Goal: Transaction & Acquisition: Purchase product/service

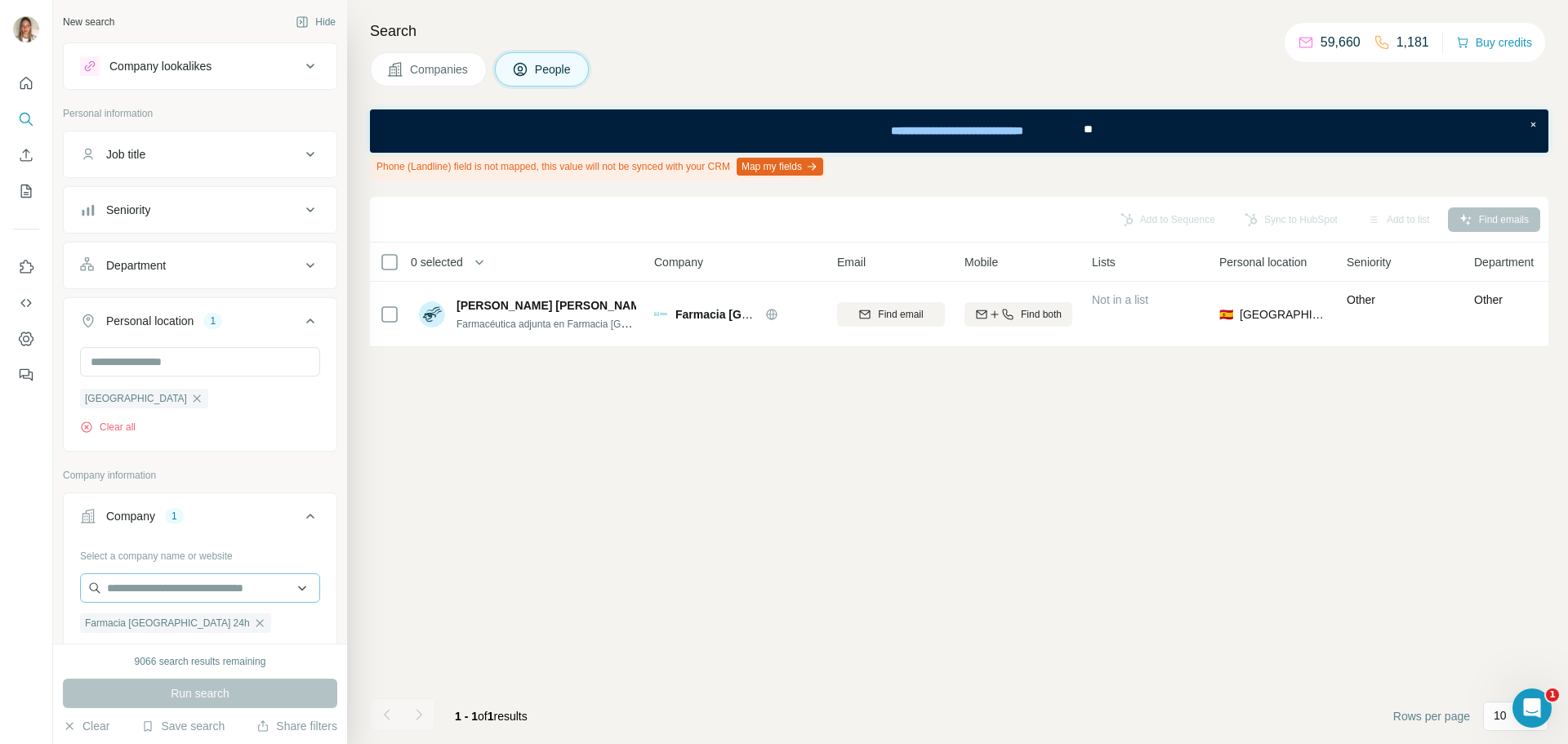
scroll to position [81, 0]
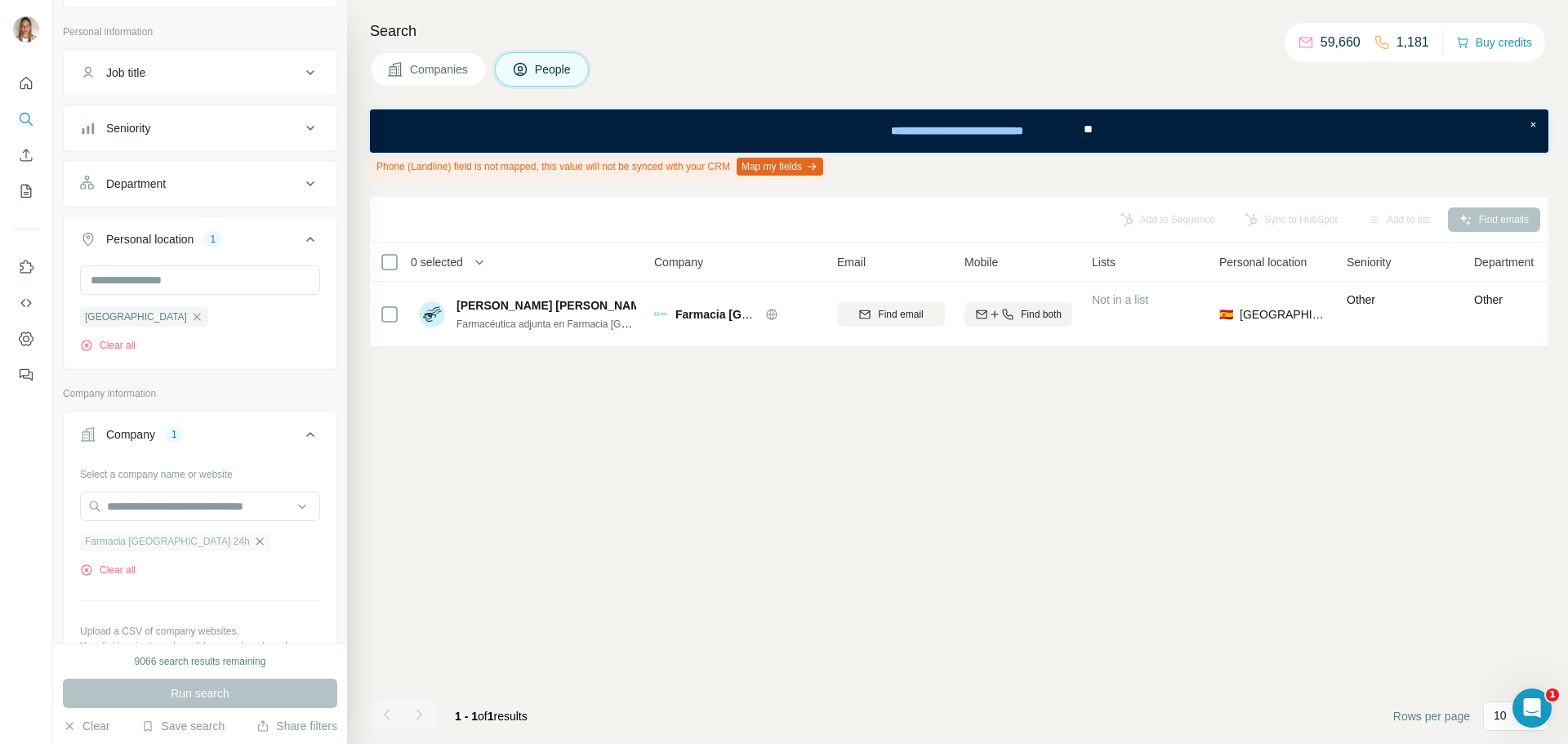
click at [254, 543] on icon "button" at bounding box center [260, 542] width 13 height 13
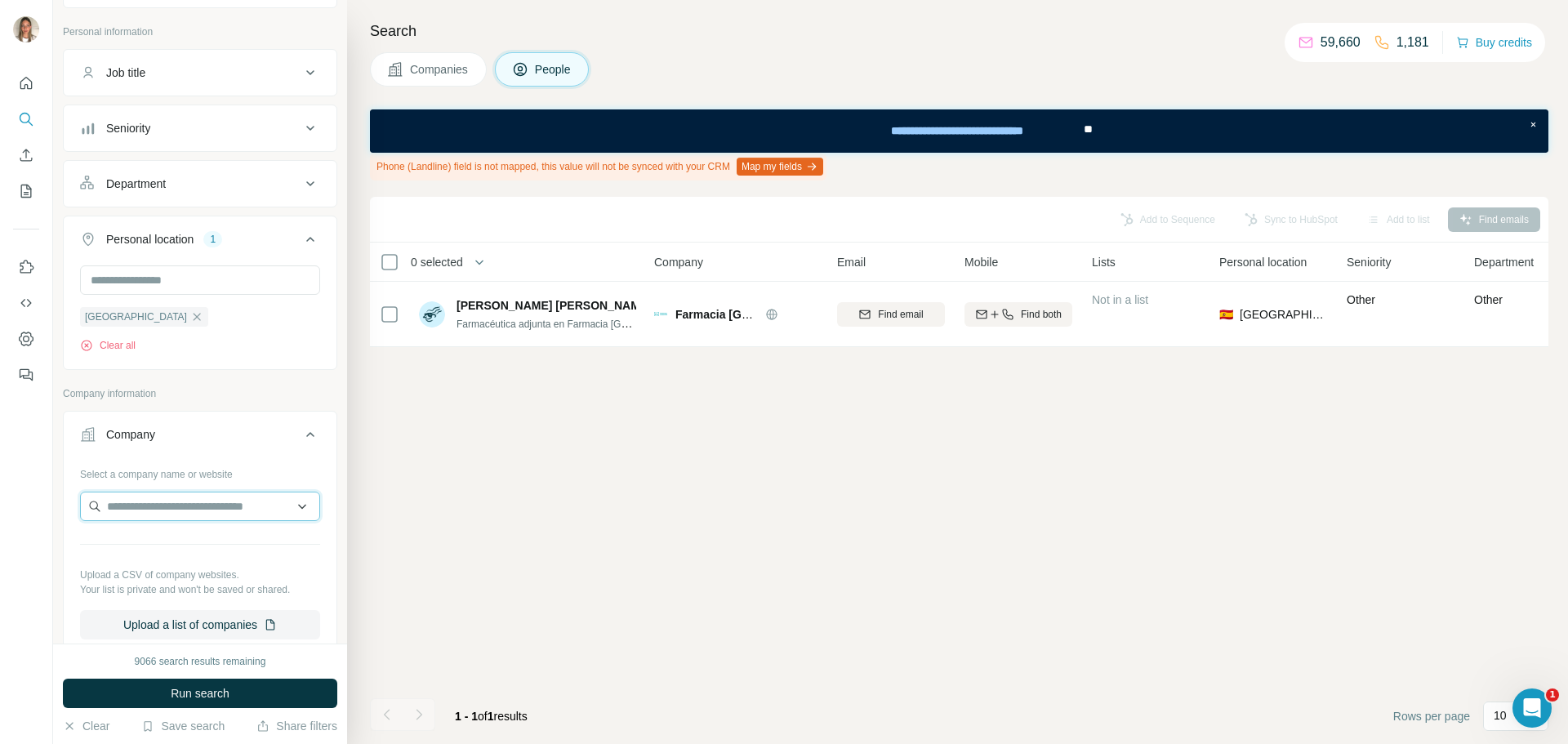
click at [212, 515] on input "text" at bounding box center [200, 506] width 240 height 30
type input "**********"
click at [191, 542] on p "Born Living Yoga" at bounding box center [170, 544] width 86 height 16
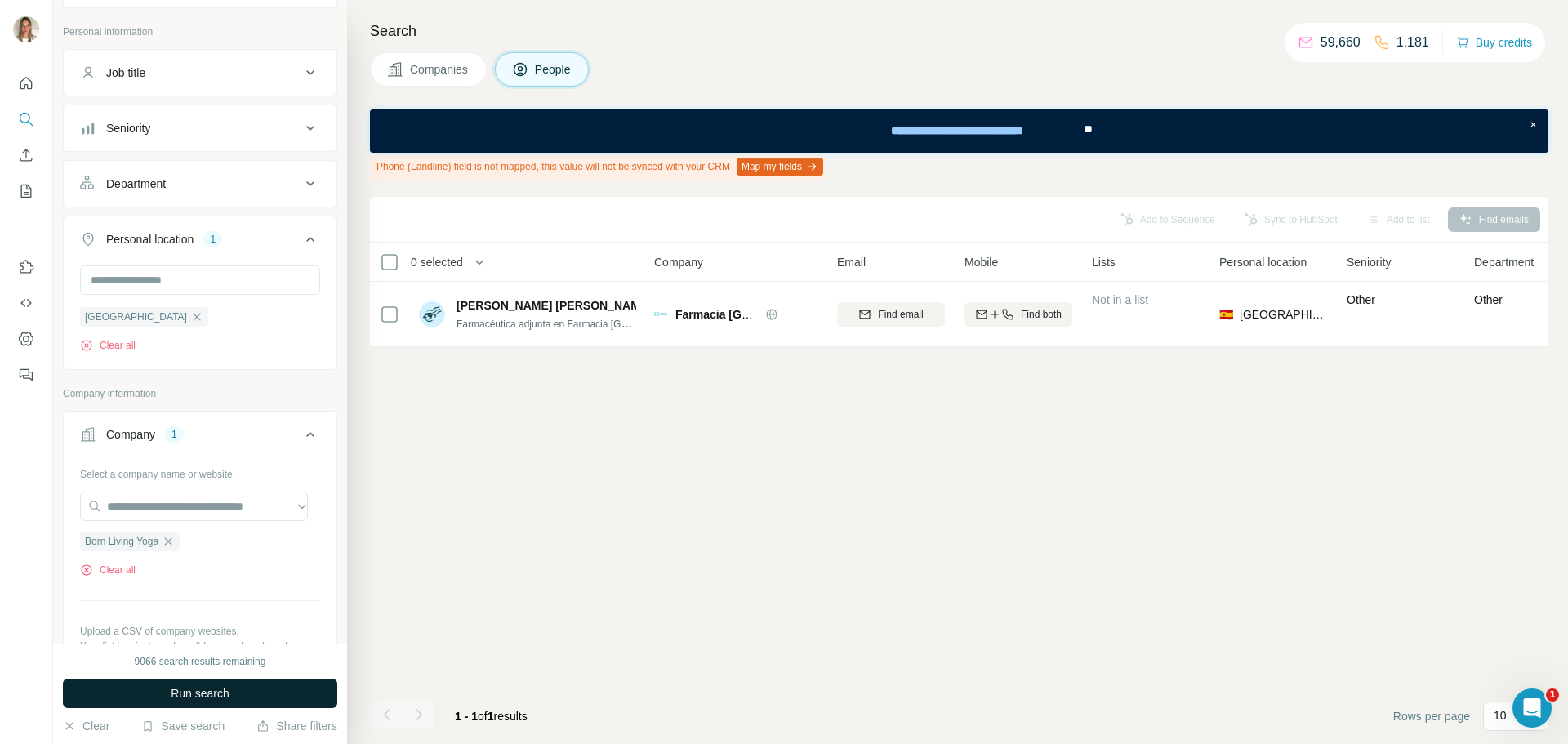
click at [192, 686] on span "Run search" at bounding box center [199, 693] width 58 height 16
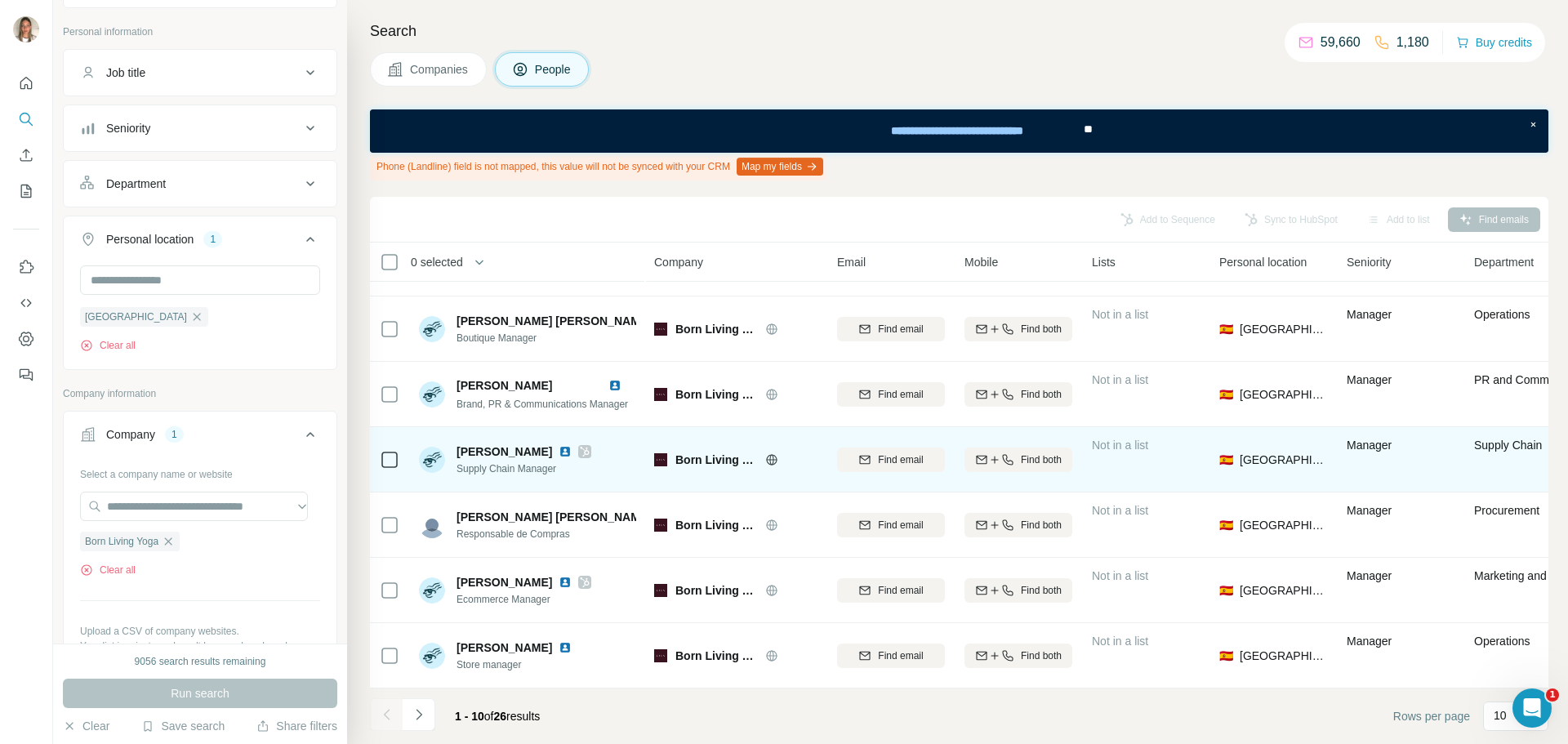
scroll to position [255, 0]
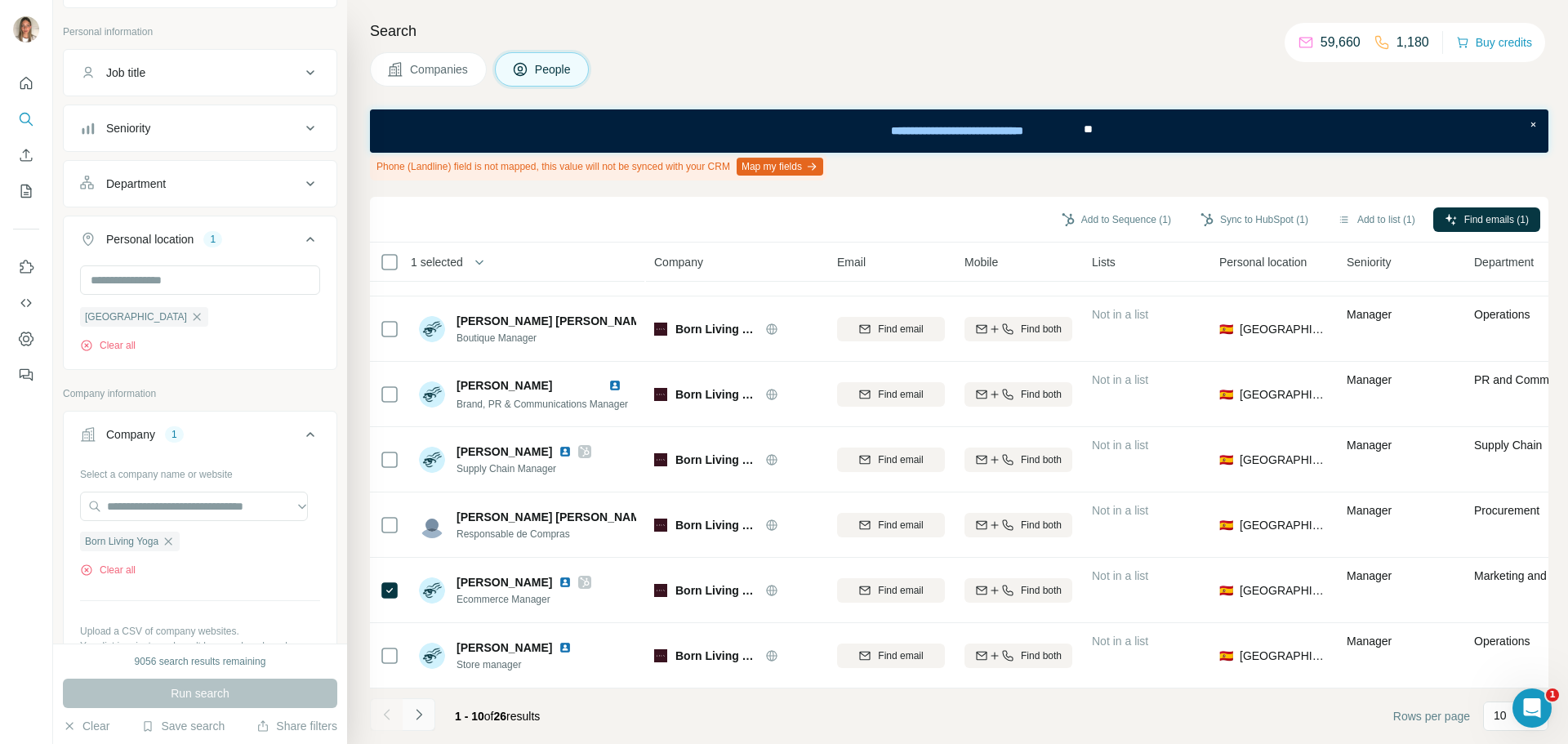
click at [419, 712] on icon "Navigate to next page" at bounding box center [418, 714] width 6 height 11
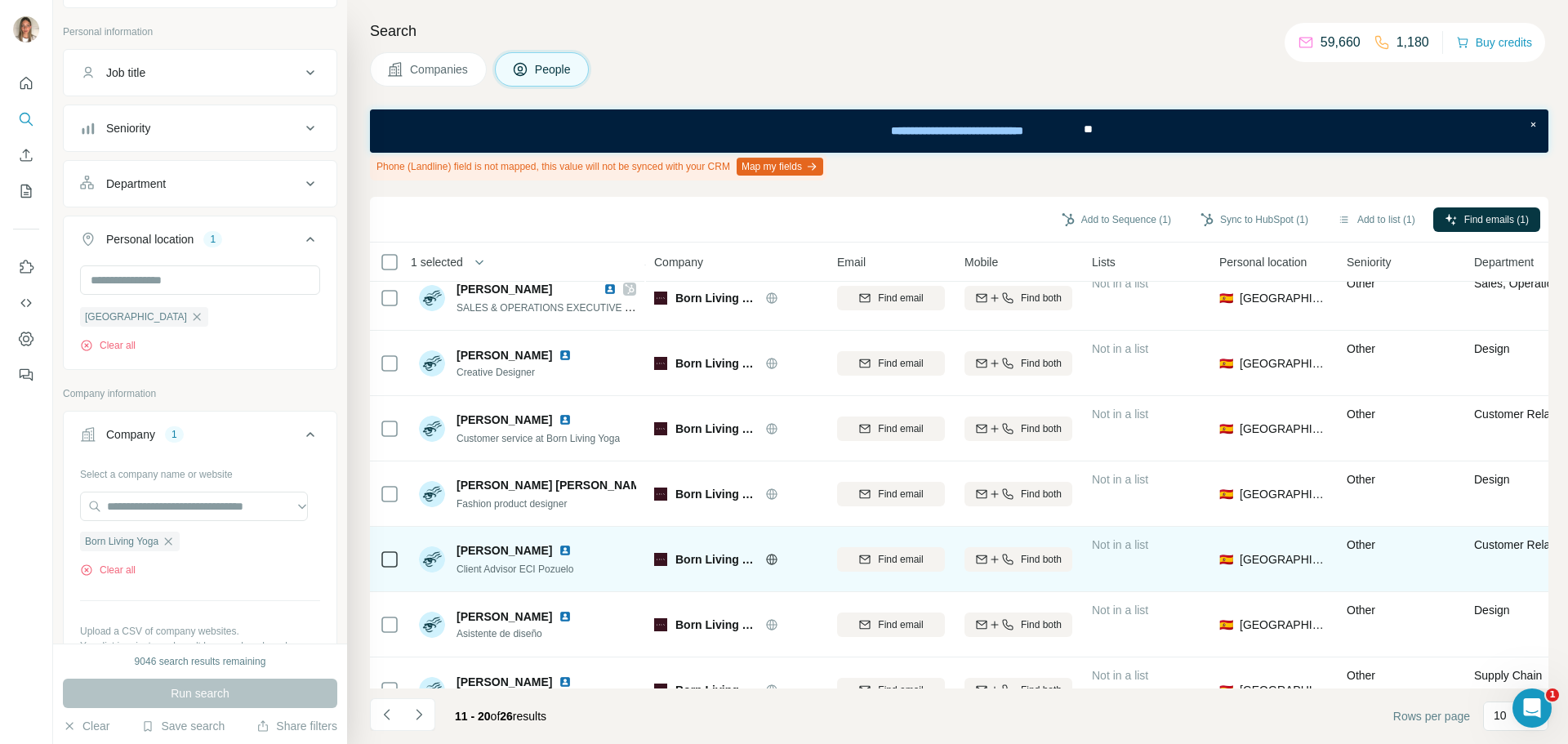
scroll to position [0, 0]
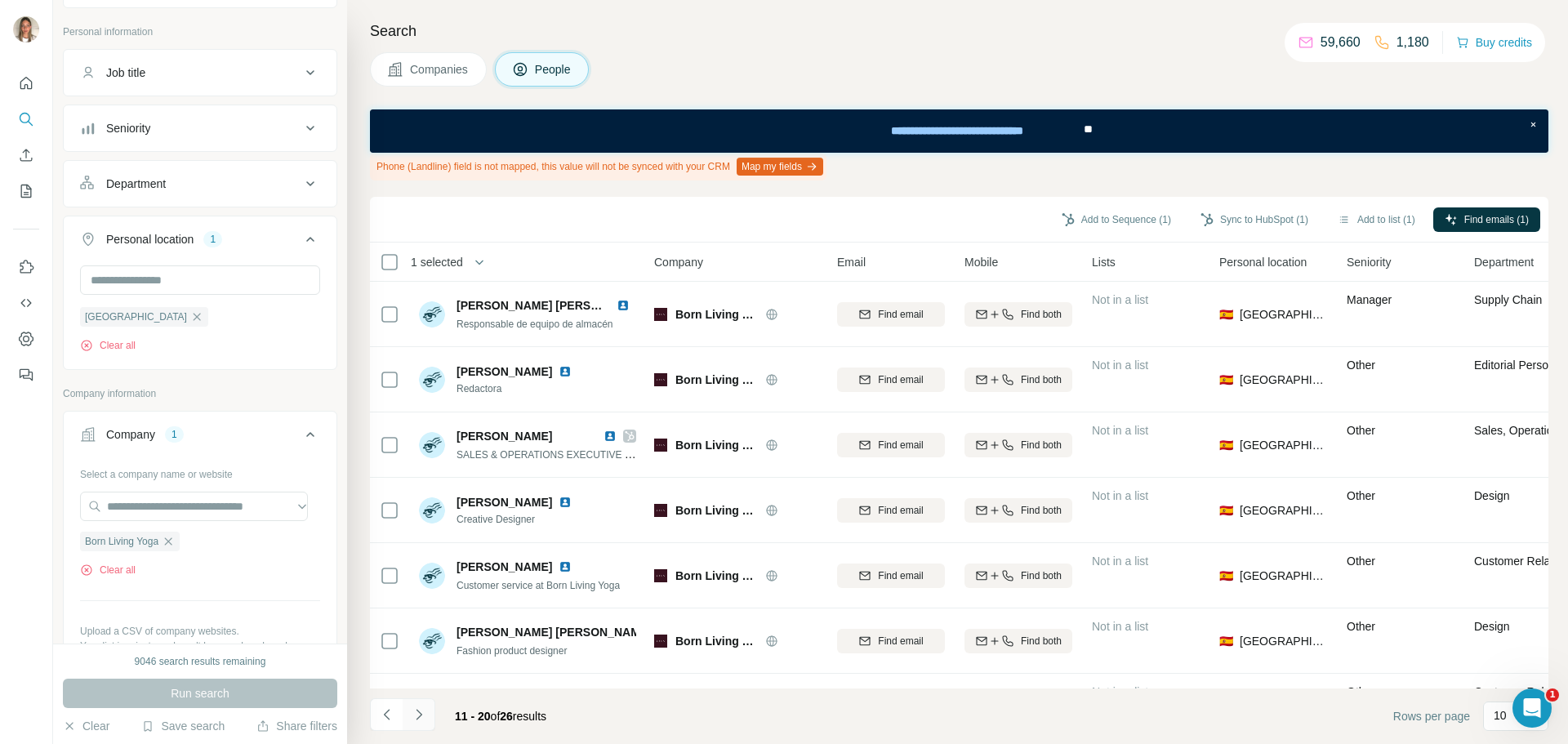
click at [417, 711] on icon "Navigate to next page" at bounding box center [418, 714] width 6 height 11
click at [388, 717] on icon "Navigate to previous page" at bounding box center [387, 714] width 16 height 16
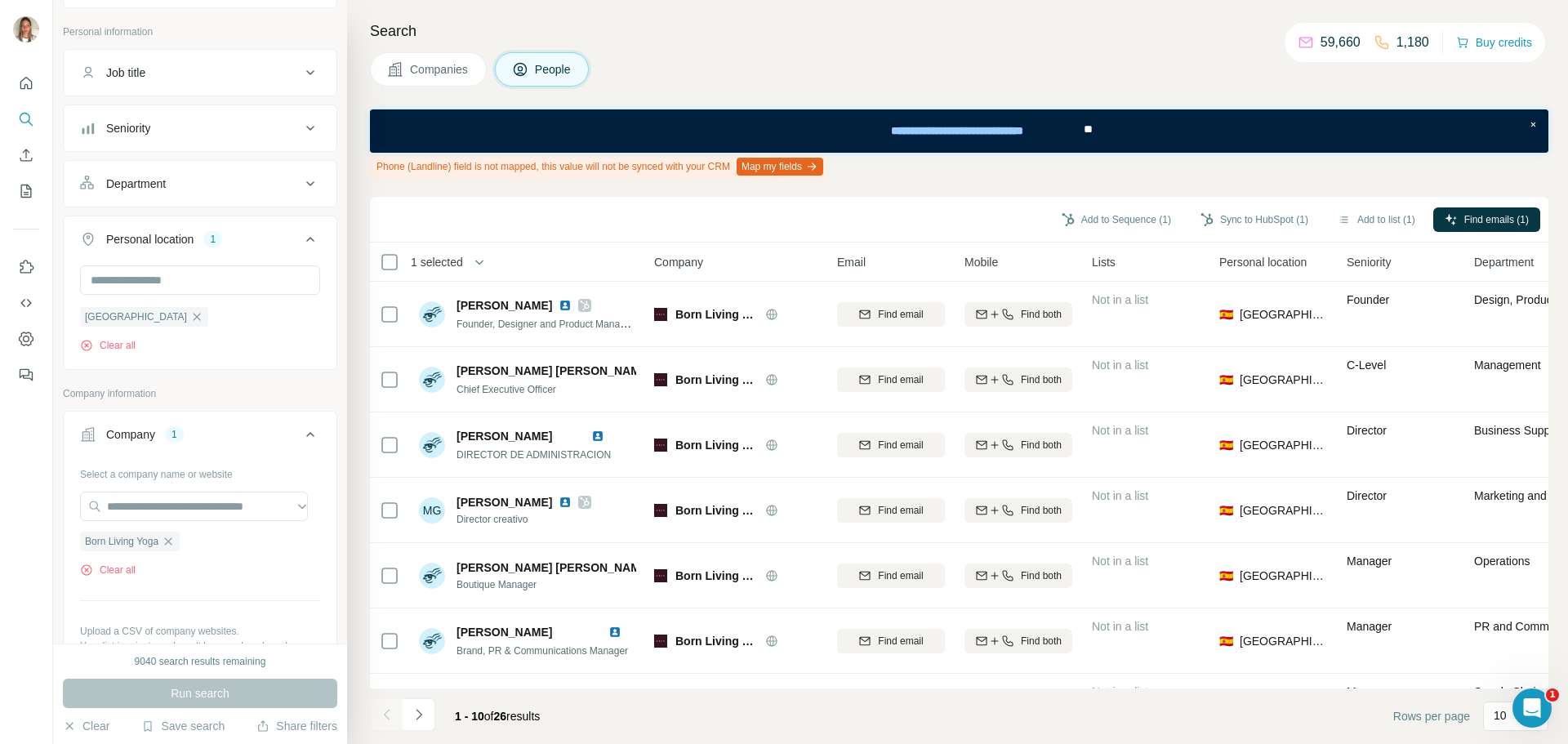
click at [388, 717] on div at bounding box center [386, 714] width 33 height 33
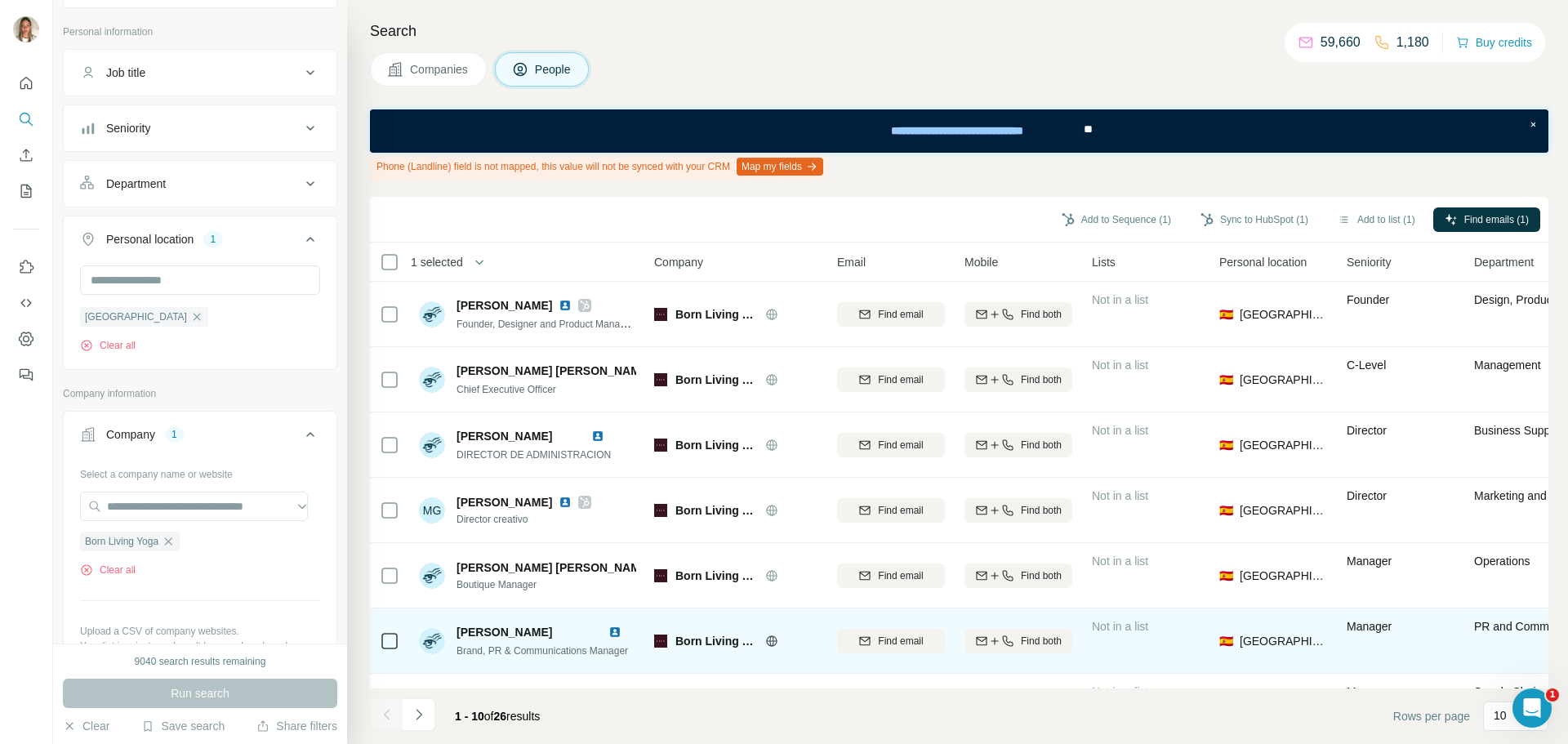
scroll to position [255, 0]
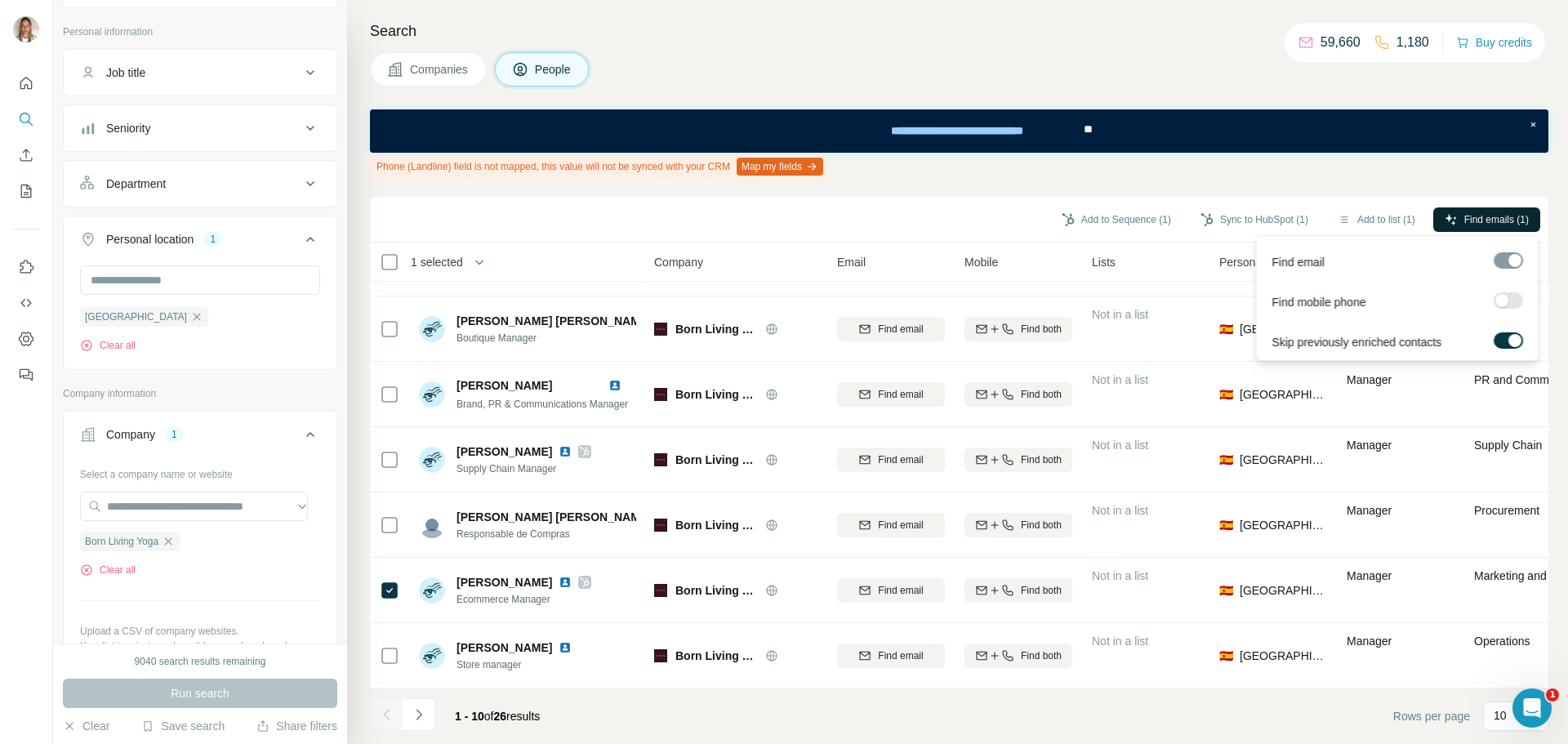
click at [1445, 221] on icon "button" at bounding box center [1451, 220] width 13 height 13
click at [1237, 212] on button "Sync to HubSpot (1)" at bounding box center [1254, 220] width 131 height 25
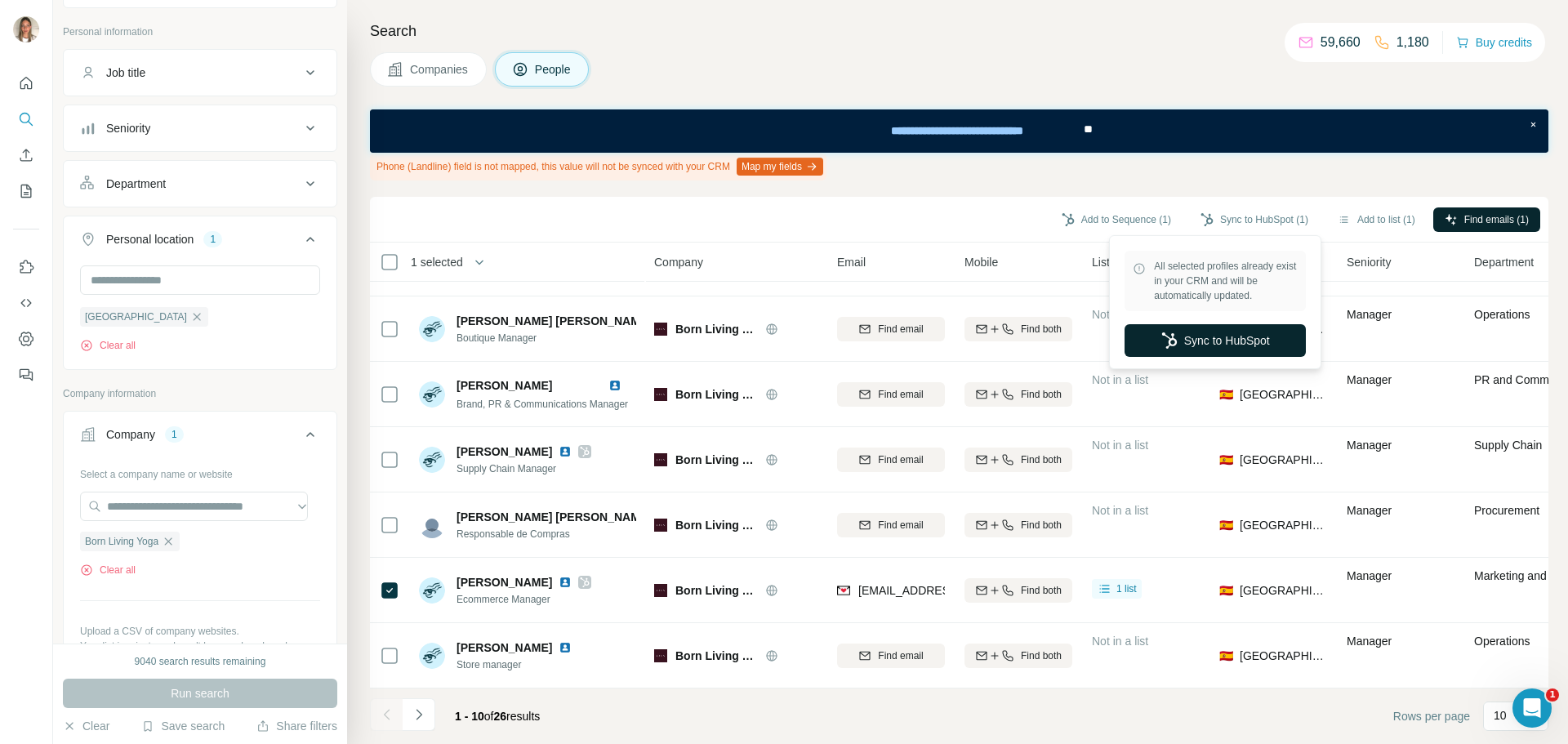
click at [1226, 324] on button "Sync to HubSpot" at bounding box center [1215, 341] width 181 height 33
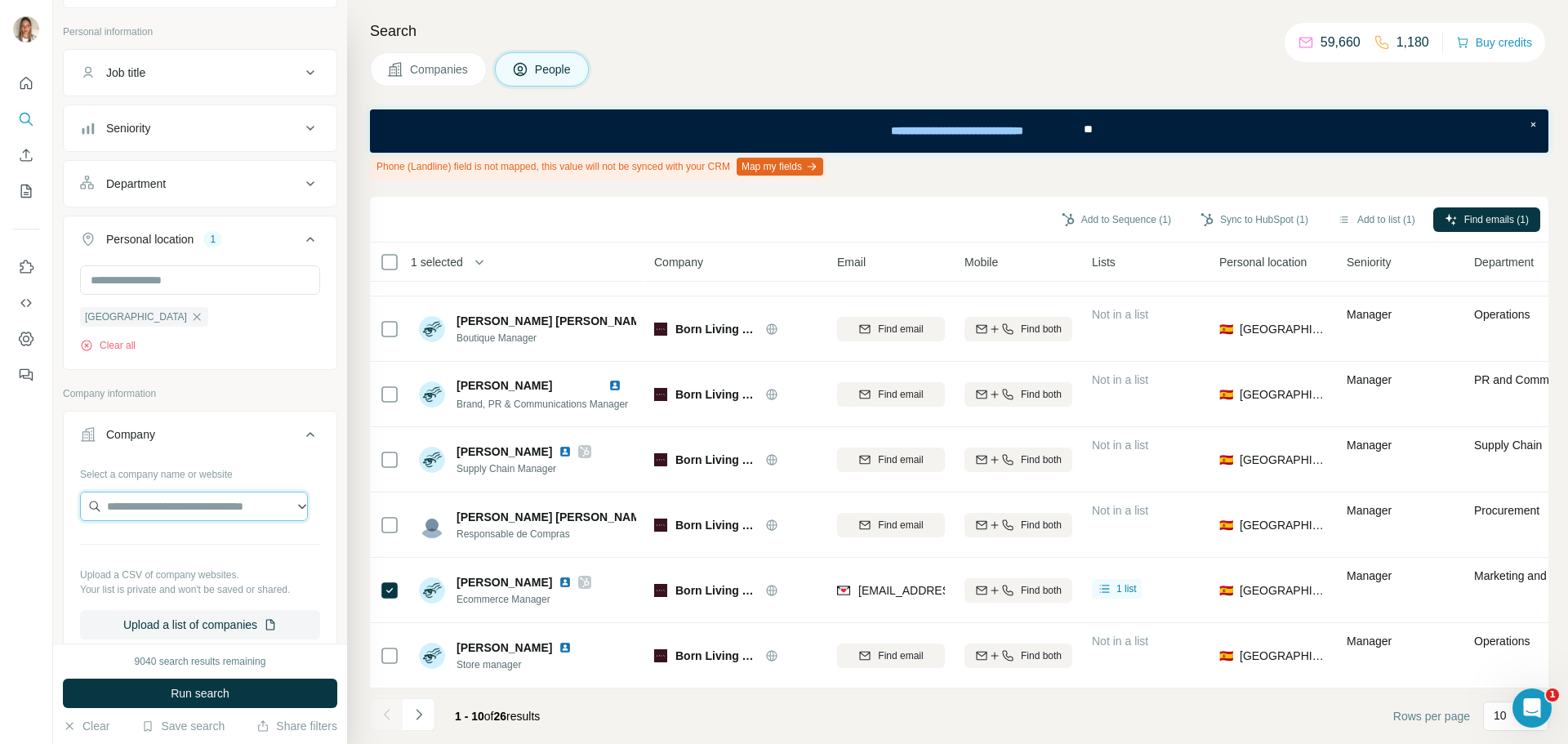
click at [185, 516] on input "text" at bounding box center [193, 506] width 228 height 30
paste input "**********"
type input "**********"
click at [169, 532] on div "La Casa de las Carcasas lacasadelascarcasas.es" at bounding box center [193, 551] width 220 height 44
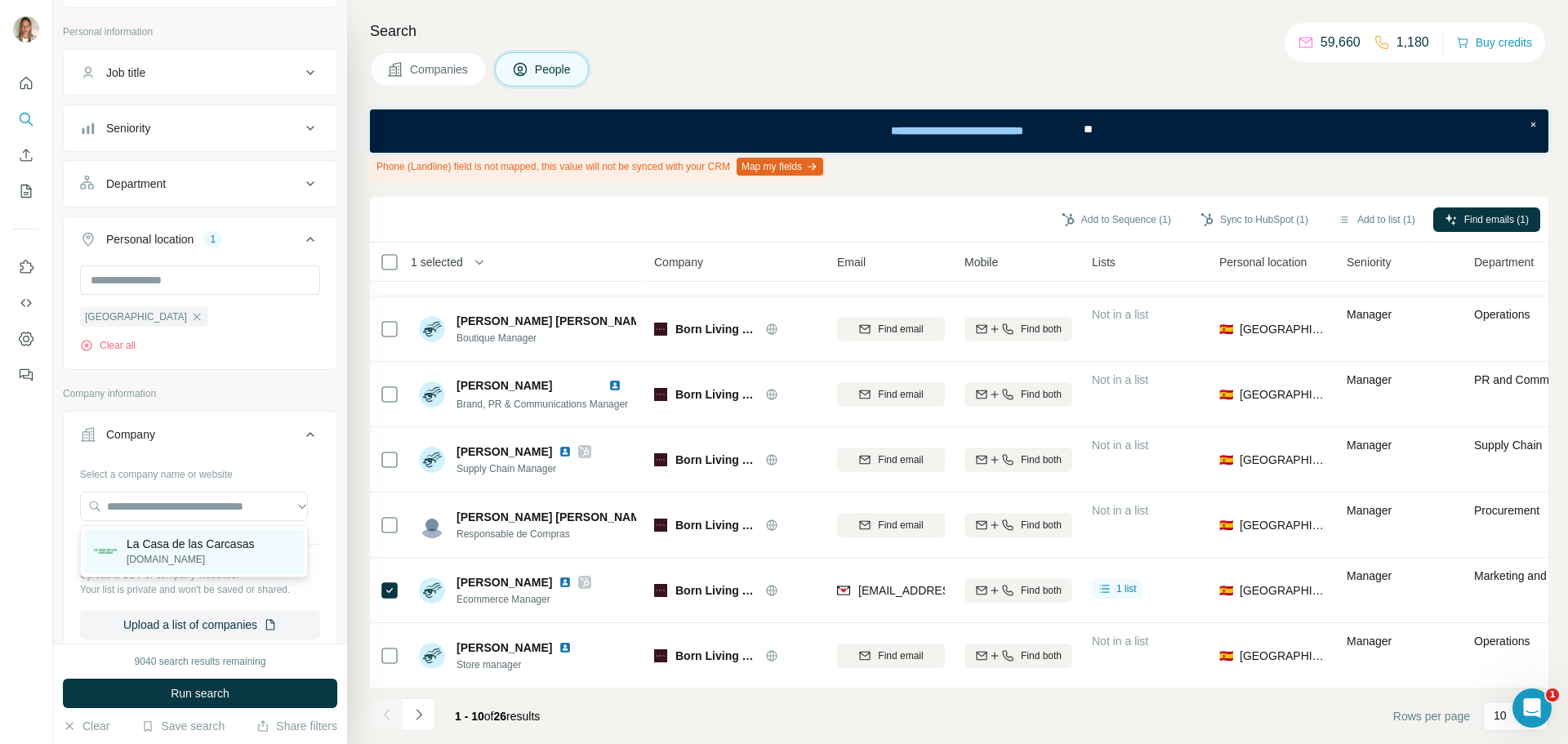
scroll to position [0, 0]
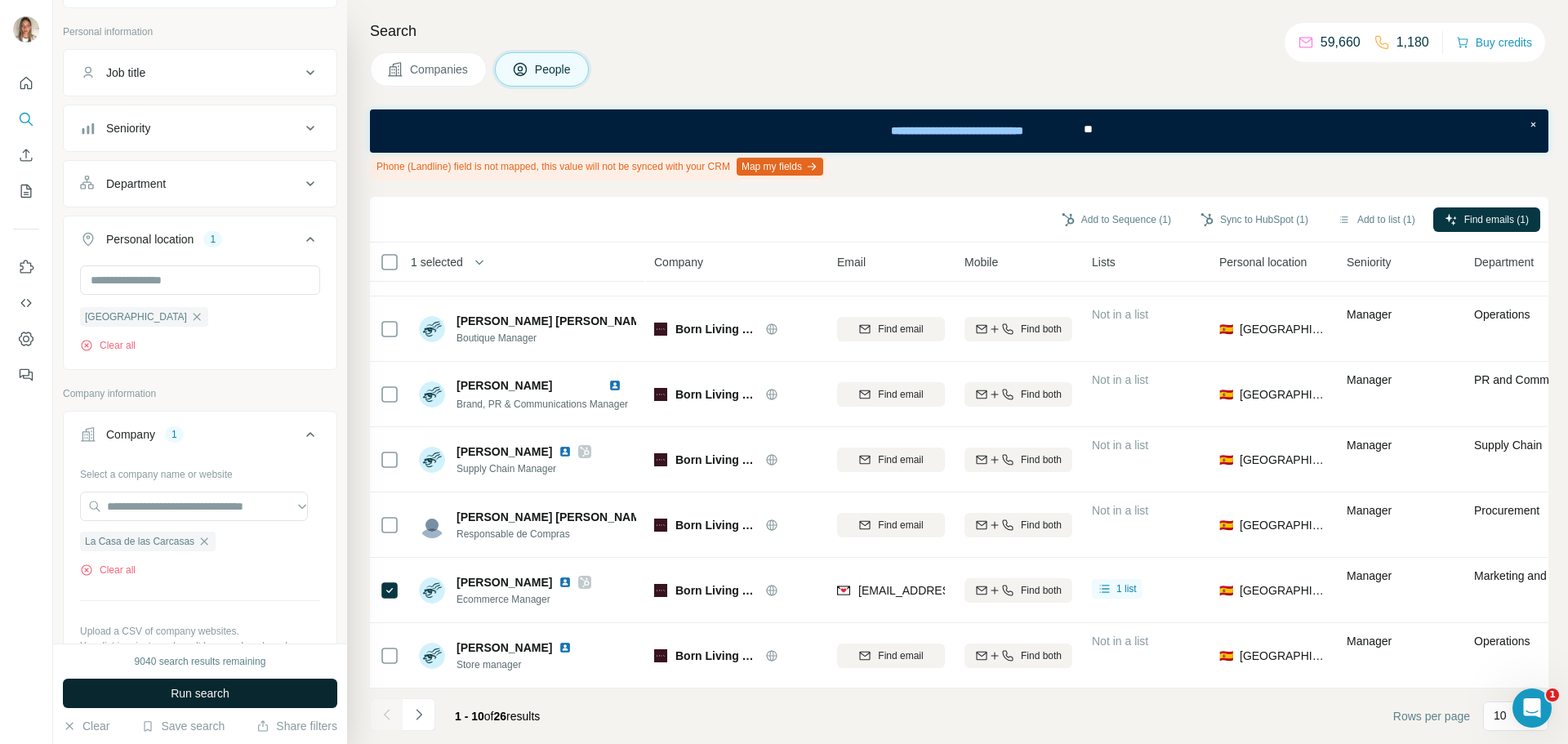
click at [200, 681] on button "Run search" at bounding box center [199, 693] width 274 height 30
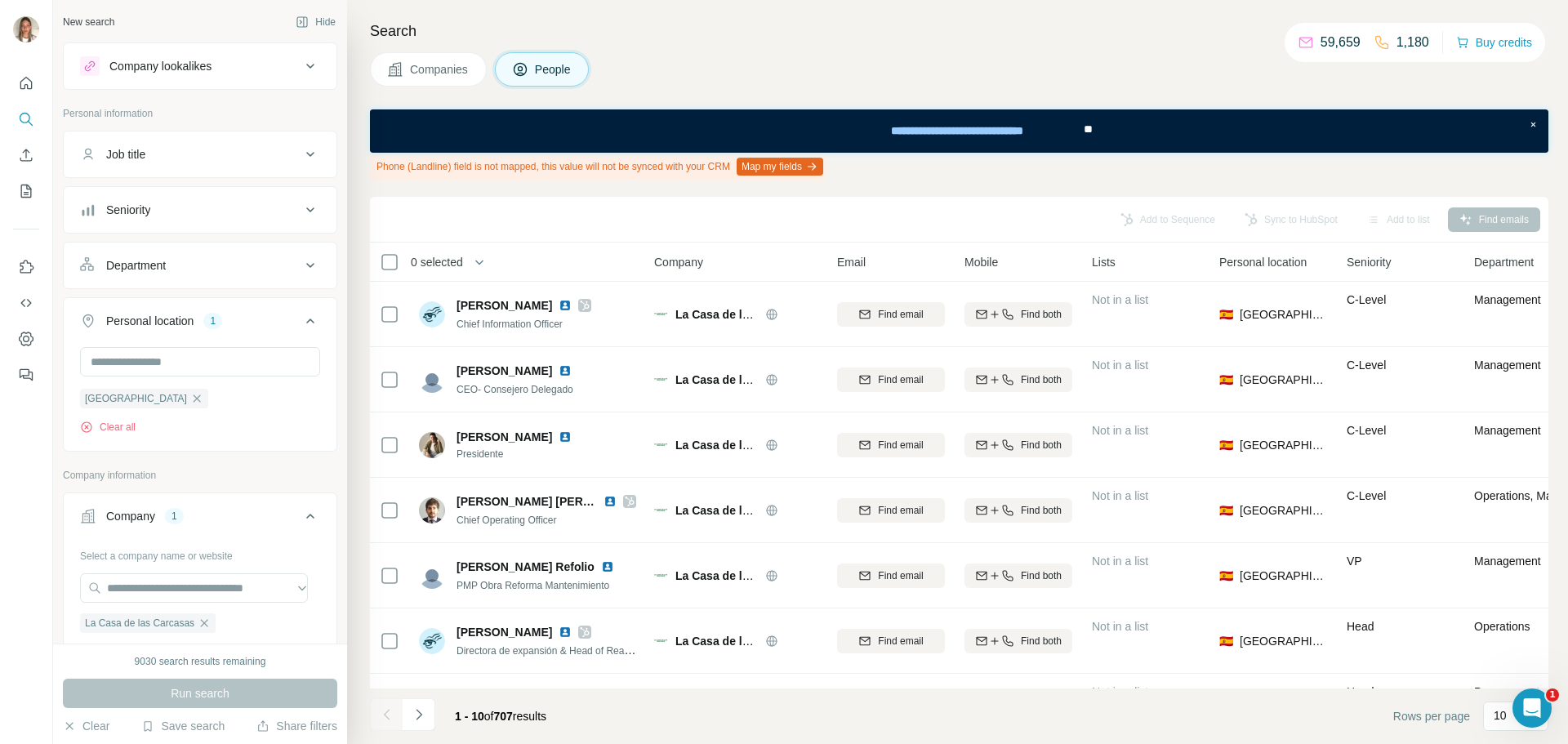
click at [232, 142] on button "Job title" at bounding box center [199, 155] width 272 height 40
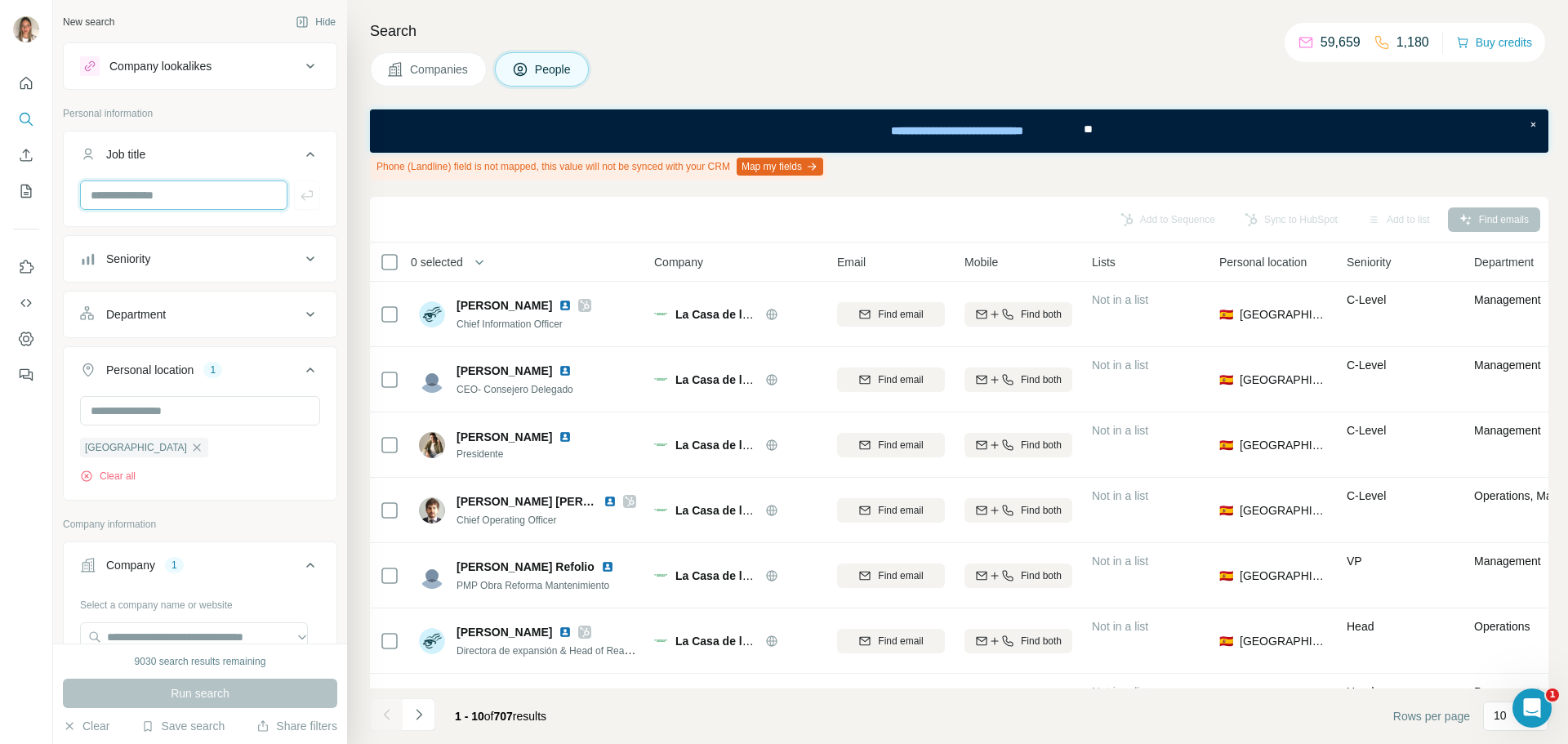
click at [211, 188] on input "text" at bounding box center [184, 195] width 207 height 30
type input "**********"
click at [299, 195] on icon "button" at bounding box center [307, 195] width 16 height 16
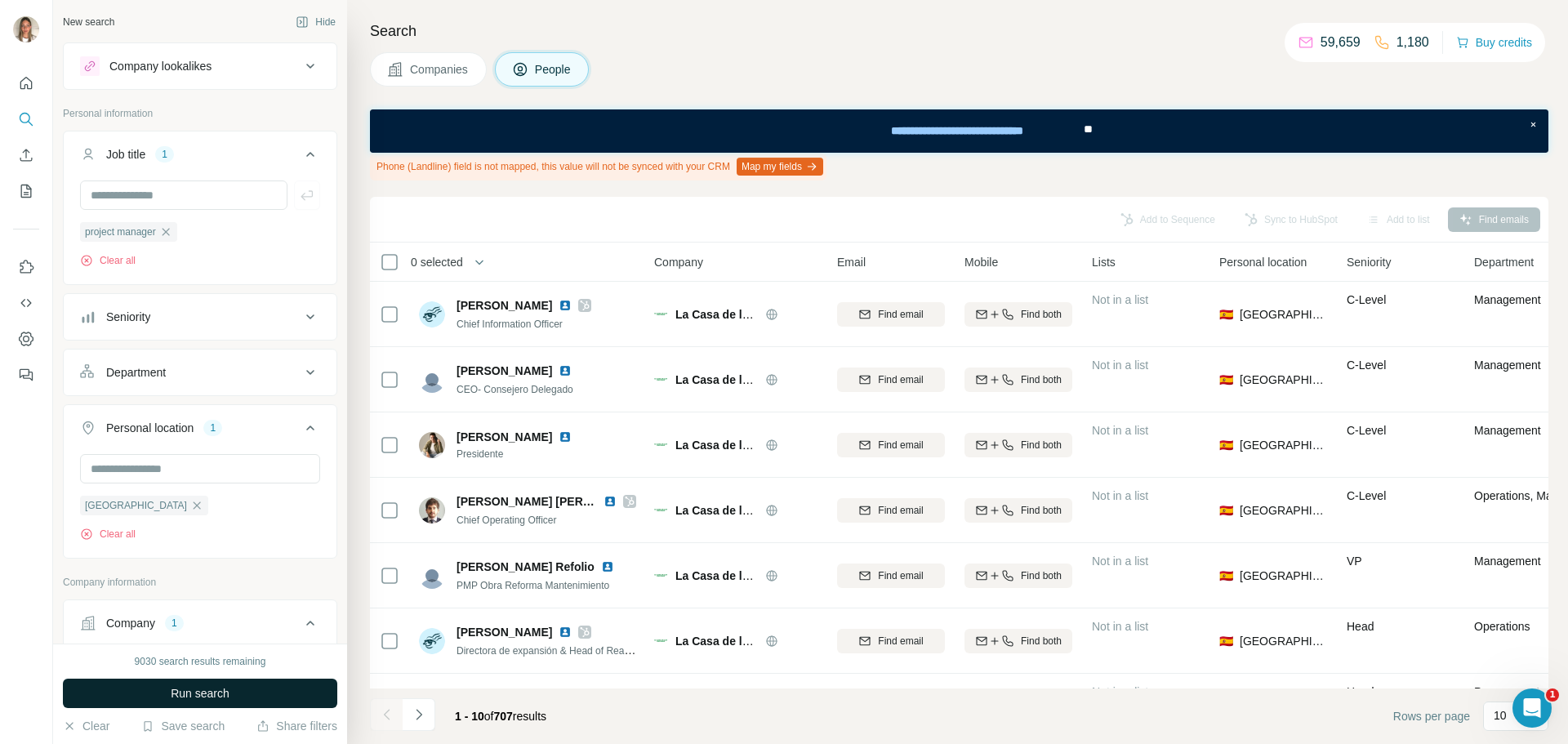
click at [216, 692] on span "Run search" at bounding box center [199, 693] width 58 height 16
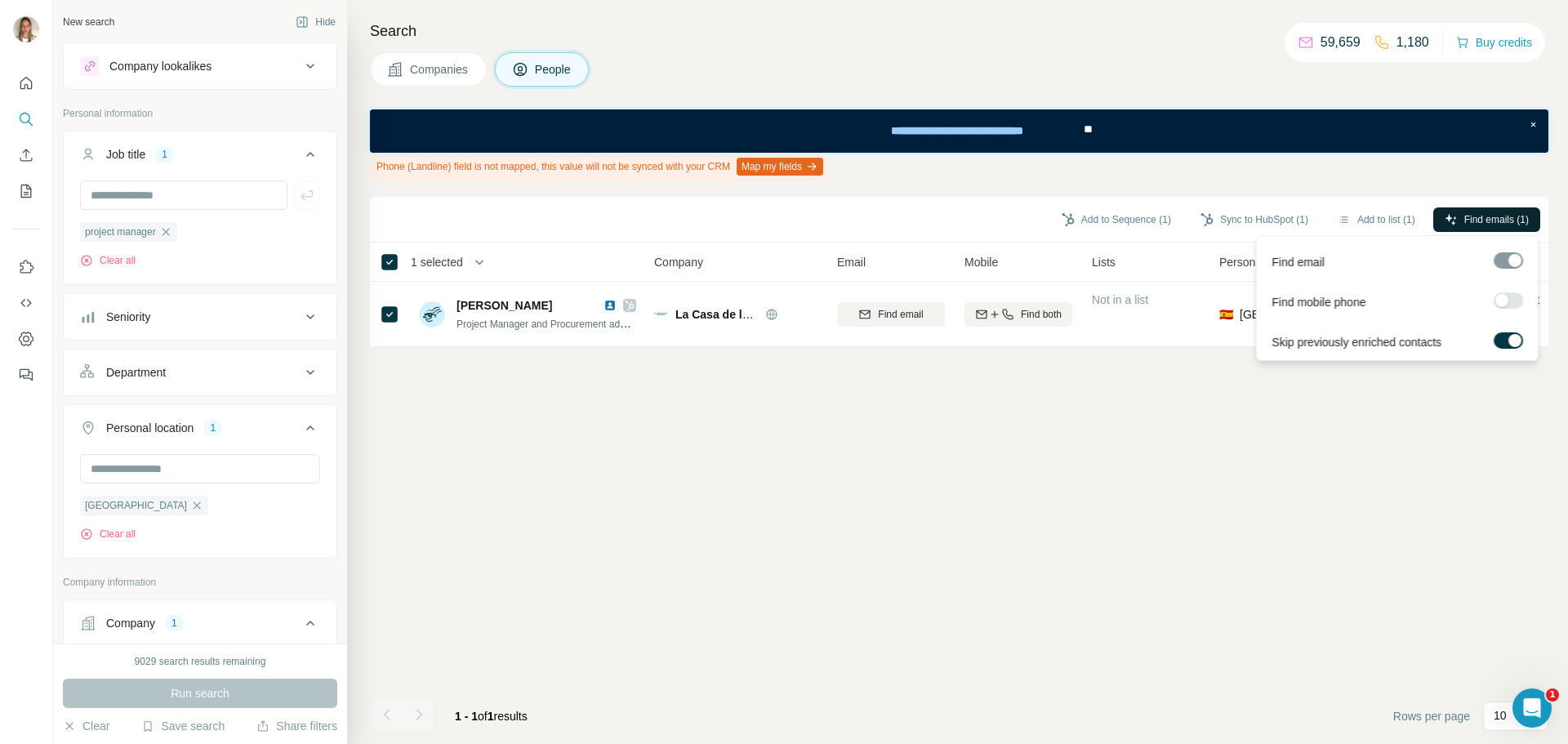
click at [1473, 208] on button "Find emails (1)" at bounding box center [1487, 220] width 107 height 25
click at [1233, 226] on button "Sync to HubSpot (1)" at bounding box center [1254, 220] width 131 height 25
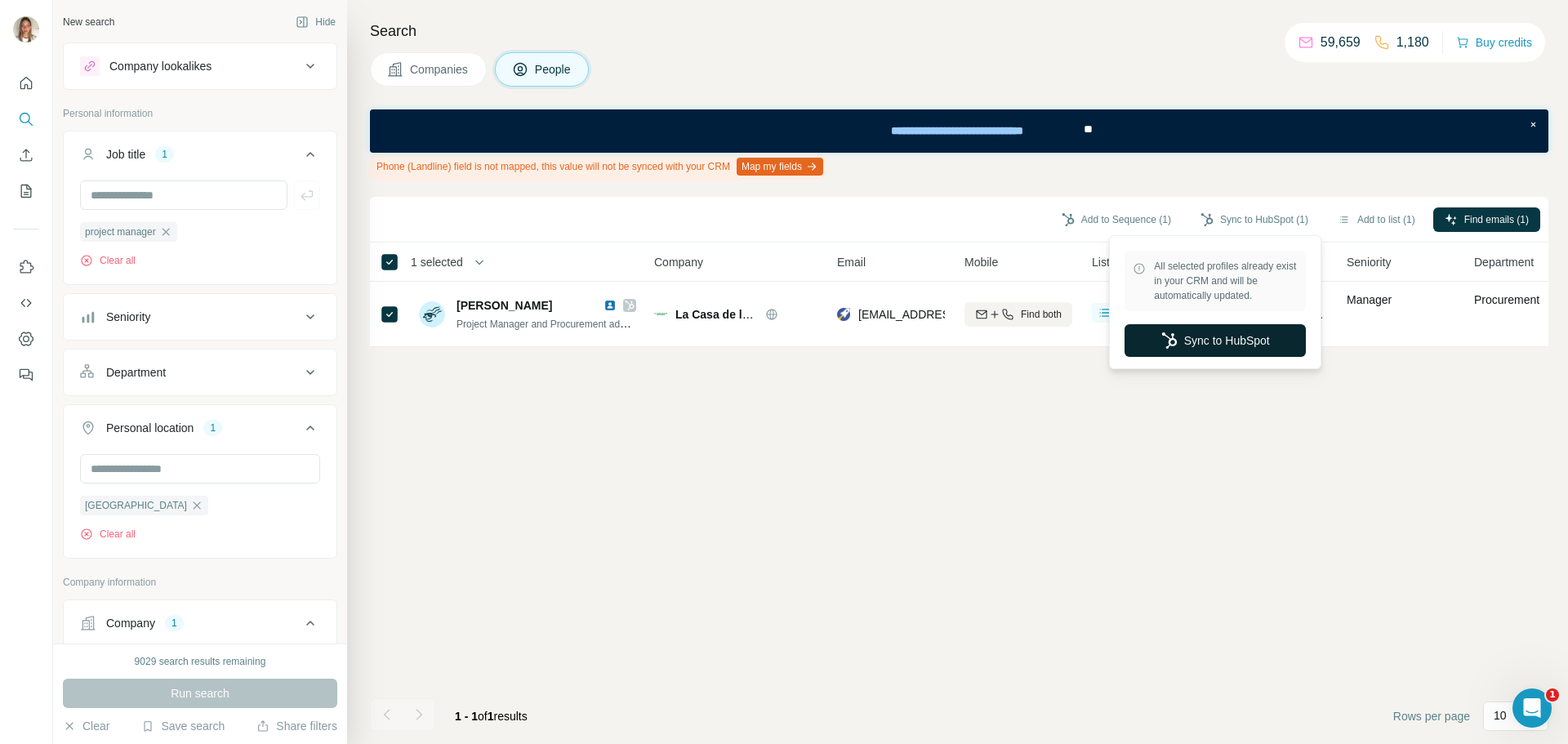
click at [1225, 347] on button "Sync to HubSpot" at bounding box center [1215, 341] width 181 height 33
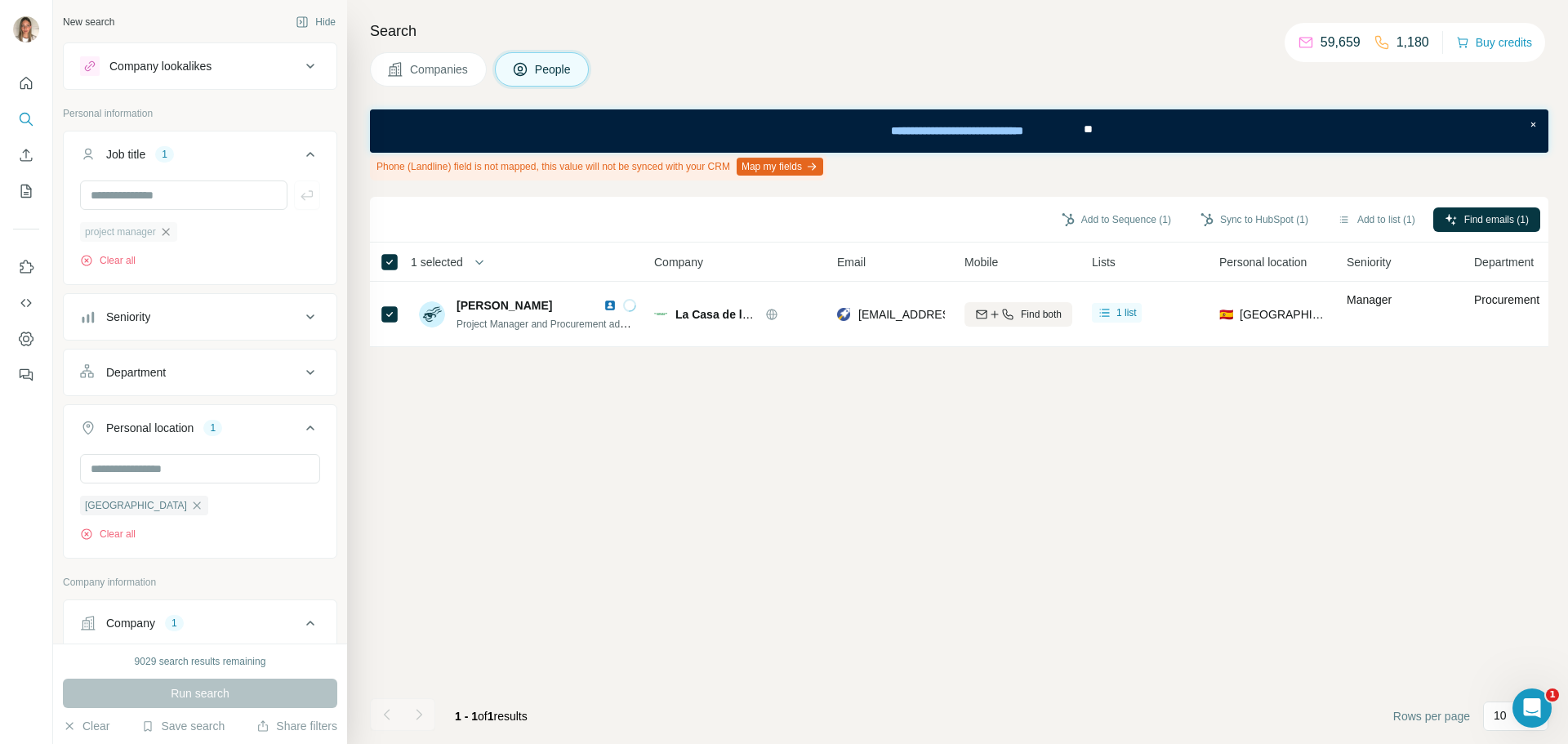
click at [170, 230] on icon "button" at bounding box center [165, 232] width 13 height 13
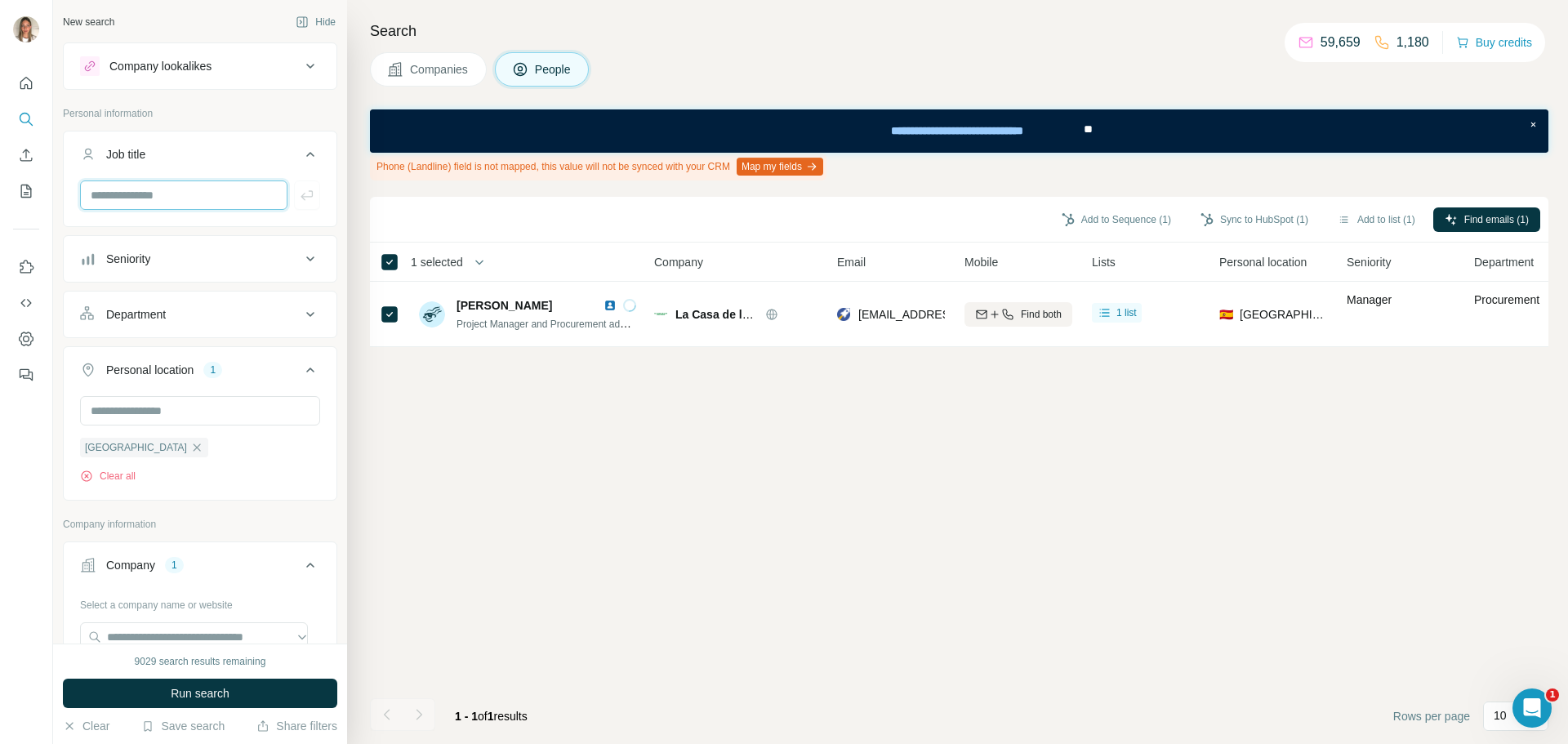
click at [212, 193] on input "text" at bounding box center [184, 195] width 207 height 30
type input "**********"
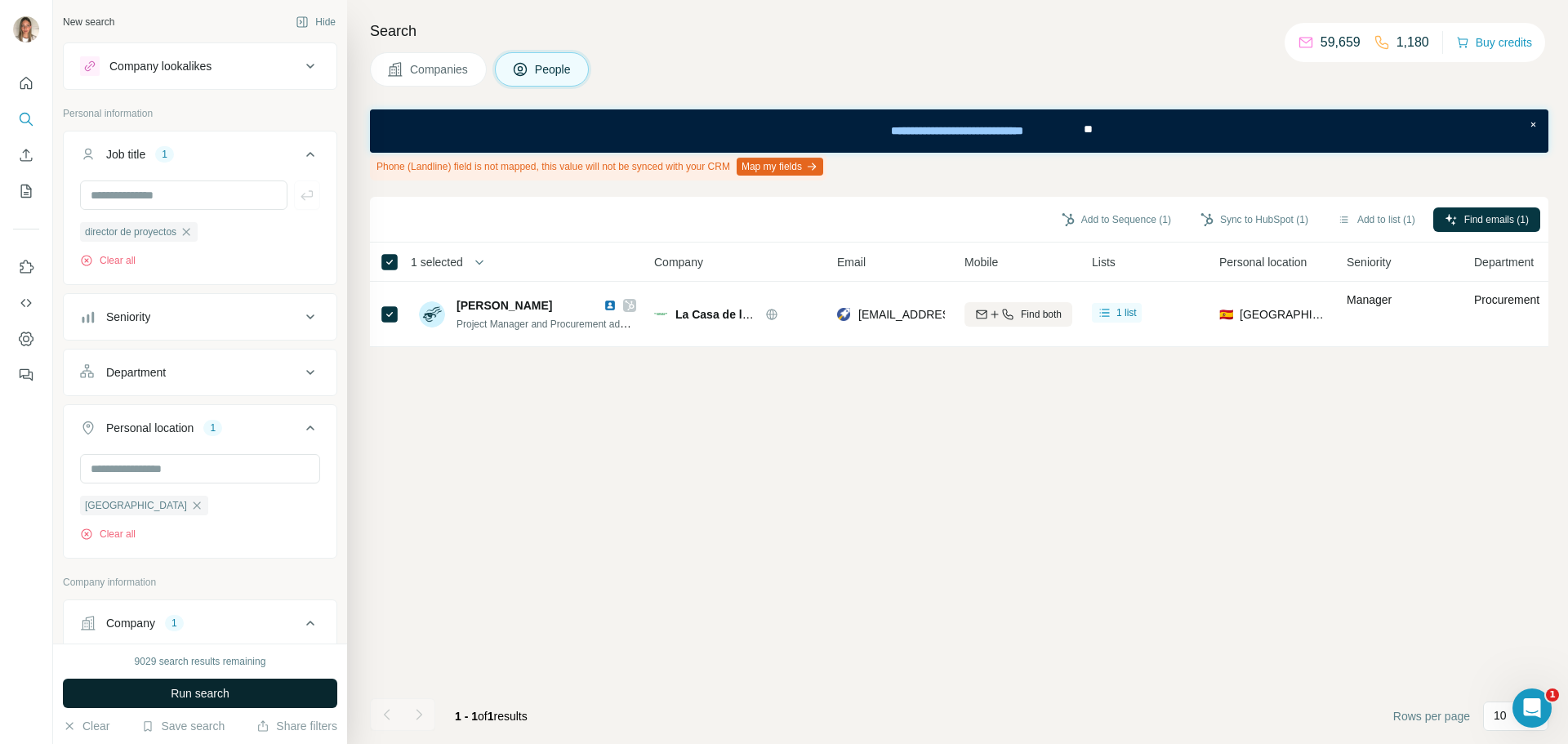
click at [221, 684] on button "Run search" at bounding box center [199, 693] width 274 height 30
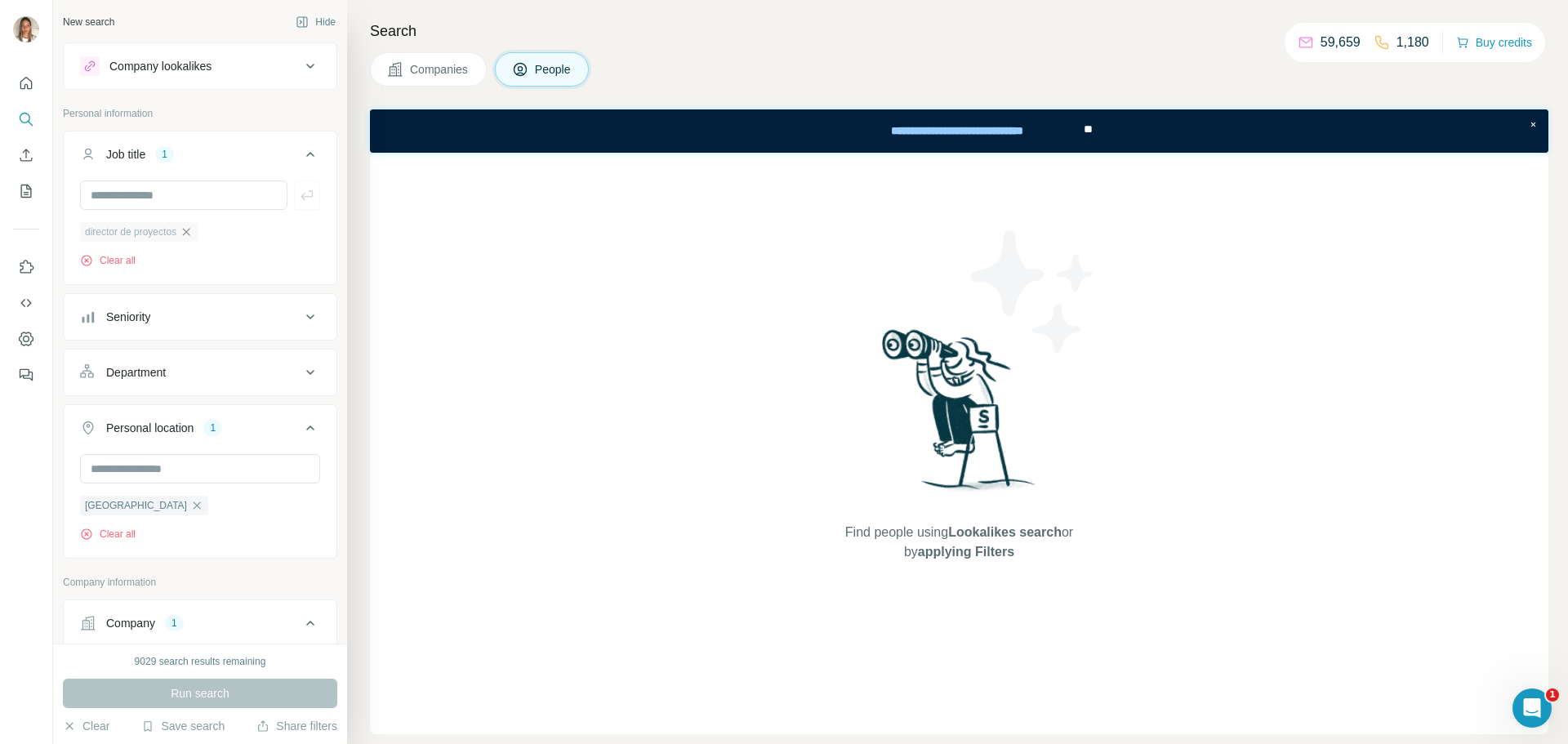
click at [193, 230] on icon "button" at bounding box center [186, 232] width 13 height 13
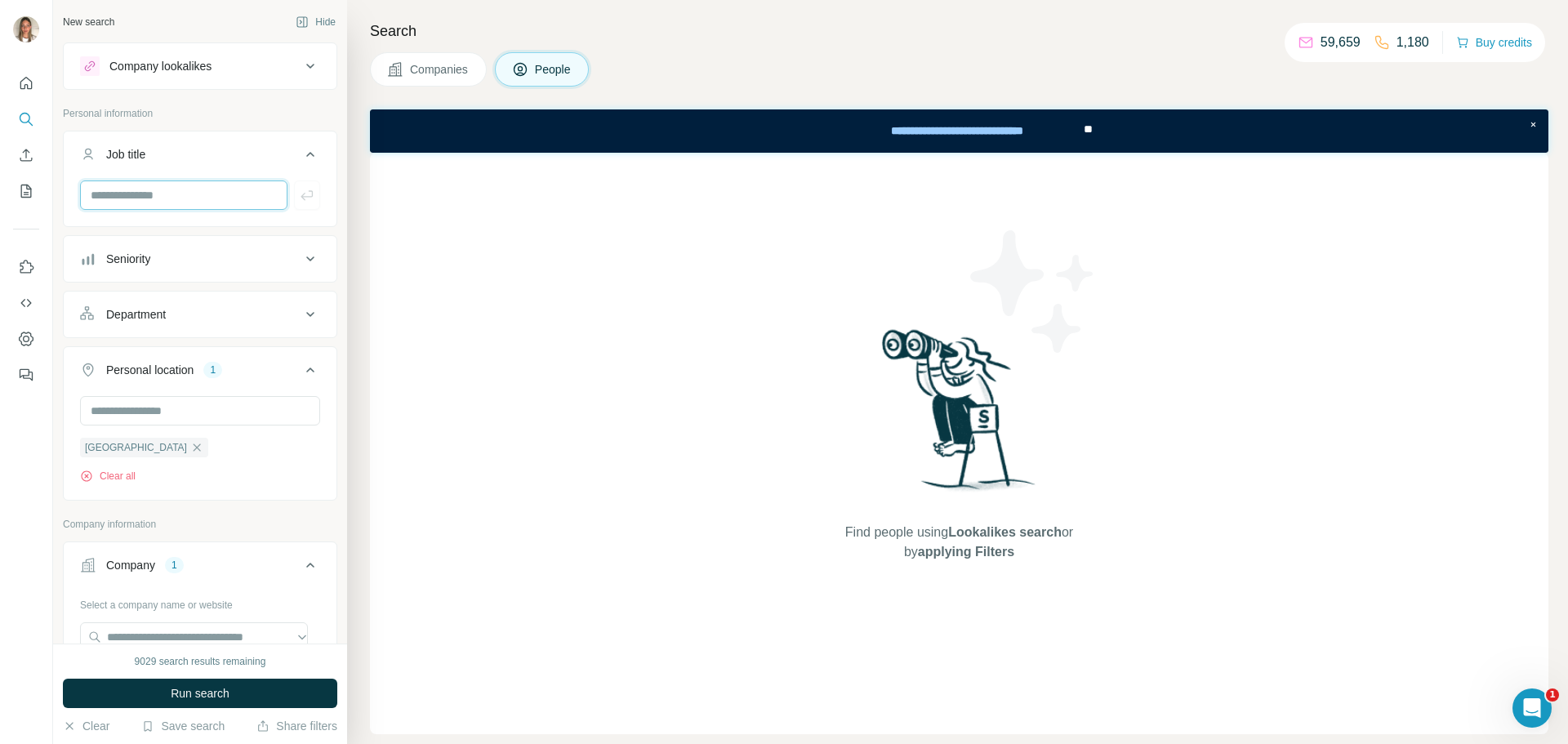
click at [187, 207] on input "text" at bounding box center [184, 195] width 207 height 30
type input "**********"
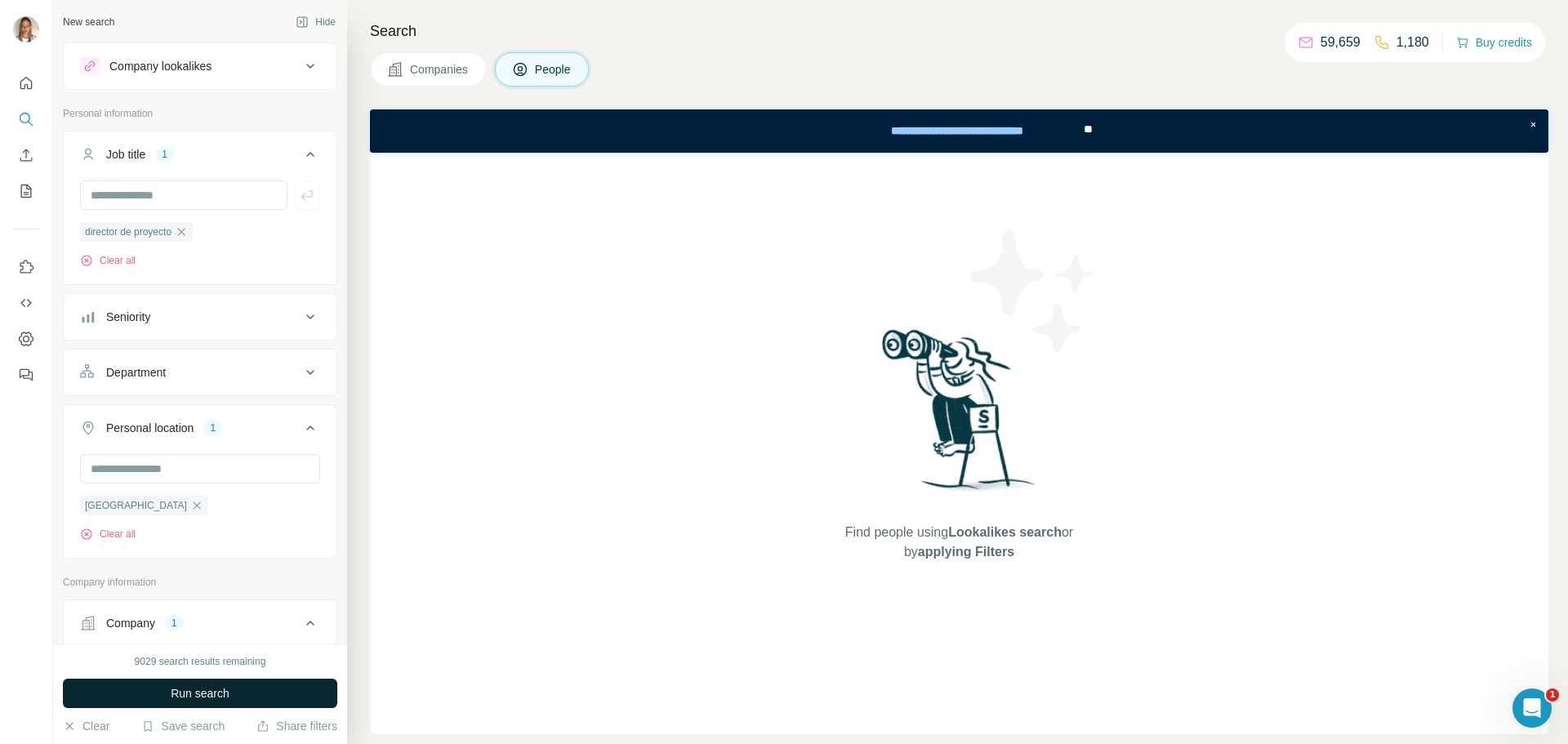
click at [308, 704] on button "Run search" at bounding box center [199, 693] width 274 height 30
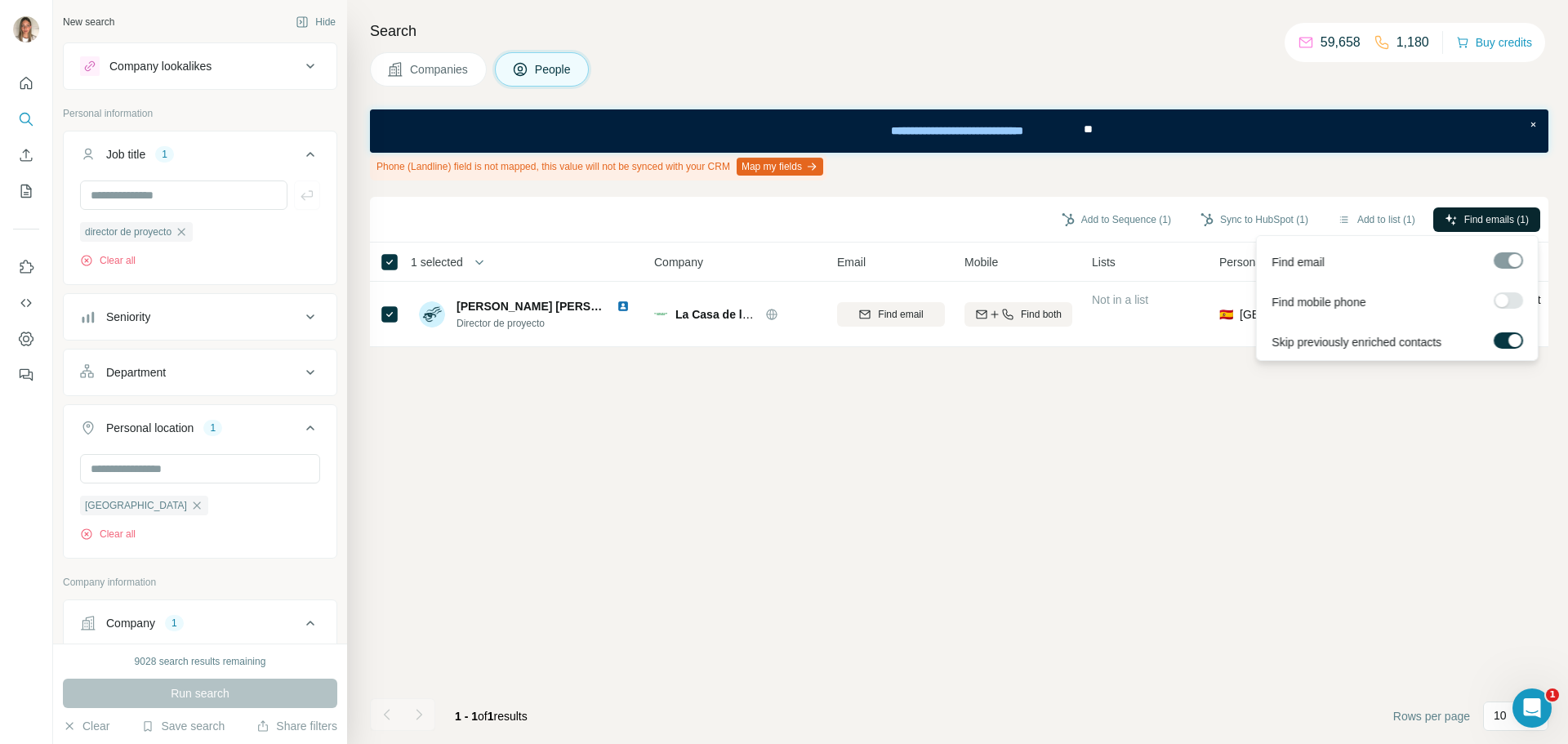
click at [1487, 219] on span "Find emails (1)" at bounding box center [1496, 220] width 64 height 15
click at [1231, 210] on button "Sync to HubSpot (1)" at bounding box center [1254, 220] width 131 height 25
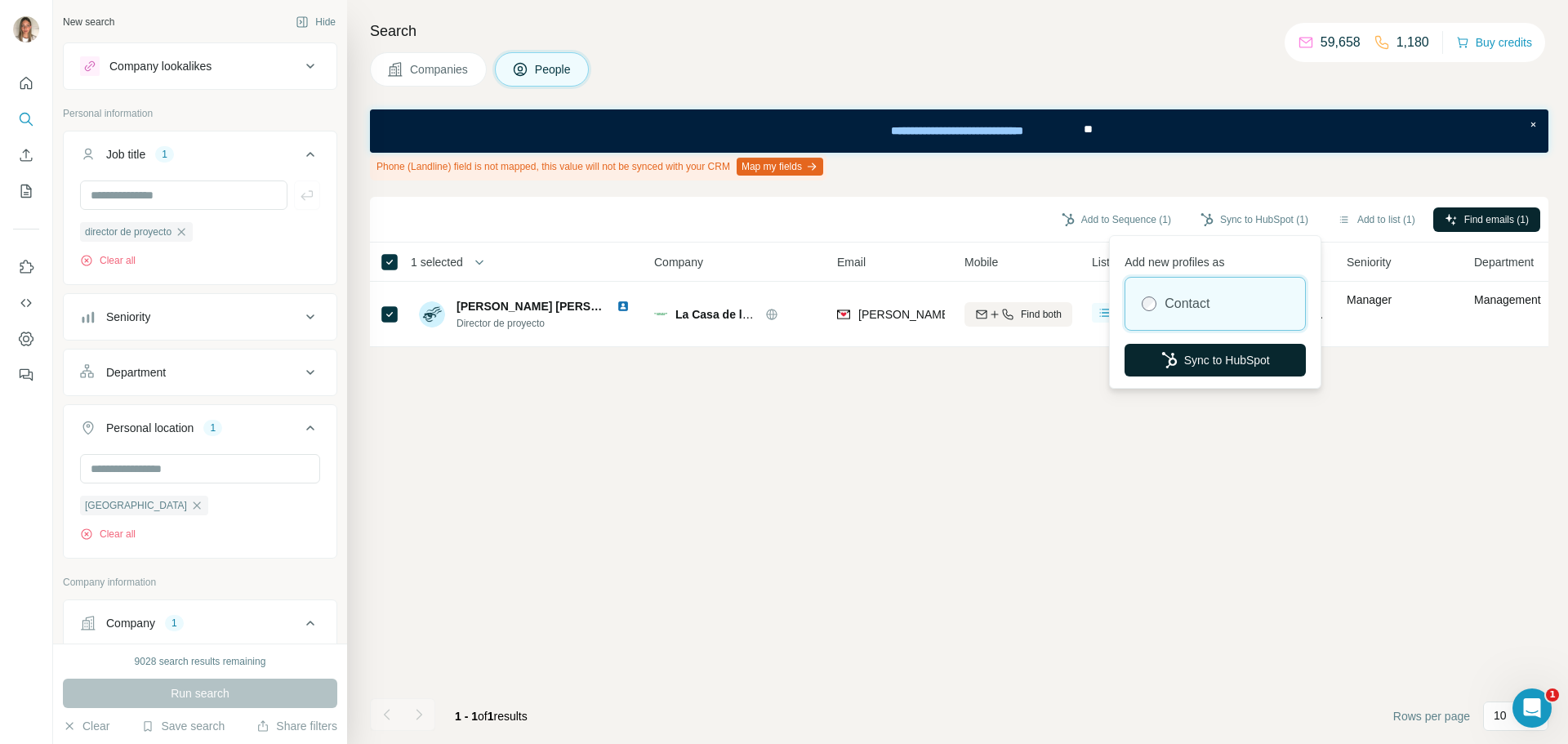
click at [1205, 344] on button "Sync to HubSpot" at bounding box center [1215, 360] width 181 height 33
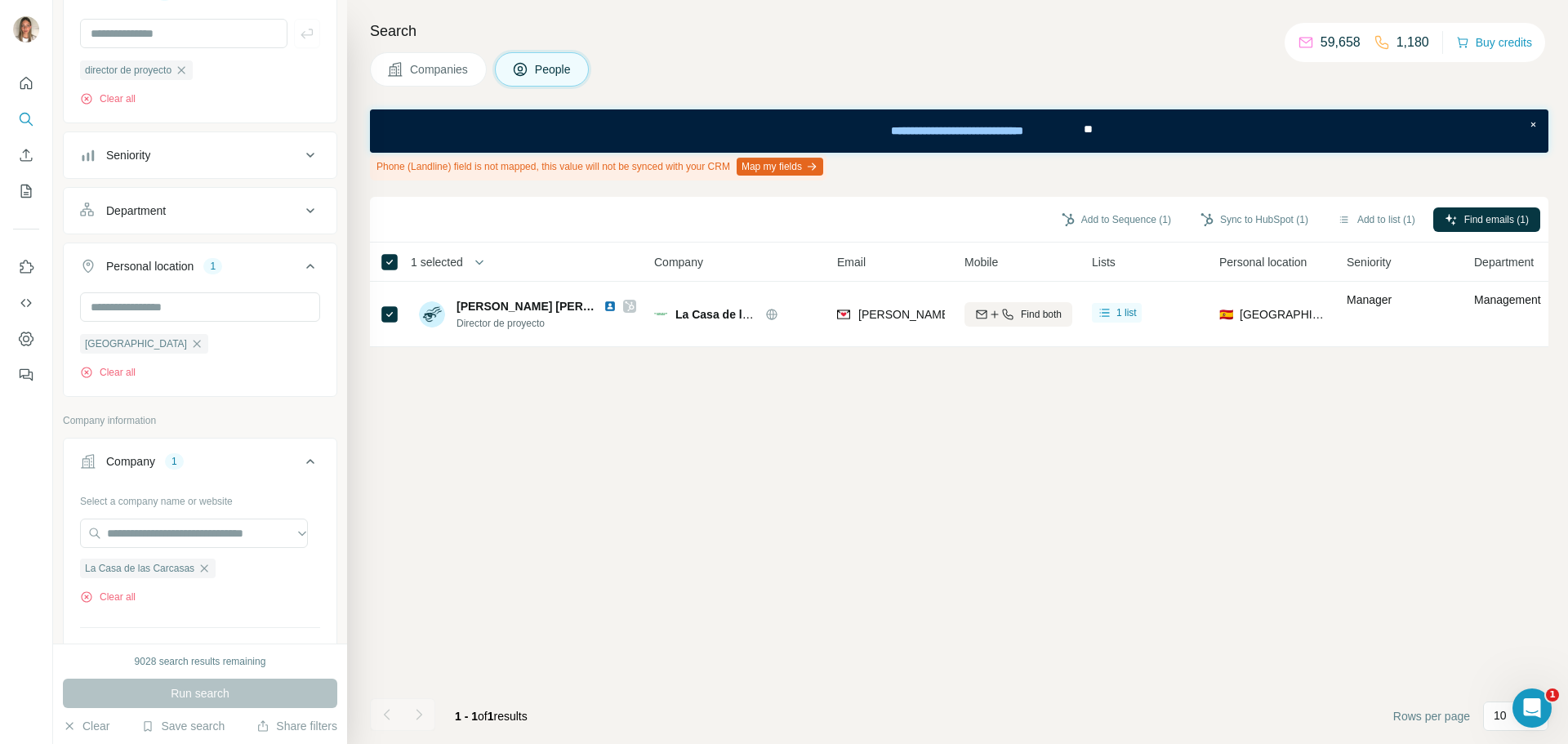
scroll to position [163, 0]
click at [211, 565] on icon "button" at bounding box center [204, 567] width 13 height 13
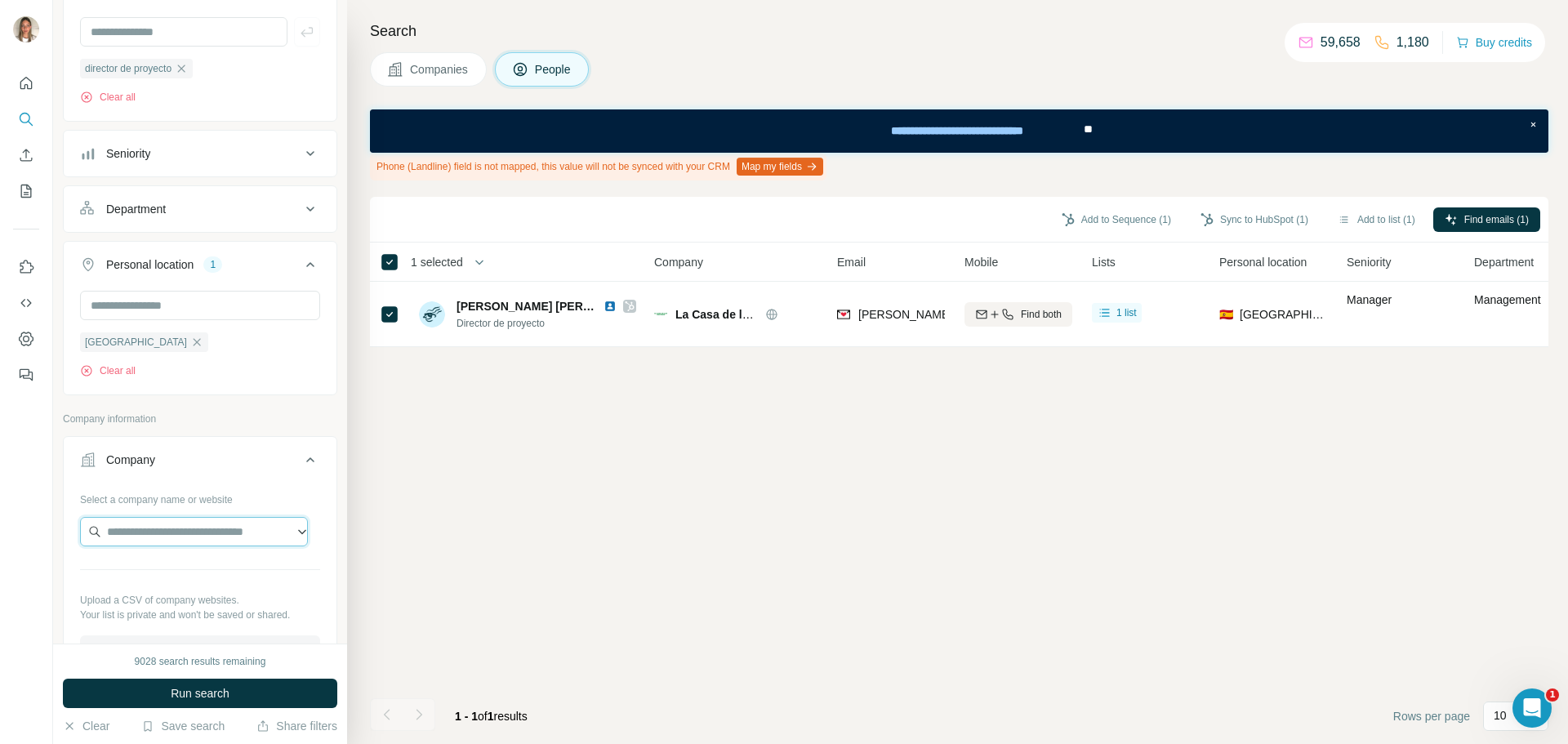
click at [213, 531] on input "text" at bounding box center [193, 532] width 228 height 30
paste input "**********"
type input "**********"
click at [182, 575] on p "Pisamonas" at bounding box center [165, 570] width 78 height 16
click at [158, 684] on button "Run search" at bounding box center [199, 693] width 274 height 30
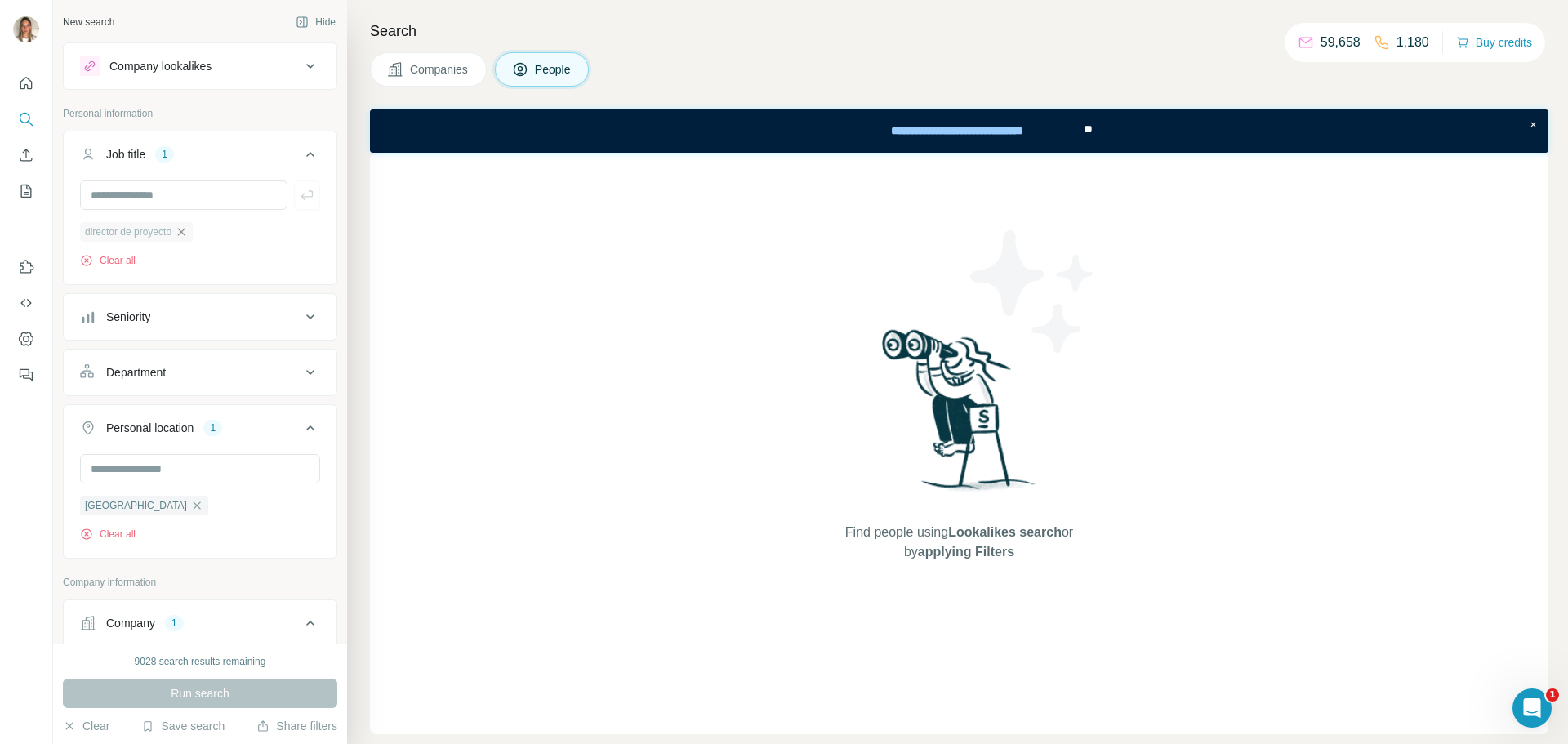
click at [188, 233] on icon "button" at bounding box center [181, 232] width 13 height 13
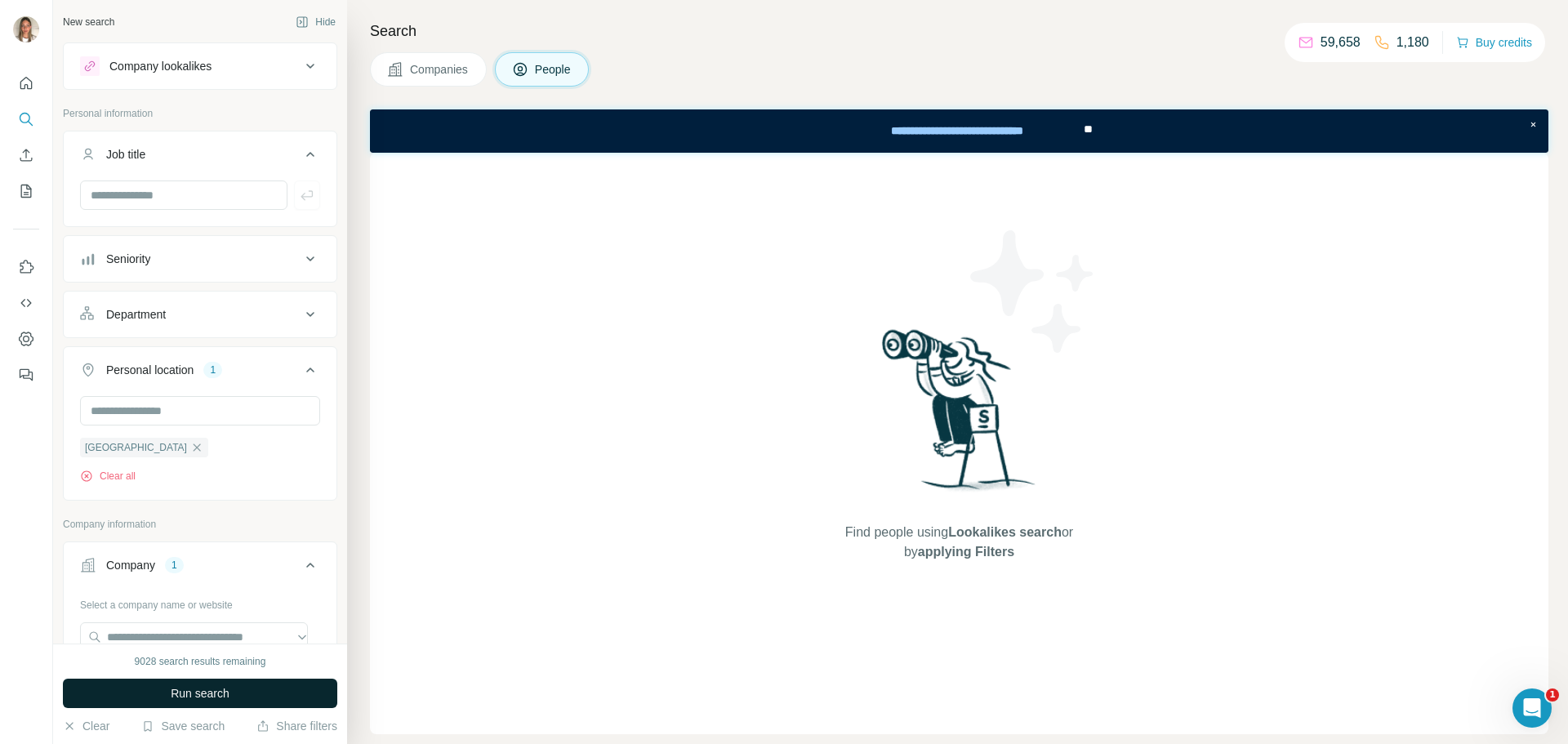
click at [256, 702] on button "Run search" at bounding box center [199, 693] width 274 height 30
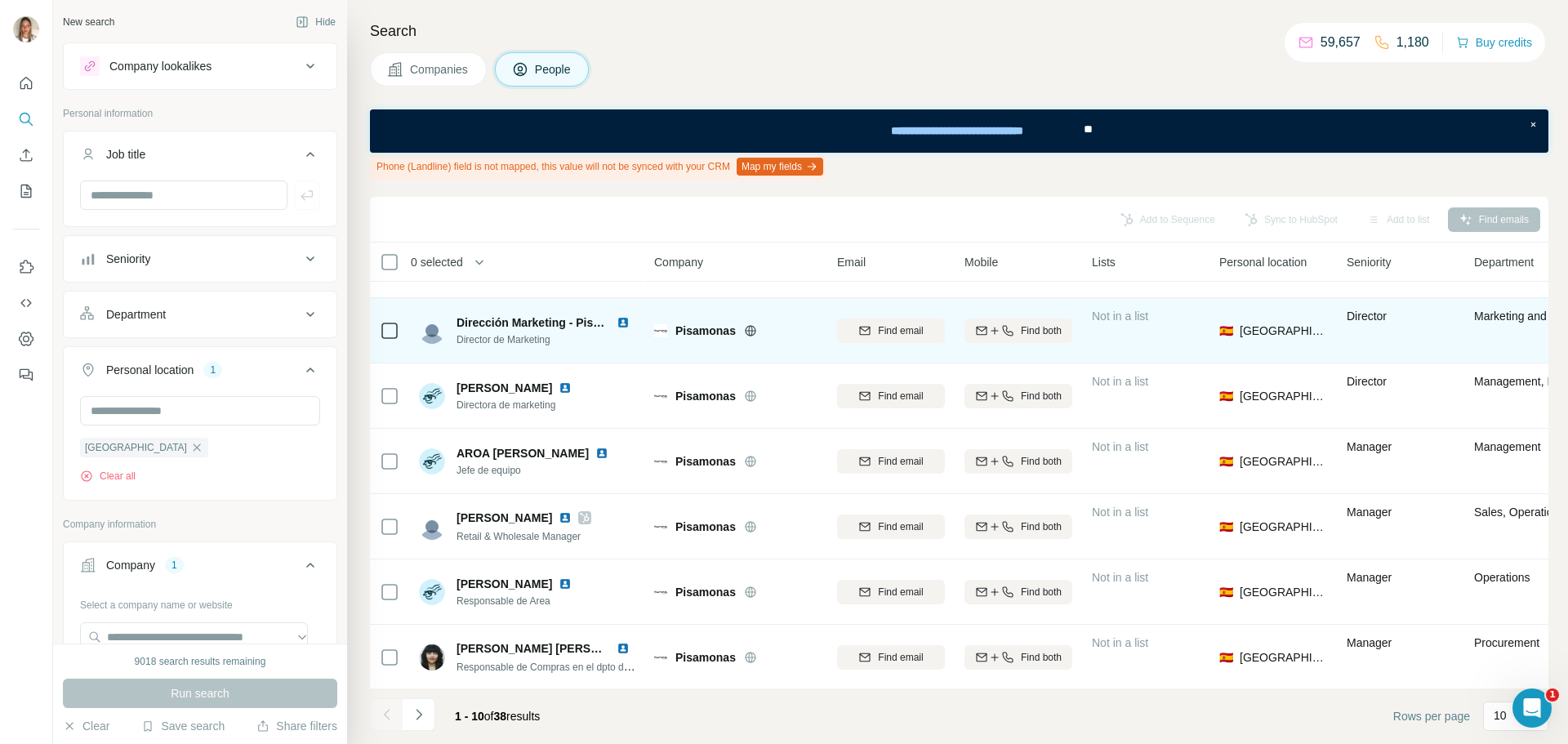
scroll to position [255, 0]
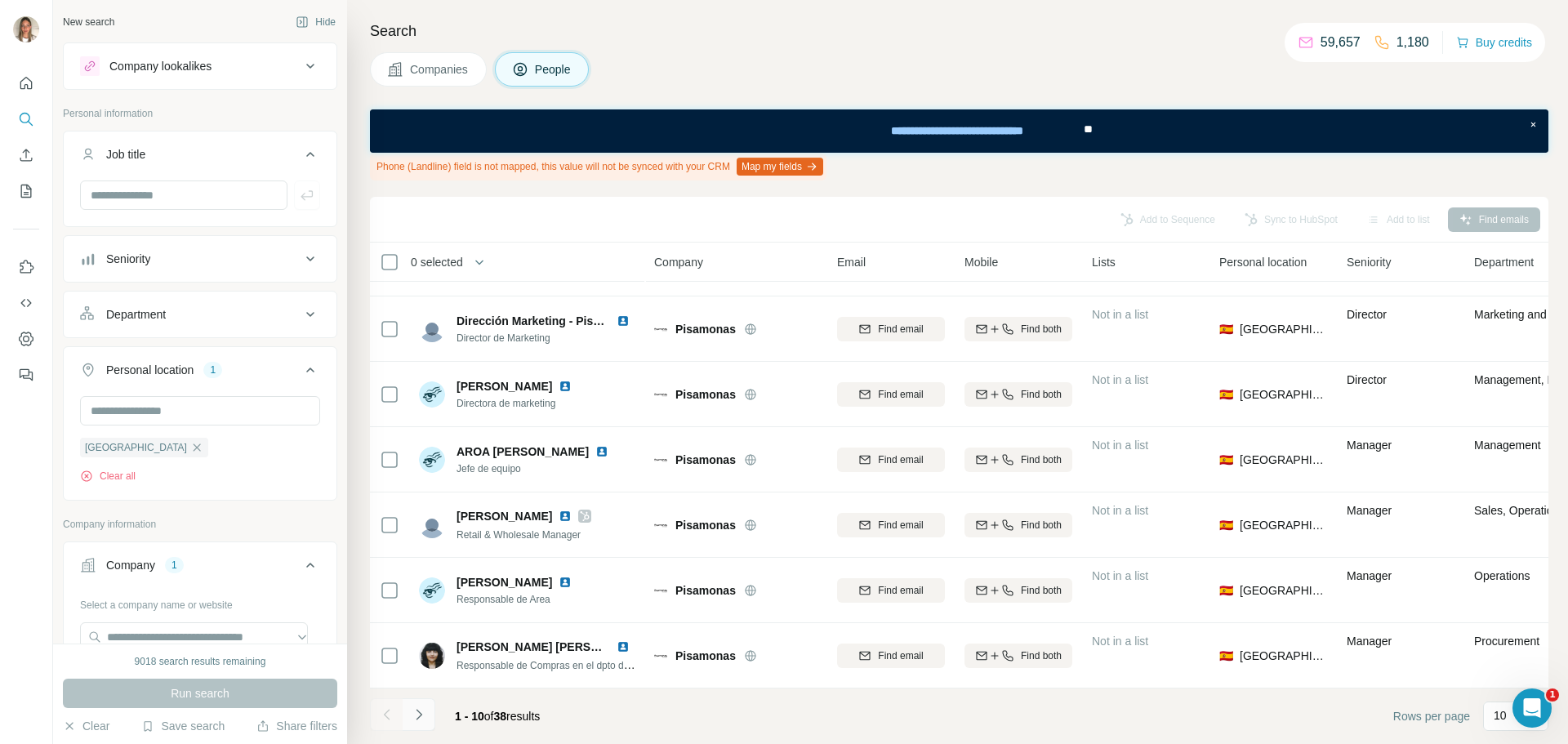
click at [419, 714] on icon "Navigate to next page" at bounding box center [419, 714] width 16 height 16
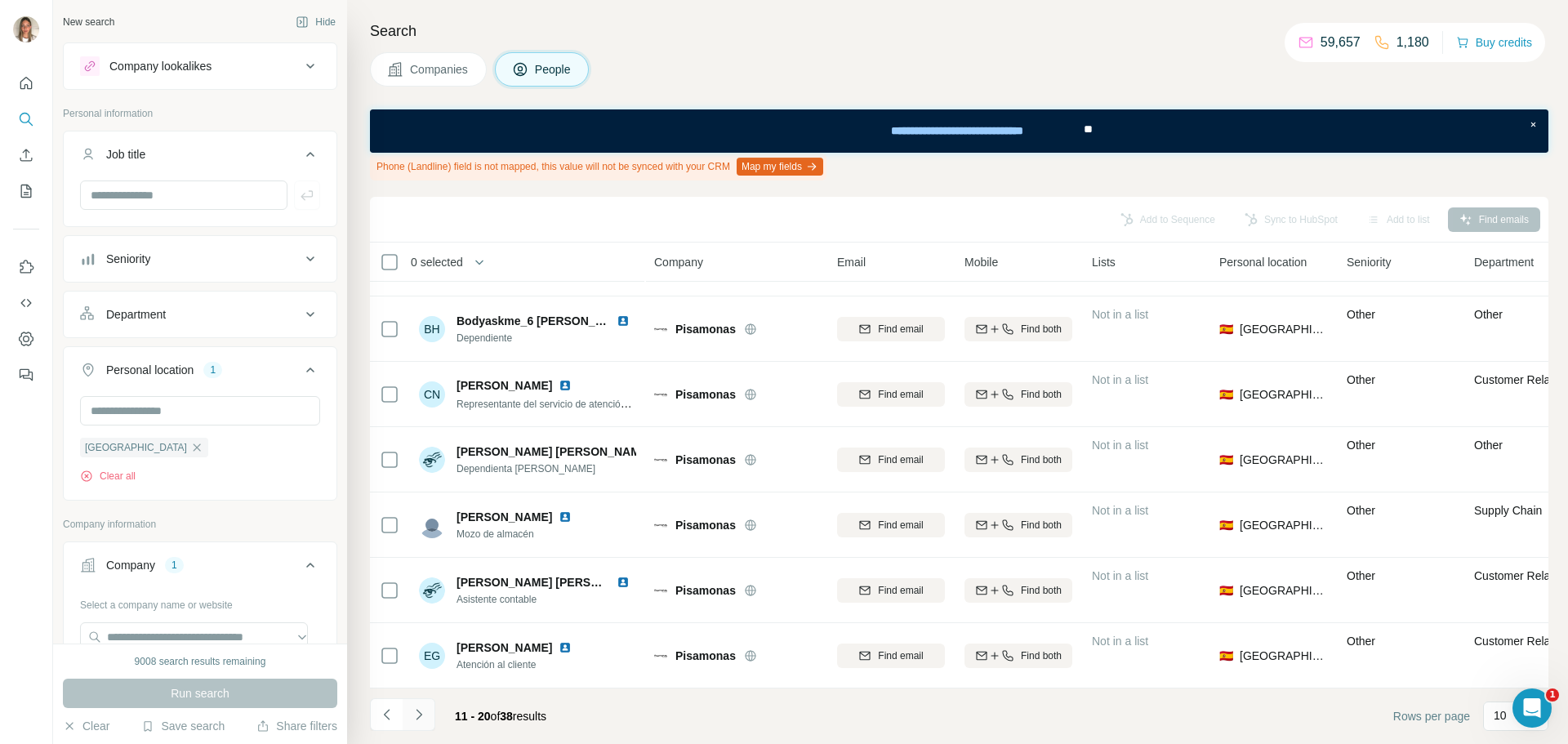
click at [422, 707] on icon "Navigate to next page" at bounding box center [419, 714] width 16 height 16
click at [418, 714] on icon "Navigate to next page" at bounding box center [419, 714] width 16 height 16
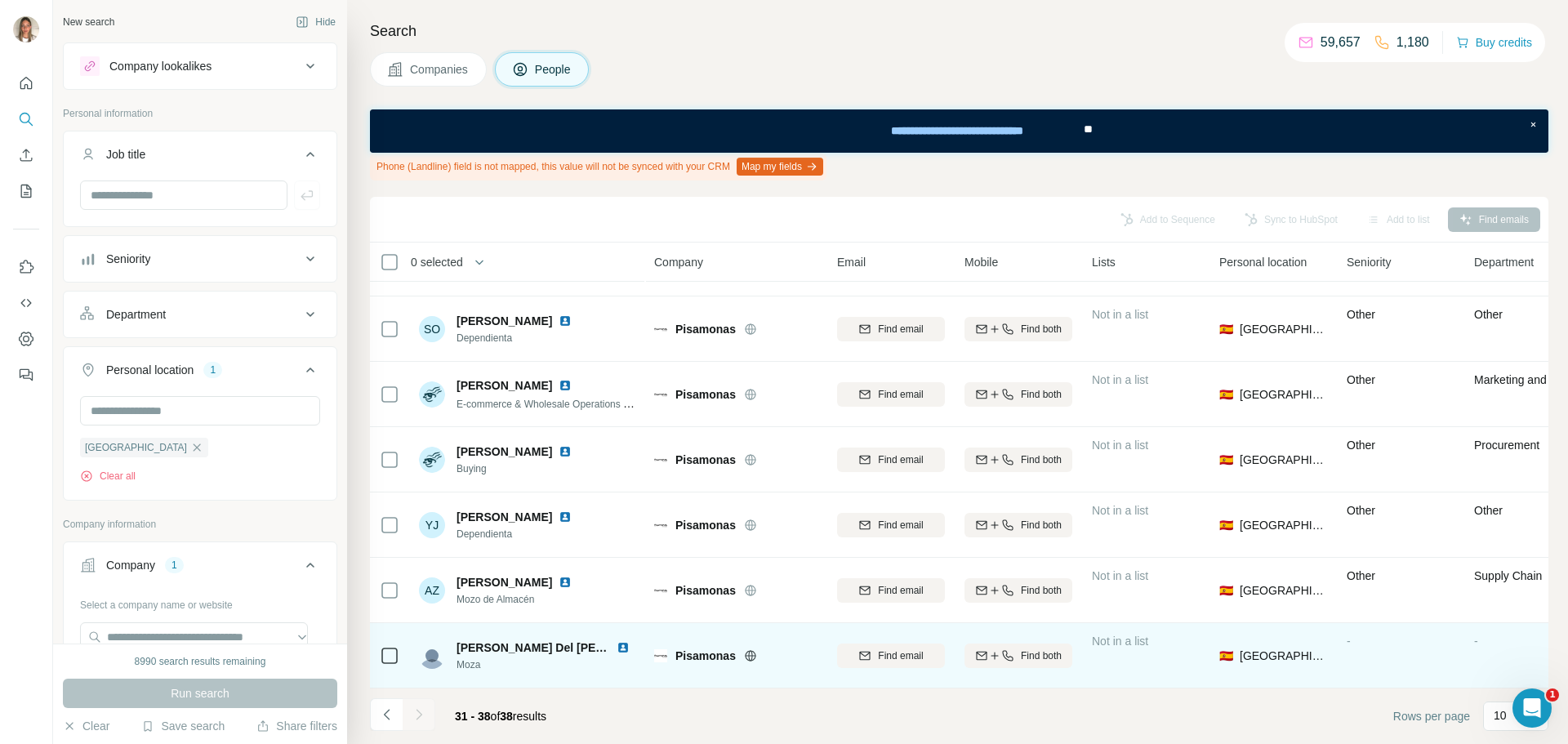
scroll to position [0, 0]
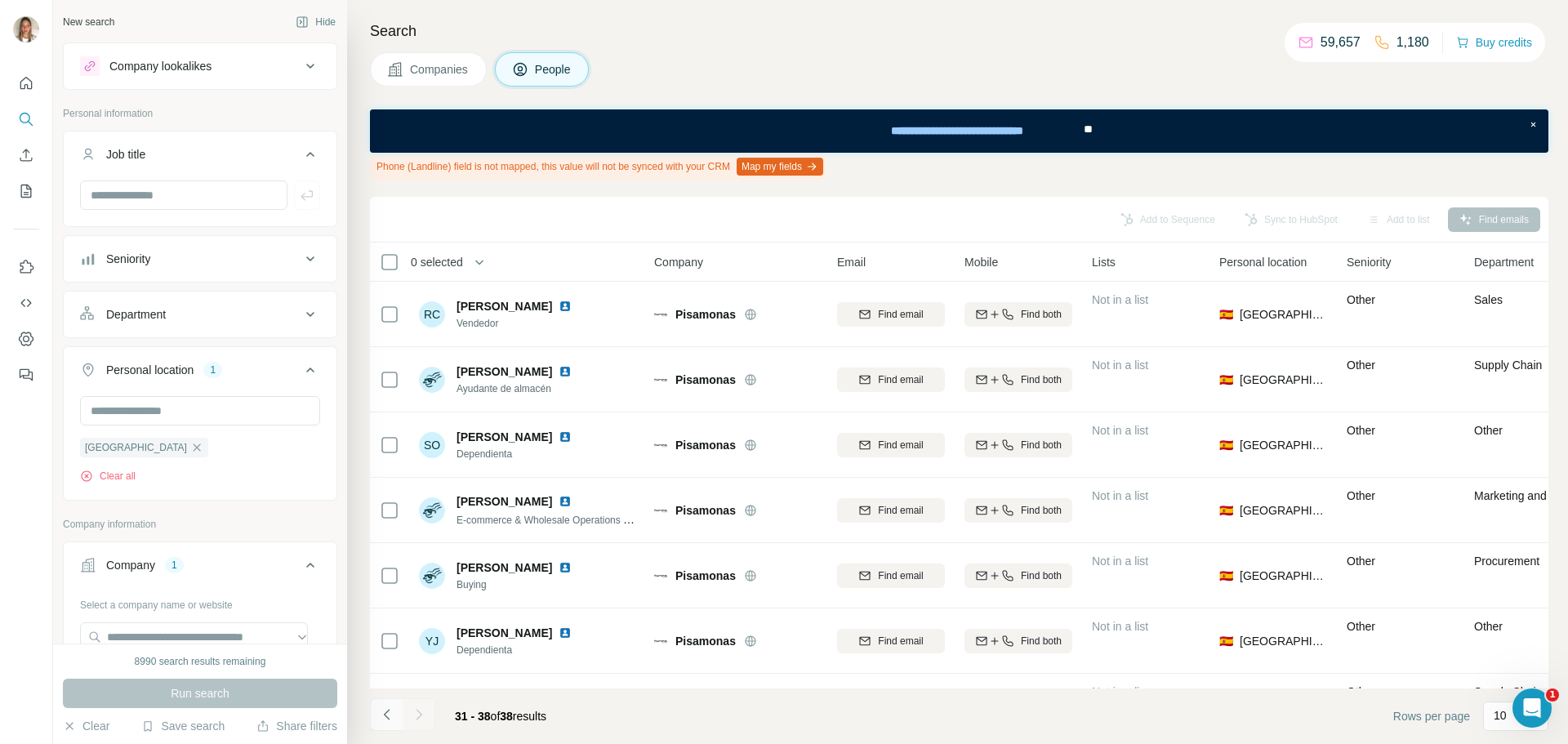
click at [385, 712] on icon "Navigate to previous page" at bounding box center [387, 714] width 16 height 16
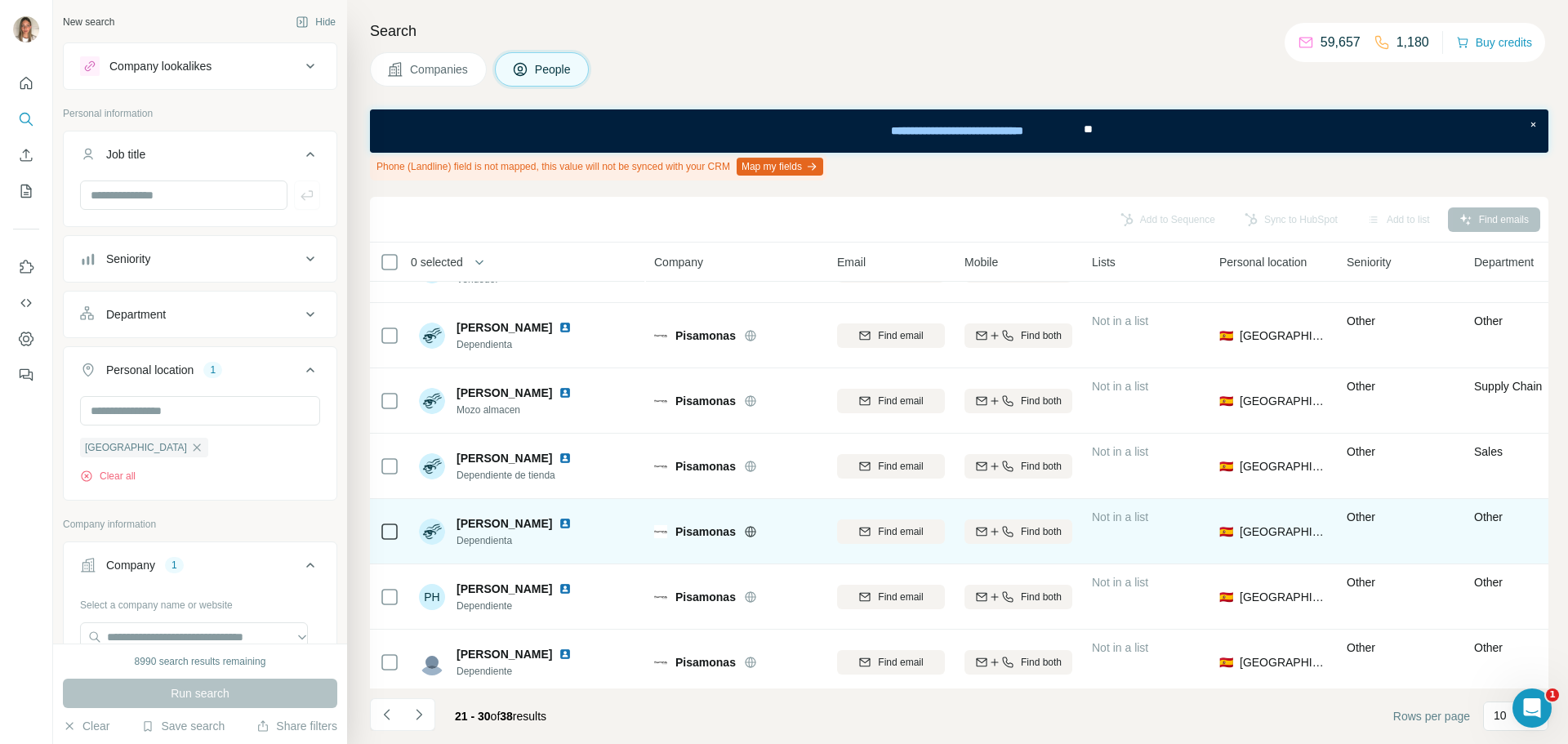
scroll to position [255, 0]
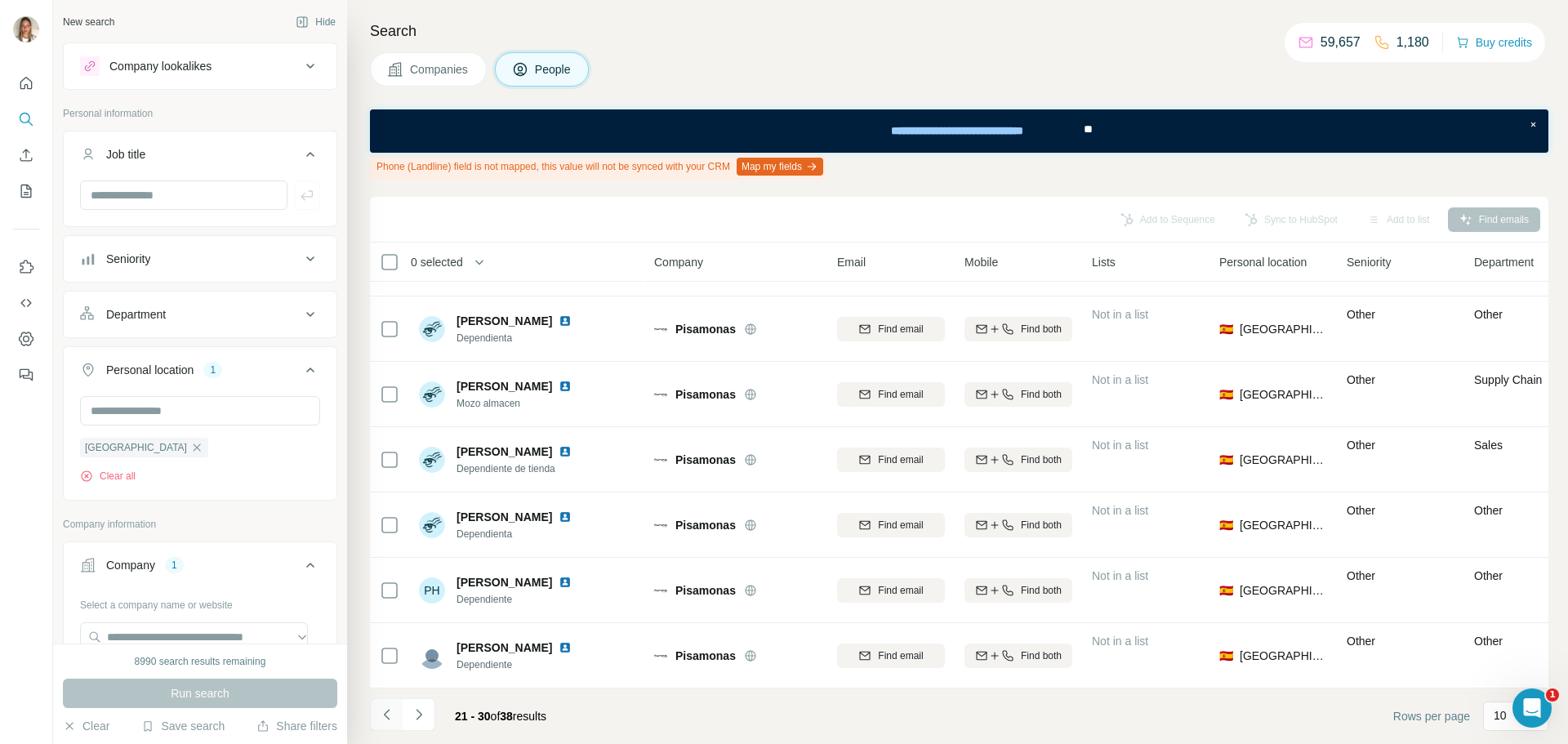
click at [389, 712] on icon "Navigate to previous page" at bounding box center [387, 714] width 16 height 16
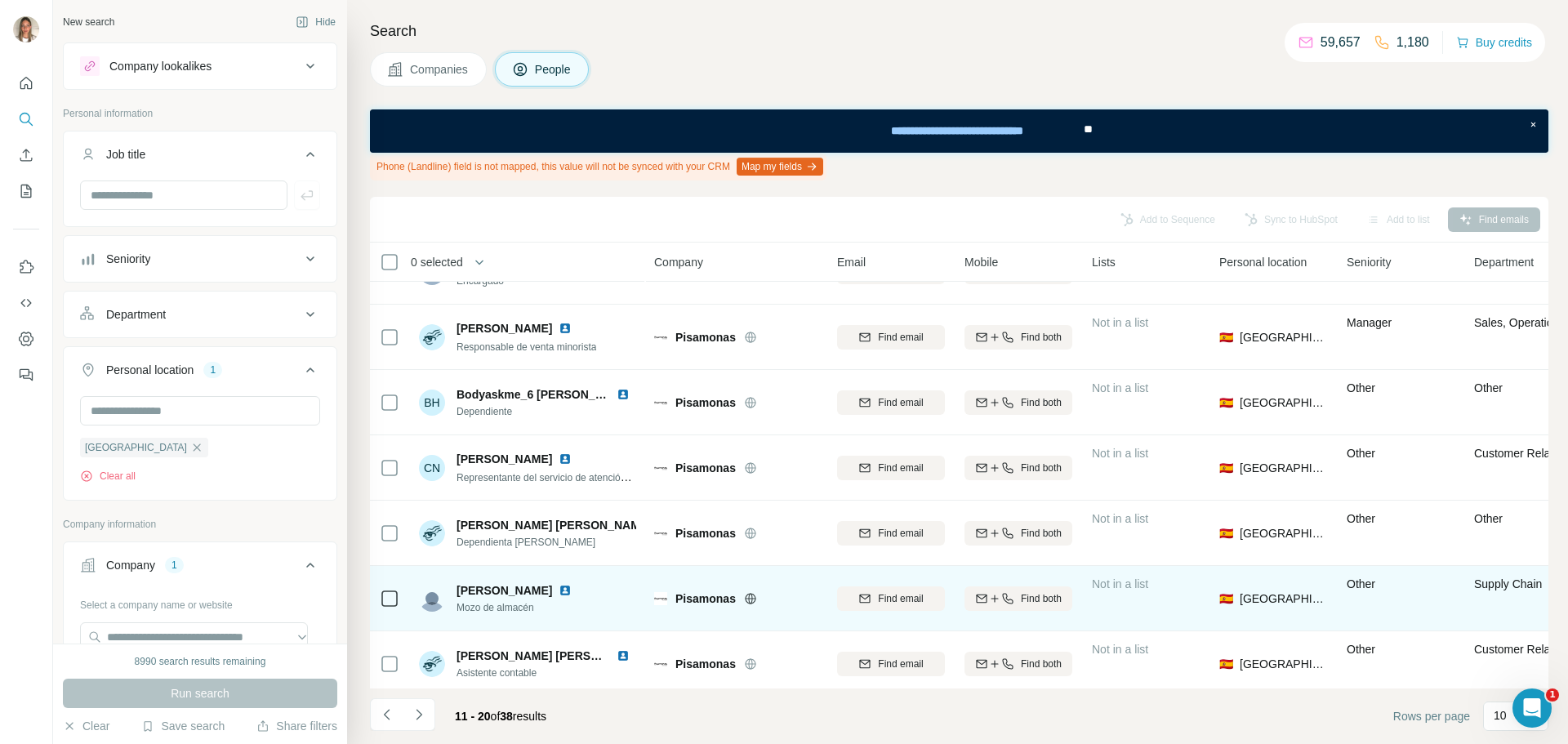
scroll to position [91, 0]
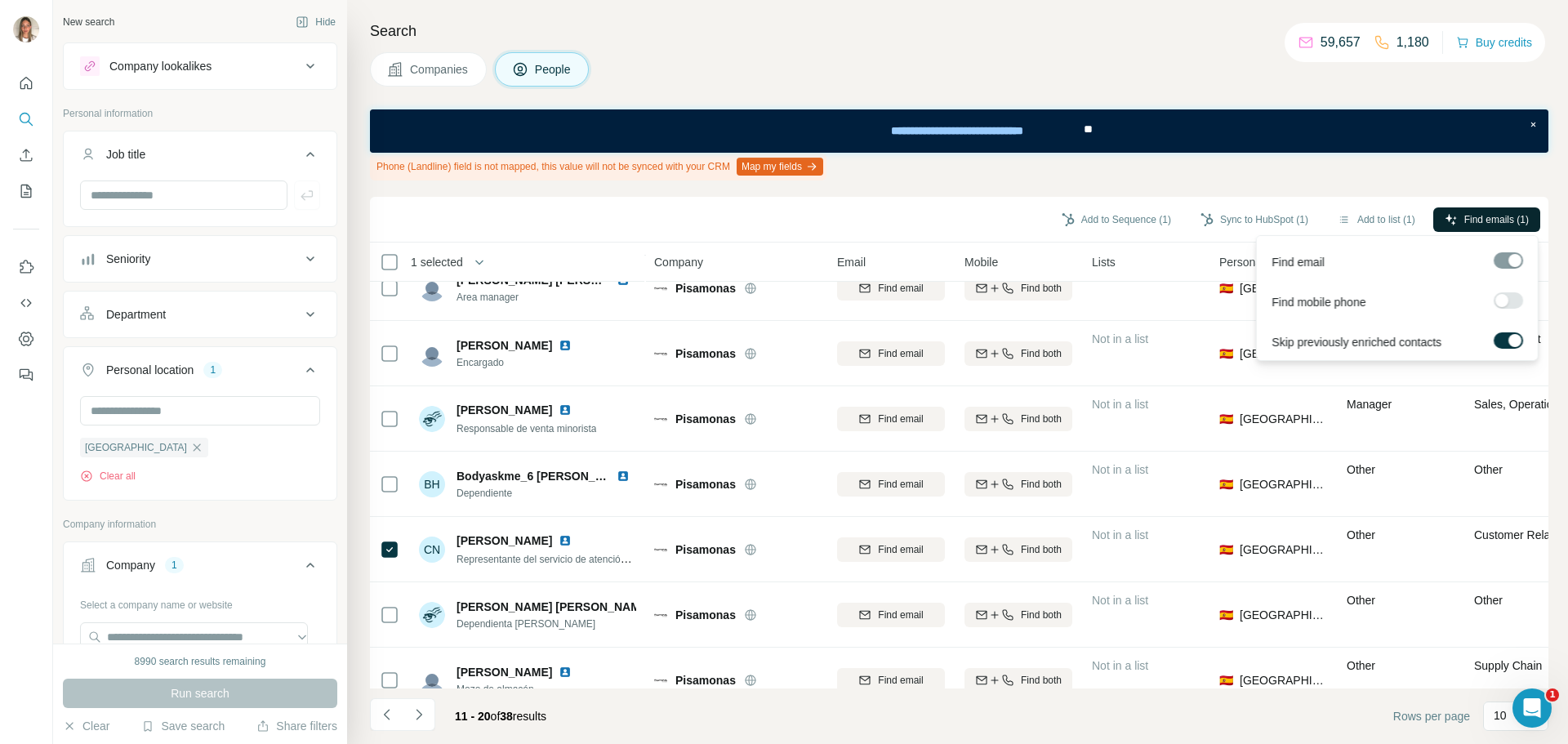
click at [1482, 224] on span "Find emails (1)" at bounding box center [1496, 220] width 64 height 15
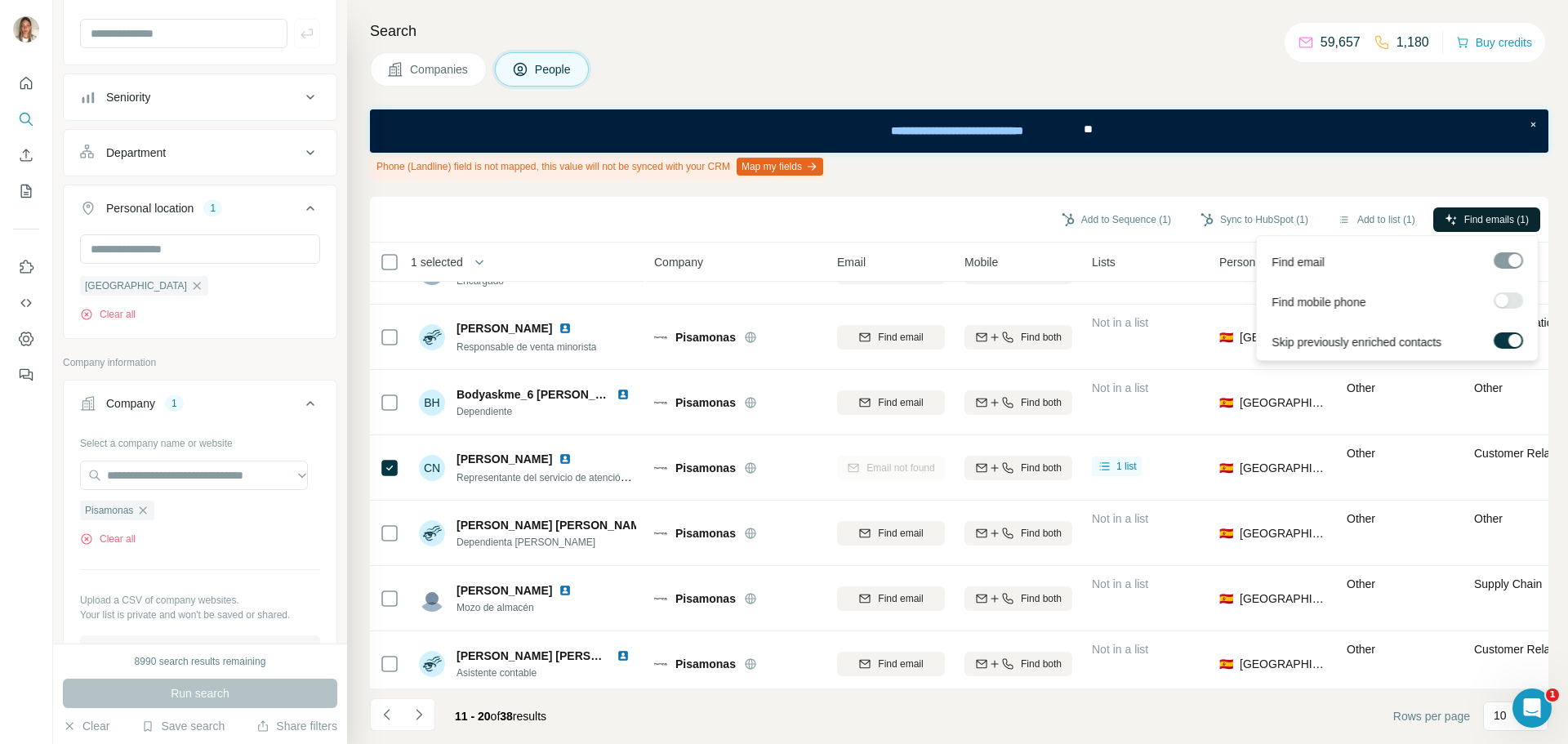
scroll to position [163, 0]
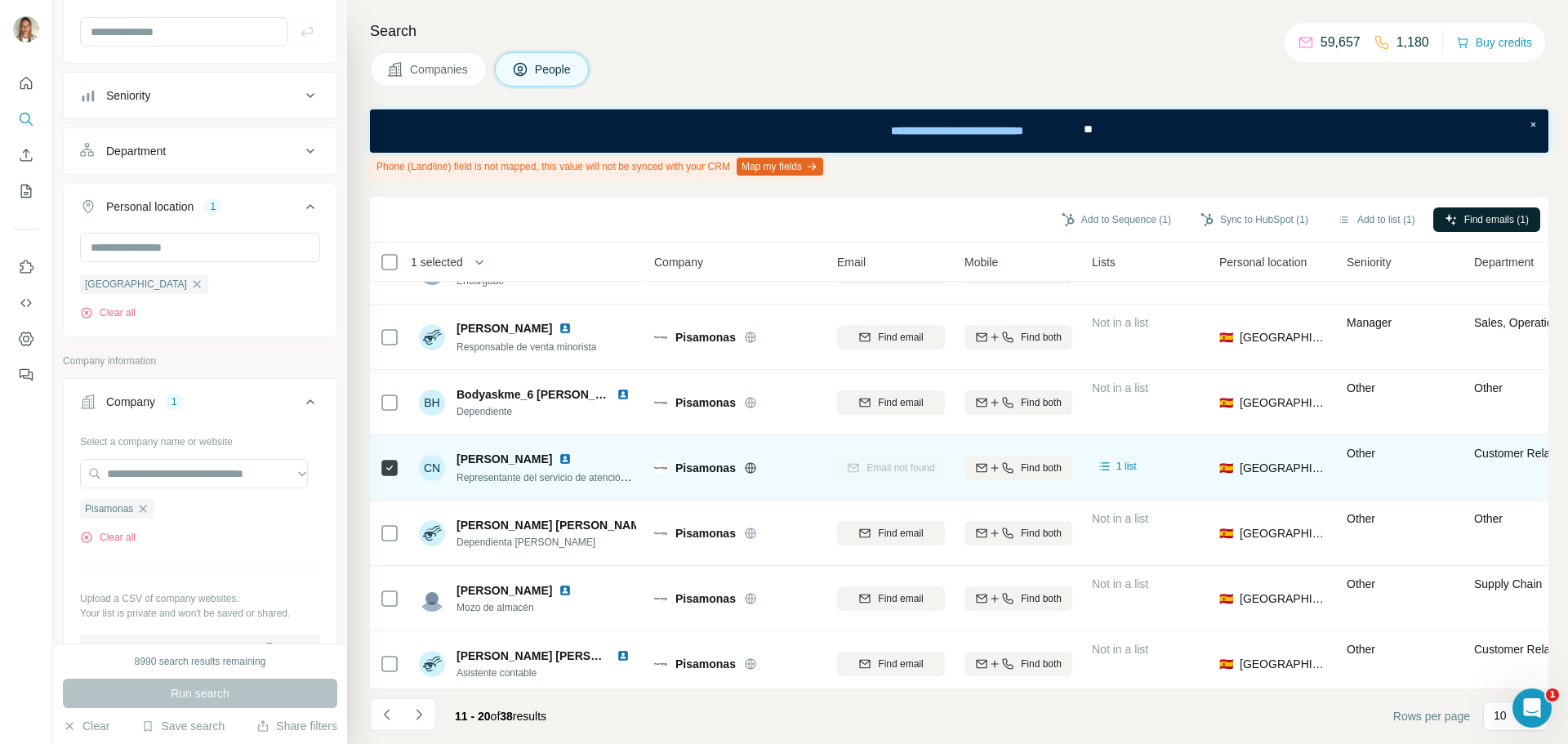
drag, startPoint x: 455, startPoint y: 459, endPoint x: 549, endPoint y: 459, distance: 94.0
click at [549, 459] on div "CN Cristina Navarro Representante del servicio de atención al cliente" at bounding box center [528, 468] width 217 height 35
copy span "Cristina Navarro"
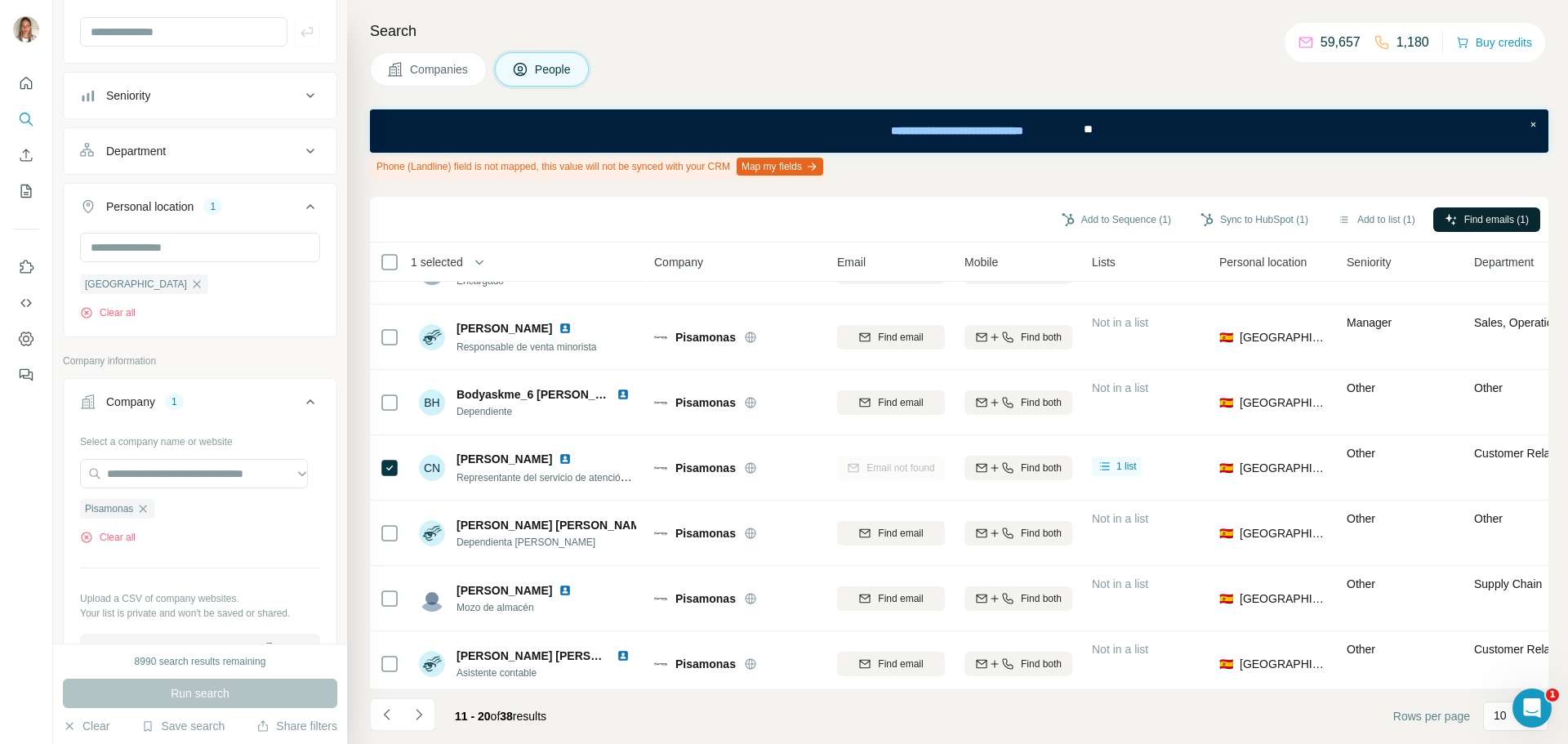
click at [145, 507] on icon "button" at bounding box center [143, 509] width 13 height 13
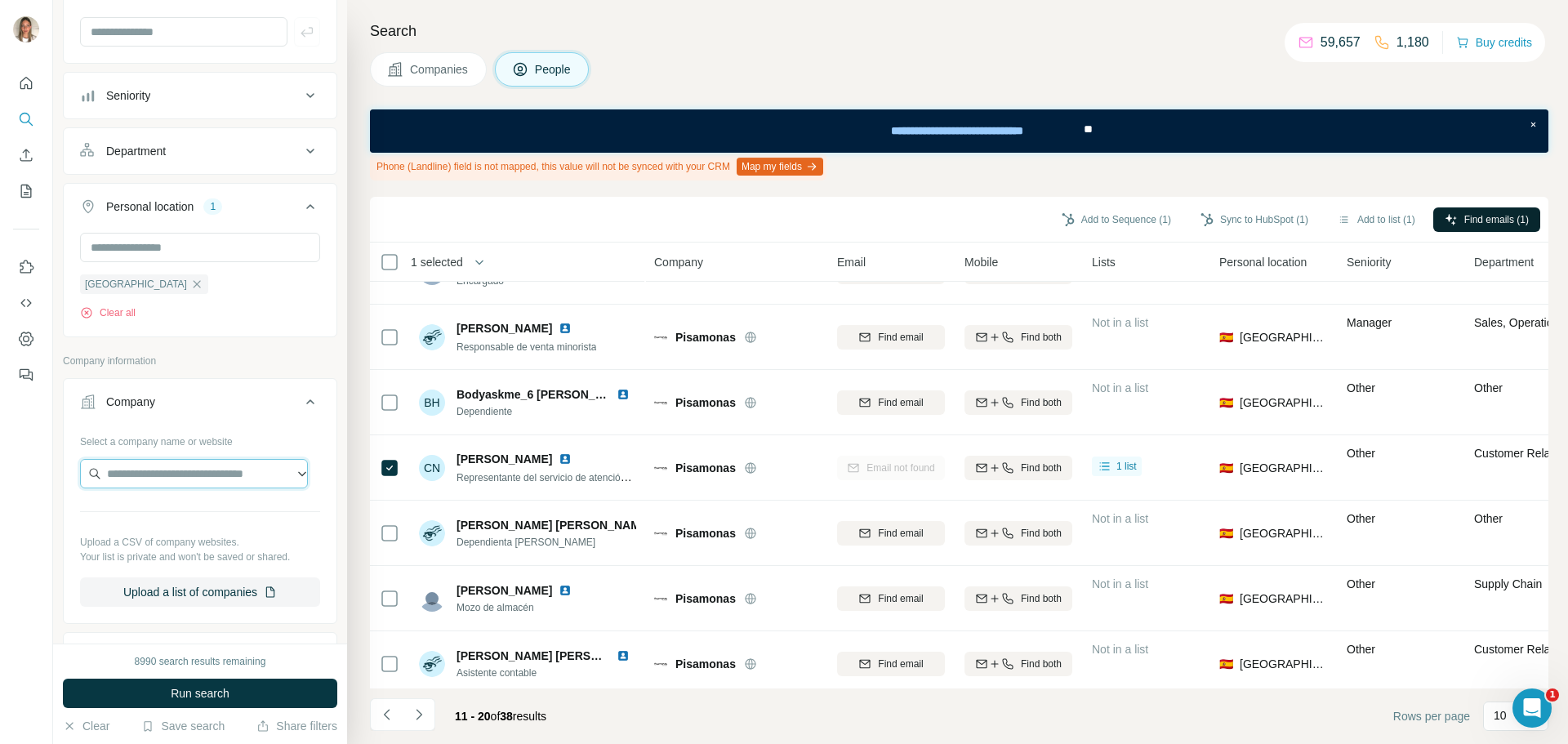
click at [161, 482] on input "text" at bounding box center [193, 474] width 228 height 30
paste input "**********"
type input "**********"
click at [161, 504] on p "Newcop" at bounding box center [165, 511] width 78 height 16
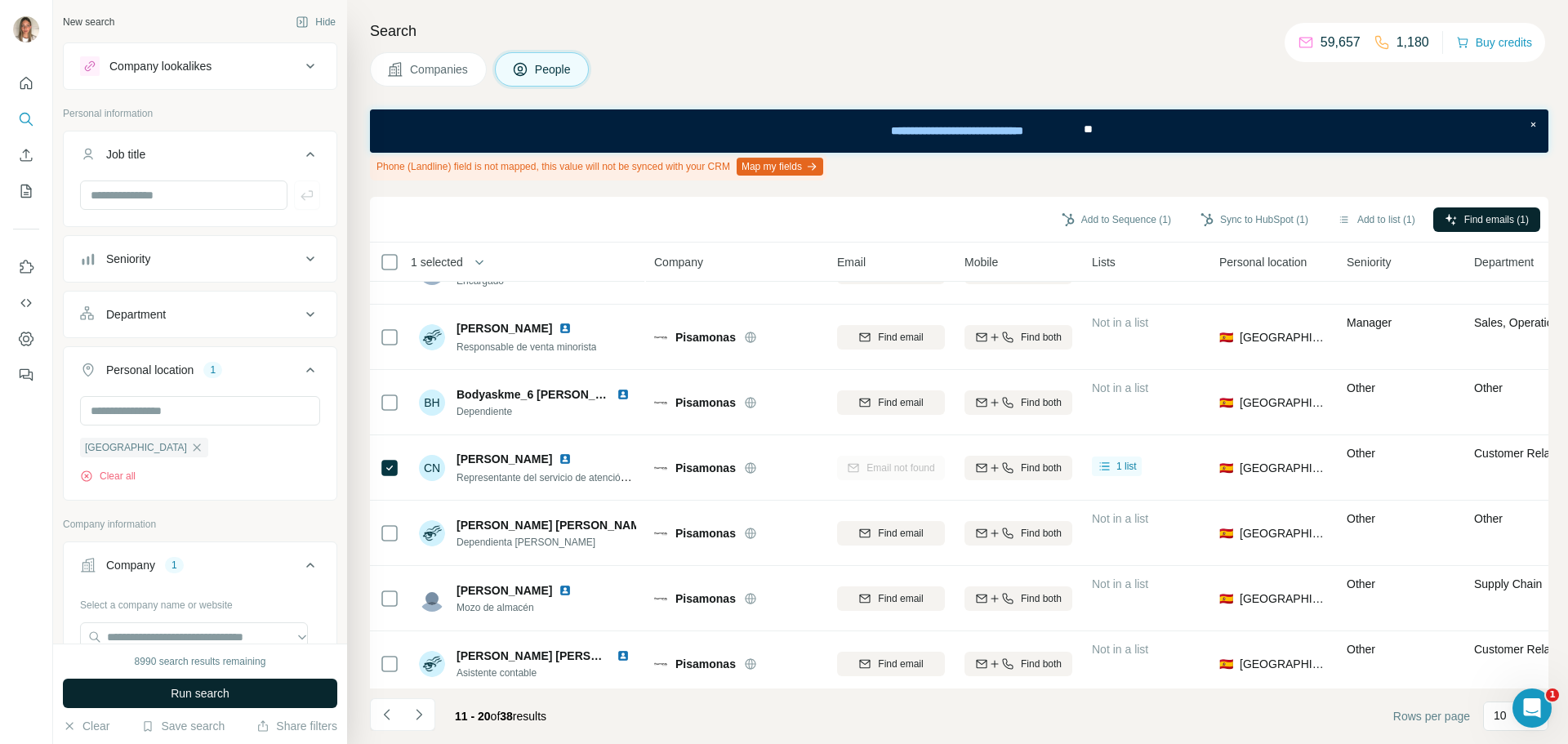
click at [221, 691] on span "Run search" at bounding box center [199, 693] width 58 height 16
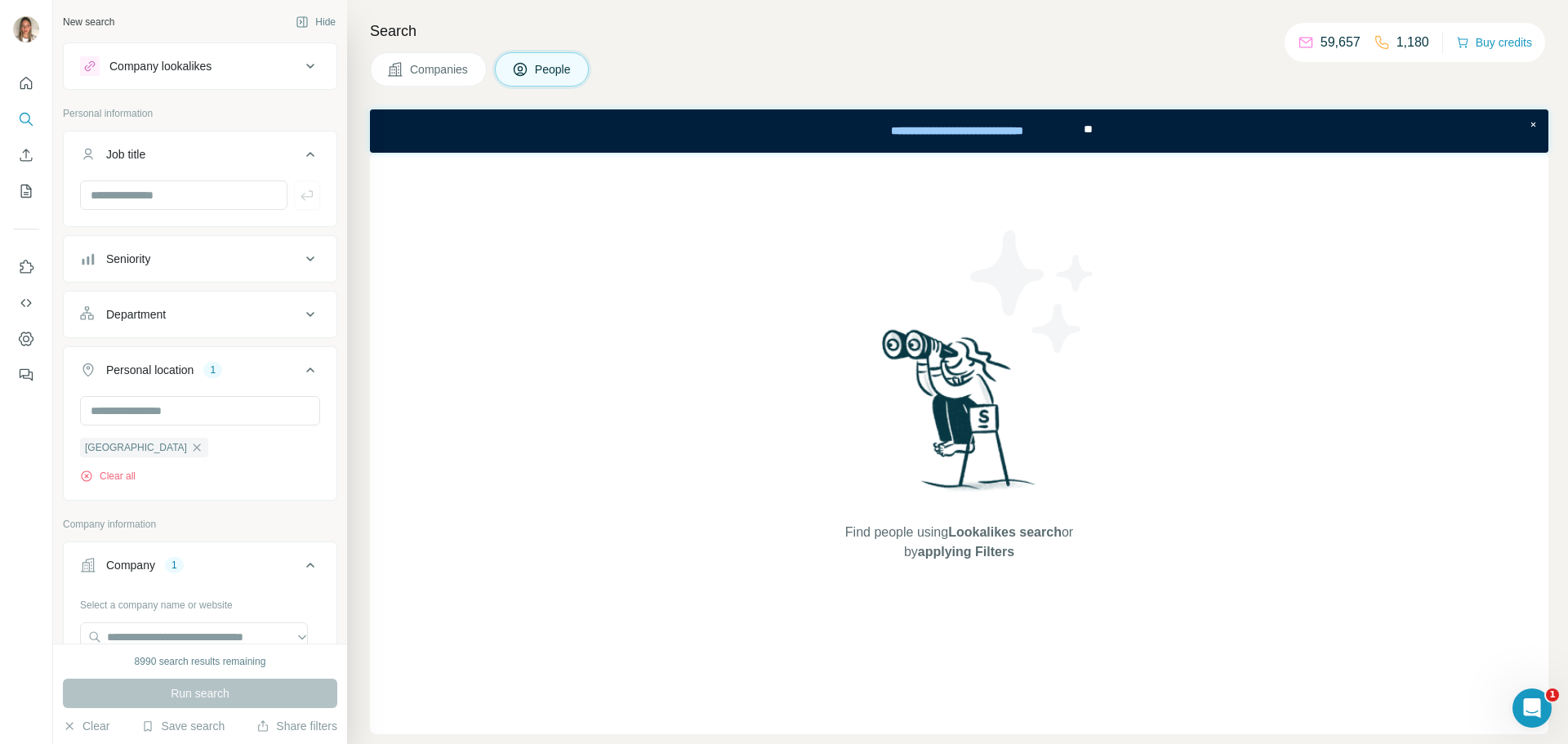
click at [445, 63] on span "Companies" at bounding box center [440, 69] width 59 height 16
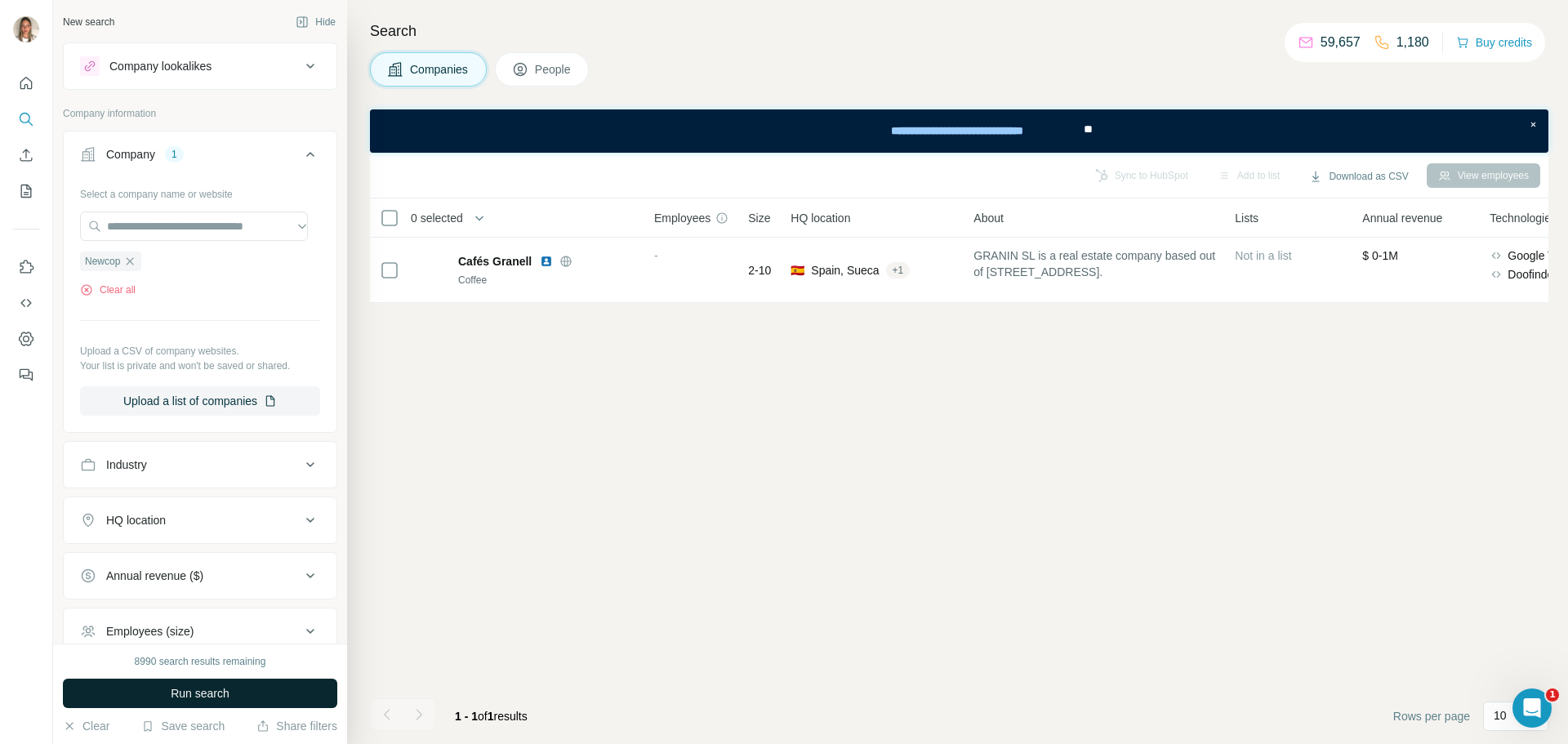
click at [193, 687] on span "Run search" at bounding box center [199, 693] width 58 height 16
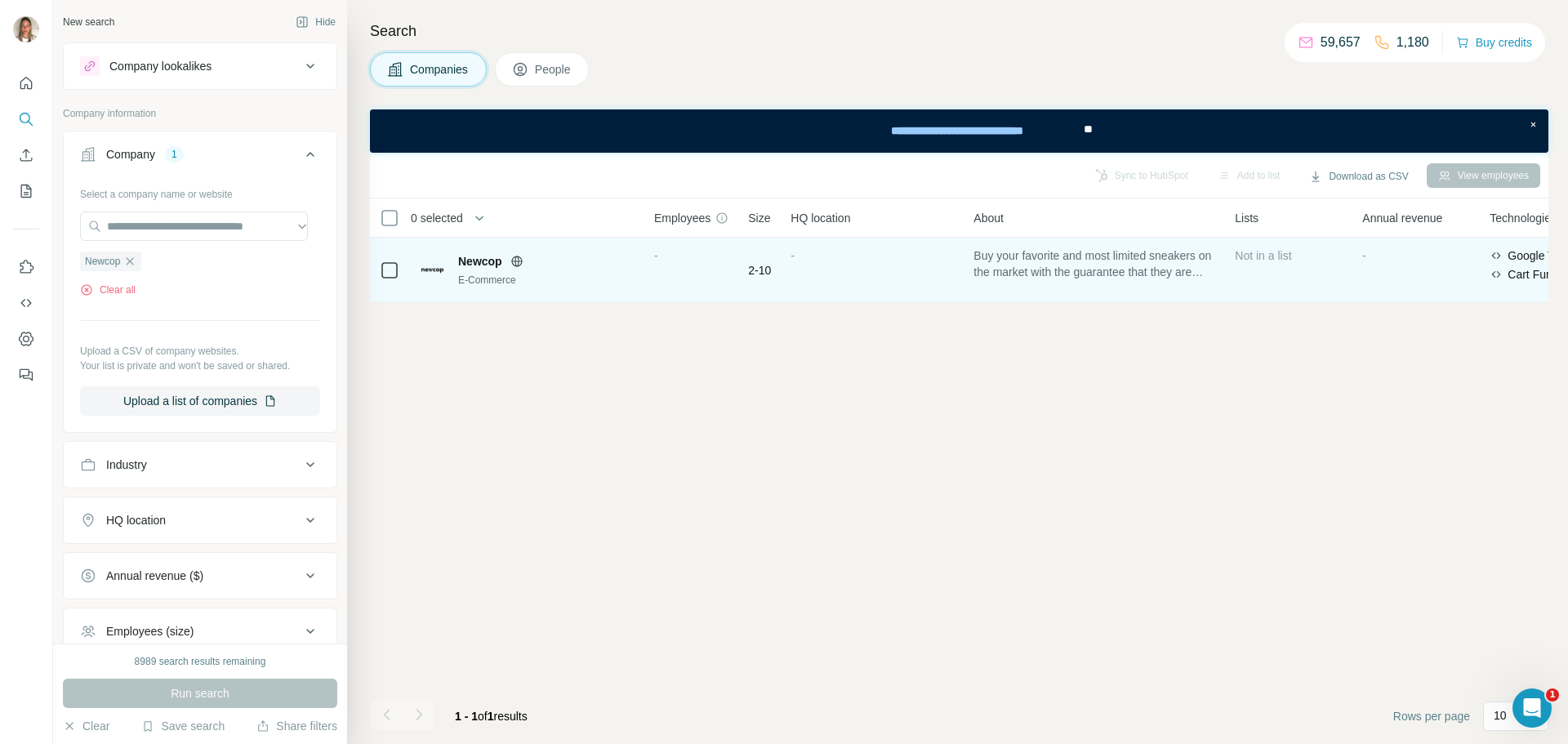
click at [483, 267] on span "Newcop" at bounding box center [481, 262] width 44 height 16
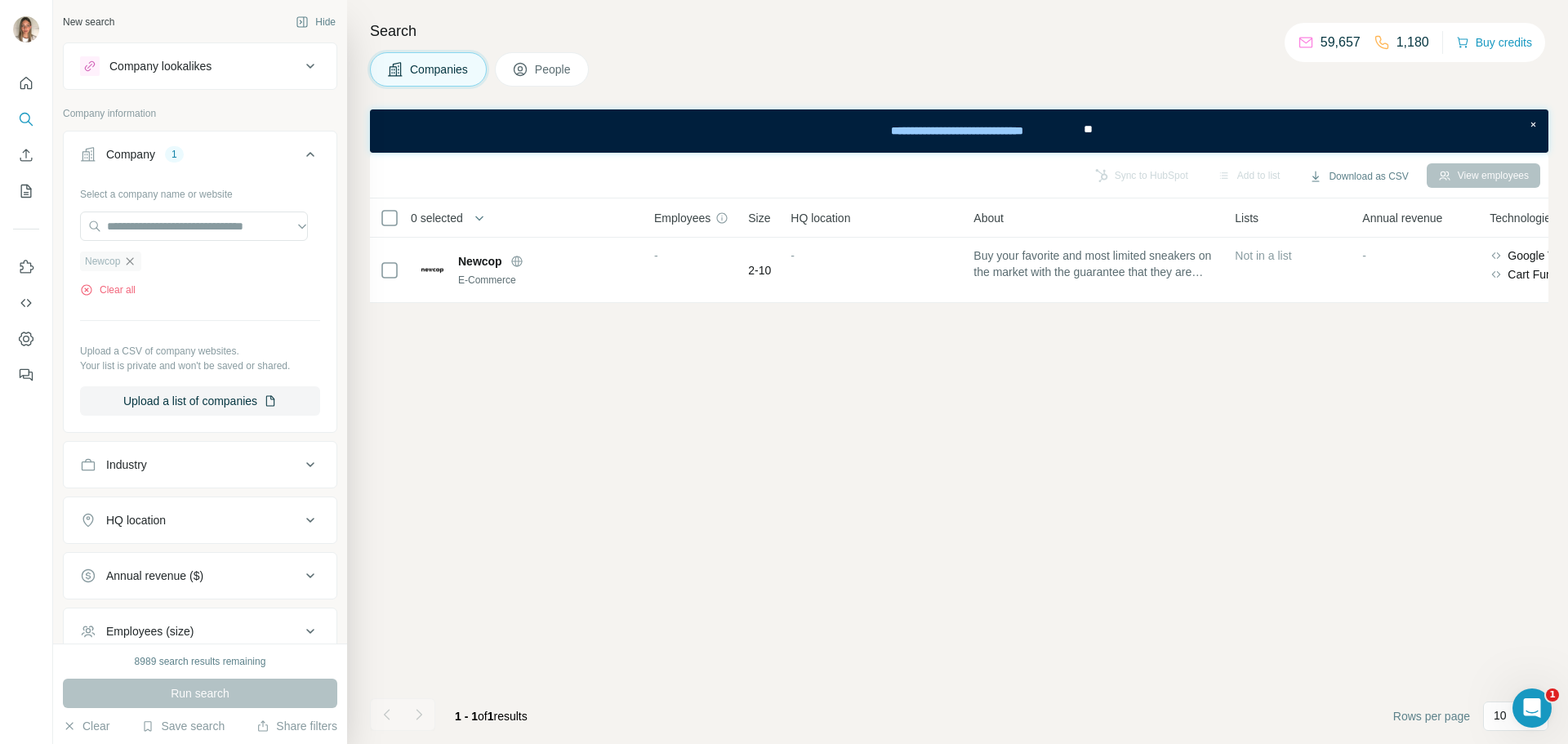
click at [133, 258] on icon "button" at bounding box center [130, 262] width 13 height 13
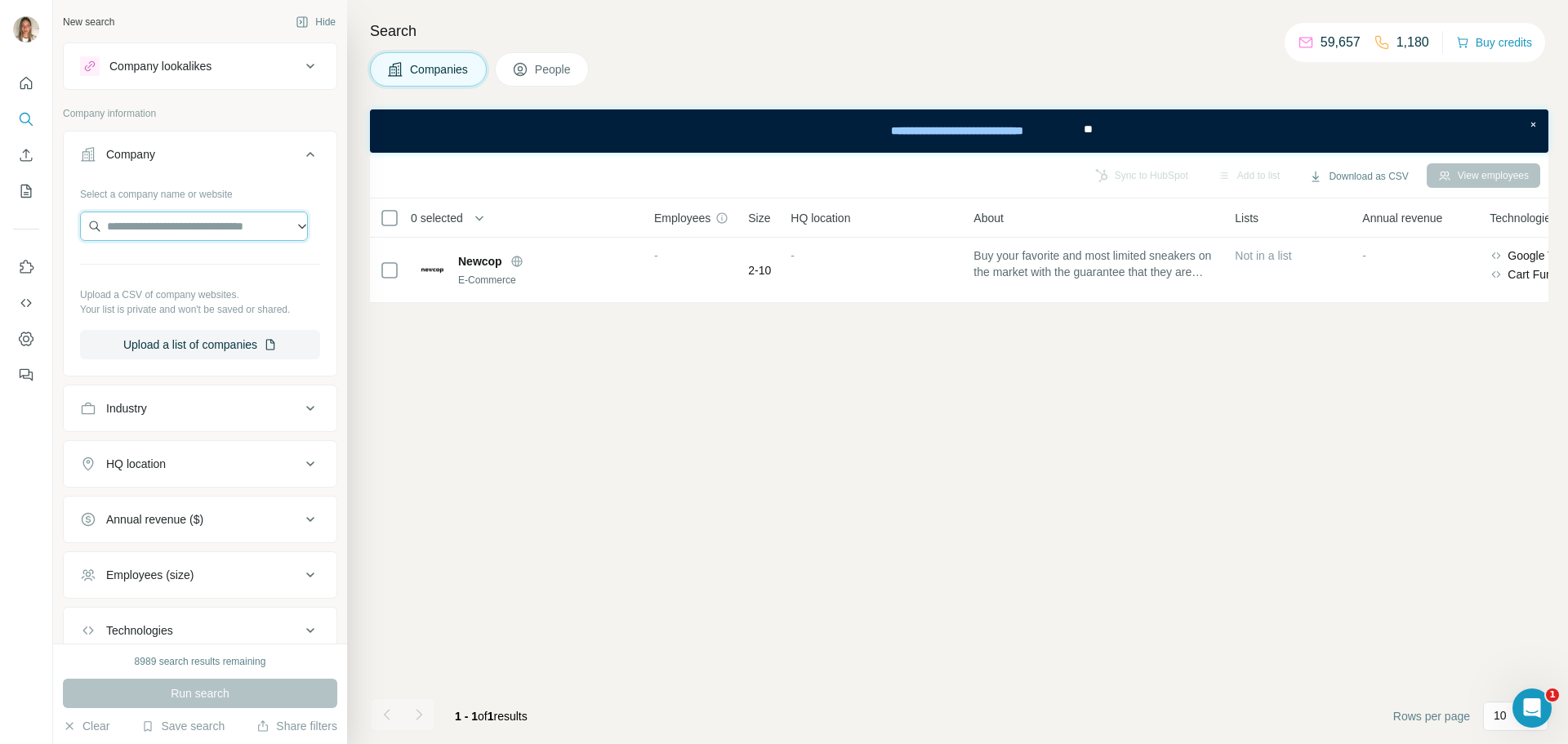
click at [179, 231] on input "text" at bounding box center [193, 226] width 228 height 30
paste input "**********"
type input "**********"
click at [160, 261] on p "Lottusse" at bounding box center [165, 263] width 78 height 16
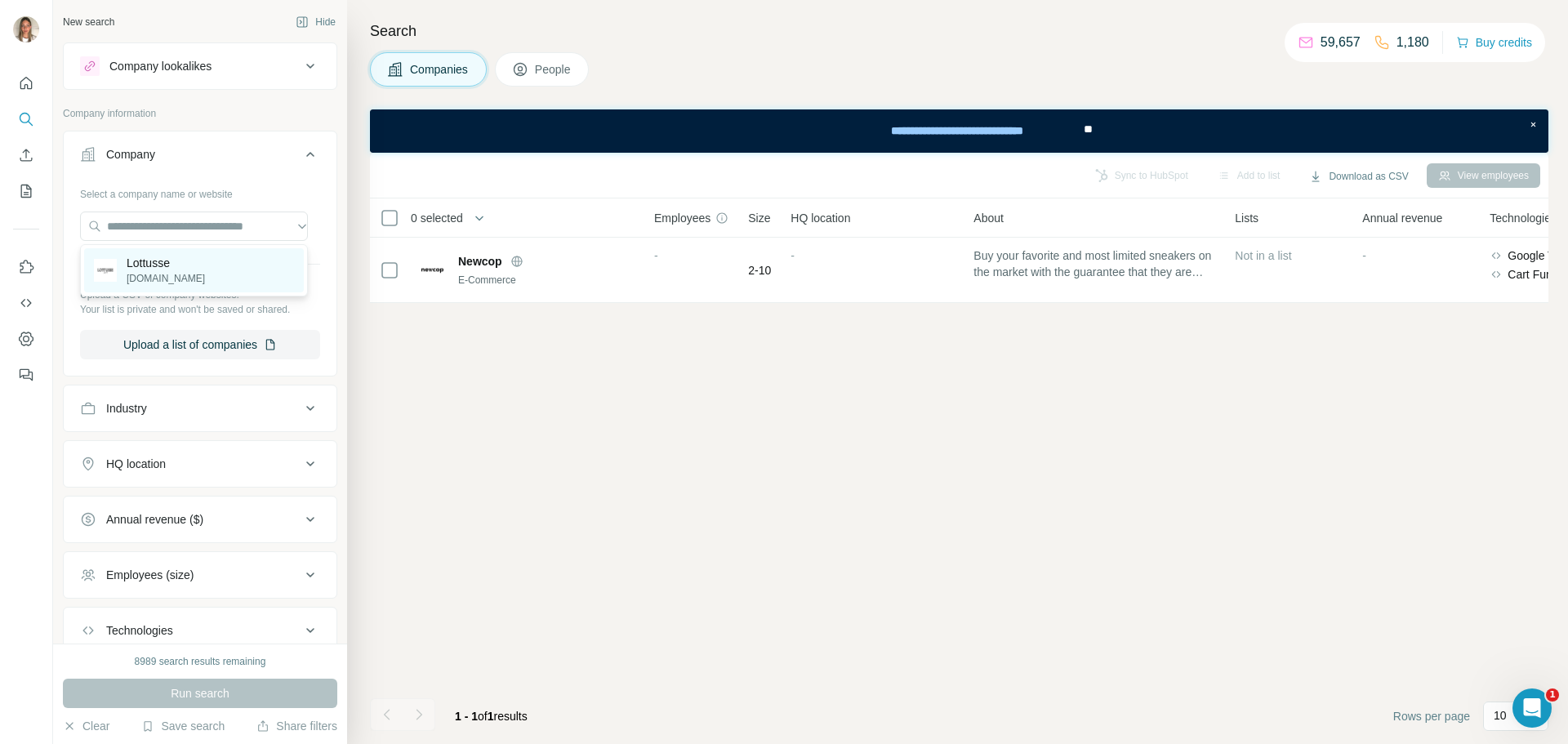
scroll to position [0, 0]
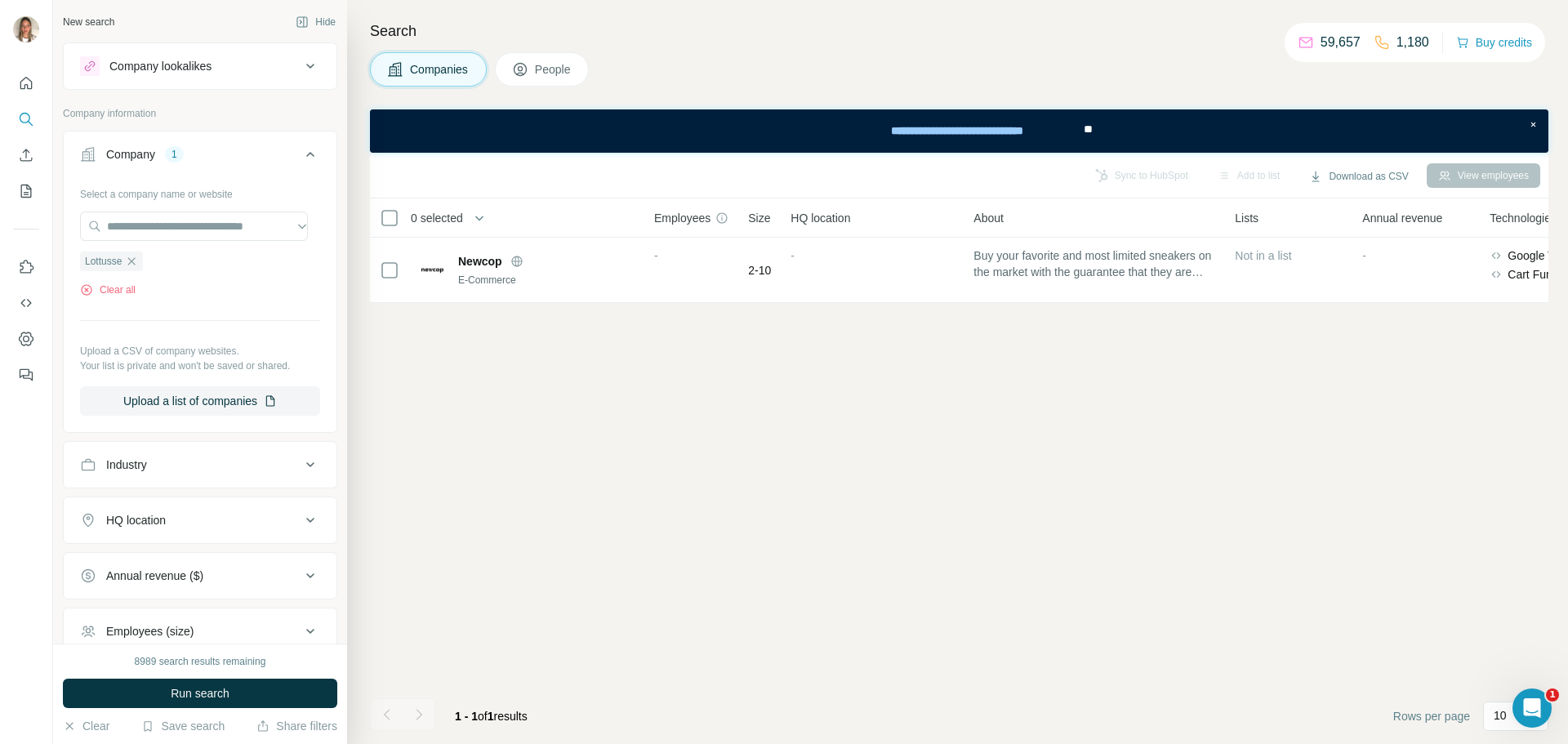
click at [536, 72] on button "People" at bounding box center [542, 69] width 95 height 35
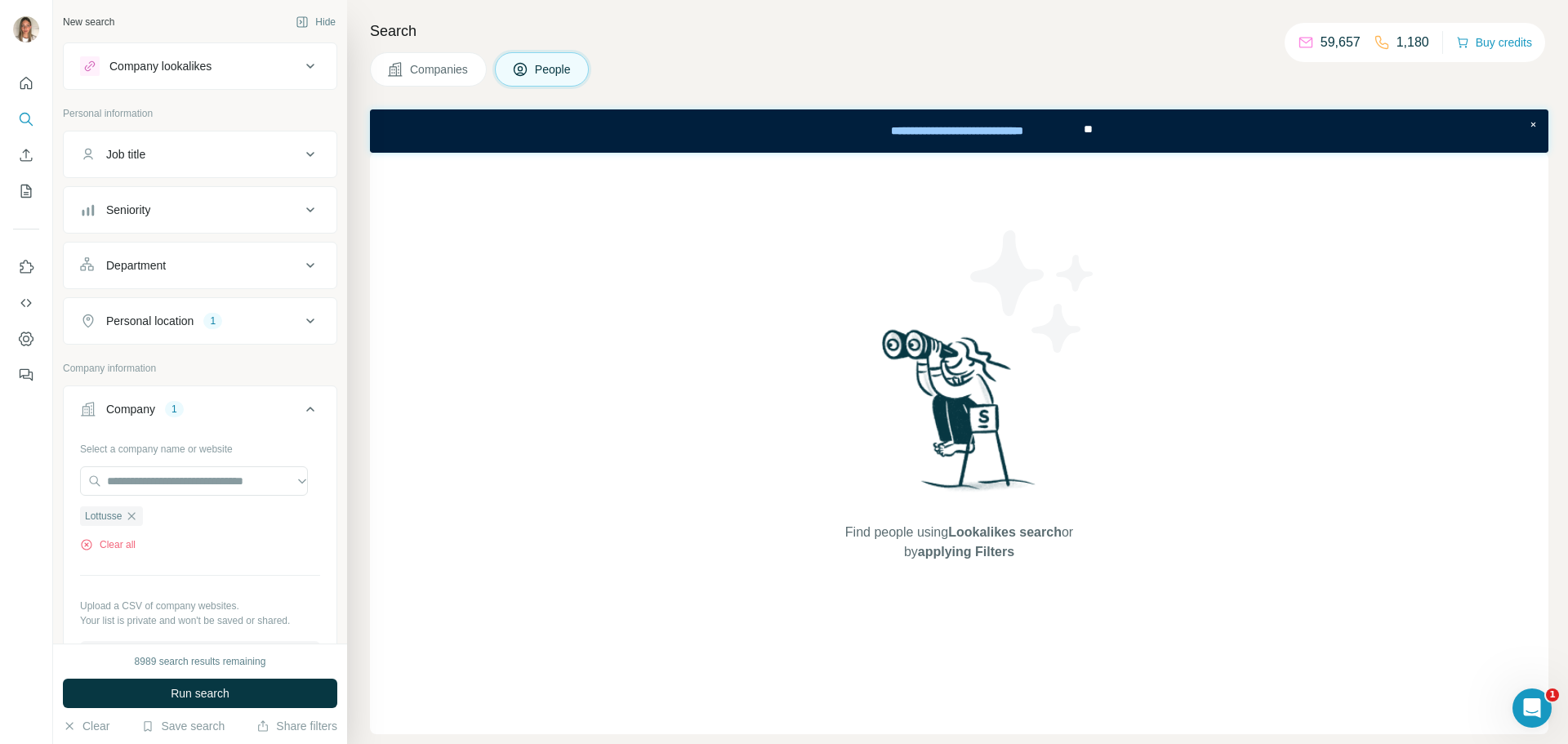
click at [135, 519] on icon "button" at bounding box center [132, 516] width 13 height 13
click at [157, 486] on input "text" at bounding box center [193, 481] width 228 height 30
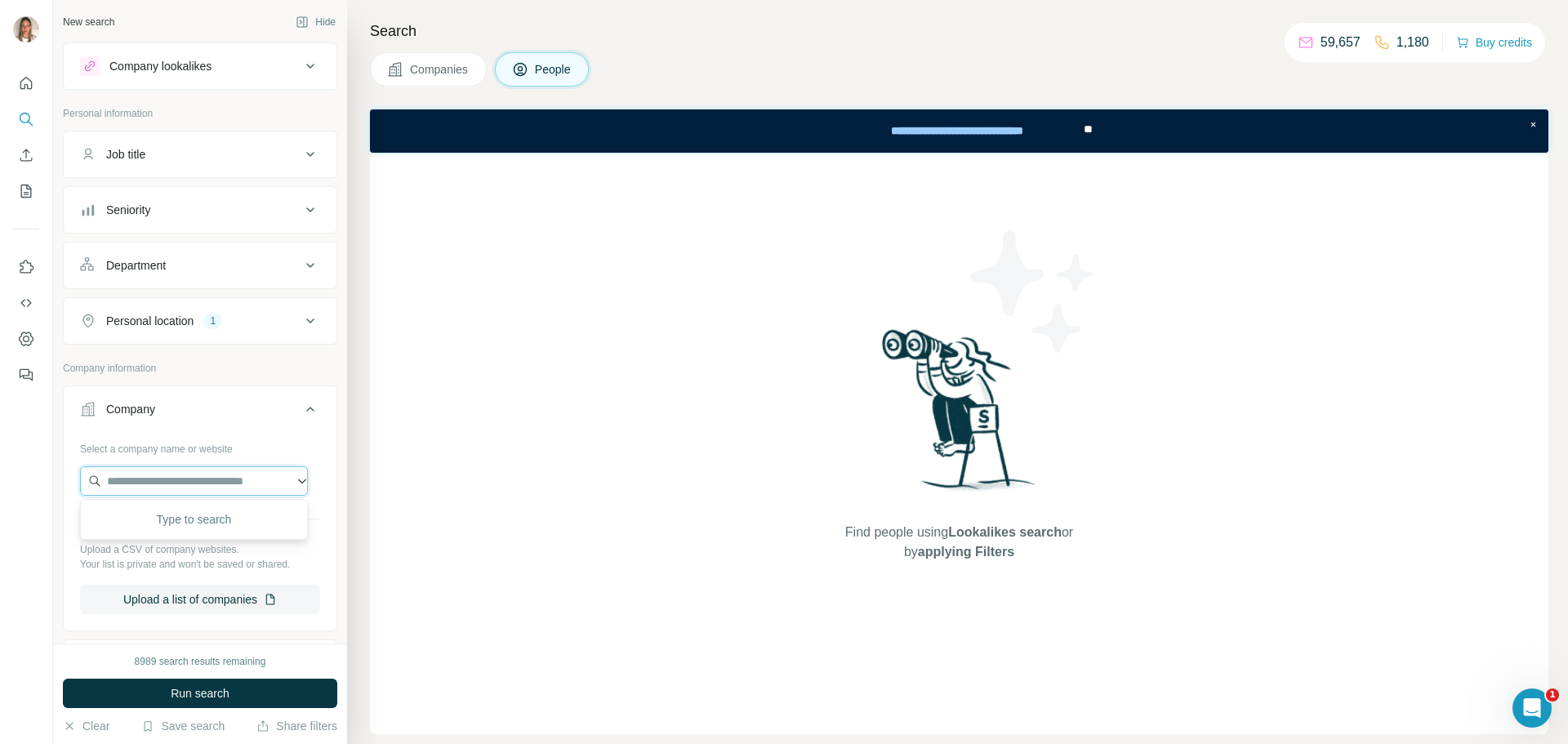
paste input "**********"
type input "**********"
click at [163, 515] on p "Lottusse" at bounding box center [165, 518] width 78 height 16
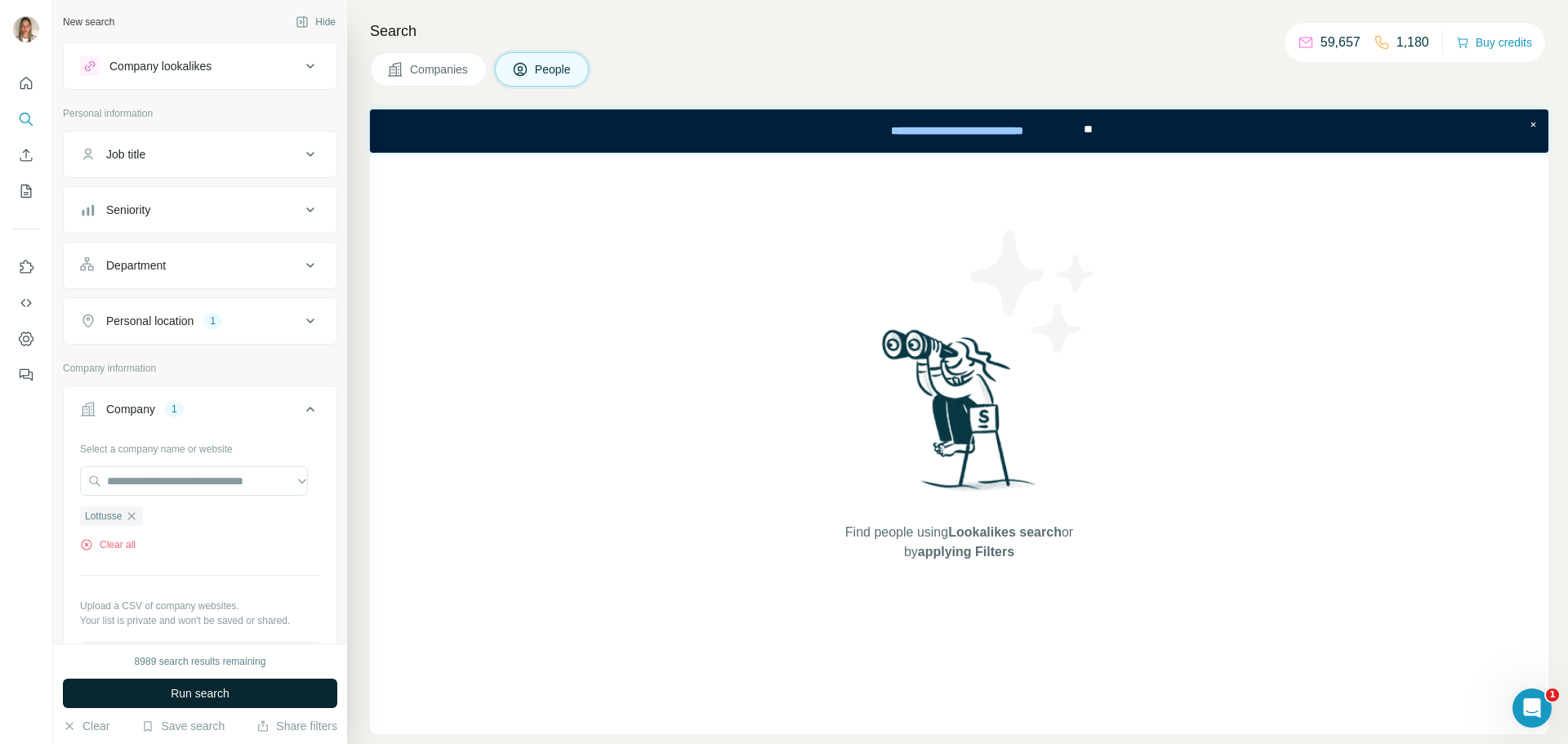
click at [218, 687] on span "Run search" at bounding box center [199, 693] width 58 height 16
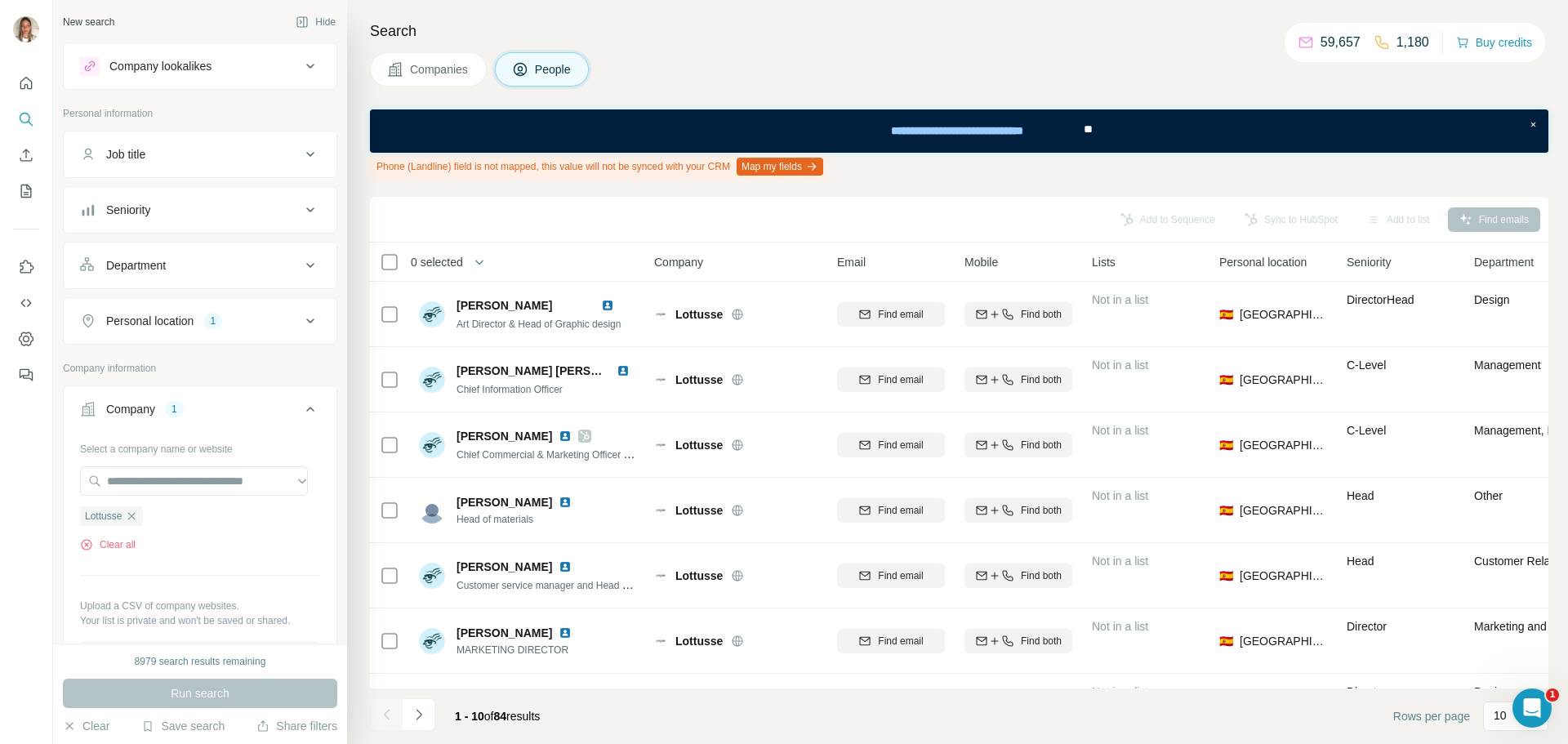
click at [176, 165] on button "Job title" at bounding box center [199, 155] width 272 height 40
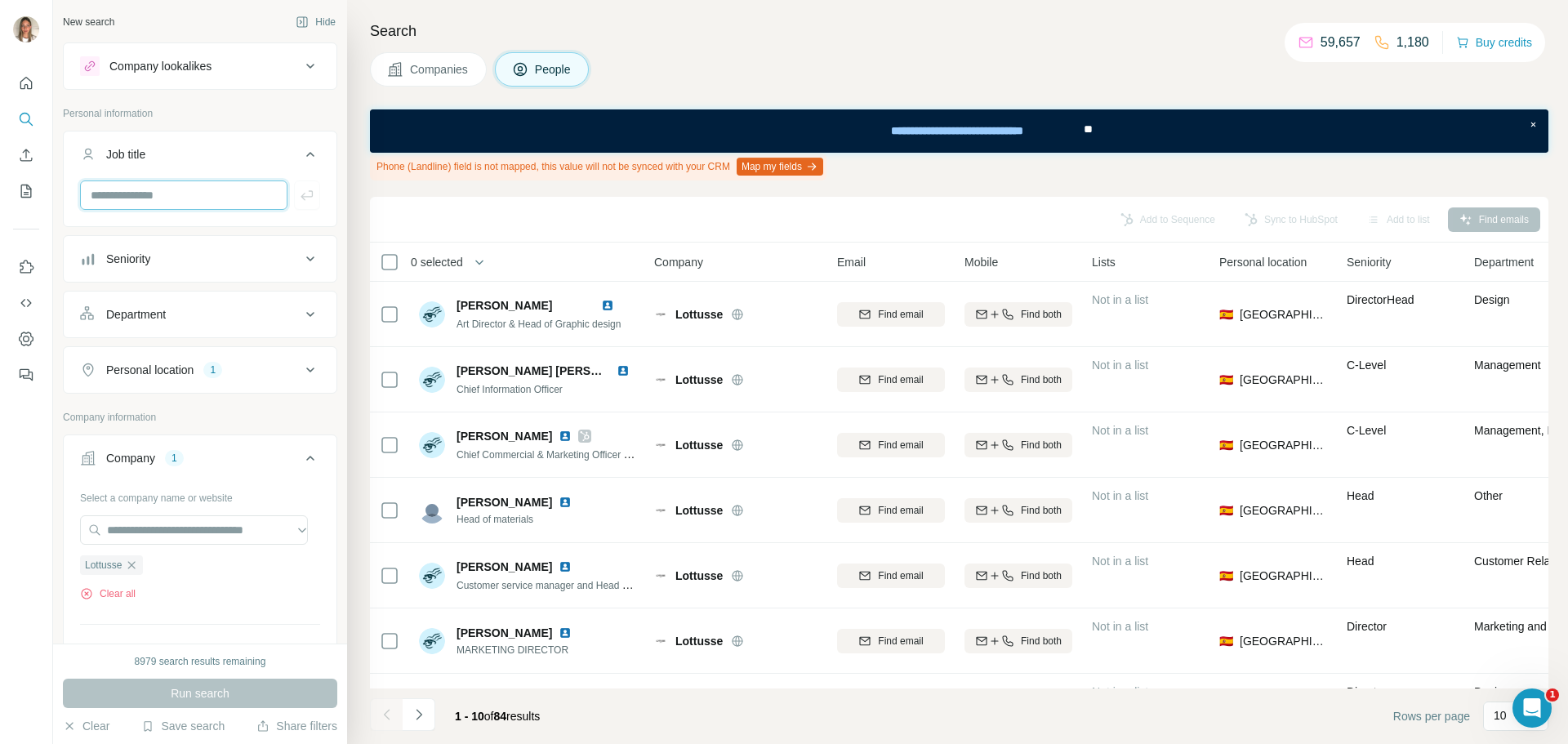
click at [151, 187] on input "text" at bounding box center [184, 195] width 207 height 30
paste input "**********"
type input "**********"
click at [299, 195] on icon "button" at bounding box center [307, 195] width 16 height 16
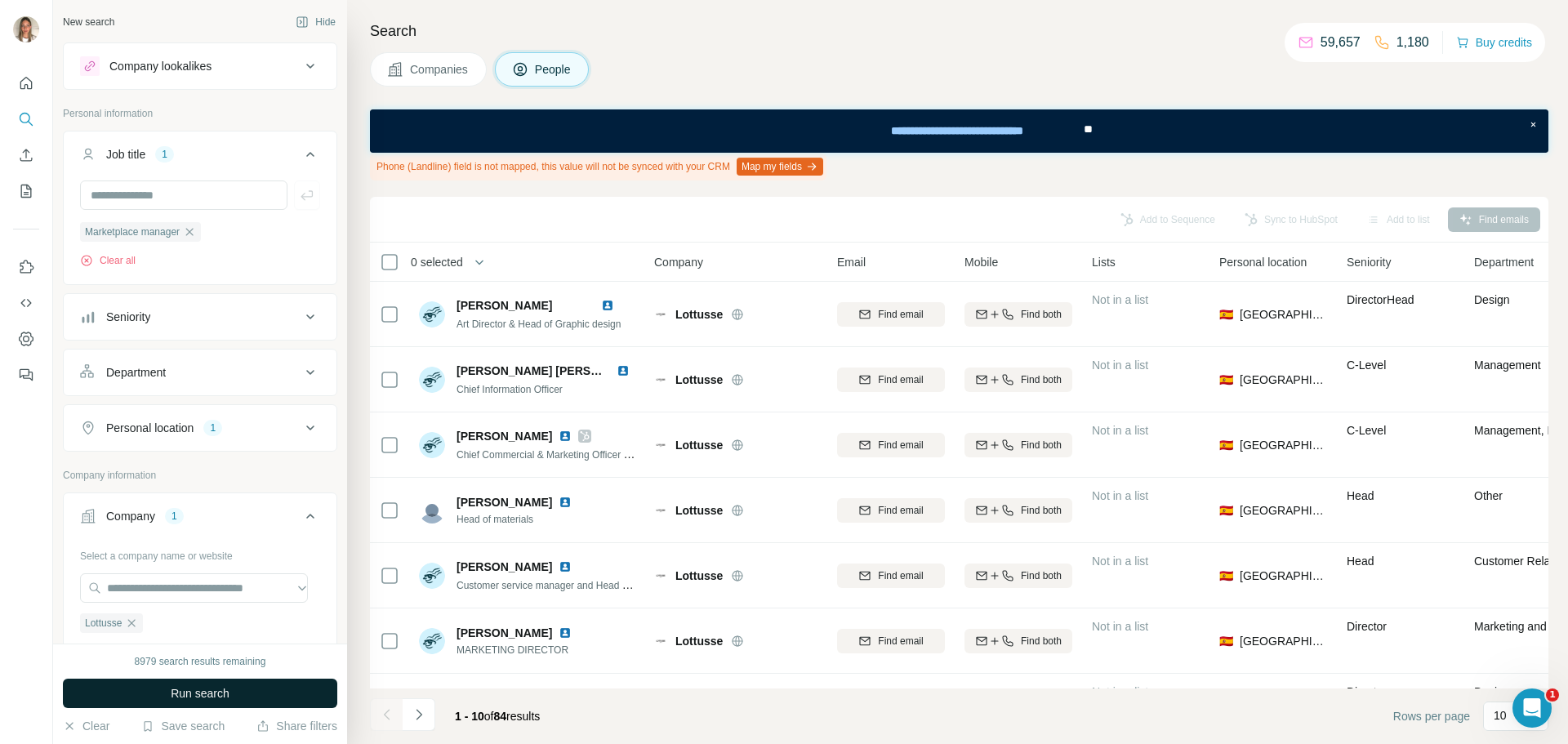
click at [223, 695] on span "Run search" at bounding box center [199, 693] width 58 height 16
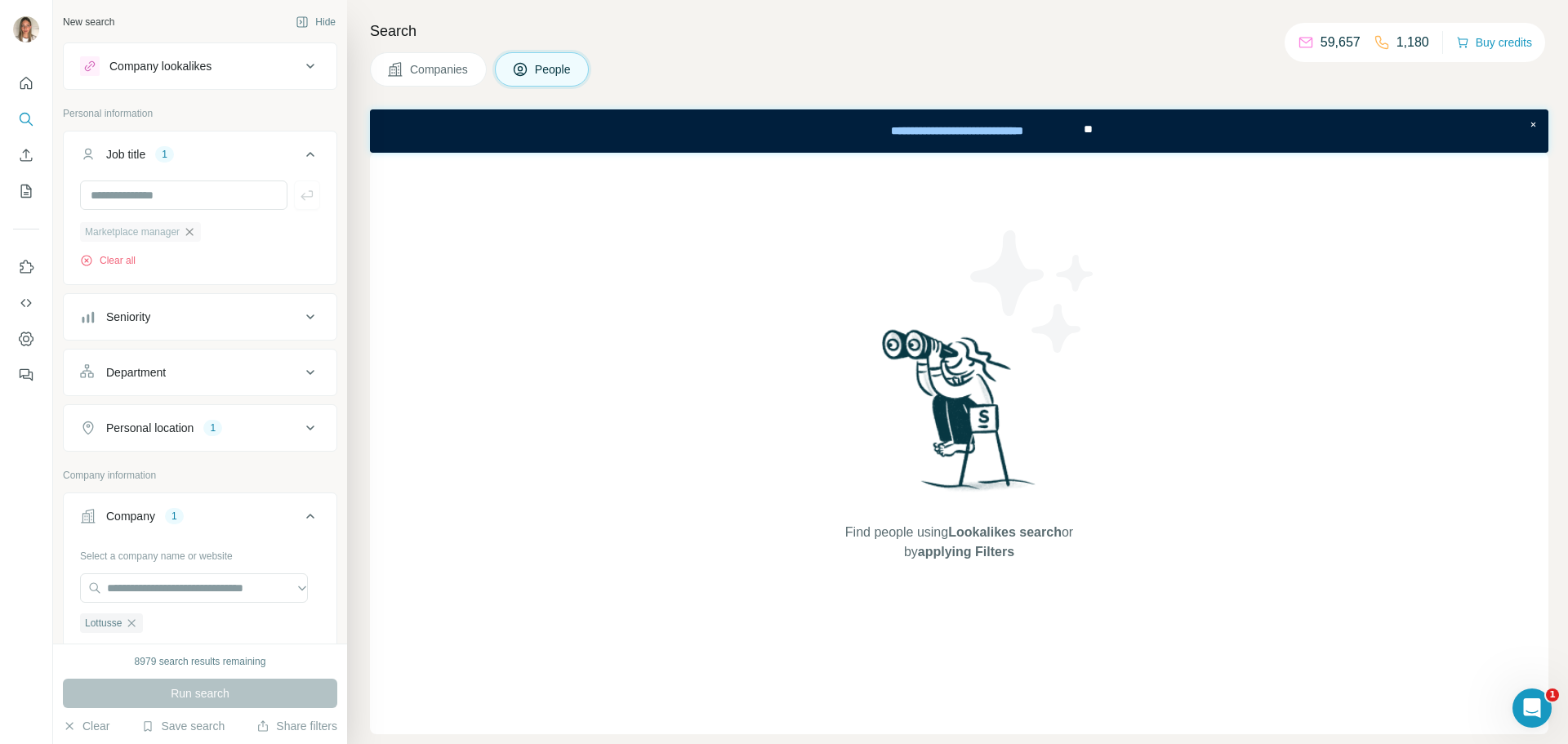
click at [193, 232] on icon "button" at bounding box center [189, 231] width 7 height 7
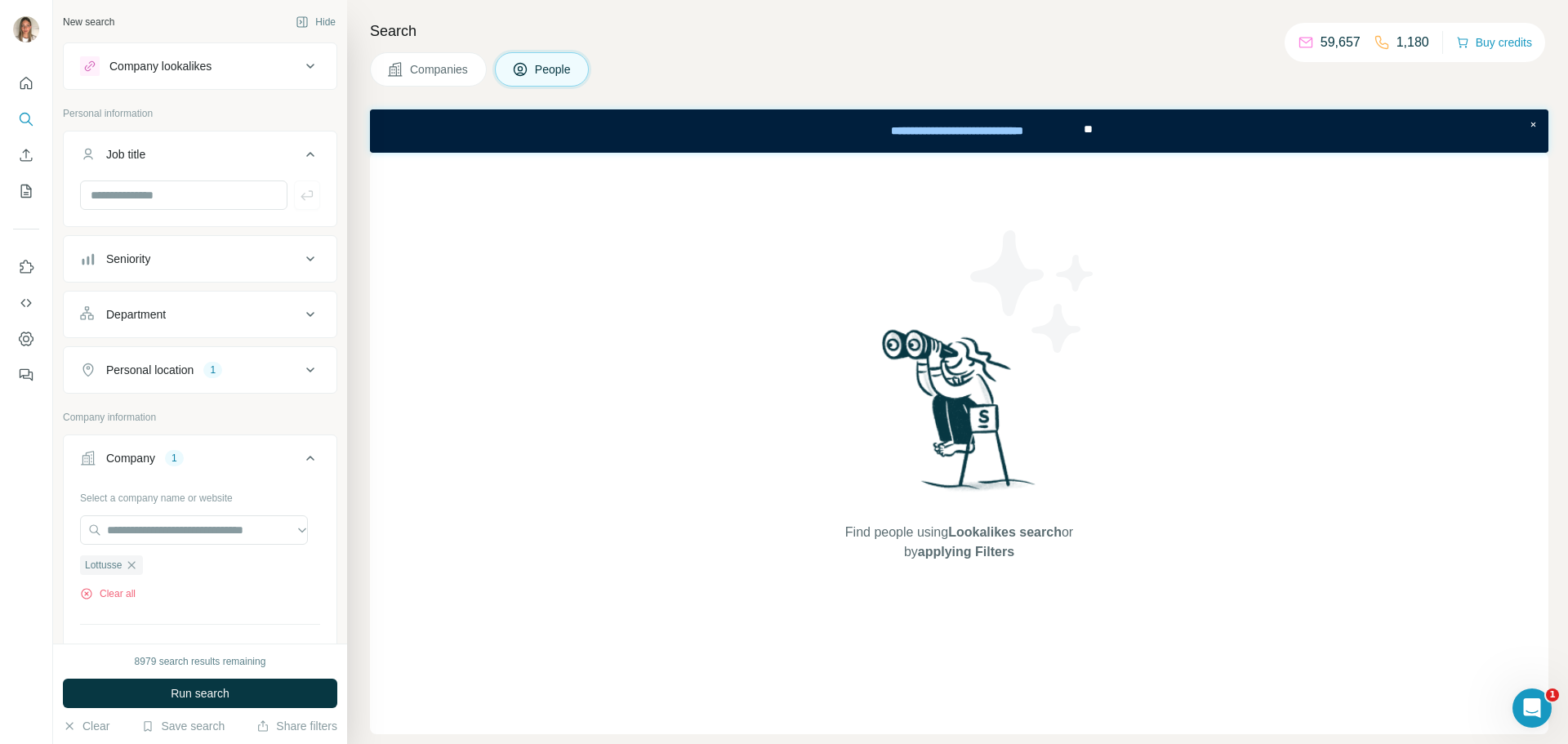
click at [300, 158] on icon at bounding box center [310, 155] width 20 height 20
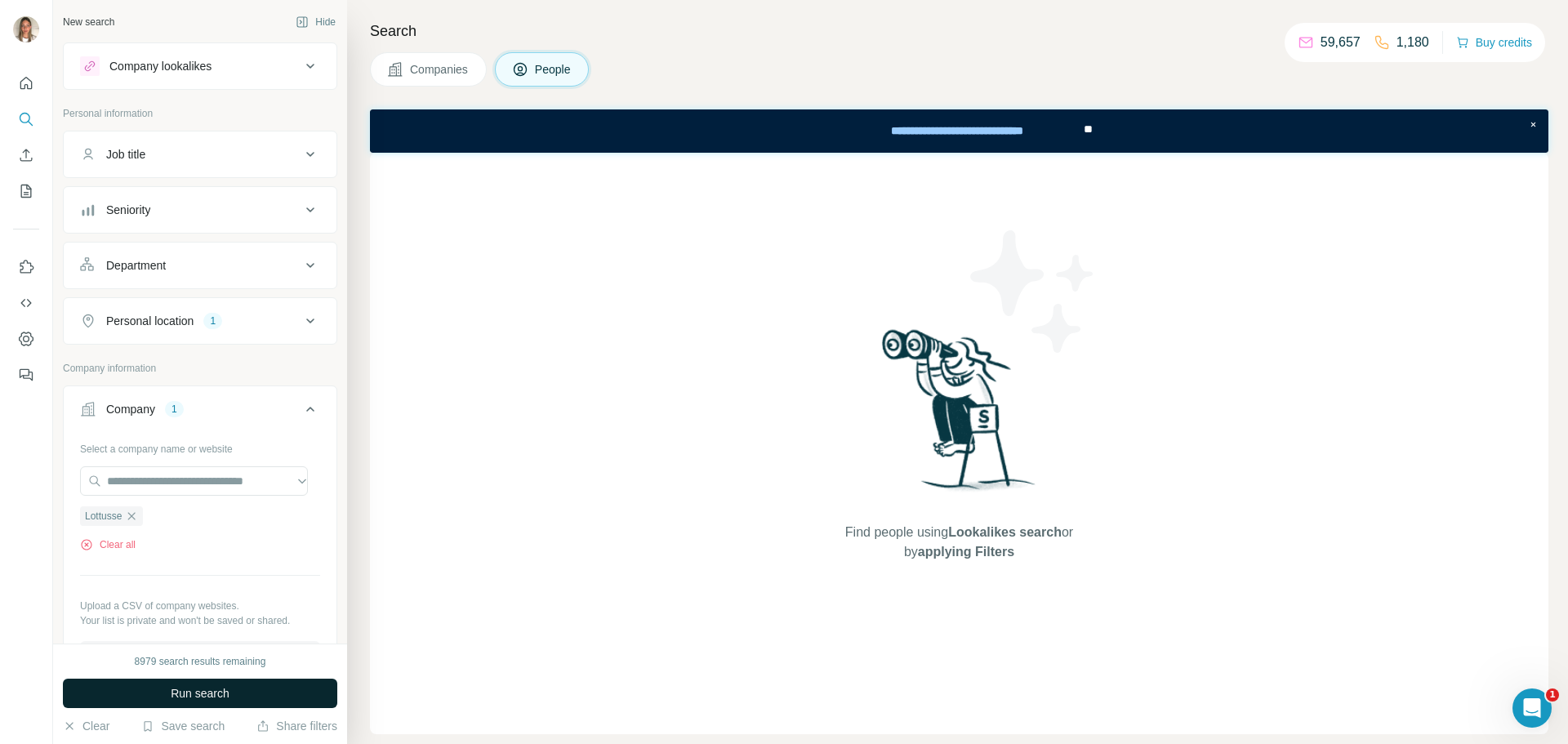
click at [228, 695] on span "Run search" at bounding box center [199, 693] width 58 height 16
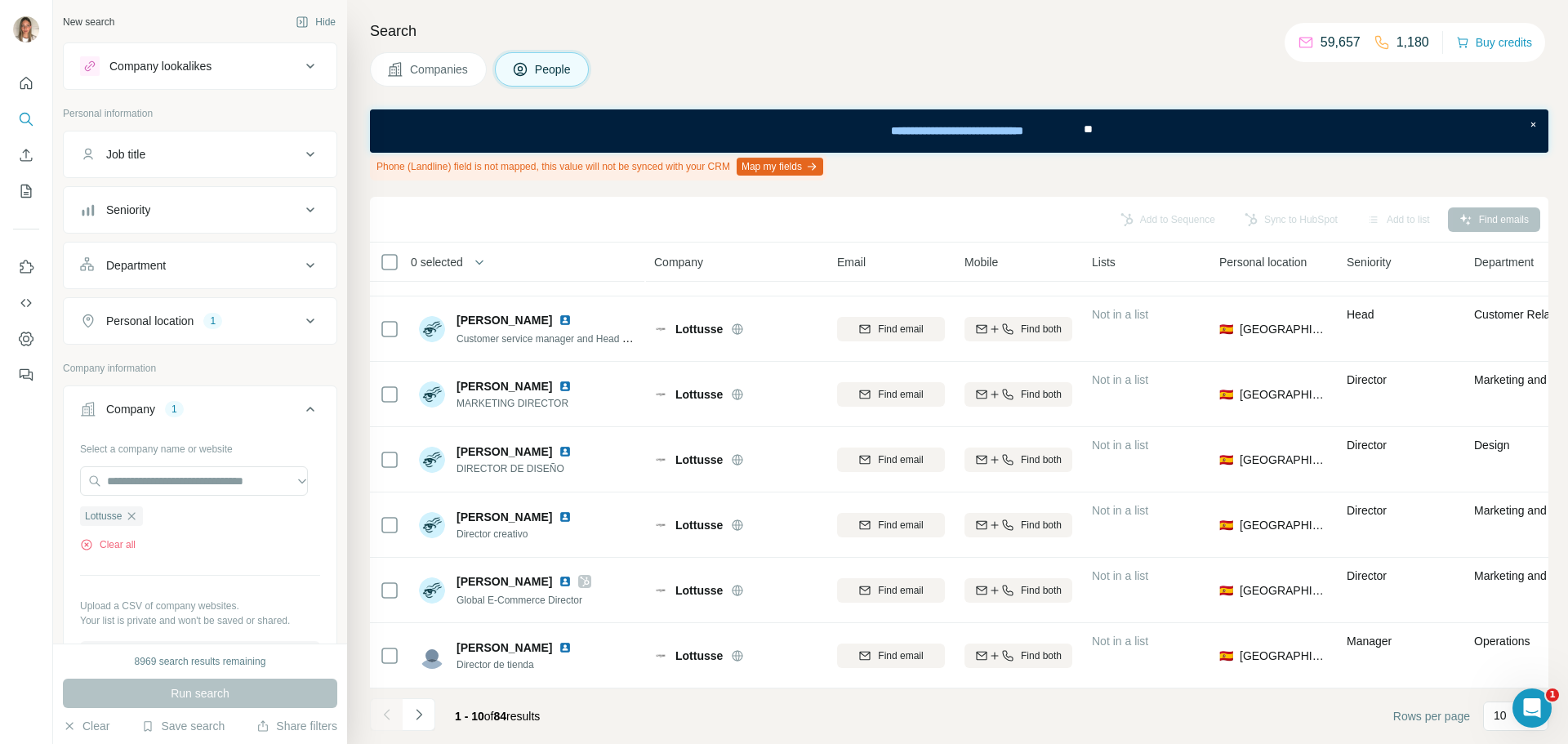
scroll to position [255, 0]
click at [421, 718] on icon "Navigate to next page" at bounding box center [419, 714] width 16 height 16
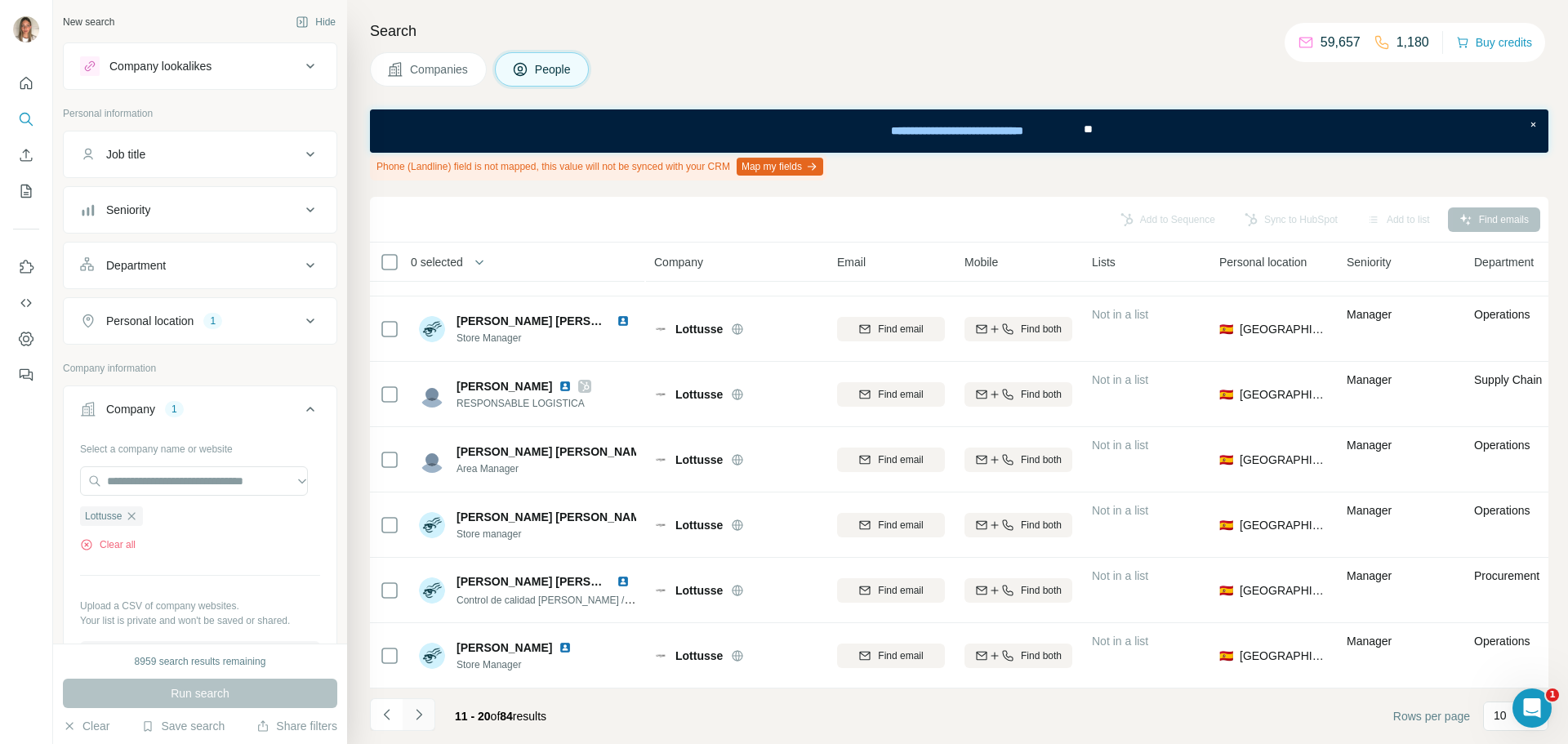
click at [417, 707] on icon "Navigate to next page" at bounding box center [419, 714] width 16 height 16
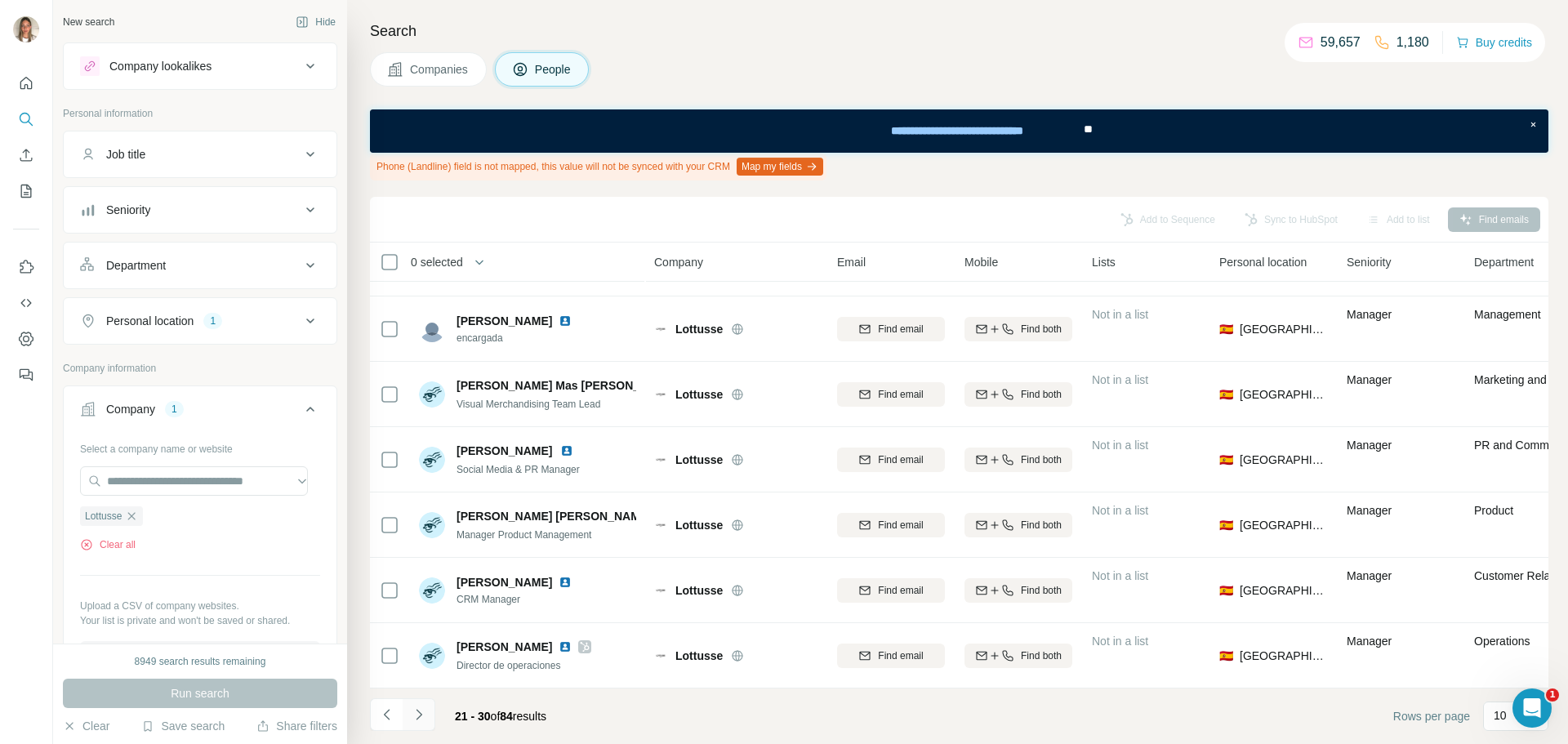
click at [419, 709] on icon "Navigate to next page" at bounding box center [419, 714] width 16 height 16
click at [416, 713] on icon "Navigate to next page" at bounding box center [419, 714] width 16 height 16
click at [418, 710] on icon "Navigate to next page" at bounding box center [419, 714] width 16 height 16
click at [414, 709] on icon "Navigate to next page" at bounding box center [419, 714] width 16 height 16
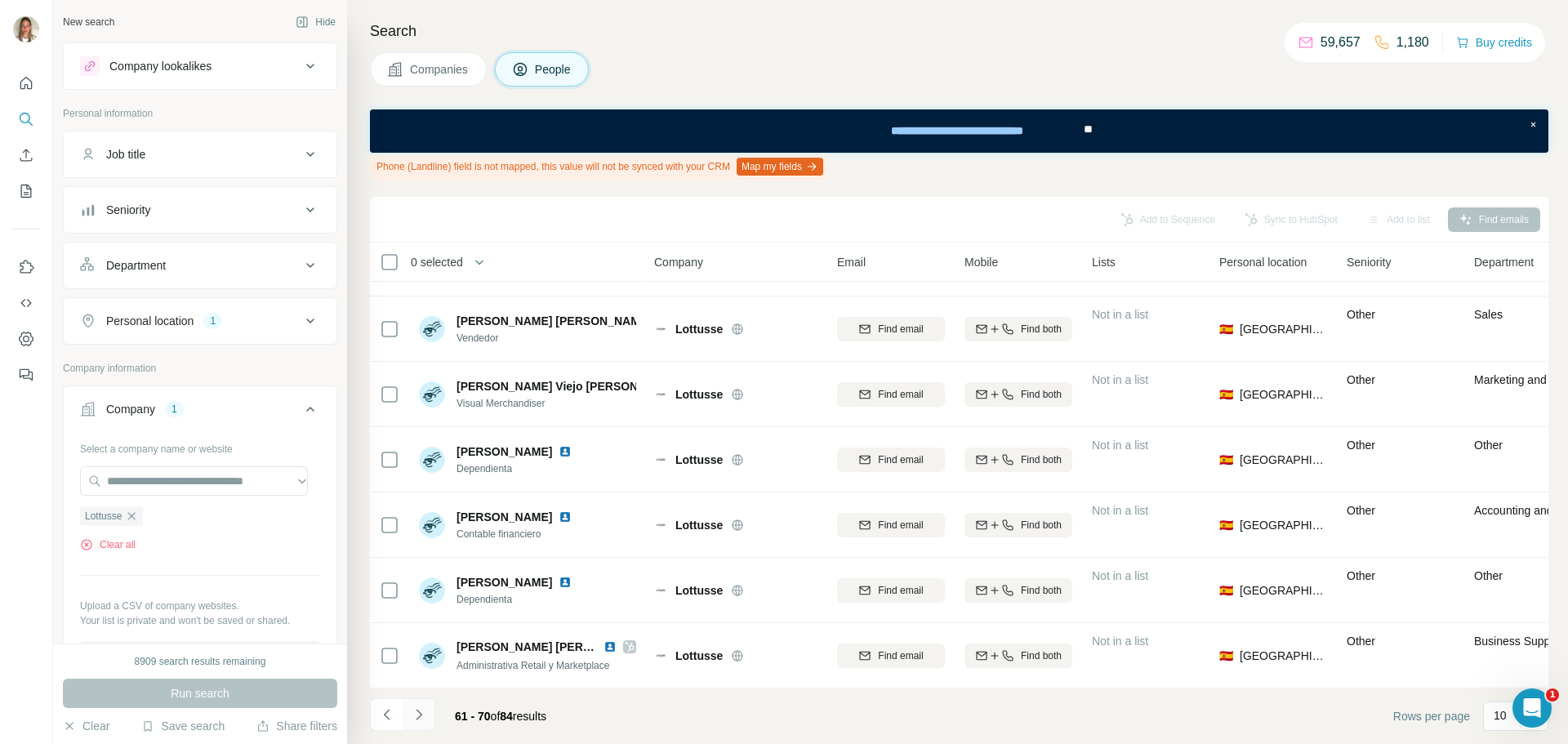
click at [423, 718] on icon "Navigate to next page" at bounding box center [419, 714] width 16 height 16
click at [415, 715] on icon "Navigate to next page" at bounding box center [419, 714] width 16 height 16
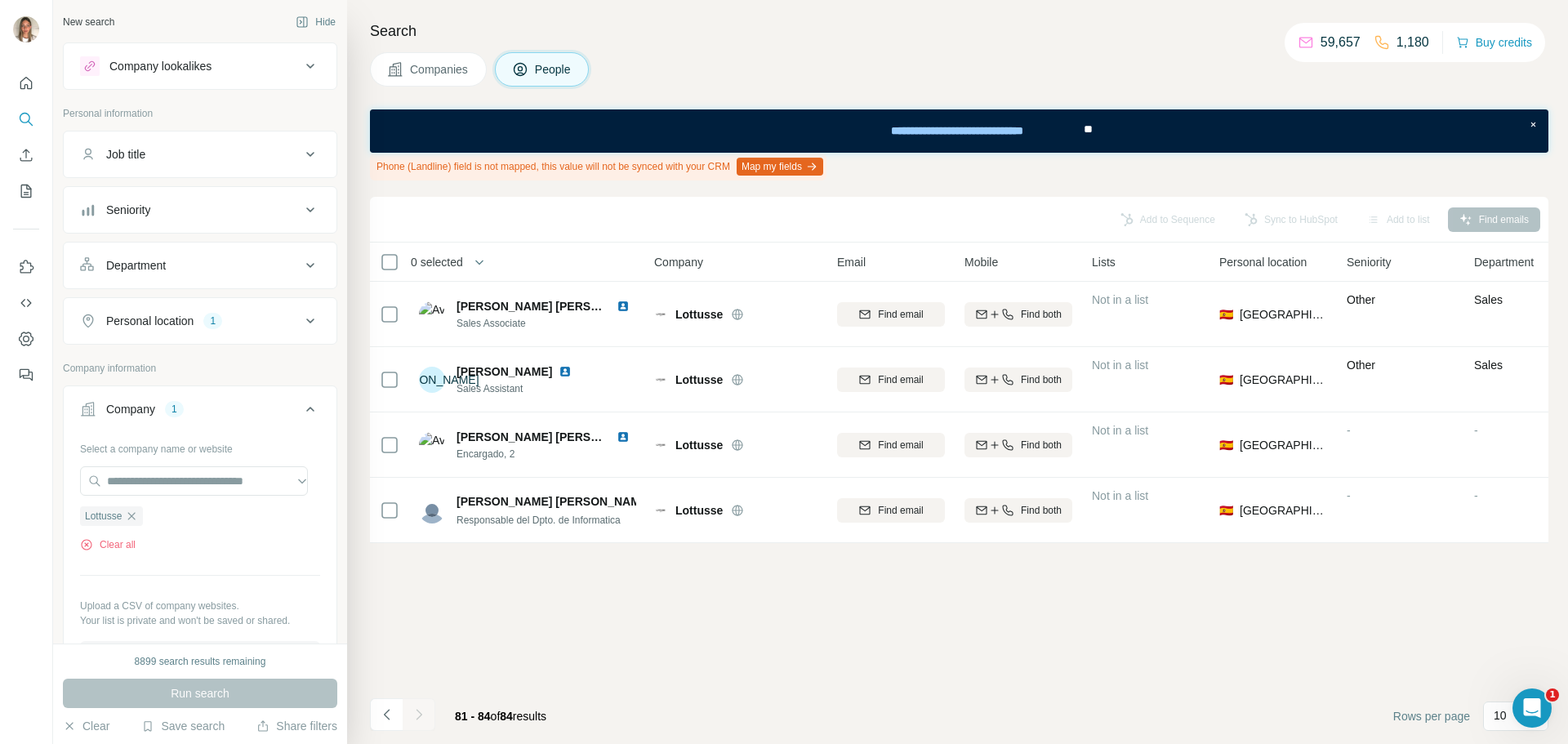
scroll to position [0, 0]
click at [133, 510] on icon "button" at bounding box center [132, 516] width 13 height 13
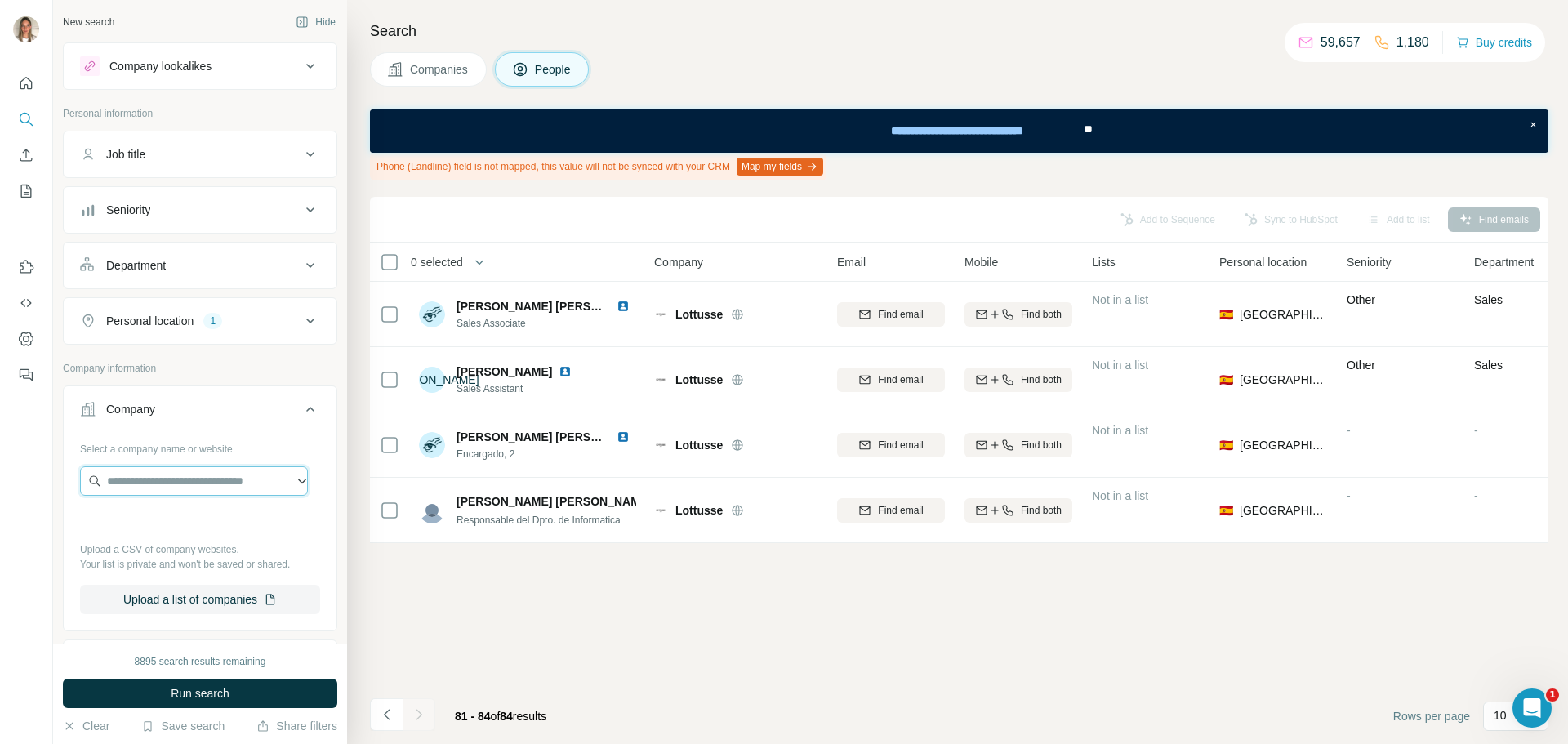
click at [165, 475] on input "text" at bounding box center [193, 481] width 228 height 30
paste input "**********"
type input "**********"
click at [167, 528] on p "encuentromoda.com" at bounding box center [165, 533] width 78 height 15
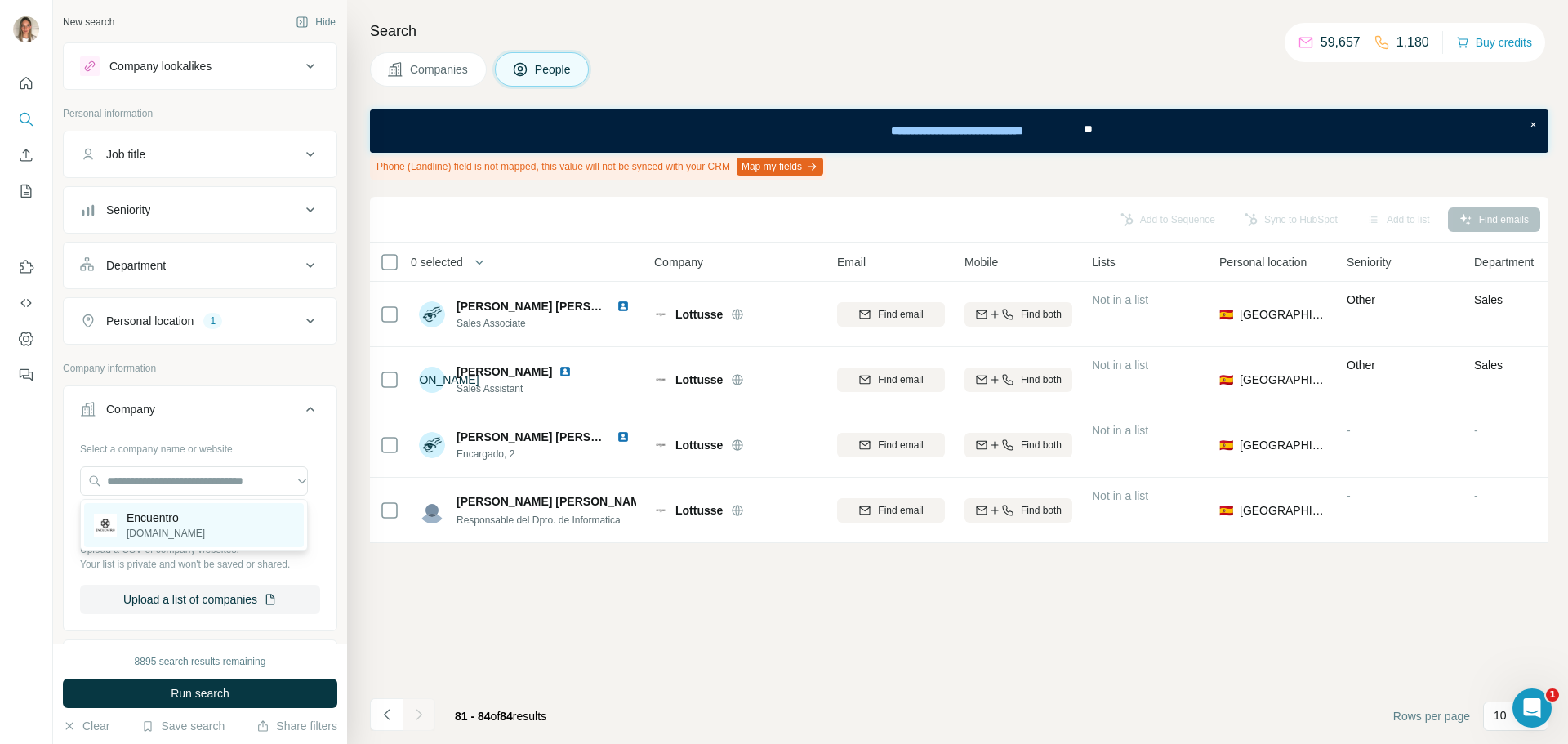
scroll to position [0, 0]
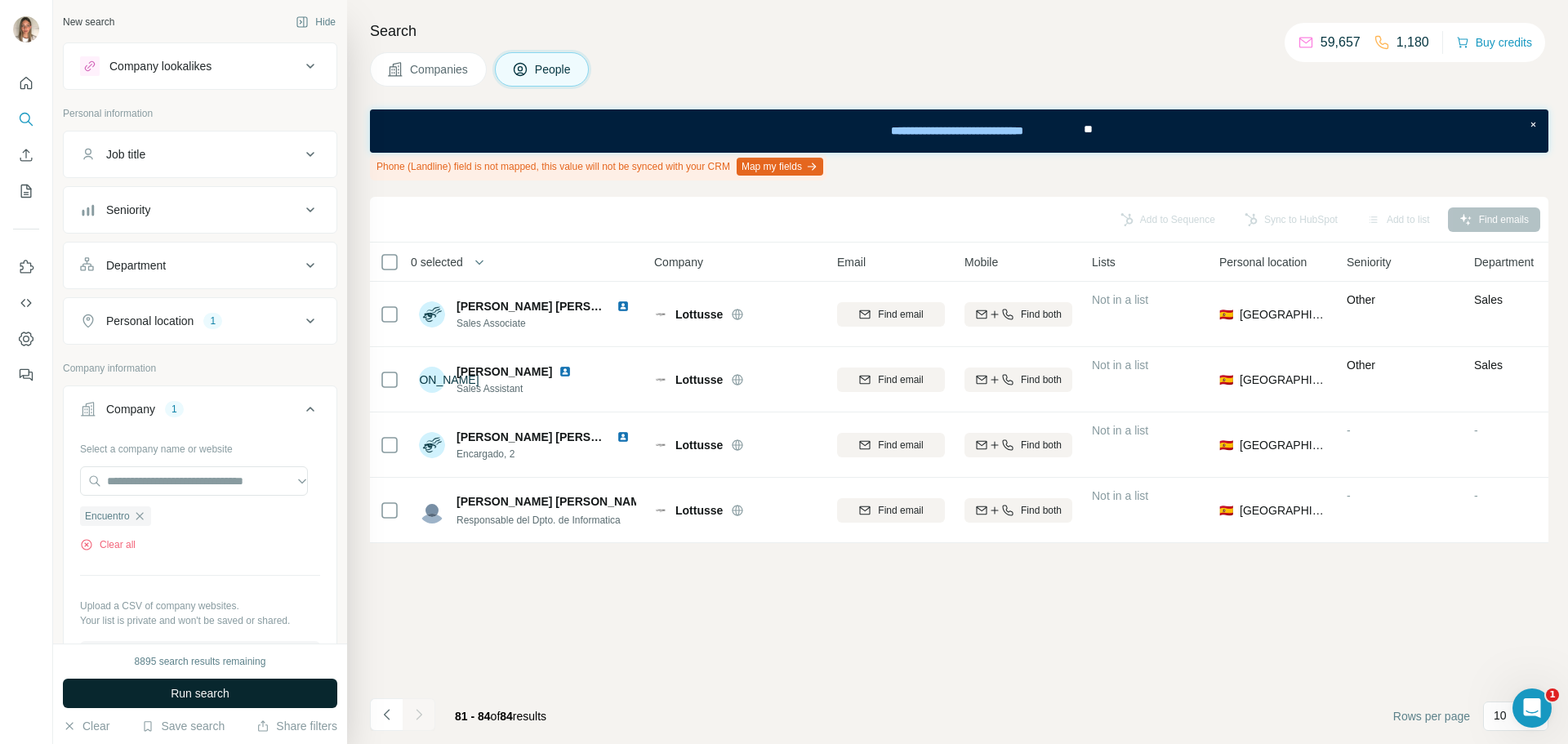
click at [202, 695] on span "Run search" at bounding box center [199, 693] width 58 height 16
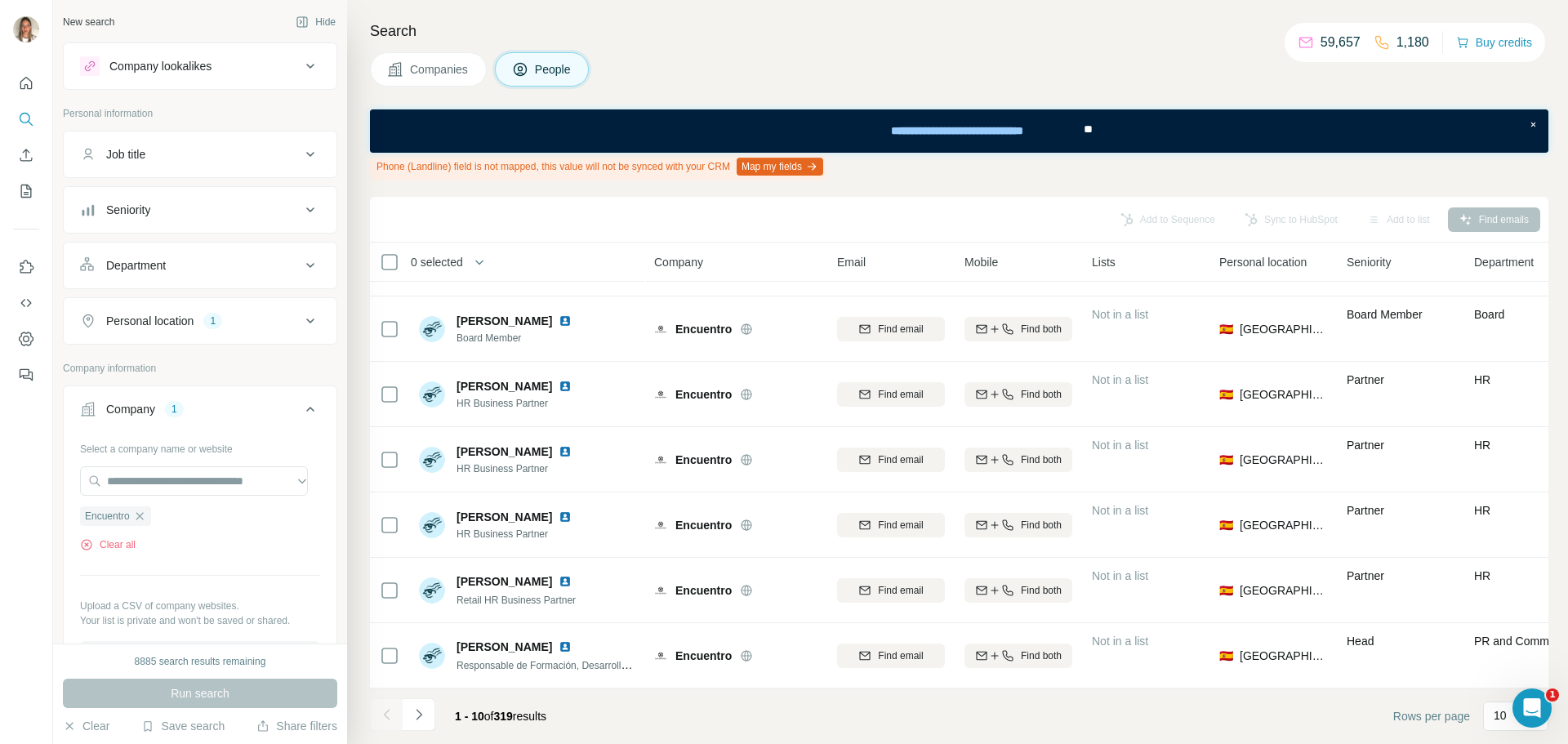
scroll to position [255, 0]
click at [236, 156] on div "Job title" at bounding box center [190, 155] width 221 height 16
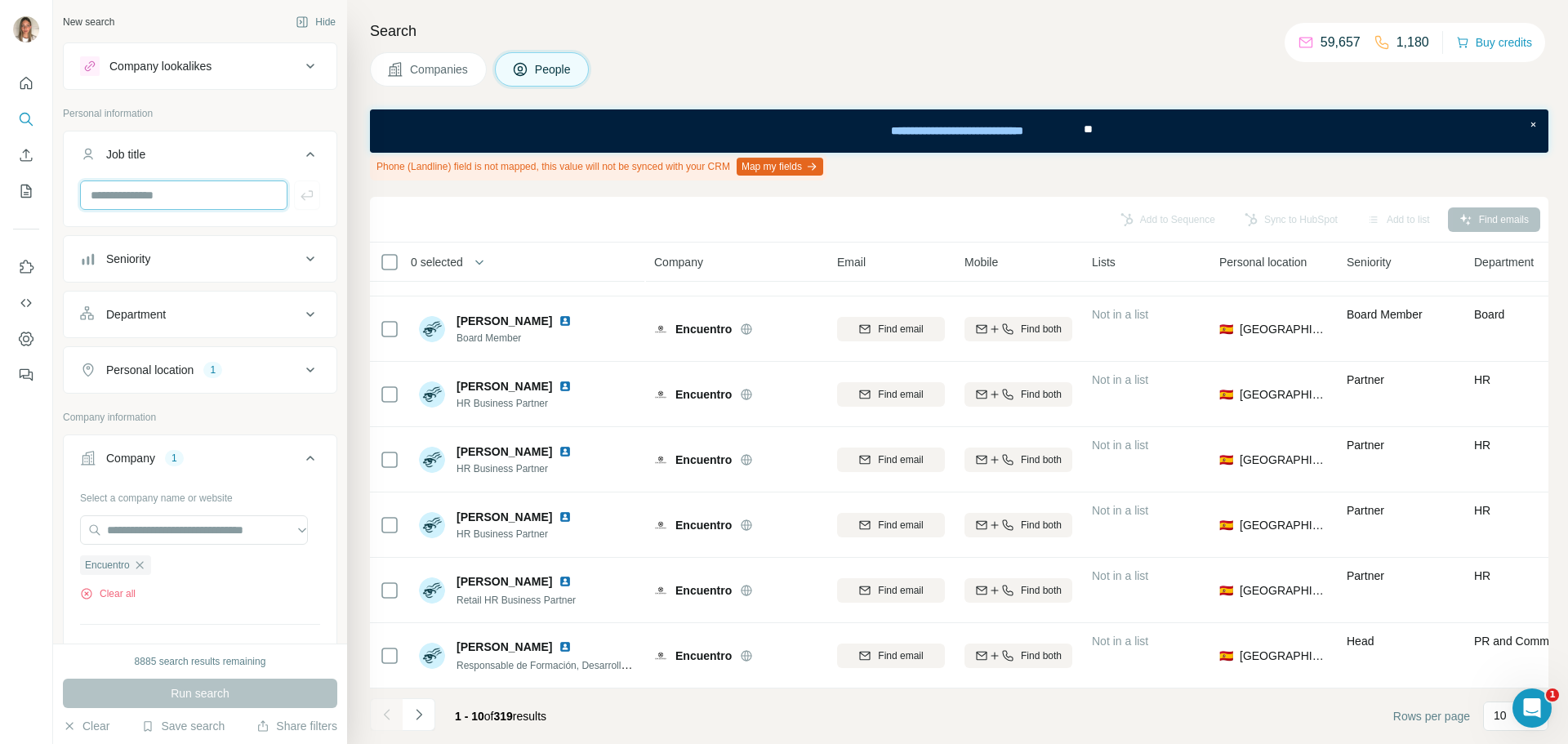
click at [150, 199] on input "text" at bounding box center [184, 195] width 207 height 30
paste input "**********"
type input "**********"
click at [299, 193] on icon "button" at bounding box center [307, 195] width 16 height 16
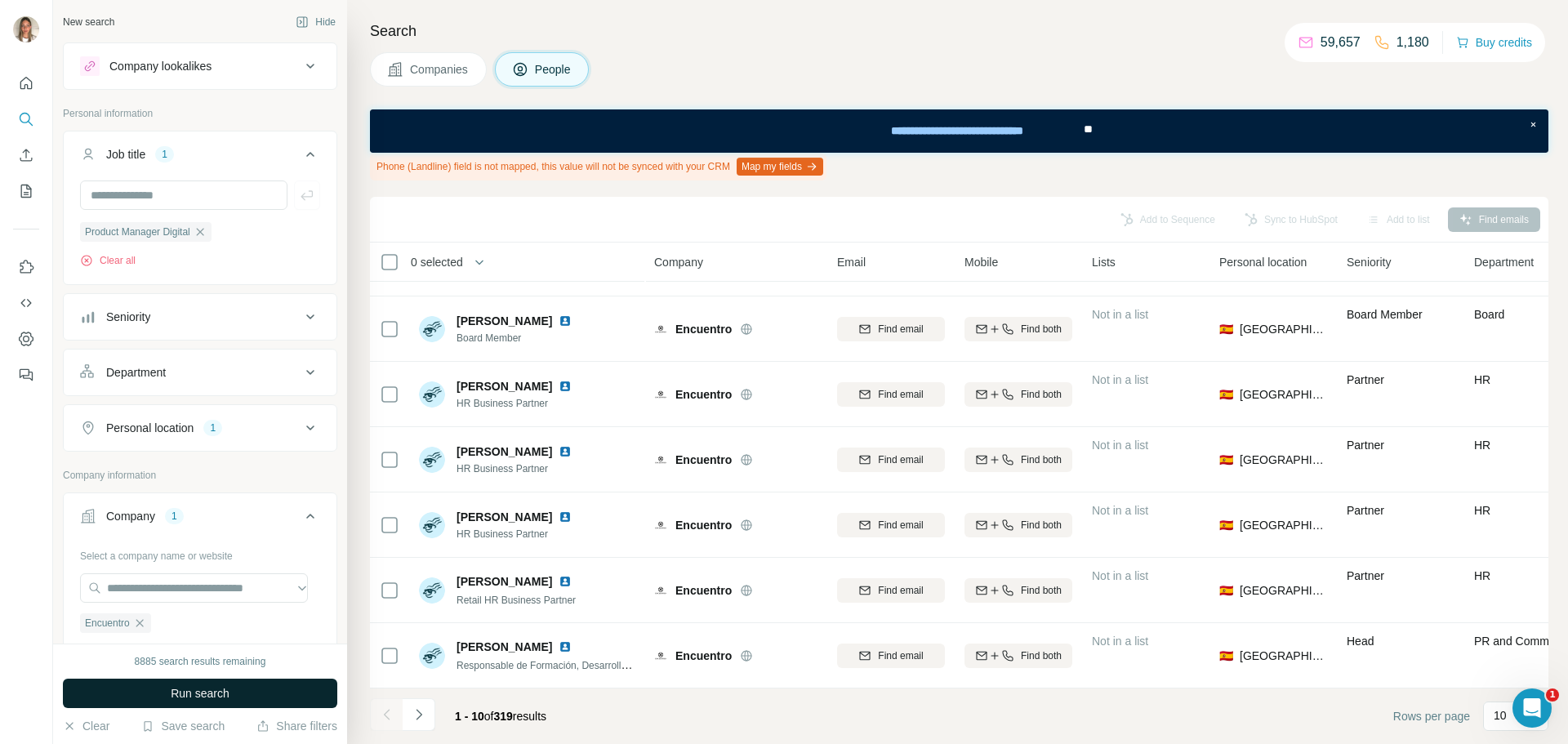
click at [240, 695] on button "Run search" at bounding box center [199, 693] width 274 height 30
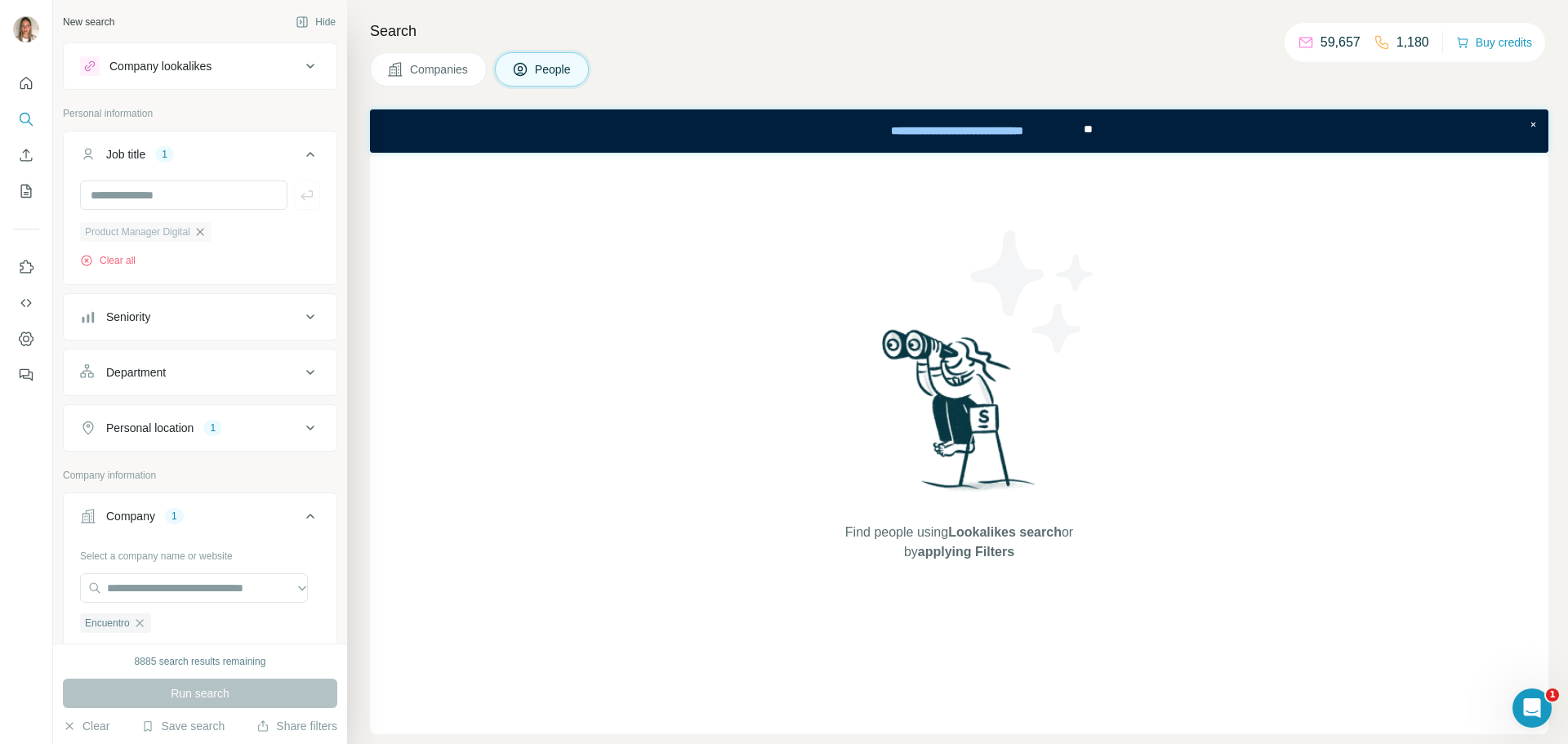
click at [203, 234] on icon "button" at bounding box center [200, 232] width 13 height 13
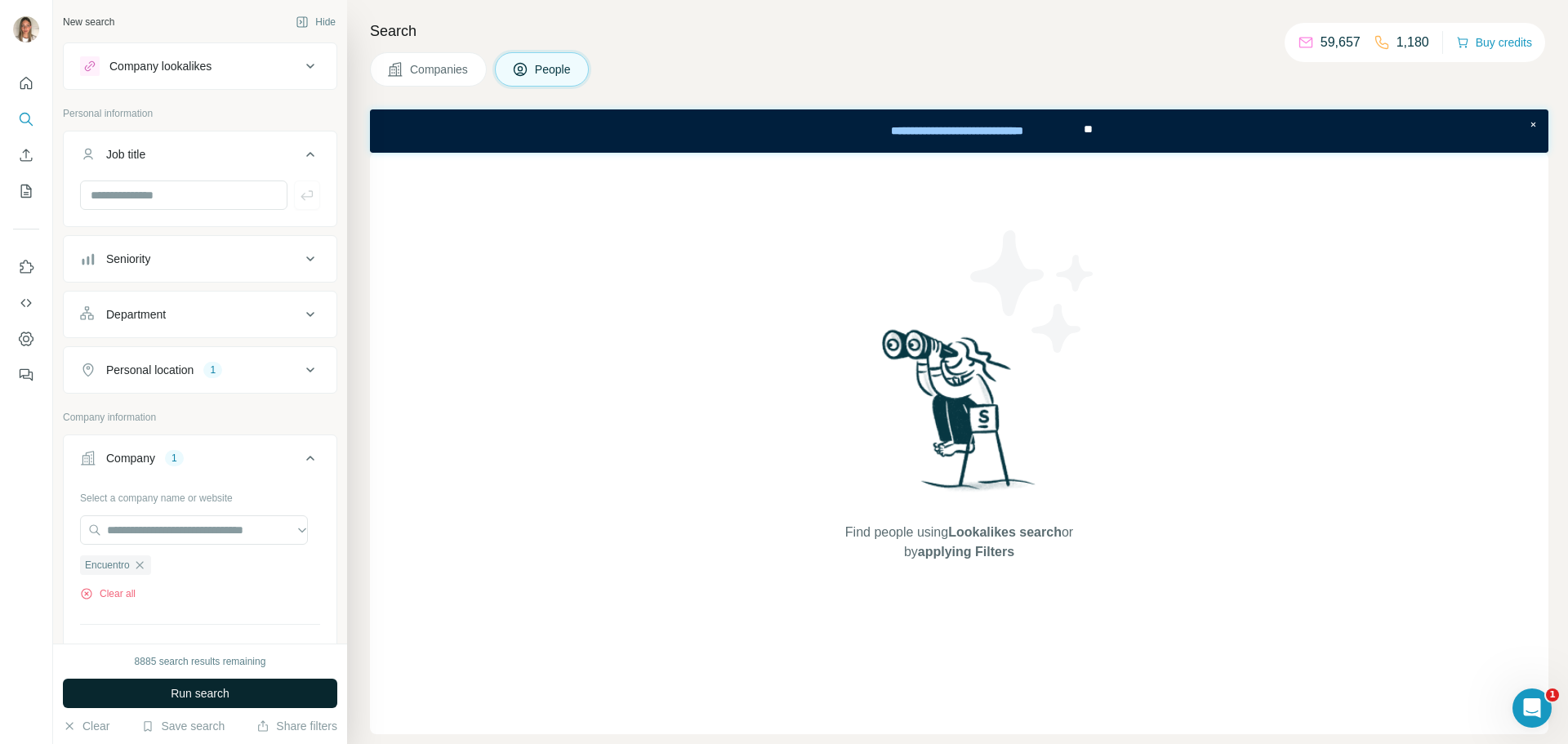
click at [217, 695] on span "Run search" at bounding box center [199, 693] width 58 height 16
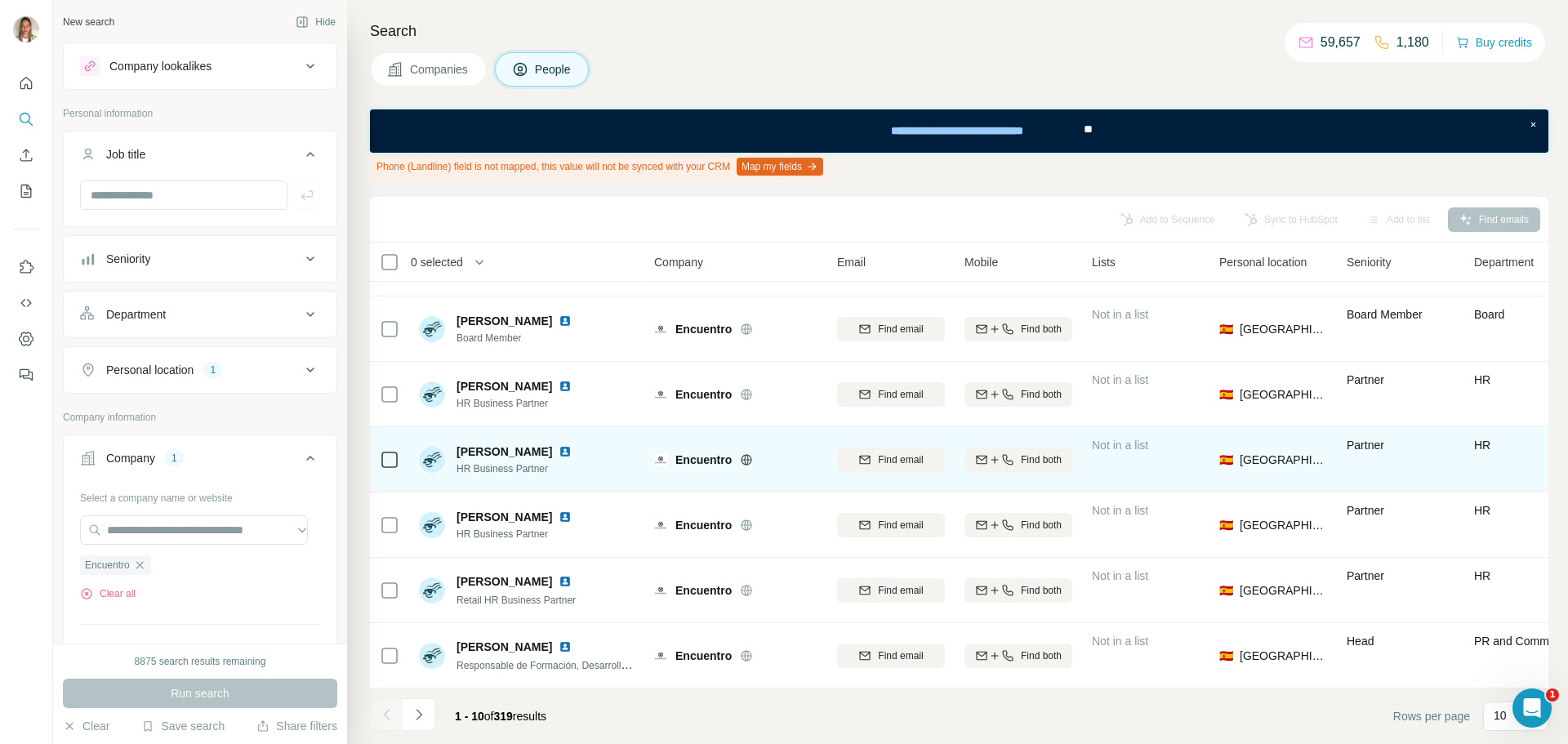
scroll to position [255, 0]
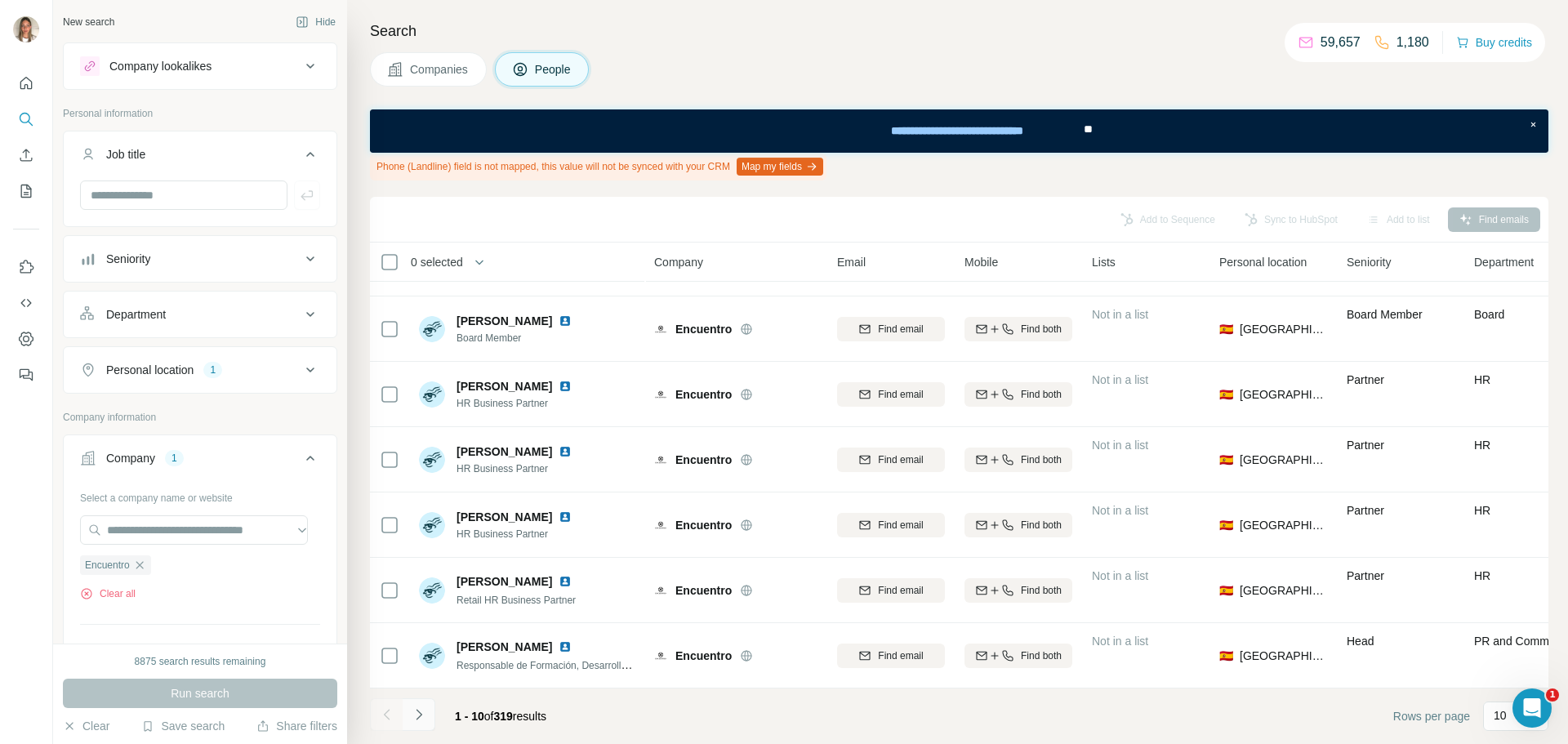
click at [417, 710] on icon "Navigate to next page" at bounding box center [418, 714] width 6 height 11
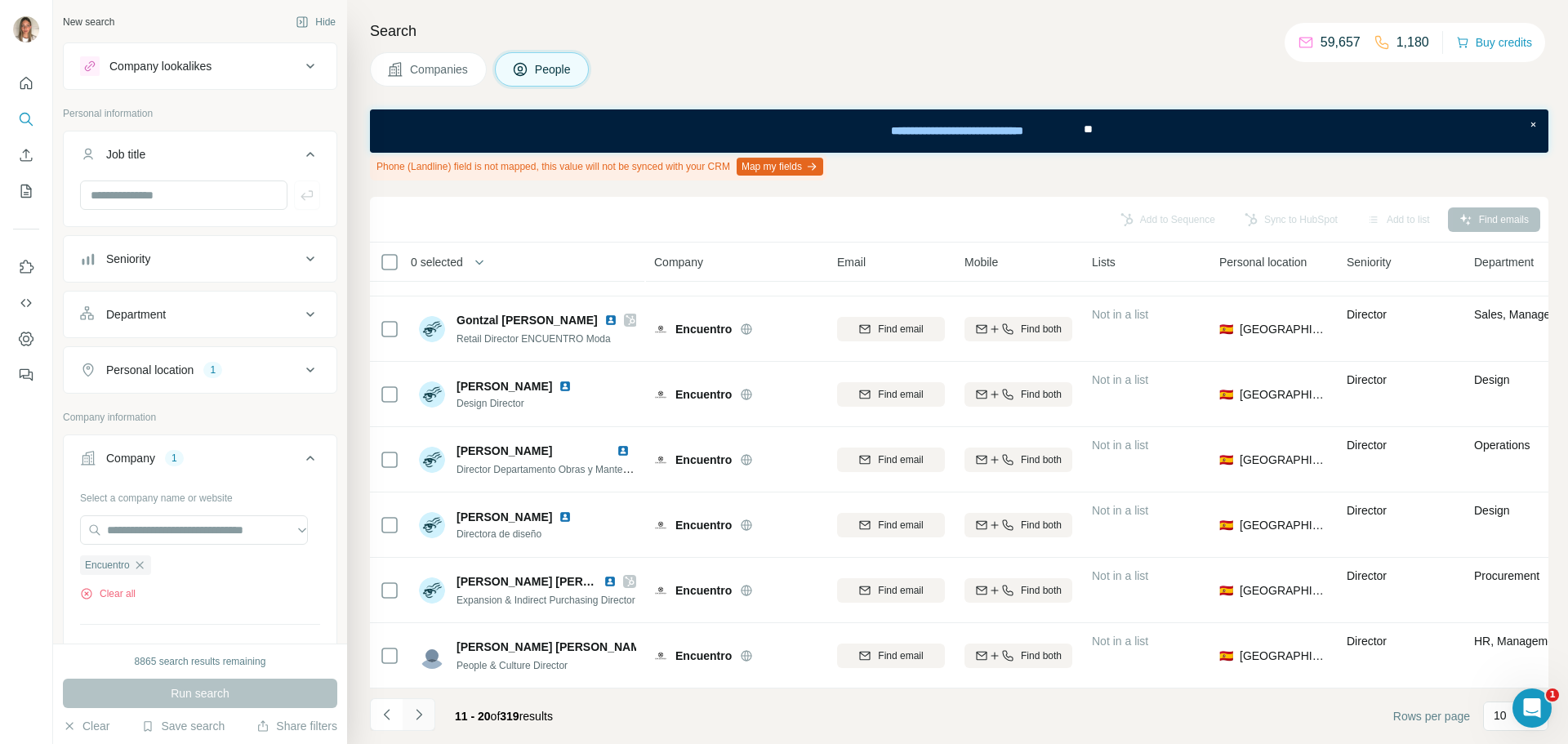
click at [416, 710] on icon "Navigate to next page" at bounding box center [419, 714] width 16 height 16
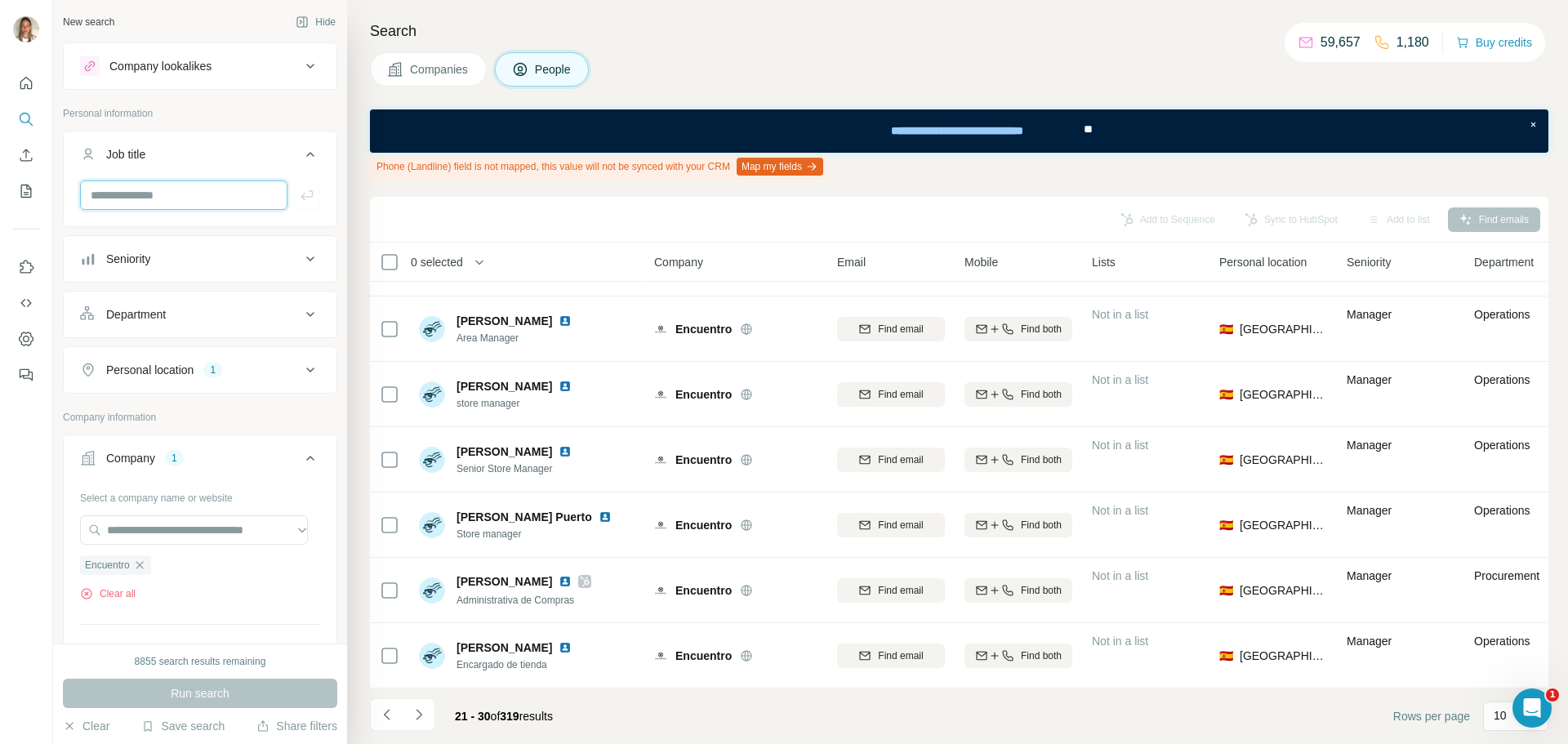
click at [191, 188] on input "text" at bounding box center [184, 195] width 207 height 30
type input "*******"
click at [299, 195] on icon "button" at bounding box center [307, 195] width 16 height 16
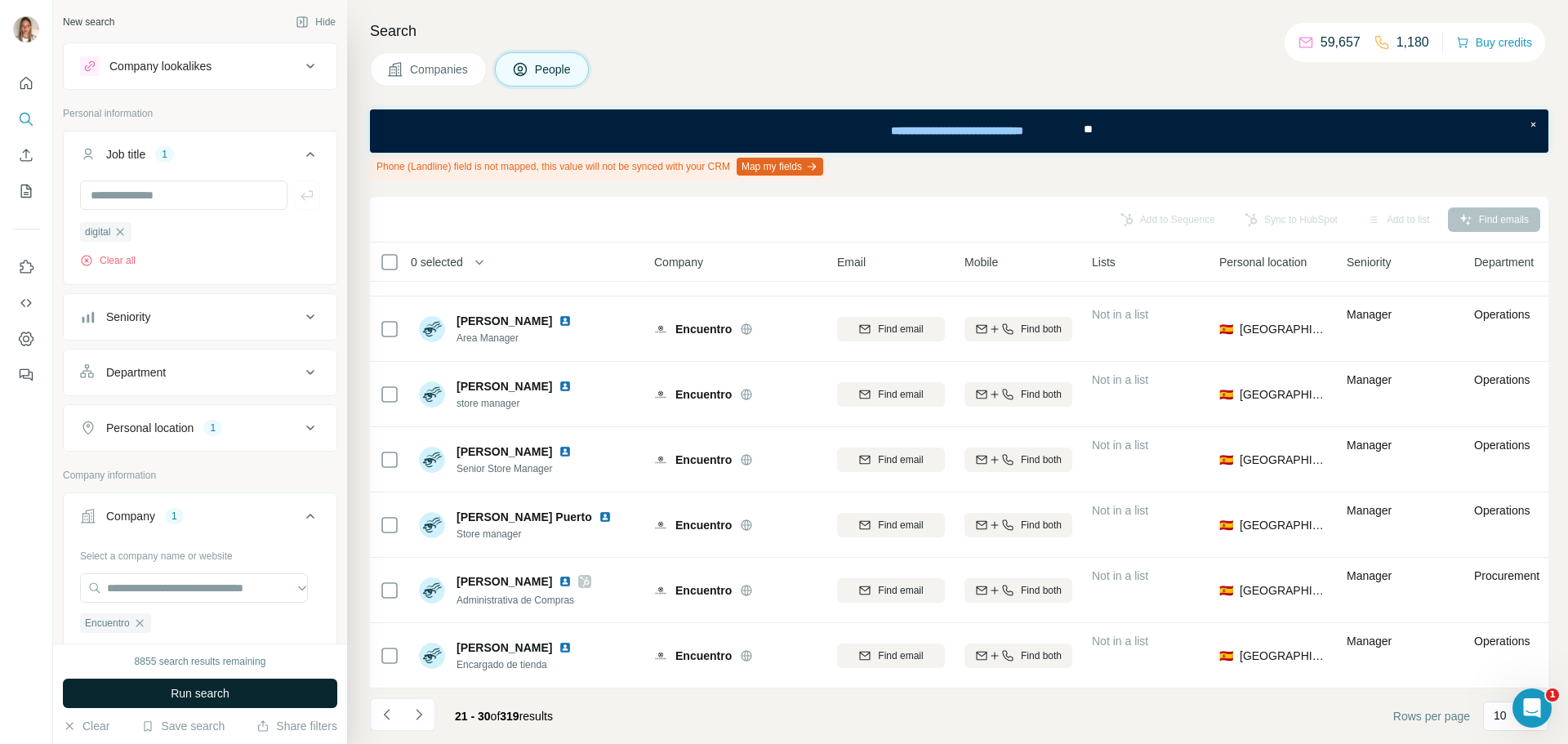
click at [152, 692] on button "Run search" at bounding box center [199, 693] width 274 height 30
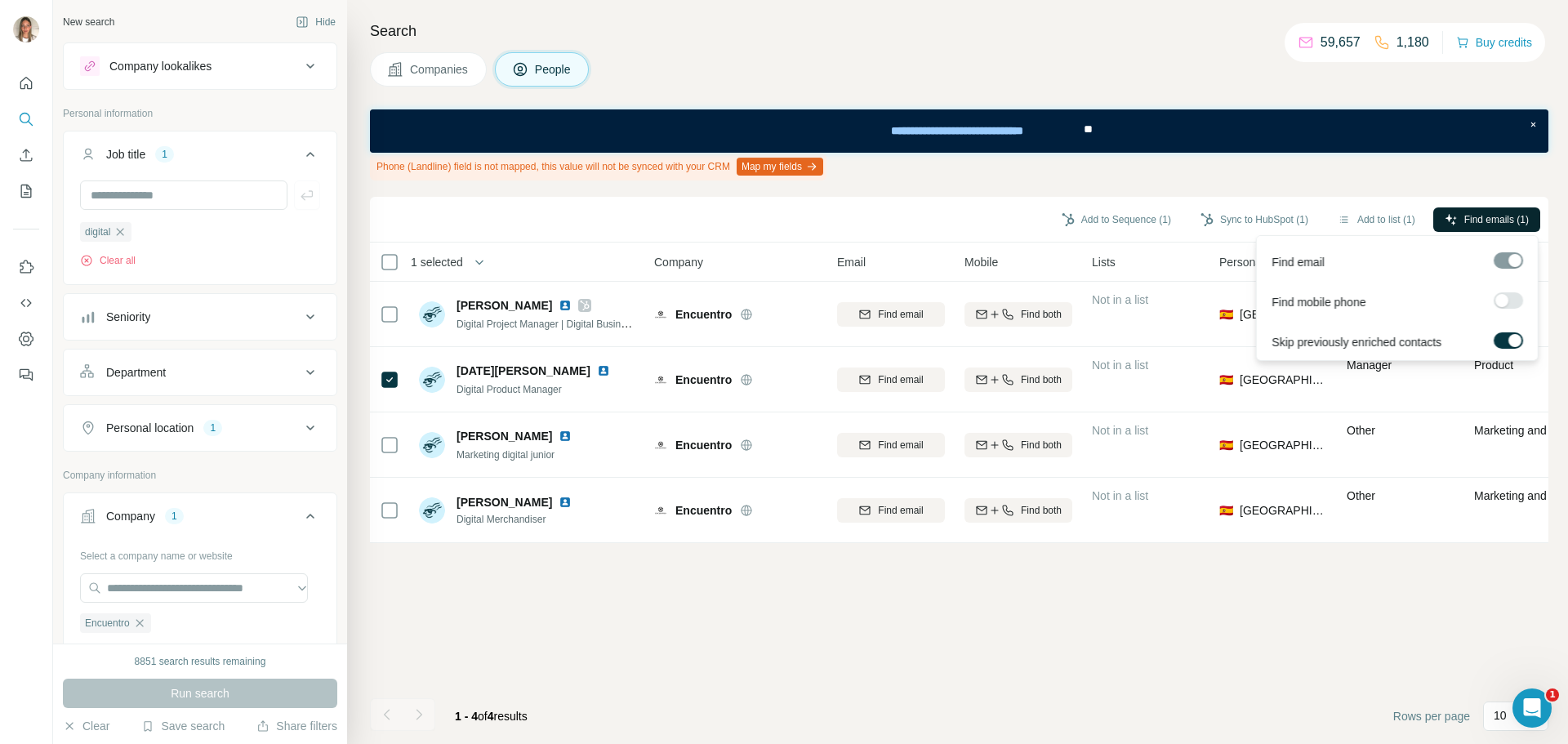
click at [1501, 212] on span "Find emails (1)" at bounding box center [1496, 220] width 64 height 15
click at [1244, 212] on button "Sync to HubSpot (1)" at bounding box center [1254, 220] width 131 height 25
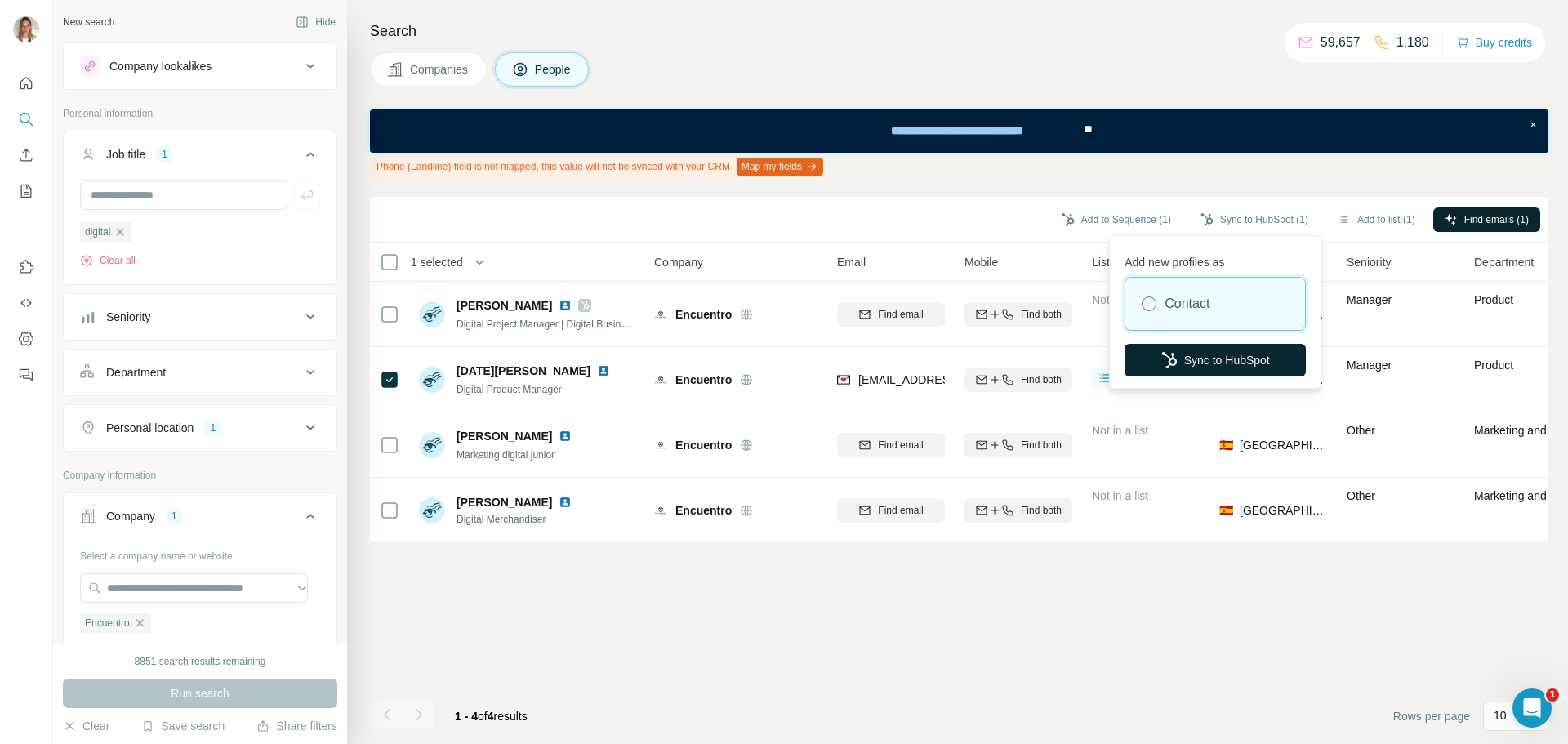
click at [1156, 359] on button "Sync to HubSpot" at bounding box center [1215, 360] width 181 height 33
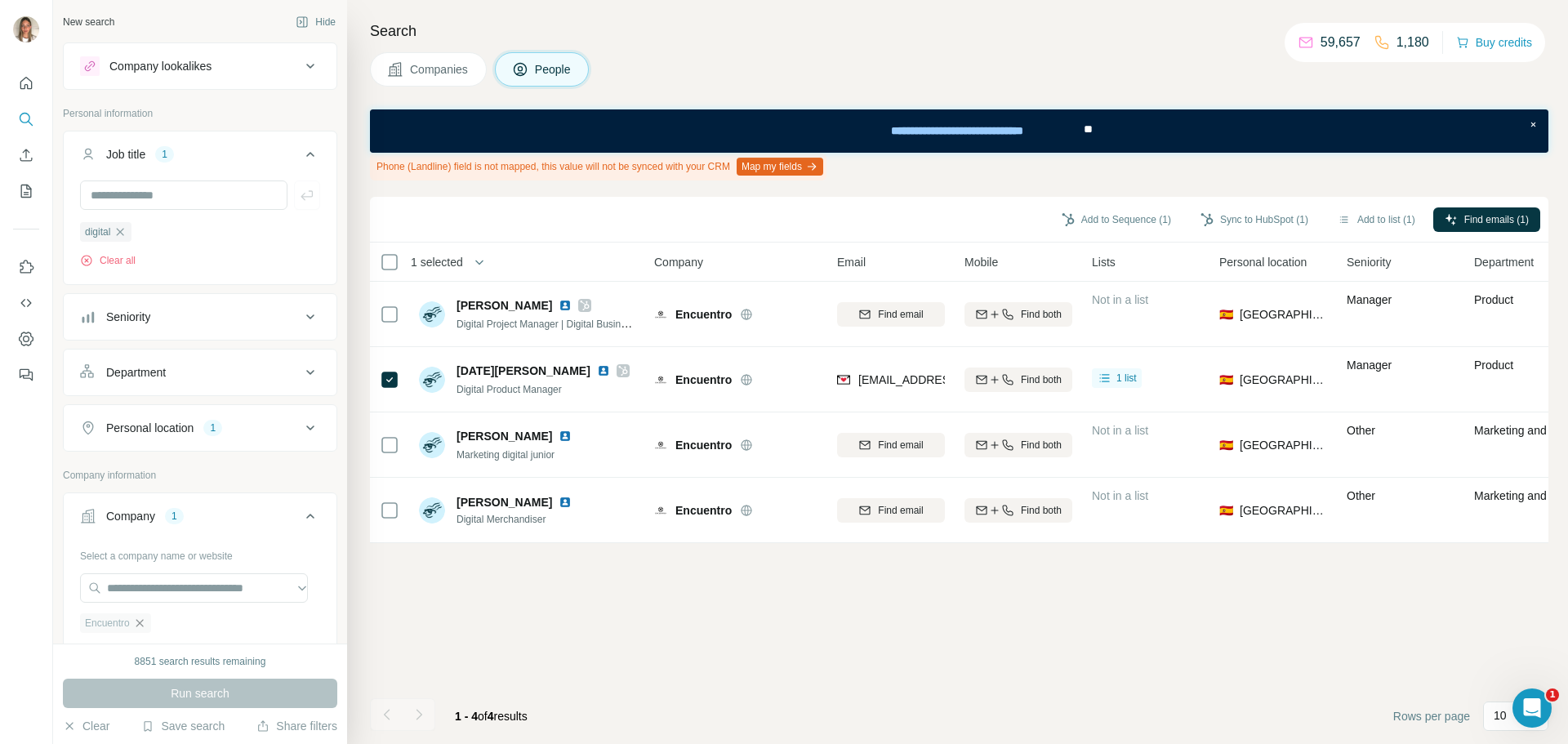
click at [147, 625] on icon "button" at bounding box center [140, 623] width 13 height 13
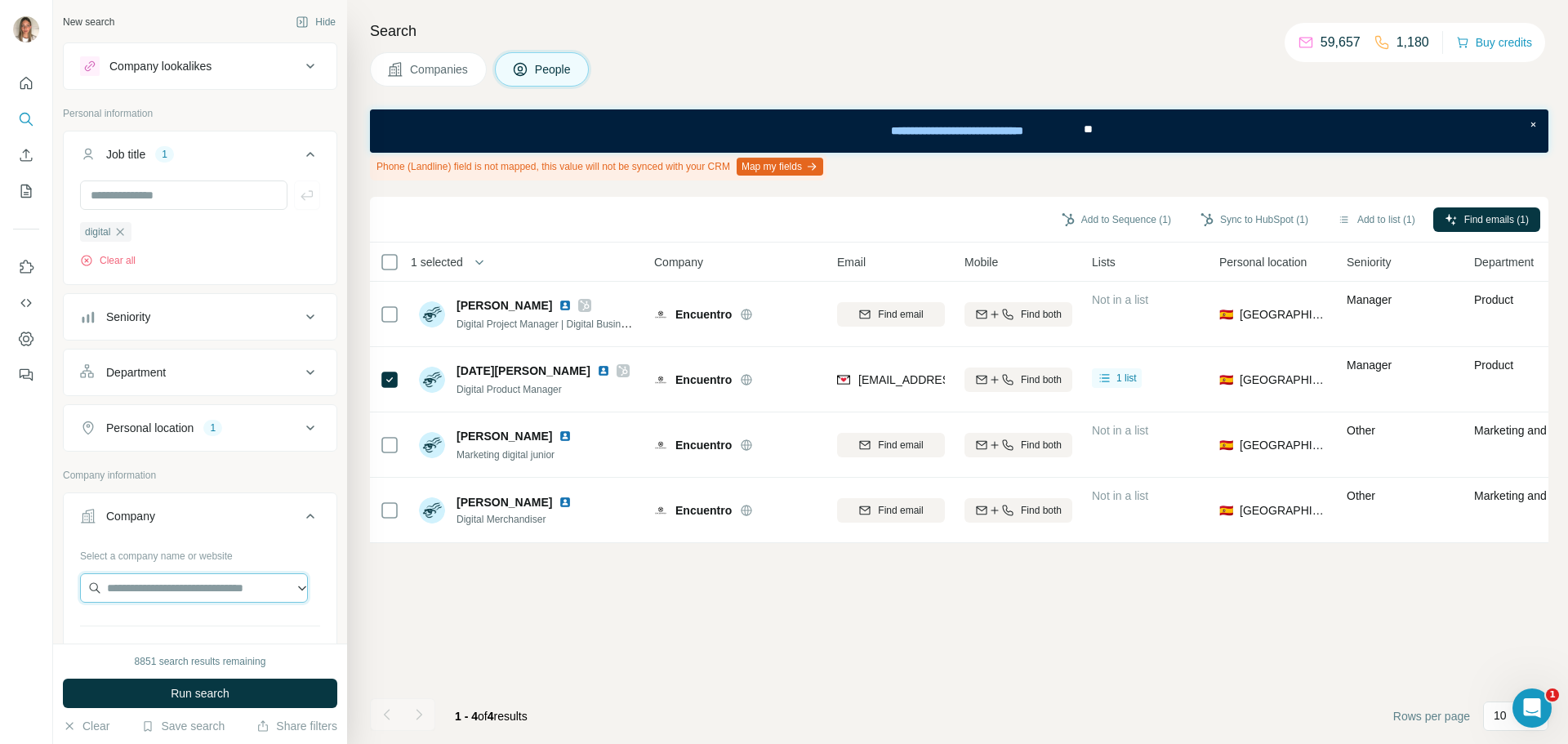
click at [152, 586] on input "text" at bounding box center [193, 588] width 228 height 30
type input "**********"
click at [125, 232] on icon "button" at bounding box center [120, 232] width 13 height 13
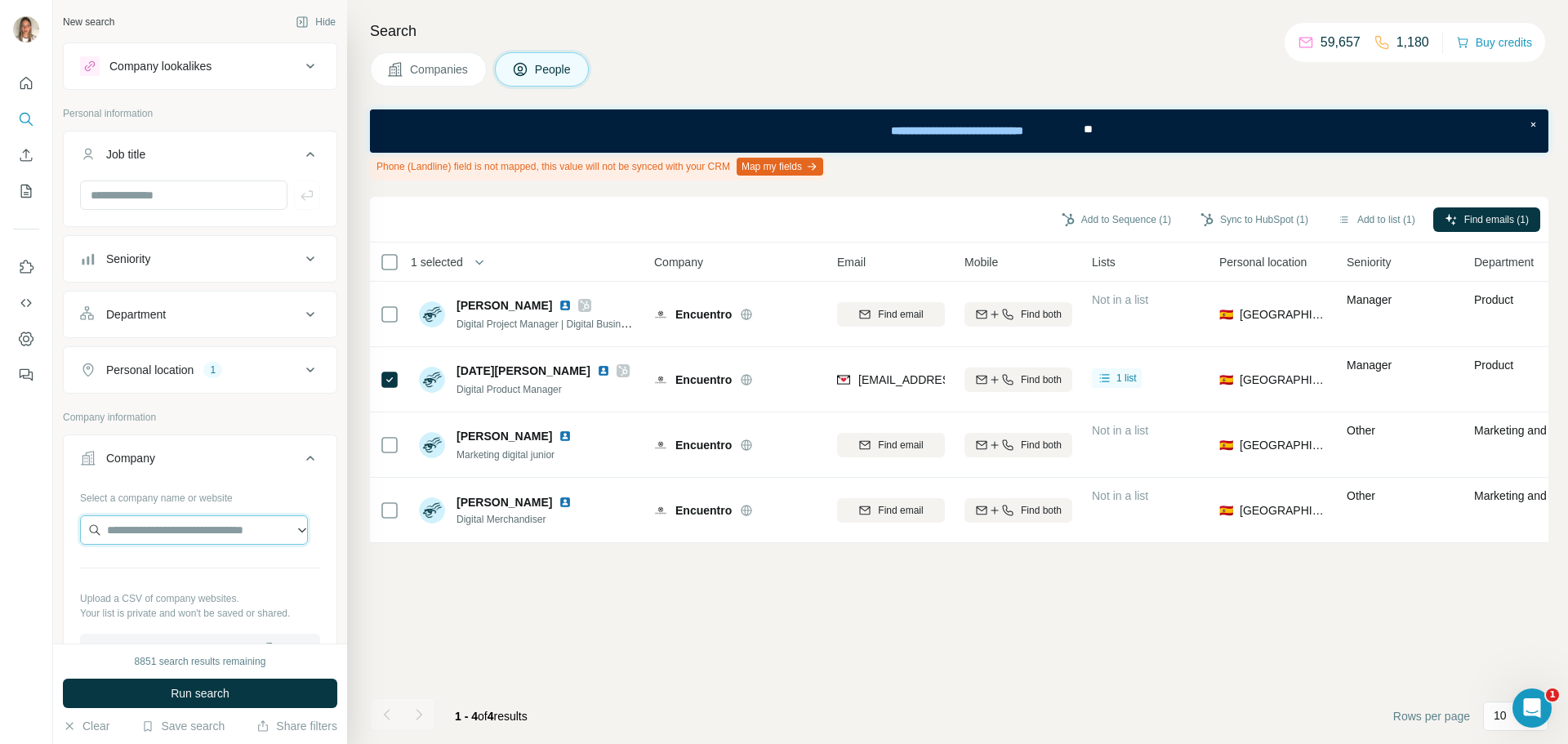
click at [168, 532] on input "text" at bounding box center [193, 530] width 228 height 30
paste input "**********"
type input "**********"
click at [151, 564] on p "Renatta&amp;go" at bounding box center [170, 567] width 86 height 16
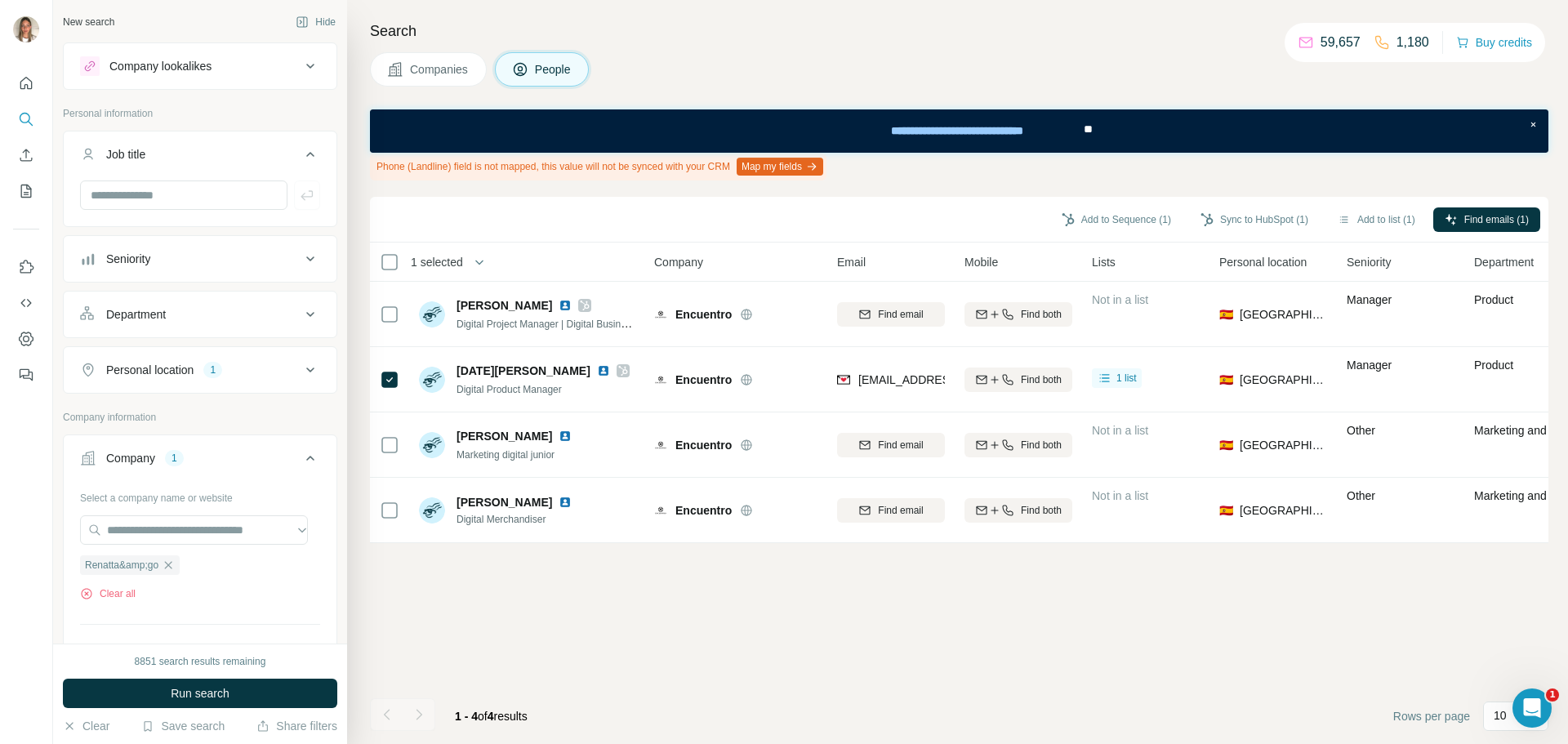
scroll to position [0, 0]
click at [213, 695] on span "Run search" at bounding box center [199, 693] width 58 height 16
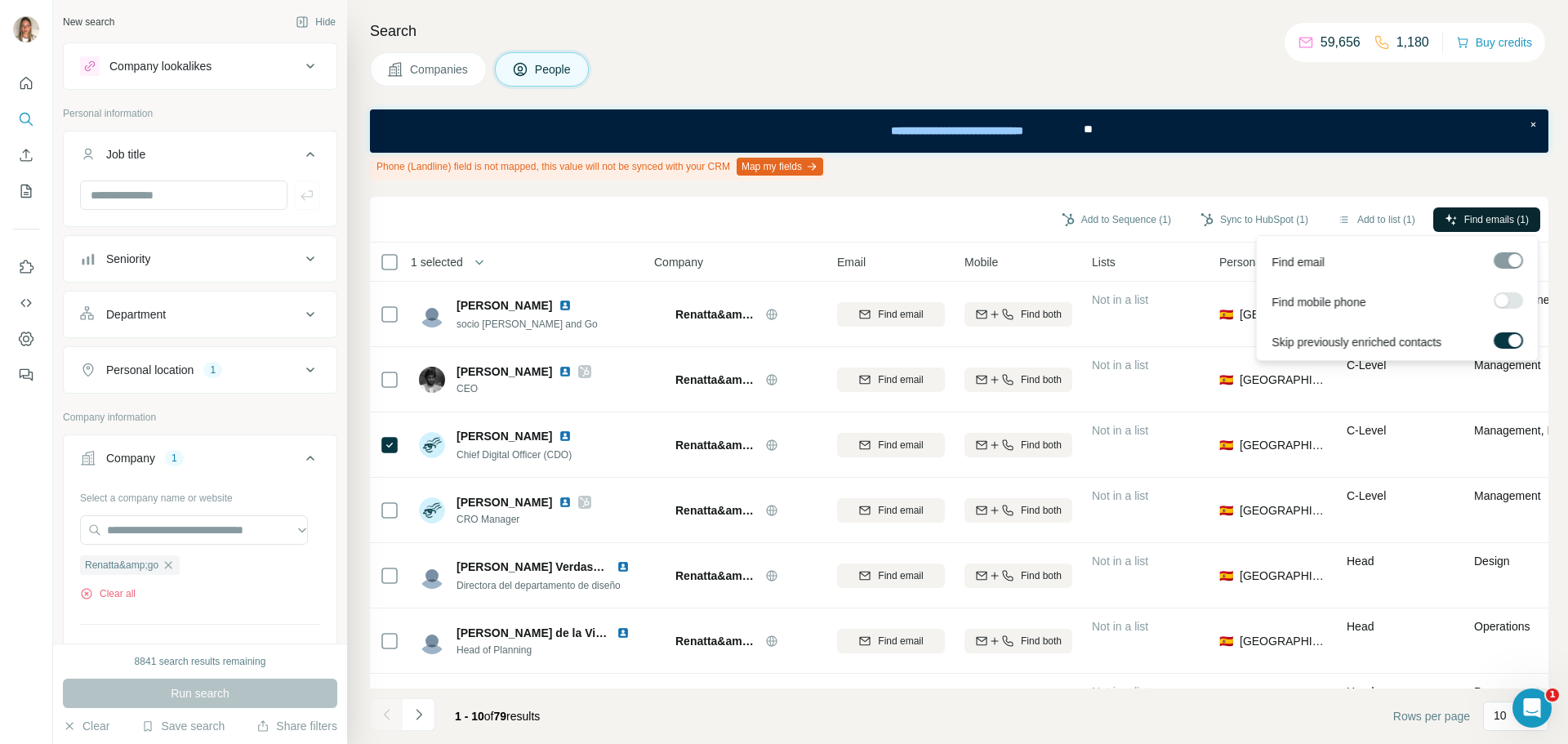
click at [1476, 211] on button "Find emails (1)" at bounding box center [1487, 220] width 107 height 25
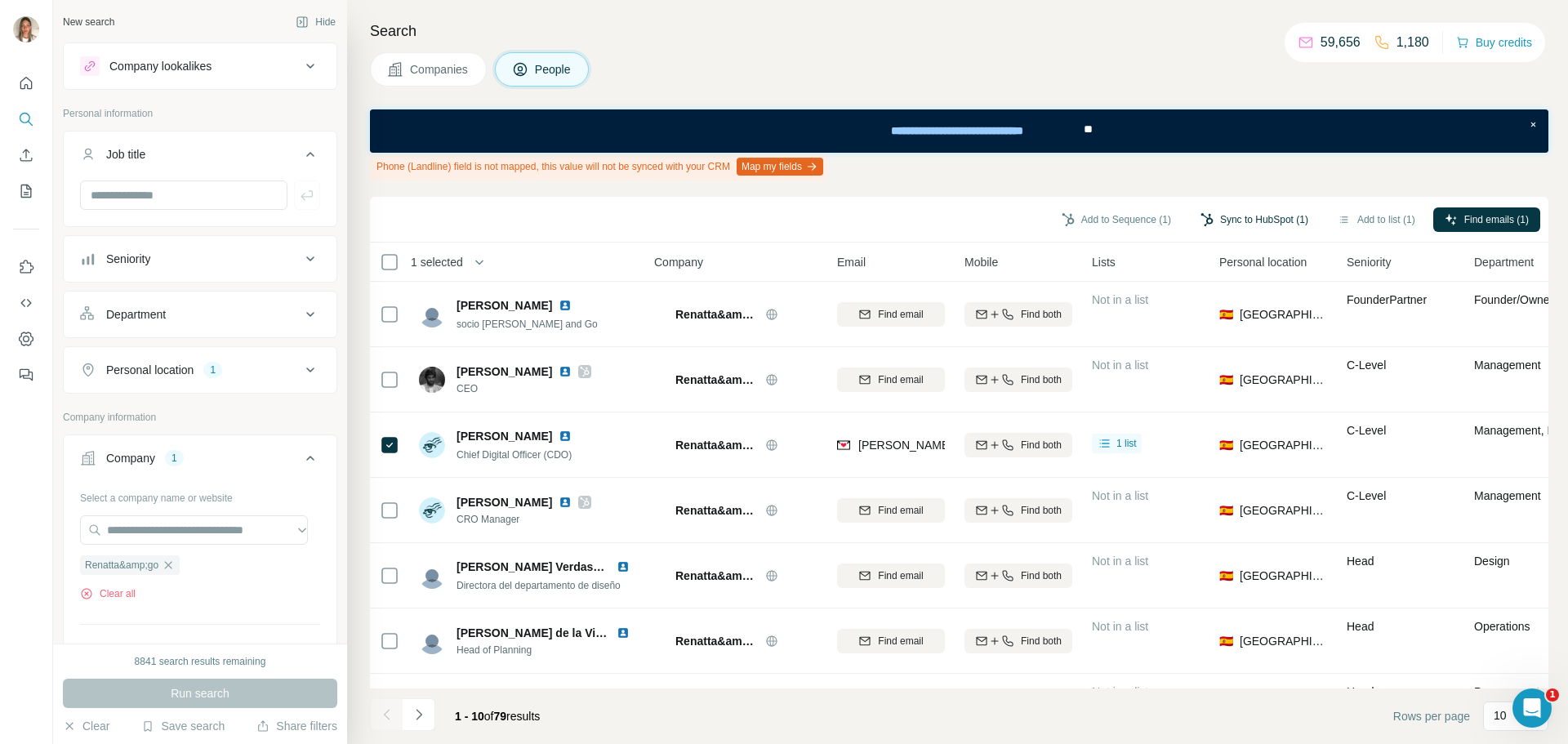
click at [1221, 216] on button "Sync to HubSpot (1)" at bounding box center [1254, 220] width 131 height 25
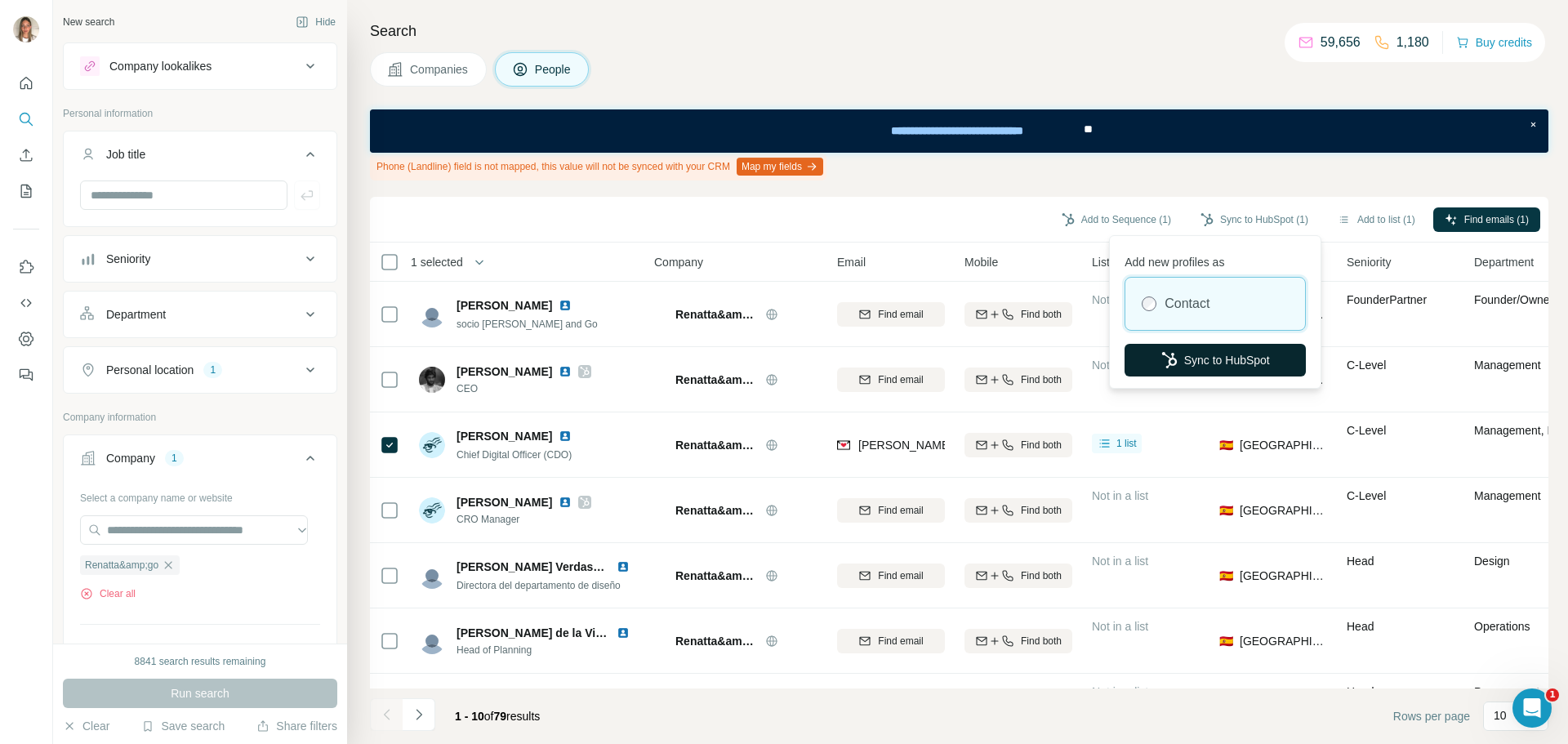
click at [1213, 351] on button "Sync to HubSpot" at bounding box center [1215, 360] width 181 height 33
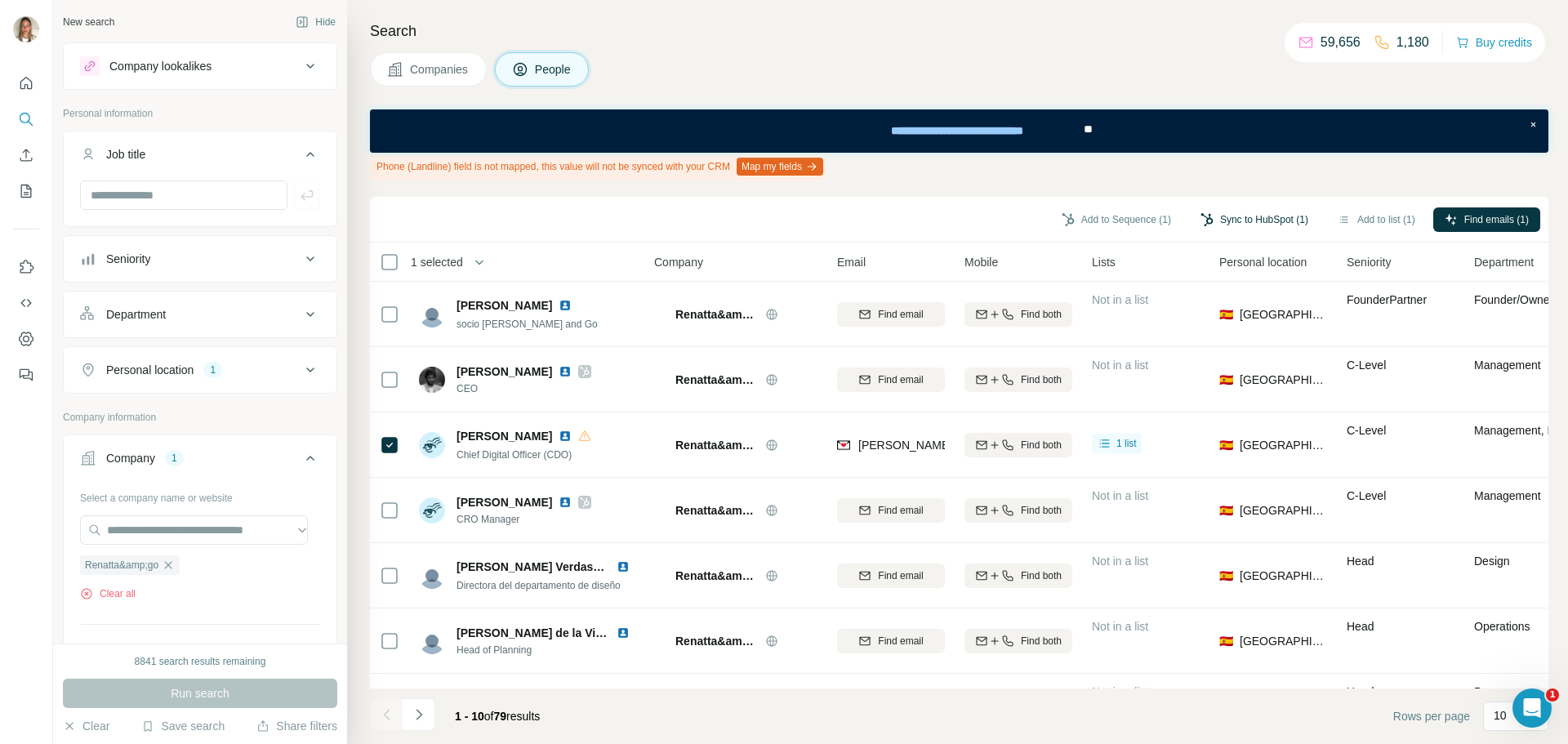
click at [1263, 226] on button "Sync to HubSpot (1)" at bounding box center [1254, 220] width 131 height 25
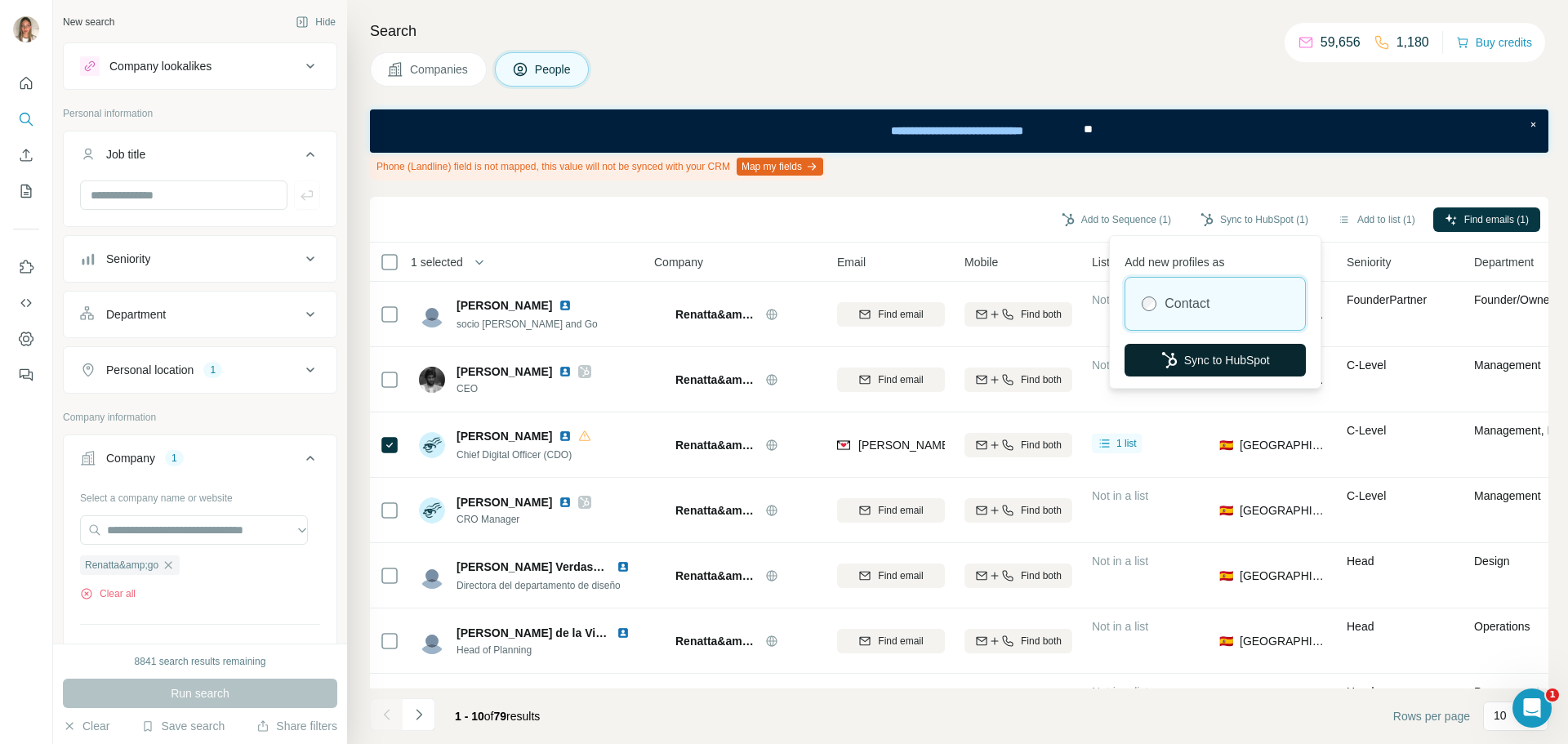
click at [1215, 358] on button "Sync to HubSpot" at bounding box center [1215, 360] width 181 height 33
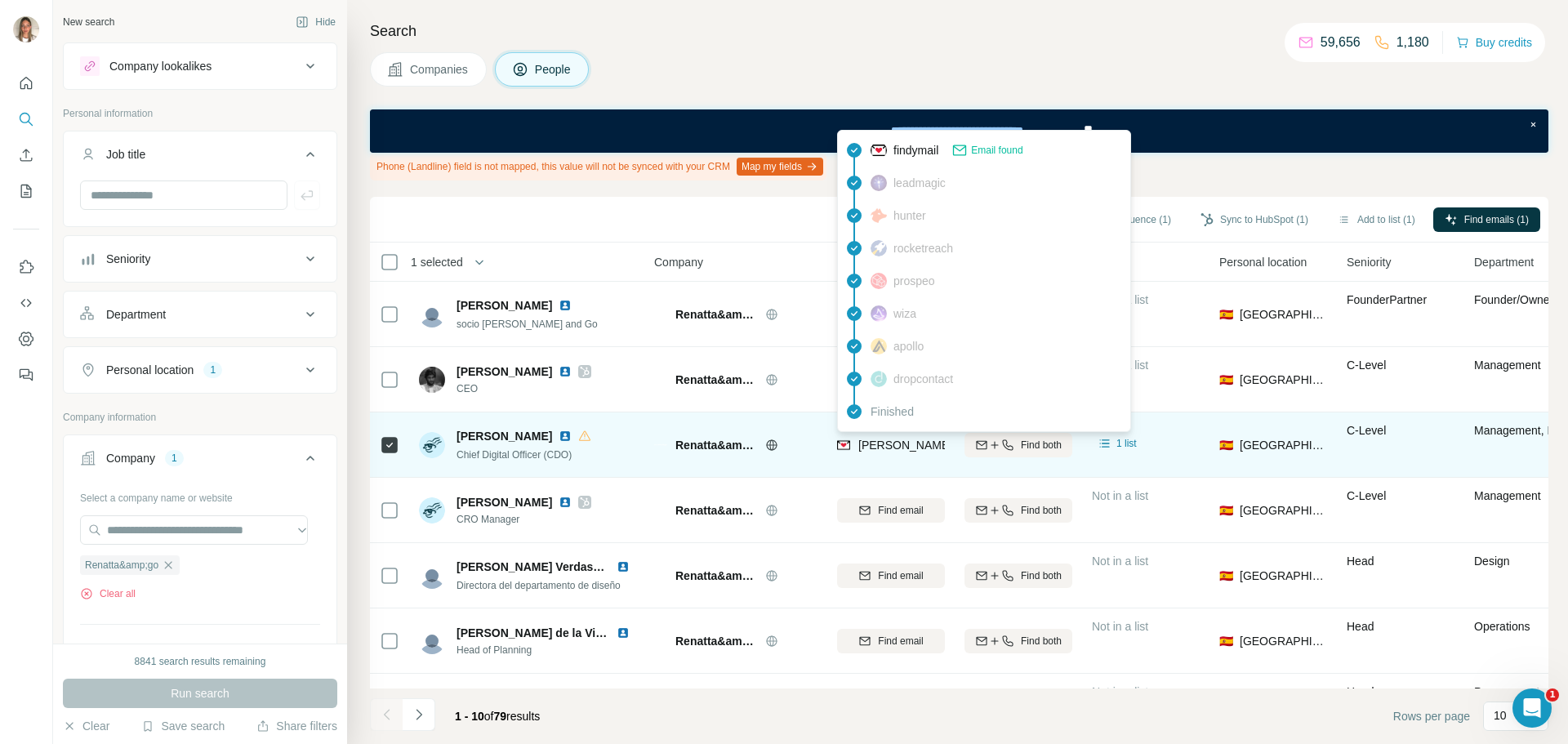
drag, startPoint x: 863, startPoint y: 442, endPoint x: 869, endPoint y: 448, distance: 8.5
click at [869, 448] on span "marta@renattandgo.com" at bounding box center [1002, 445] width 287 height 13
drag, startPoint x: 858, startPoint y: 443, endPoint x: 948, endPoint y: 440, distance: 90.0
click at [948, 440] on td "marta@renattandgo.com" at bounding box center [891, 444] width 128 height 65
copy span "marta@renattan"
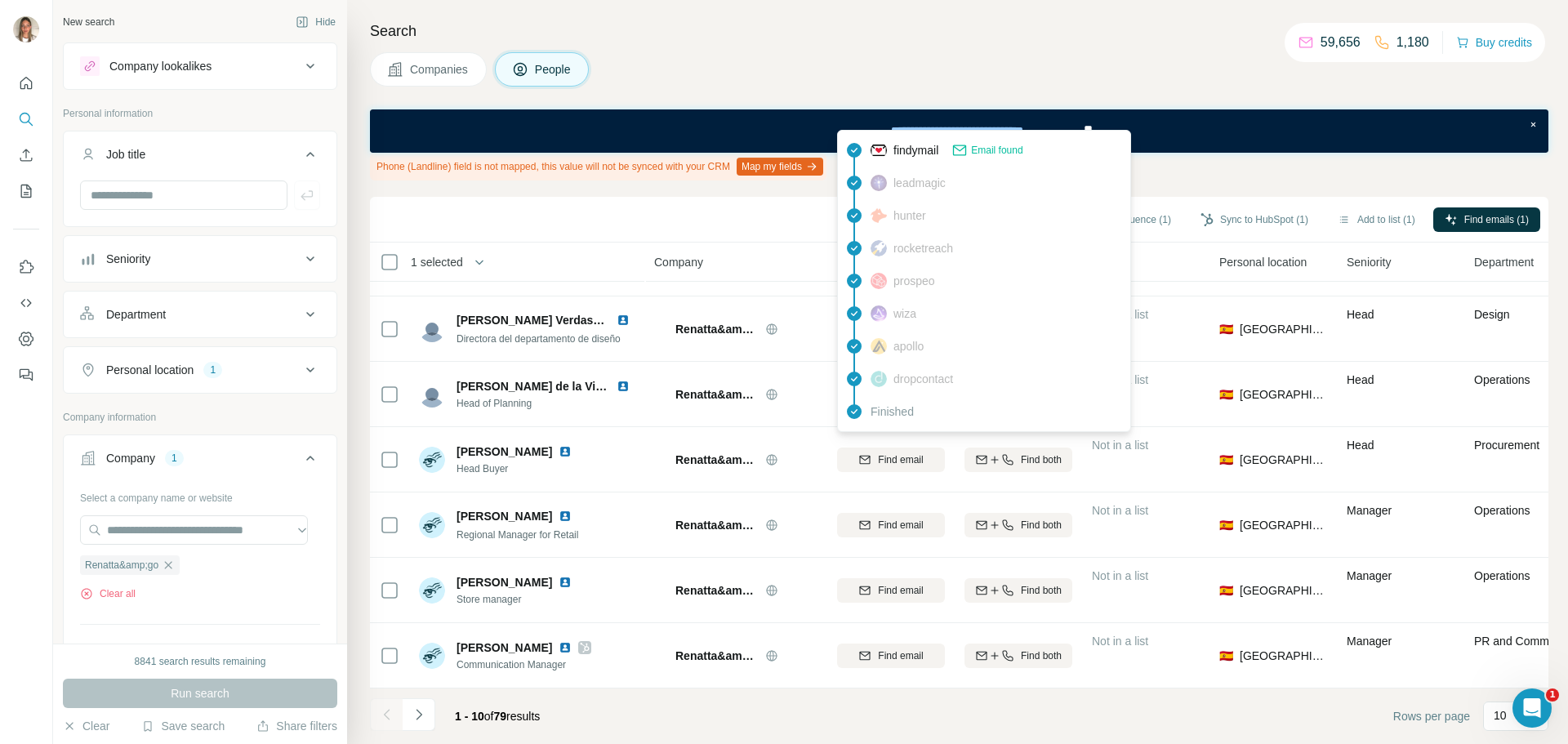
scroll to position [10, 0]
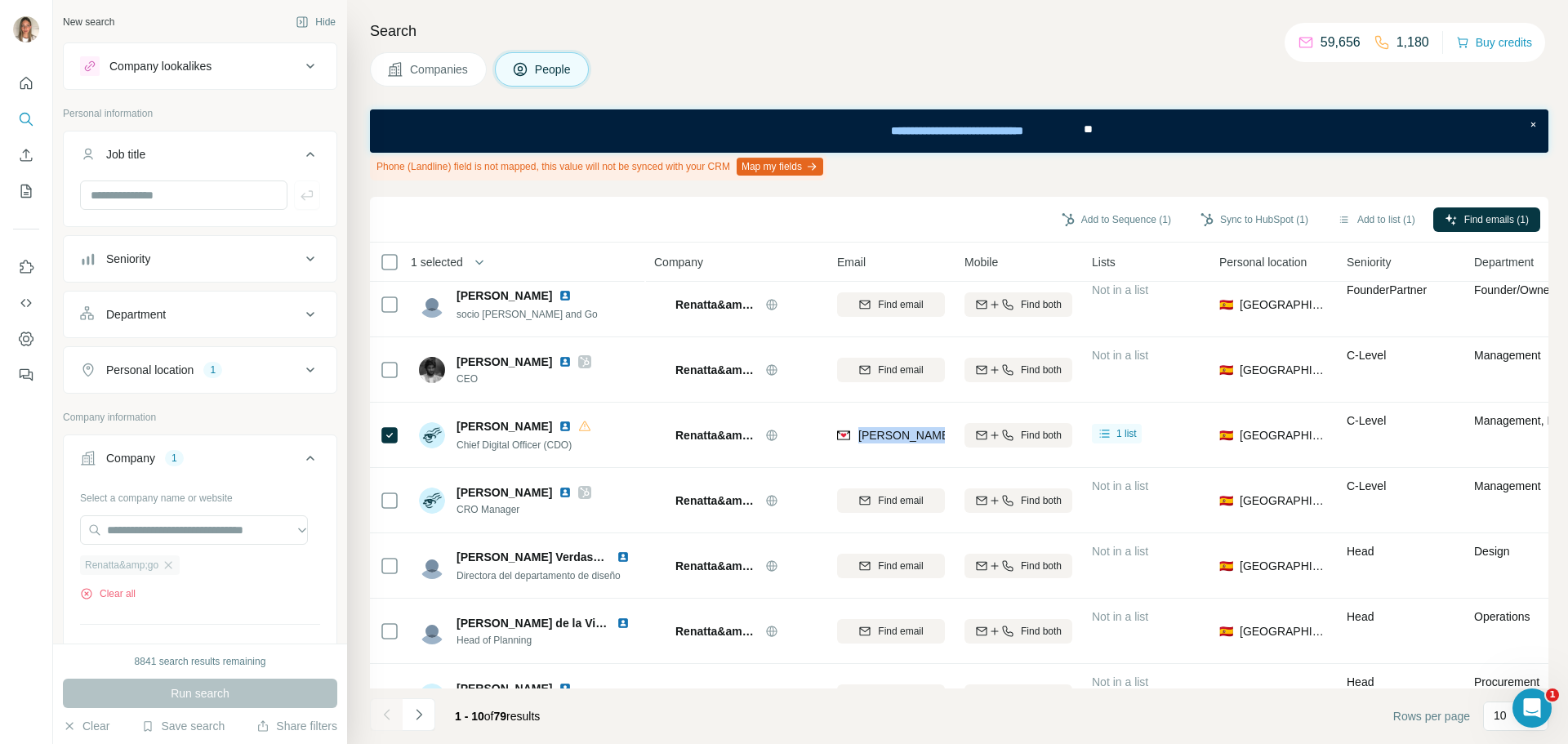
click at [166, 572] on div "Renatta&amp;go" at bounding box center [129, 565] width 100 height 20
click at [180, 526] on input "text" at bounding box center [193, 530] width 228 height 30
paste input "**********"
type input "**********"
drag, startPoint x: 210, startPoint y: 530, endPoint x: 0, endPoint y: 511, distance: 210.9
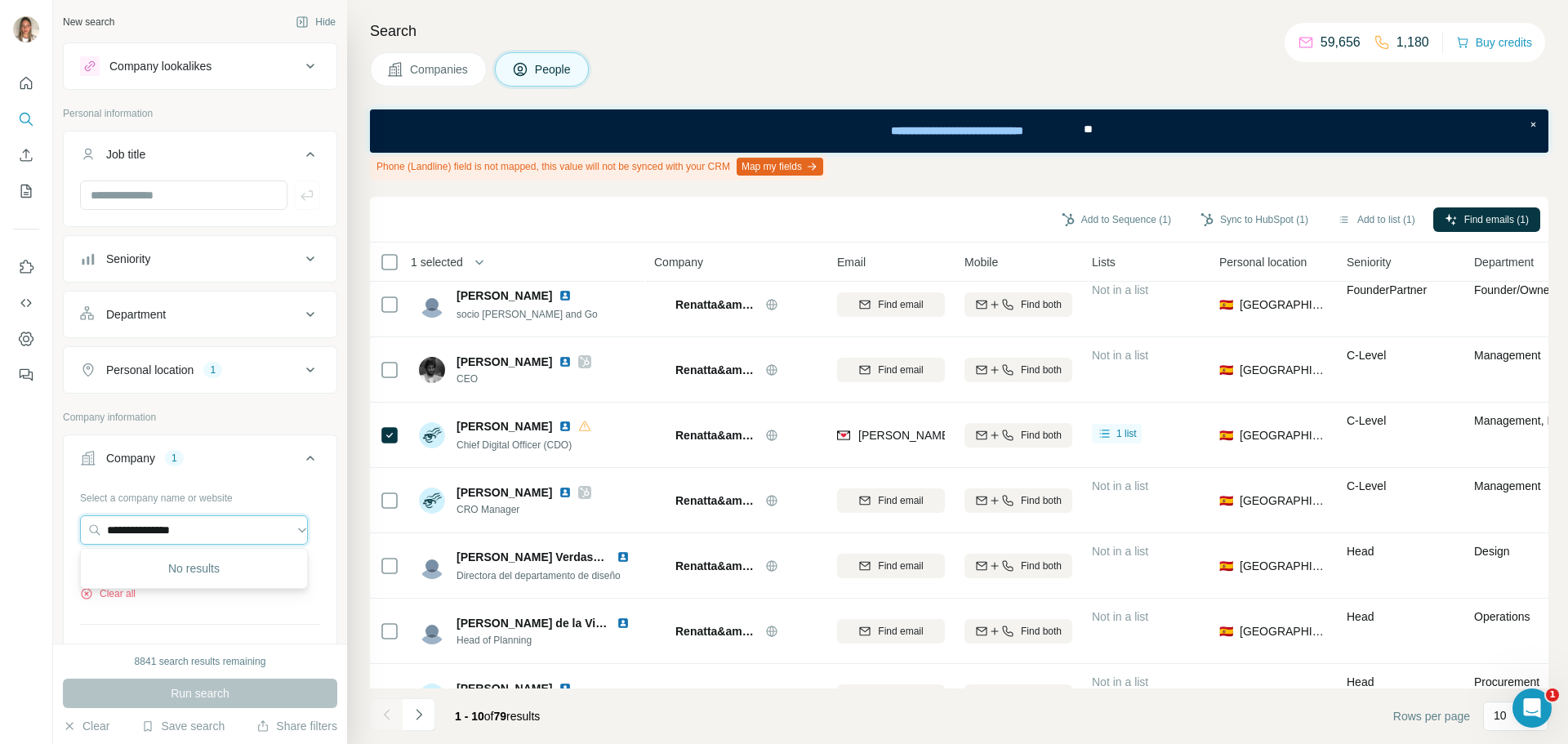
click at [0, 511] on div "**********" at bounding box center [784, 372] width 1568 height 744
paste input "**********"
type input "**********"
click at [171, 560] on p "Saigu Cosmetics" at bounding box center [170, 567] width 86 height 16
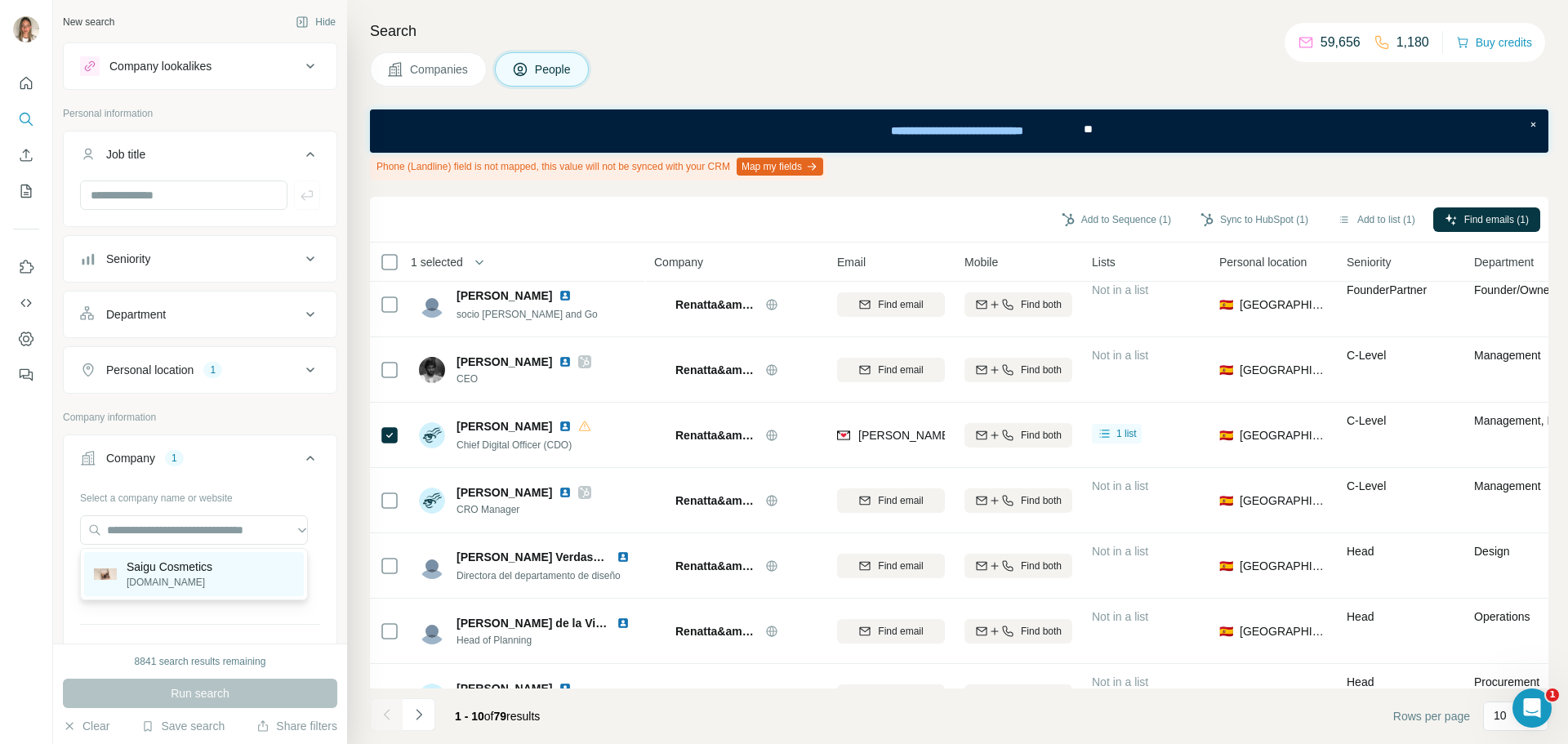
scroll to position [0, 0]
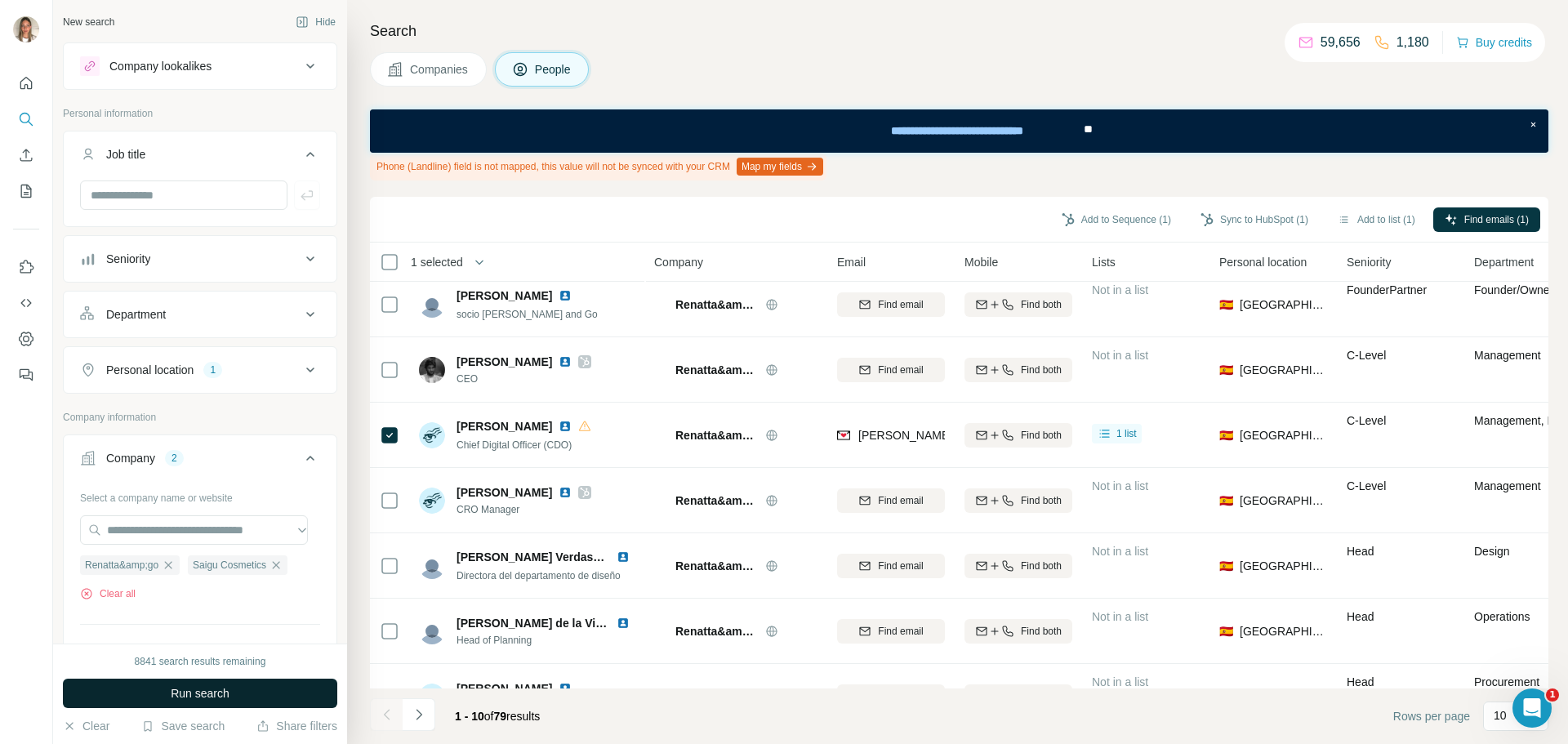
click at [216, 688] on span "Run search" at bounding box center [199, 693] width 58 height 16
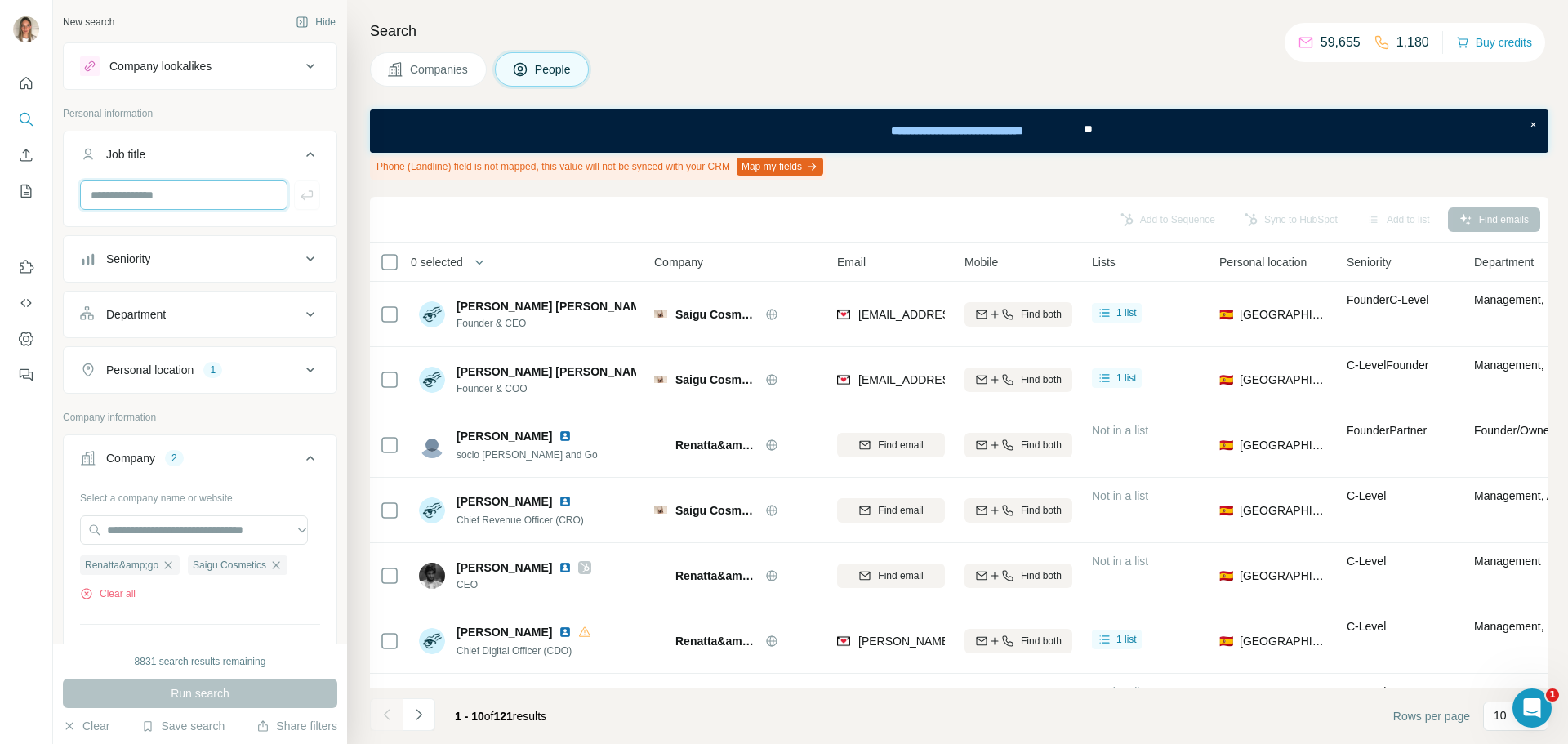
click at [170, 198] on input "text" at bounding box center [184, 195] width 207 height 30
paste input "**********"
type input "**********"
click at [299, 193] on icon "button" at bounding box center [307, 195] width 16 height 16
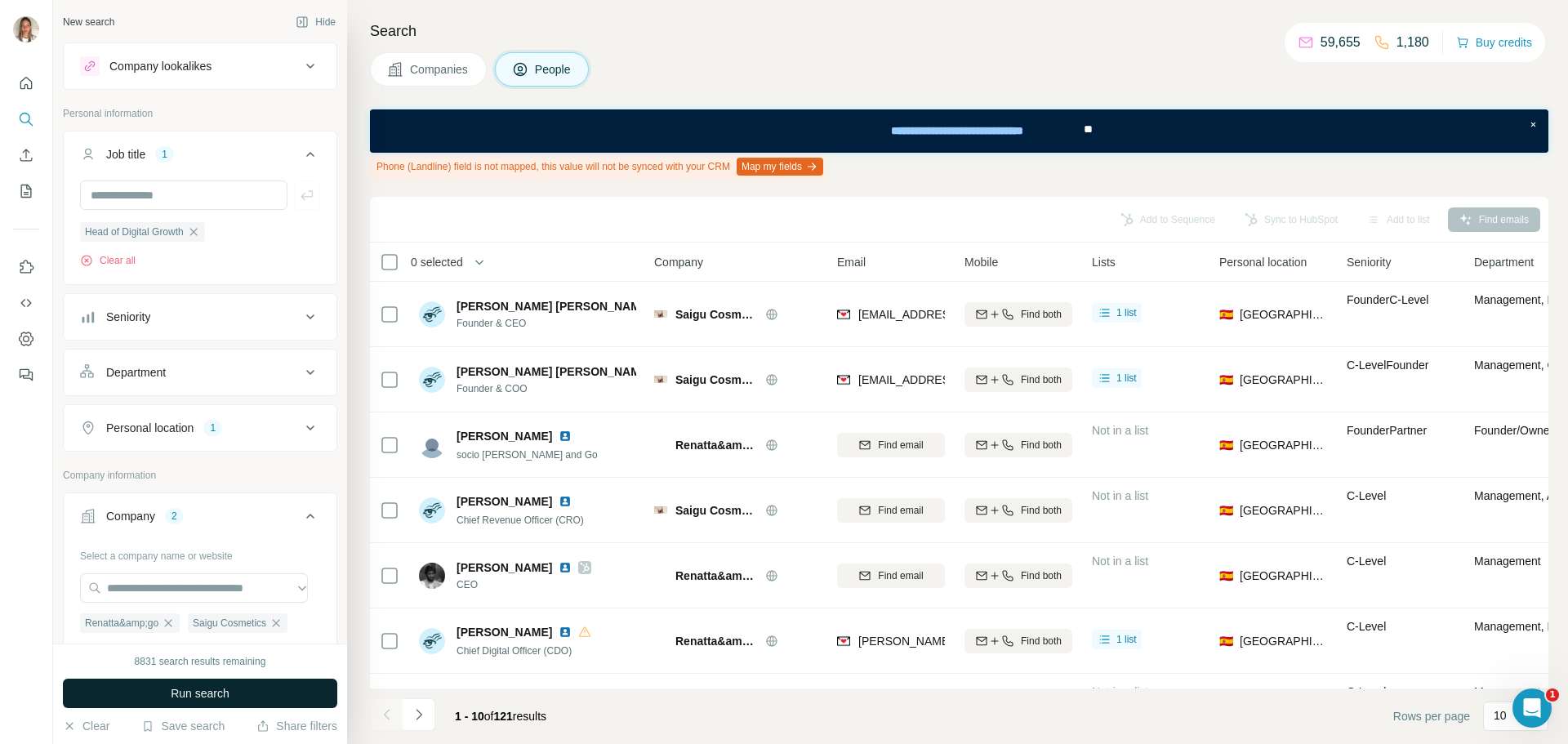
click at [226, 690] on span "Run search" at bounding box center [199, 693] width 58 height 16
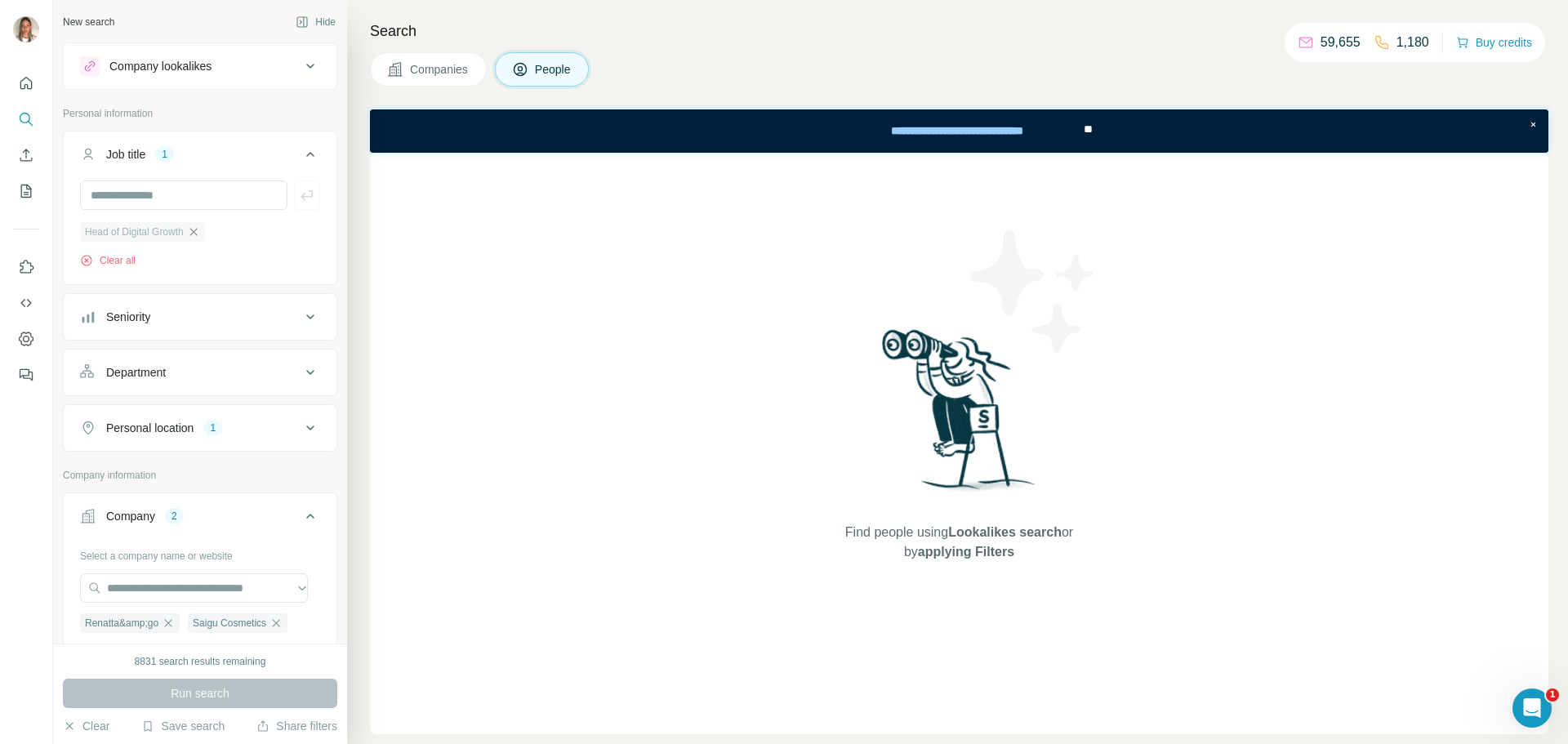
click at [199, 233] on icon "button" at bounding box center [193, 232] width 13 height 13
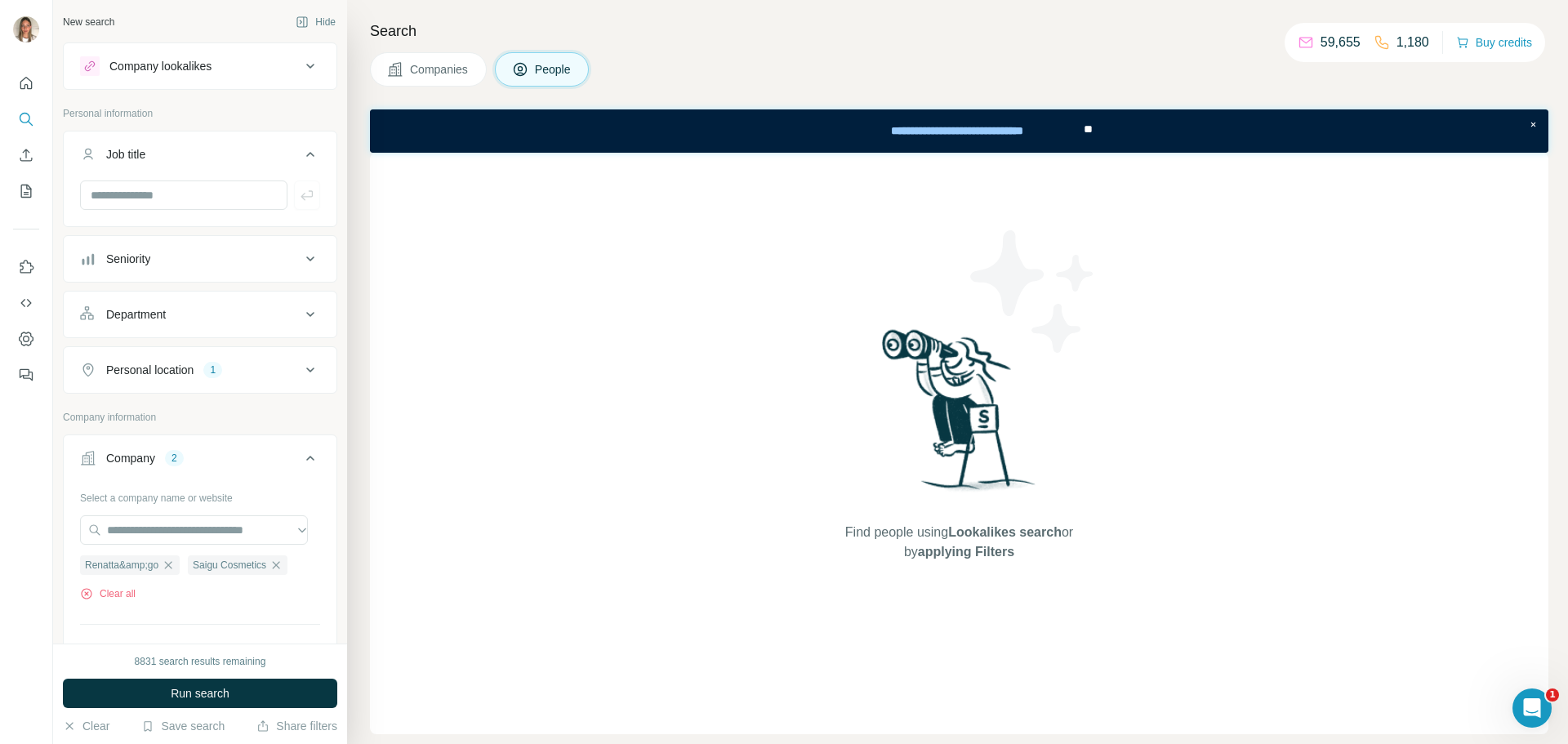
click at [300, 152] on icon at bounding box center [310, 155] width 20 height 20
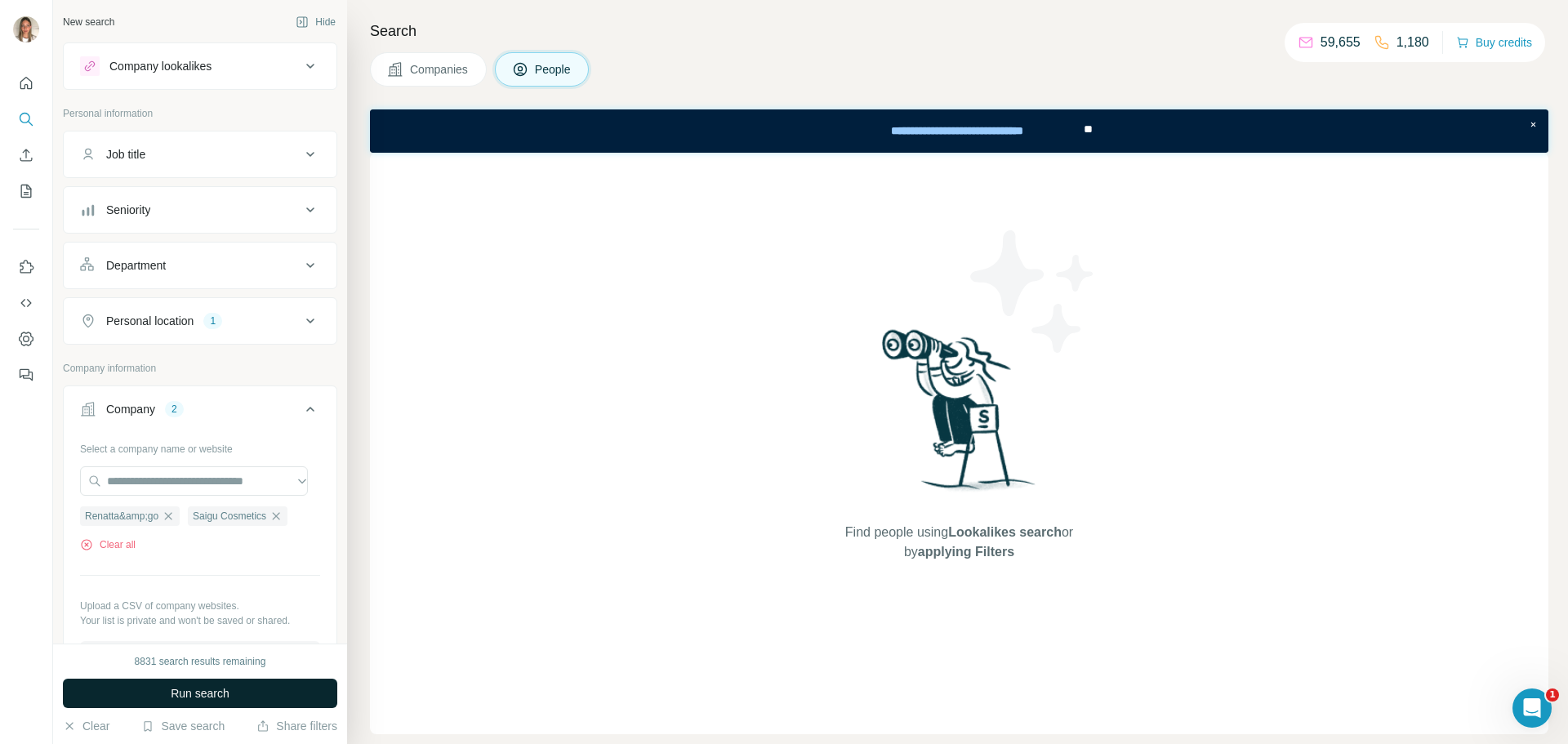
click at [239, 689] on button "Run search" at bounding box center [199, 693] width 274 height 30
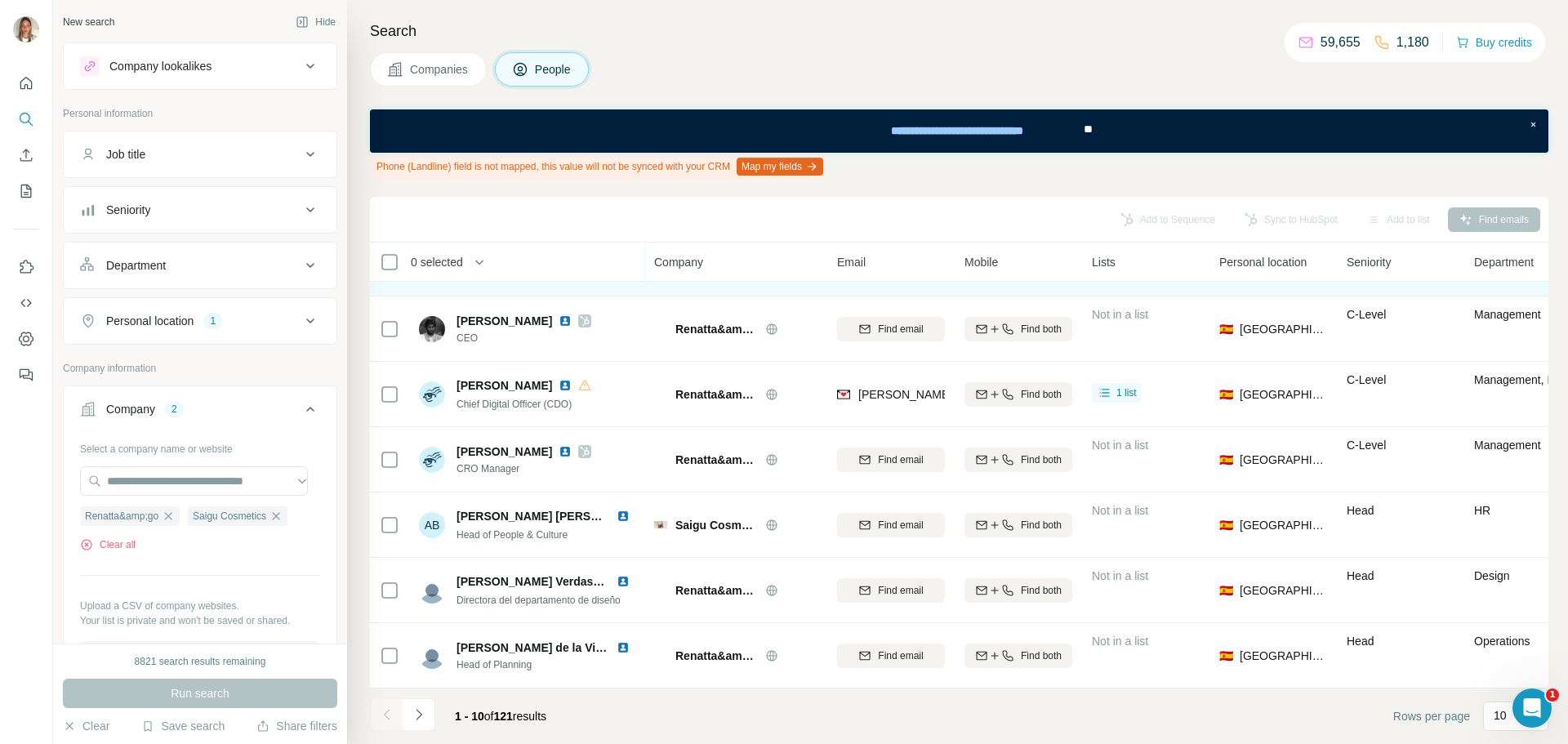
scroll to position [255, 0]
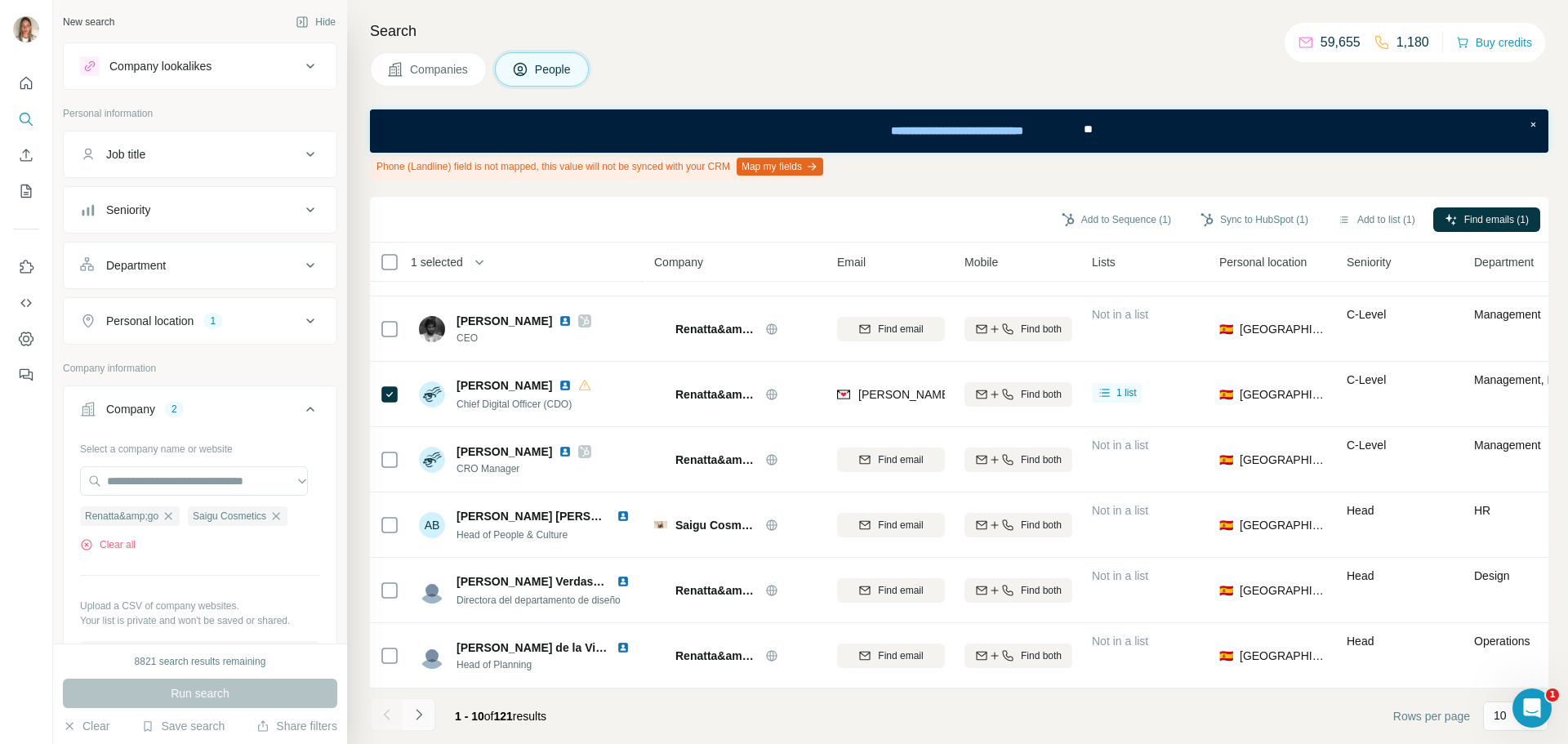
click at [418, 714] on icon "Navigate to next page" at bounding box center [419, 714] width 16 height 16
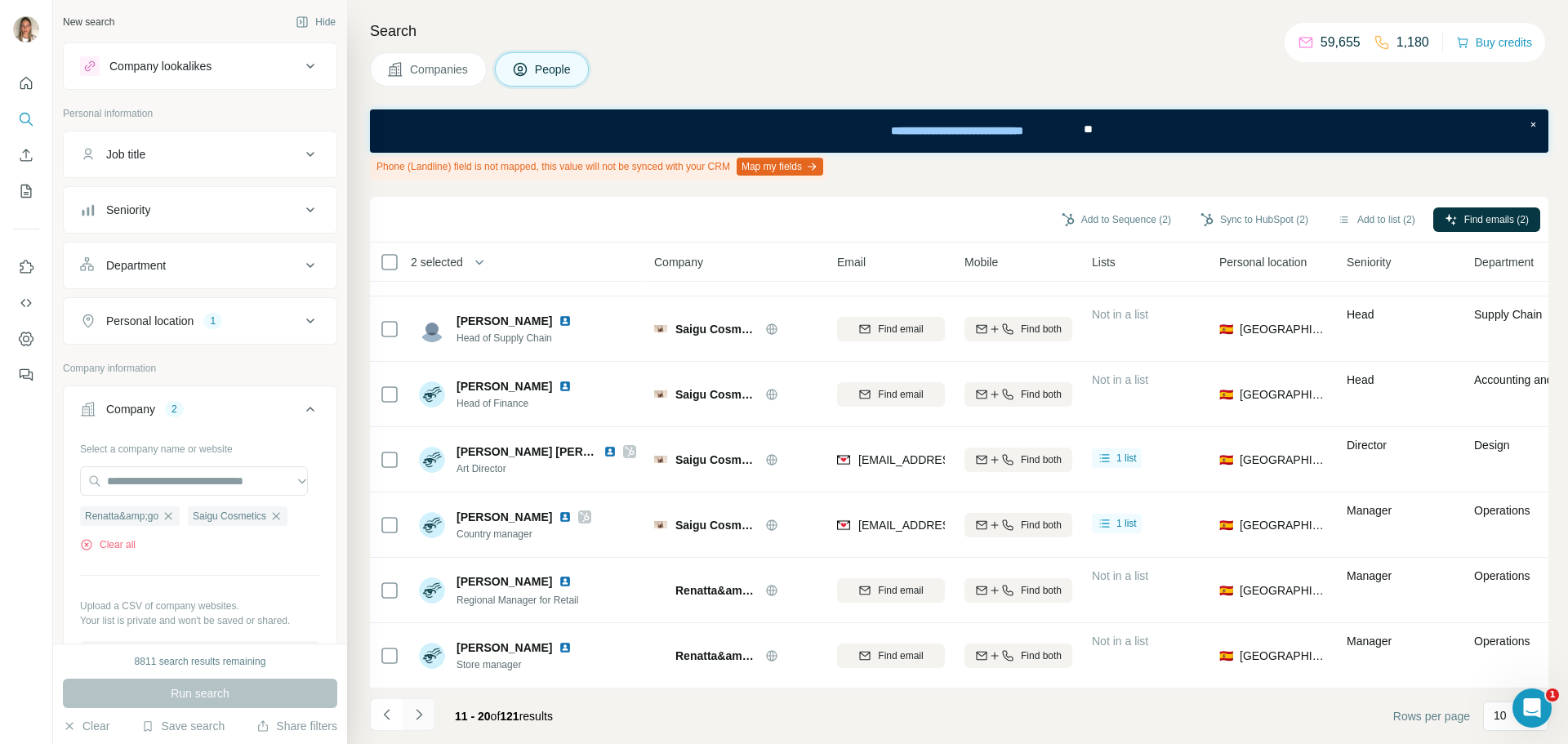
click at [413, 705] on button "Navigate to next page" at bounding box center [419, 714] width 33 height 33
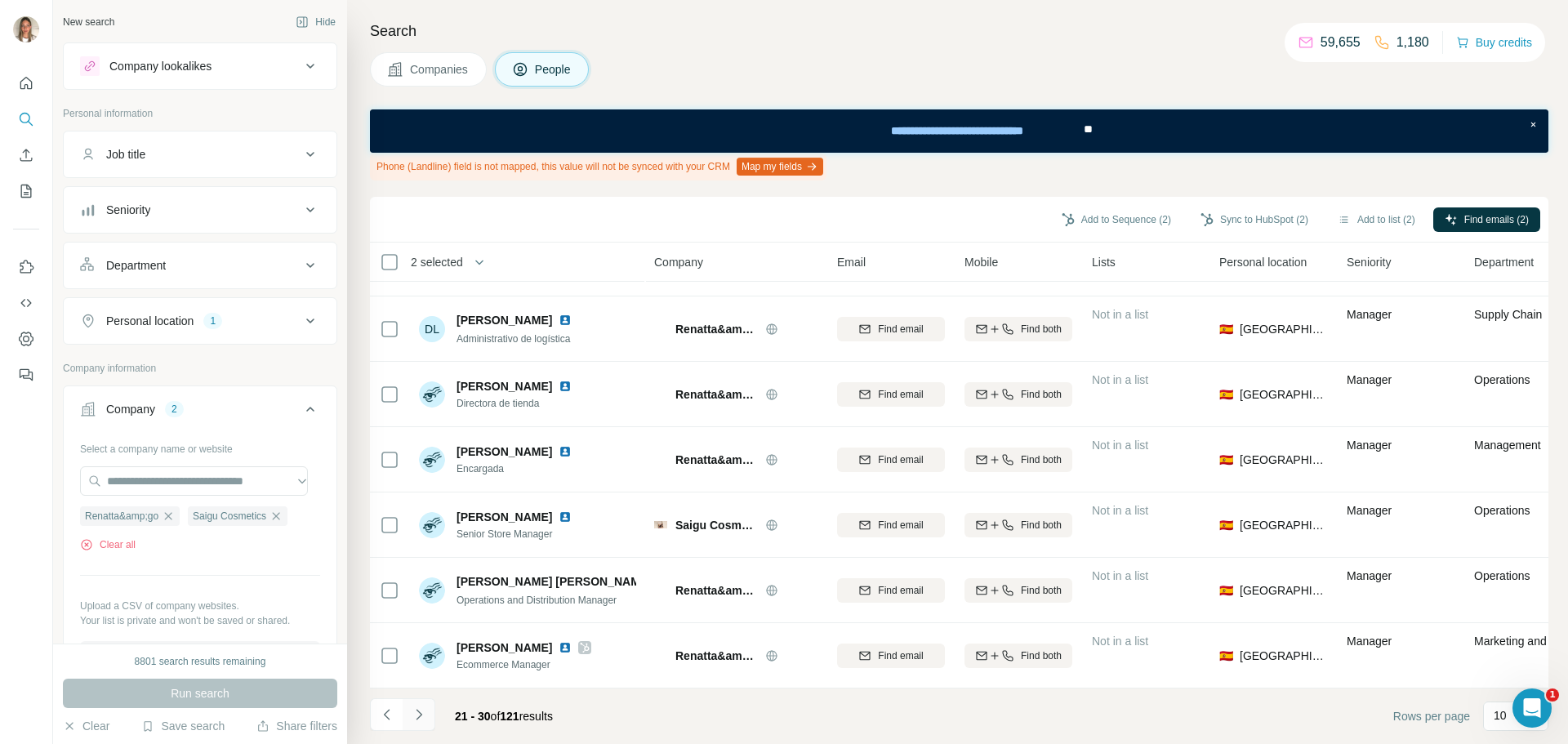
click at [415, 713] on icon "Navigate to next page" at bounding box center [419, 714] width 16 height 16
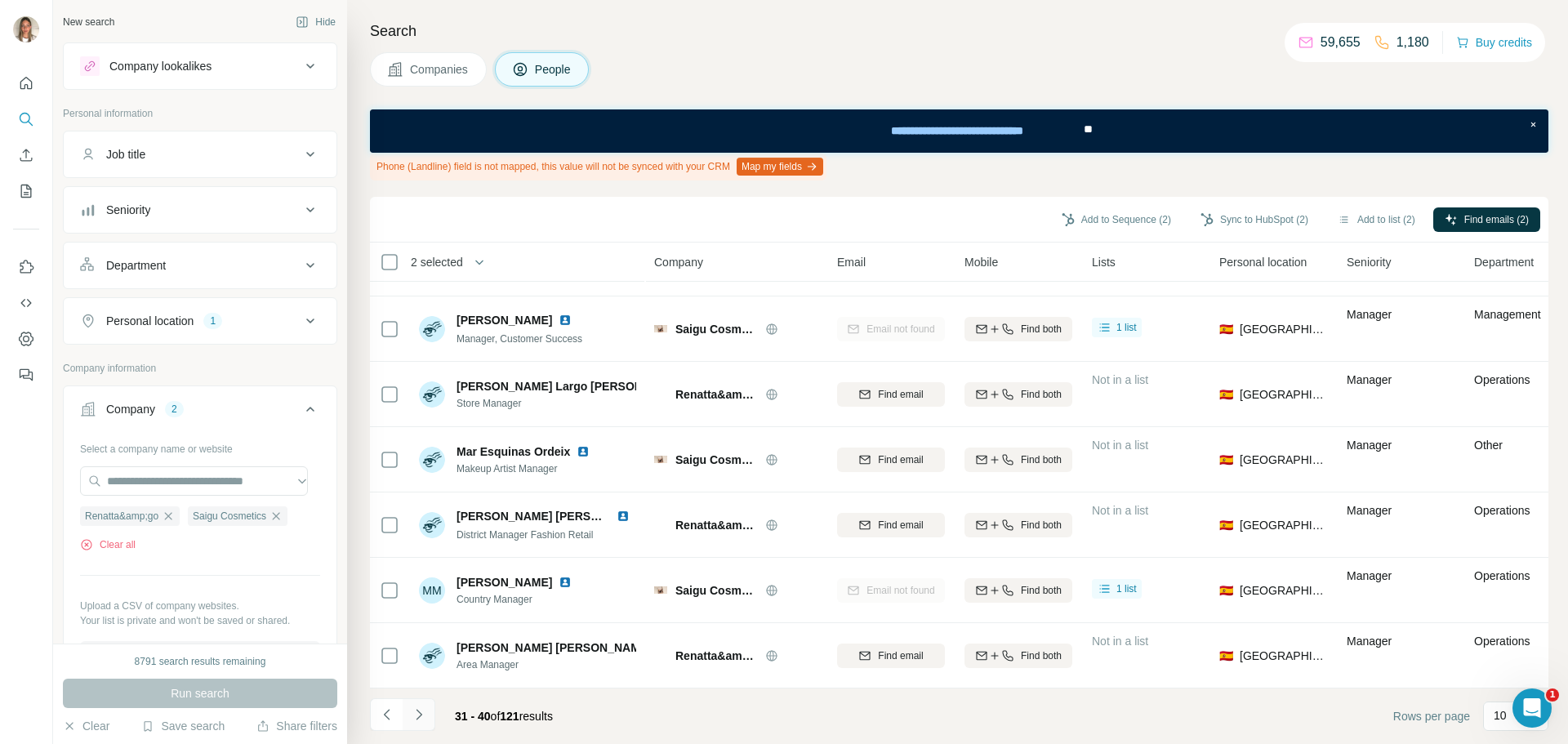
click at [417, 704] on button "Navigate to next page" at bounding box center [419, 714] width 33 height 33
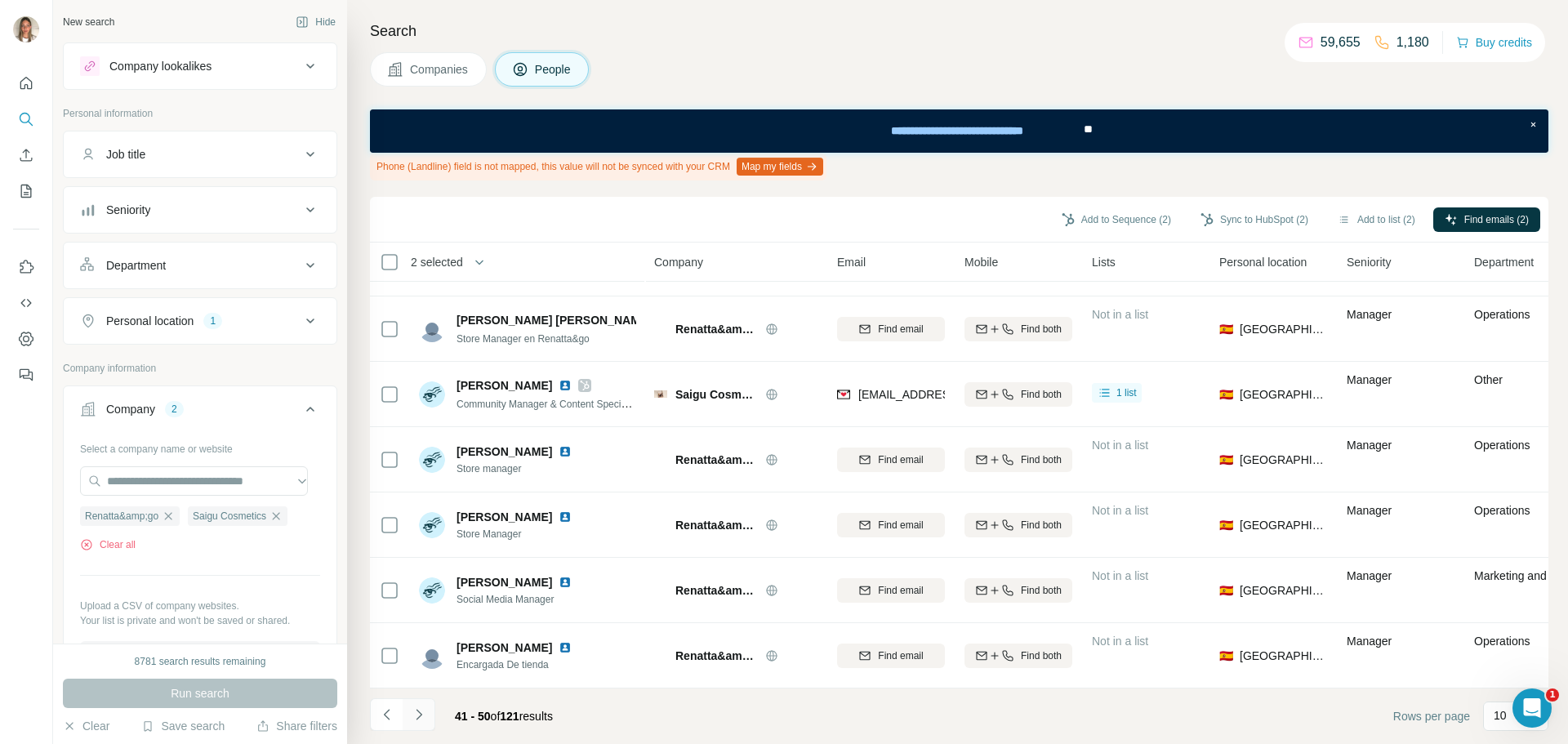
click at [418, 714] on icon "Navigate to next page" at bounding box center [419, 714] width 16 height 16
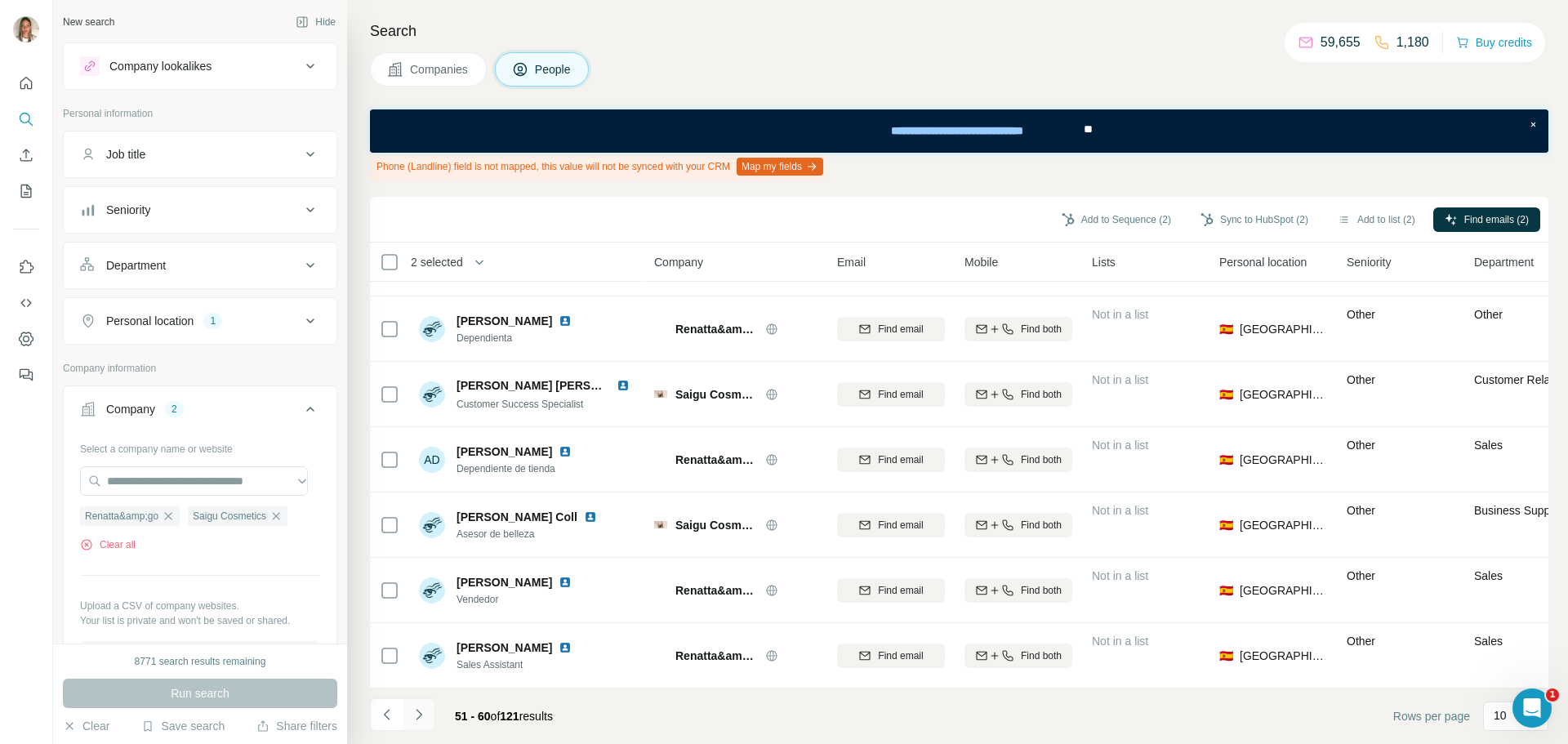
click at [424, 716] on icon "Navigate to next page" at bounding box center [419, 714] width 16 height 16
click at [417, 715] on icon "Navigate to next page" at bounding box center [419, 714] width 16 height 16
click at [416, 717] on icon "Navigate to next page" at bounding box center [419, 714] width 16 height 16
click at [426, 714] on icon "Navigate to next page" at bounding box center [419, 714] width 16 height 16
click at [421, 713] on icon "Navigate to next page" at bounding box center [419, 714] width 16 height 16
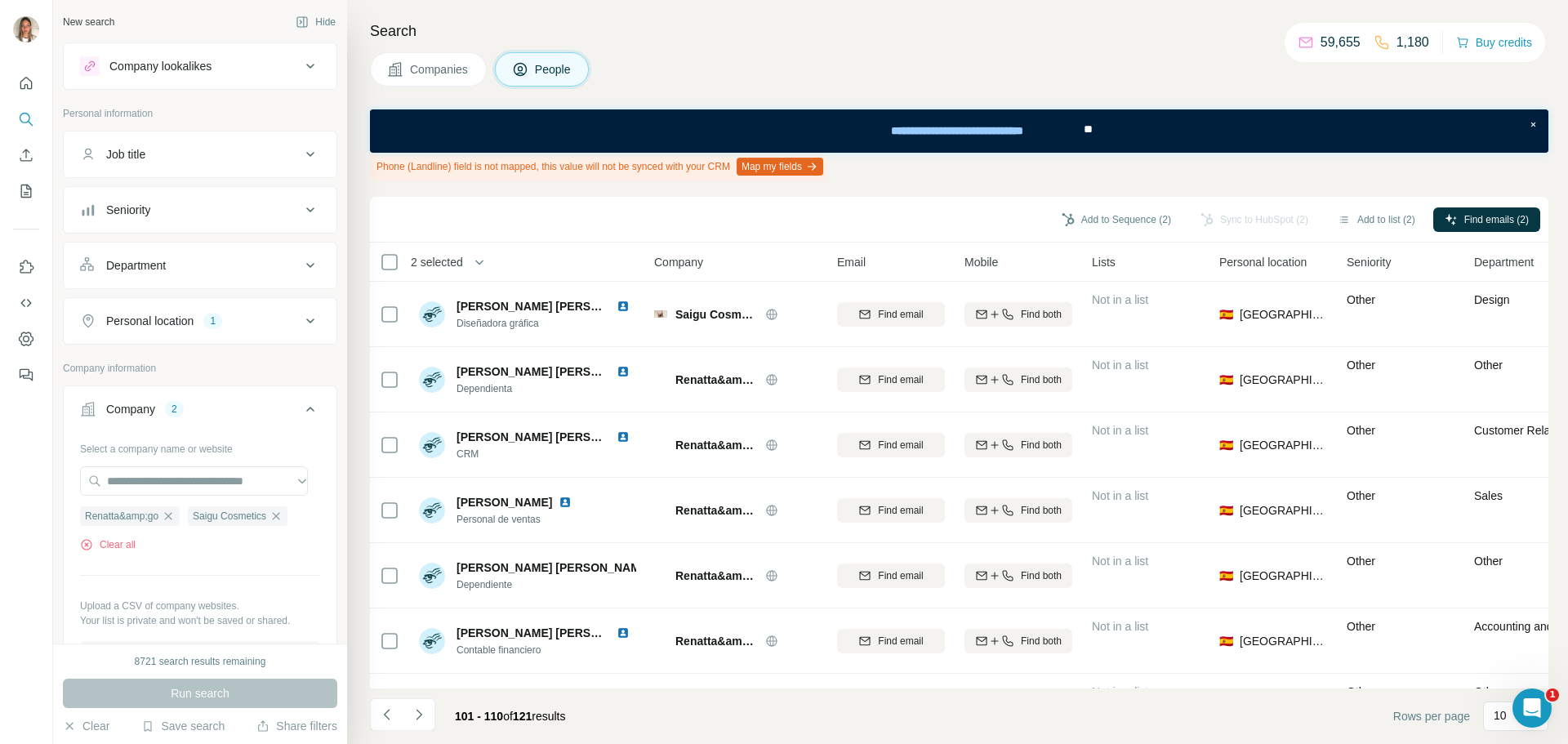
scroll to position [0, 0]
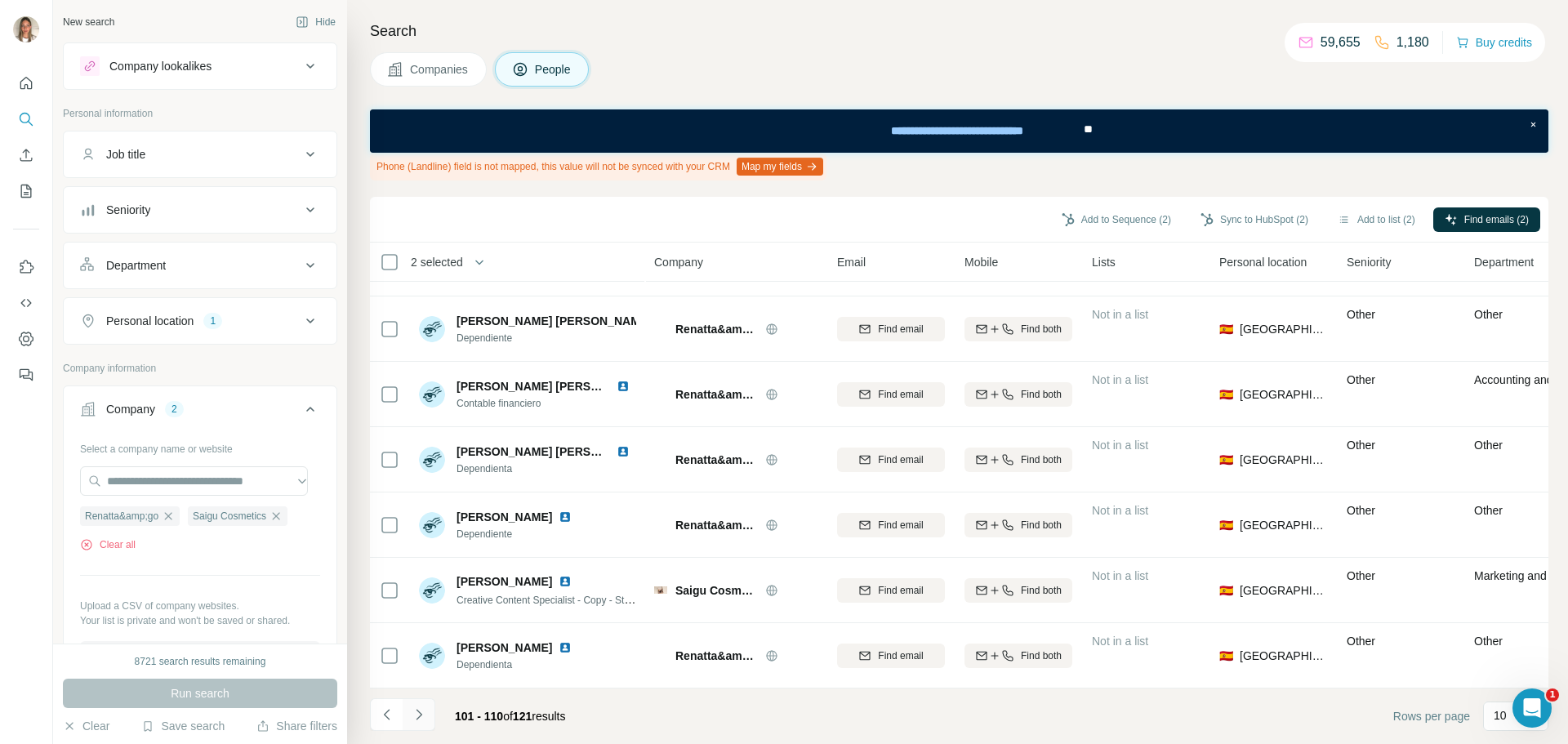
click at [421, 714] on icon "Navigate to next page" at bounding box center [418, 714] width 6 height 11
click at [381, 712] on icon "Navigate to previous page" at bounding box center [387, 714] width 16 height 16
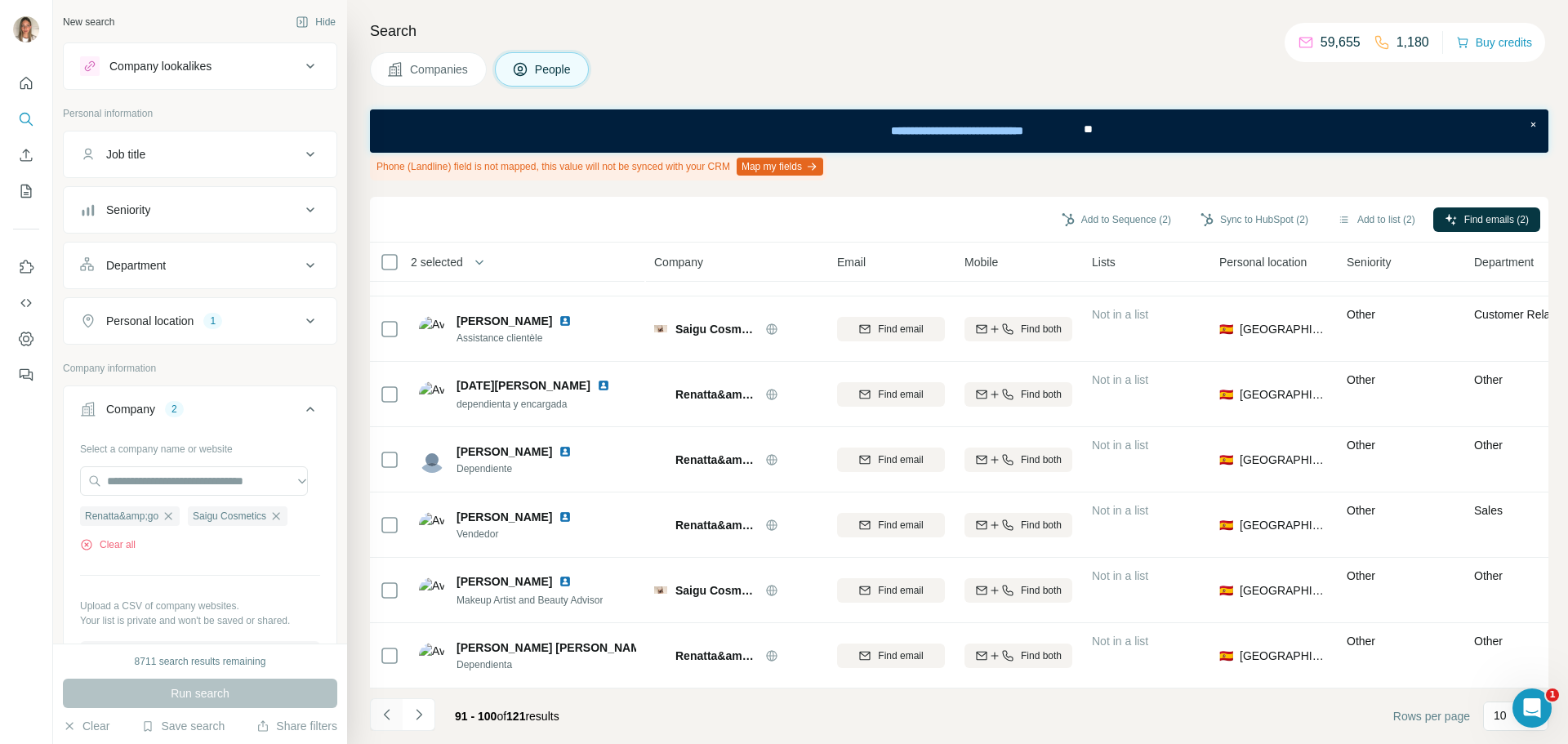
click at [381, 712] on icon "Navigate to previous page" at bounding box center [387, 714] width 16 height 16
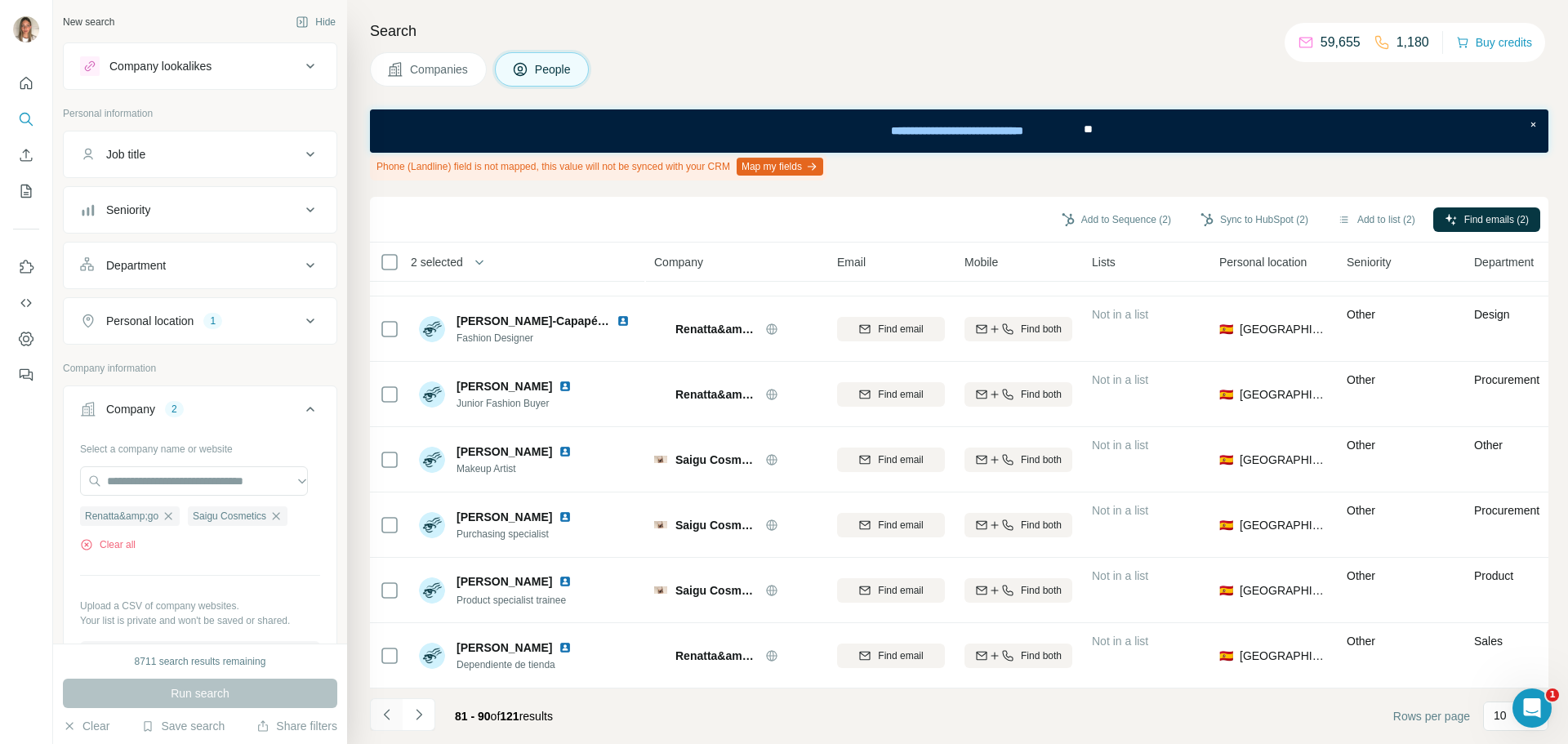
click at [381, 712] on icon "Navigate to previous page" at bounding box center [387, 714] width 16 height 16
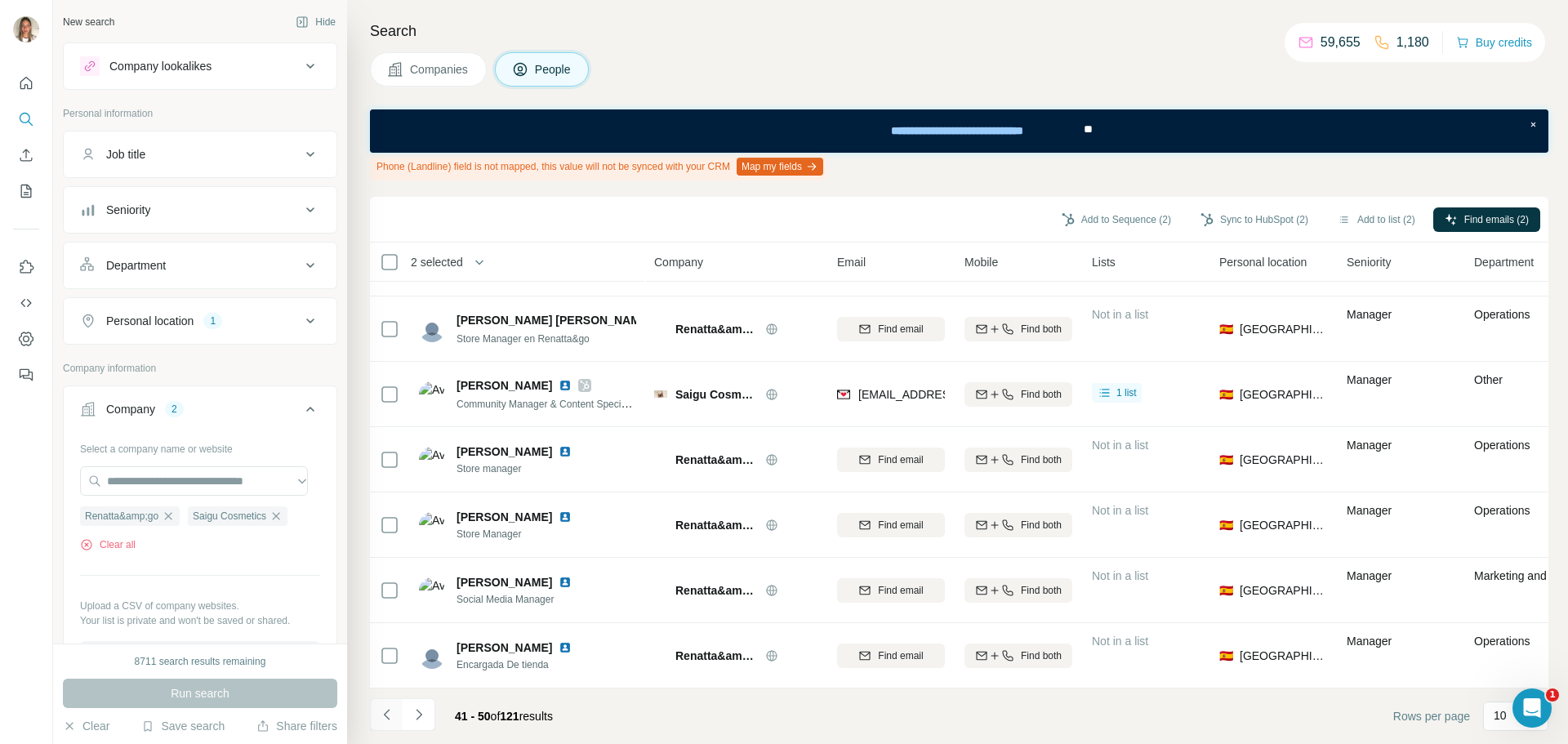
click at [381, 712] on icon "Navigate to previous page" at bounding box center [387, 714] width 16 height 16
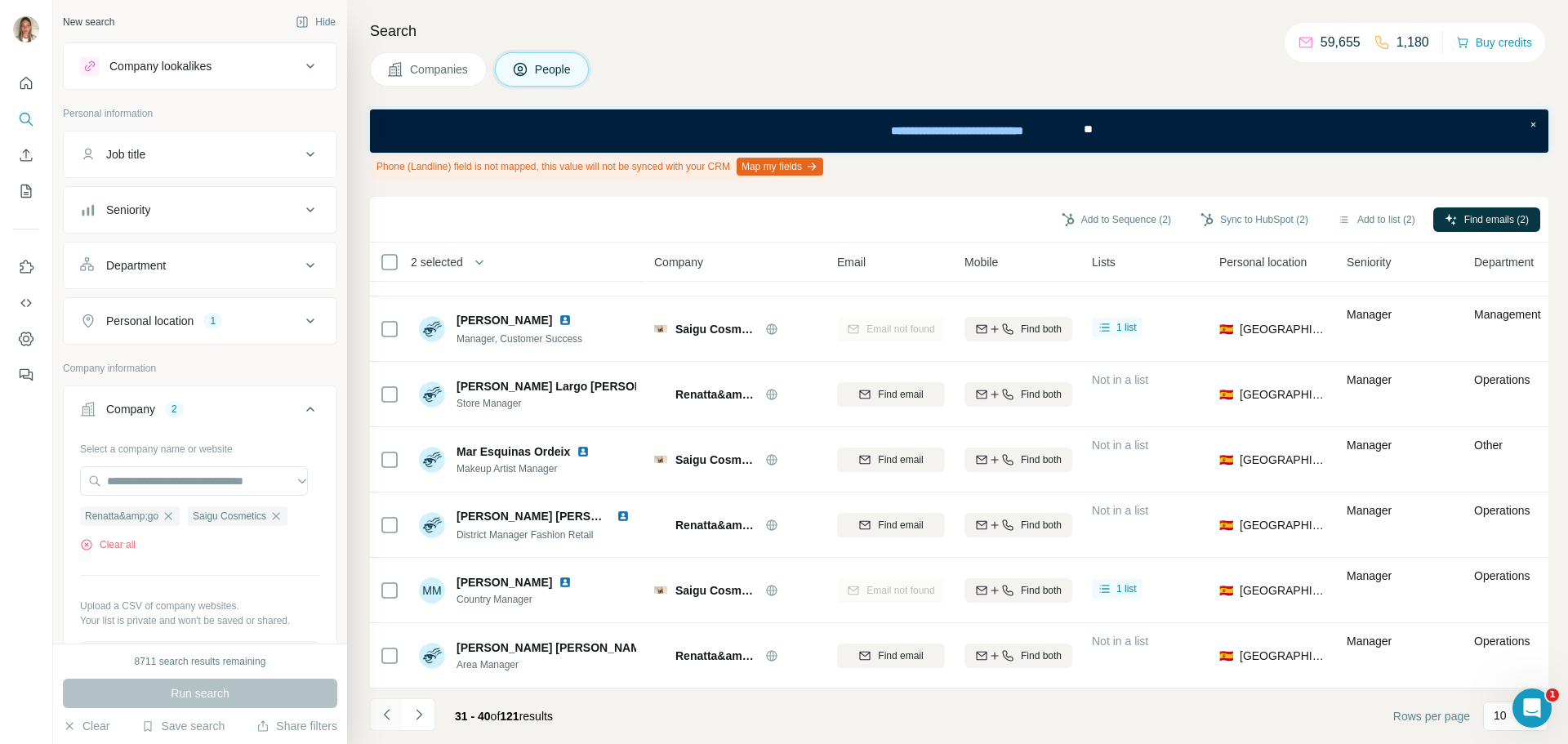
click at [381, 712] on icon "Navigate to previous page" at bounding box center [387, 714] width 16 height 16
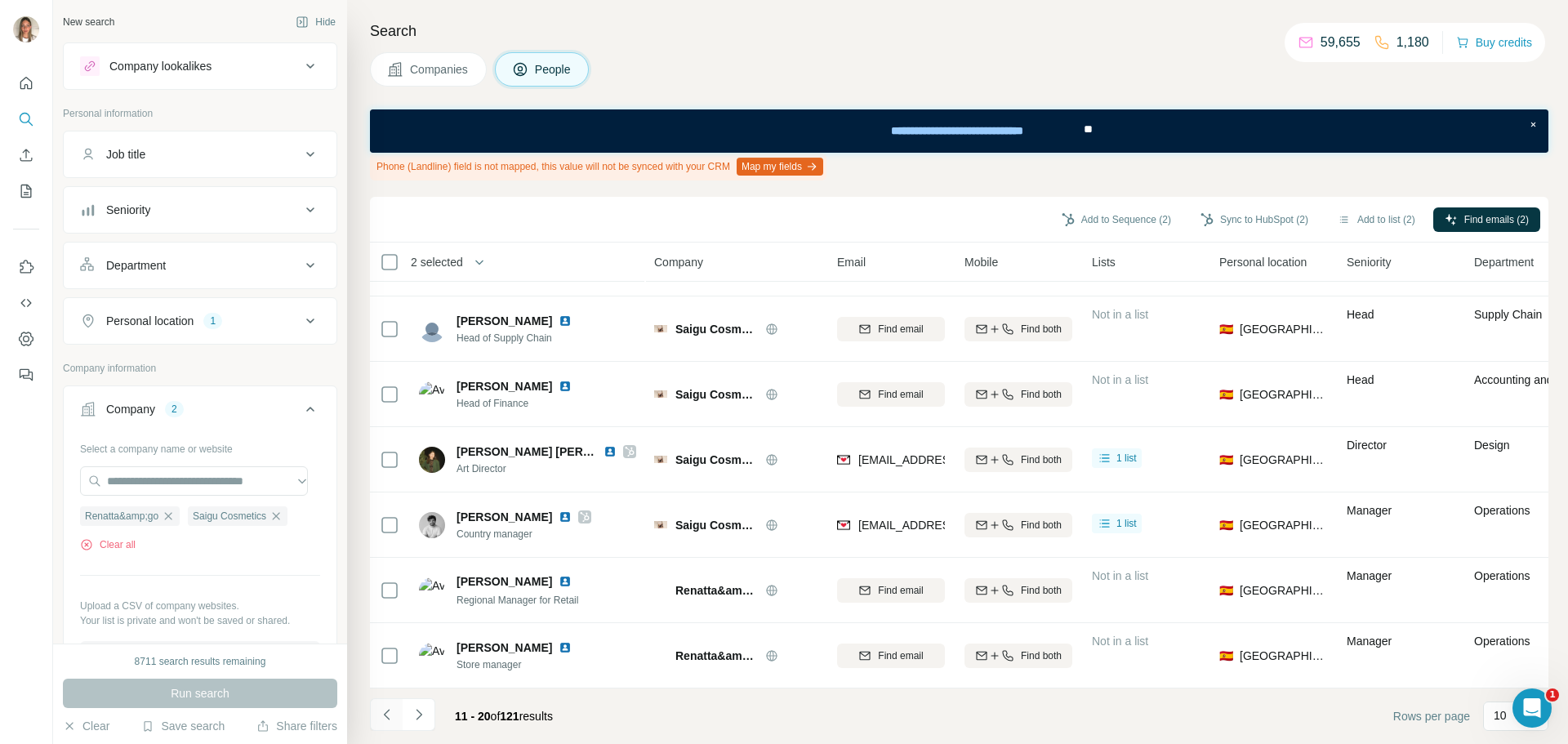
click at [381, 712] on icon "Navigate to previous page" at bounding box center [387, 714] width 16 height 16
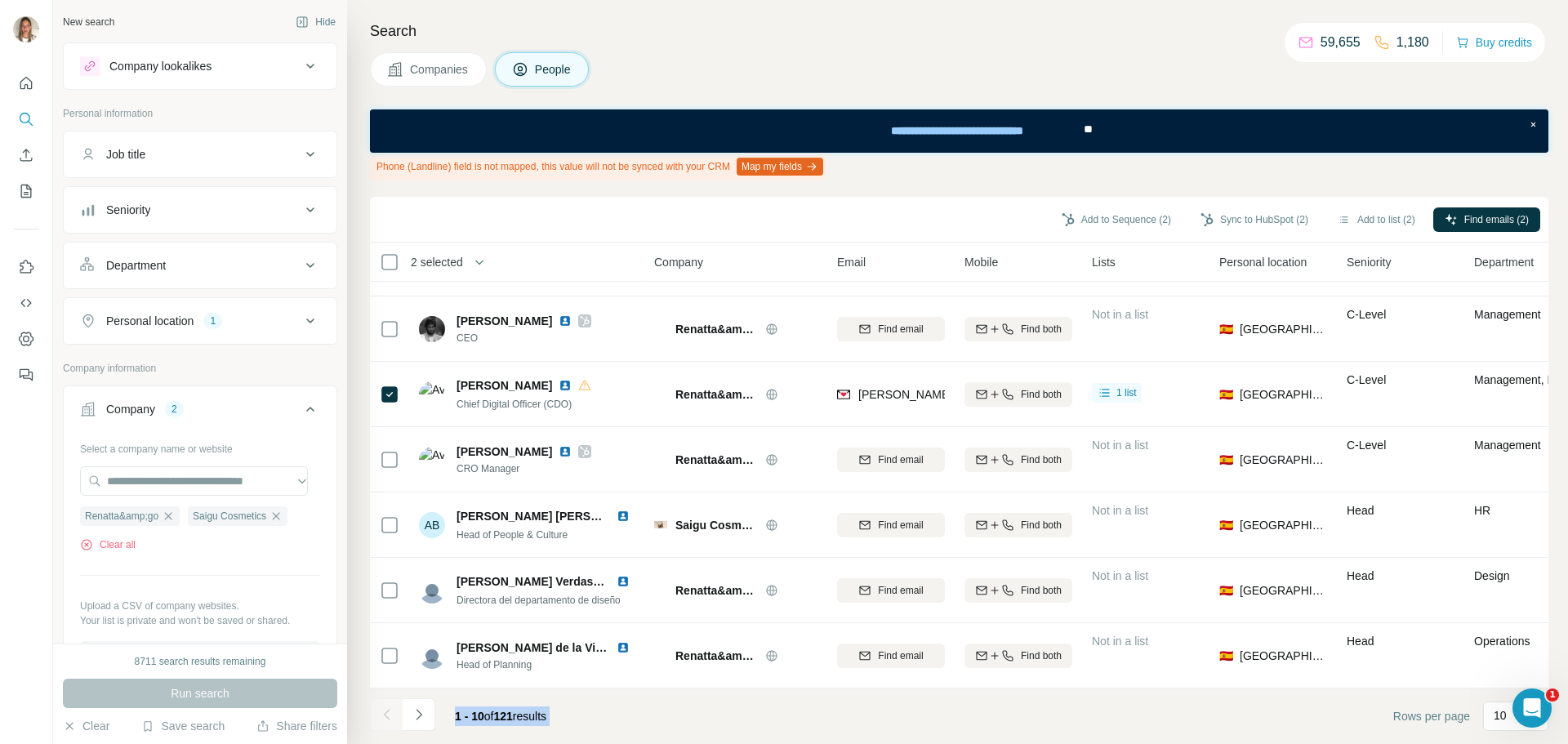
click at [381, 712] on div at bounding box center [386, 714] width 33 height 33
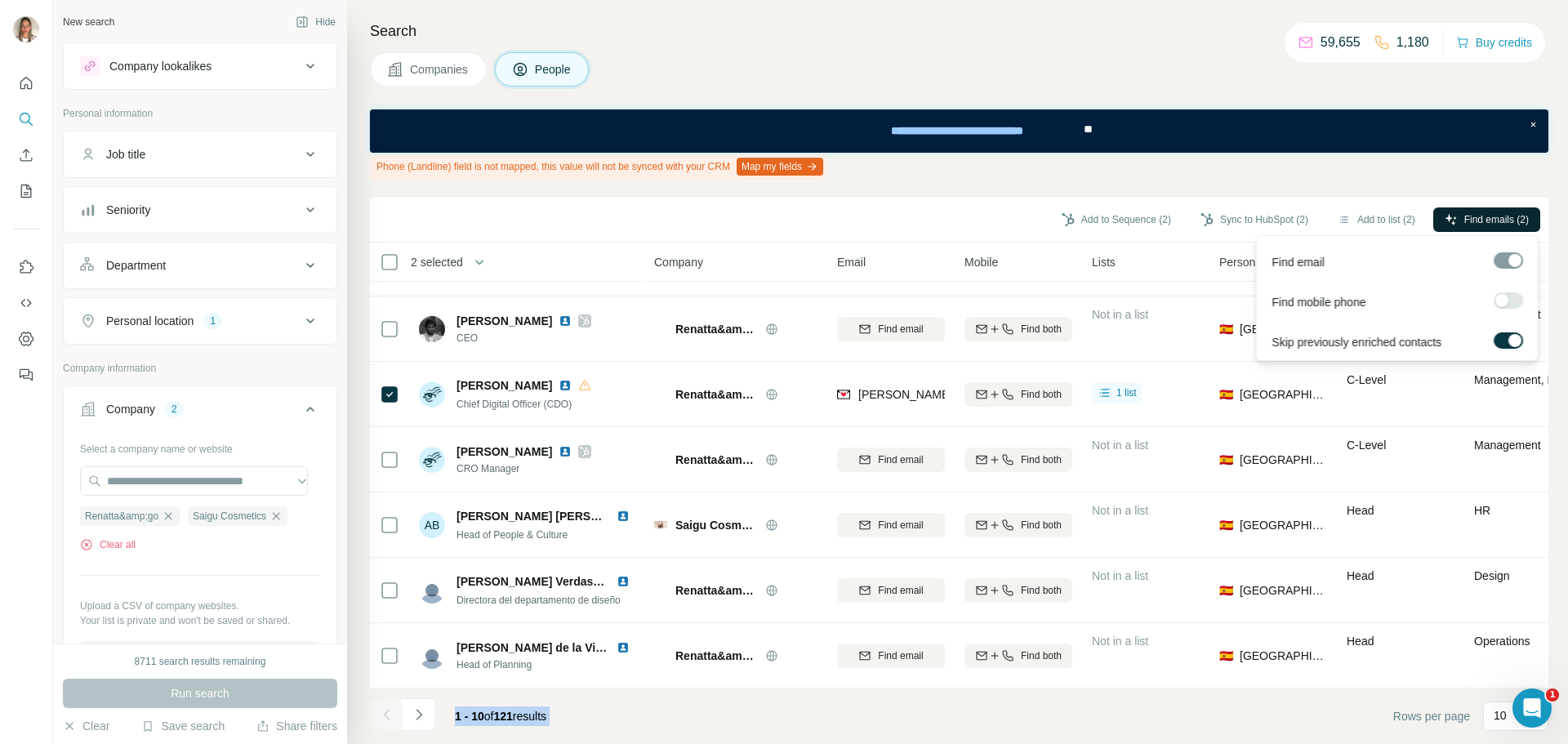
click at [1479, 217] on span "Find emails (2)" at bounding box center [1496, 220] width 64 height 15
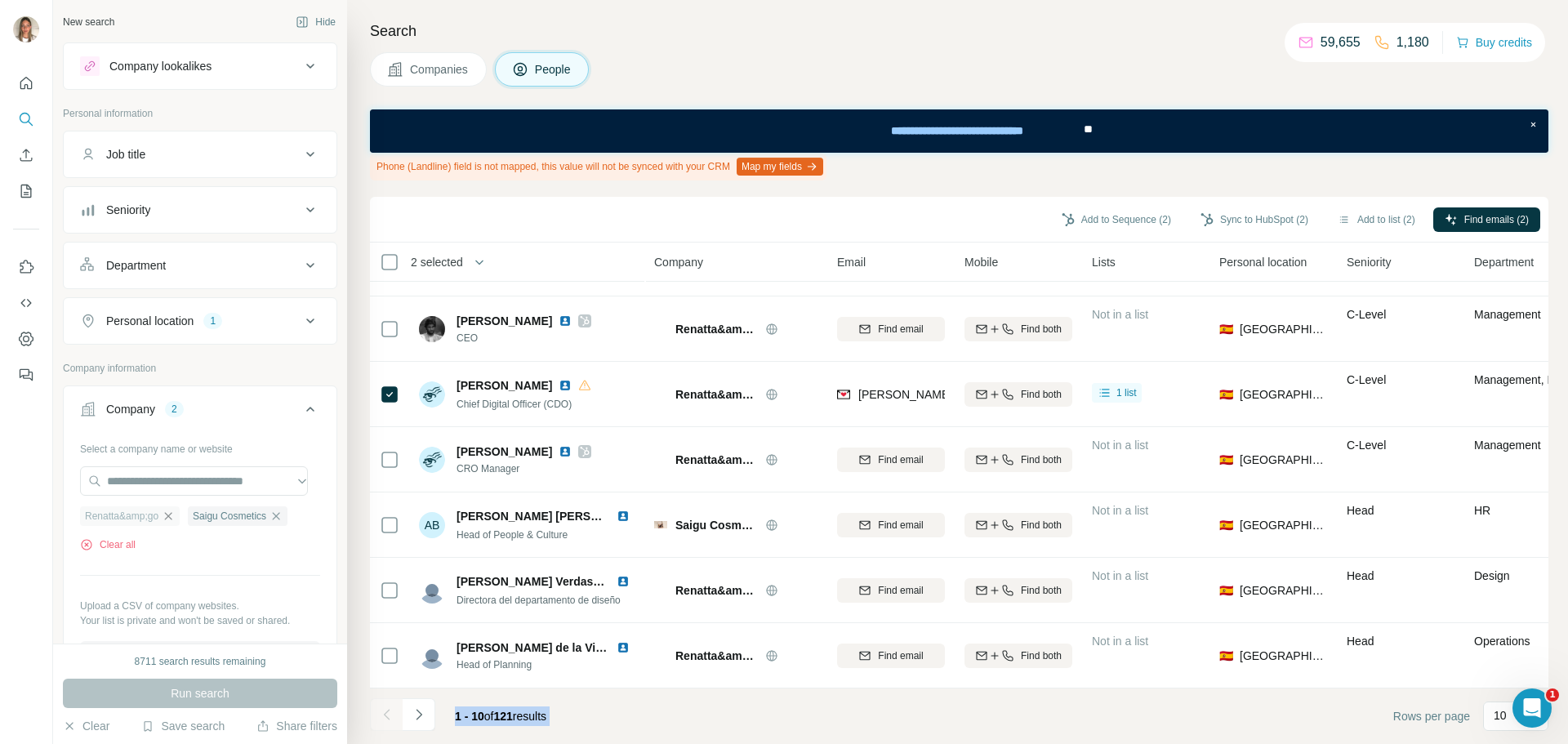
click at [169, 518] on icon "button" at bounding box center [168, 516] width 13 height 13
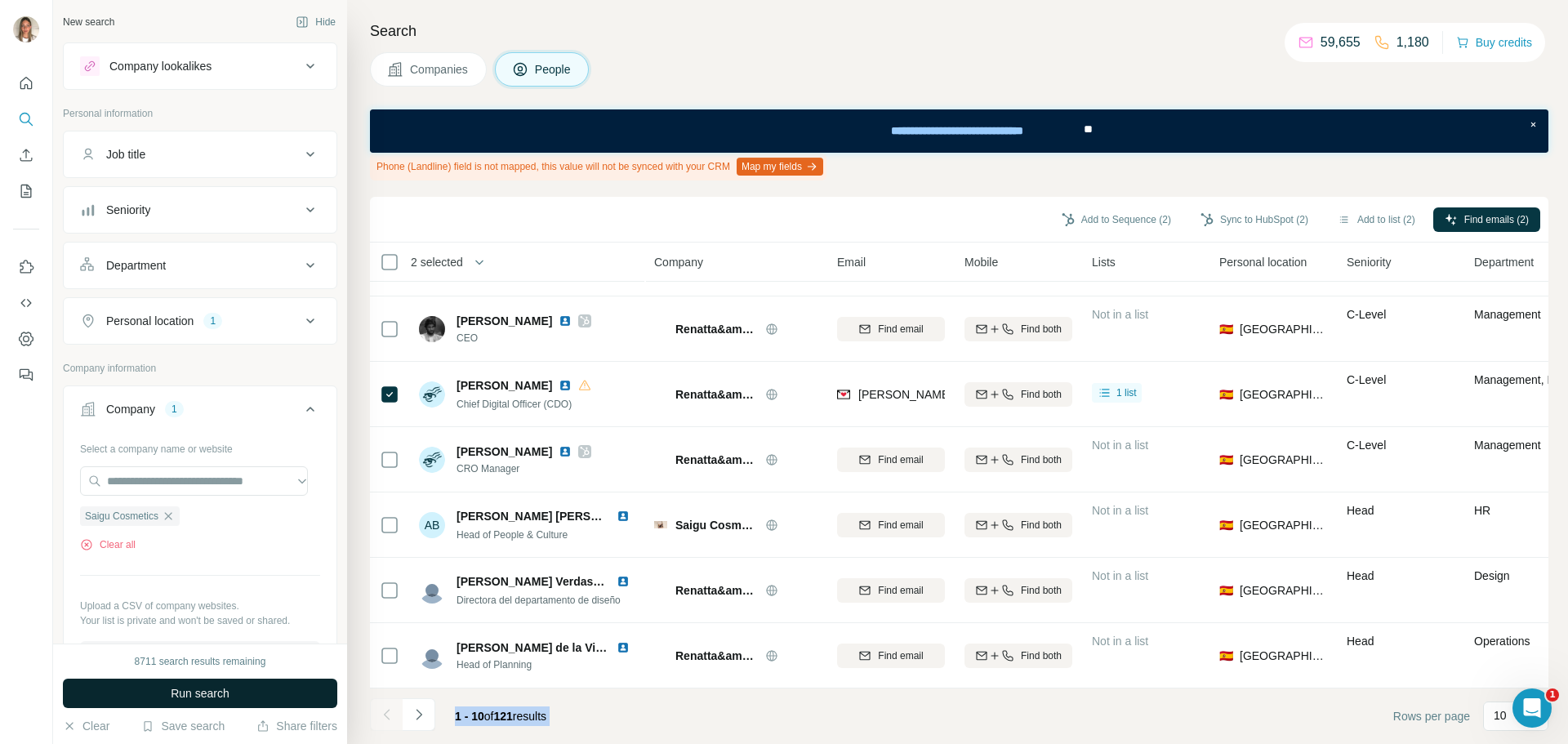
click at [263, 683] on button "Run search" at bounding box center [199, 693] width 274 height 30
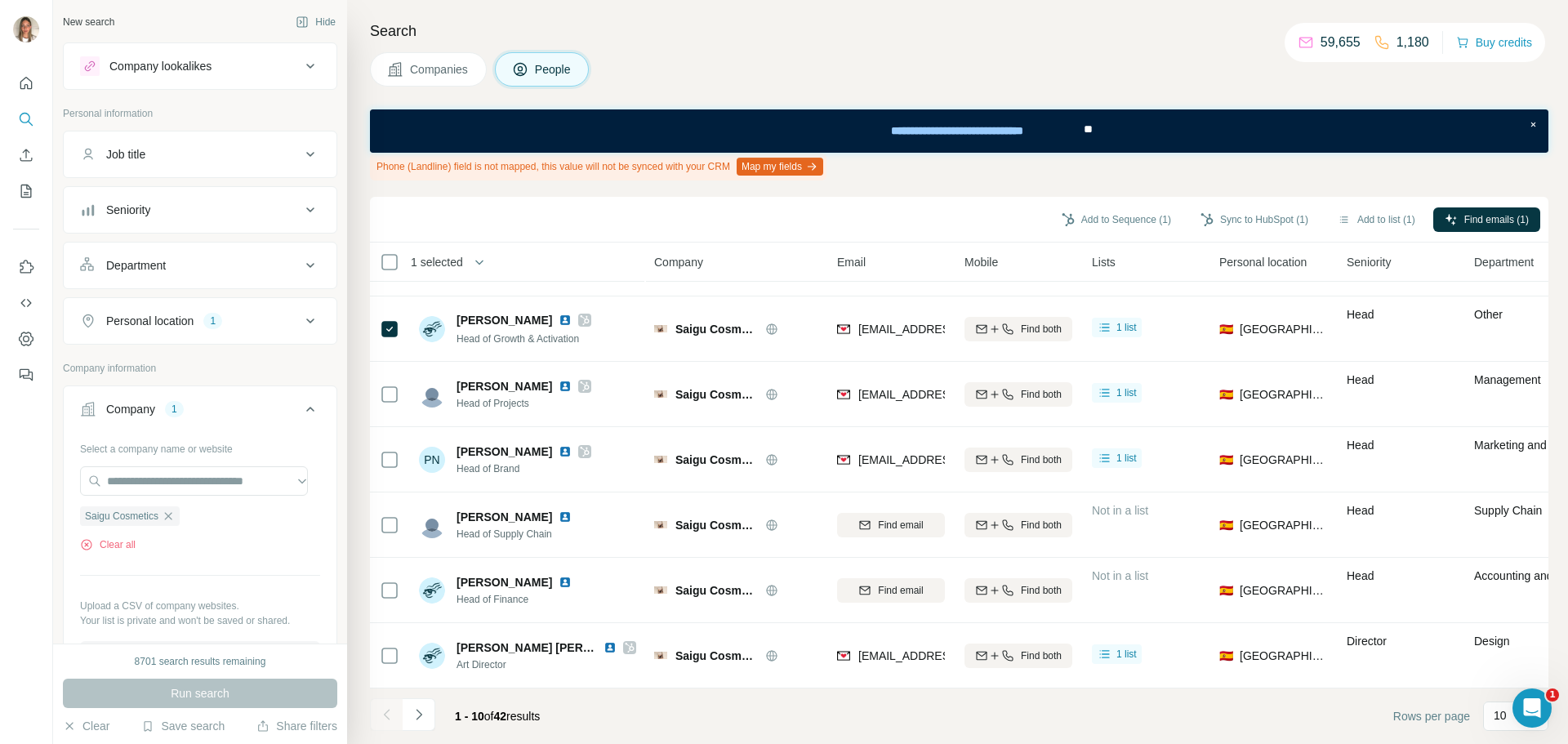
scroll to position [255, 0]
click at [421, 706] on icon "Navigate to next page" at bounding box center [419, 714] width 16 height 16
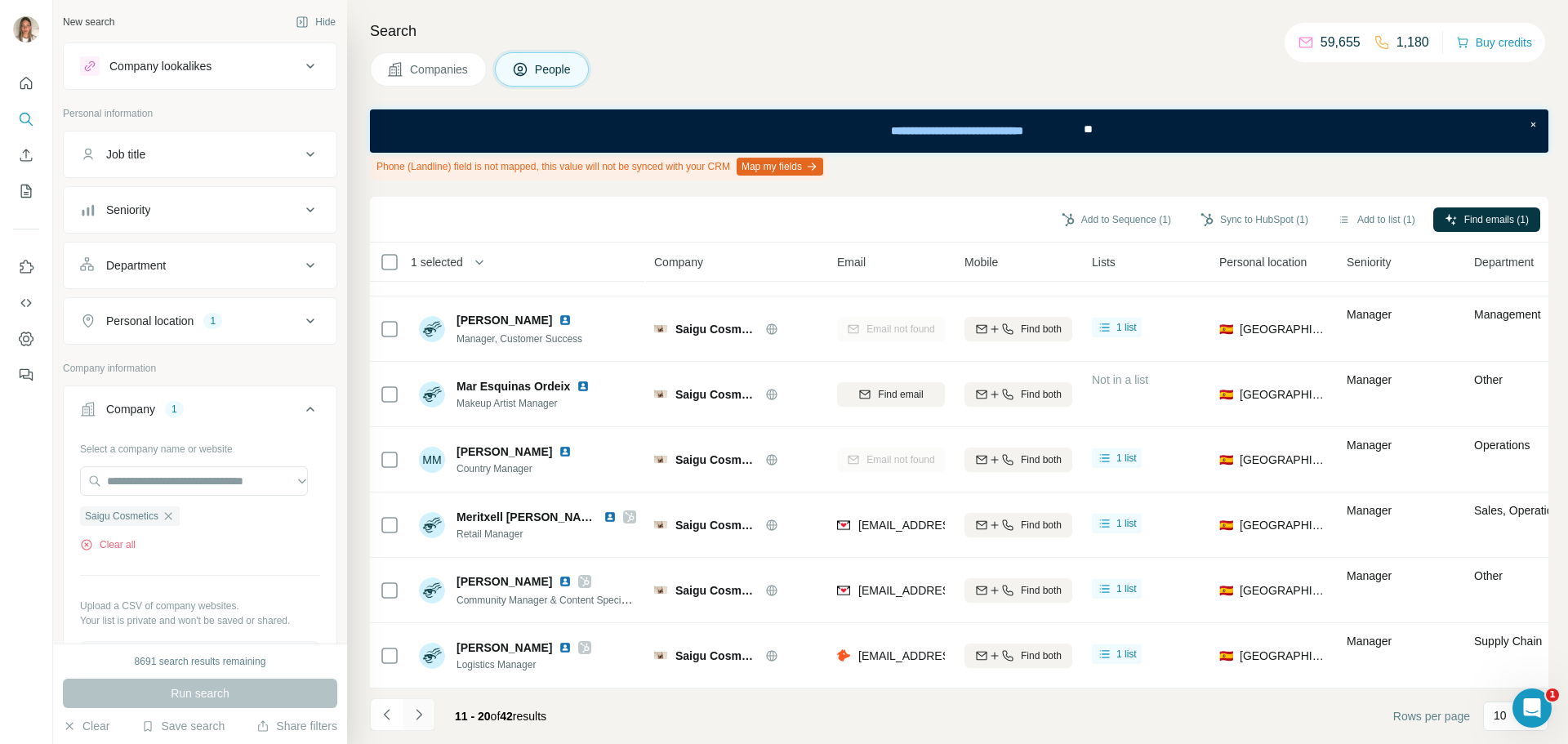
click at [416, 713] on icon "Navigate to next page" at bounding box center [419, 714] width 16 height 16
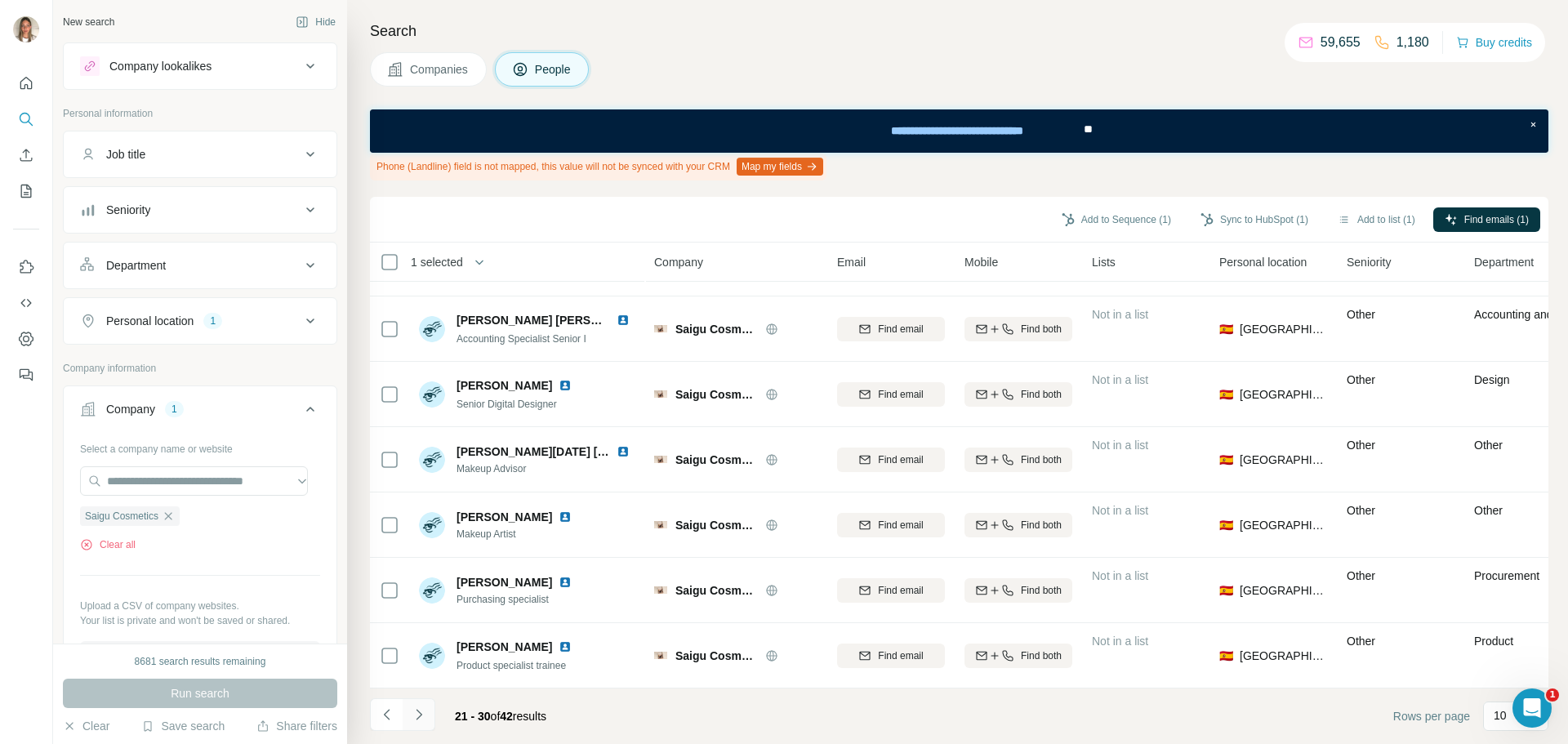
click at [421, 703] on button "Navigate to next page" at bounding box center [419, 714] width 33 height 33
click at [426, 717] on icon "Navigate to next page" at bounding box center [419, 714] width 16 height 16
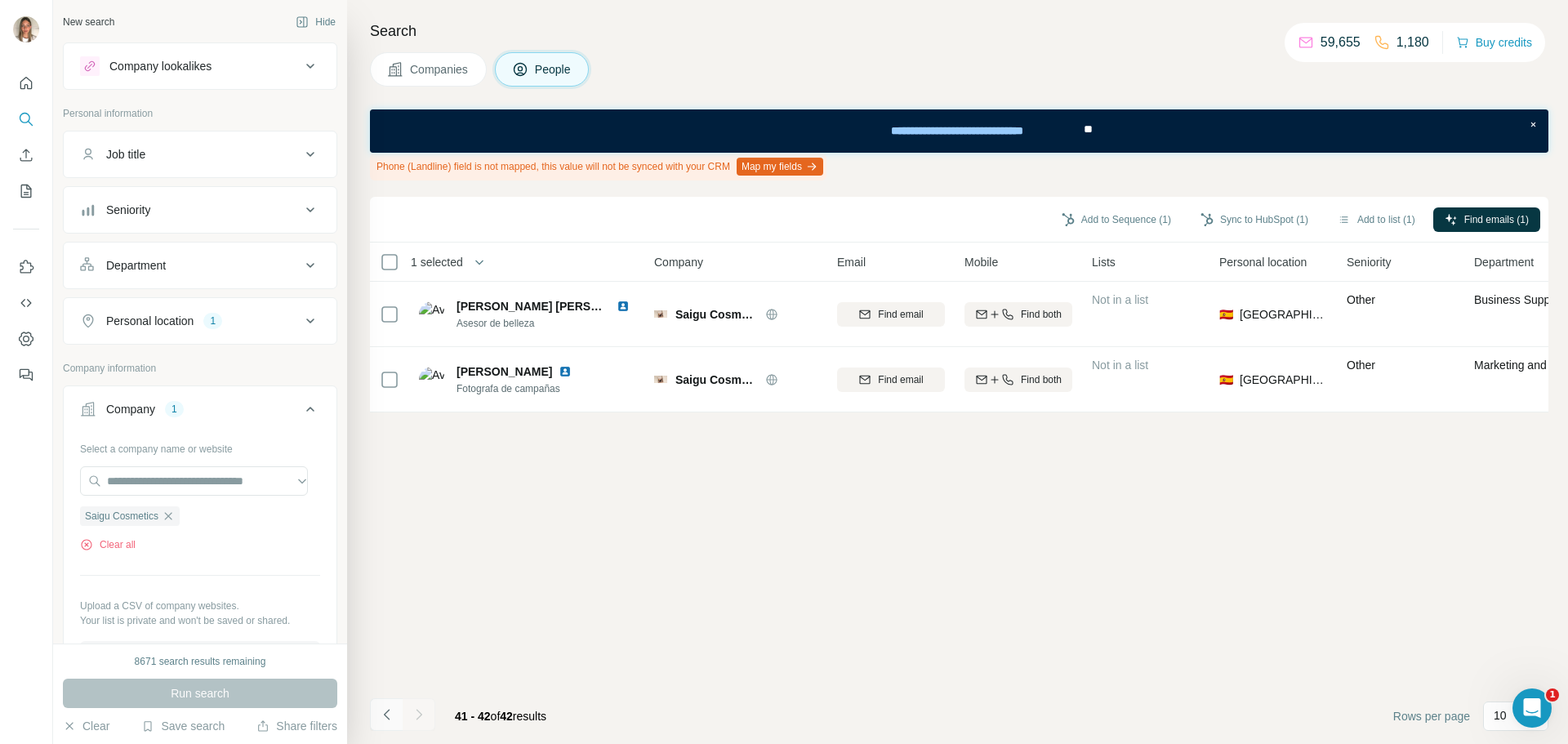
scroll to position [0, 0]
click at [379, 714] on icon "Navigate to previous page" at bounding box center [387, 714] width 16 height 16
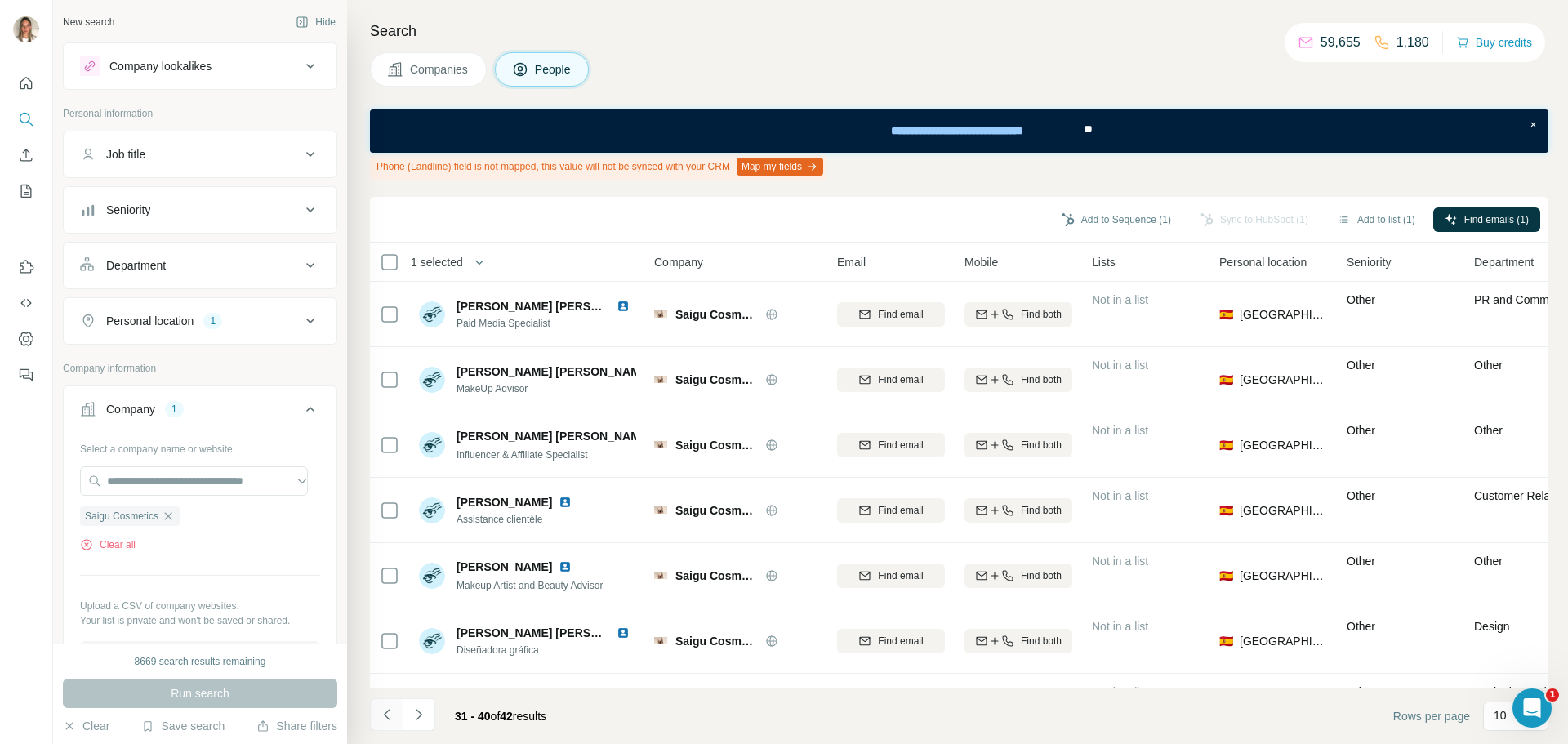
click at [379, 714] on icon "Navigate to previous page" at bounding box center [387, 714] width 16 height 16
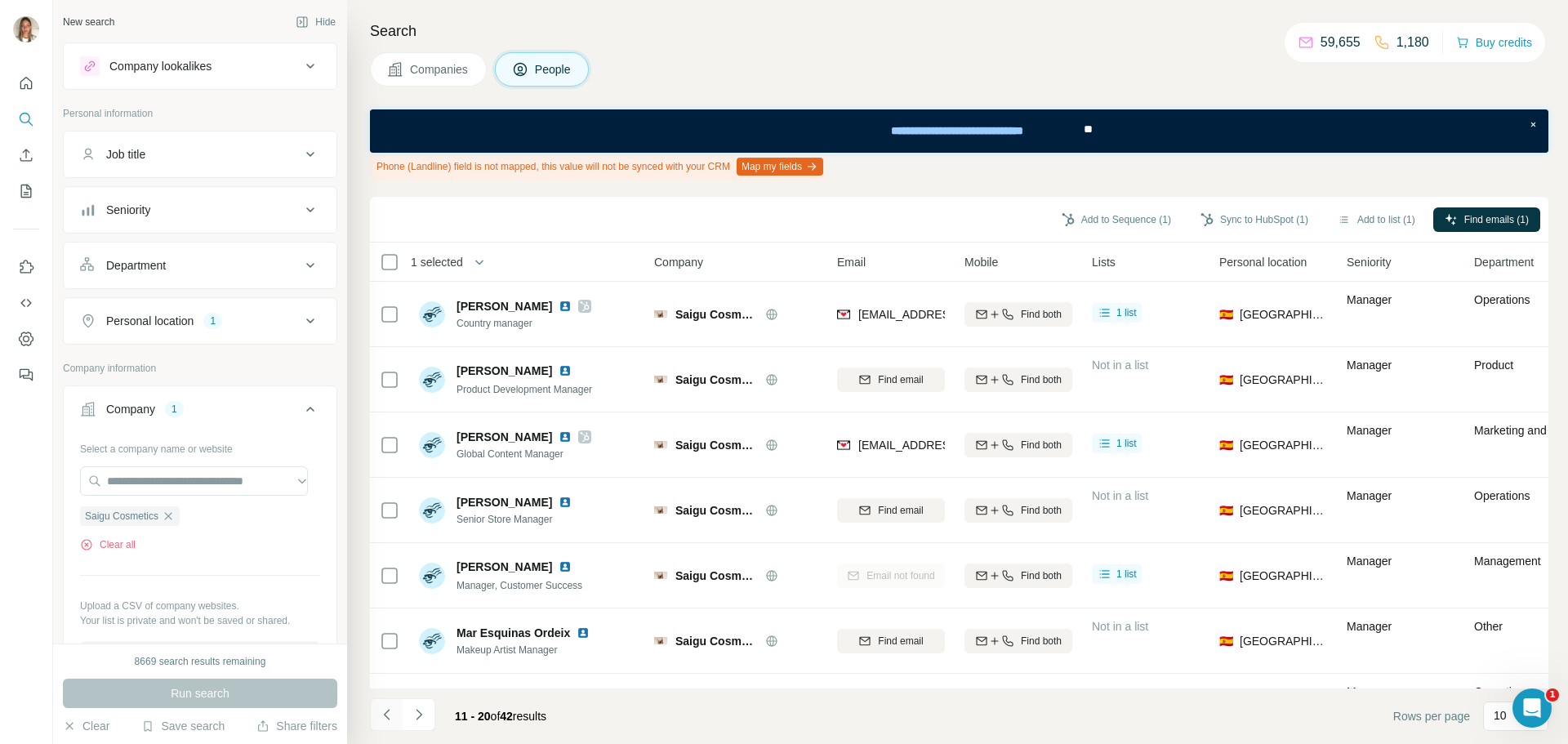
click at [375, 710] on button "Navigate to previous page" at bounding box center [386, 714] width 33 height 33
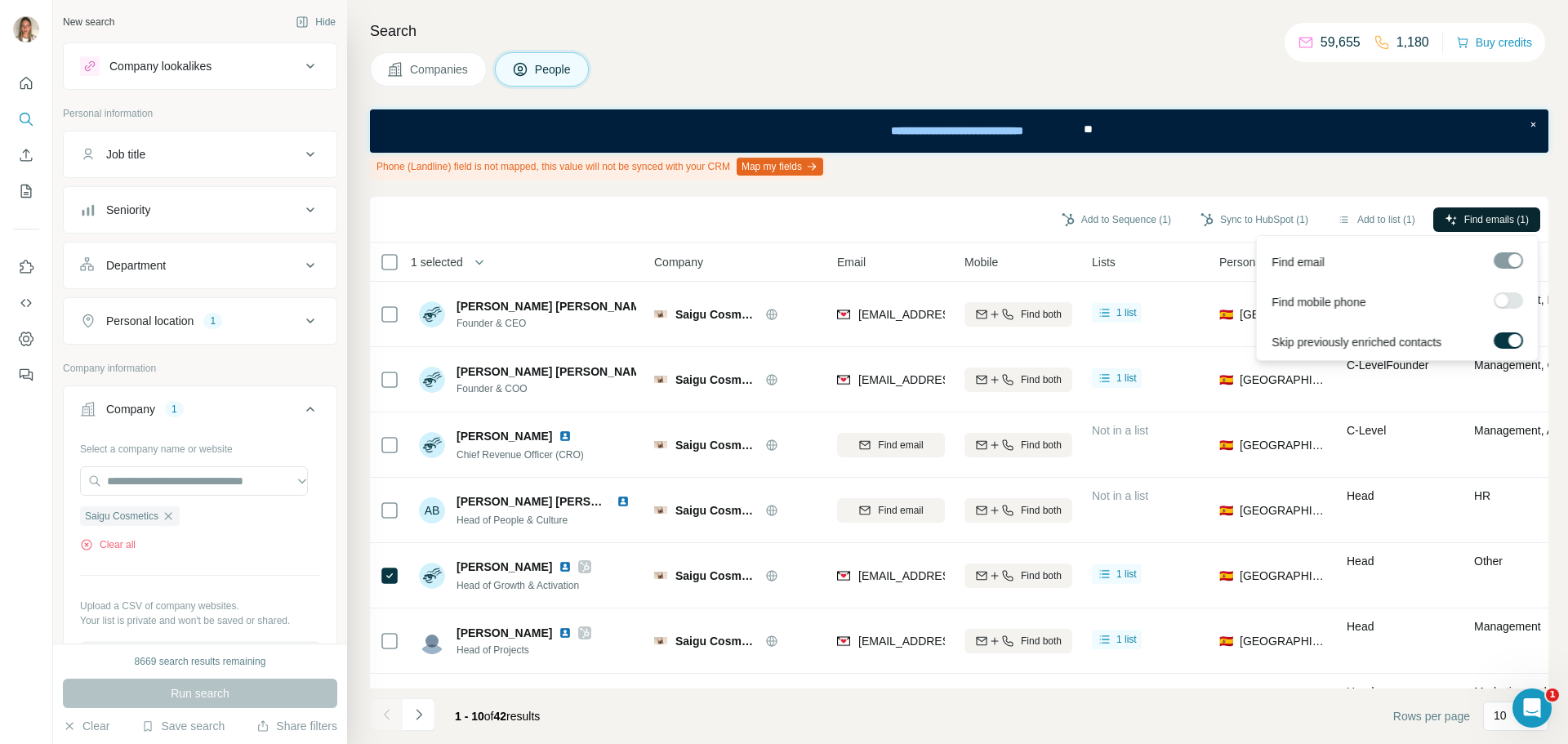
click at [1464, 218] on span "Find emails (1)" at bounding box center [1496, 220] width 64 height 15
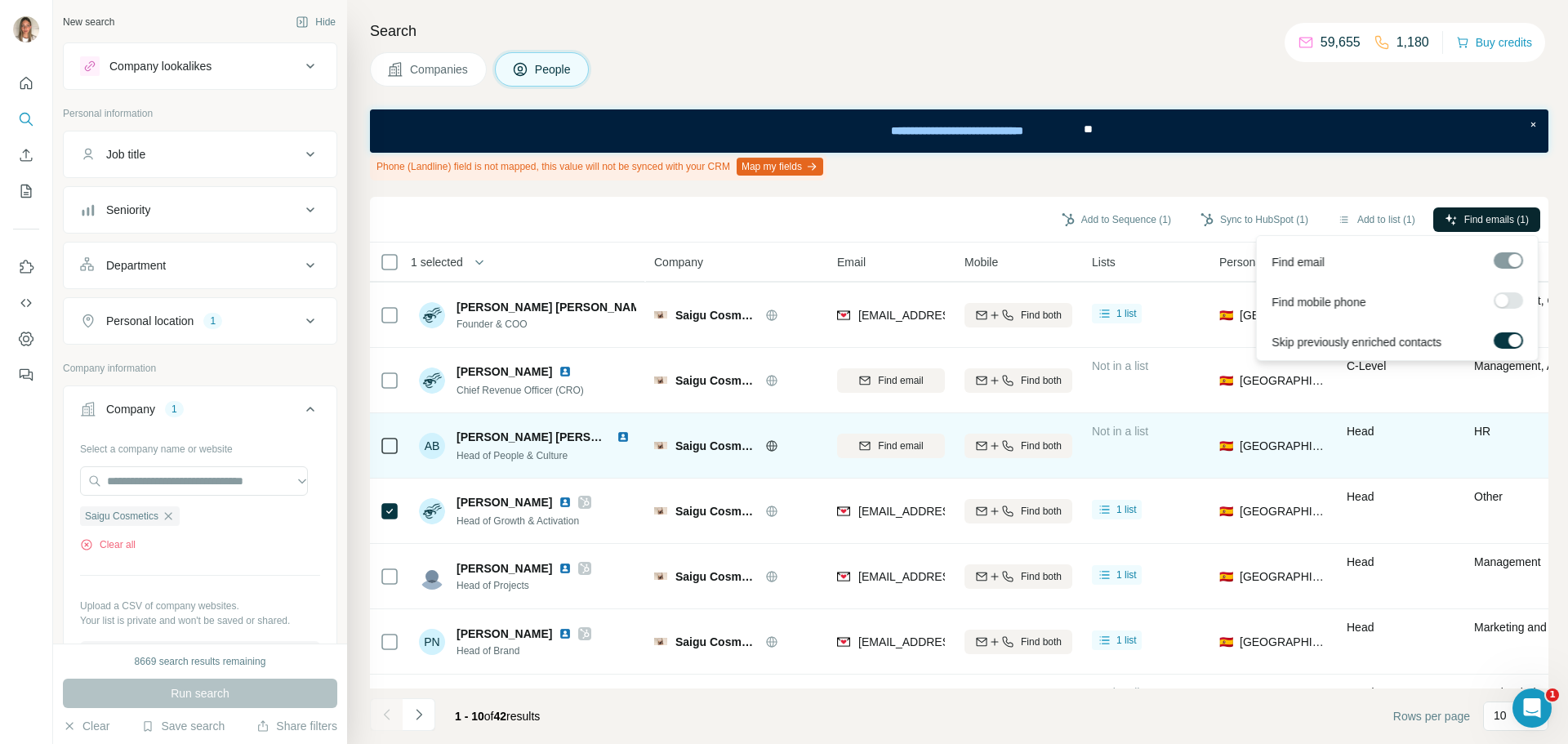
scroll to position [81, 0]
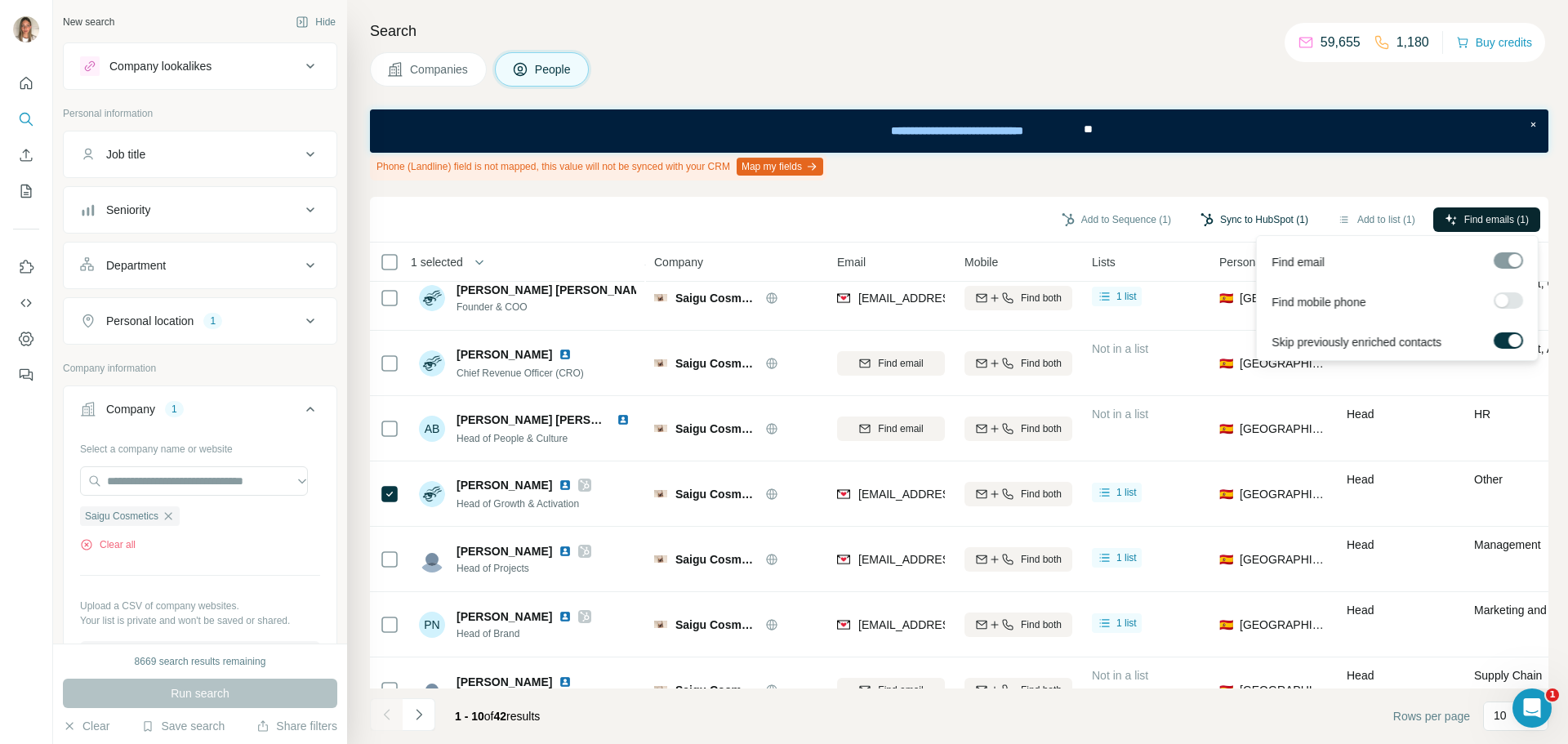
click at [1266, 220] on button "Sync to HubSpot (1)" at bounding box center [1254, 220] width 131 height 25
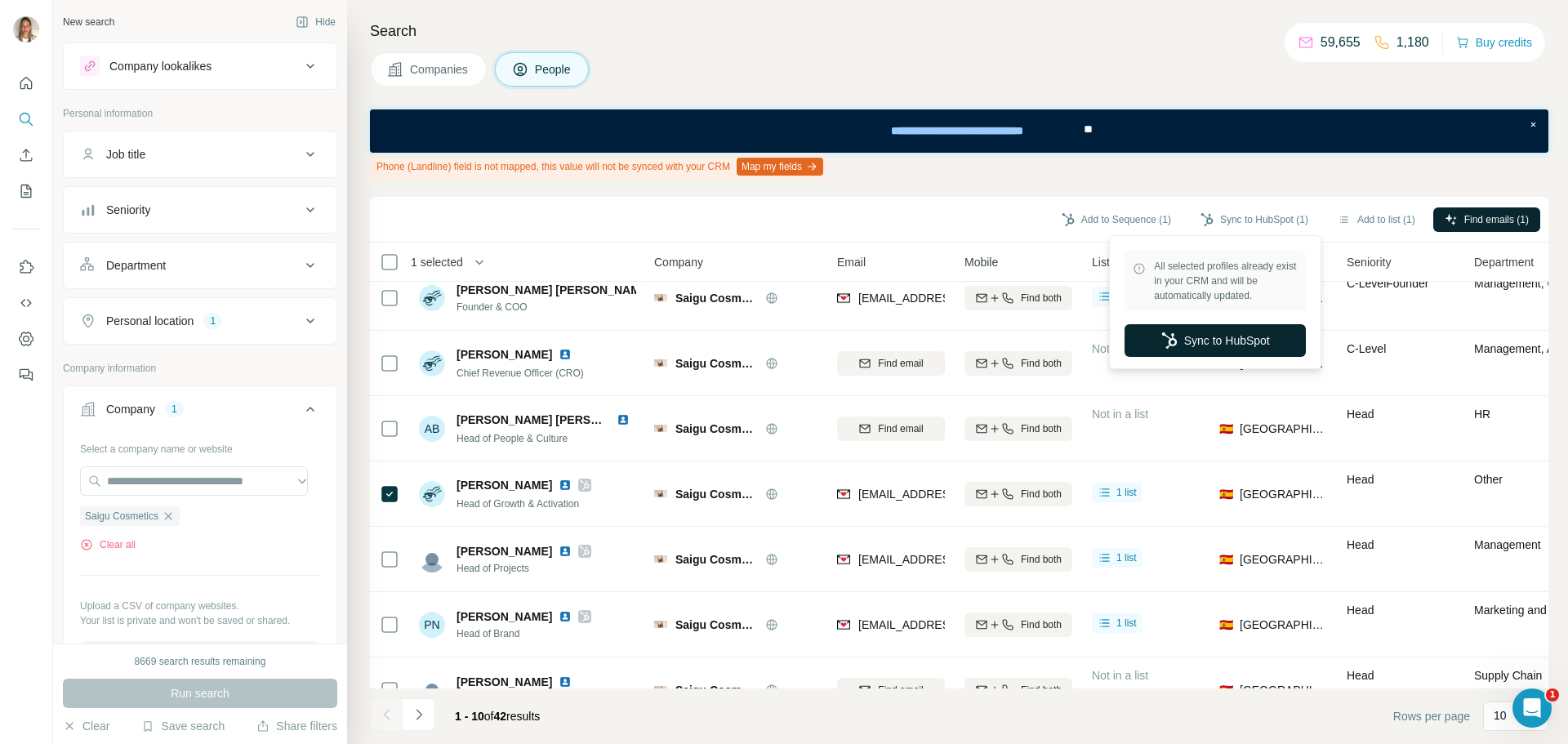
click at [1246, 330] on button "Sync to HubSpot" at bounding box center [1215, 341] width 181 height 33
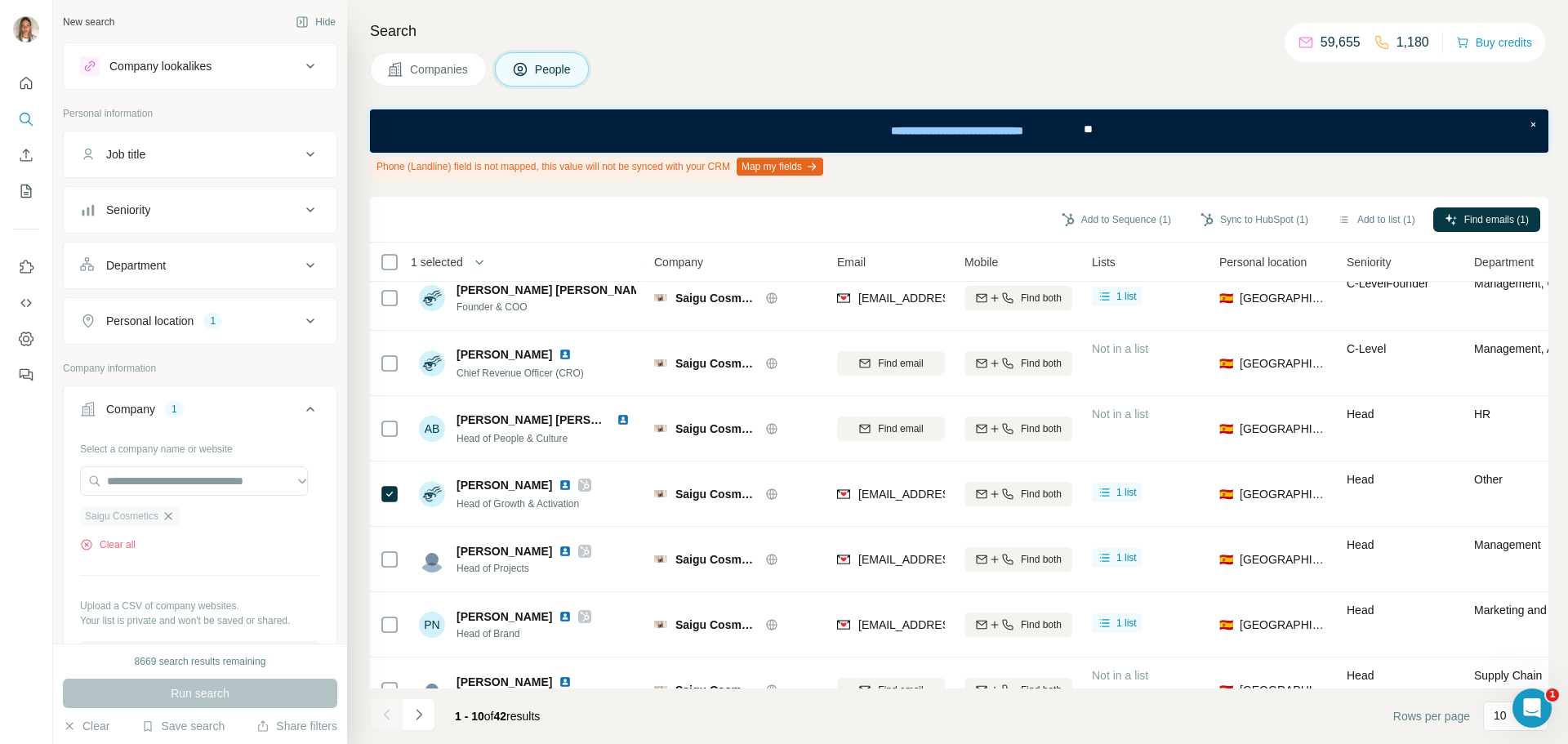
click at [174, 520] on icon "button" at bounding box center [168, 516] width 13 height 13
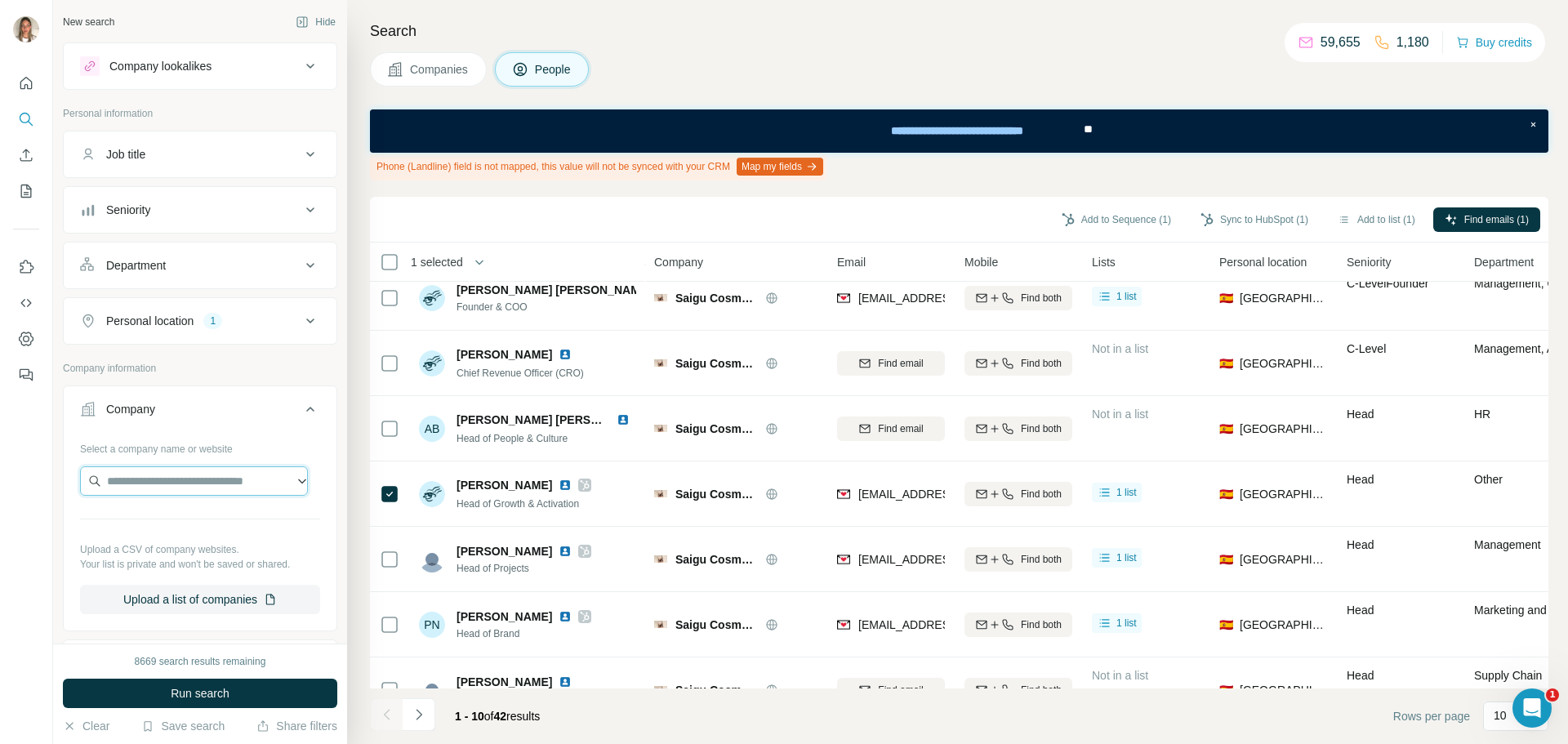
click at [163, 488] on input "text" at bounding box center [193, 481] width 228 height 30
paste input "**********"
type input "**********"
click at [184, 522] on p "Scale75 Between history and legend" at bounding box center [209, 526] width 169 height 33
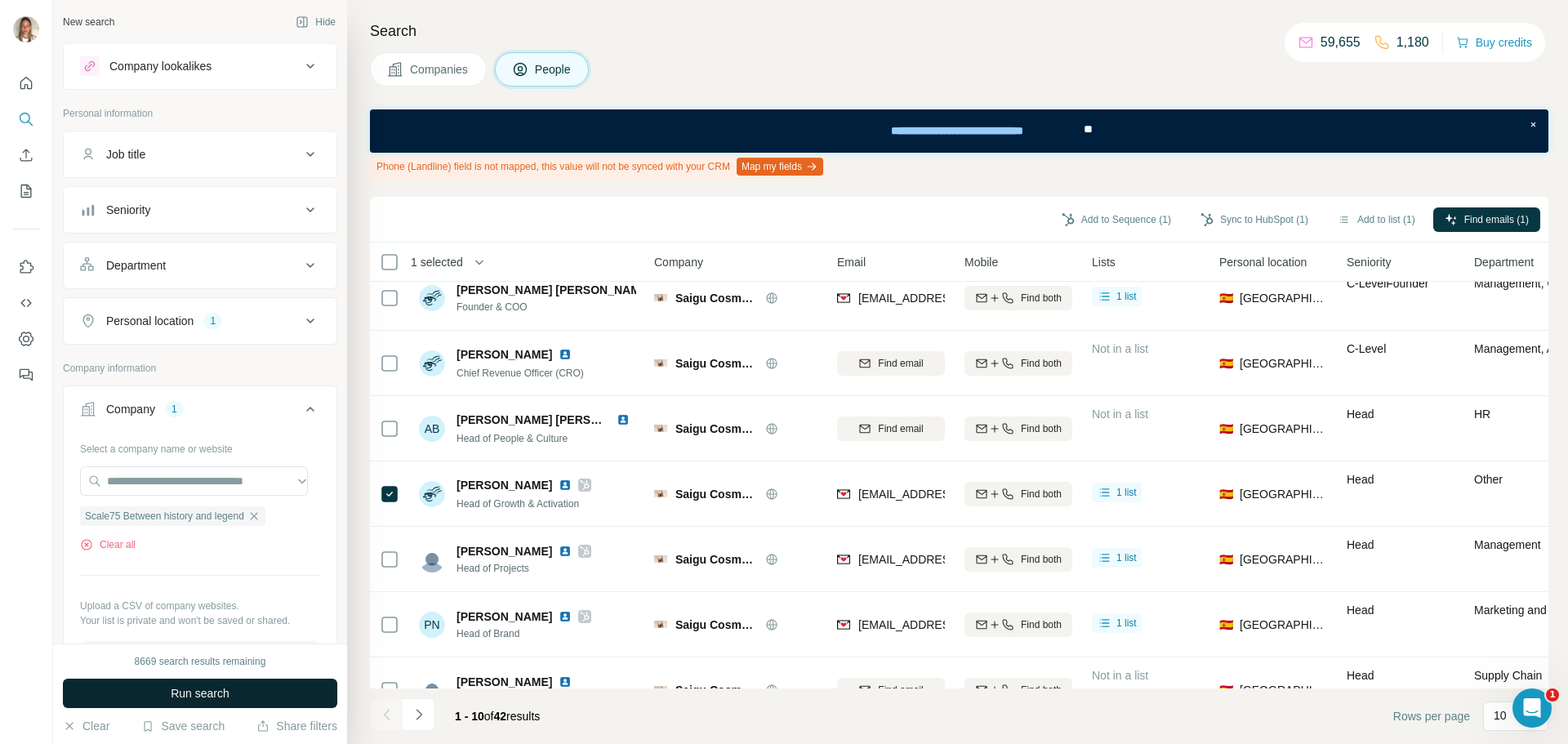
click at [220, 686] on span "Run search" at bounding box center [199, 693] width 58 height 16
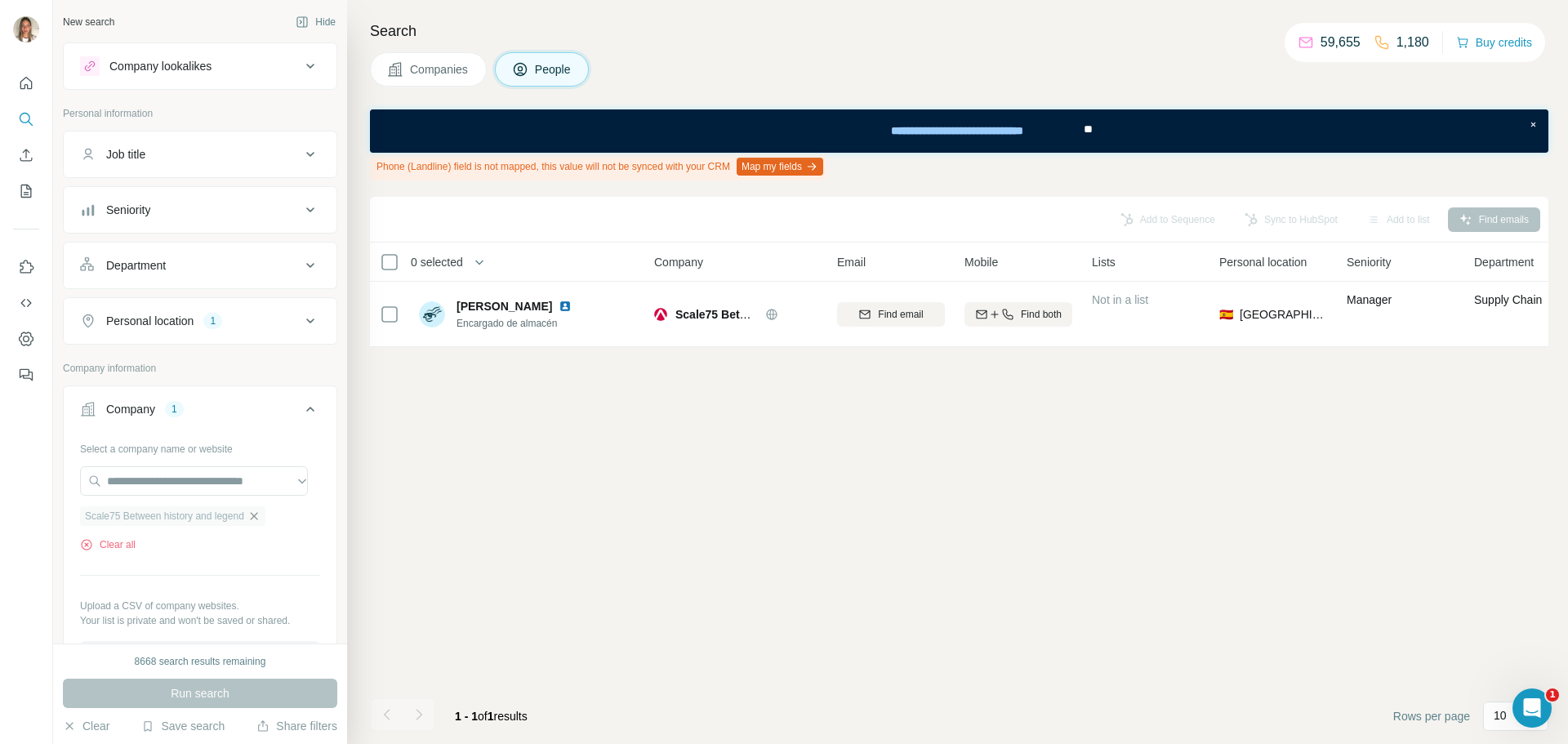
click at [257, 518] on icon "button" at bounding box center [254, 515] width 7 height 7
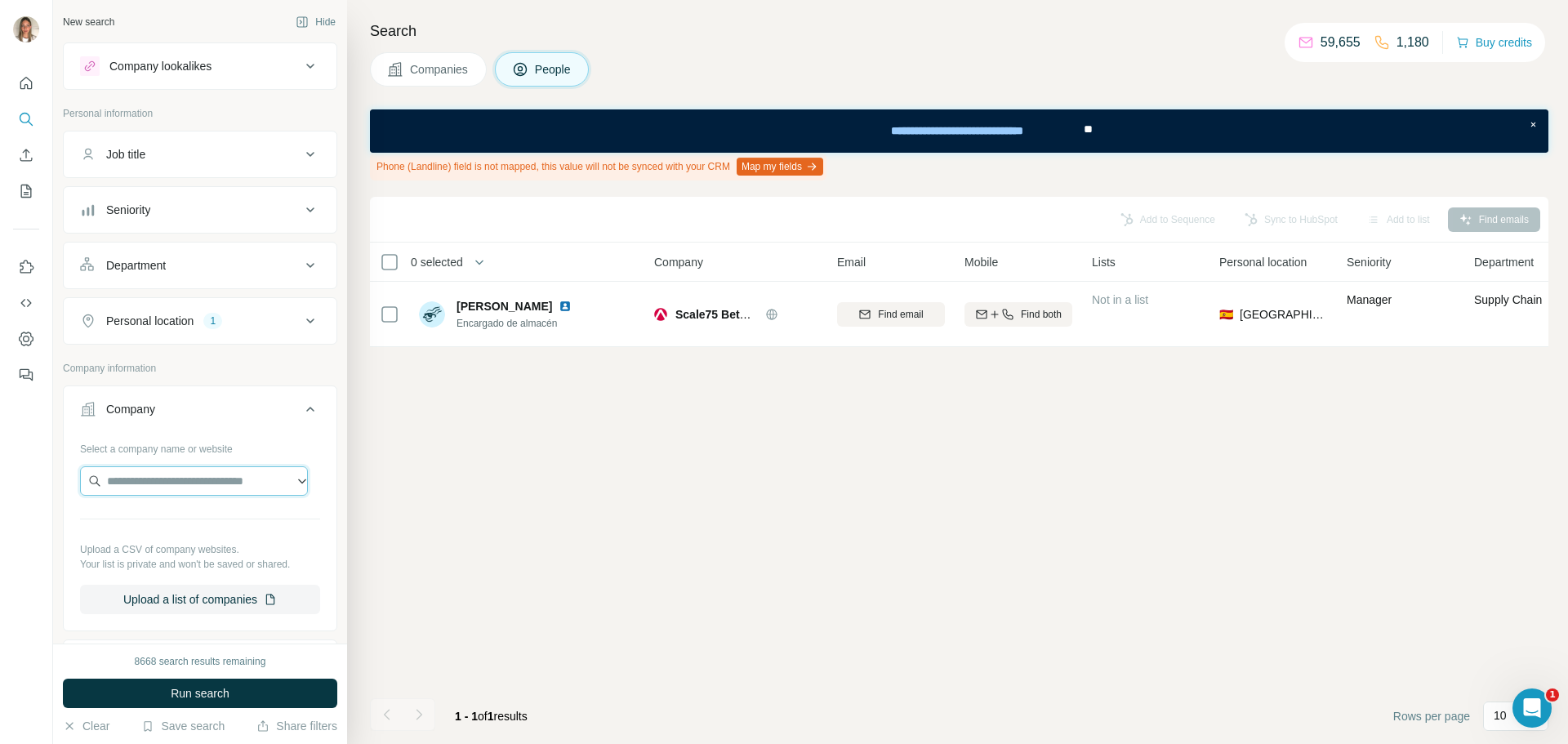
click at [183, 485] on input "text" at bounding box center [193, 481] width 228 height 30
paste input "**********"
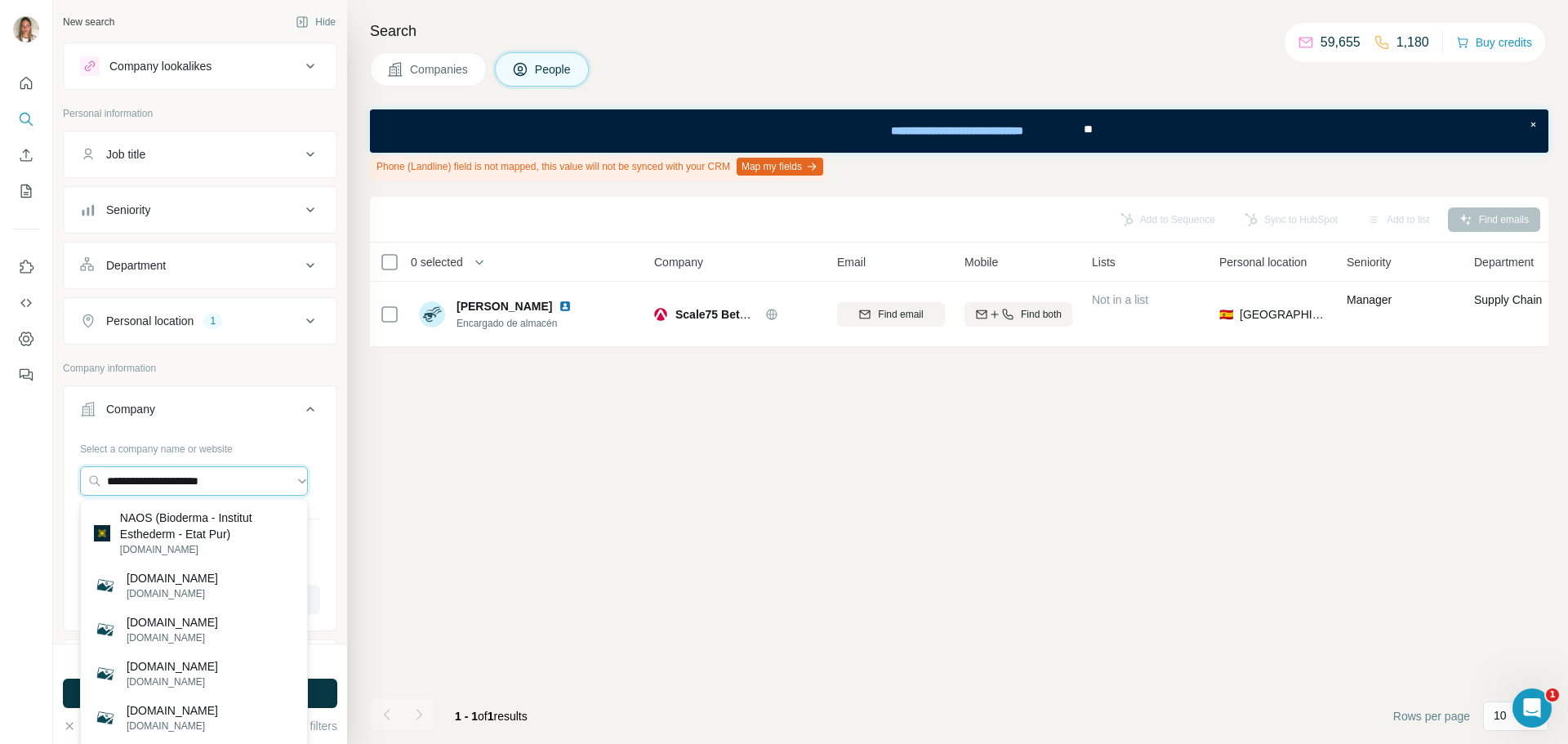
type input "**********"
click at [172, 529] on p "NAOS (Bioderma - Institut Esthederm - Etat Pur)" at bounding box center [207, 526] width 174 height 33
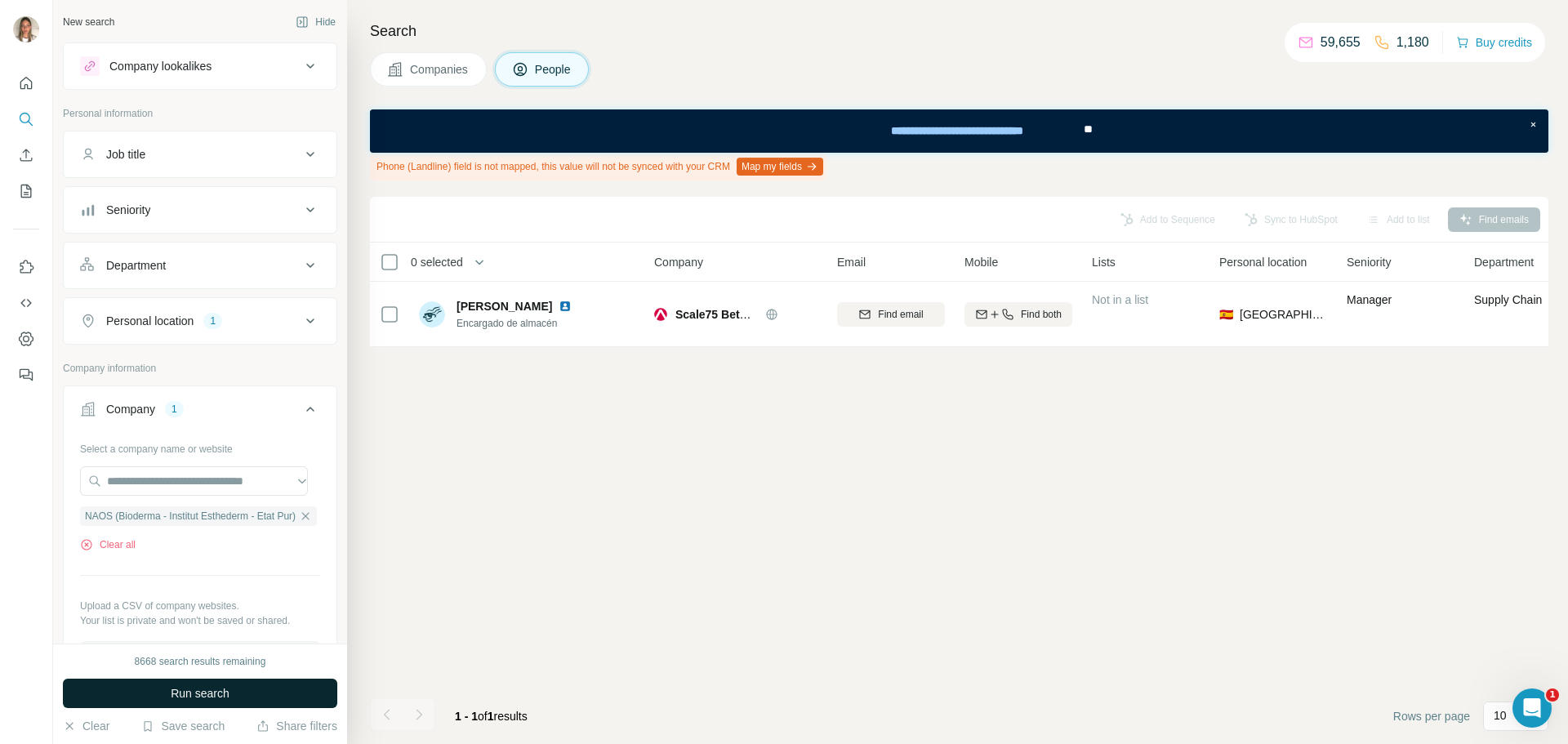
click at [205, 688] on span "Run search" at bounding box center [199, 693] width 58 height 16
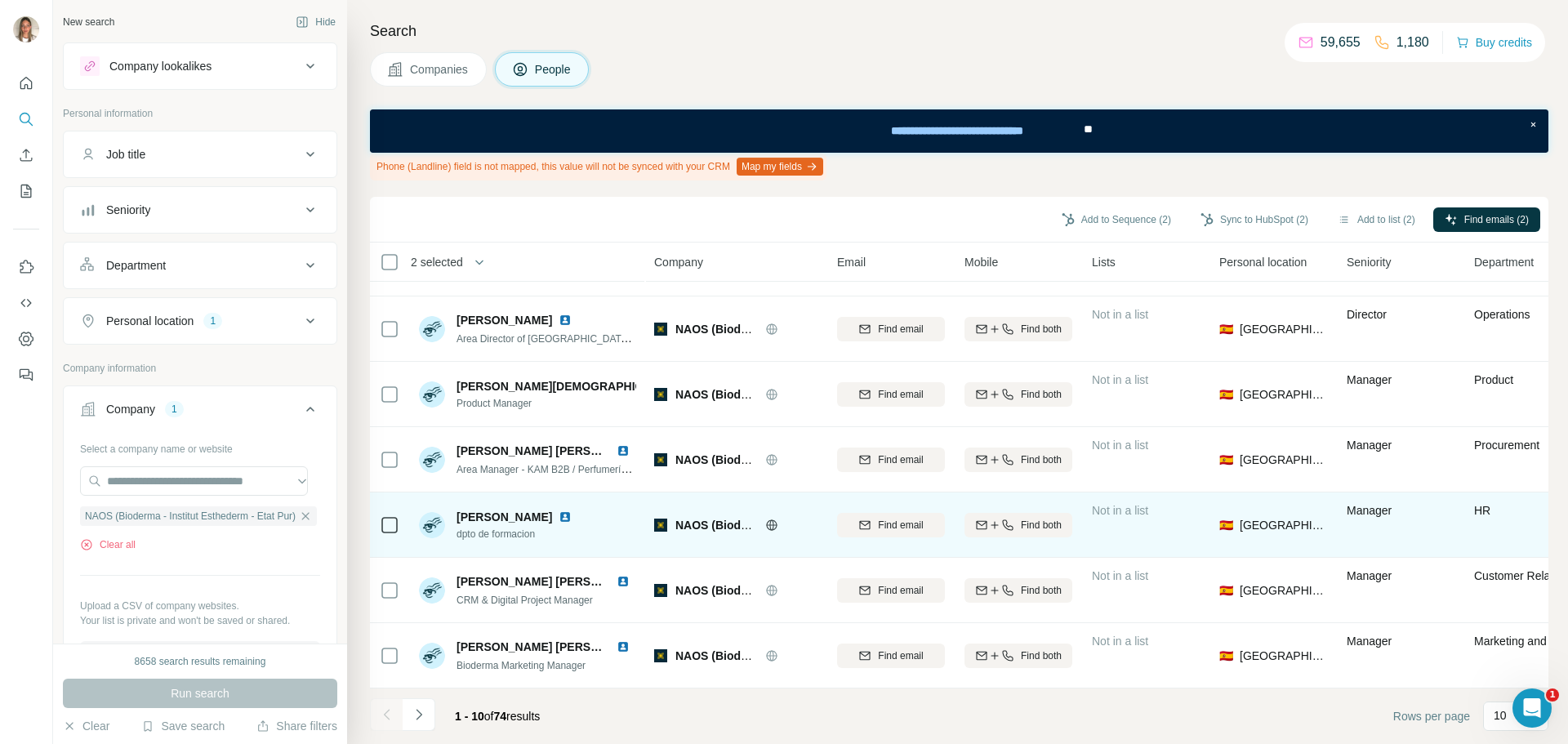
scroll to position [255, 0]
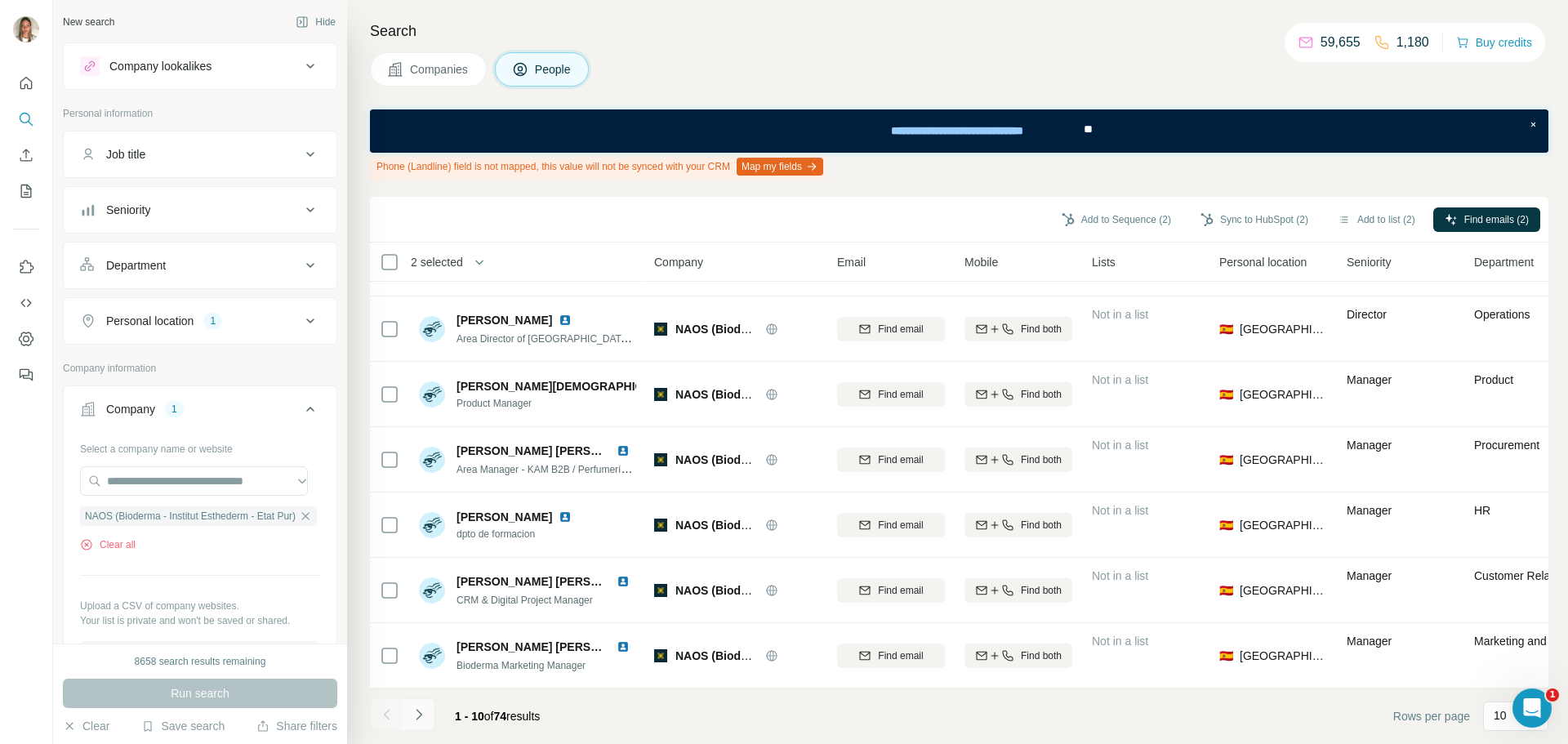
click at [426, 713] on icon "Navigate to next page" at bounding box center [419, 714] width 16 height 16
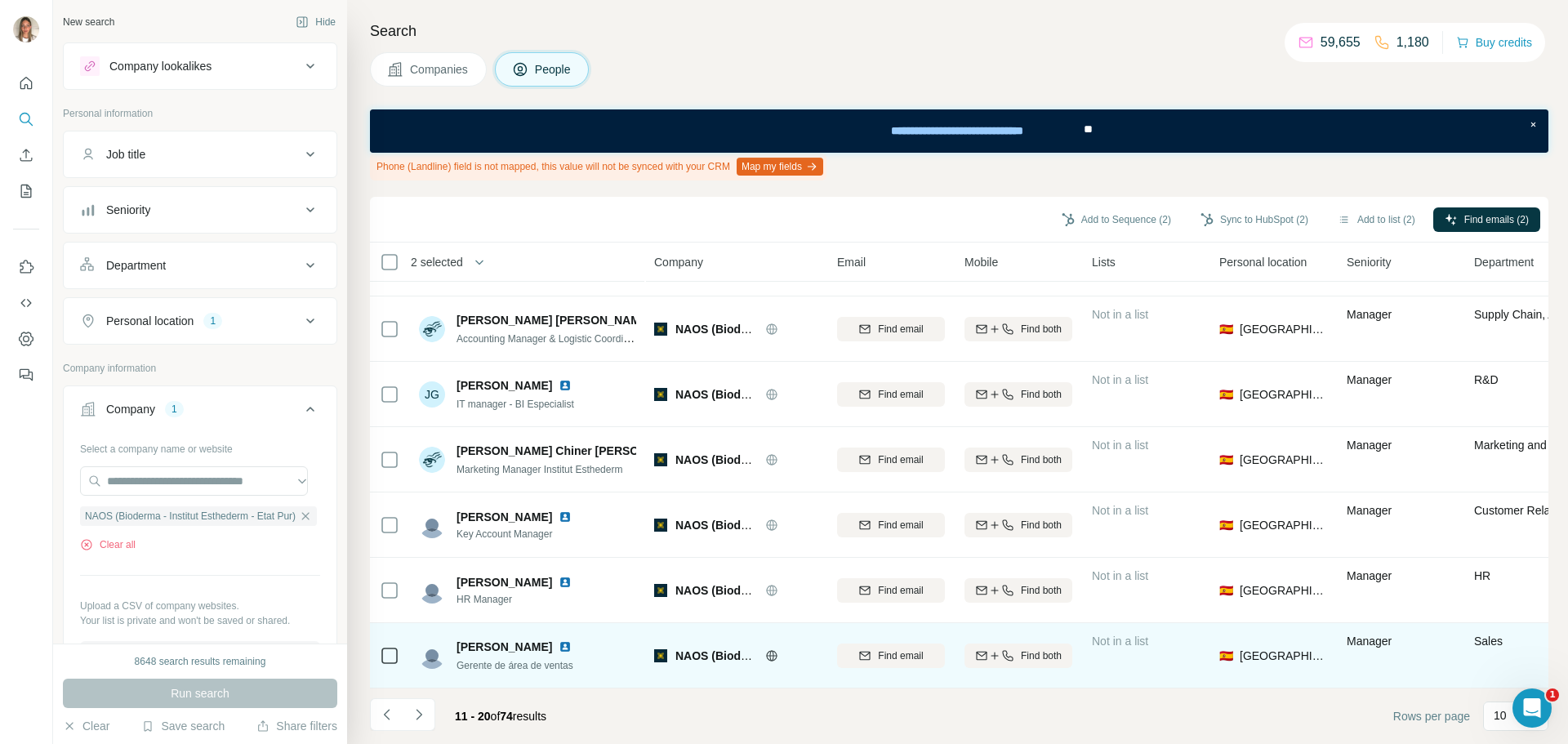
scroll to position [0, 0]
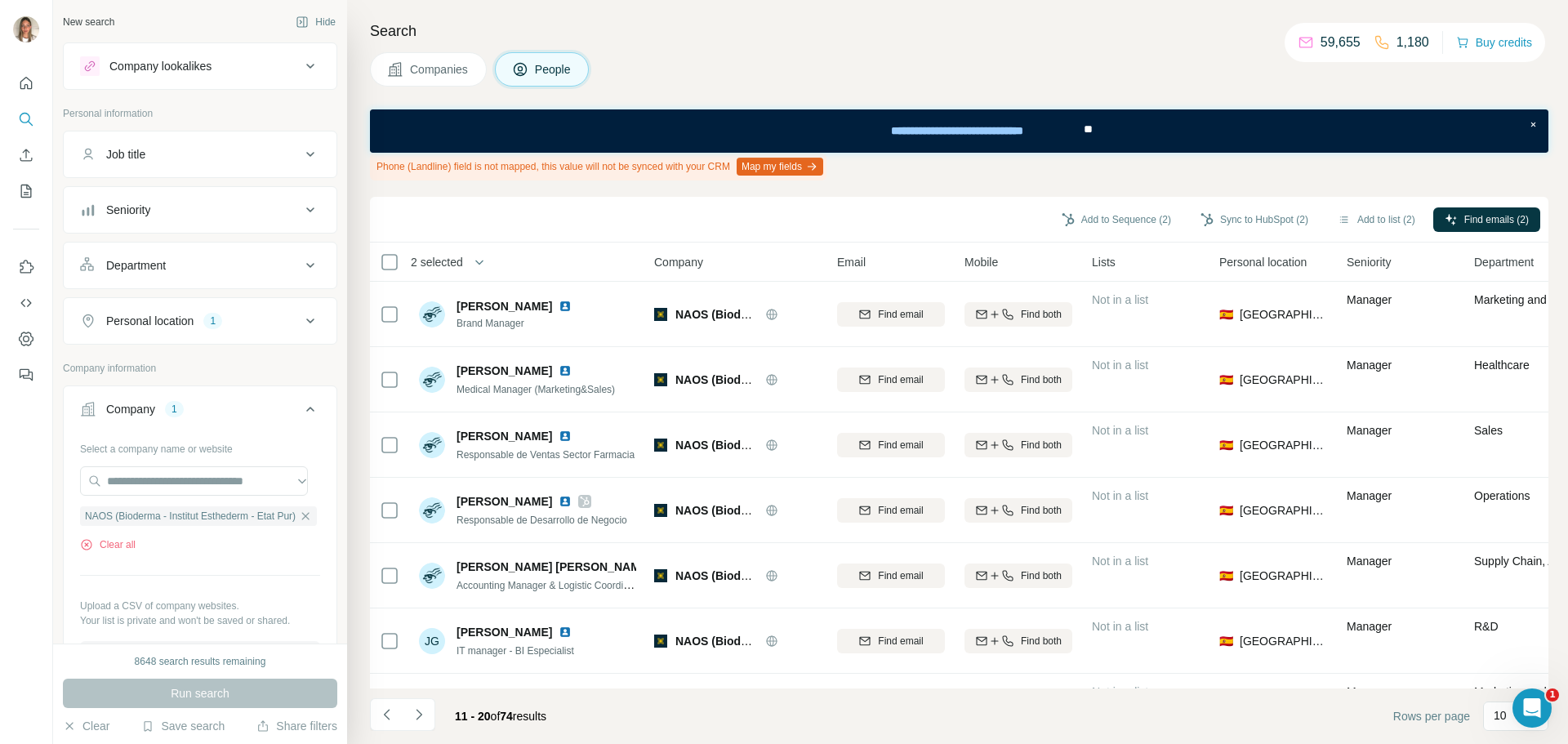
click at [206, 258] on div "Department" at bounding box center [190, 265] width 221 height 16
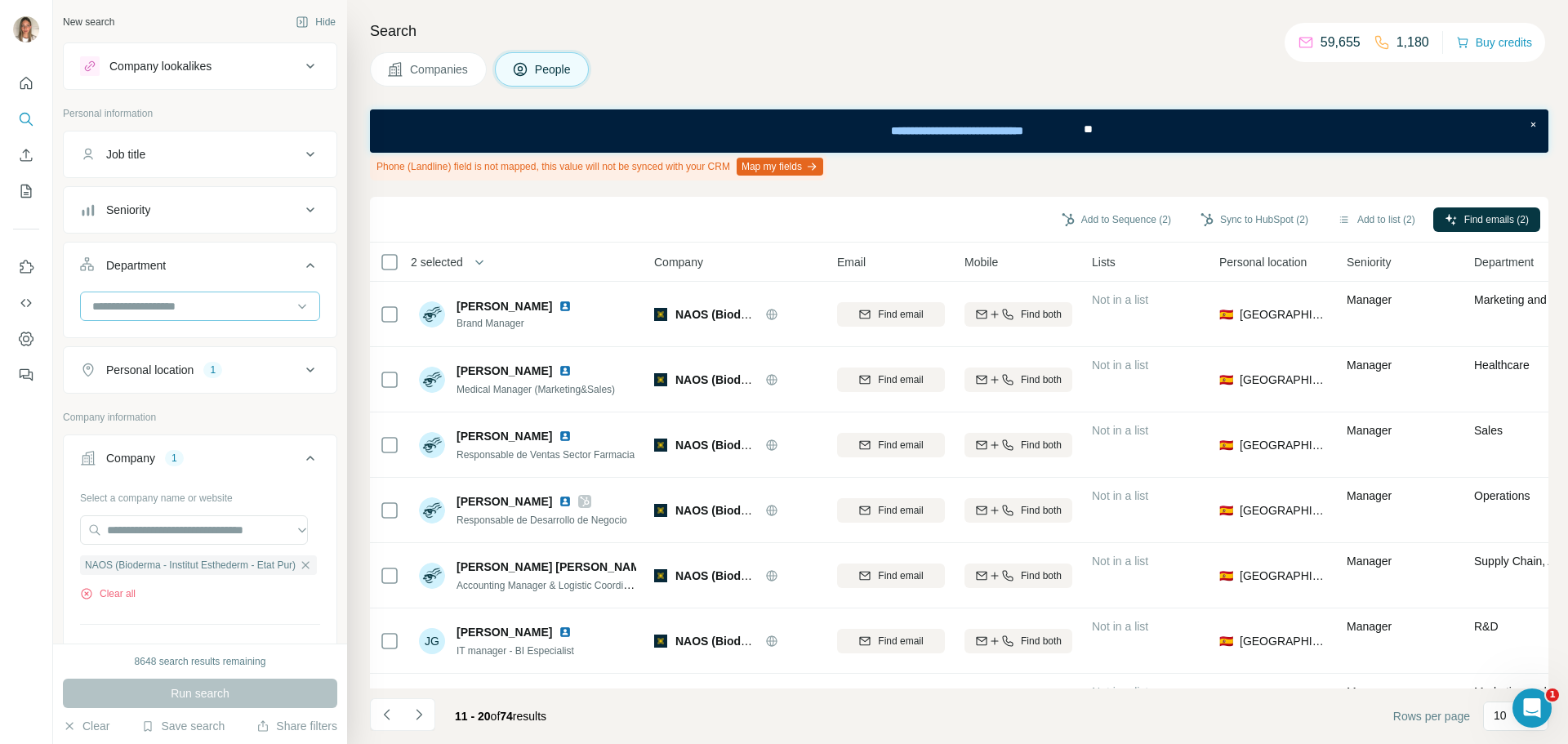
click at [214, 305] on input at bounding box center [191, 306] width 202 height 18
click at [169, 398] on p "Marketing and Advertising" at bounding box center [160, 398] width 132 height 16
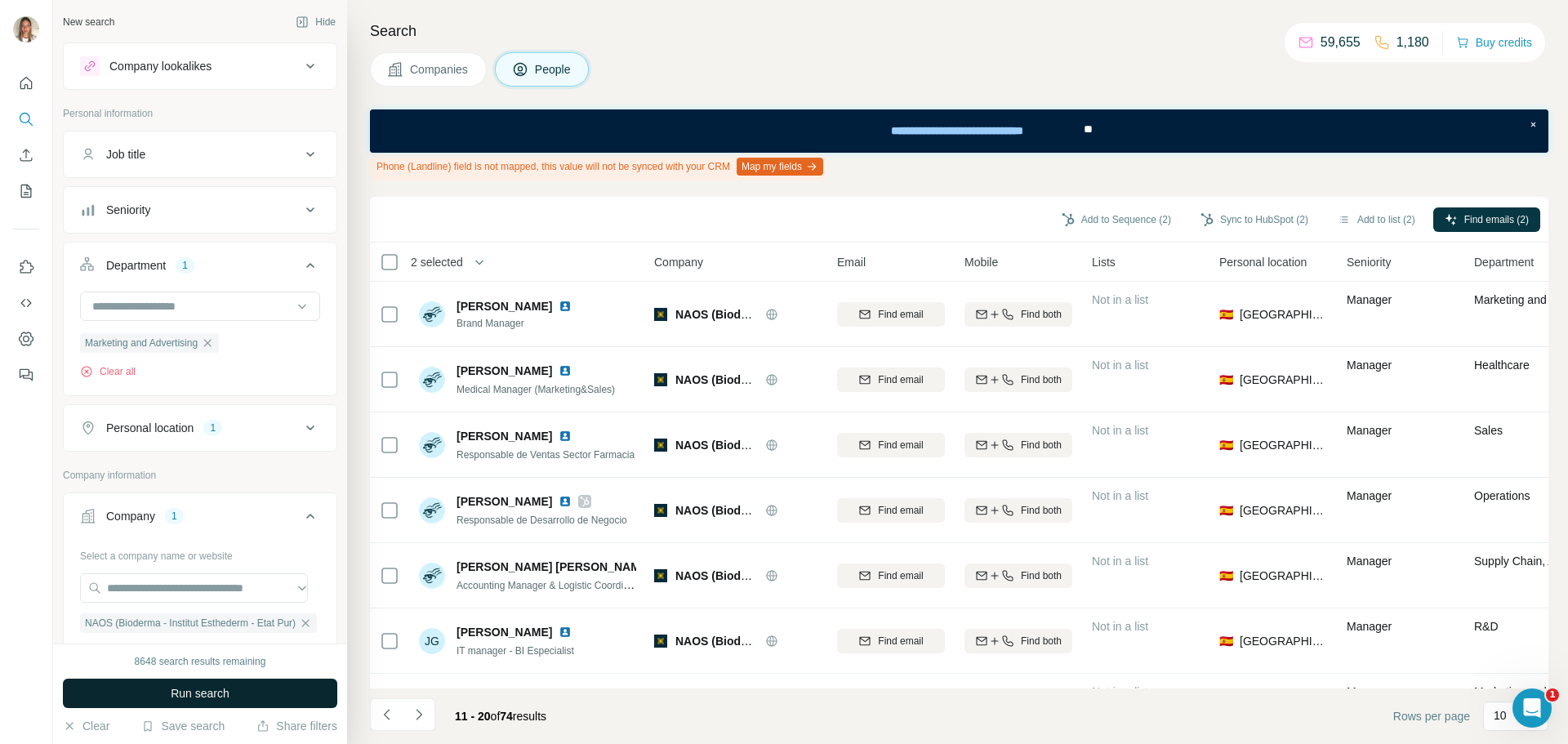
click at [233, 681] on button "Run search" at bounding box center [199, 693] width 274 height 30
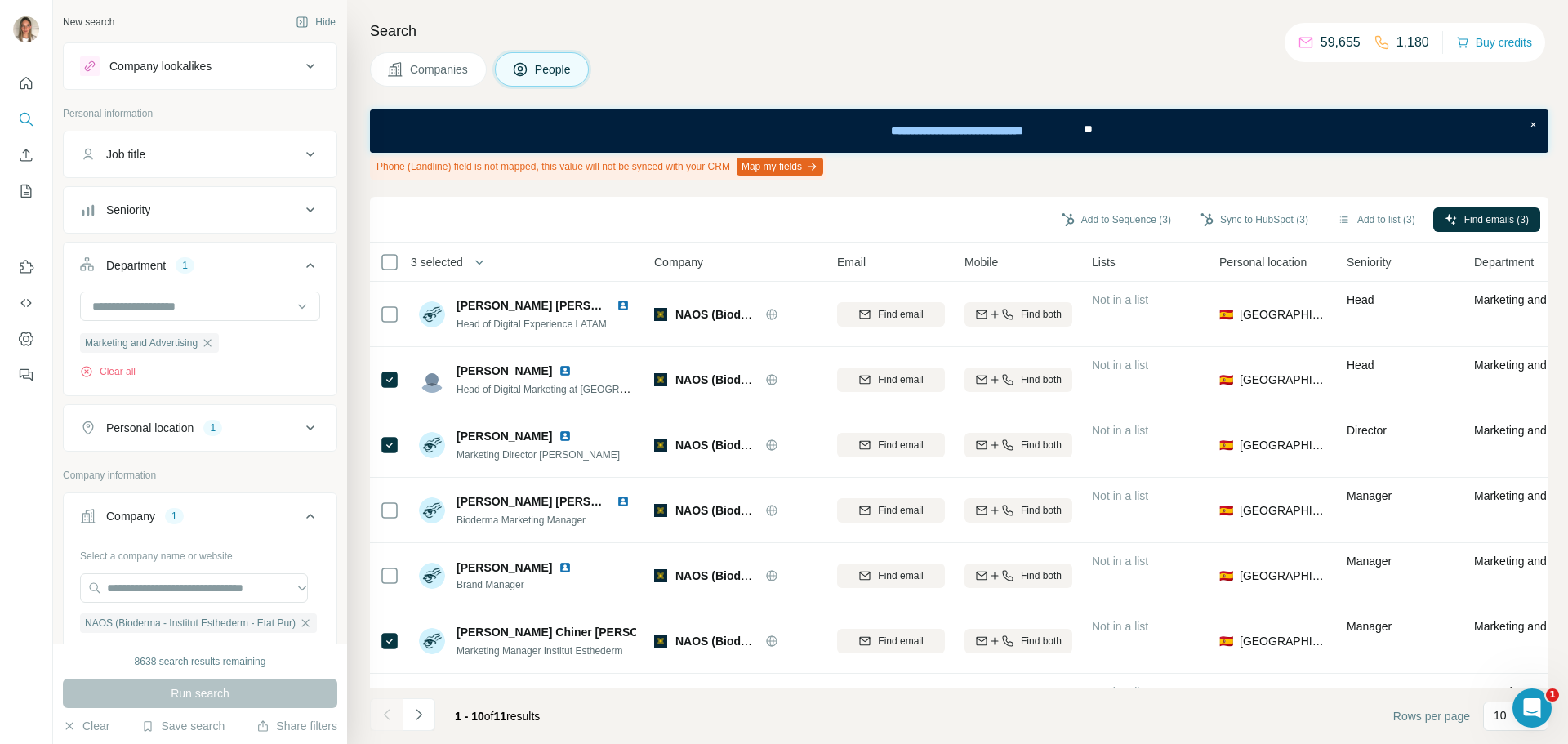
click at [257, 261] on div "Department 1" at bounding box center [190, 265] width 221 height 16
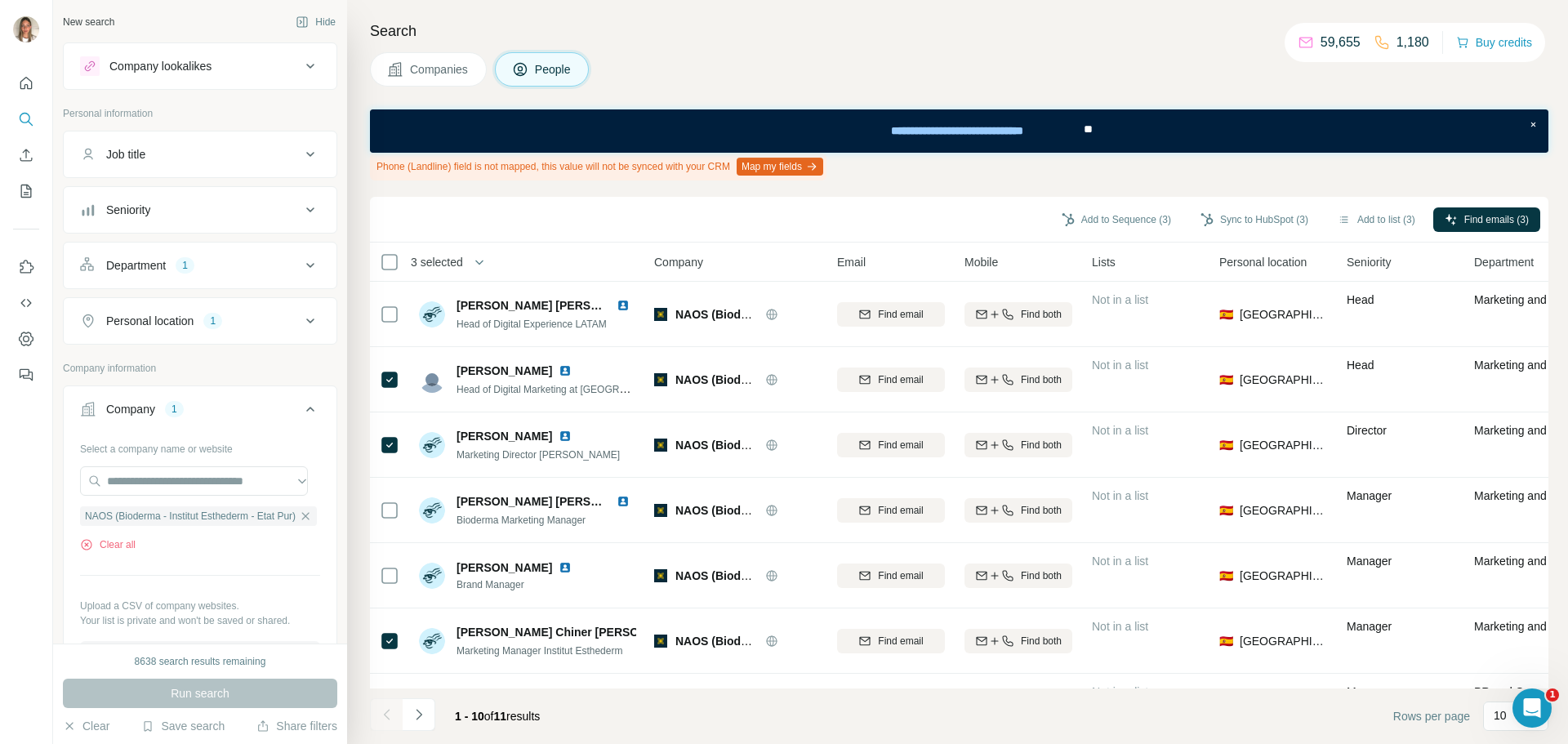
click at [240, 277] on button "Department 1" at bounding box center [199, 266] width 272 height 40
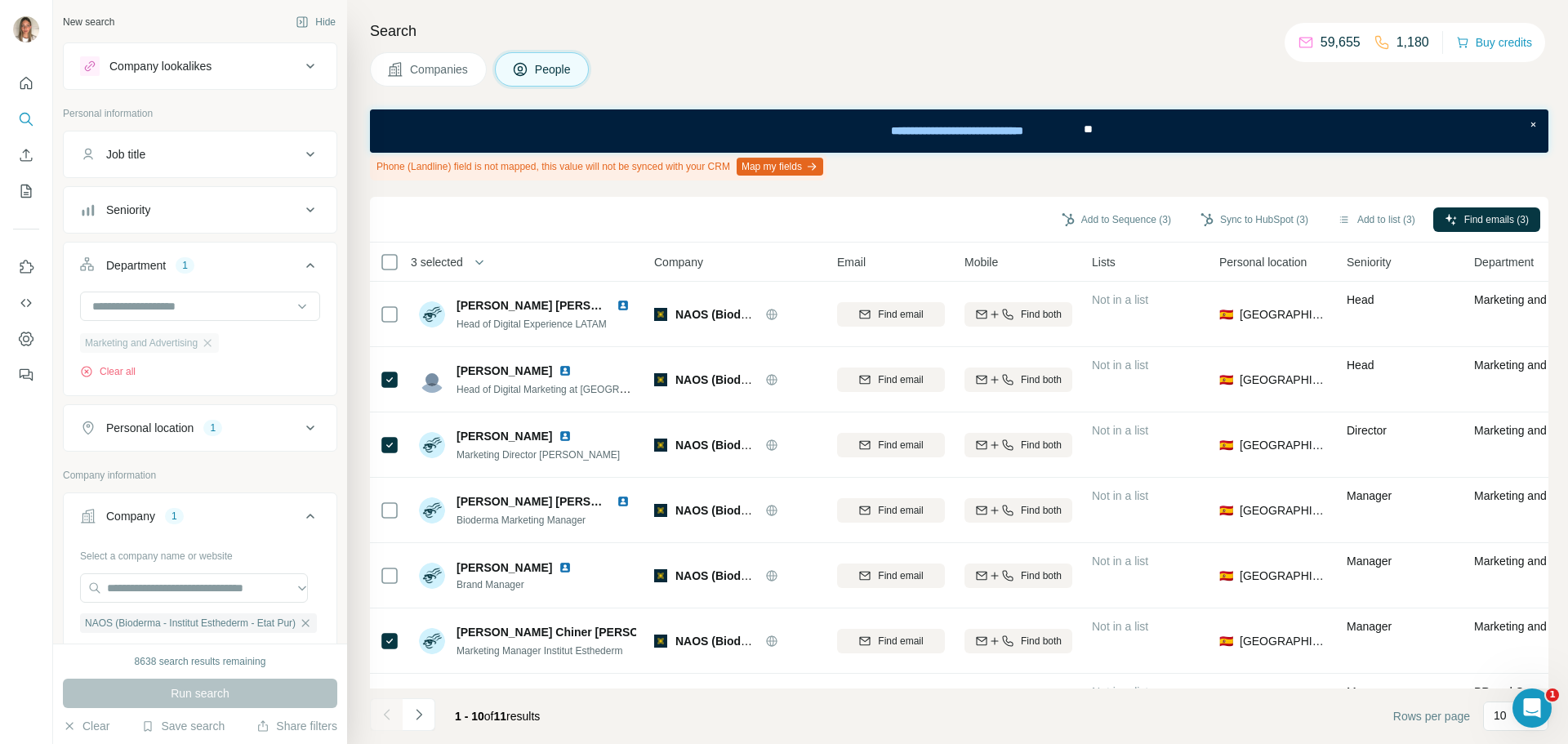
click at [209, 341] on div "Marketing and Advertising" at bounding box center [149, 343] width 139 height 20
click at [213, 342] on icon "button" at bounding box center [207, 343] width 13 height 13
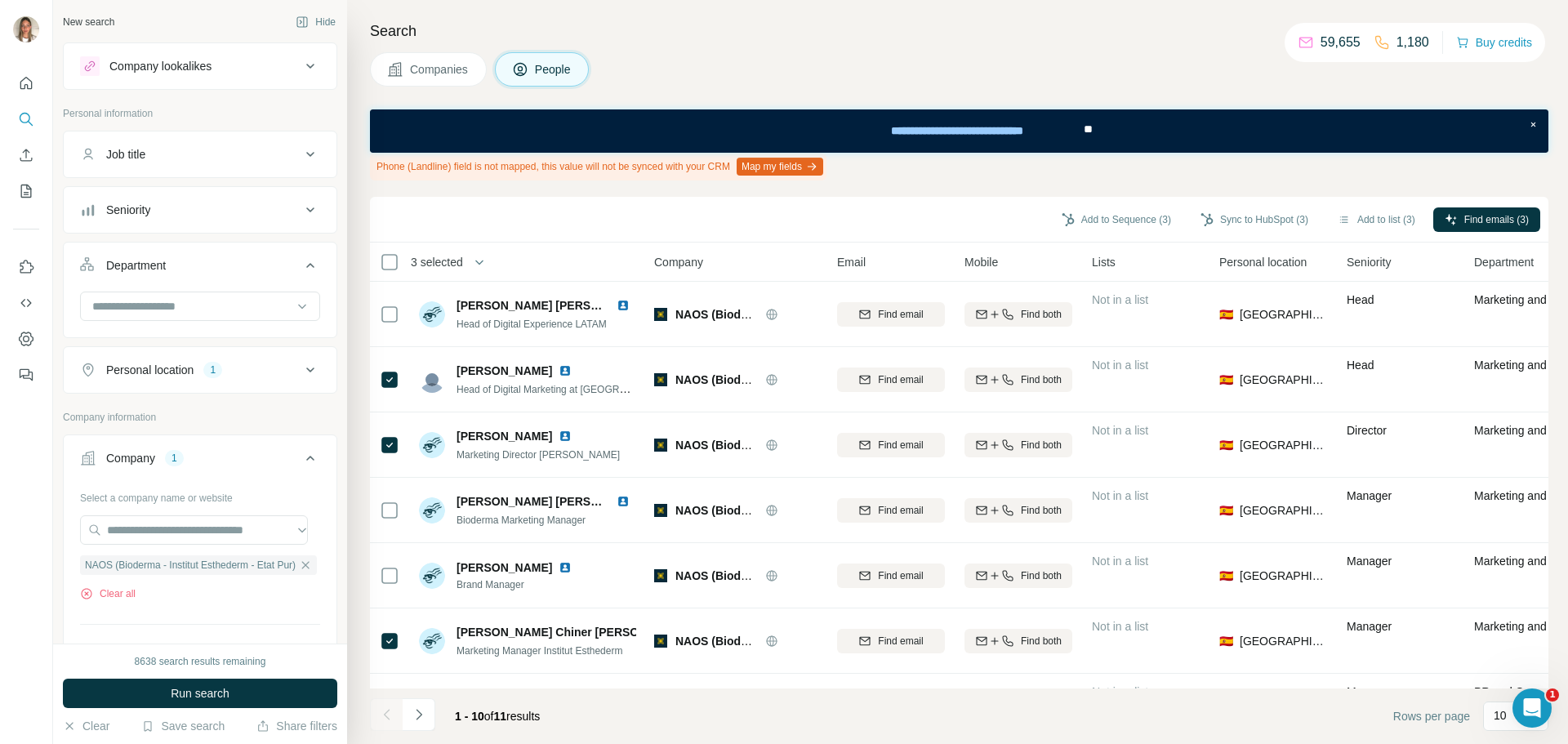
click at [233, 154] on div "Job title" at bounding box center [190, 155] width 221 height 16
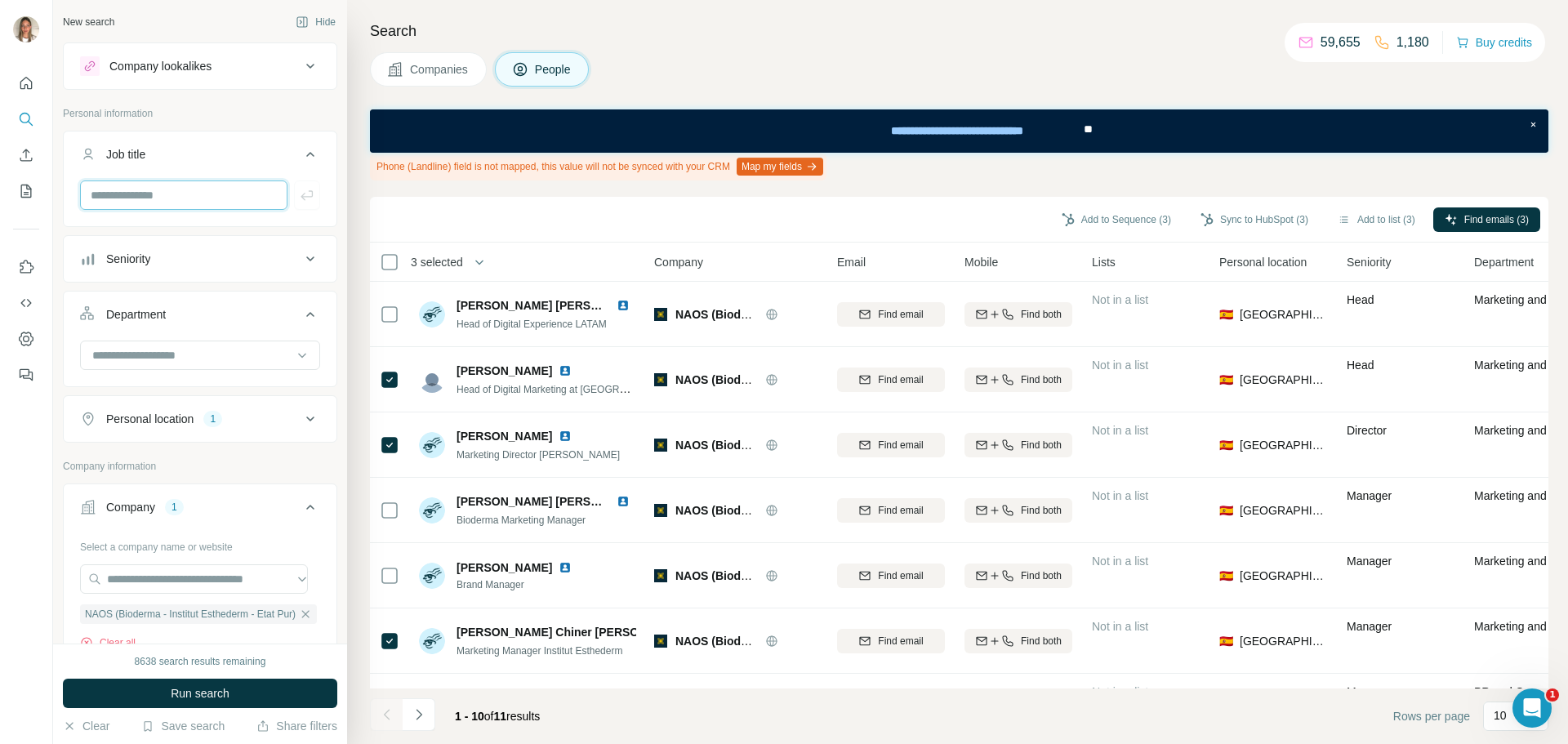
click at [189, 193] on input "text" at bounding box center [184, 195] width 207 height 30
type input "***"
click at [299, 189] on icon "button" at bounding box center [307, 195] width 16 height 16
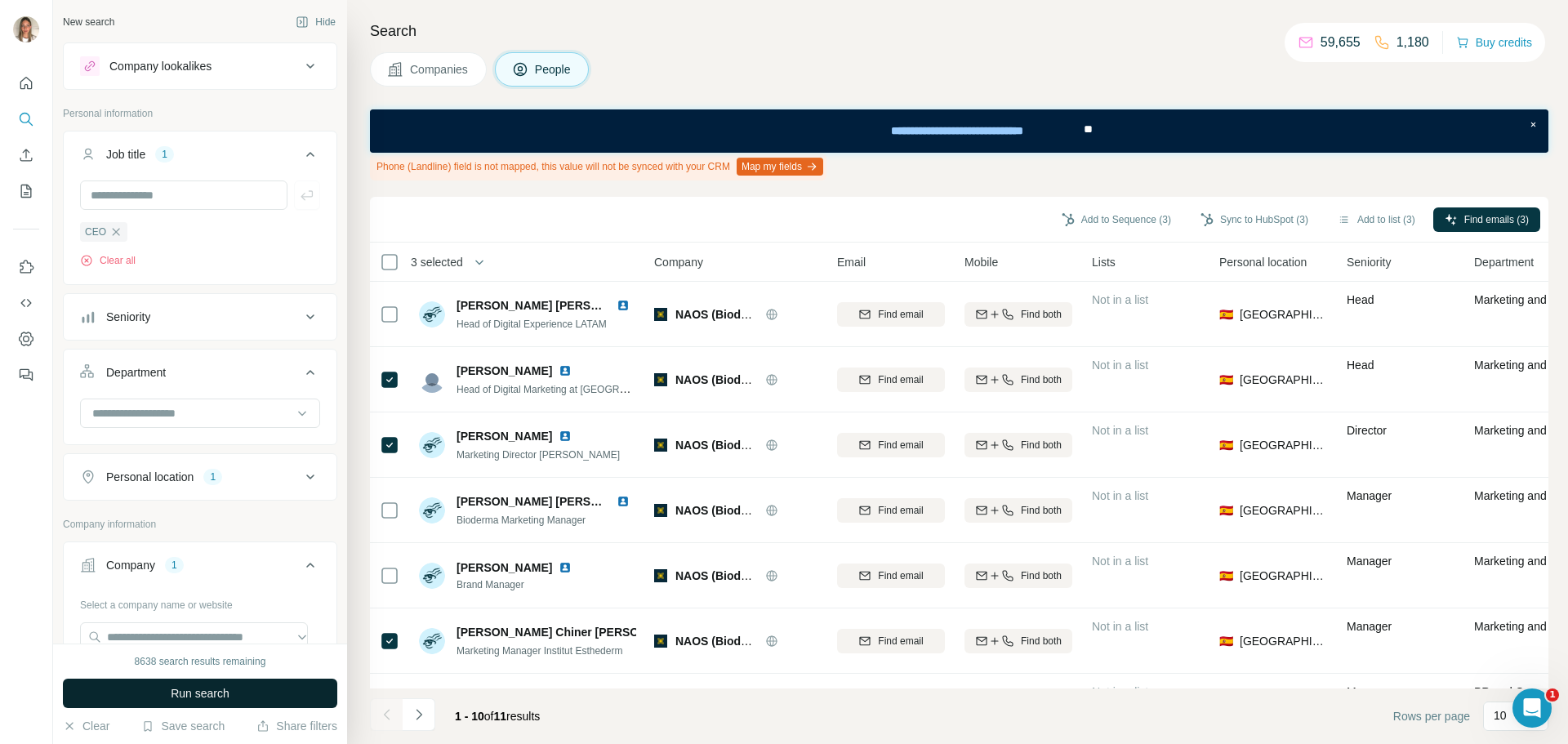
click at [224, 695] on span "Run search" at bounding box center [199, 693] width 58 height 16
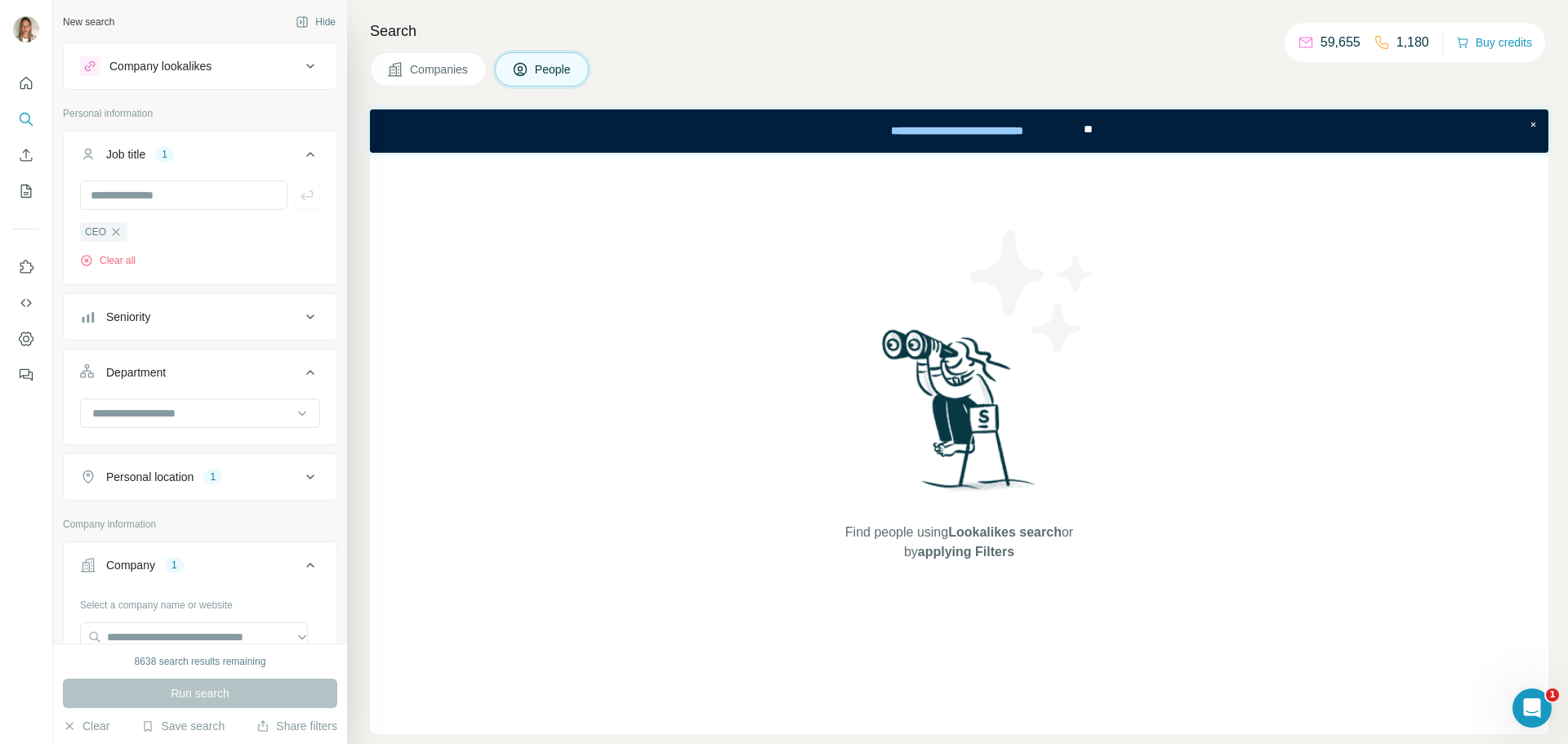
scroll to position [163, 0]
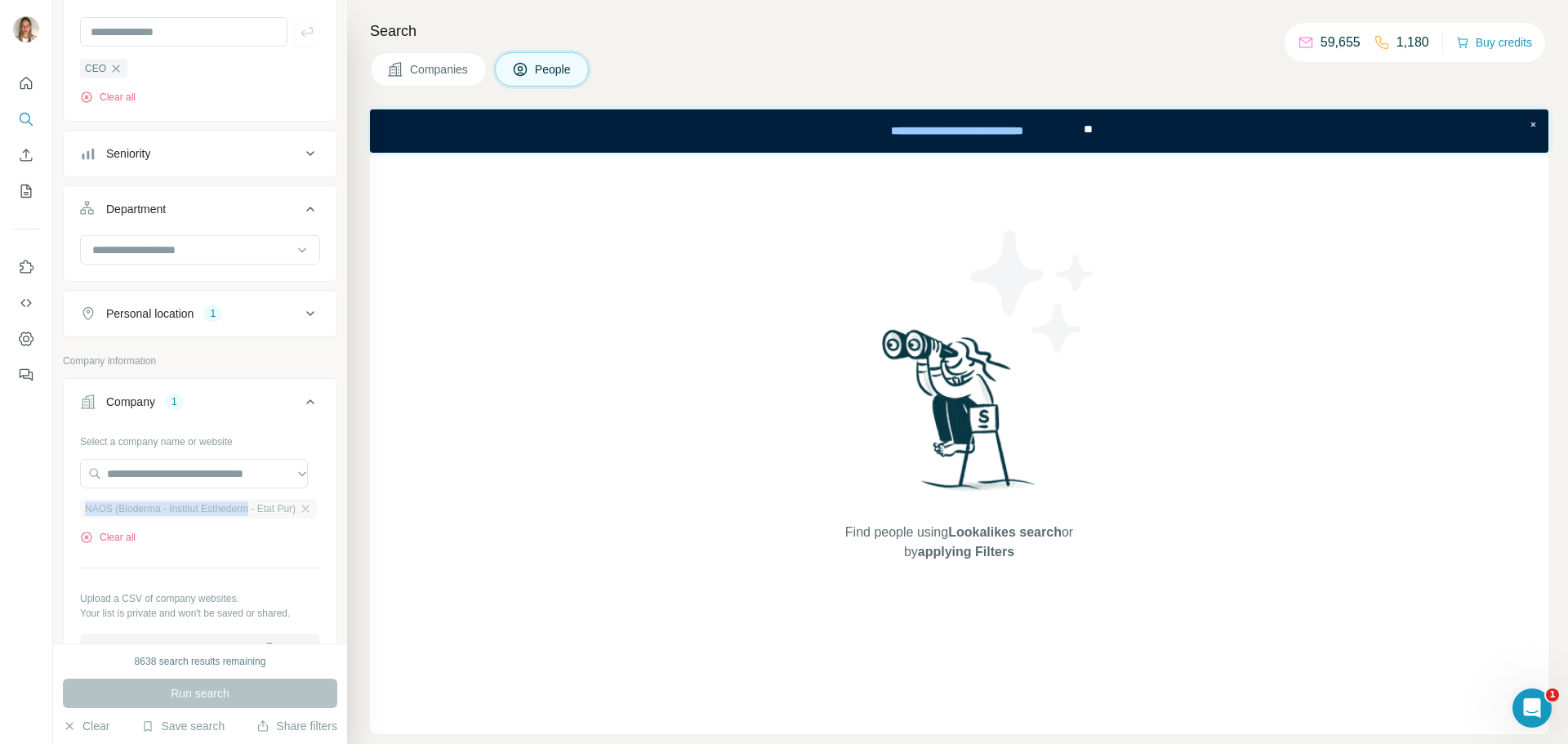
drag, startPoint x: 72, startPoint y: 505, endPoint x: 256, endPoint y: 519, distance: 184.5
click at [256, 519] on div "Select a company name or website NAOS (Bioderma - Institut Esthederm - Etat Pur…" at bounding box center [199, 552] width 272 height 249
copy span "NAOS (Bioderma - Institut Esthederm"
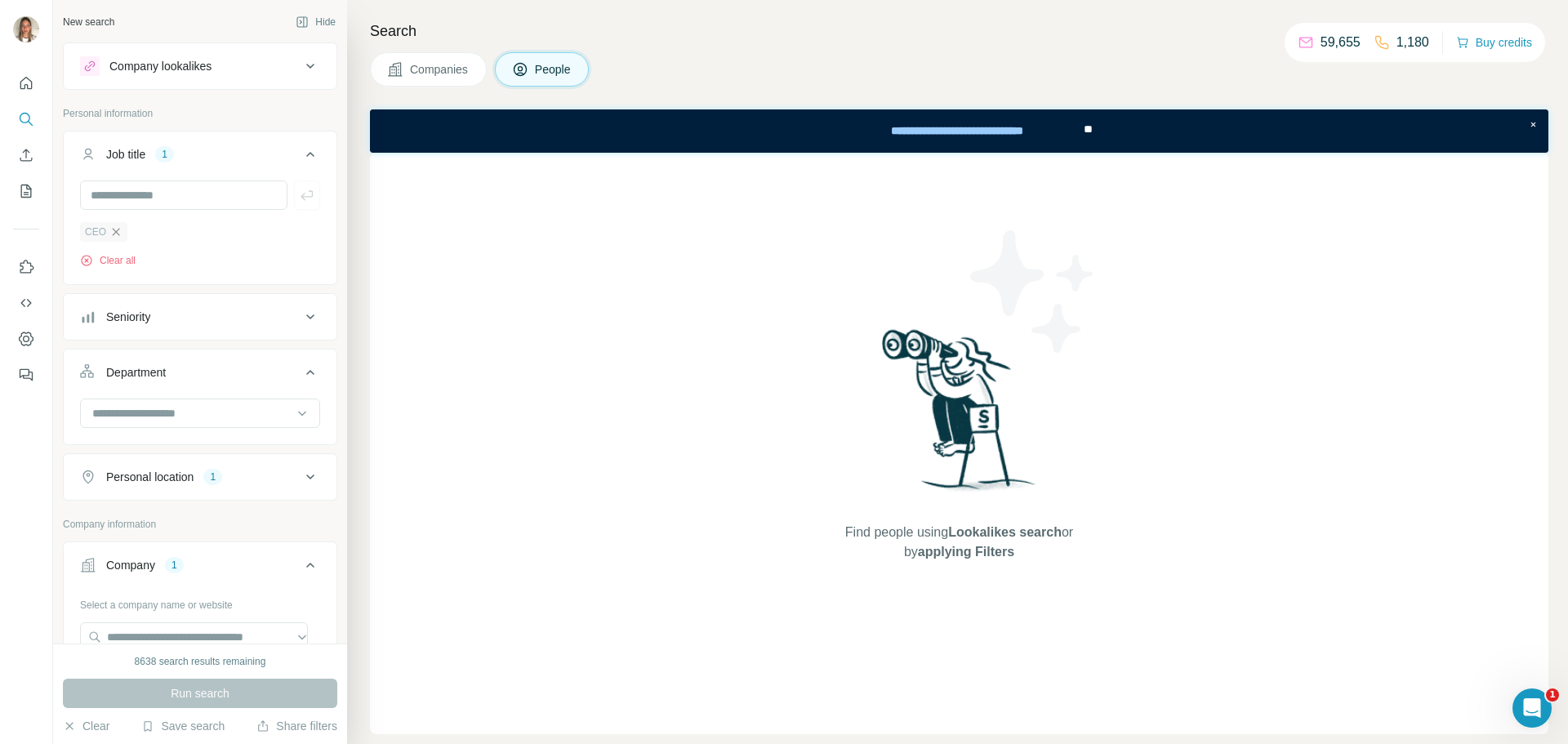
click at [112, 233] on icon "button" at bounding box center [116, 232] width 13 height 13
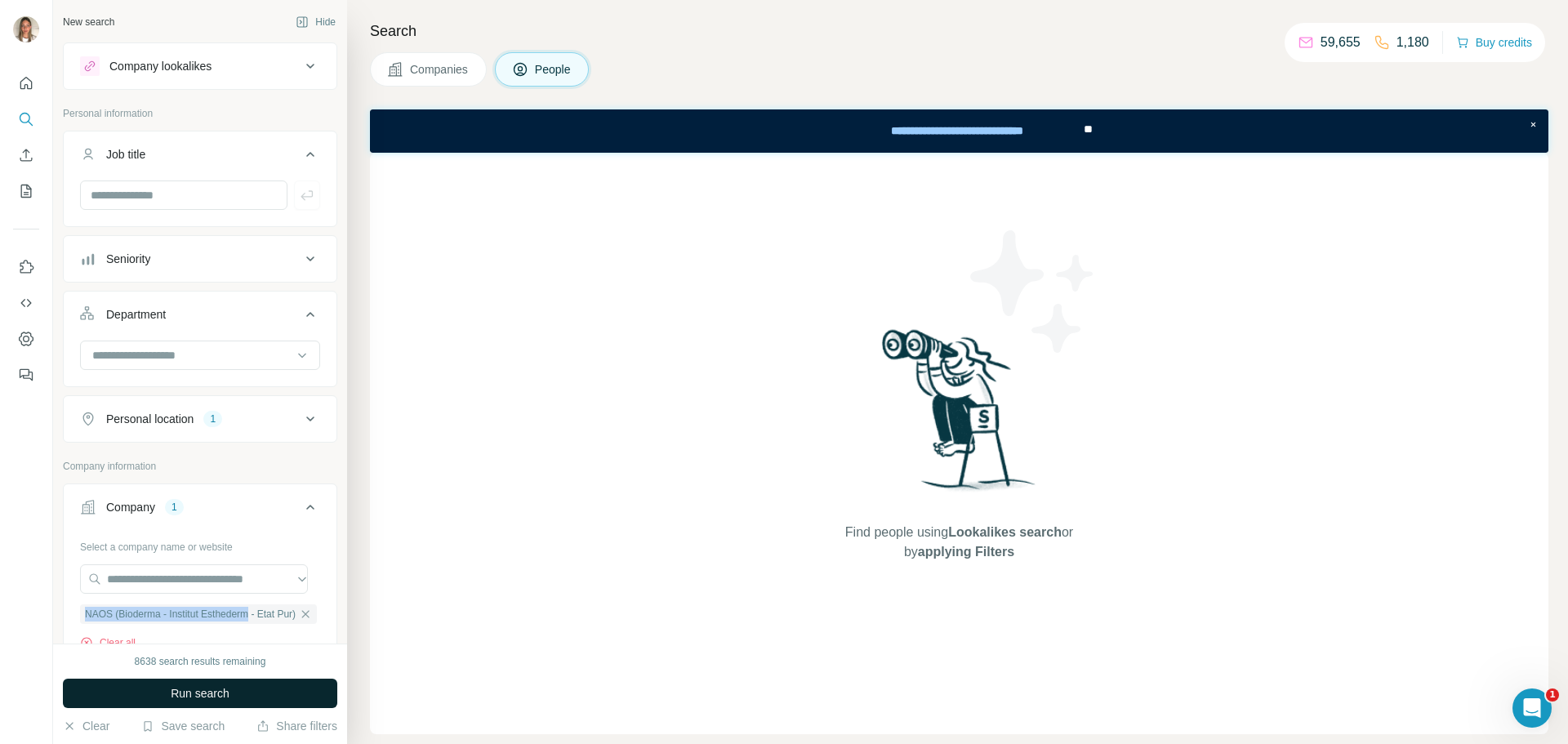
click at [244, 694] on button "Run search" at bounding box center [199, 693] width 274 height 30
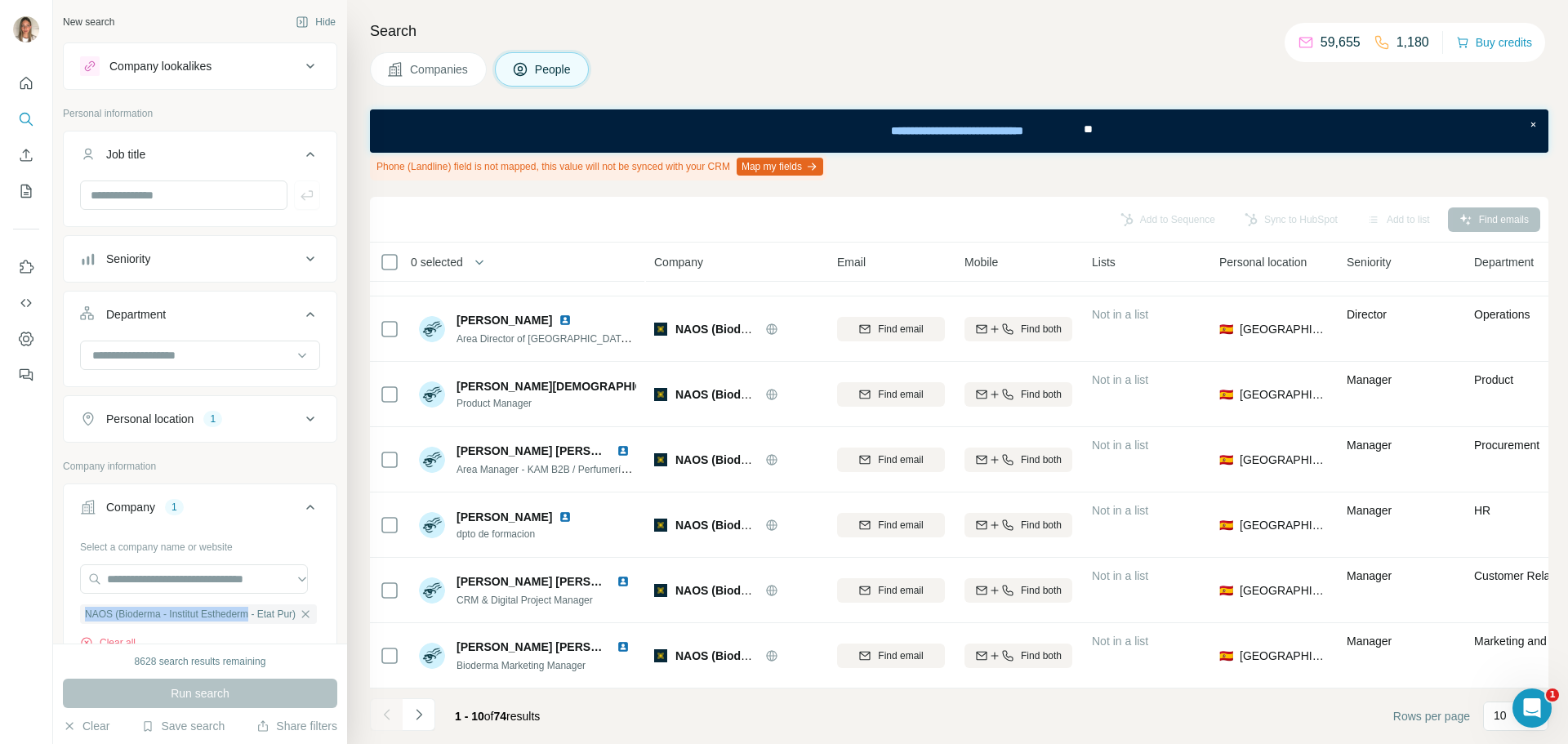
scroll to position [255, 0]
click at [418, 707] on icon "Navigate to next page" at bounding box center [419, 714] width 16 height 16
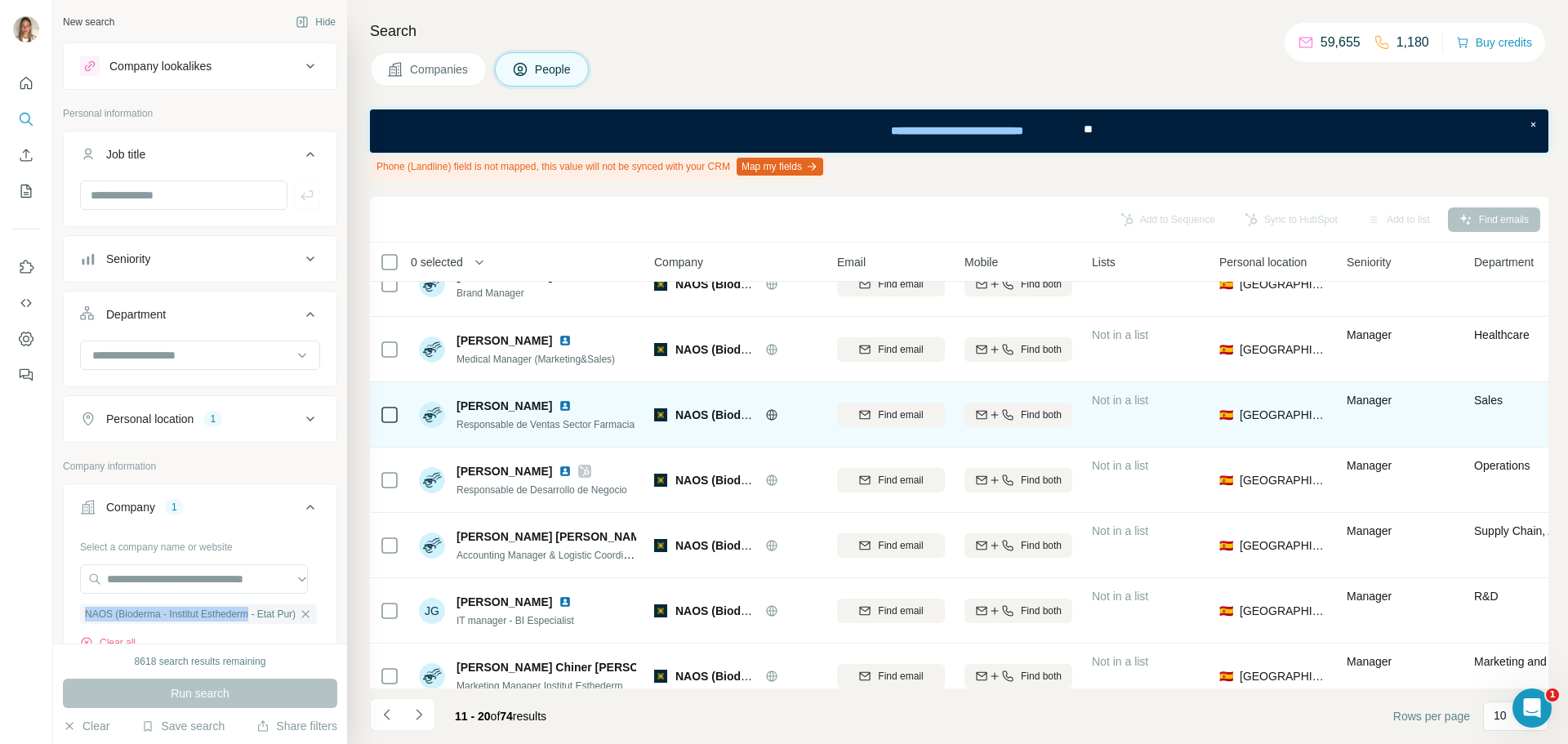
scroll to position [81, 0]
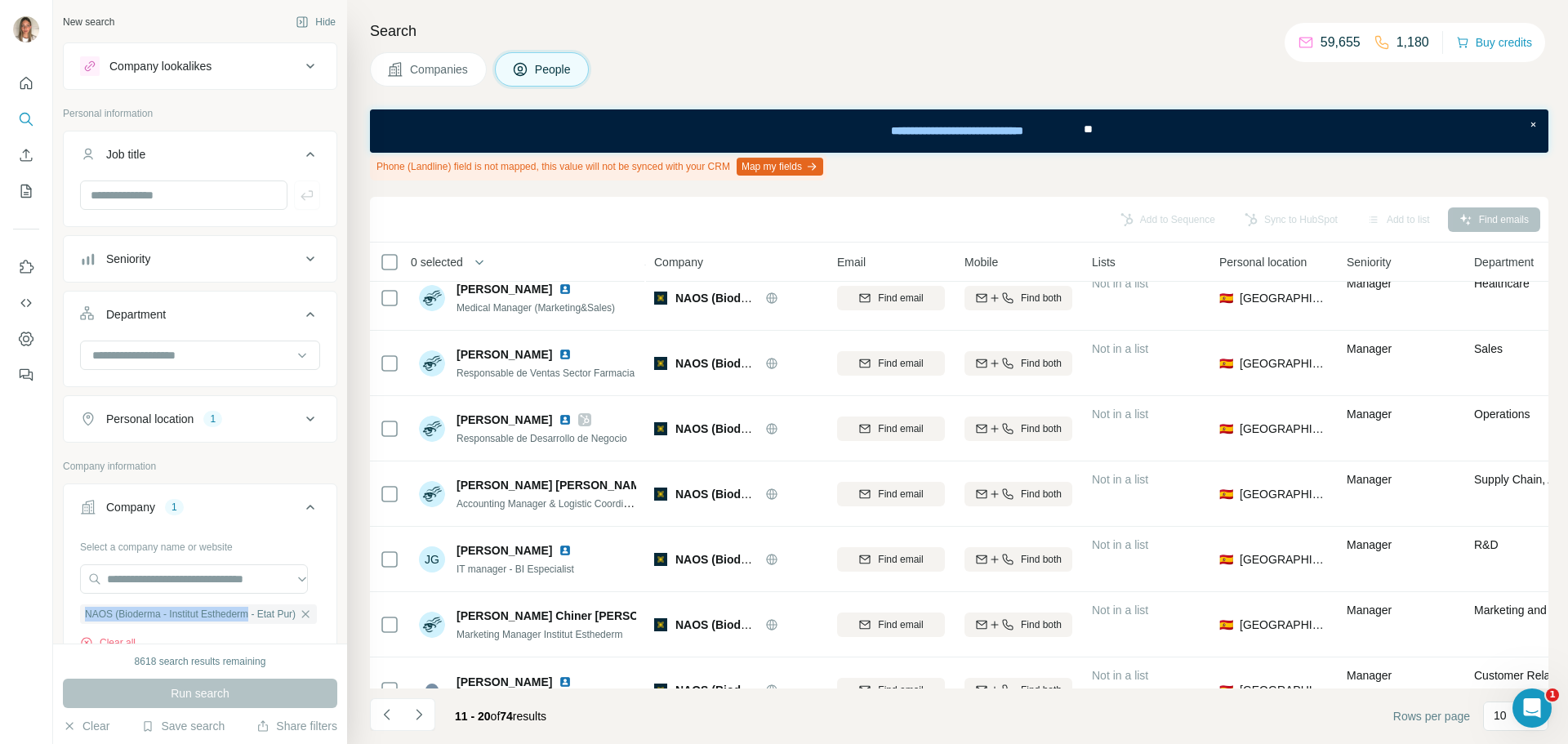
click at [249, 267] on button "Seniority" at bounding box center [199, 259] width 272 height 40
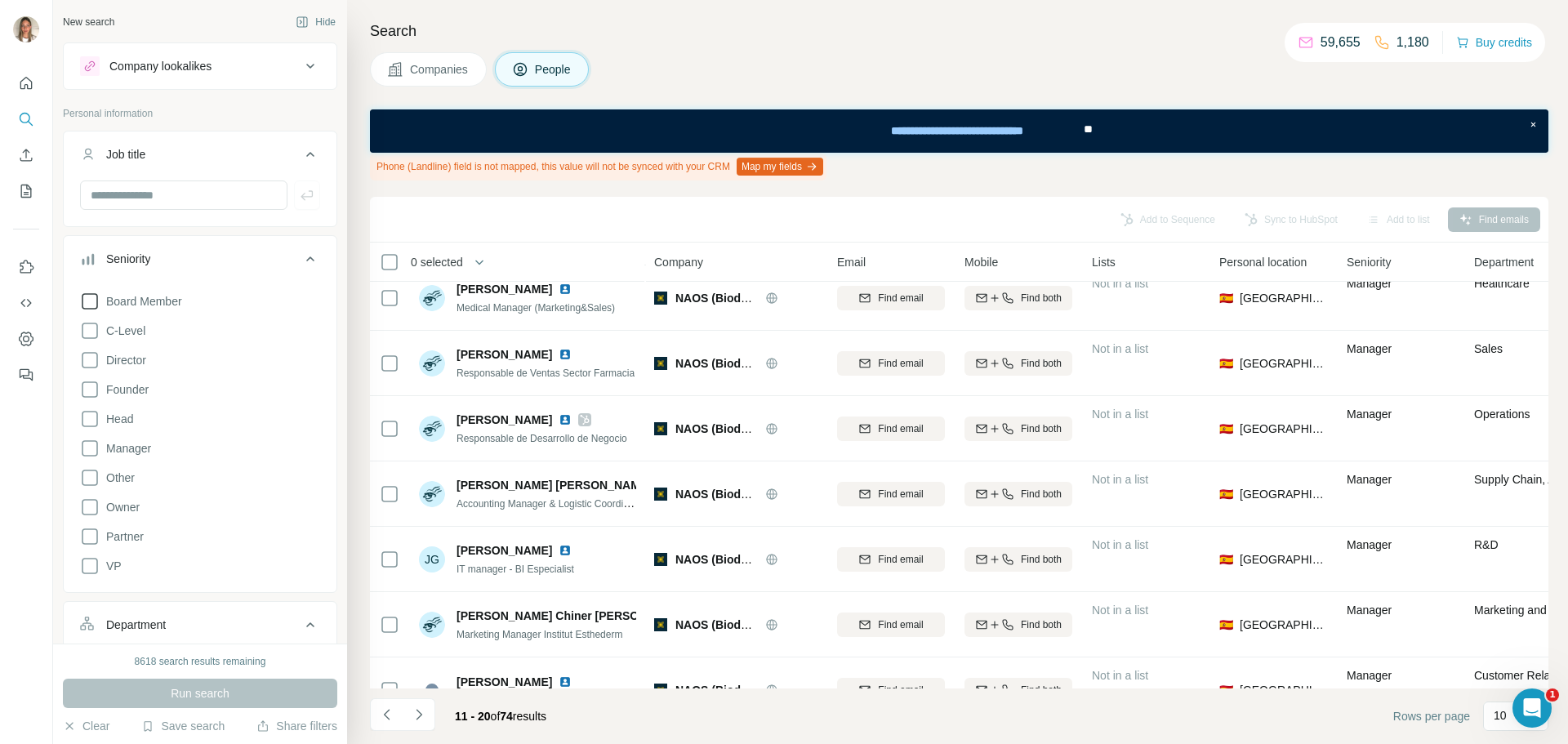
click at [117, 309] on label "Board Member" at bounding box center [131, 301] width 102 height 20
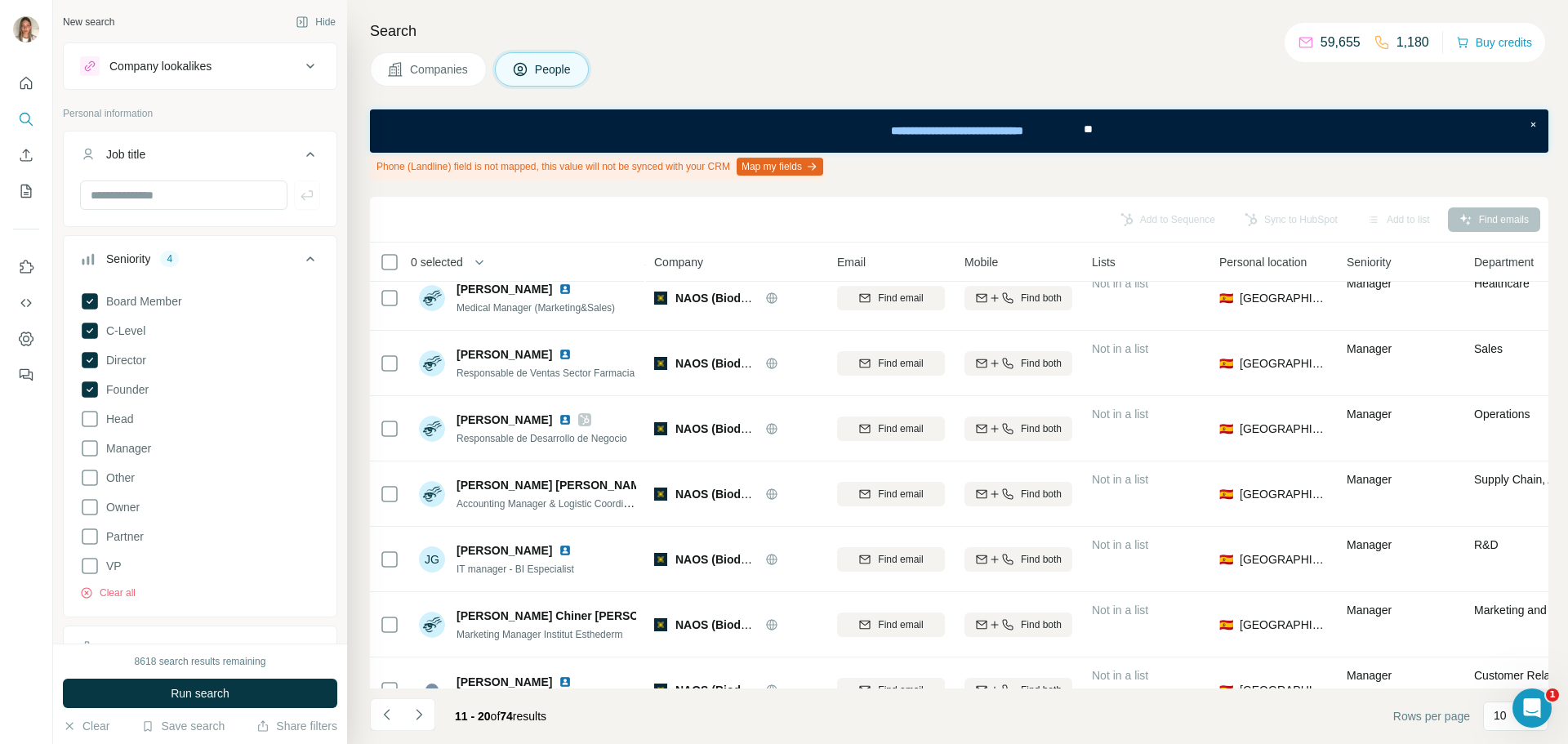
click at [227, 676] on div "8618 search results remaining Run search Clear Save search Share filters" at bounding box center [199, 694] width 294 height 100
click at [227, 683] on button "Run search" at bounding box center [199, 693] width 274 height 30
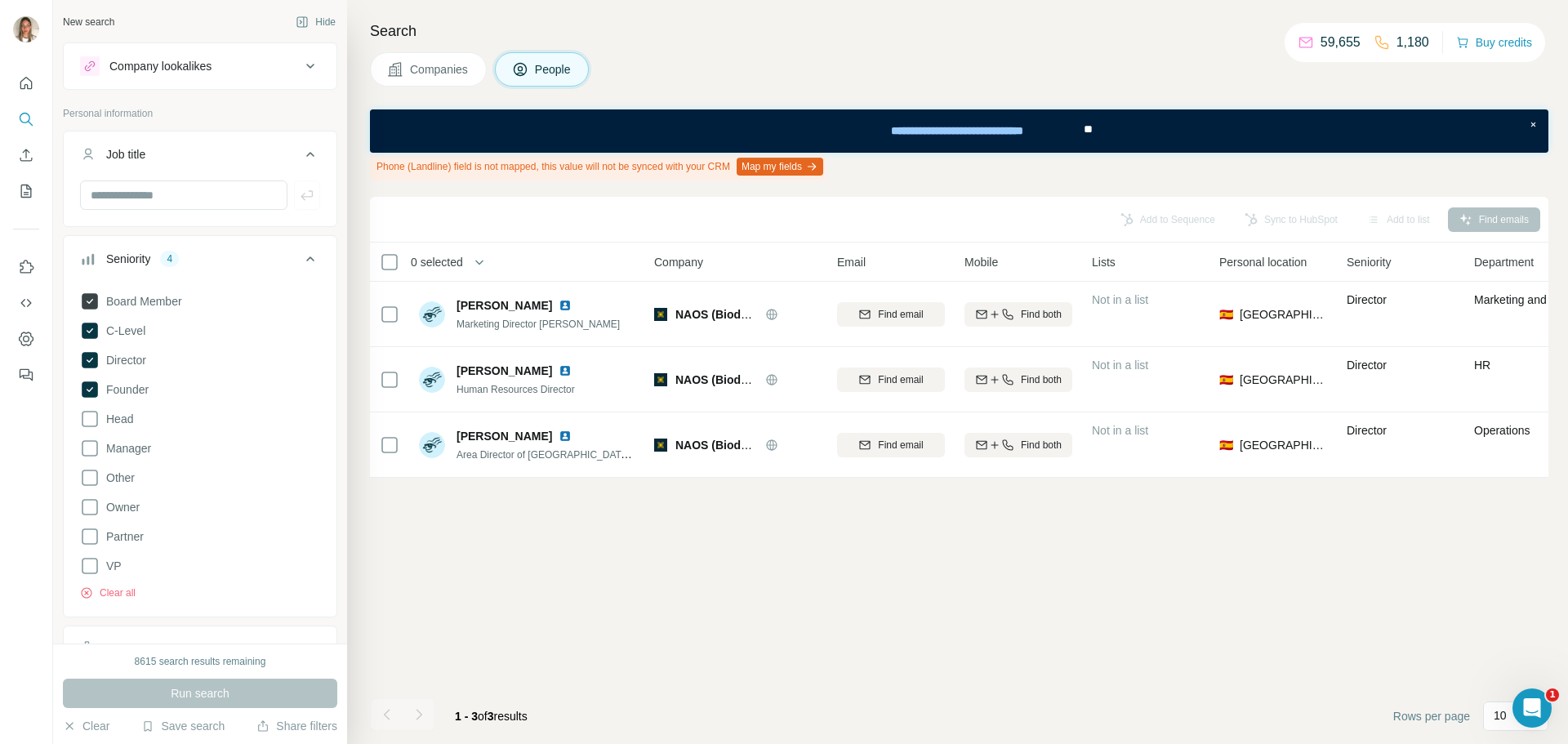
click at [88, 303] on icon at bounding box center [90, 301] width 7 height 5
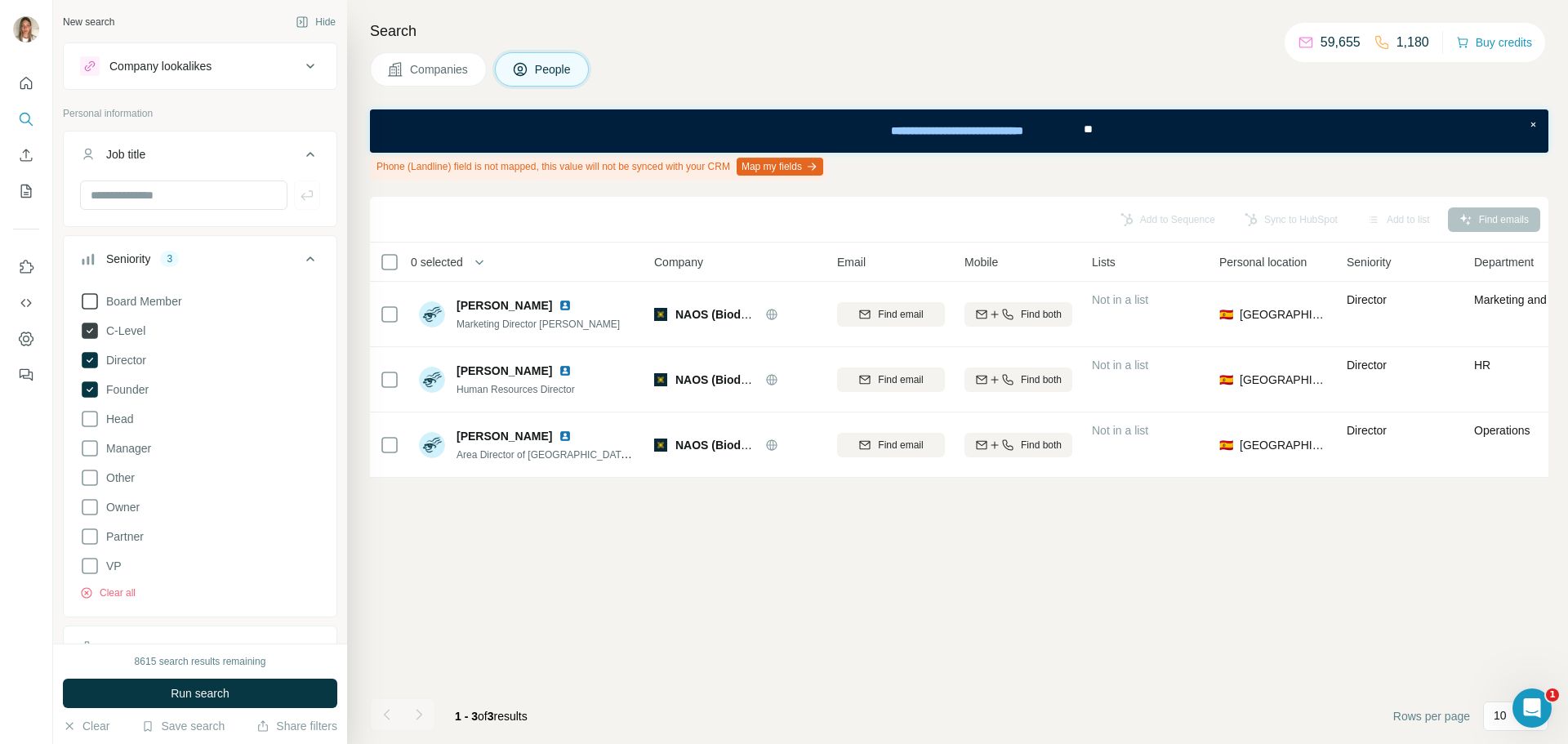
click at [91, 332] on icon at bounding box center [90, 331] width 16 height 16
click at [94, 357] on icon at bounding box center [90, 360] width 16 height 16
click at [88, 387] on icon at bounding box center [90, 389] width 16 height 16
click at [184, 253] on div "Seniority" at bounding box center [190, 259] width 221 height 16
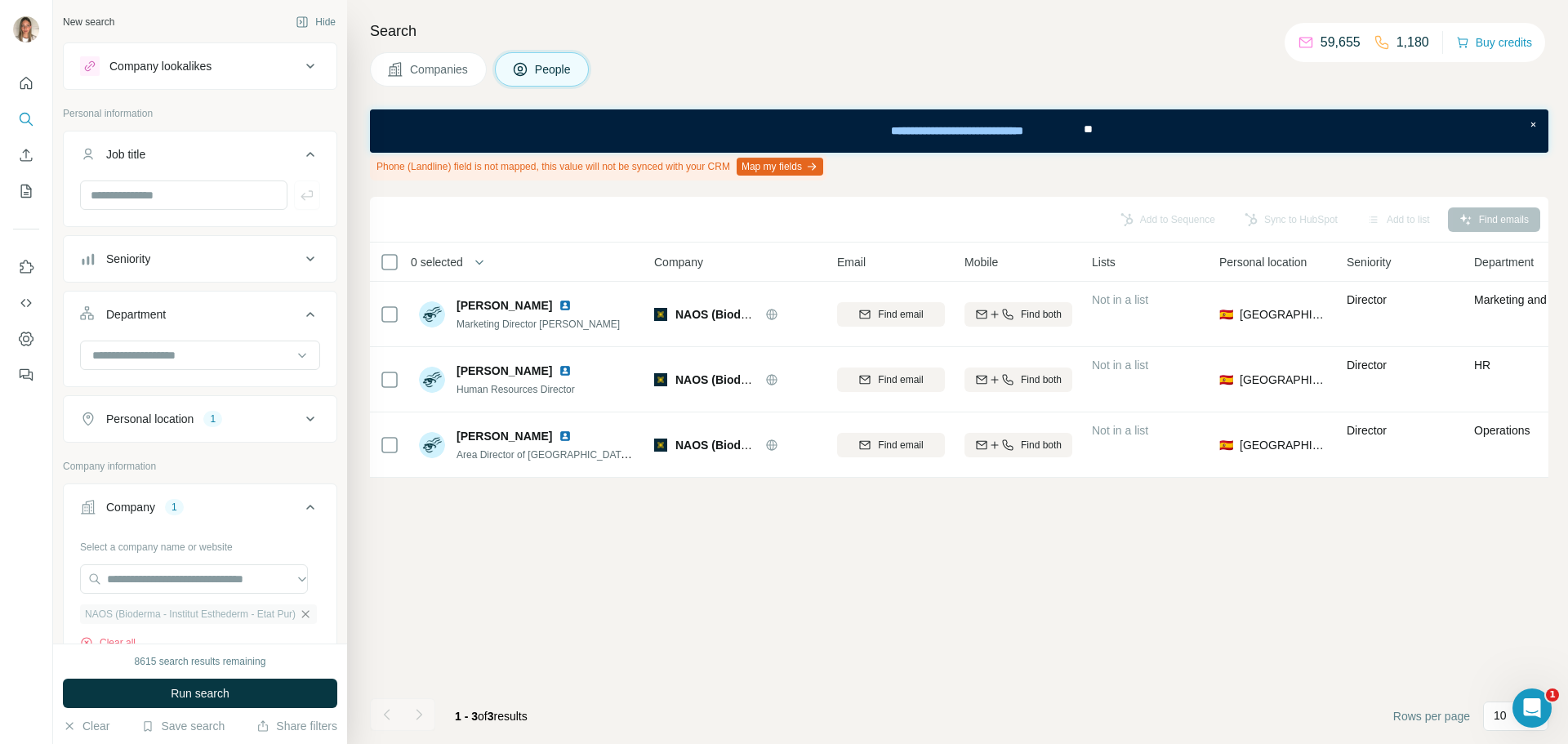
click at [302, 615] on icon "button" at bounding box center [305, 613] width 7 height 7
click at [210, 584] on input "text" at bounding box center [193, 579] width 228 height 30
paste input "**********"
type input "**********"
click at [174, 611] on p "Six Valves" at bounding box center [165, 616] width 78 height 16
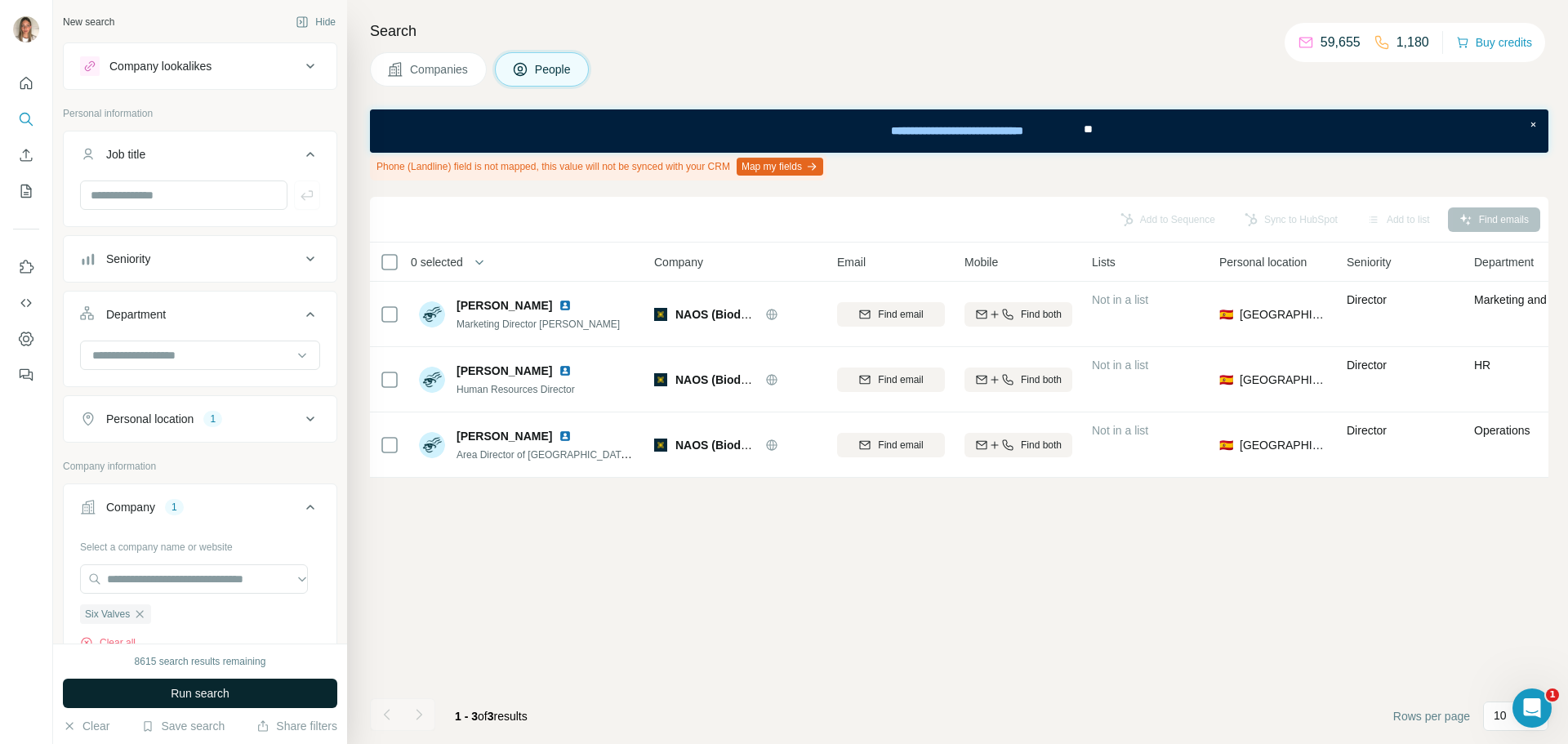
click at [187, 689] on span "Run search" at bounding box center [199, 693] width 58 height 16
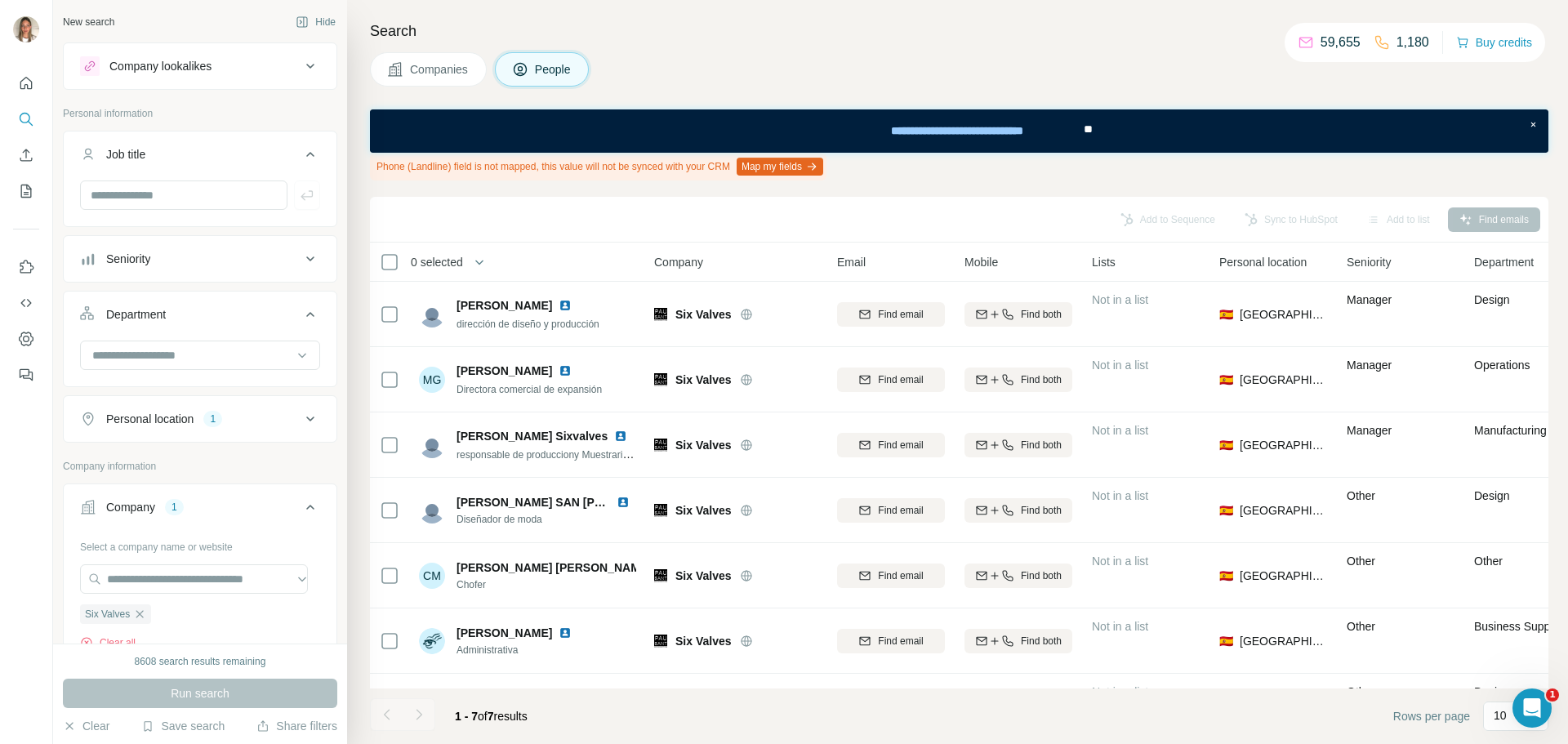
click at [281, 156] on div "Job title" at bounding box center [190, 155] width 221 height 16
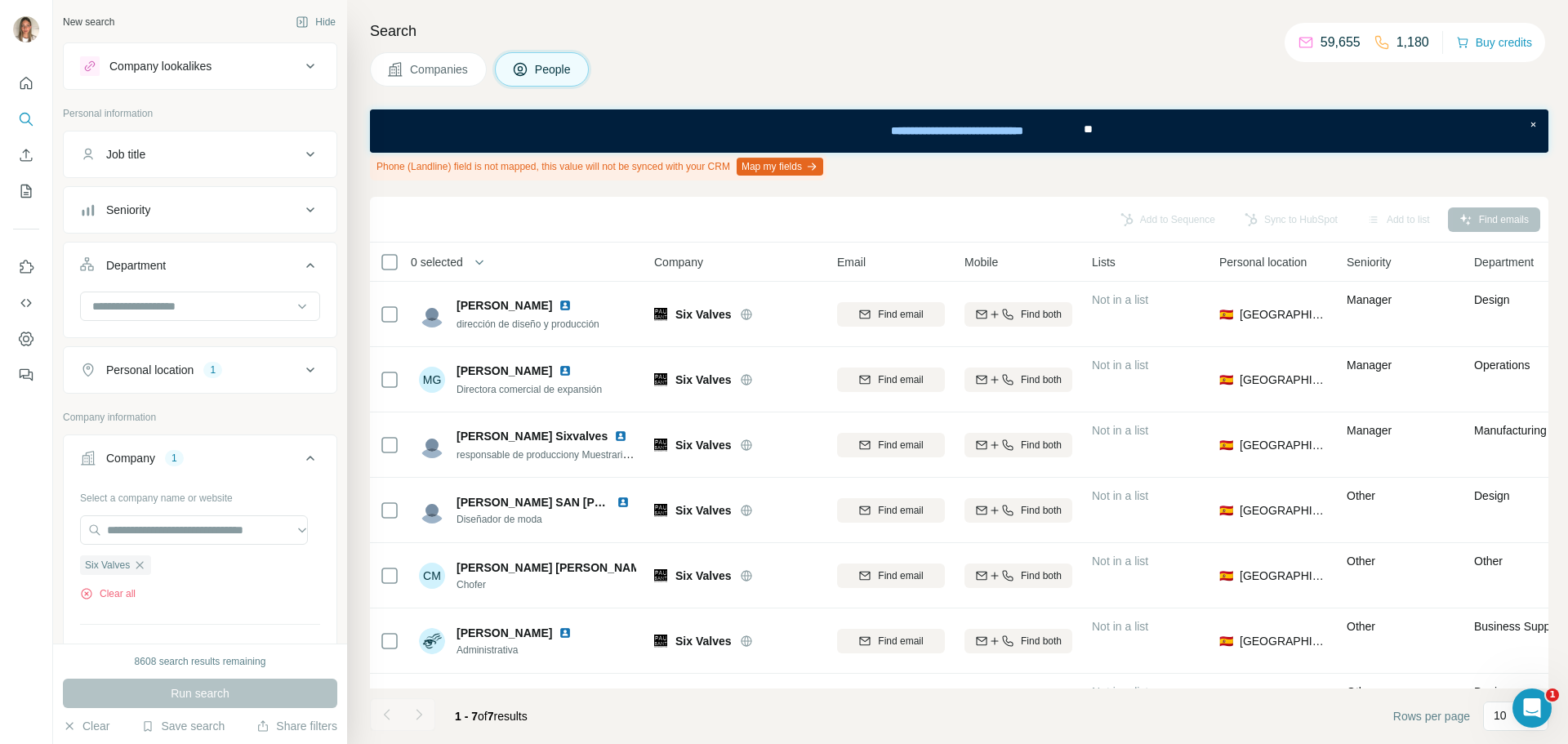
click at [263, 264] on div "Department" at bounding box center [190, 265] width 221 height 16
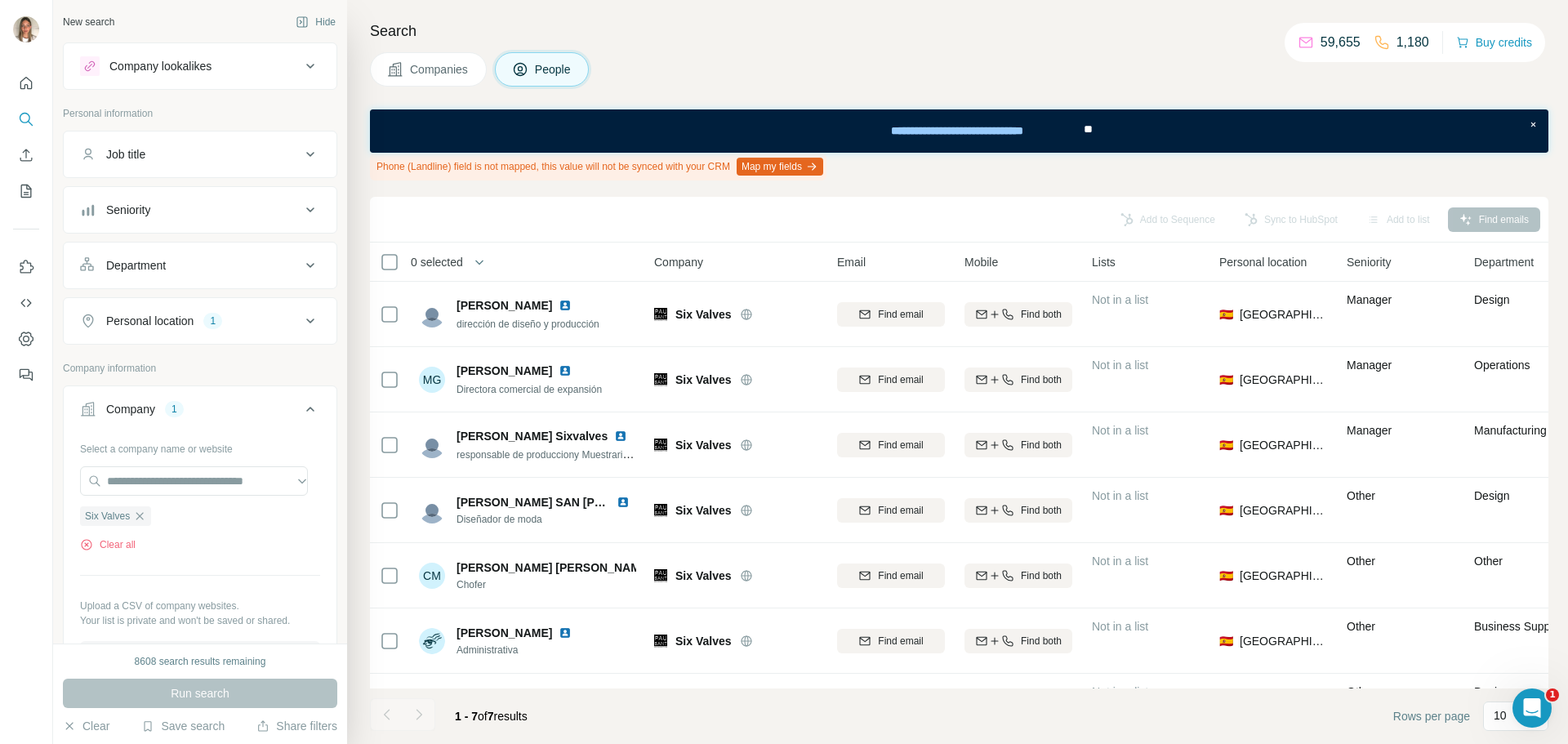
click at [226, 260] on div "Department" at bounding box center [190, 265] width 221 height 16
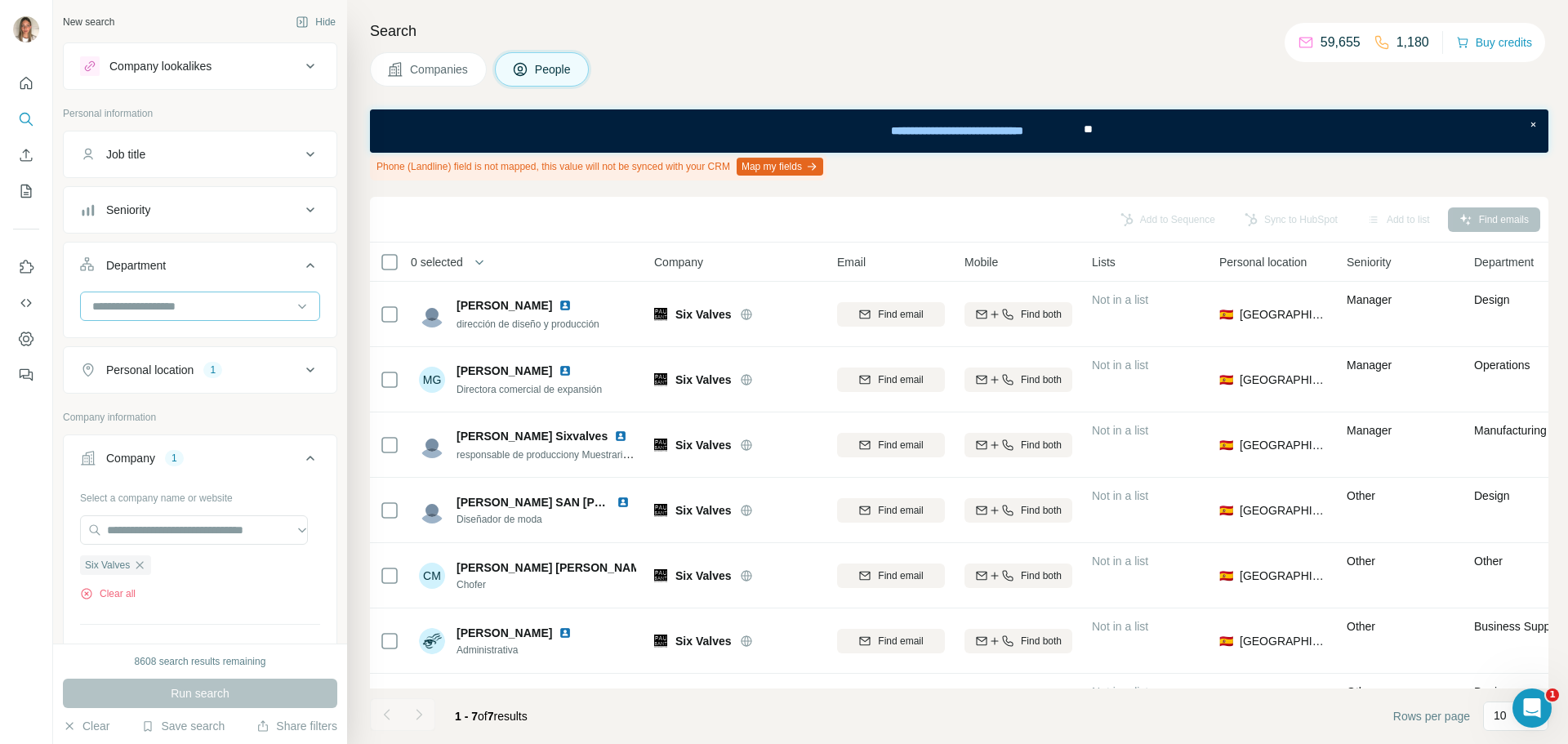
click at [216, 315] on div at bounding box center [191, 306] width 202 height 28
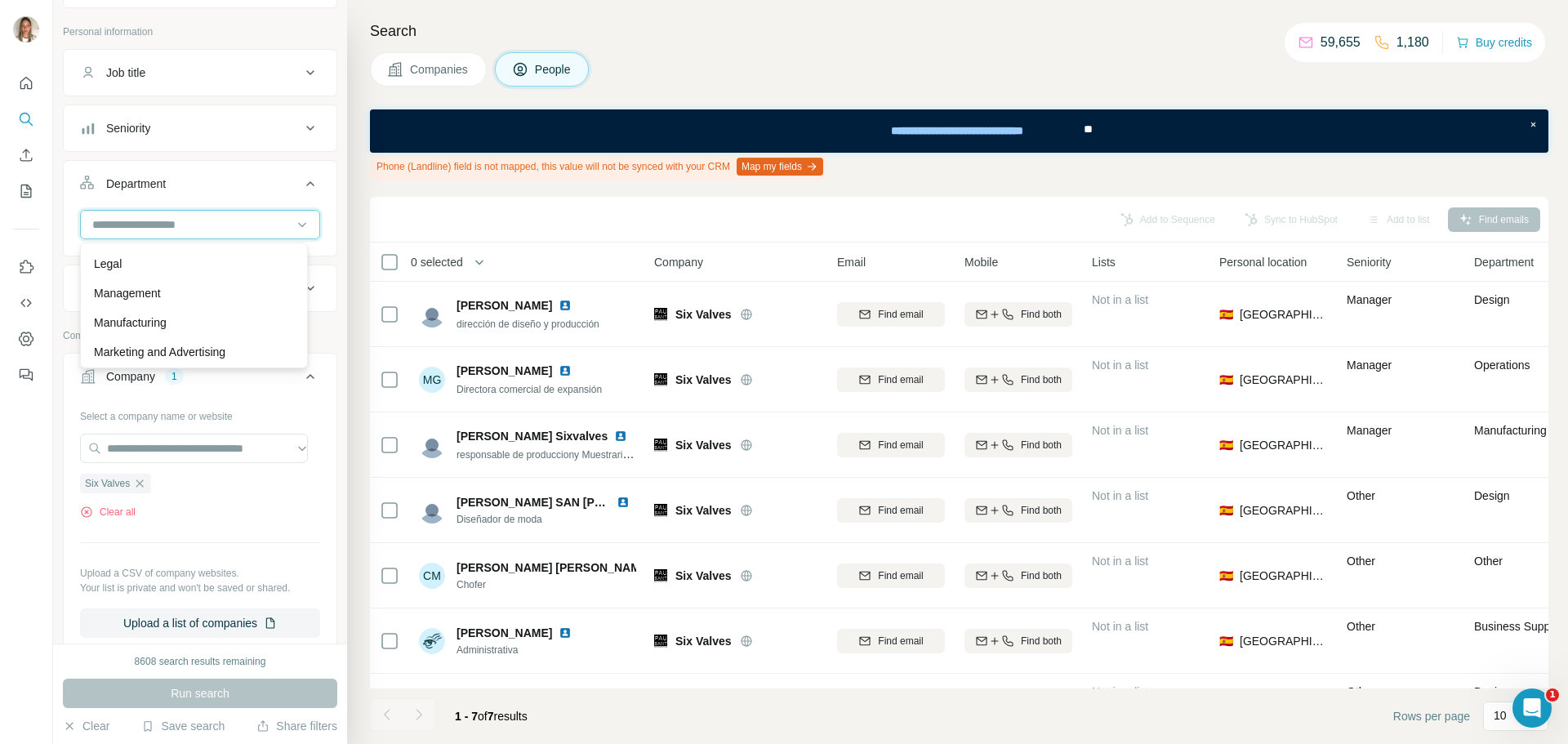
scroll to position [327, 0]
click at [202, 314] on p "Marketing and Advertising" at bounding box center [160, 317] width 132 height 16
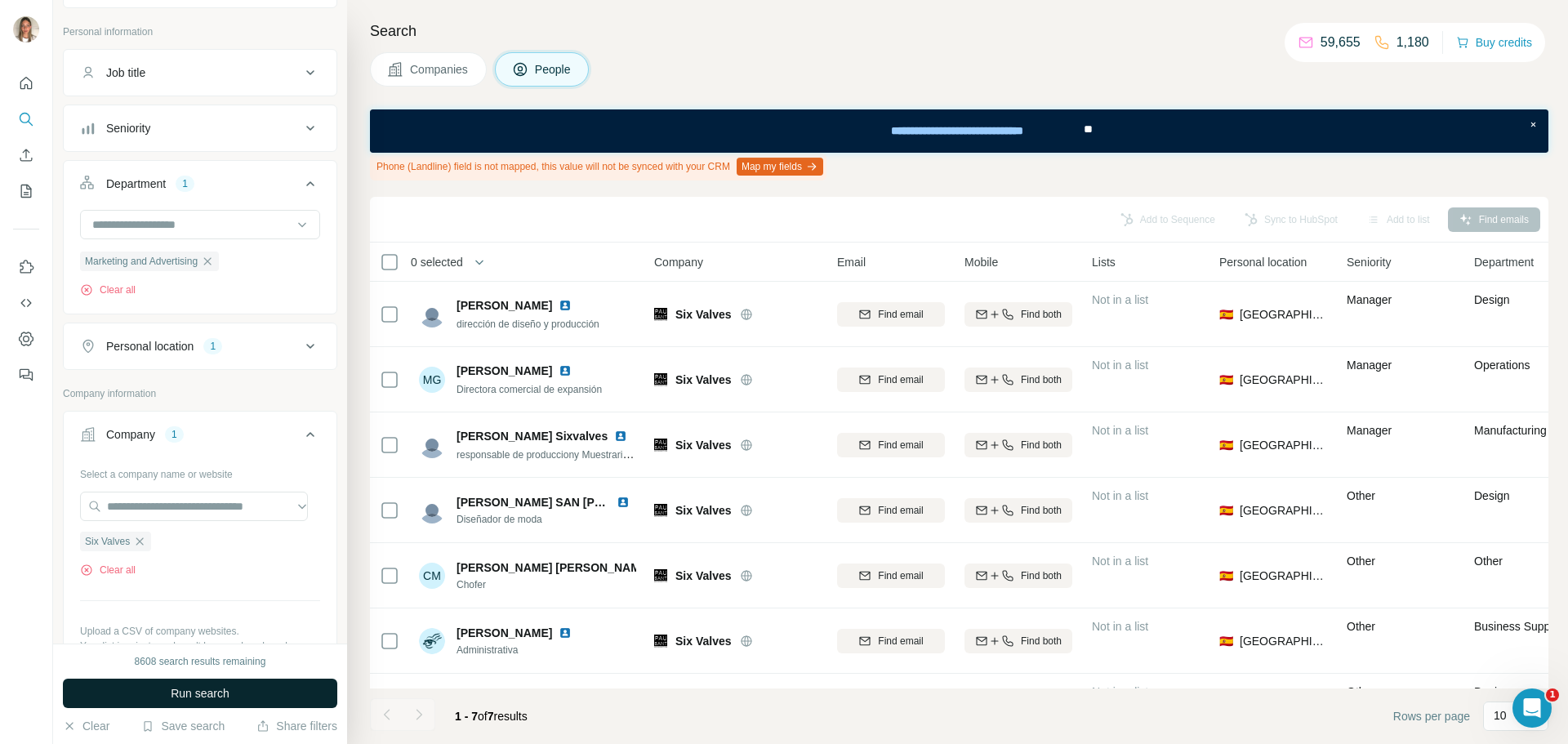
click at [226, 689] on span "Run search" at bounding box center [199, 693] width 58 height 16
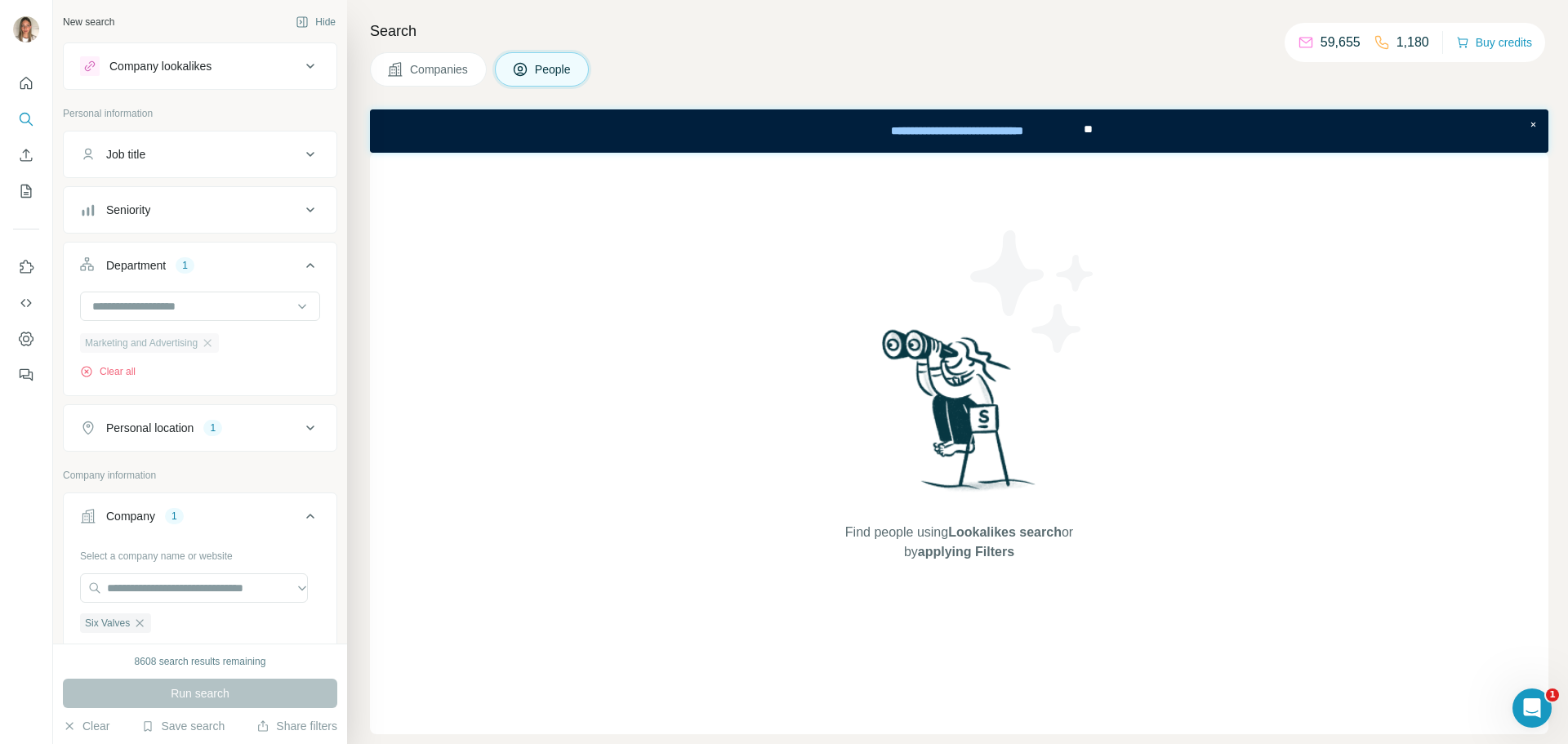
click at [219, 342] on div "Marketing and Advertising" at bounding box center [149, 343] width 139 height 20
click at [211, 343] on icon "button" at bounding box center [207, 343] width 13 height 13
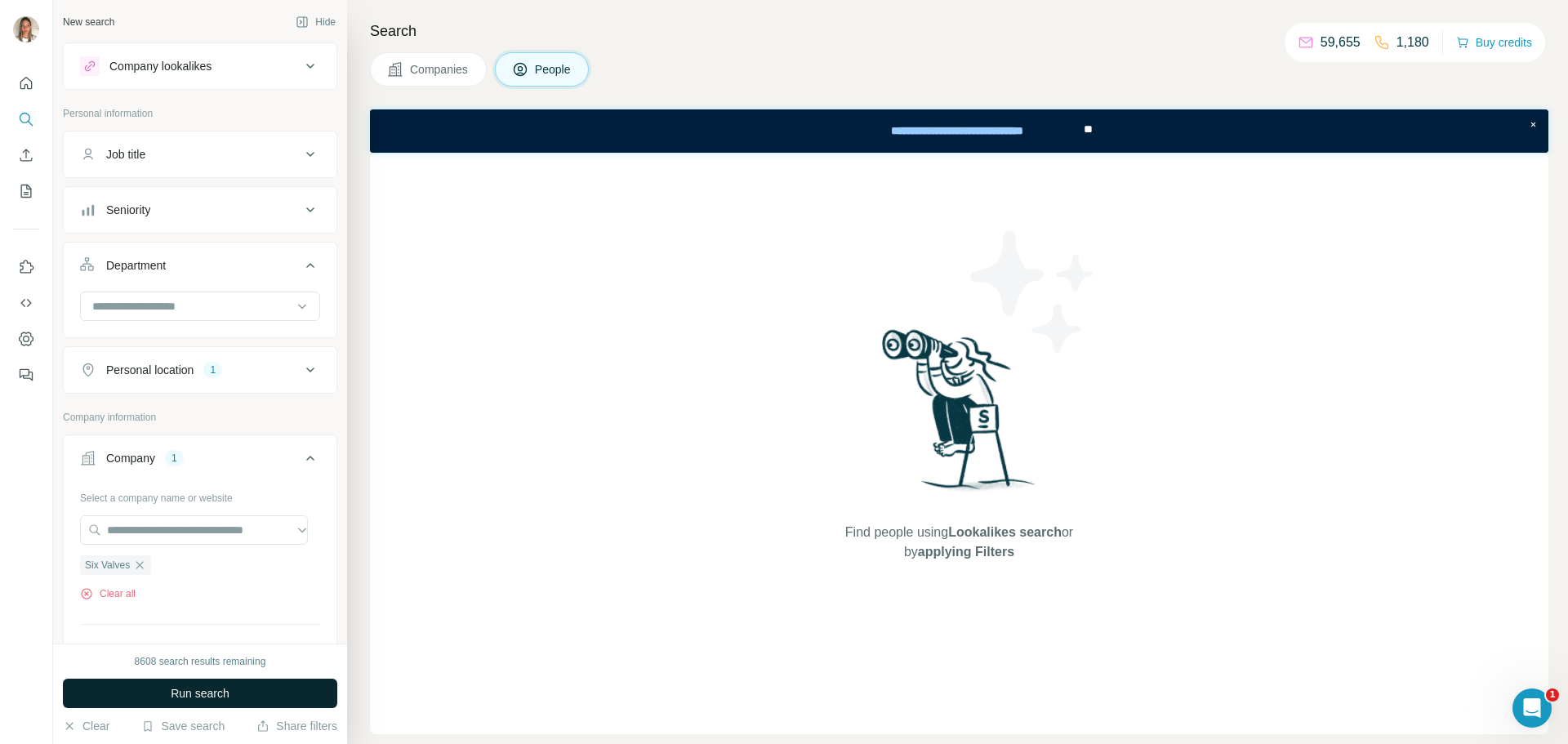
click at [254, 688] on button "Run search" at bounding box center [199, 693] width 274 height 30
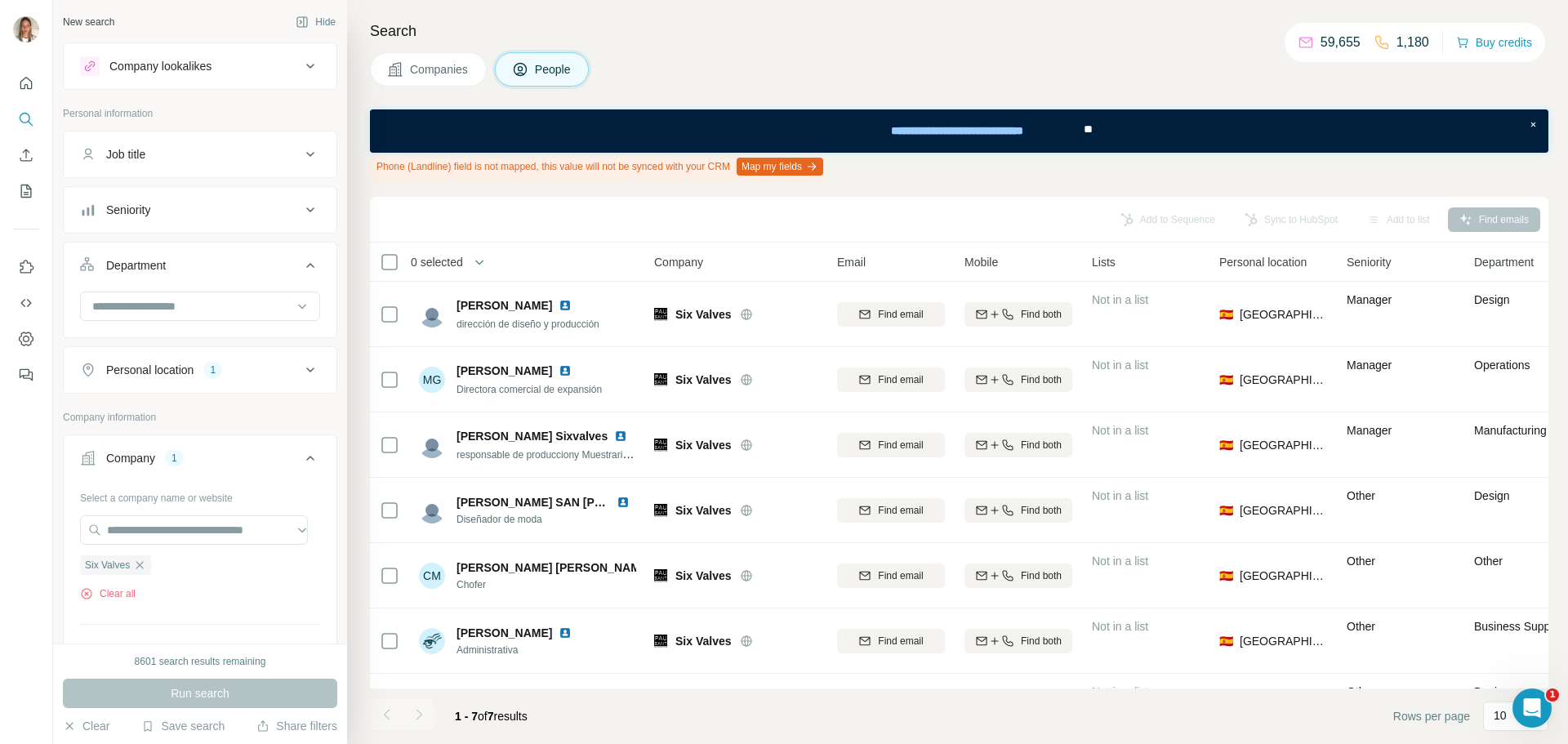
click at [300, 272] on icon at bounding box center [310, 265] width 20 height 20
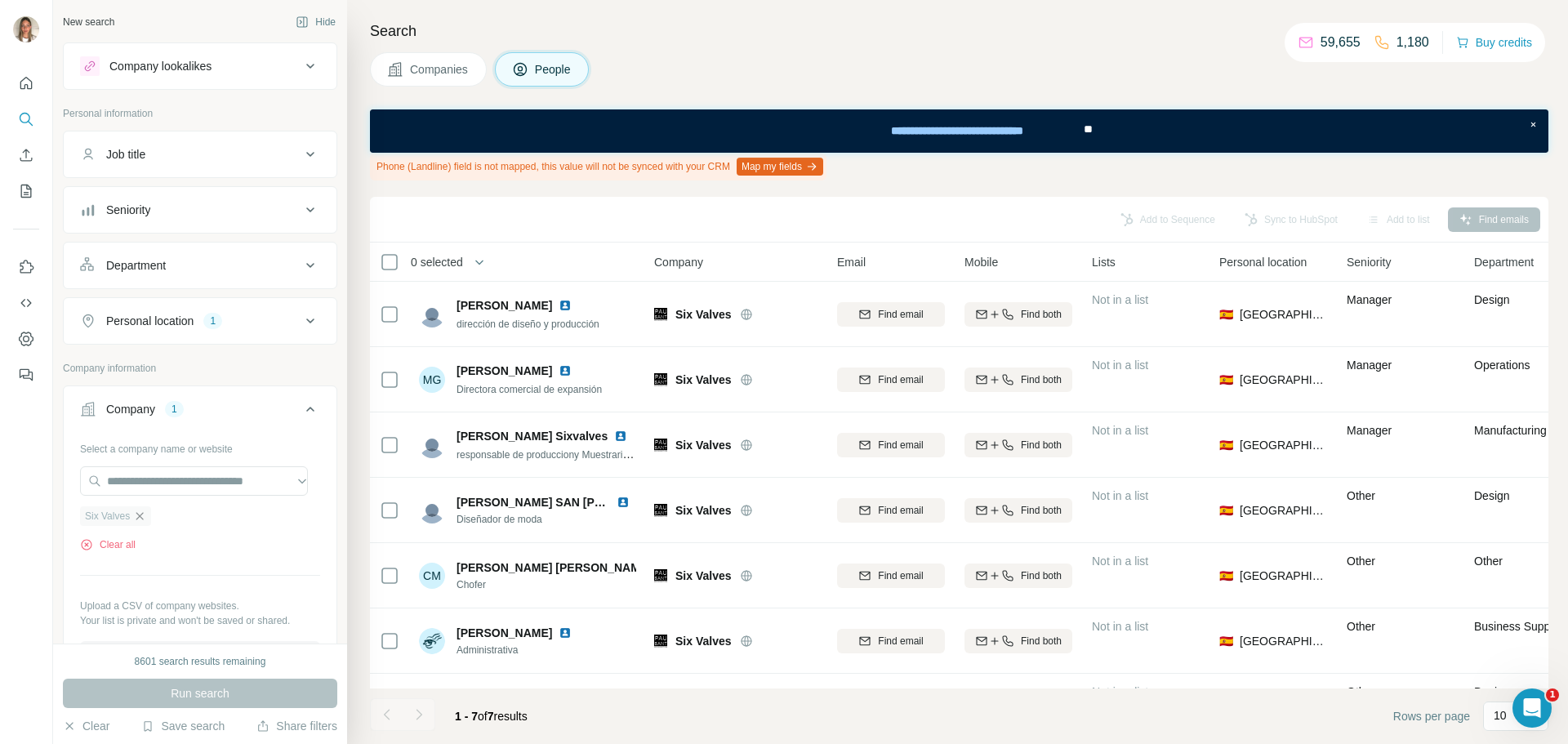
click at [136, 511] on icon "button" at bounding box center [140, 516] width 13 height 13
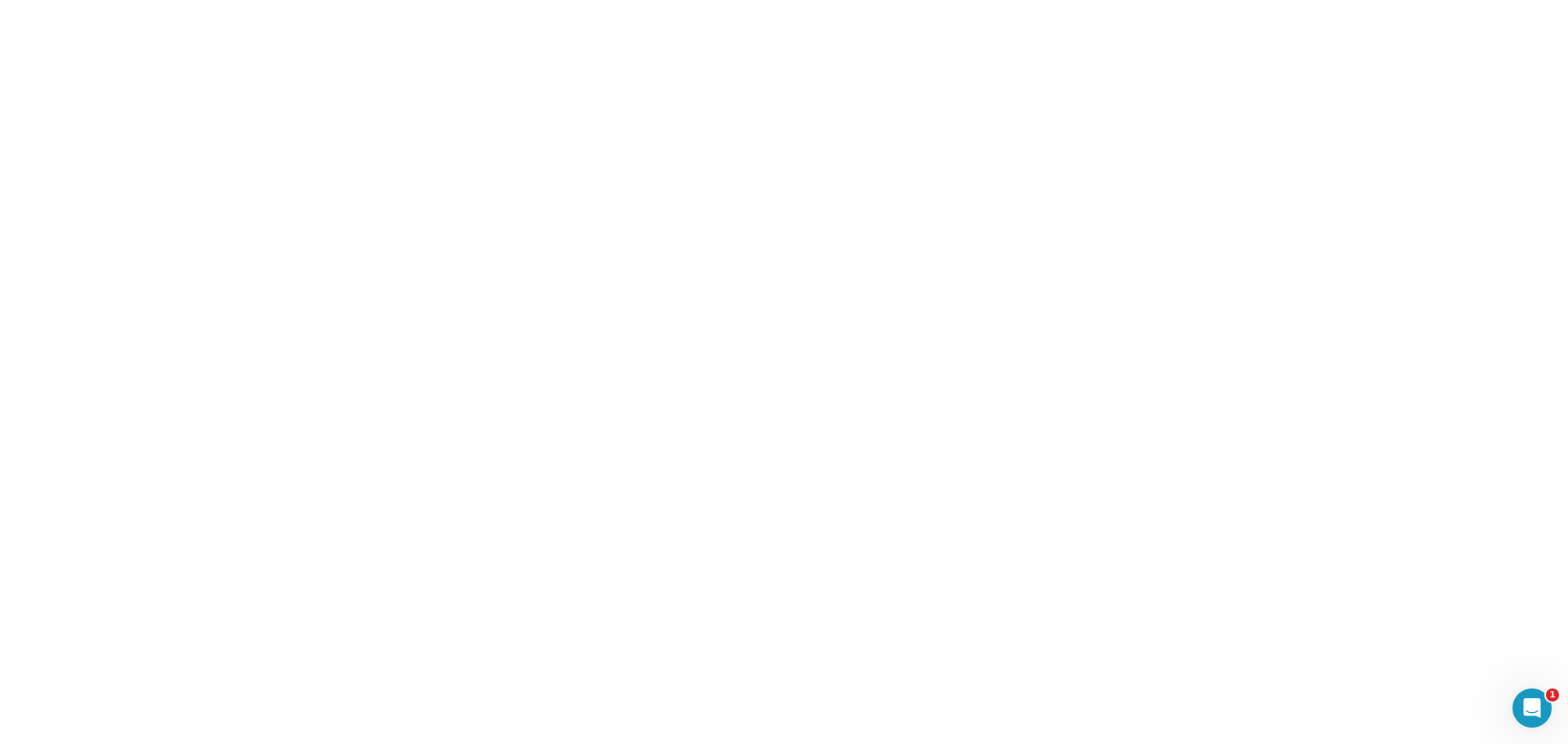
click at [160, 0] on html "1" at bounding box center [784, 0] width 1568 height 0
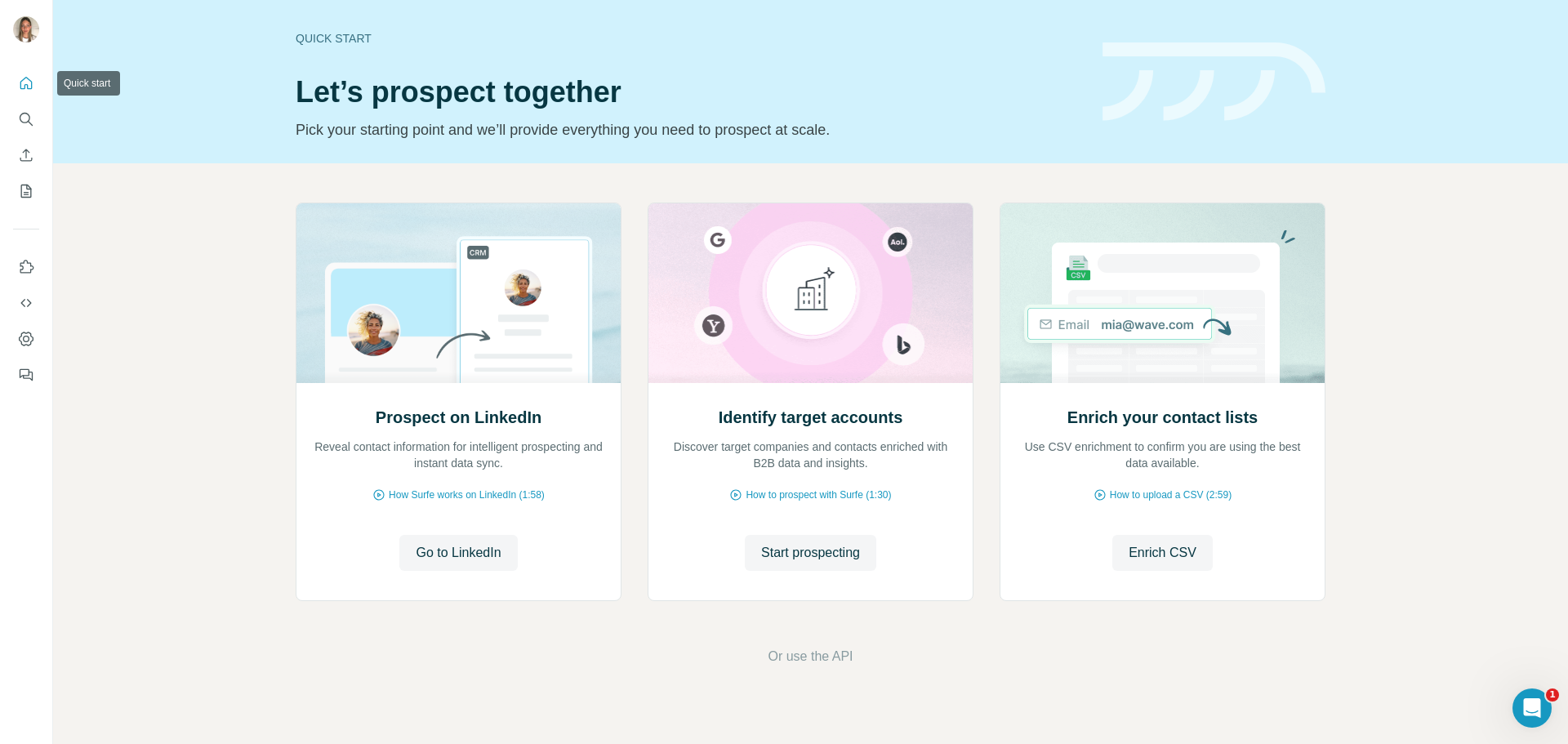
click at [22, 86] on icon "Quick start" at bounding box center [26, 83] width 16 height 16
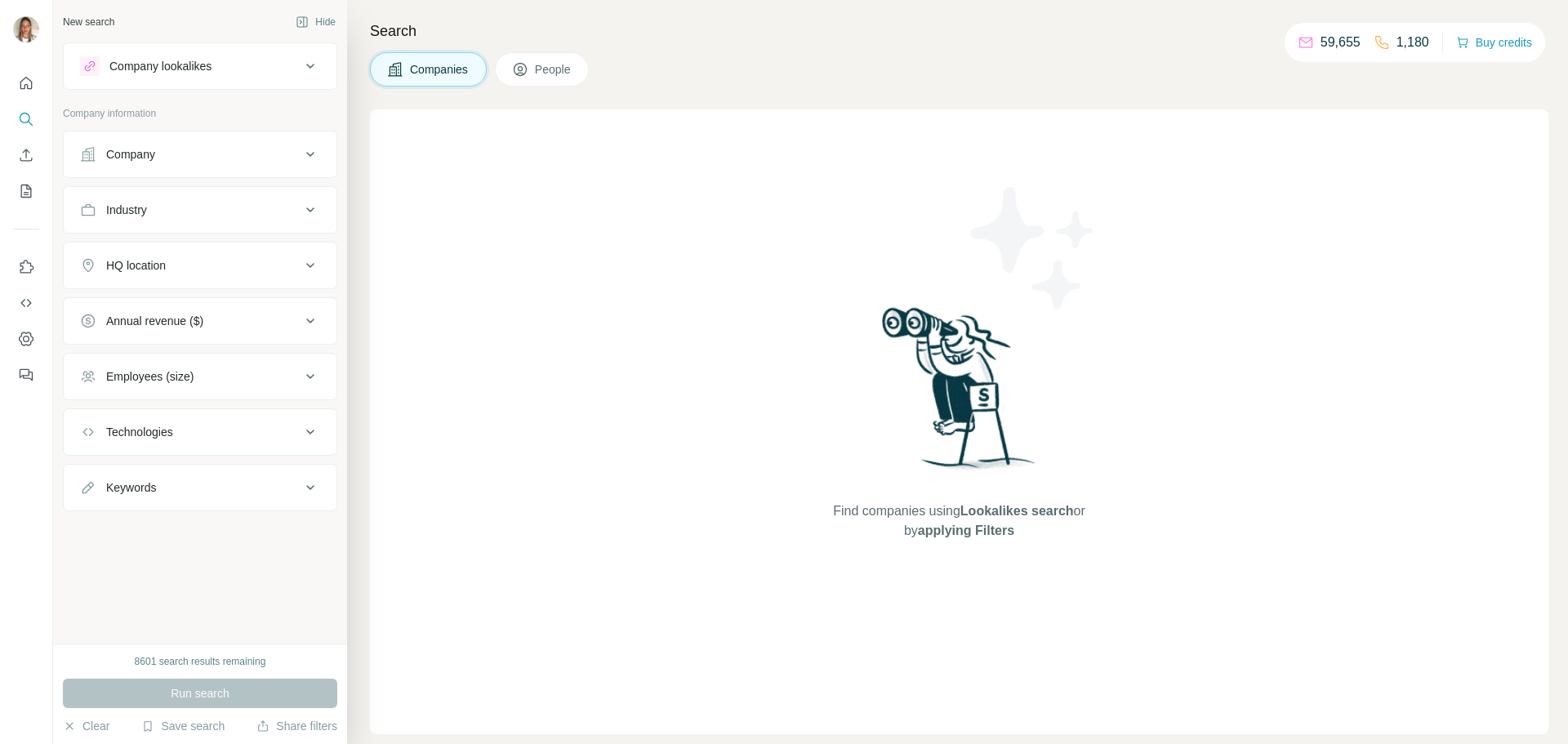
click at [235, 158] on div "Company" at bounding box center [190, 155] width 221 height 16
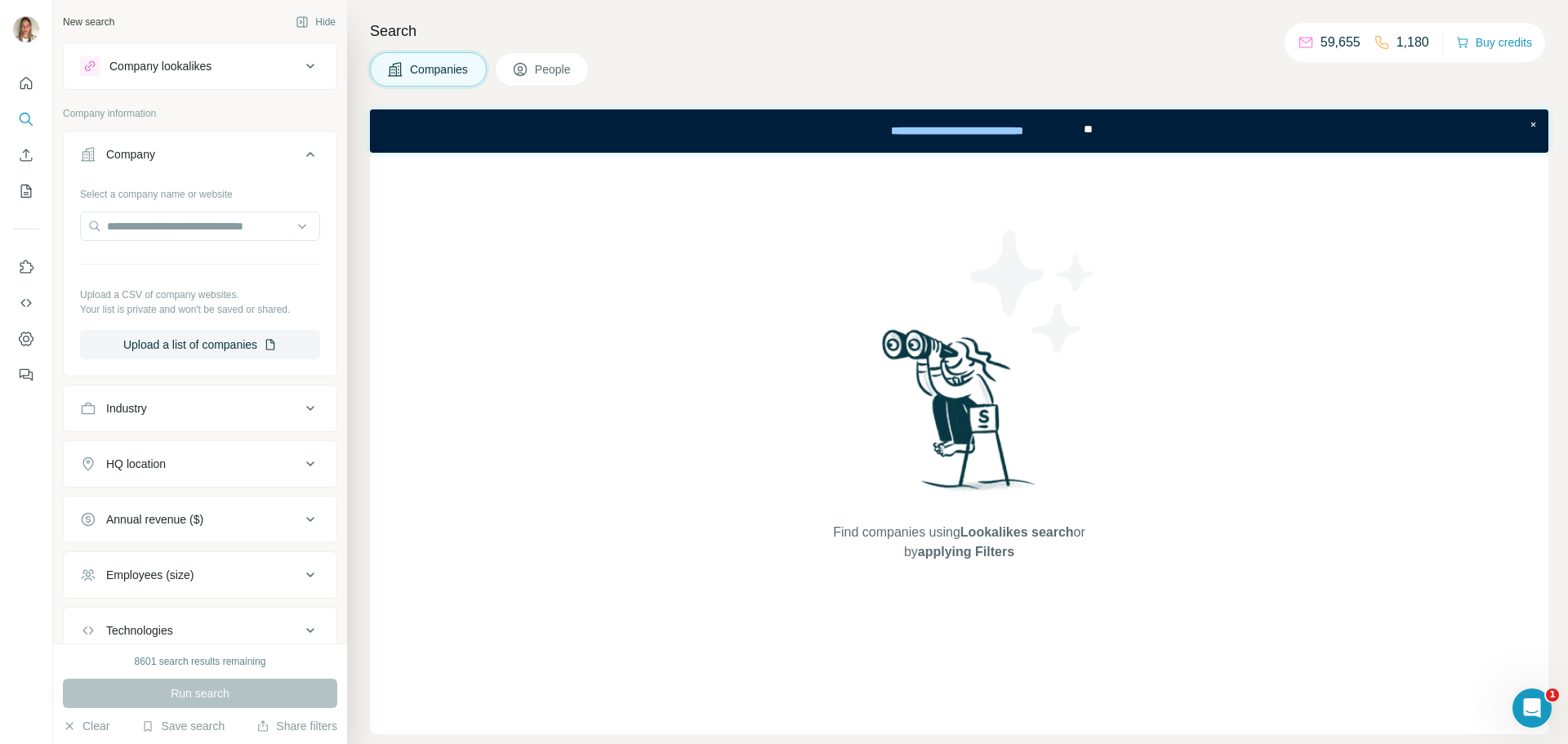
click at [571, 72] on span "People" at bounding box center [554, 69] width 38 height 16
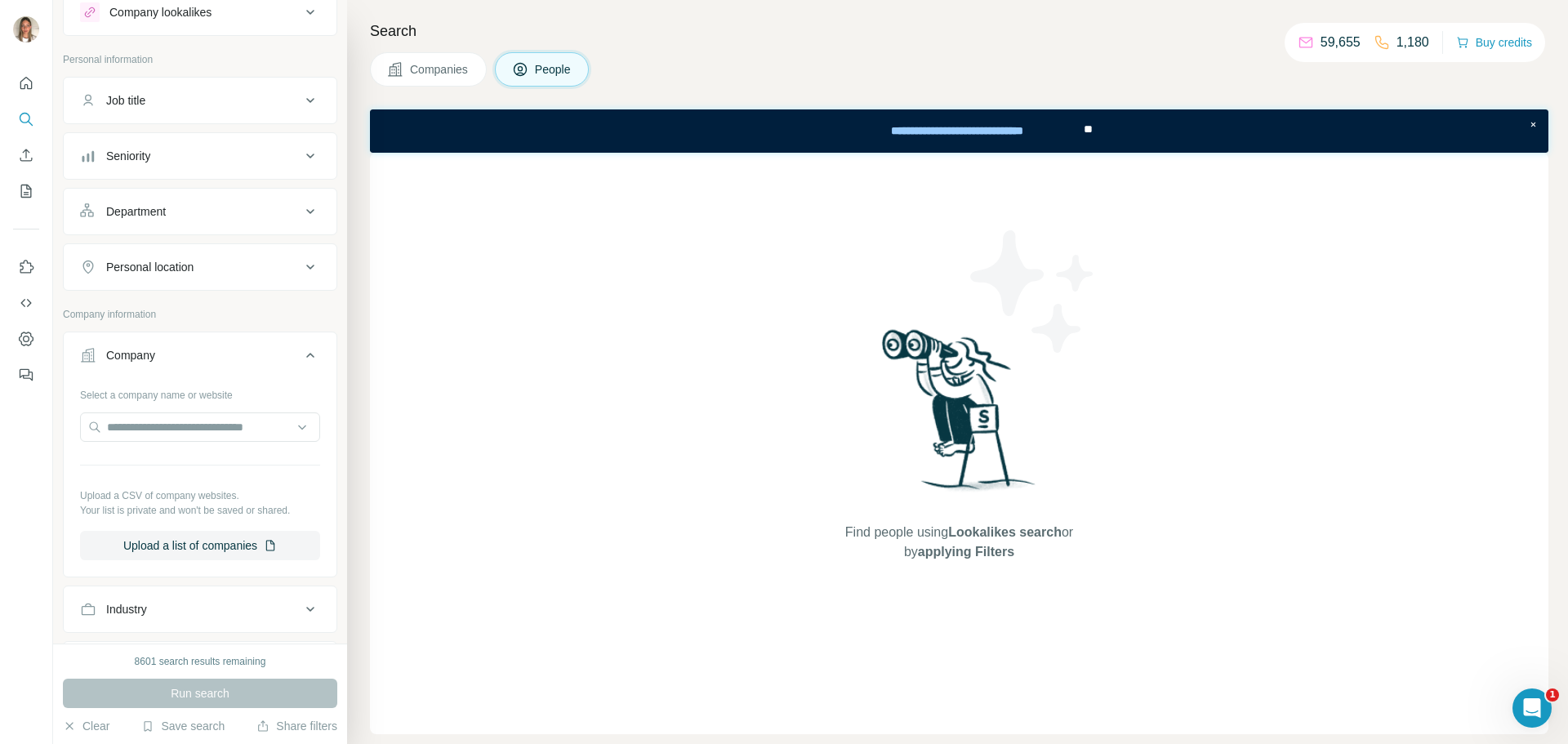
scroll to position [81, 0]
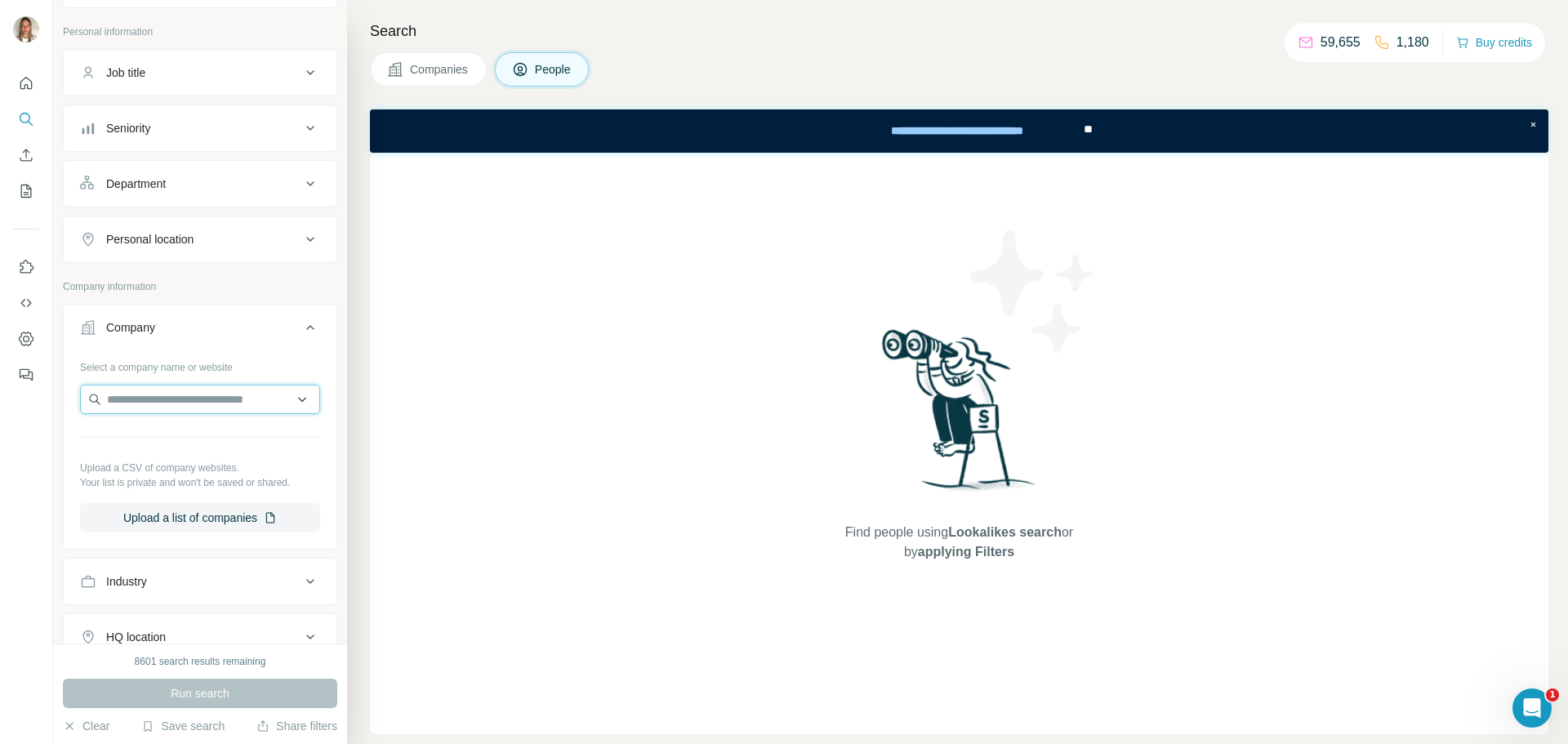
click at [215, 398] on input "text" at bounding box center [200, 399] width 240 height 30
paste input "**********"
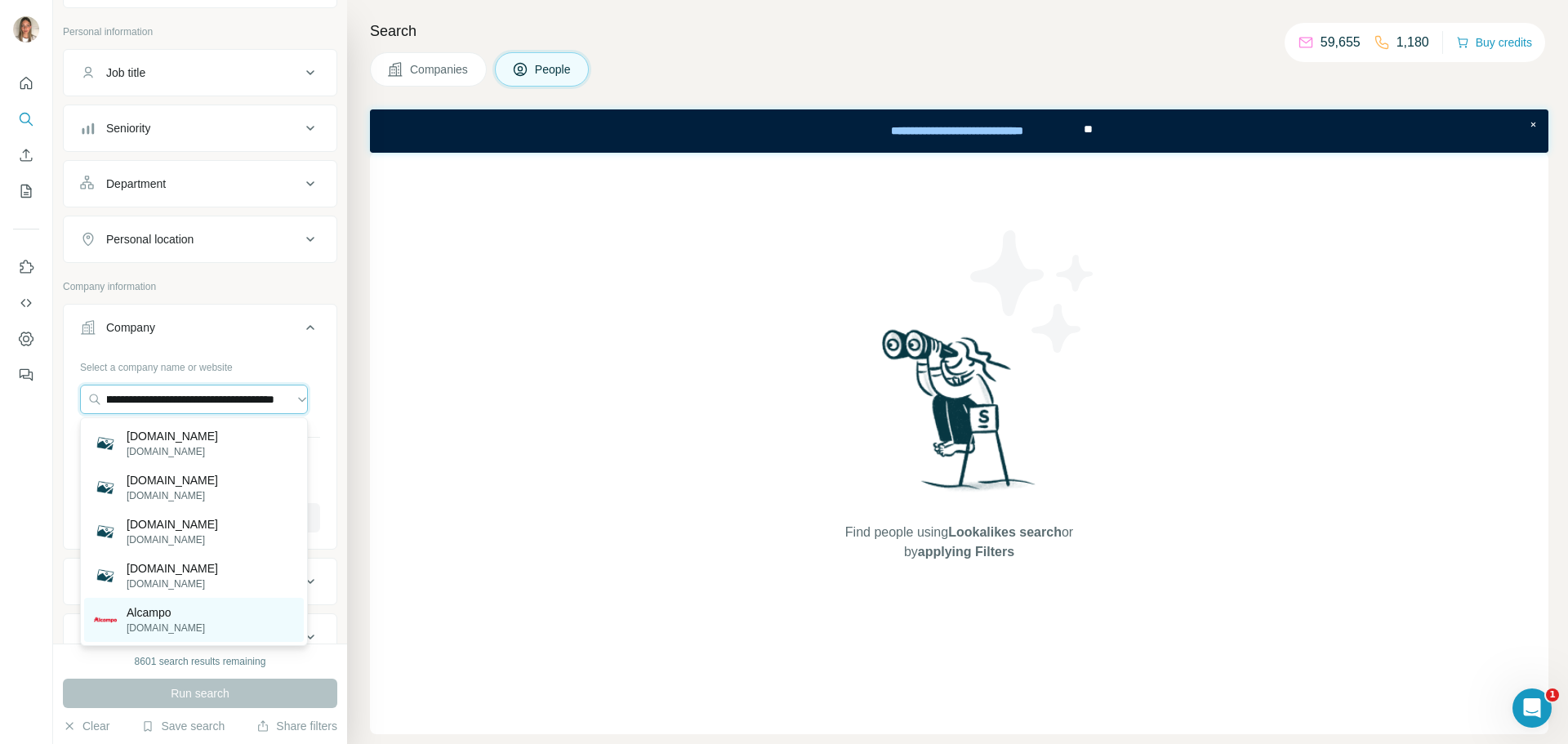
type input "**********"
click at [147, 611] on p "Alcampo" at bounding box center [165, 612] width 78 height 16
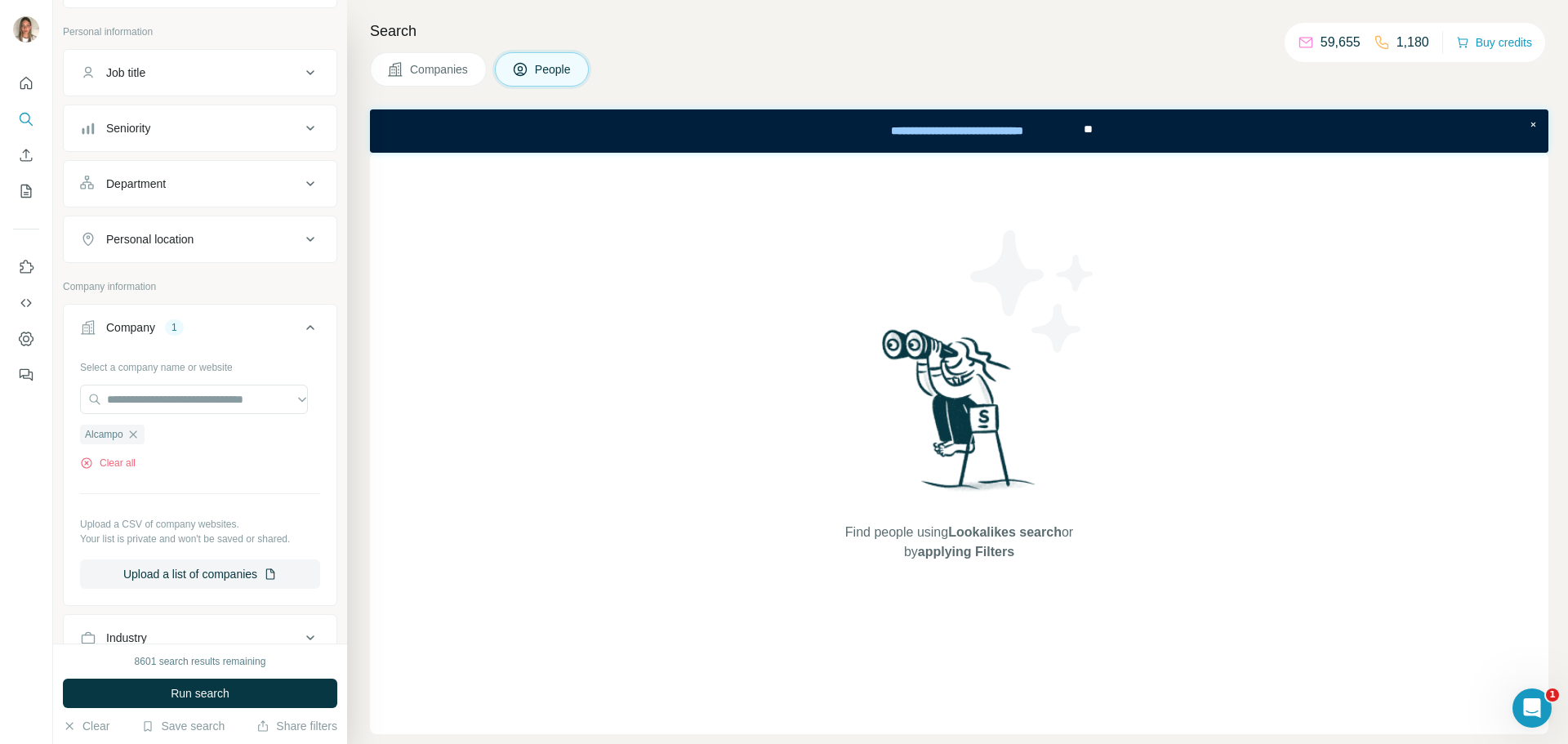
click at [216, 247] on div "Personal location" at bounding box center [190, 239] width 221 height 16
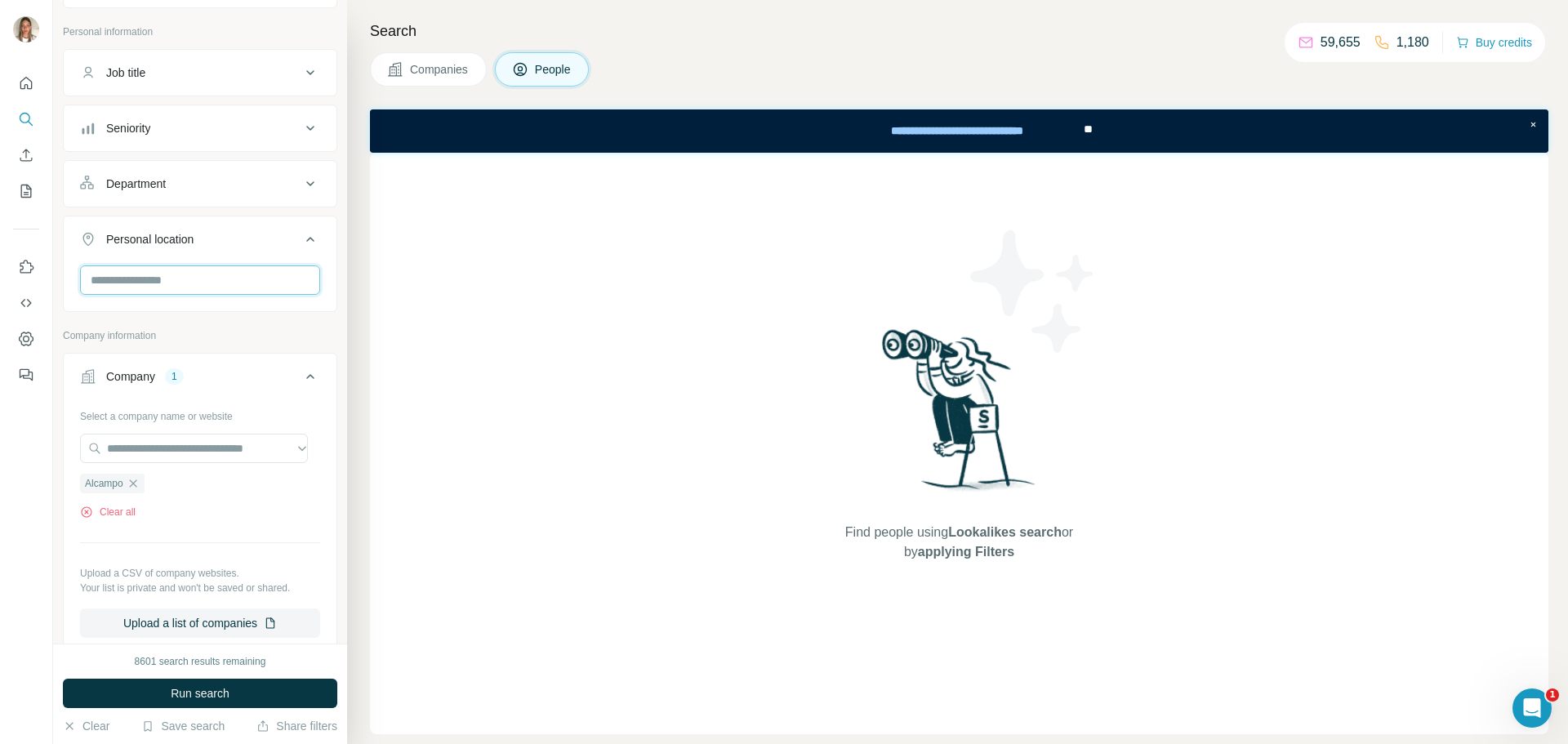
click at [184, 273] on input "text" at bounding box center [200, 280] width 240 height 30
type input "*****"
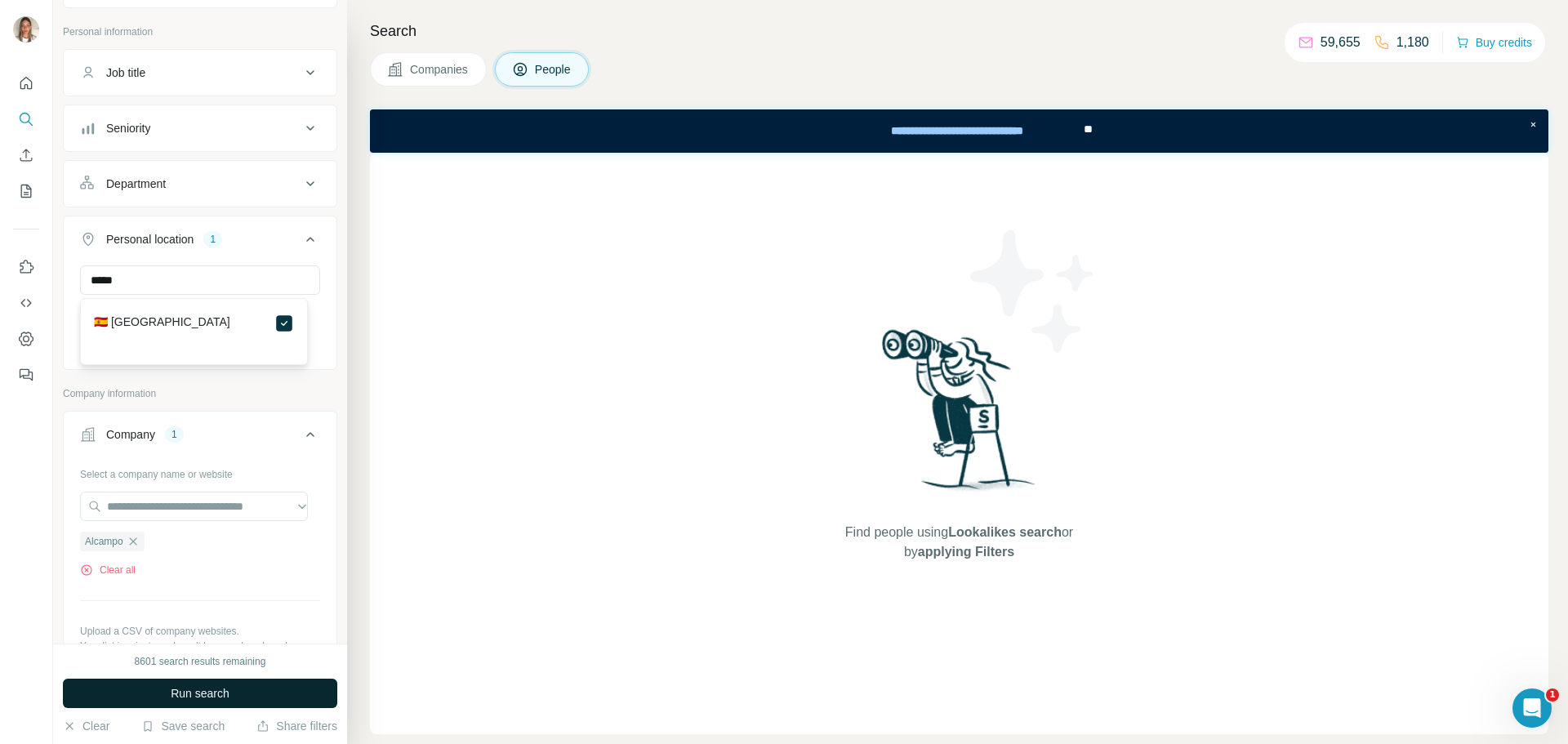
click at [150, 679] on button "Run search" at bounding box center [199, 693] width 274 height 30
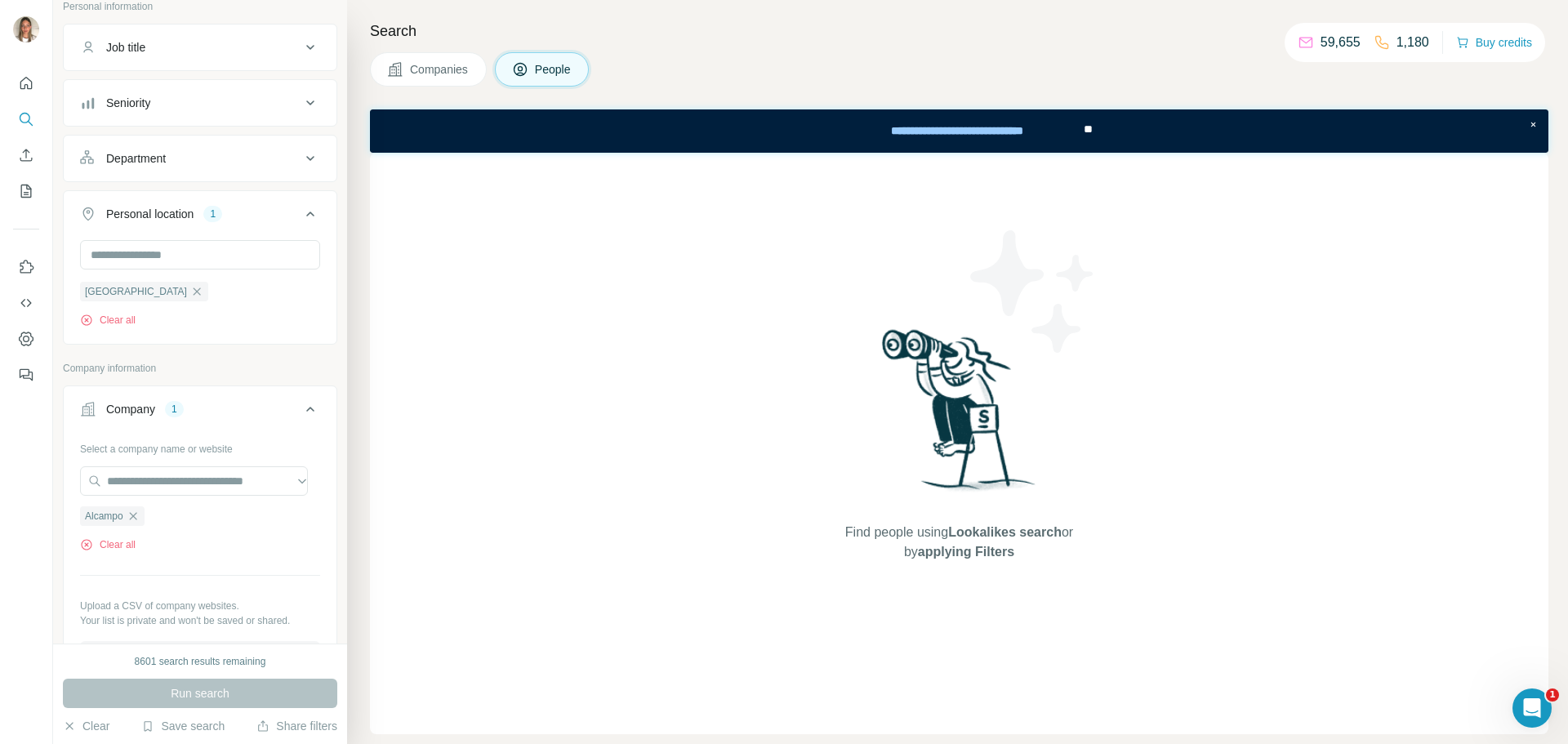
scroll to position [77, 0]
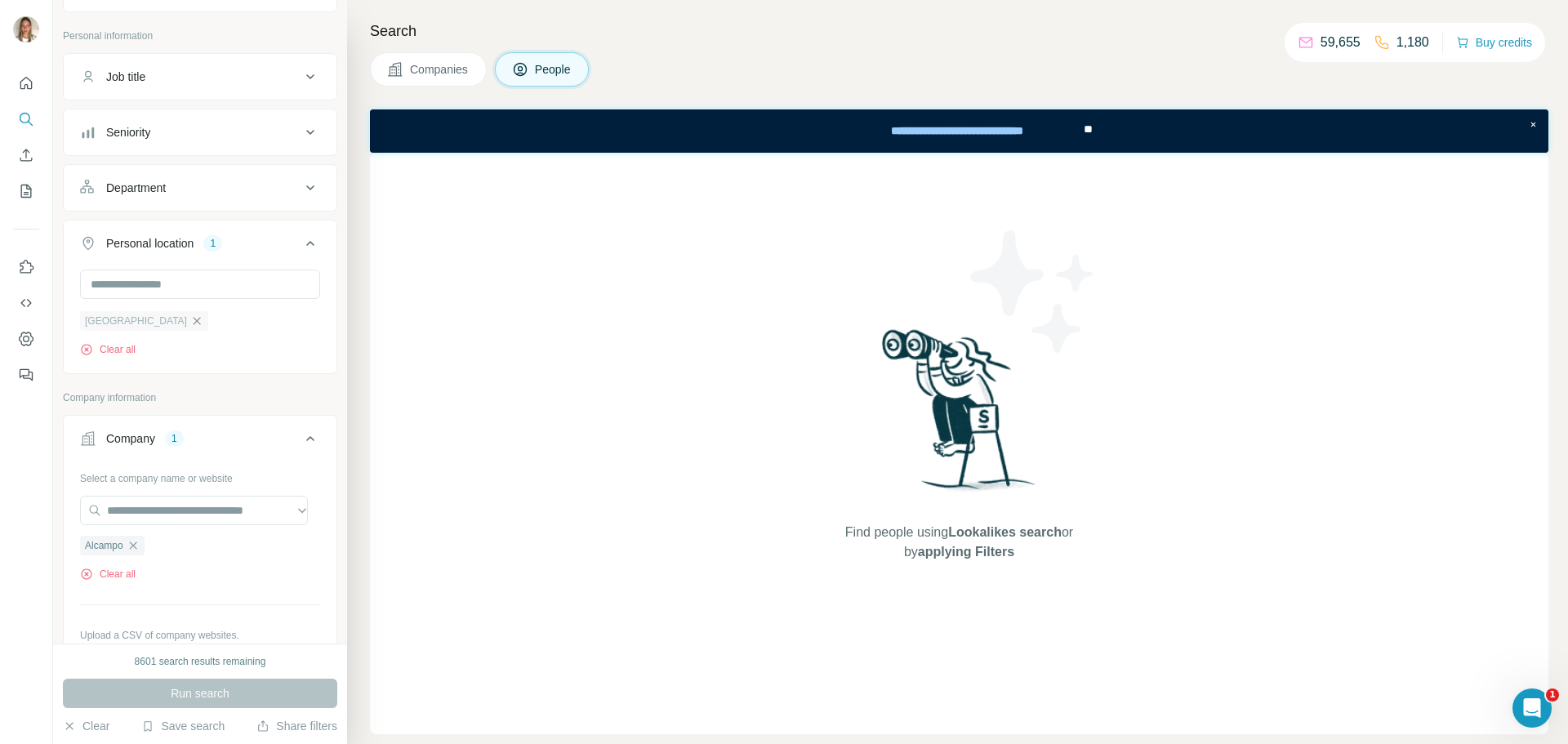
click at [190, 322] on icon "button" at bounding box center [197, 321] width 13 height 13
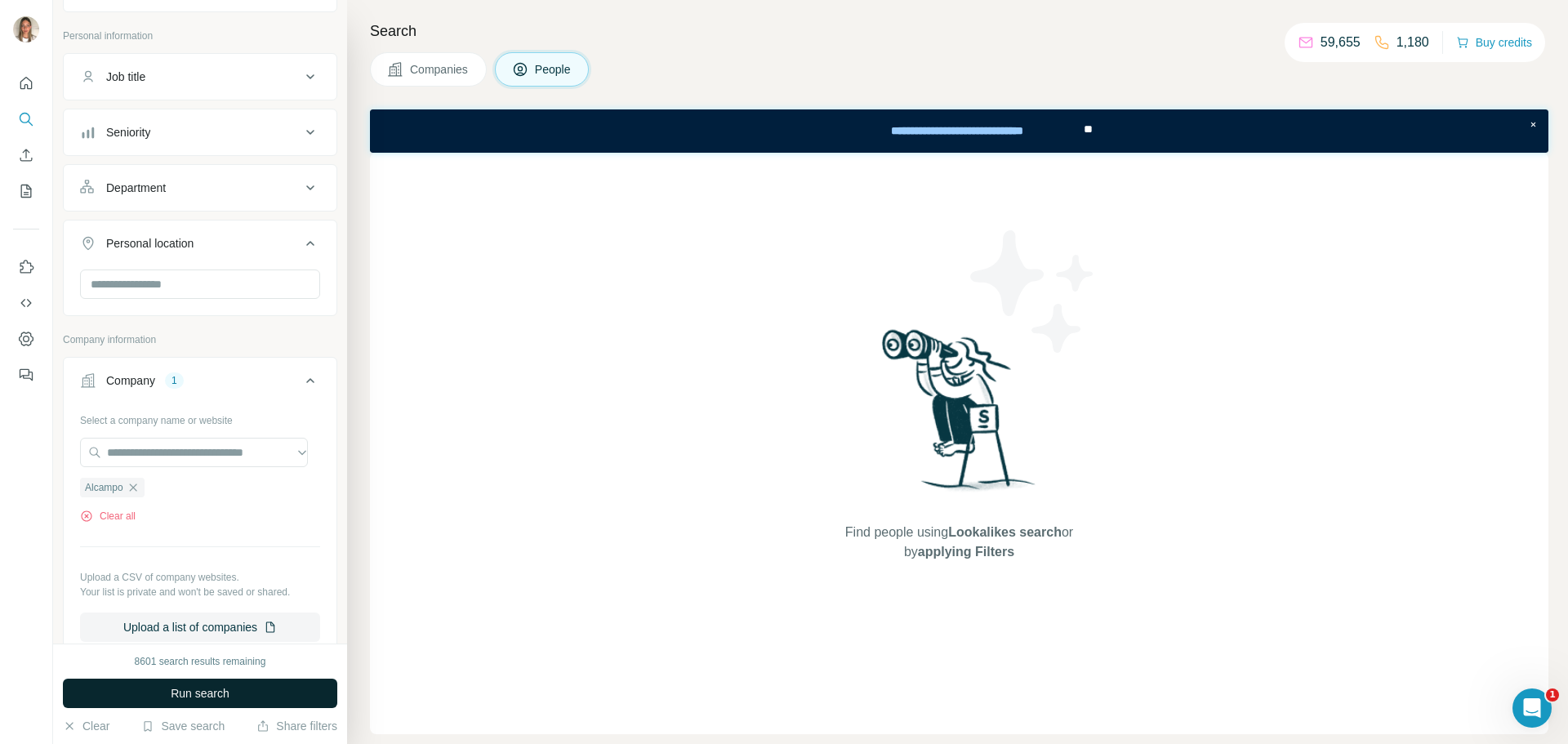
click at [220, 688] on span "Run search" at bounding box center [199, 693] width 58 height 16
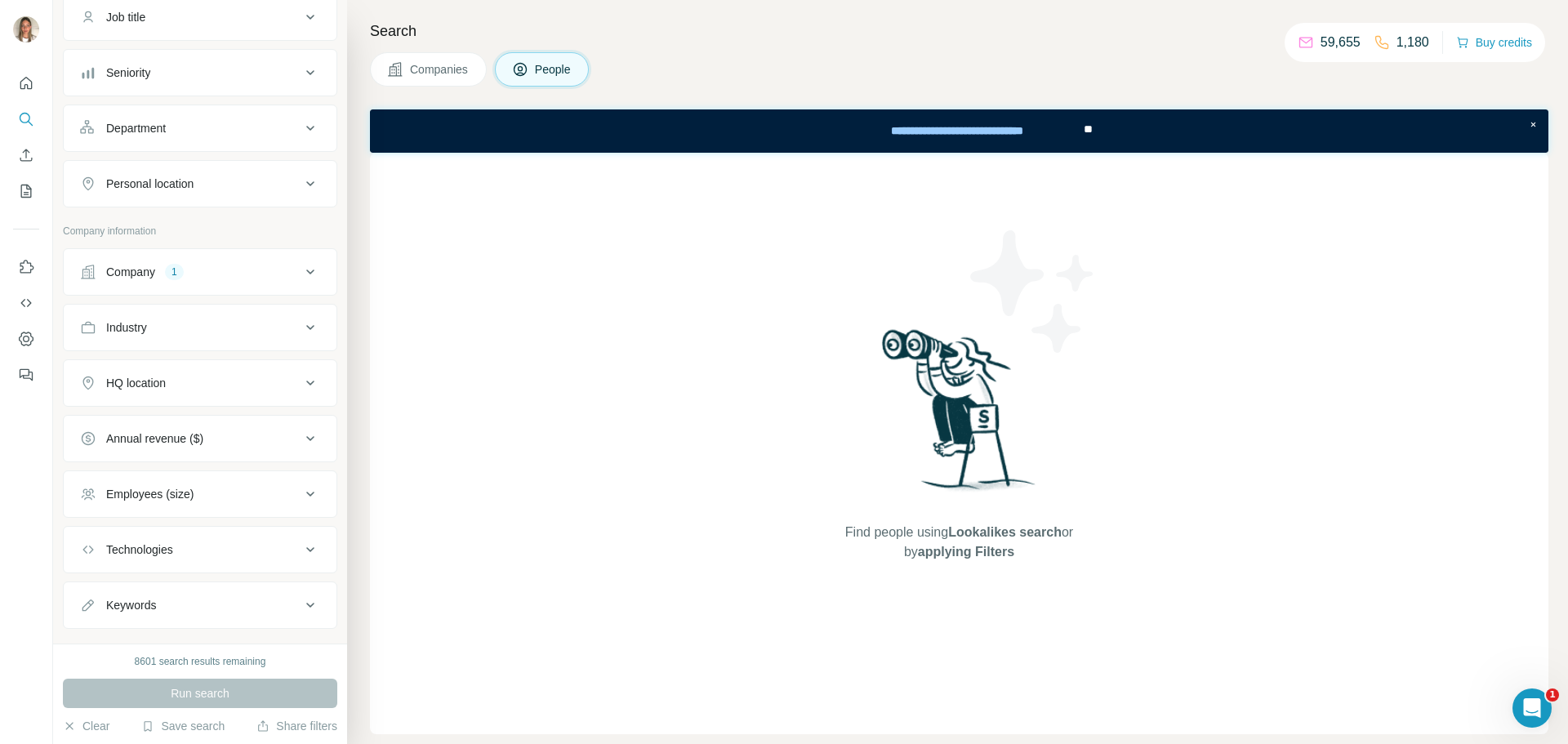
scroll to position [123, 0]
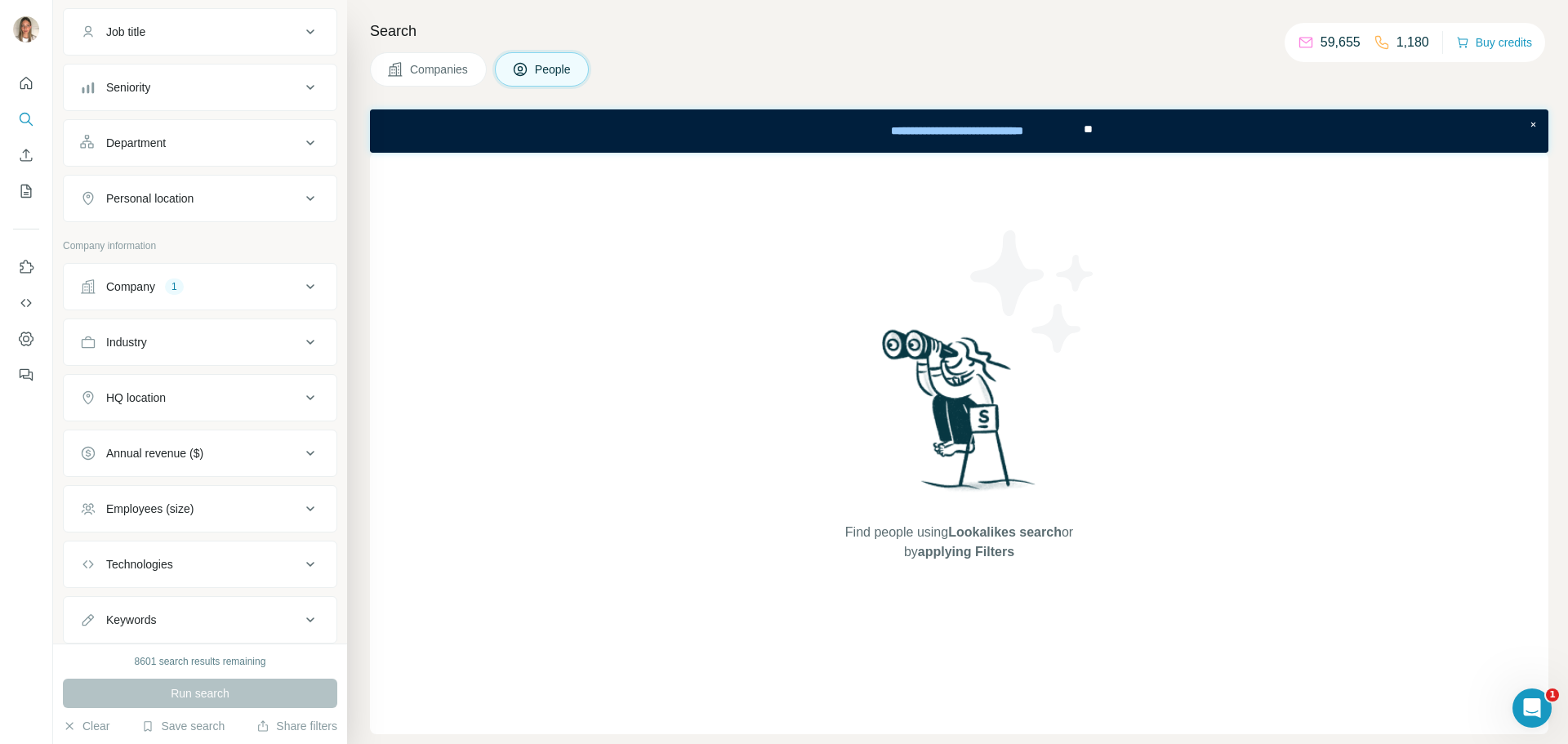
click at [182, 278] on div "Company 1" at bounding box center [190, 286] width 221 height 16
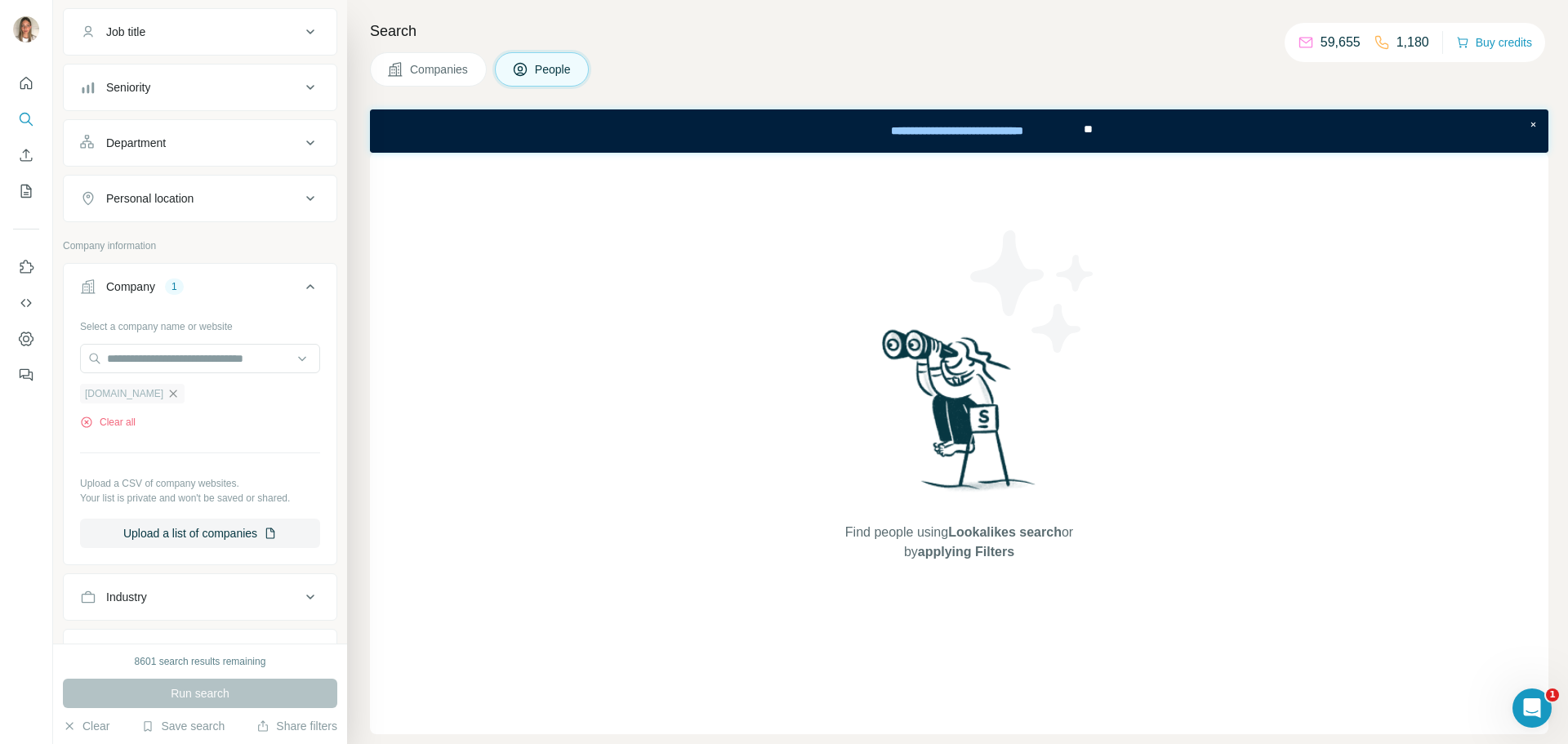
click at [179, 391] on icon "button" at bounding box center [173, 393] width 13 height 13
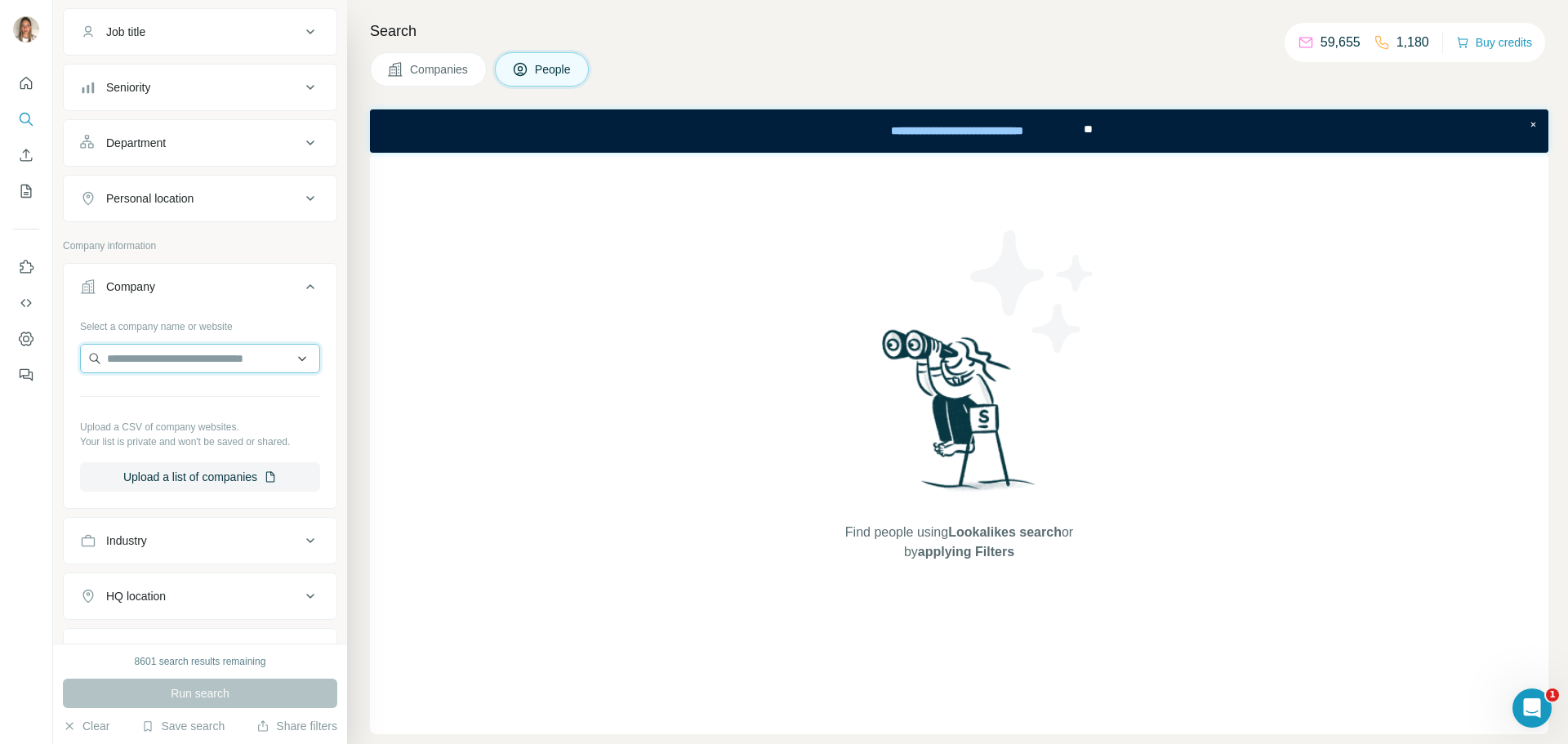
click at [182, 351] on input "text" at bounding box center [200, 359] width 240 height 30
paste input "**********"
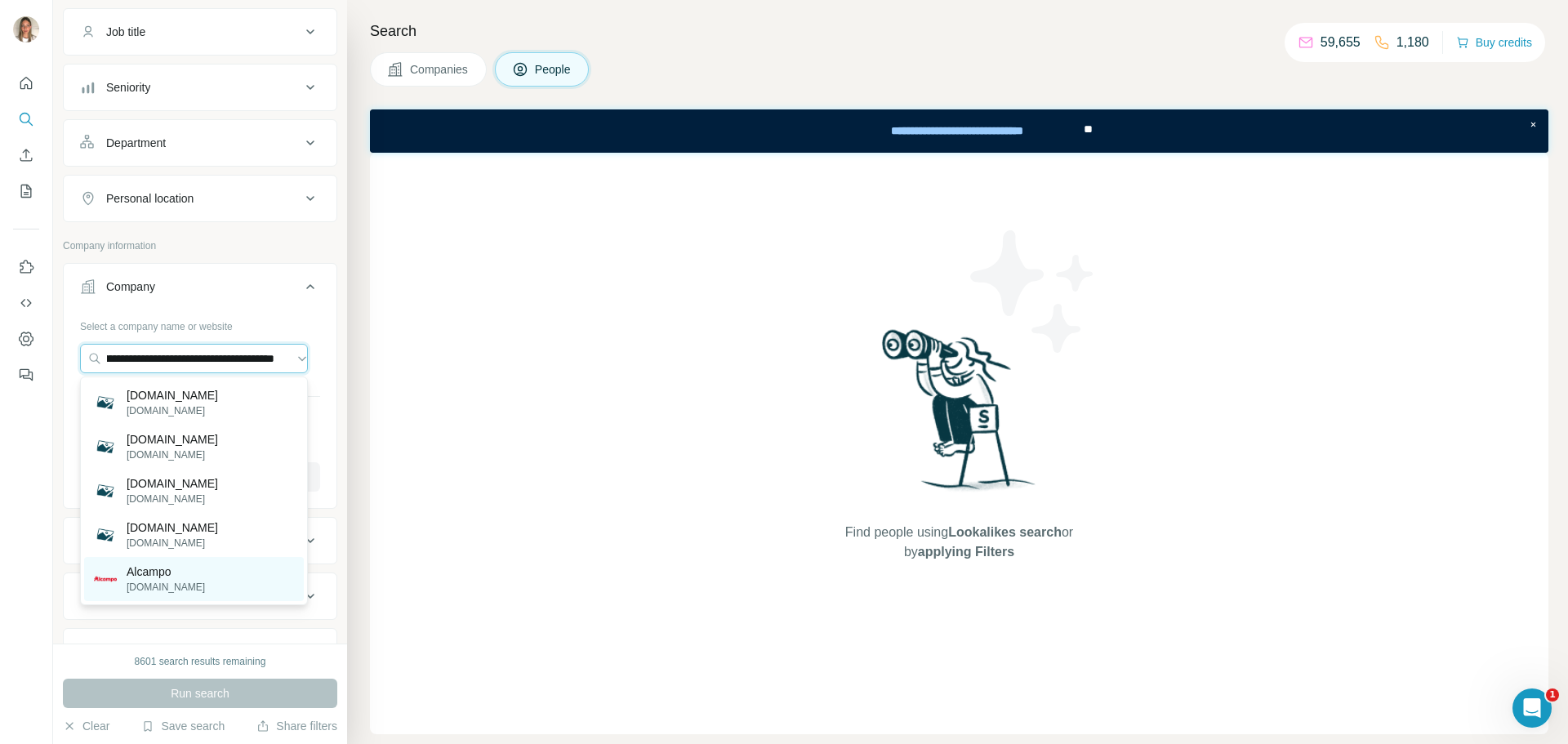
type input "**********"
click at [155, 574] on p "Alcampo" at bounding box center [165, 571] width 78 height 16
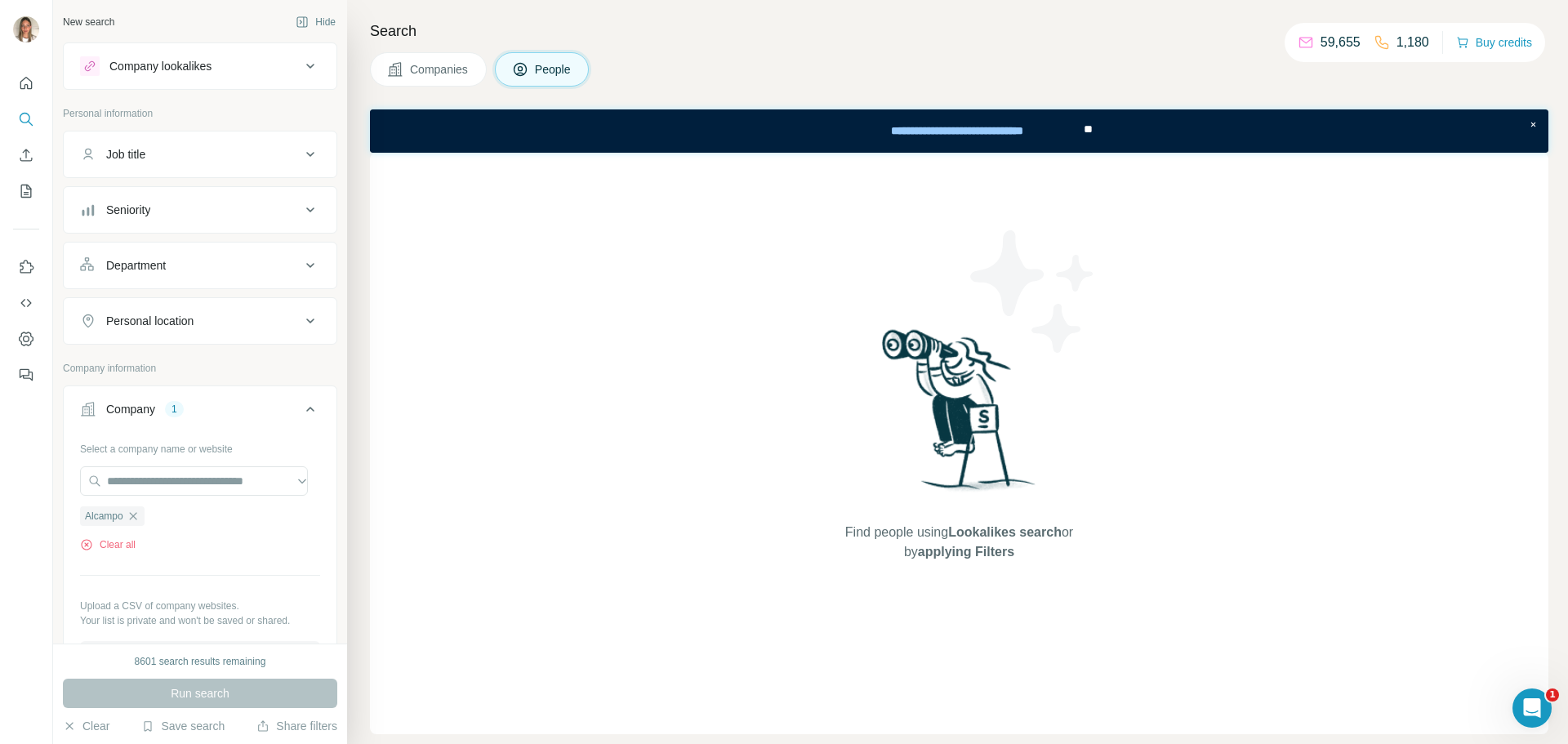
click at [211, 317] on div "Personal location" at bounding box center [190, 321] width 221 height 16
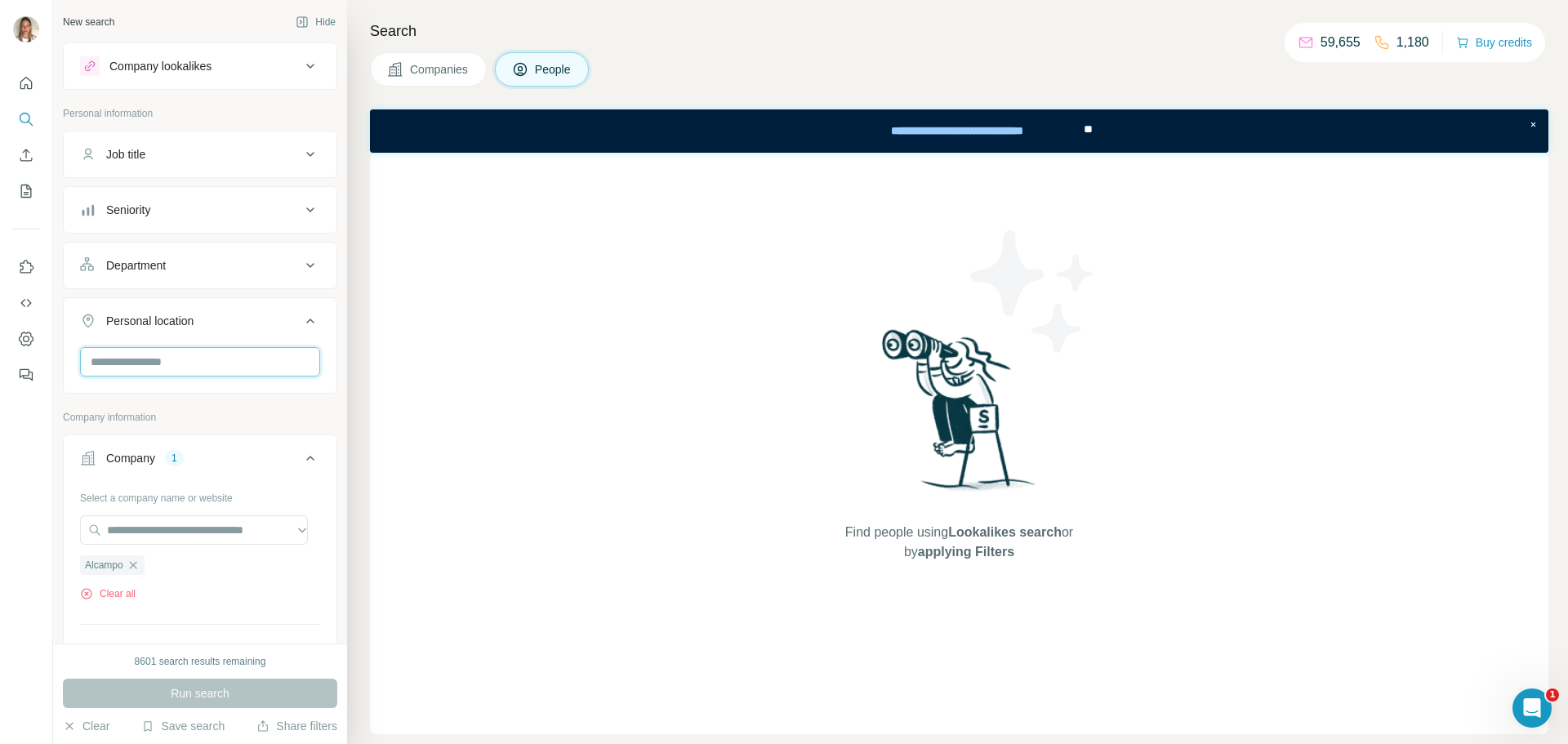
click at [198, 349] on input "text" at bounding box center [200, 362] width 240 height 30
type input "*****"
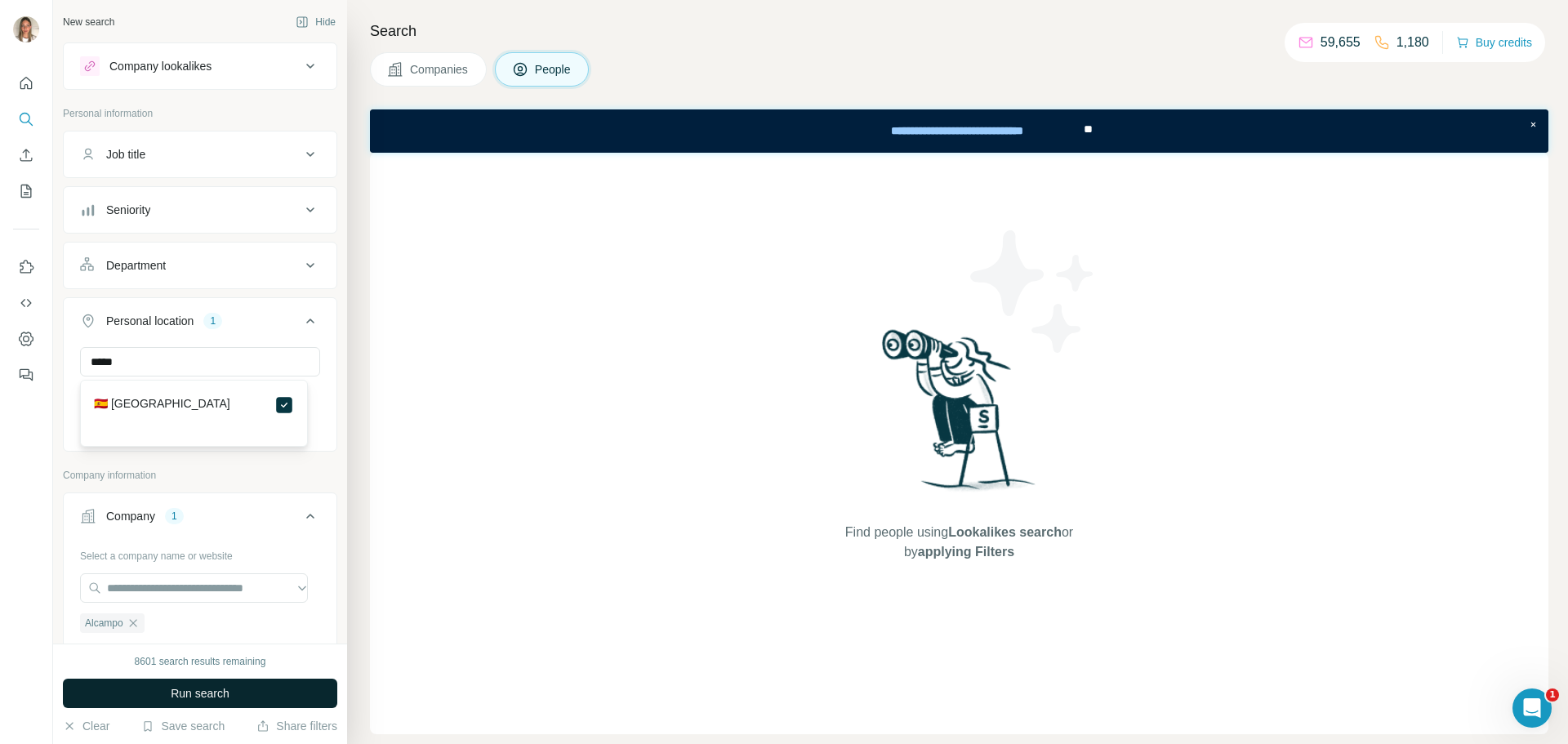
click at [264, 691] on button "Run search" at bounding box center [199, 693] width 274 height 30
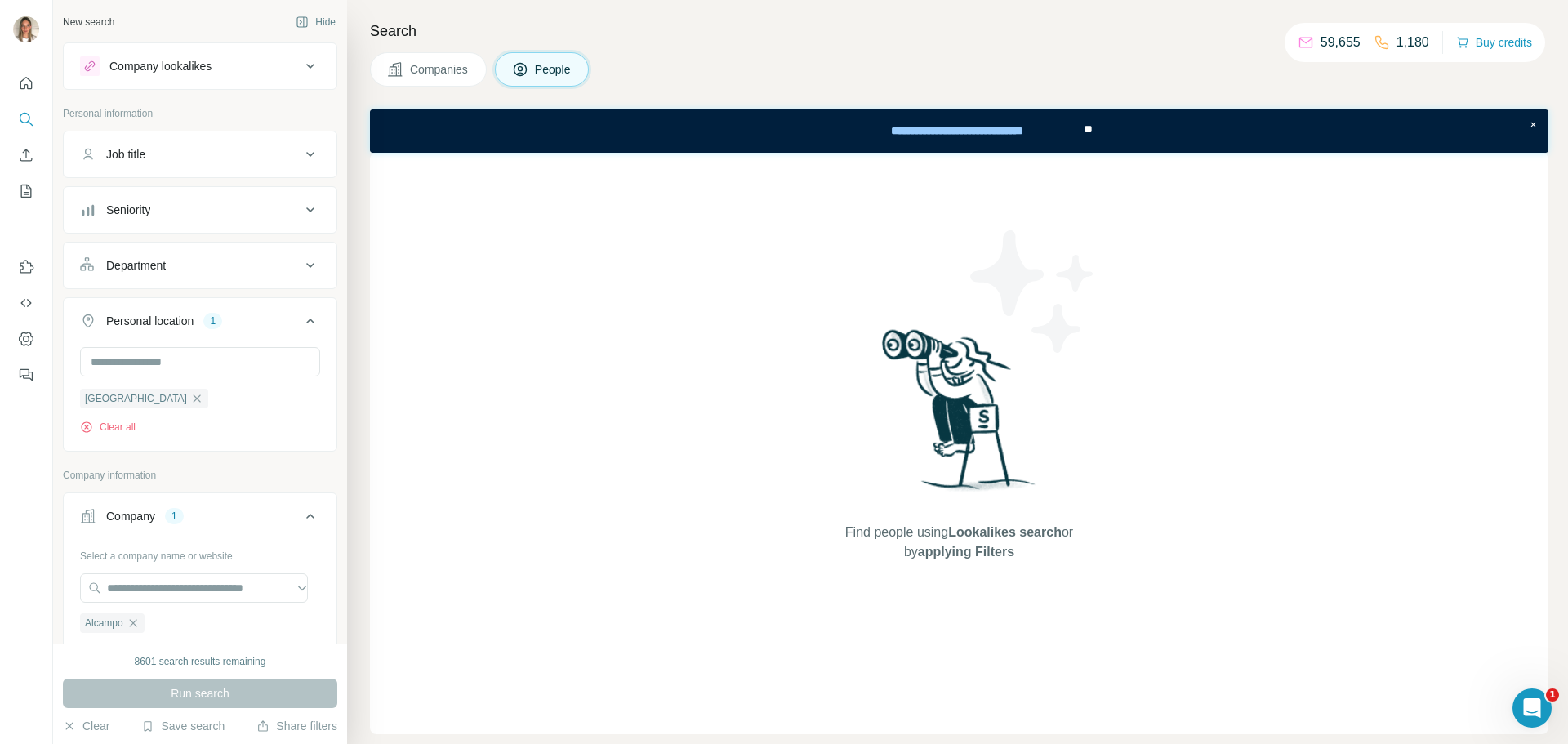
click at [459, 71] on span "Companies" at bounding box center [440, 69] width 59 height 16
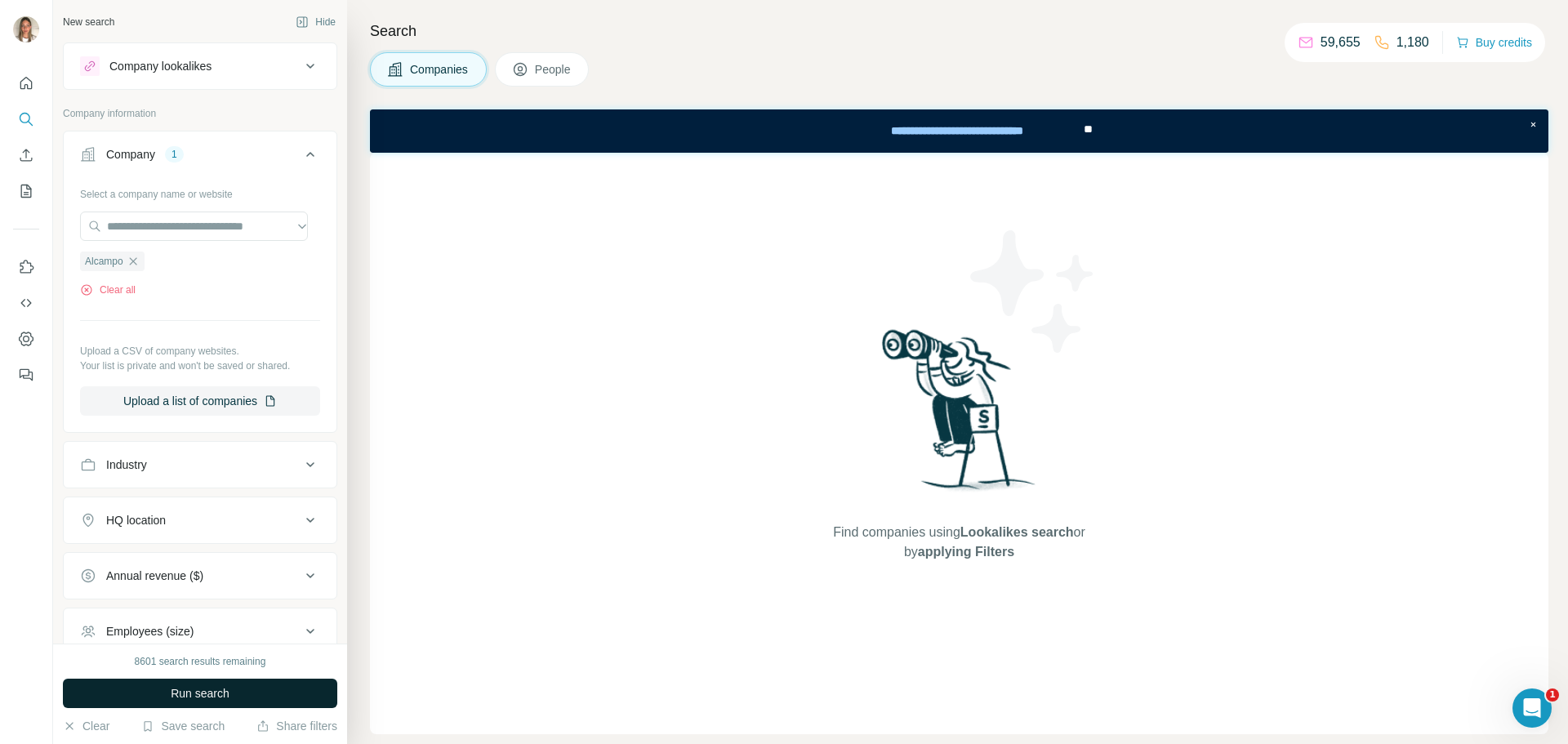
click at [243, 690] on button "Run search" at bounding box center [199, 693] width 274 height 30
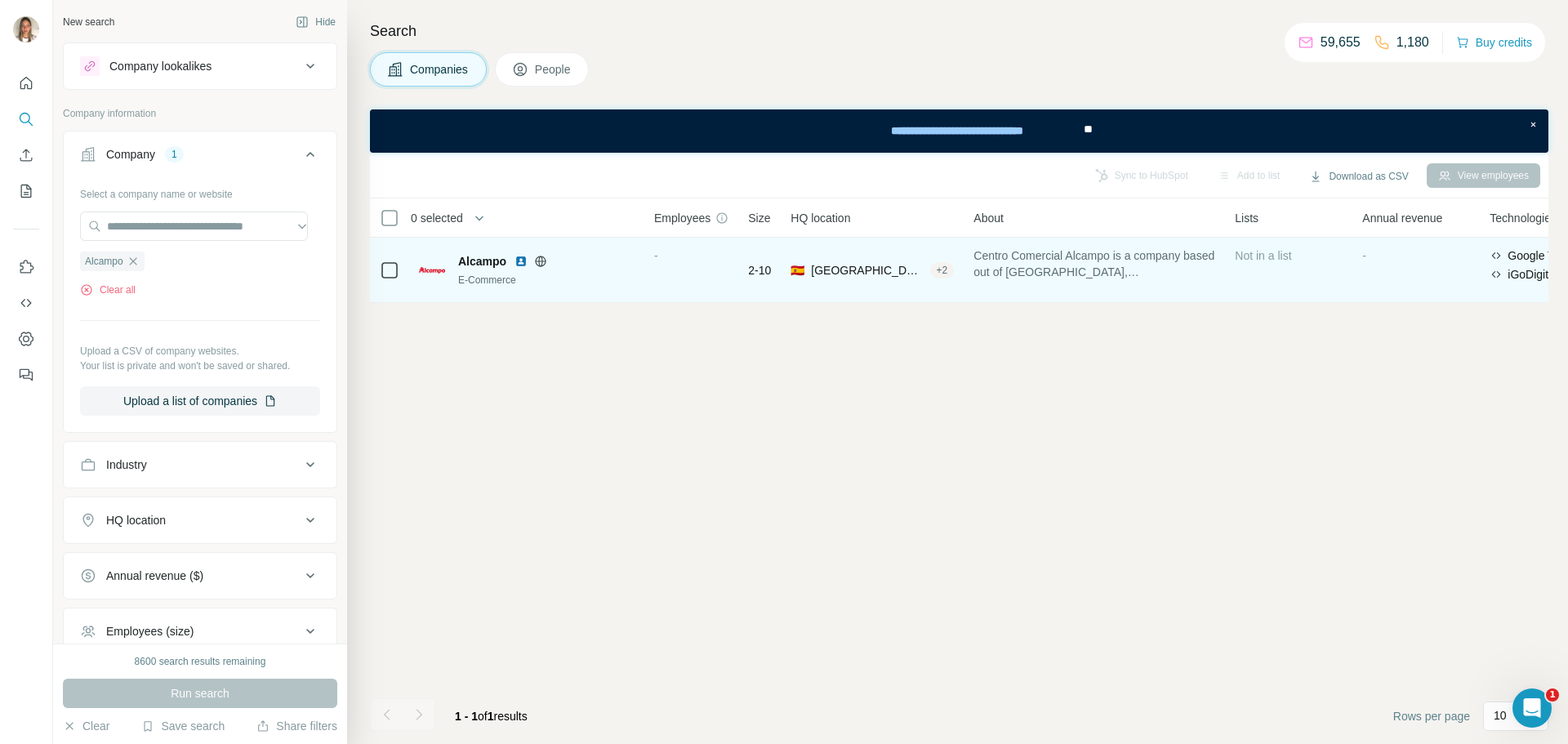
click at [478, 260] on span "Alcampo" at bounding box center [482, 262] width 49 height 16
click at [668, 267] on div "-" at bounding box center [691, 270] width 74 height 45
click at [846, 281] on div "🇪🇸 Spain, Madrid|Madrid + 2" at bounding box center [872, 270] width 163 height 45
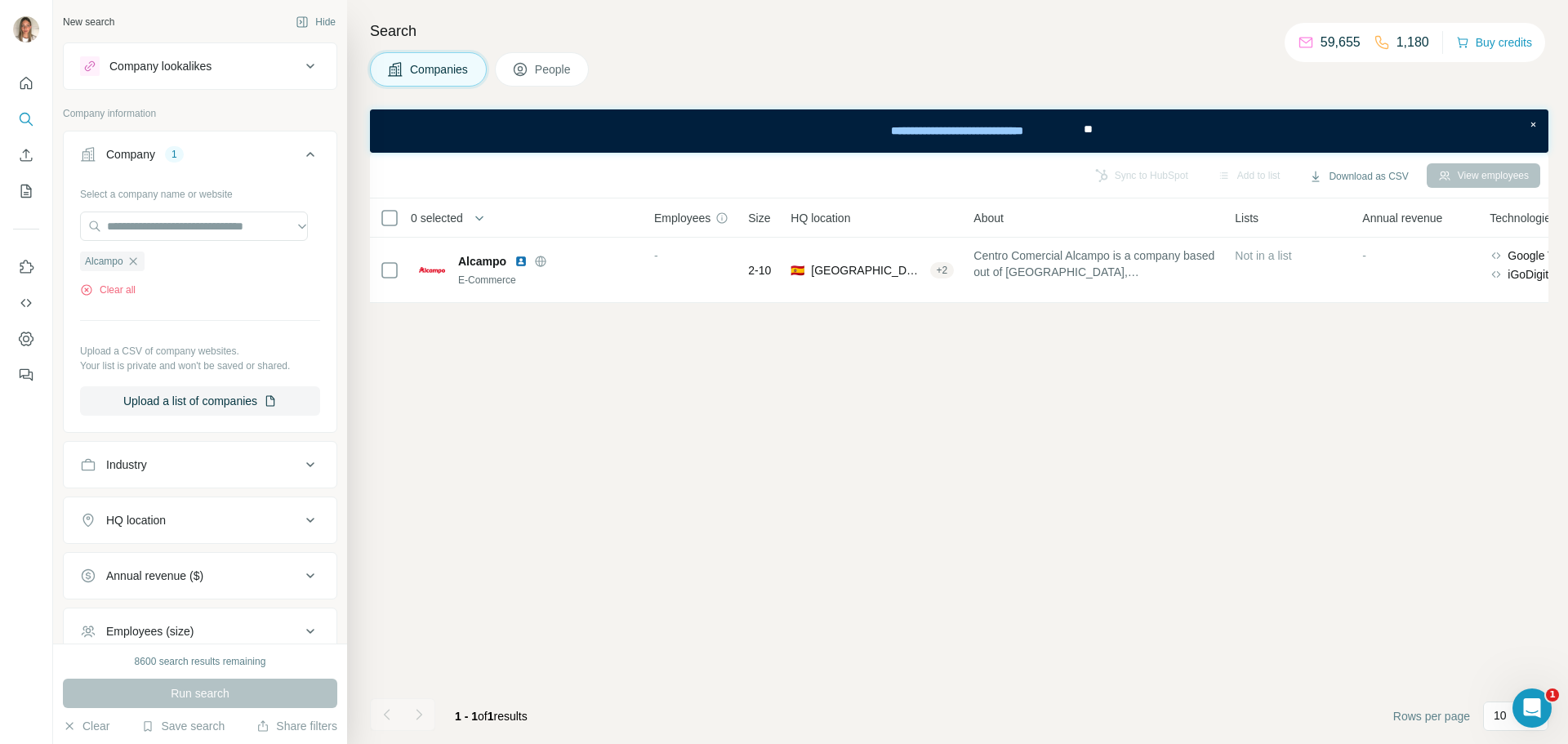
click at [128, 252] on div "Alcampo" at bounding box center [112, 261] width 64 height 21
click at [133, 258] on icon "button" at bounding box center [133, 262] width 13 height 13
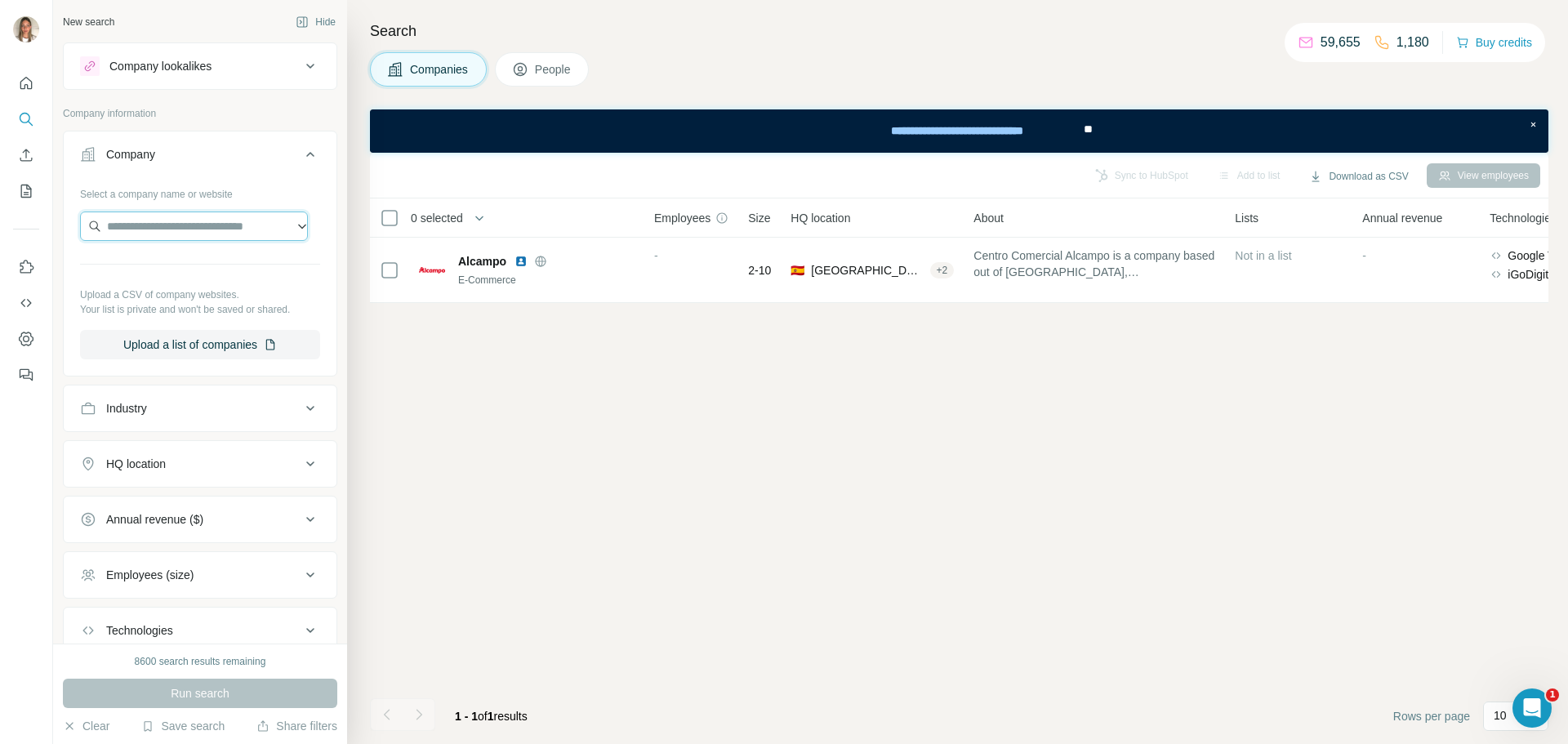
click at [166, 231] on input "text" at bounding box center [193, 226] width 228 height 30
paste input "**********"
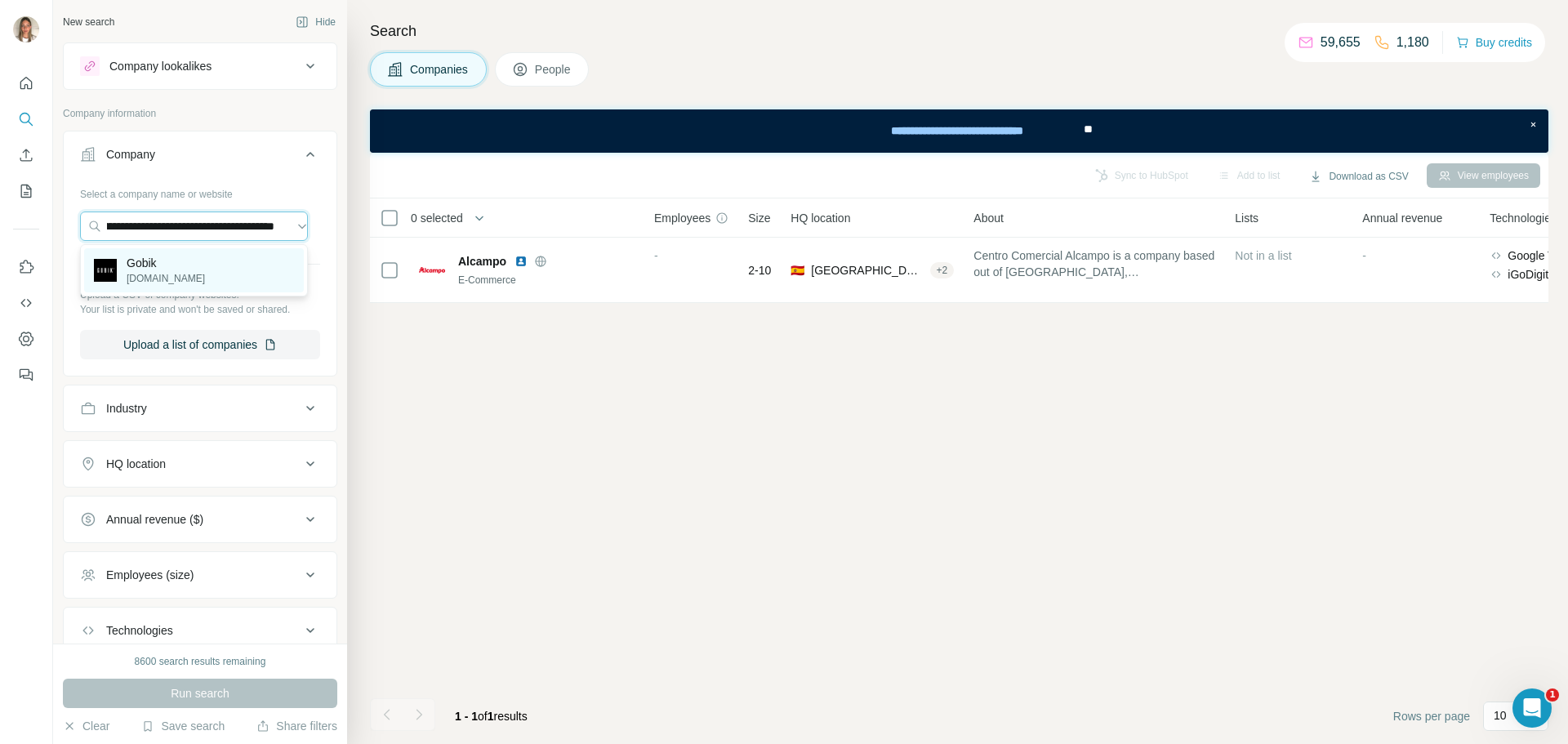
type input "**********"
click at [177, 272] on div "Gobik gobik.com" at bounding box center [193, 271] width 220 height 44
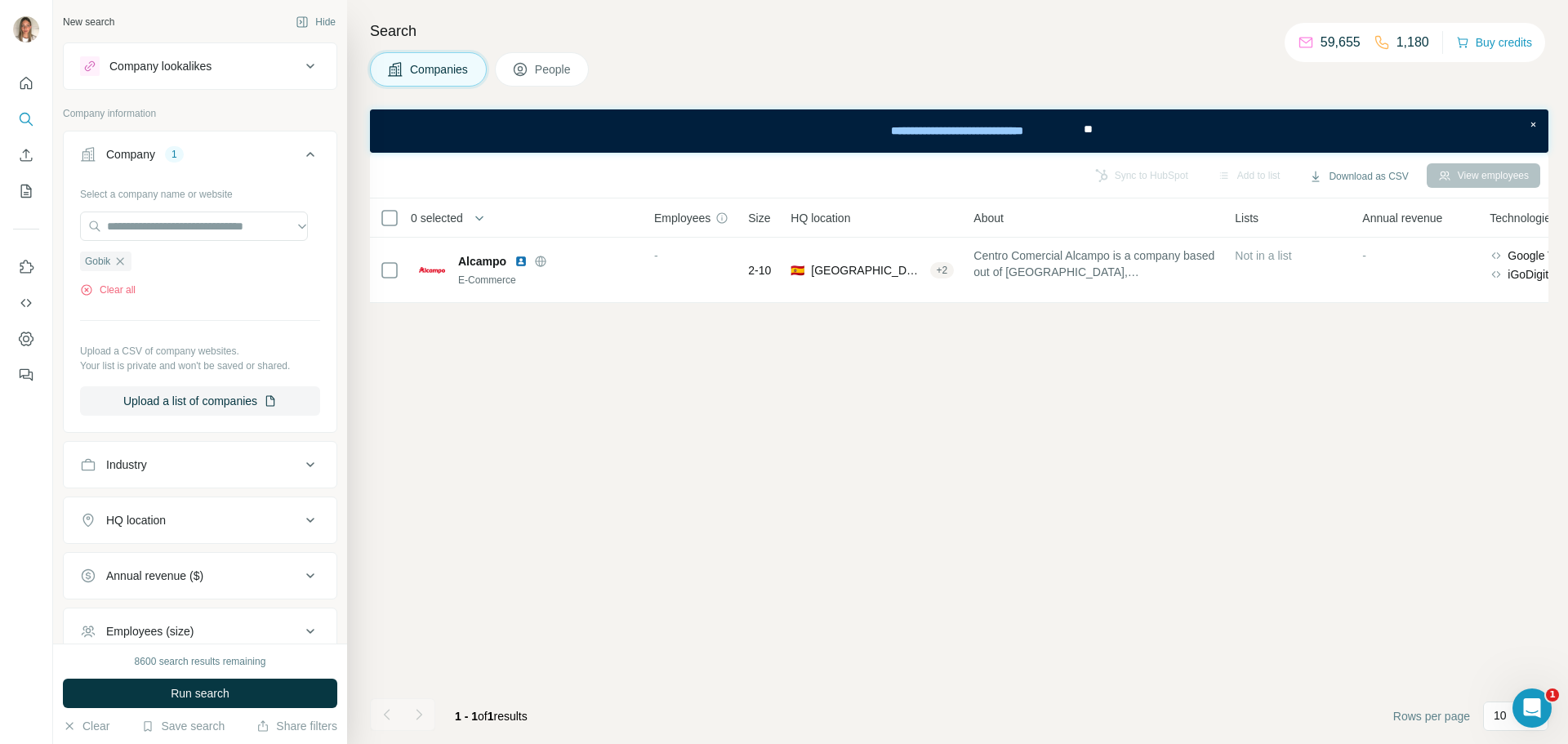
click at [533, 67] on button "People" at bounding box center [542, 69] width 95 height 35
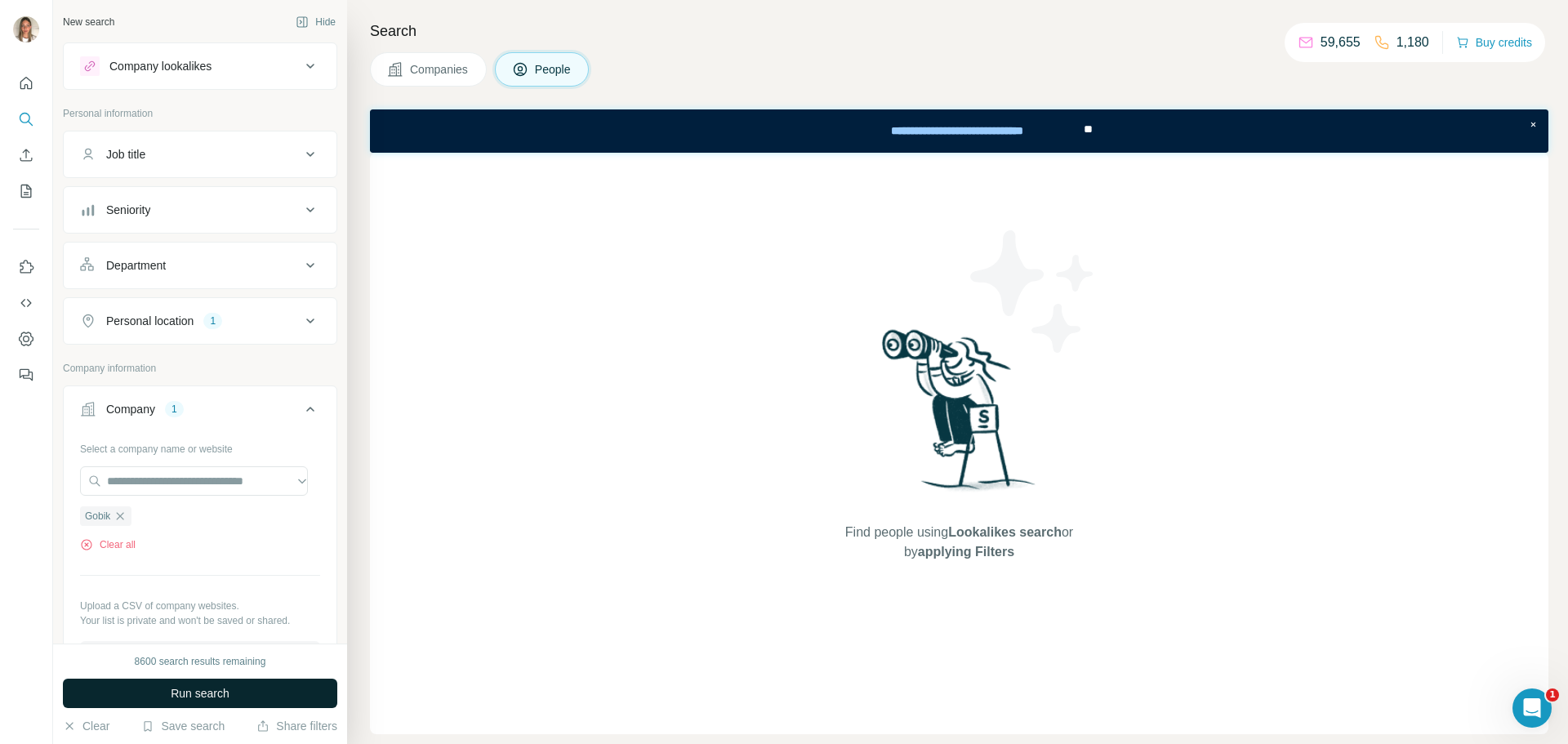
click at [227, 690] on span "Run search" at bounding box center [199, 693] width 58 height 16
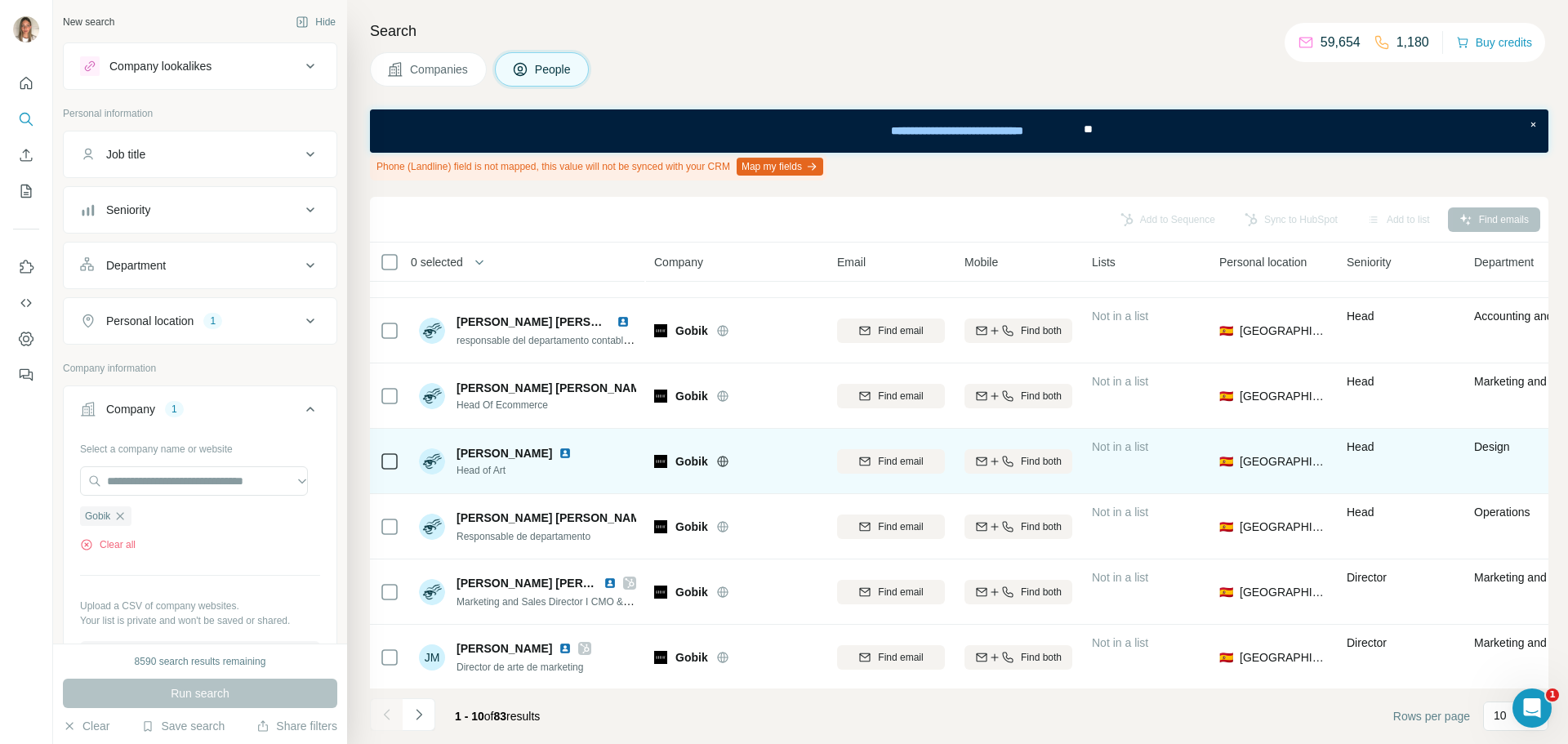
scroll to position [255, 0]
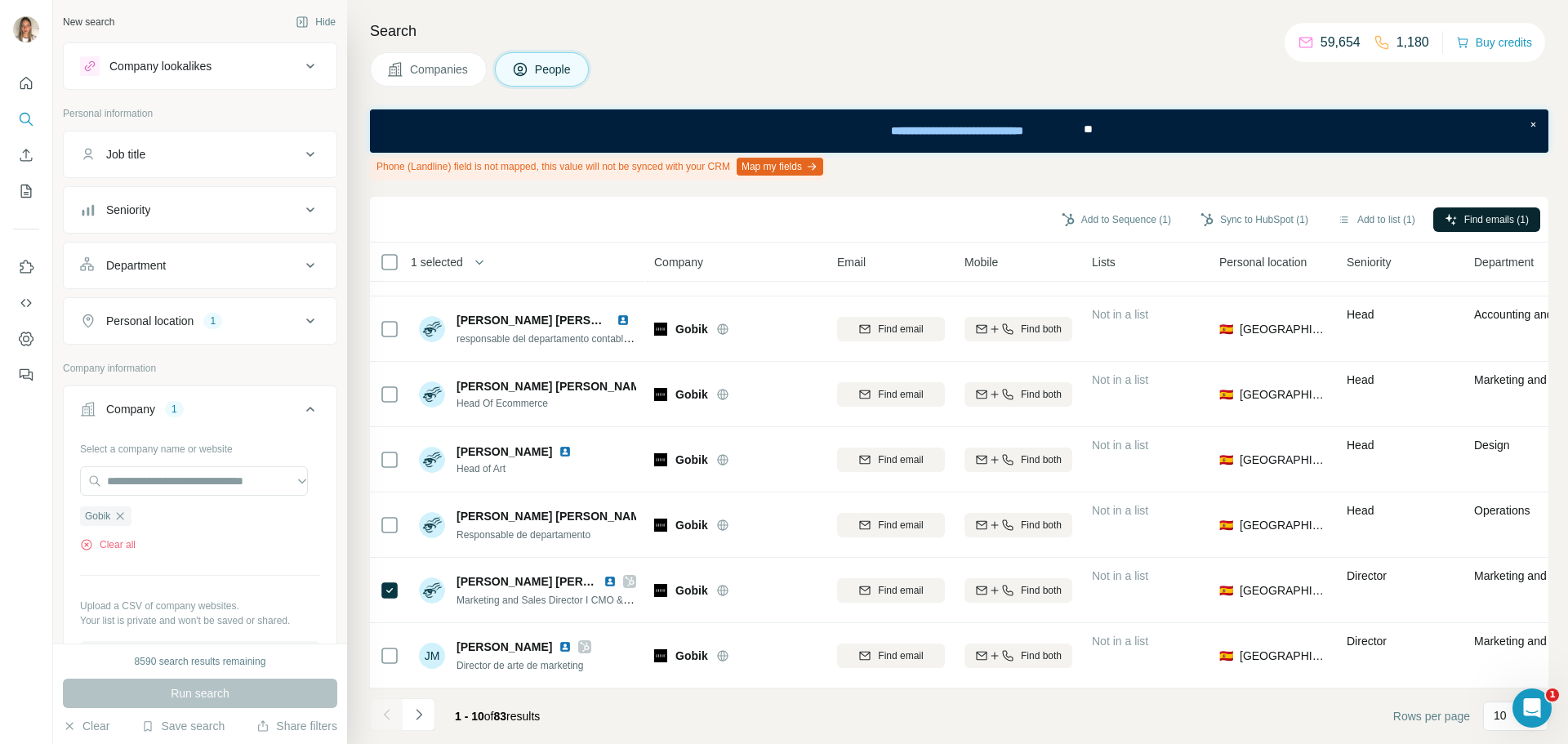
click at [1482, 215] on span "Find emails (1)" at bounding box center [1496, 220] width 64 height 15
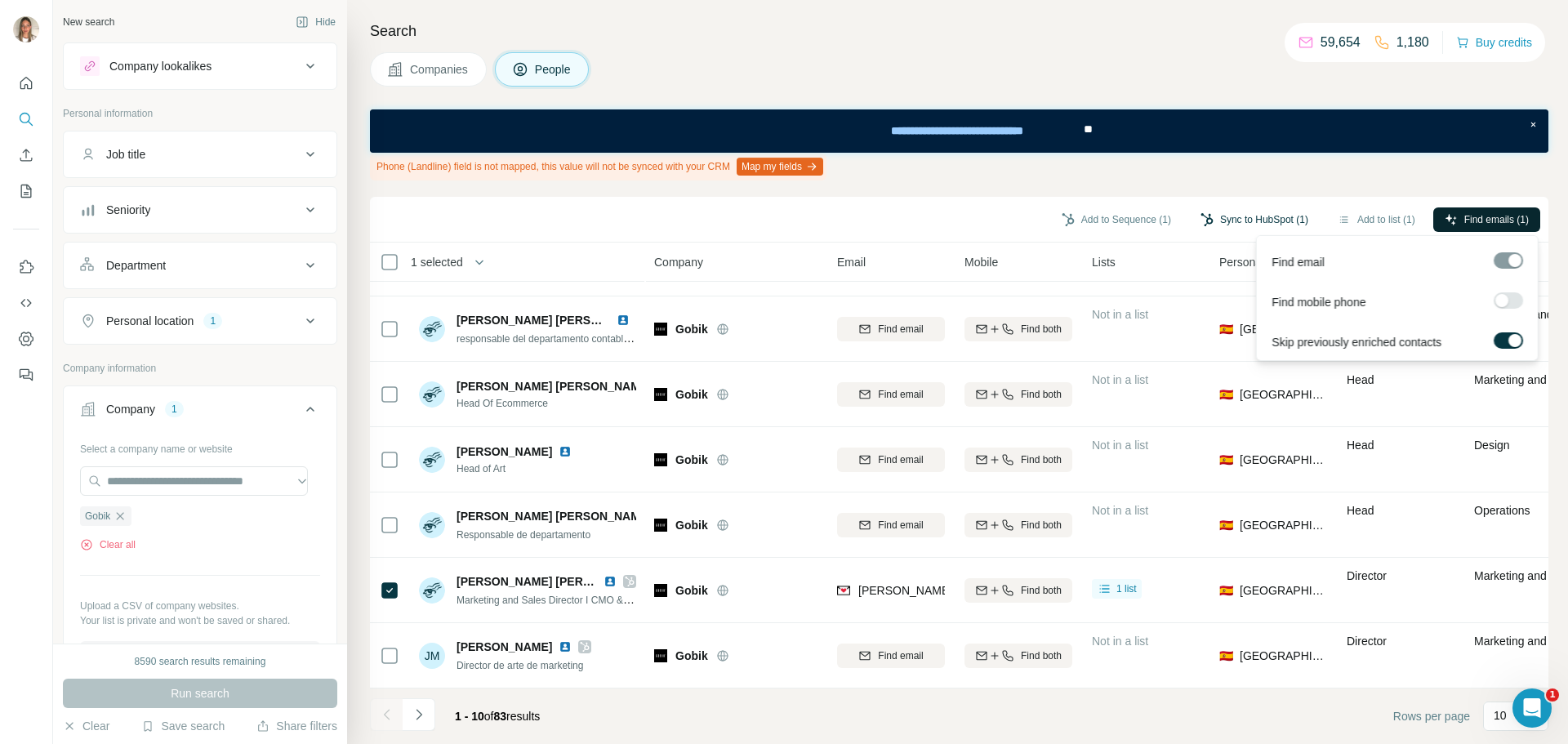
click at [1227, 219] on button "Sync to HubSpot (1)" at bounding box center [1254, 220] width 131 height 25
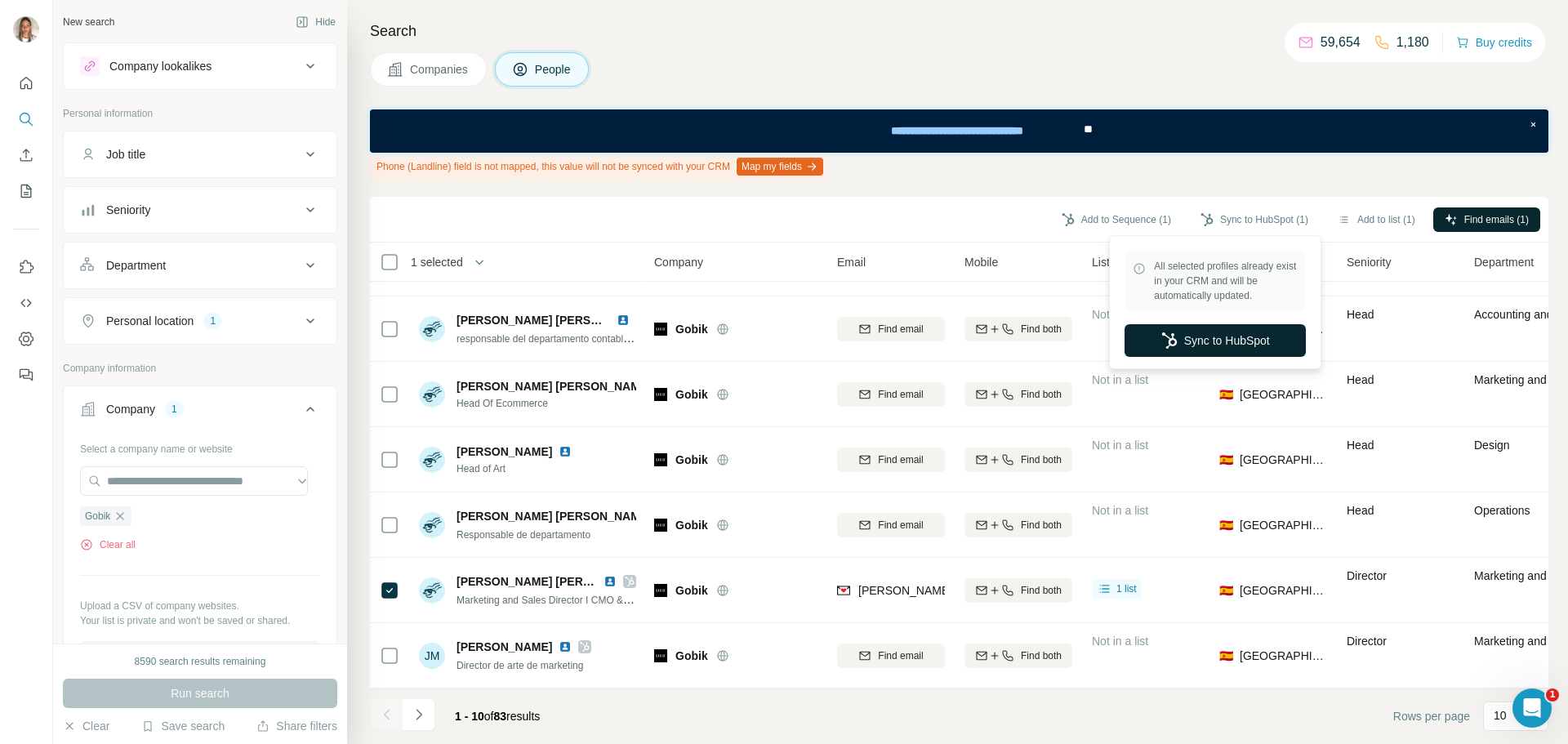
click at [1211, 342] on button "Sync to HubSpot" at bounding box center [1215, 341] width 181 height 33
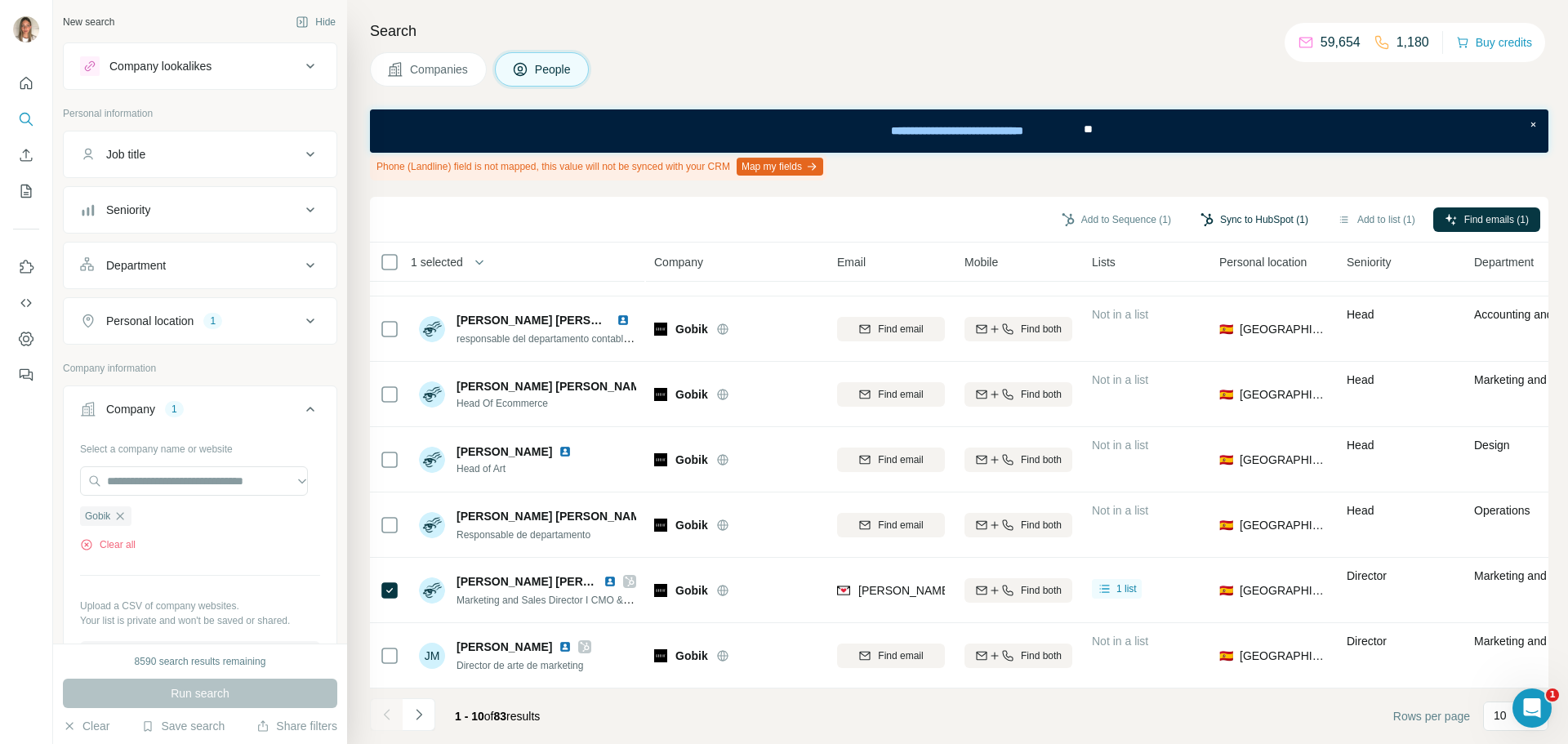
click at [1268, 212] on button "Sync to HubSpot (1)" at bounding box center [1254, 220] width 131 height 25
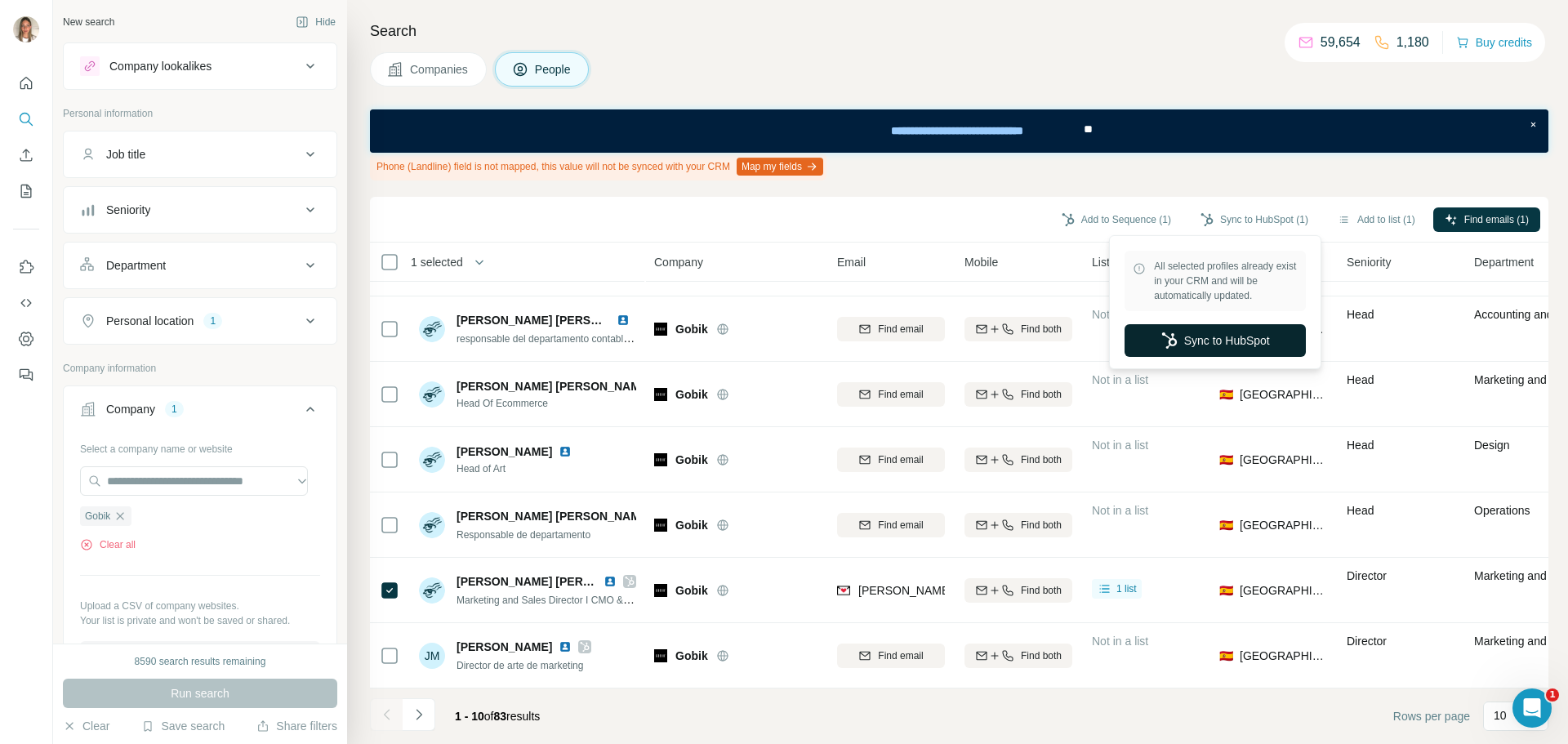
click at [1249, 332] on button "Sync to HubSpot" at bounding box center [1215, 341] width 181 height 33
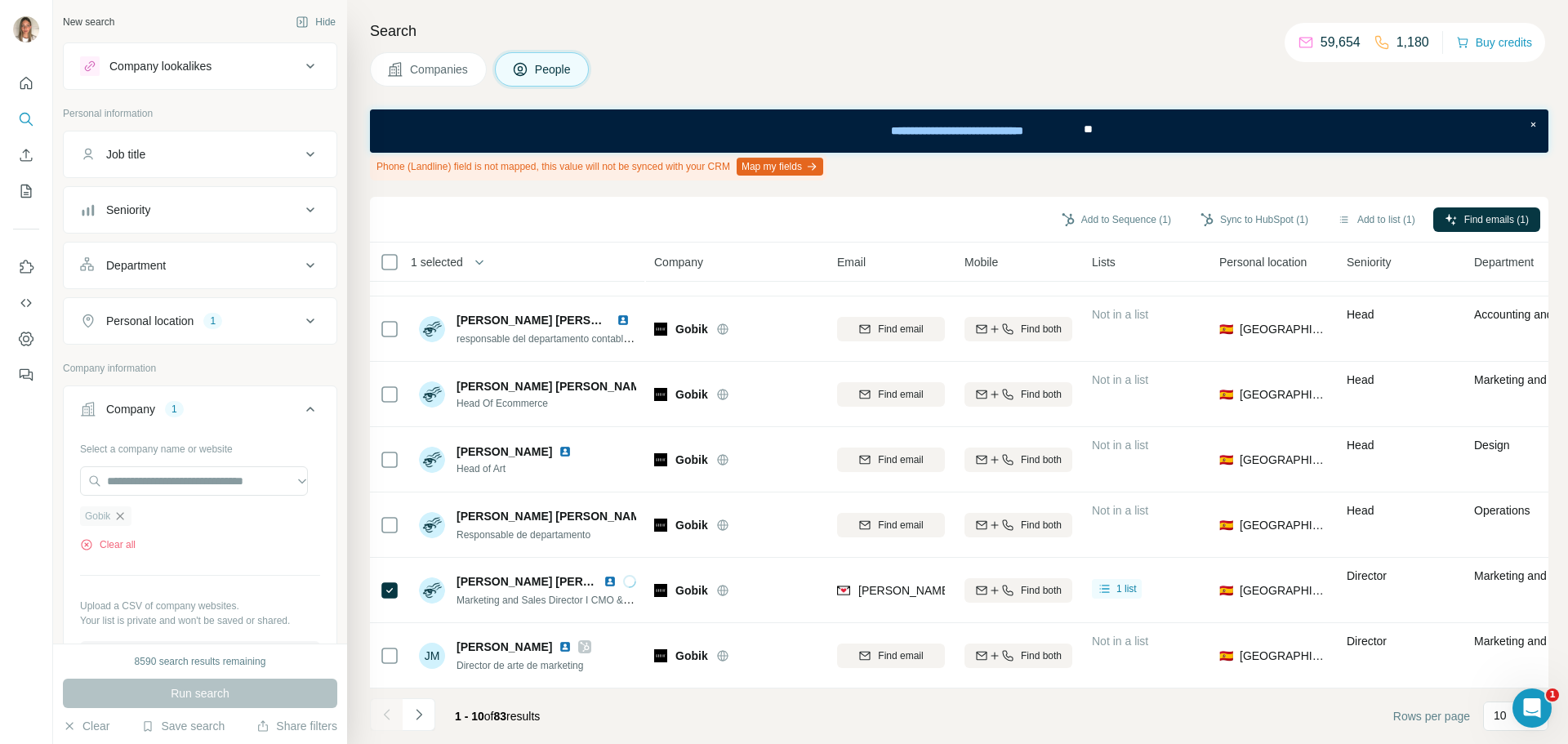
click at [126, 520] on icon "button" at bounding box center [120, 516] width 13 height 13
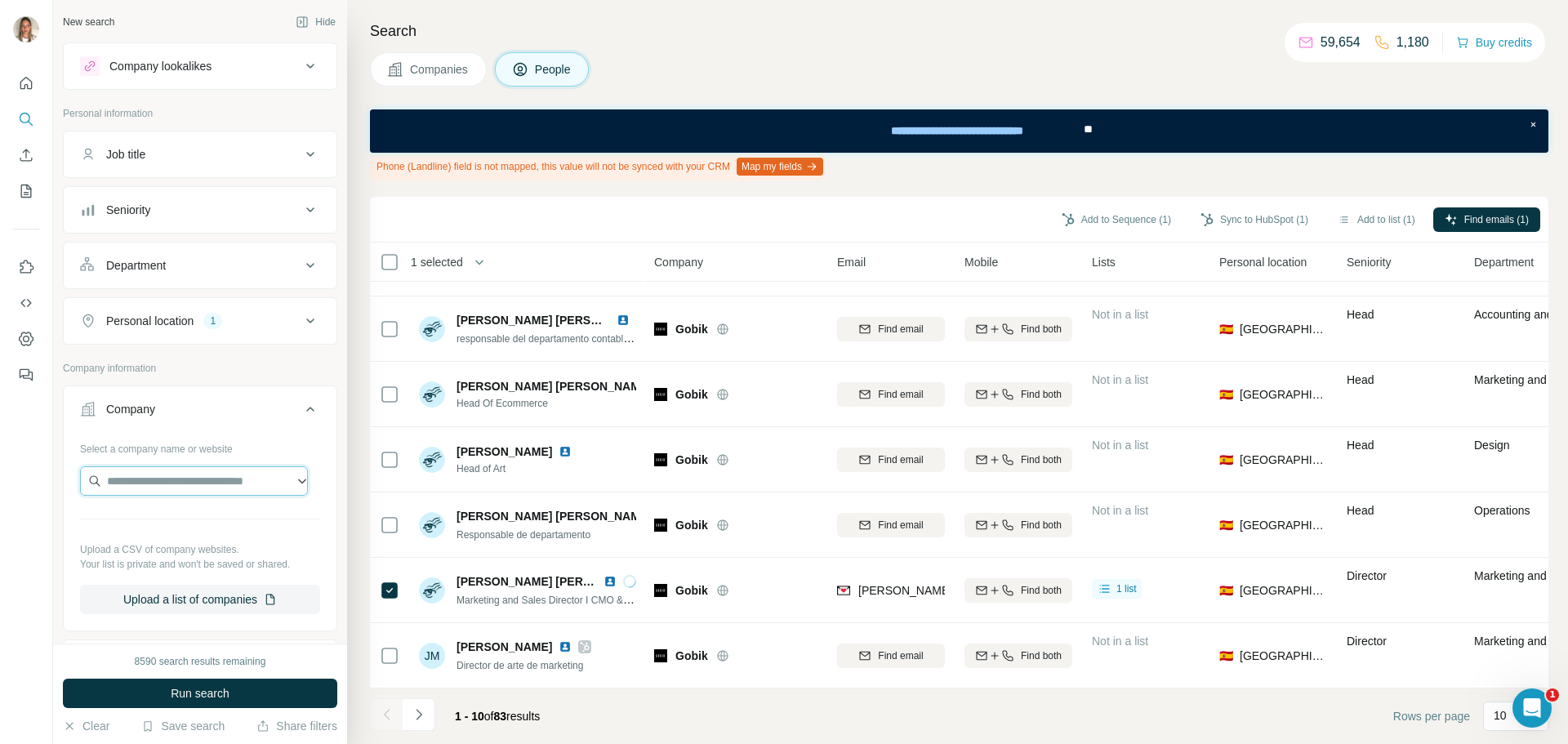
click at [186, 478] on input "text" at bounding box center [193, 481] width 228 height 30
paste input "**********"
type input "**********"
click at [186, 510] on p "WOW Concept" at bounding box center [165, 518] width 78 height 16
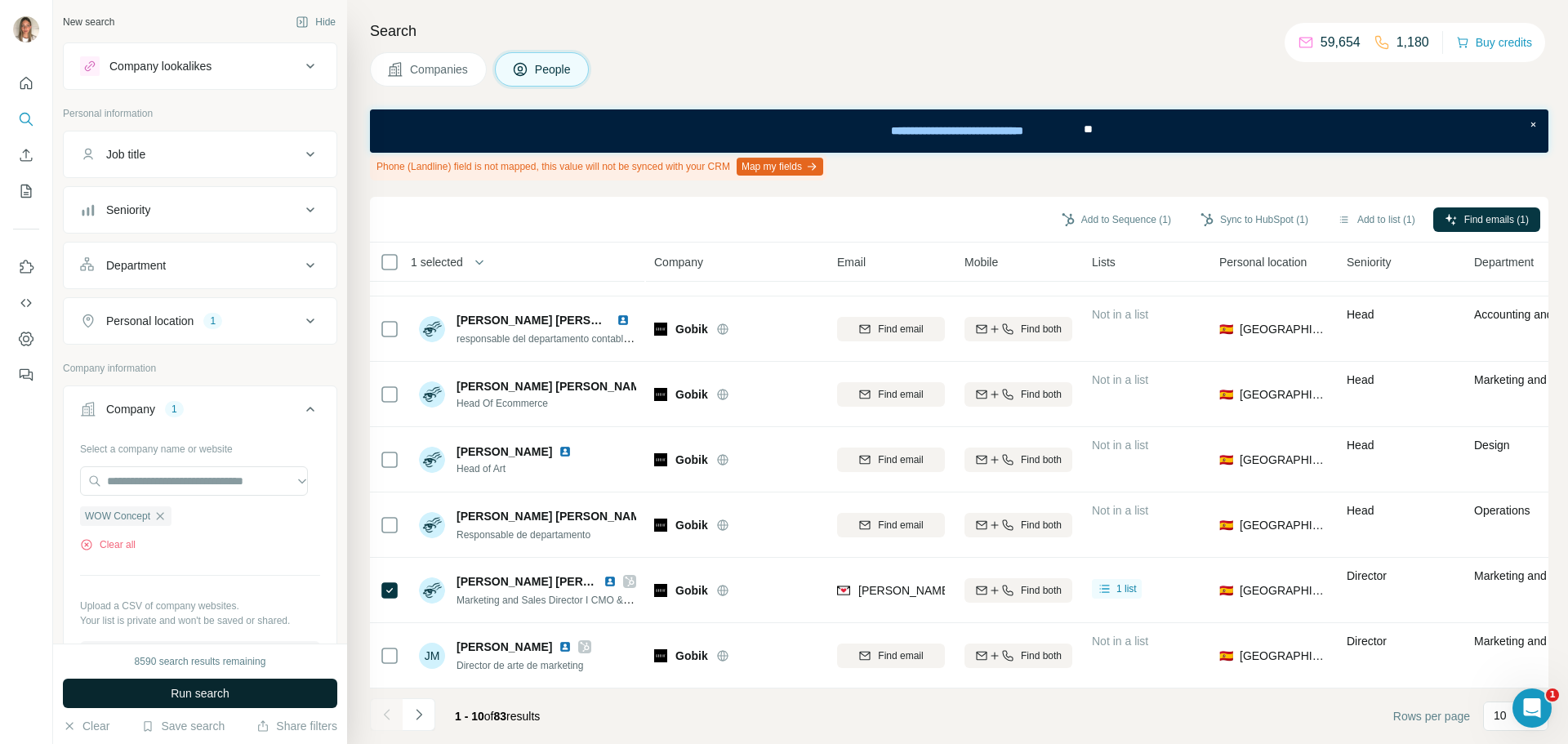
click at [203, 680] on button "Run search" at bounding box center [199, 693] width 274 height 30
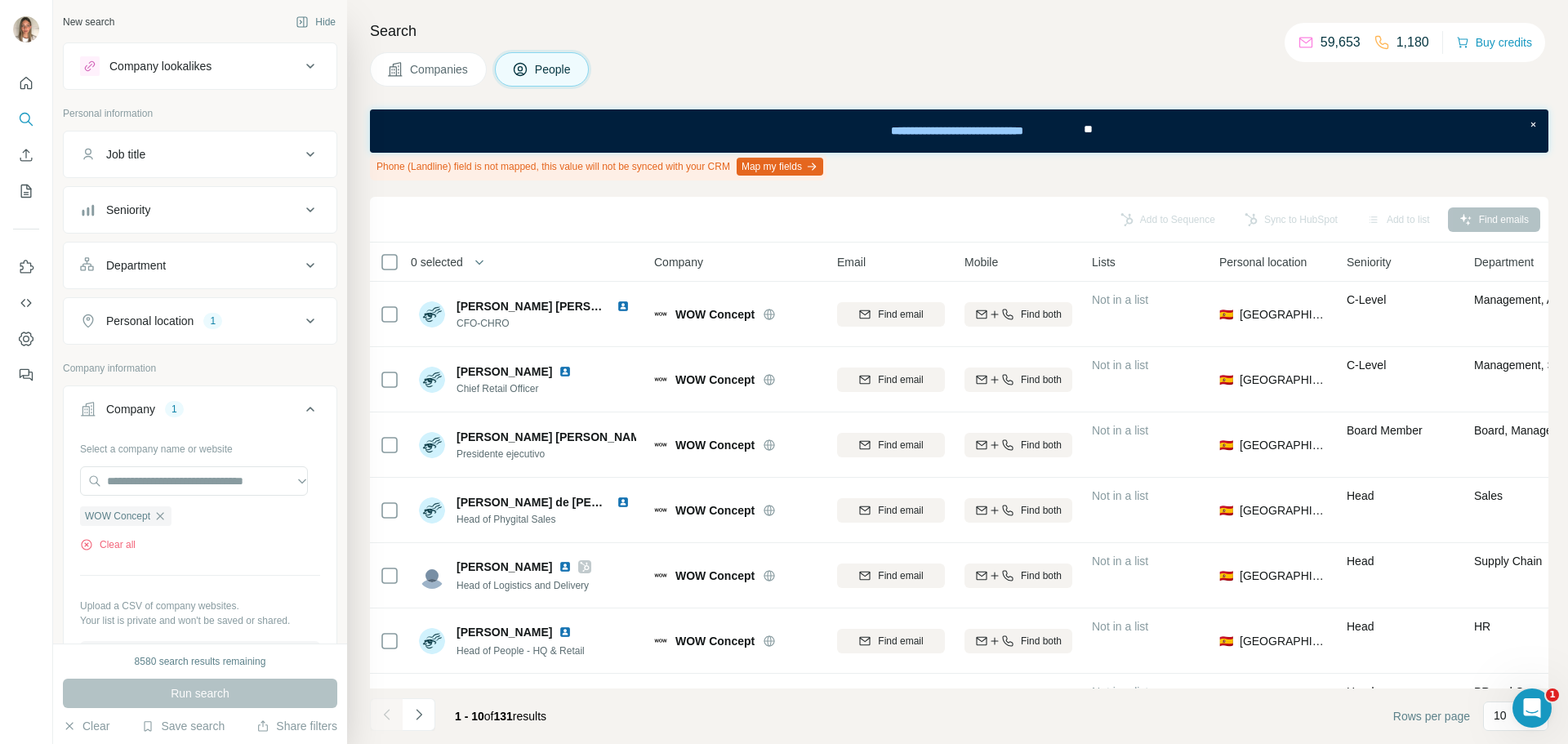
click at [156, 156] on div "Job title" at bounding box center [190, 155] width 221 height 16
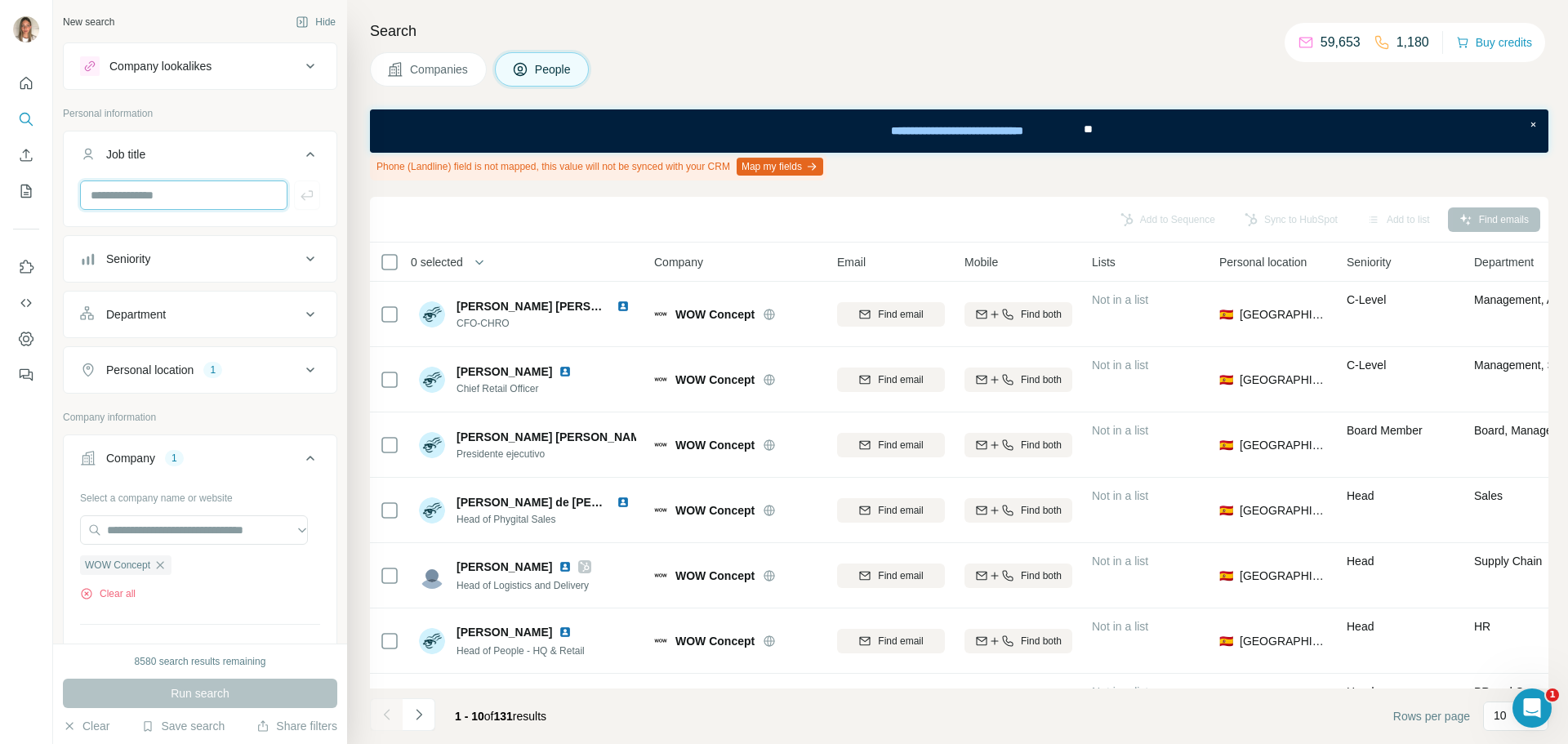
click at [156, 189] on input "text" at bounding box center [184, 195] width 207 height 30
type input "**********"
click at [299, 193] on icon "button" at bounding box center [307, 195] width 16 height 16
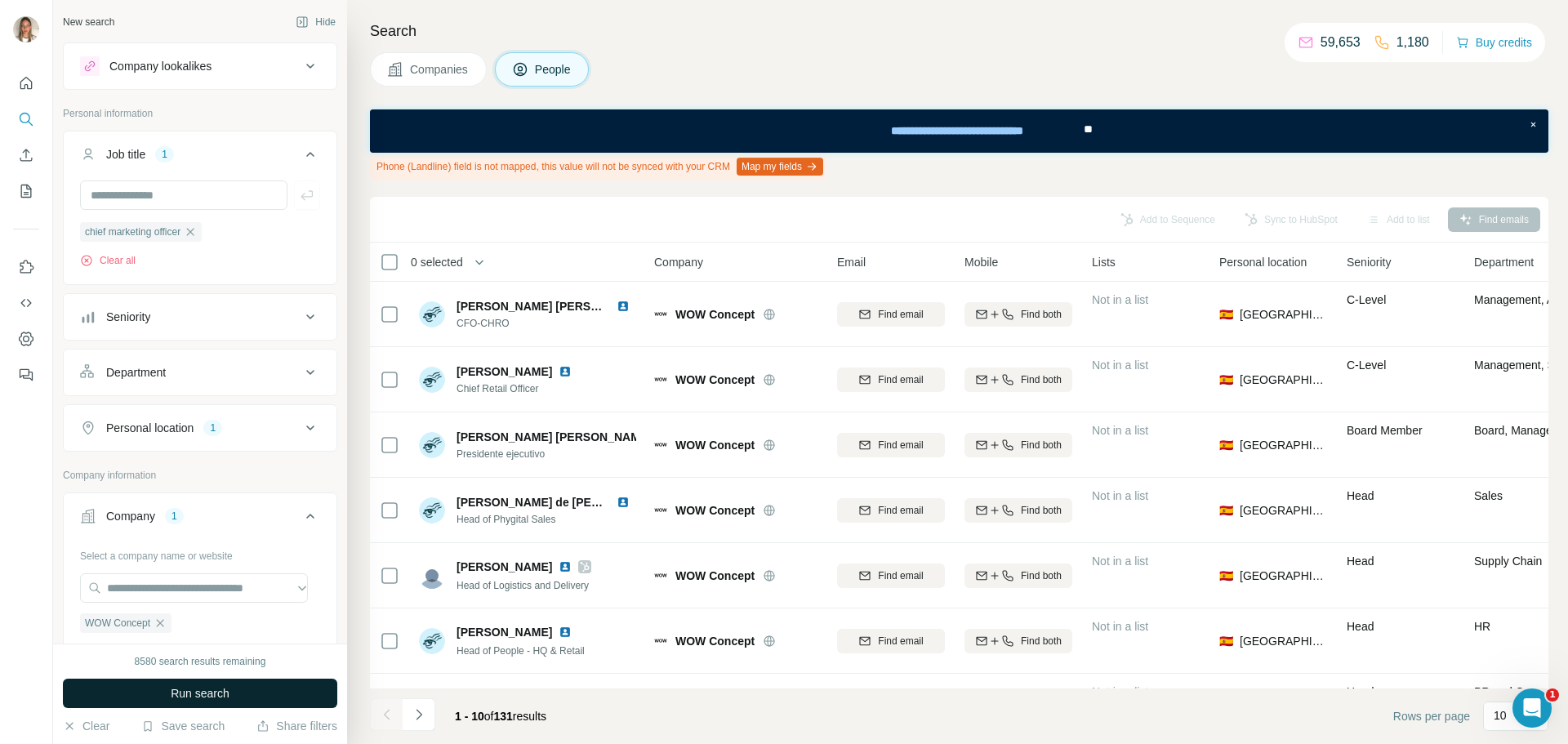
click at [254, 702] on button "Run search" at bounding box center [199, 693] width 274 height 30
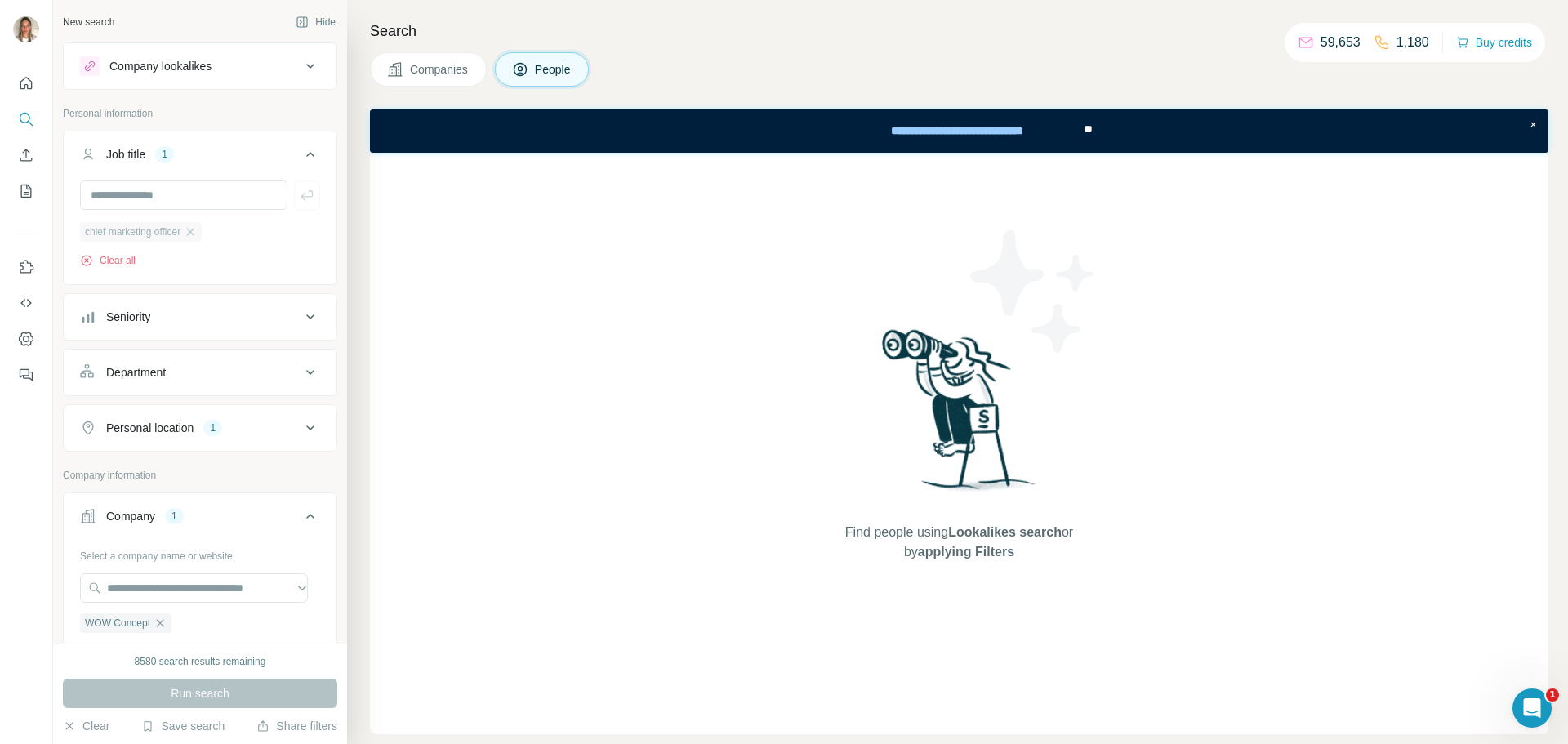
click at [202, 242] on div "chief marketing officer" at bounding box center [141, 232] width 122 height 20
click at [197, 231] on icon "button" at bounding box center [190, 232] width 13 height 13
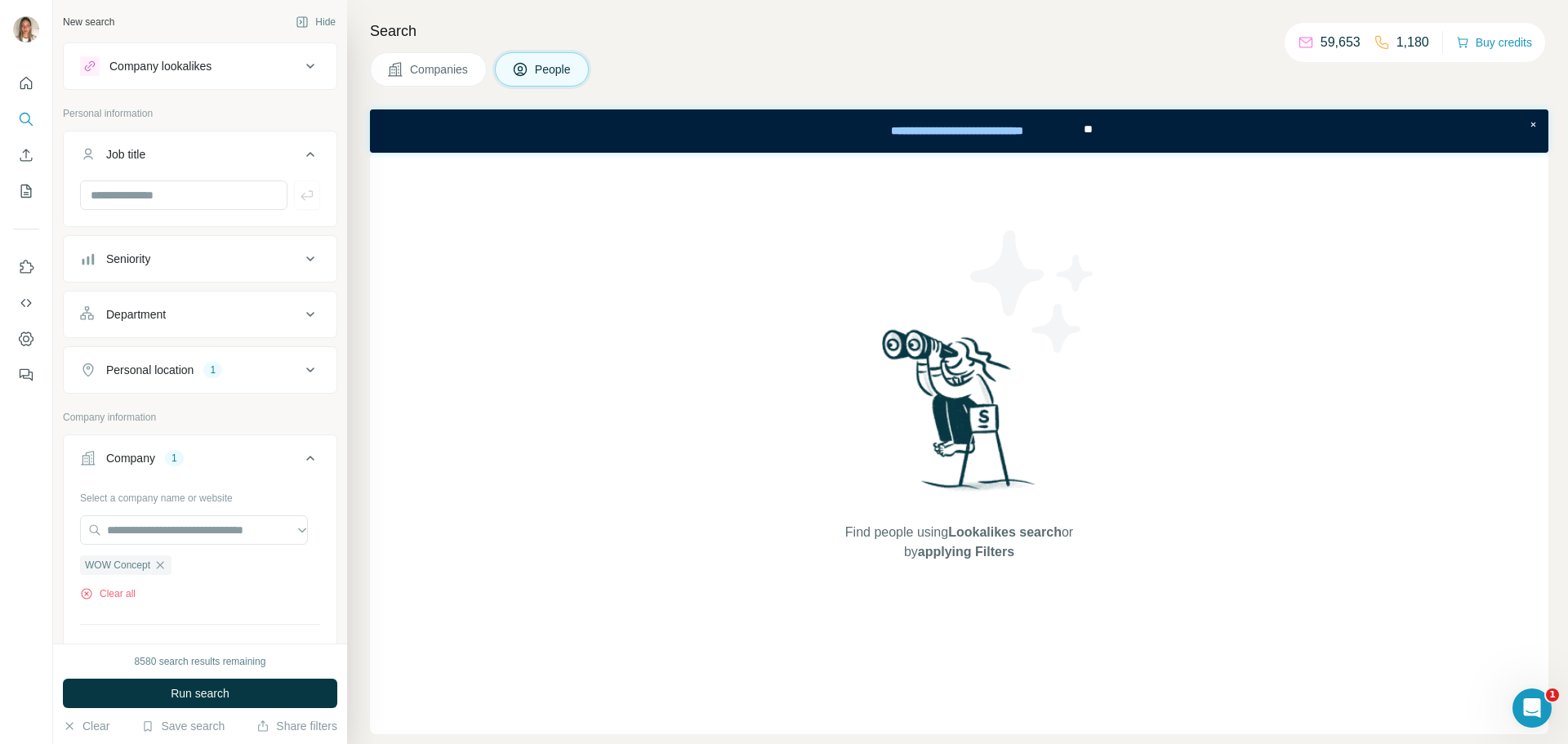
click at [246, 314] on div "Department" at bounding box center [190, 314] width 221 height 16
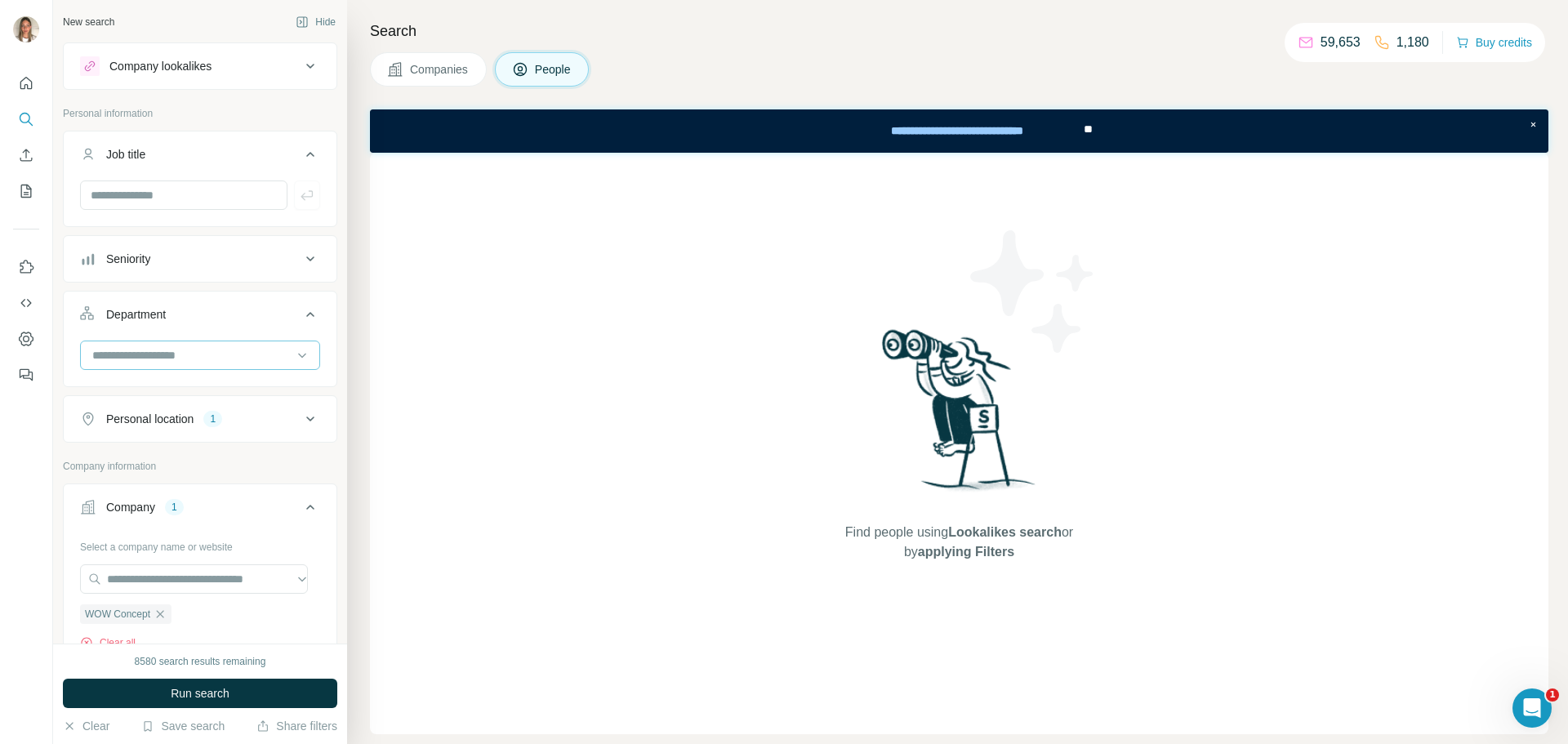
click at [235, 346] on div at bounding box center [191, 356] width 202 height 28
click at [194, 441] on p "Marketing and Advertising" at bounding box center [160, 448] width 132 height 16
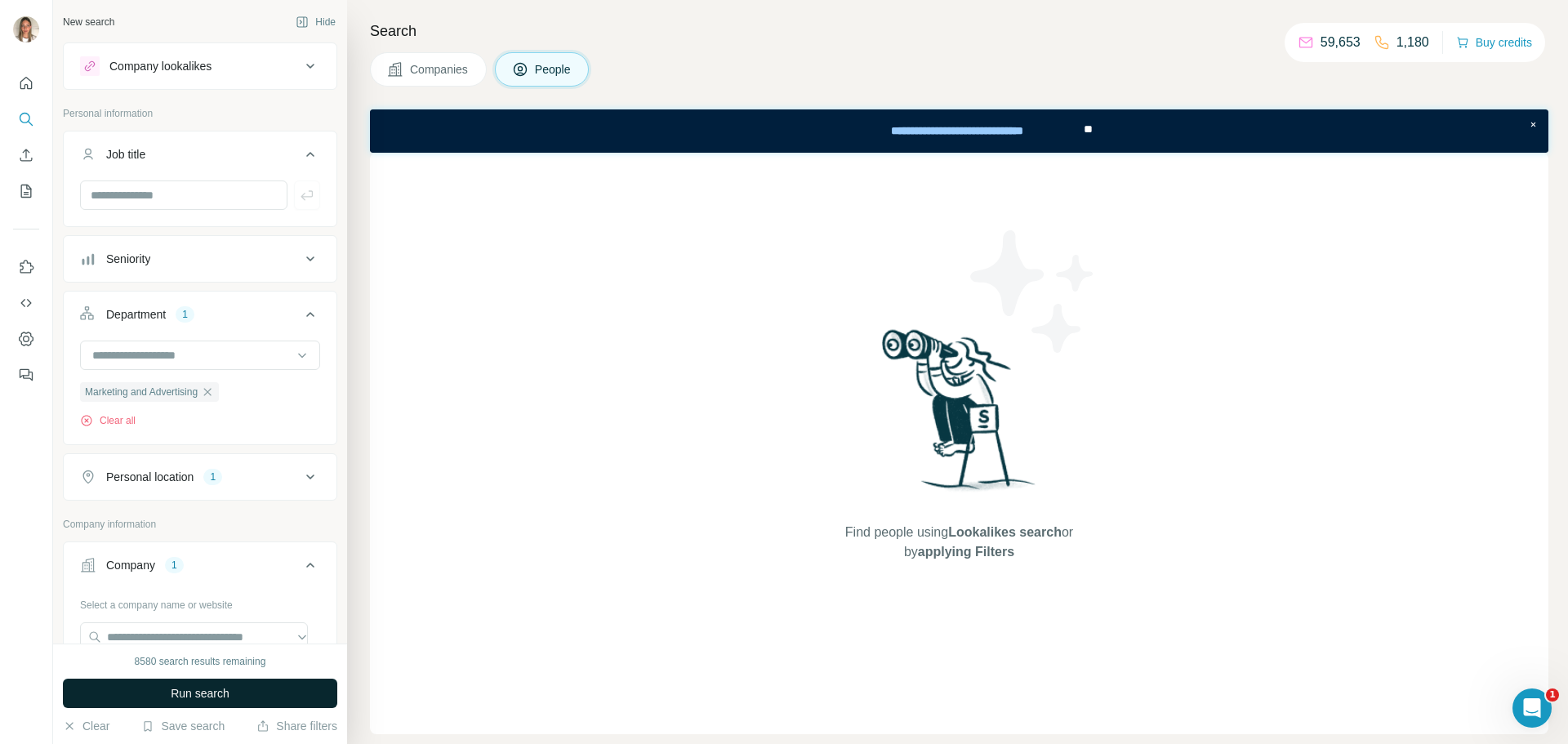
click at [253, 685] on button "Run search" at bounding box center [199, 693] width 274 height 30
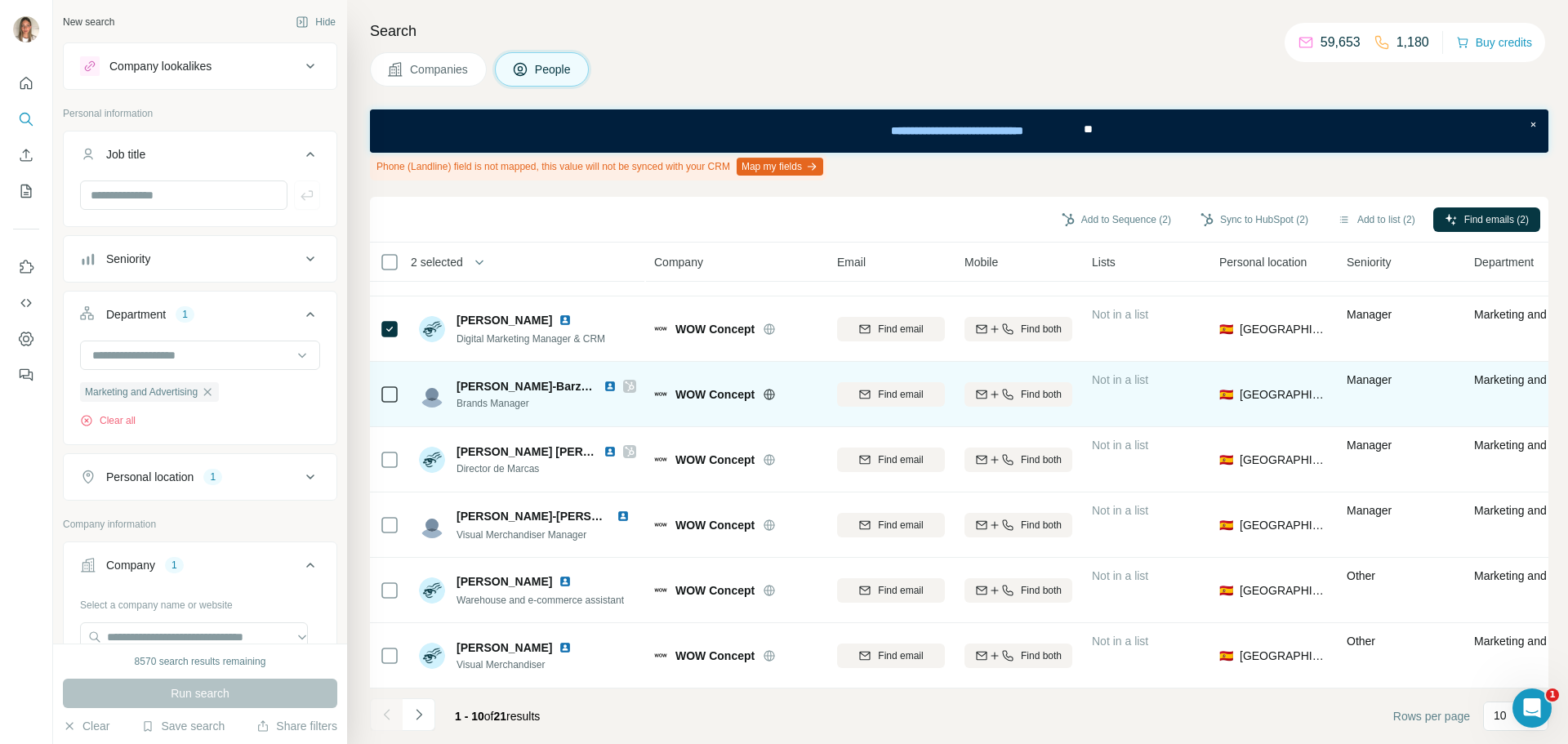
scroll to position [255, 0]
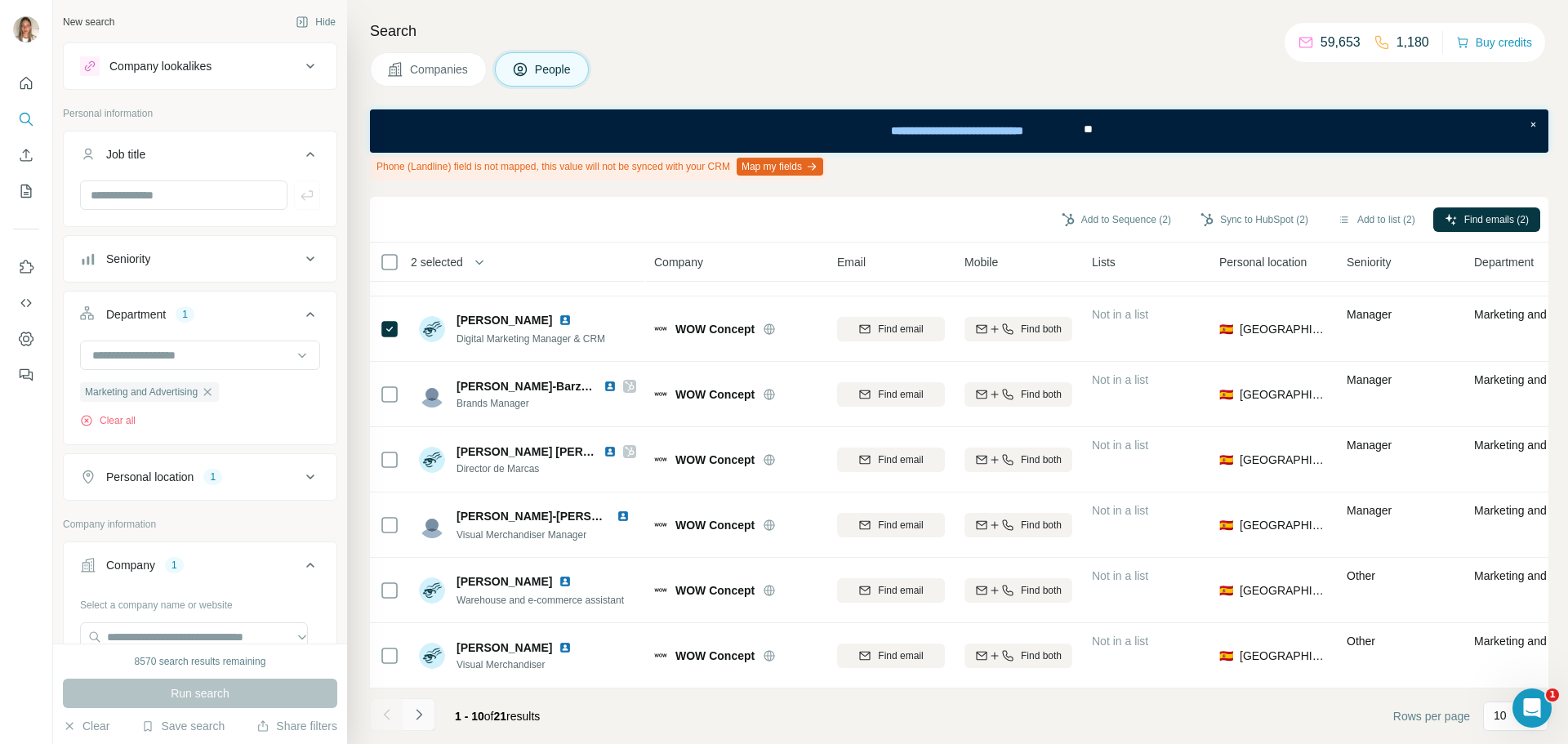
click at [423, 710] on icon "Navigate to next page" at bounding box center [419, 714] width 16 height 16
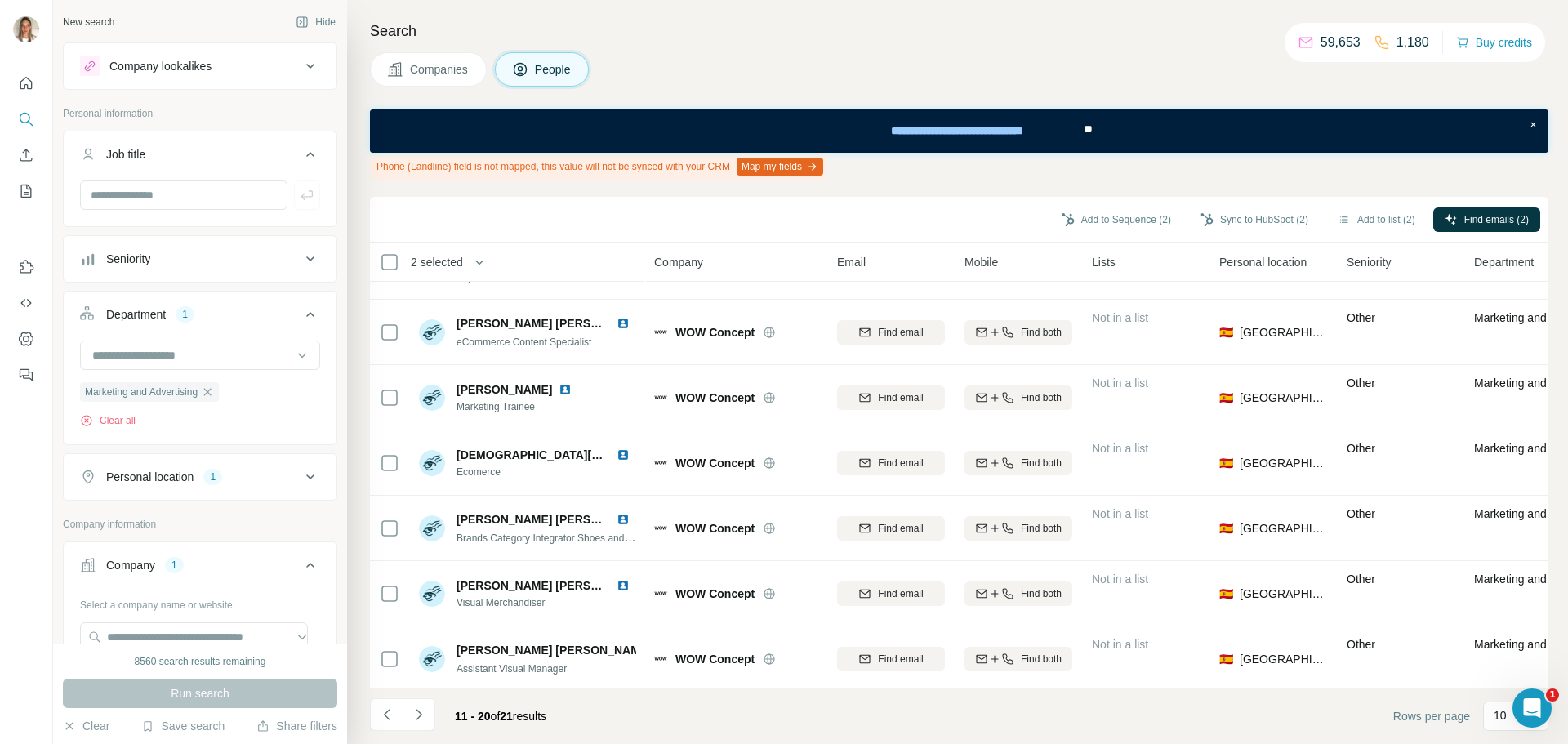
scroll to position [0, 0]
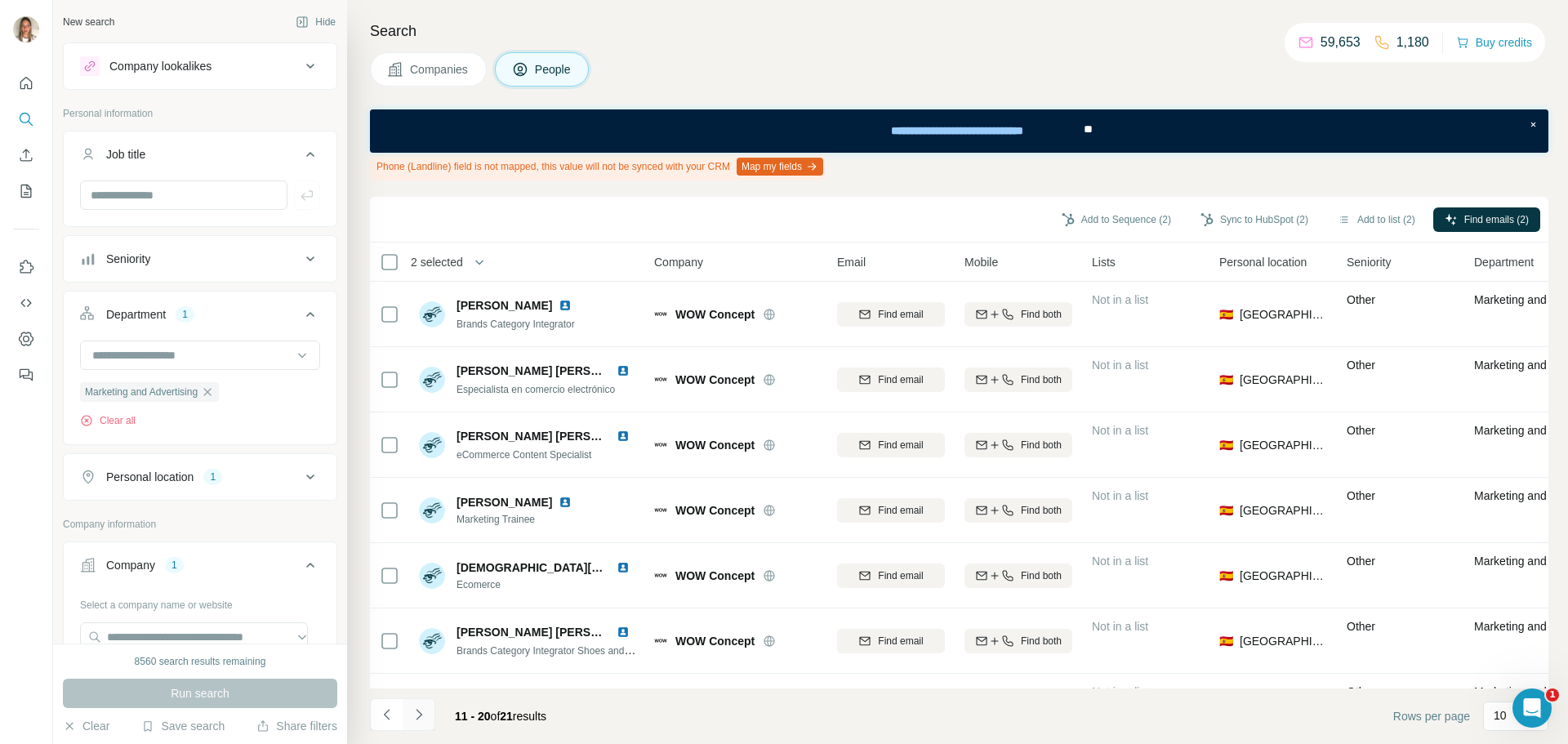
click at [417, 717] on icon "Navigate to next page" at bounding box center [419, 714] width 16 height 16
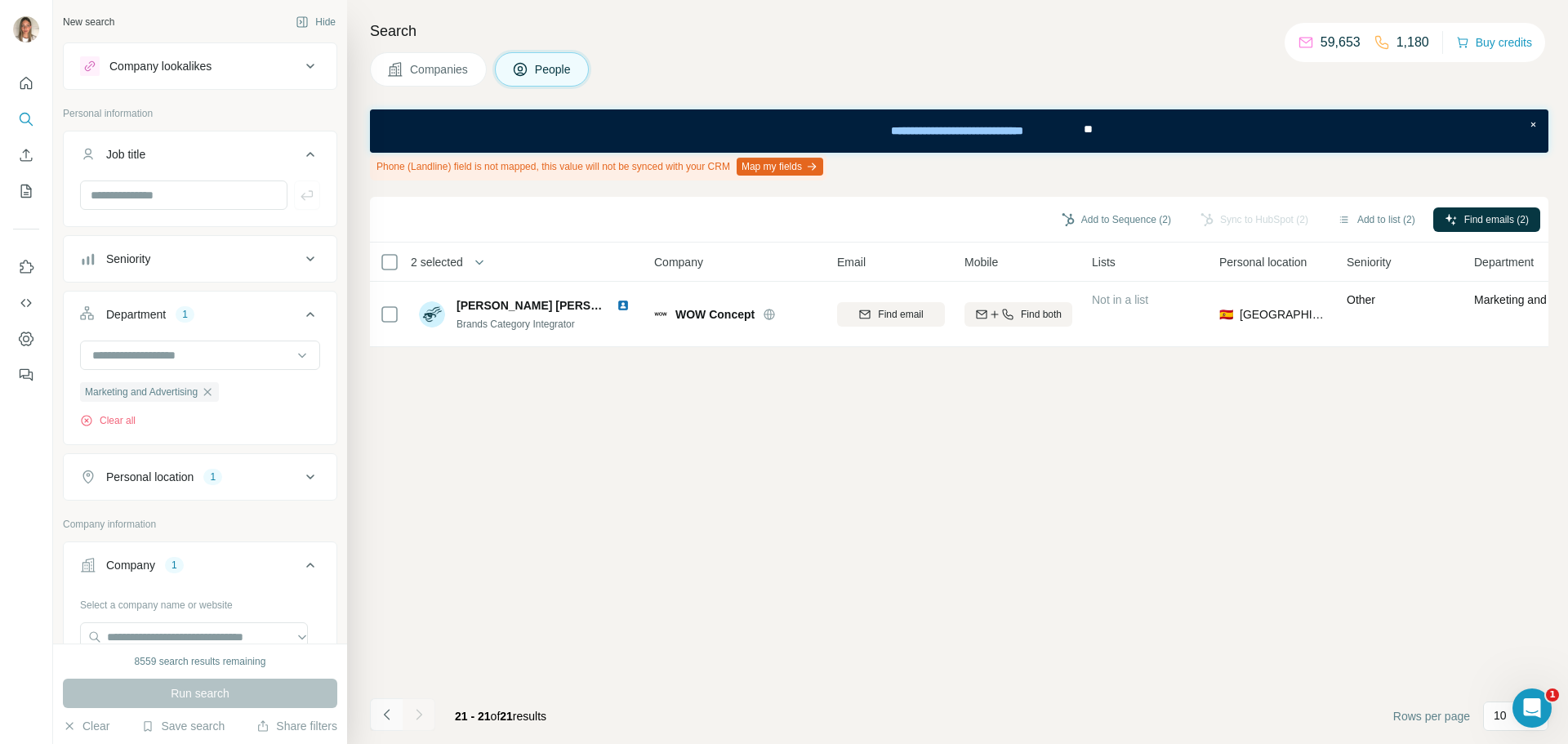
click at [379, 716] on icon "Navigate to previous page" at bounding box center [387, 714] width 16 height 16
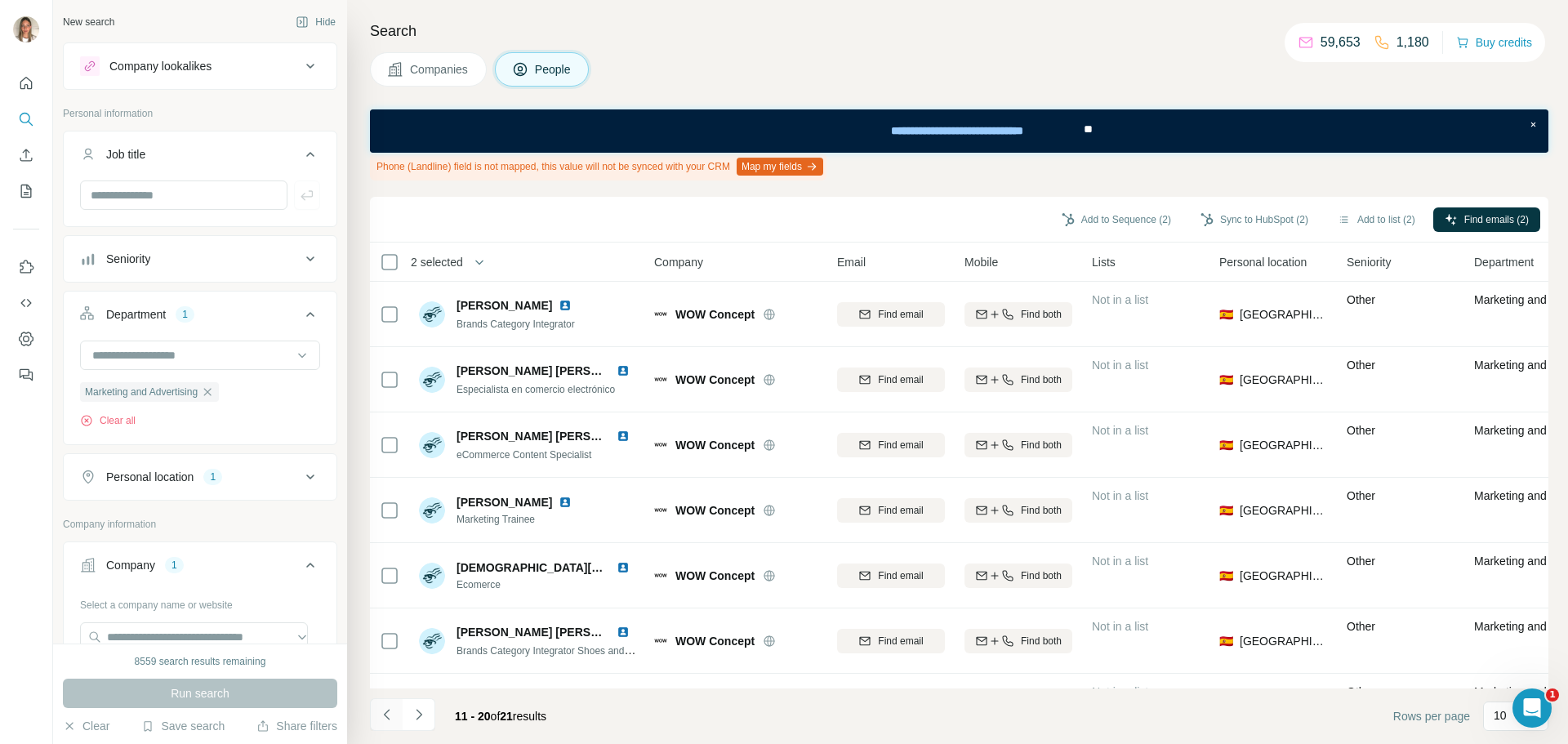
click at [381, 716] on icon "Navigate to previous page" at bounding box center [387, 714] width 16 height 16
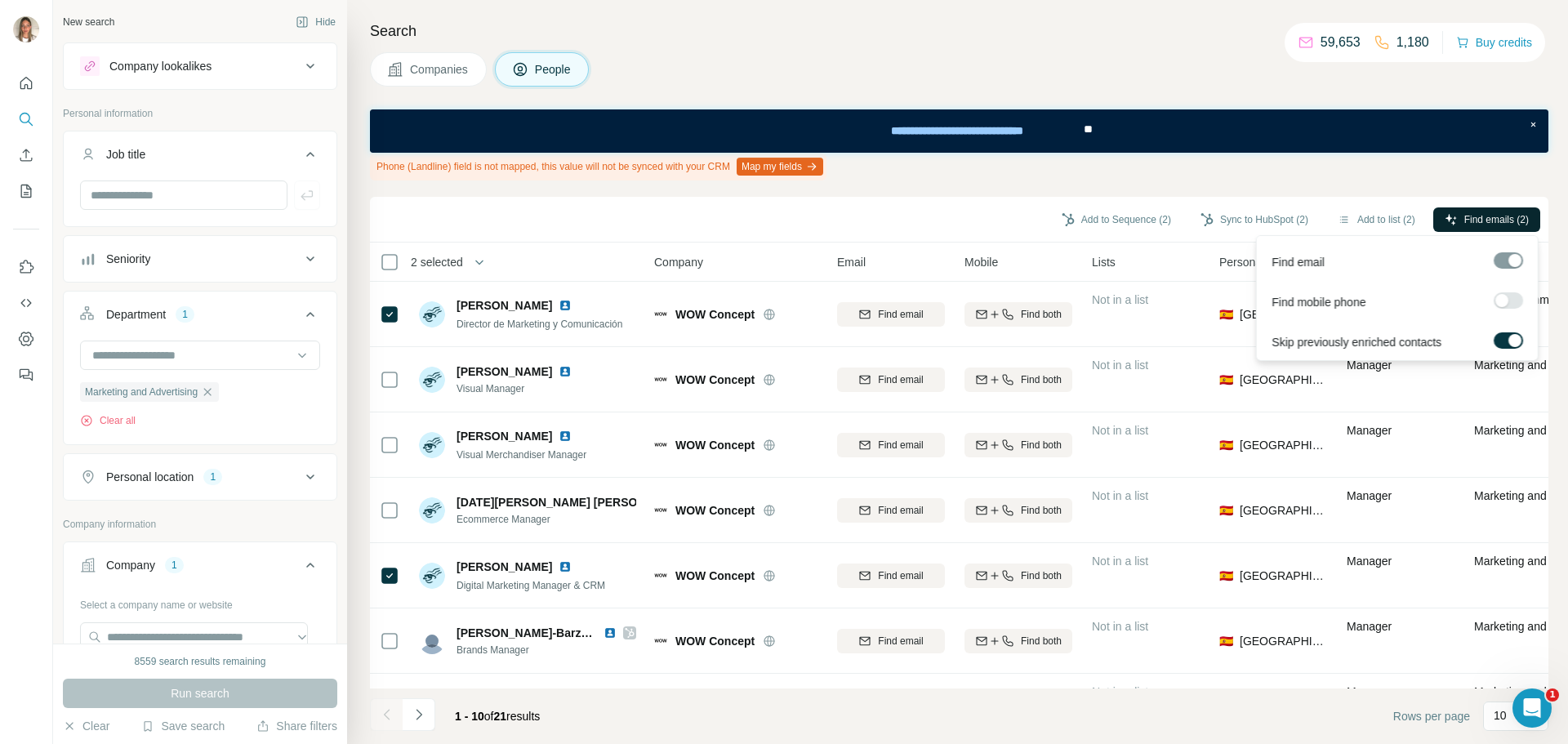
click at [1482, 217] on span "Find emails (2)" at bounding box center [1496, 220] width 64 height 15
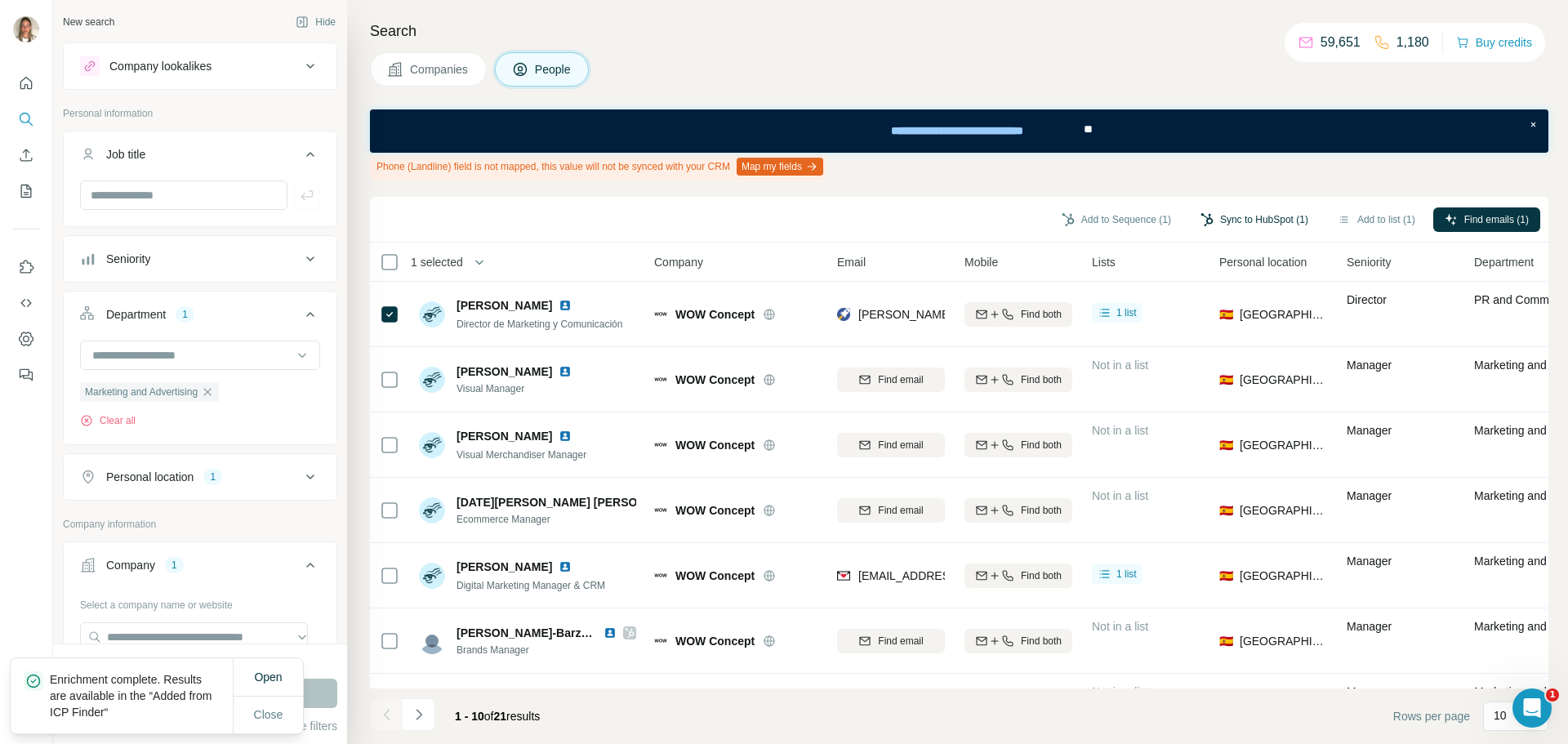
click at [1256, 220] on button "Sync to HubSpot (1)" at bounding box center [1254, 220] width 131 height 25
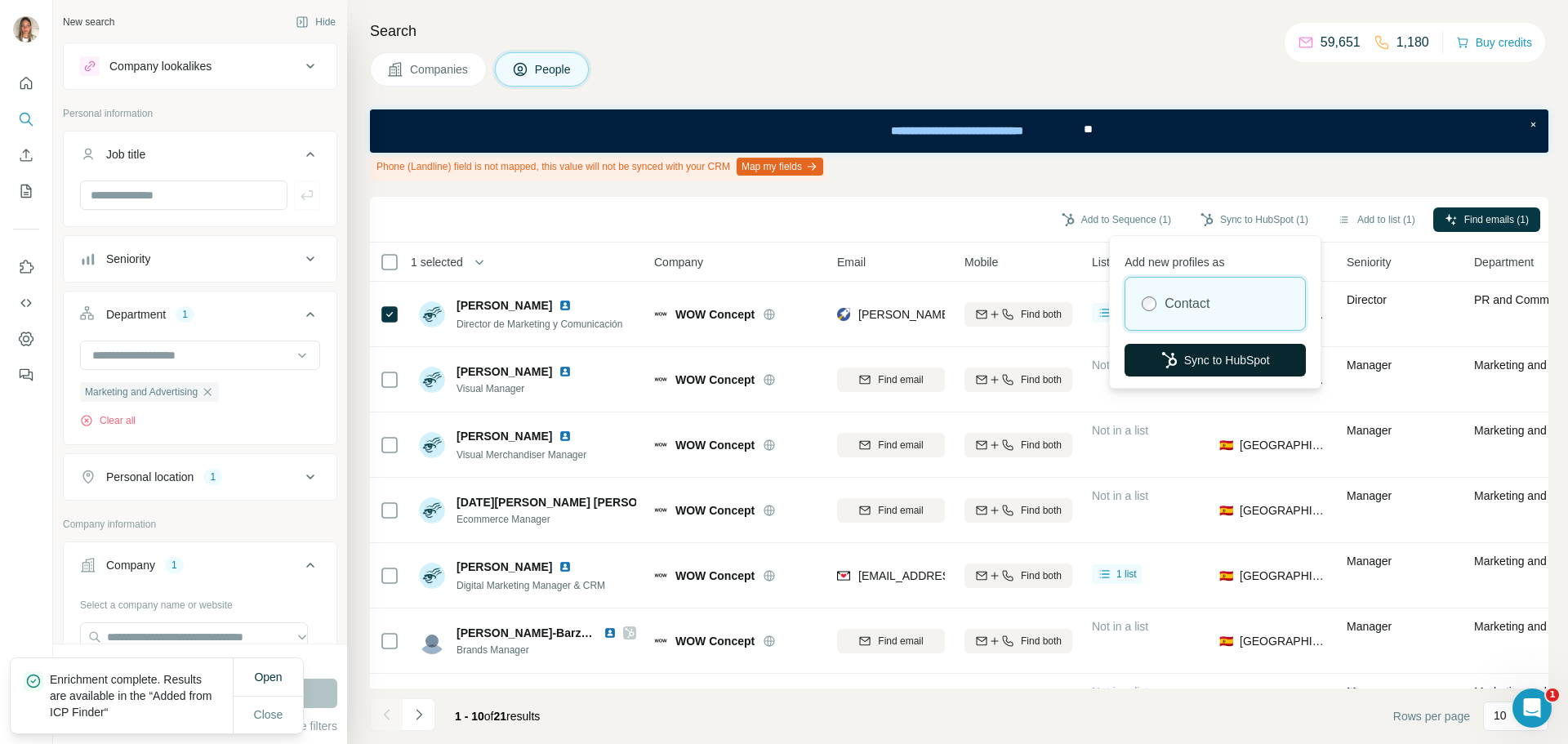
click at [1227, 355] on button "Sync to HubSpot" at bounding box center [1215, 360] width 181 height 33
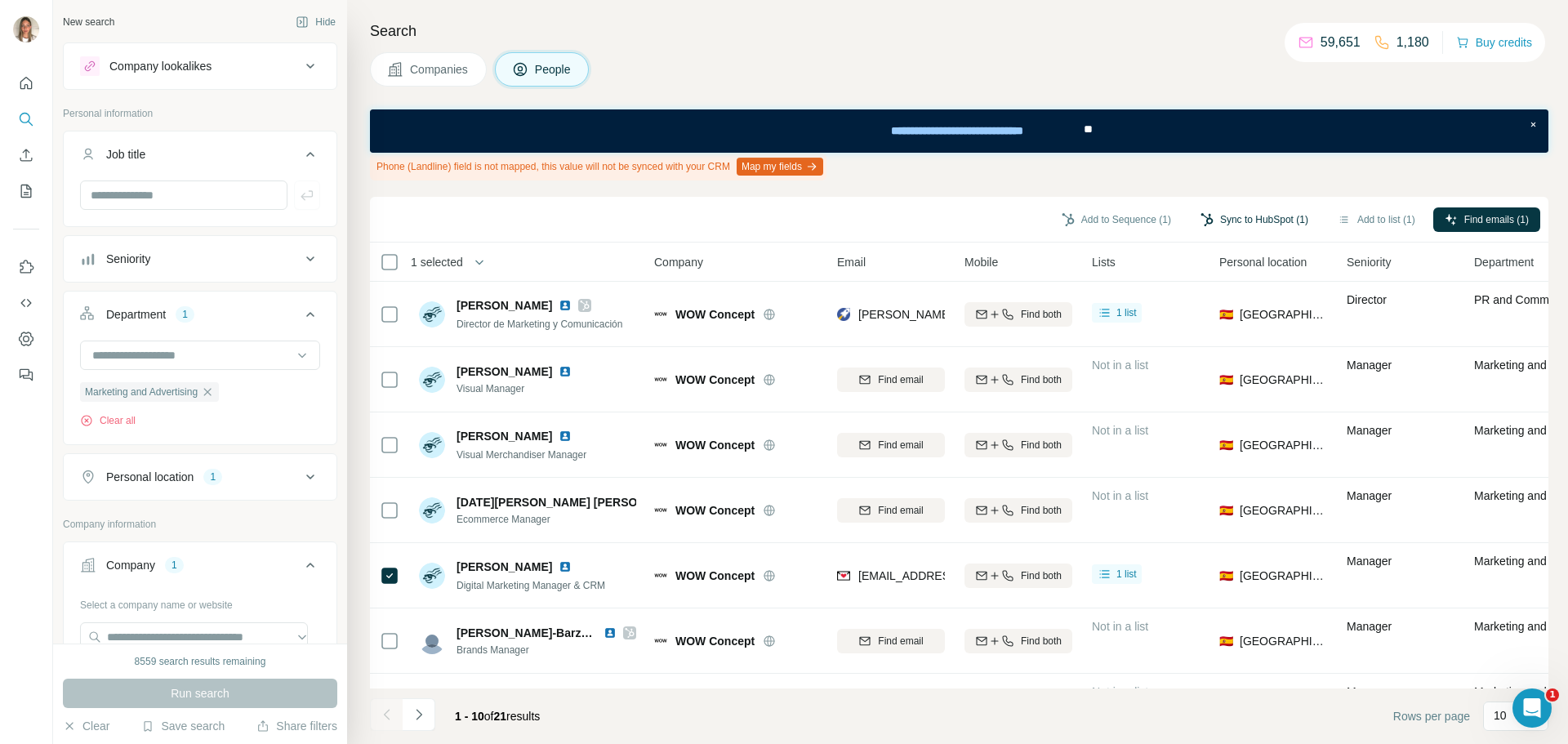
click at [1234, 216] on button "Sync to HubSpot (1)" at bounding box center [1254, 220] width 131 height 25
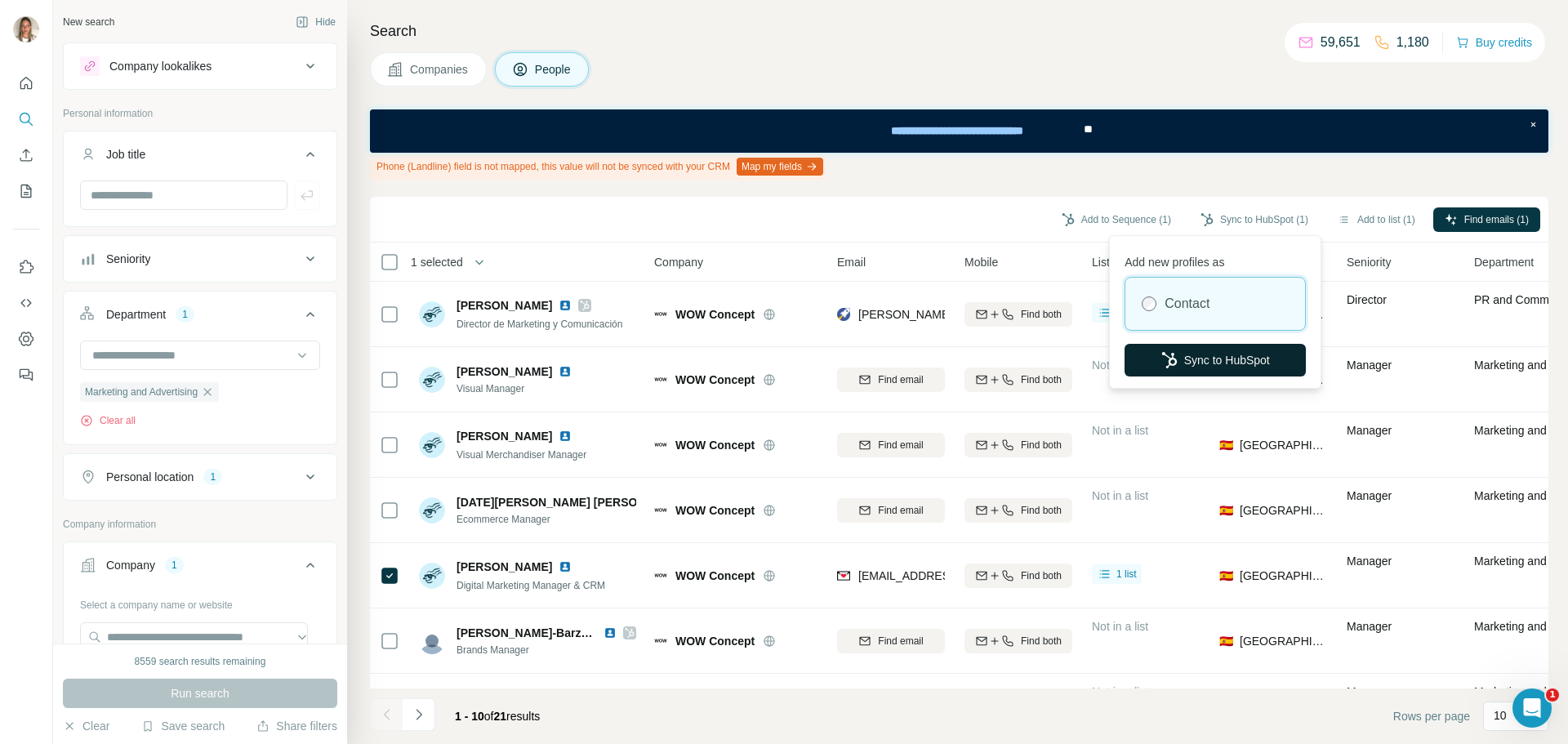
click at [1238, 352] on button "Sync to HubSpot" at bounding box center [1215, 360] width 181 height 33
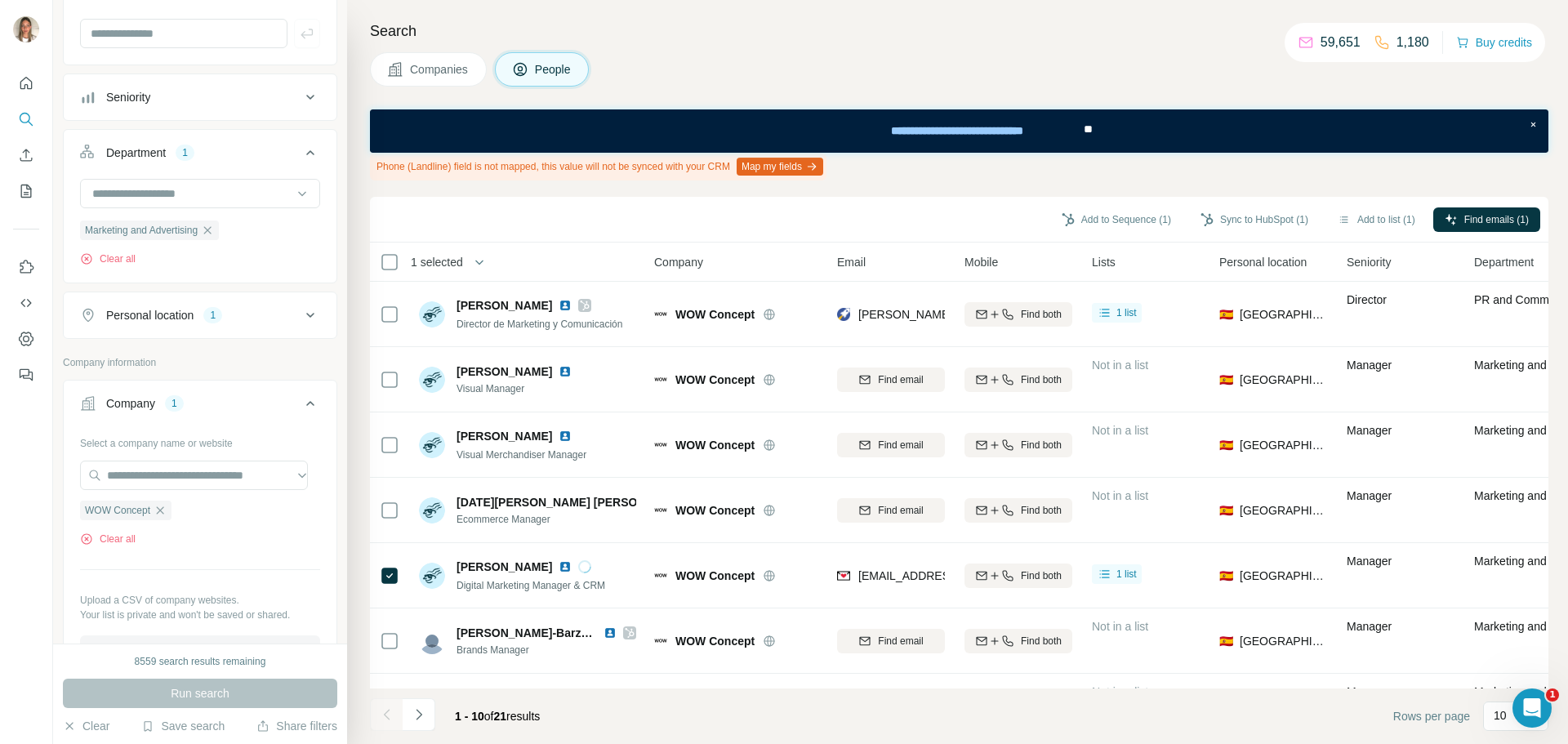
scroll to position [163, 0]
click at [214, 225] on icon "button" at bounding box center [207, 229] width 13 height 13
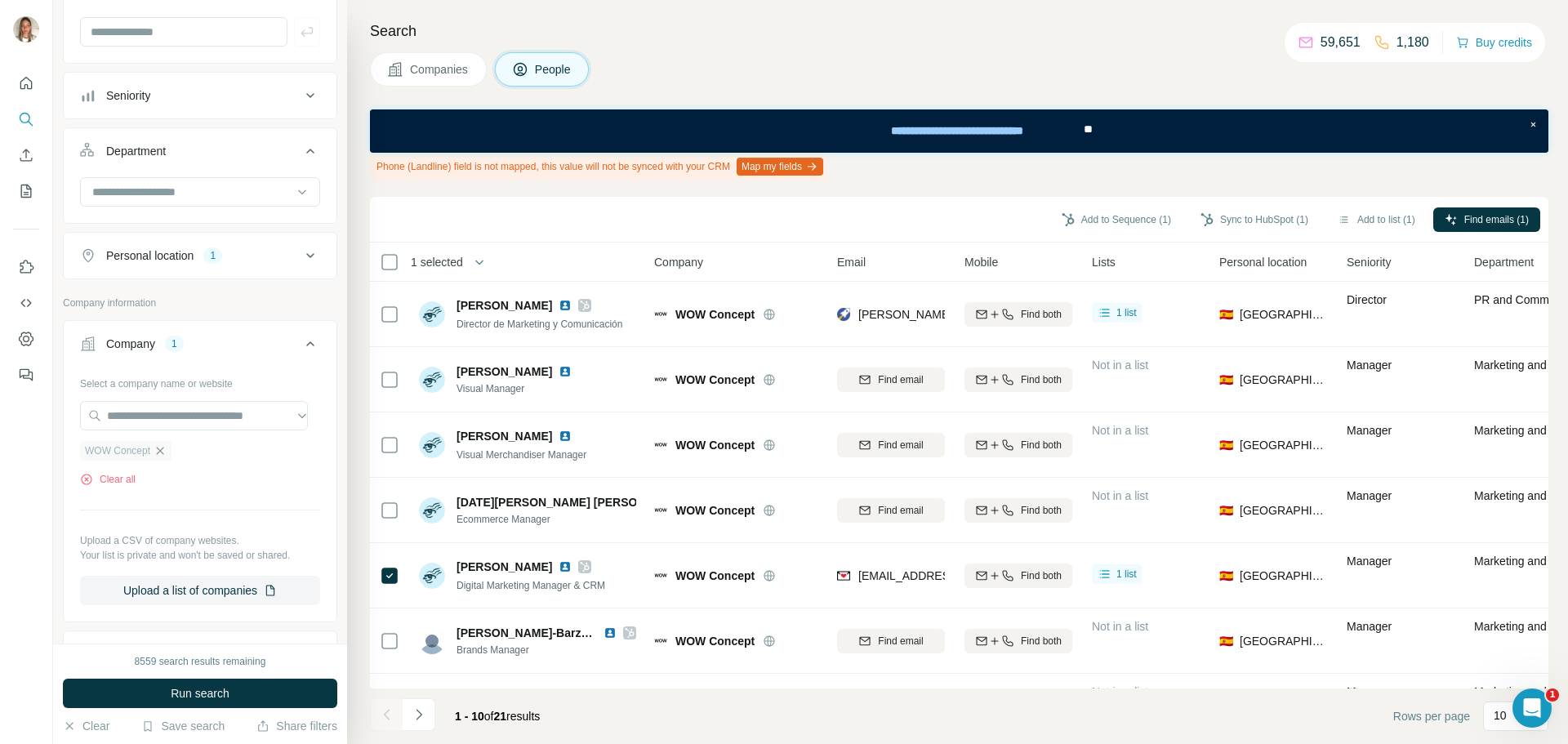
click at [166, 453] on icon "button" at bounding box center [160, 451] width 13 height 13
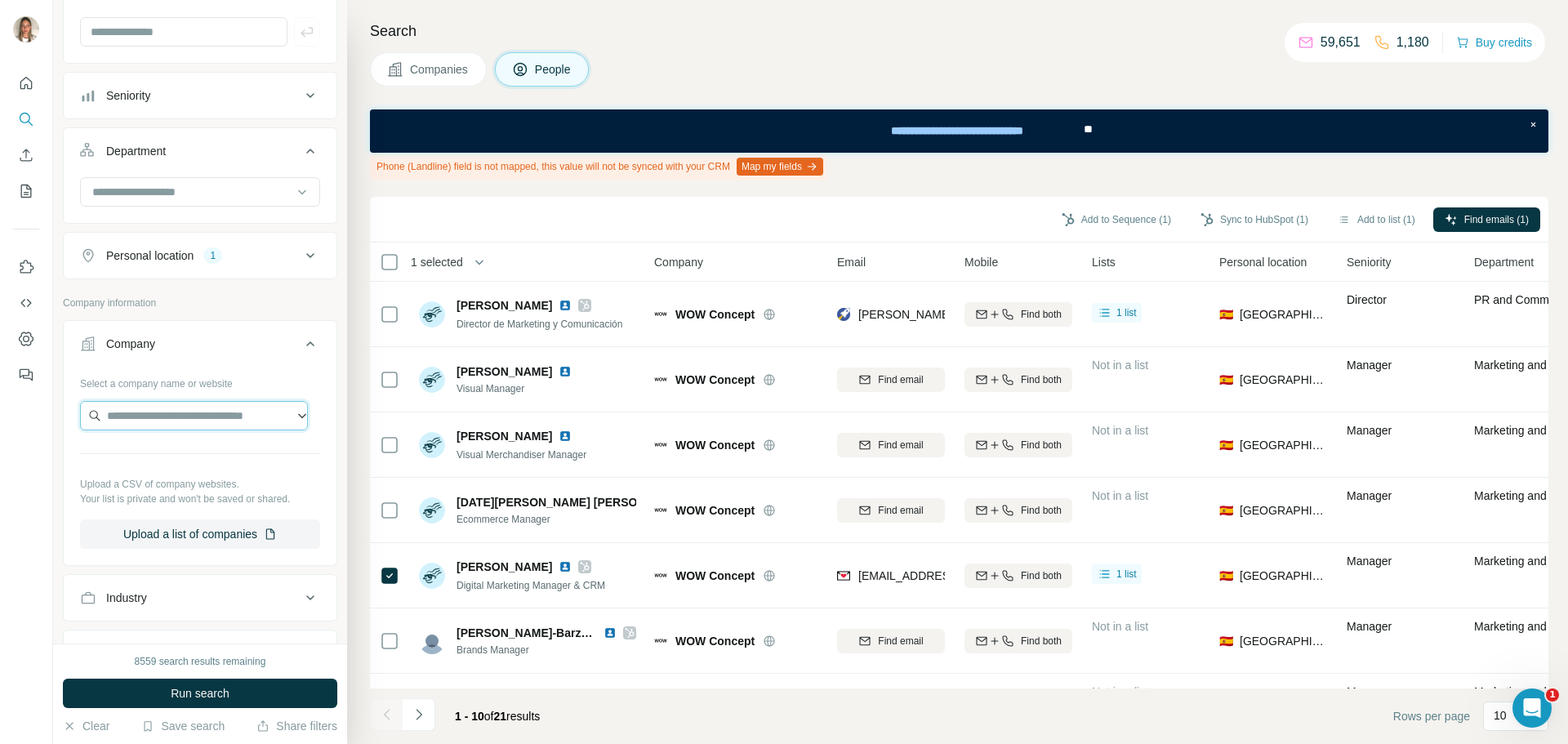
click at [187, 424] on input "text" at bounding box center [193, 416] width 228 height 30
paste input "**********"
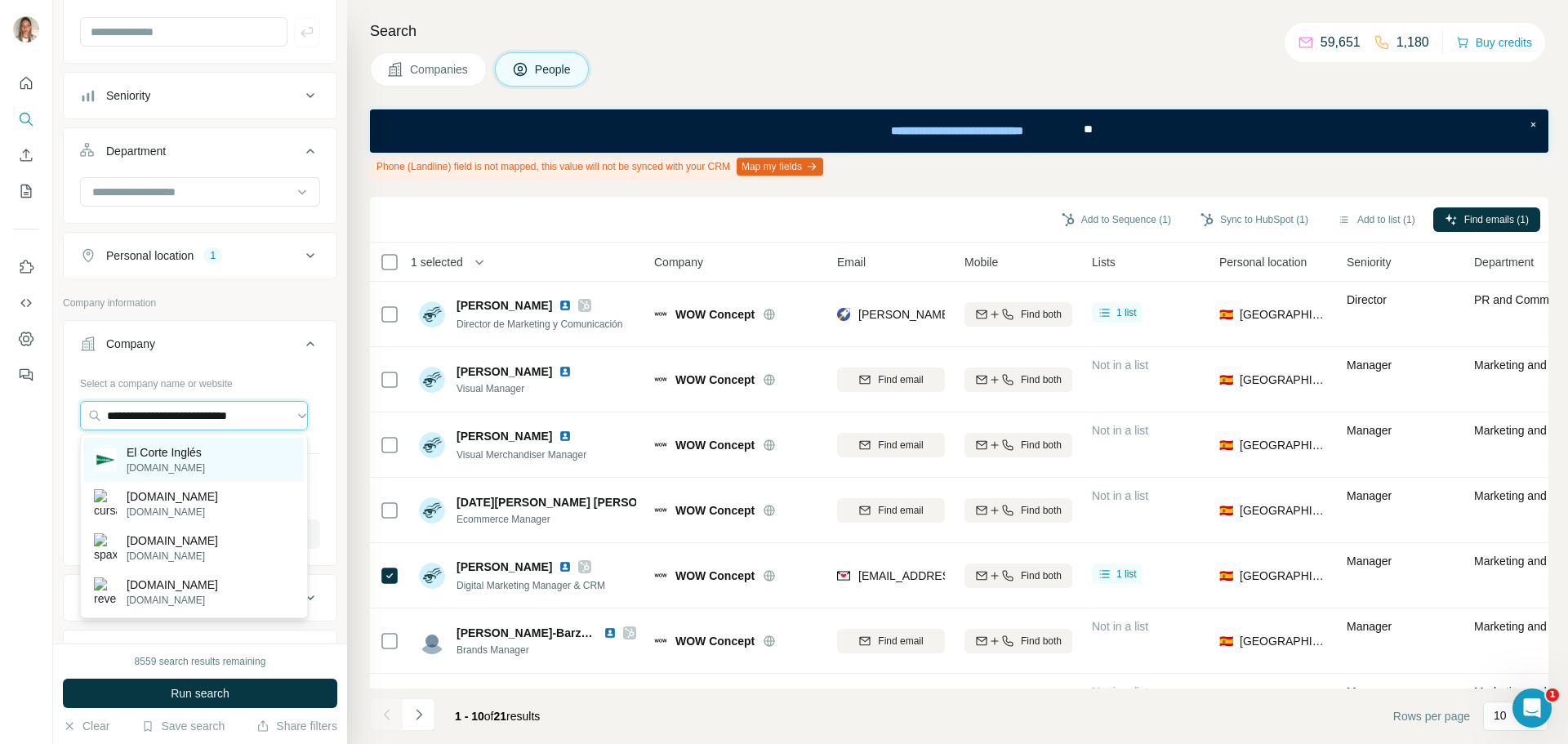
type input "**********"
click at [175, 456] on p "El Corte Inglés" at bounding box center [165, 453] width 78 height 16
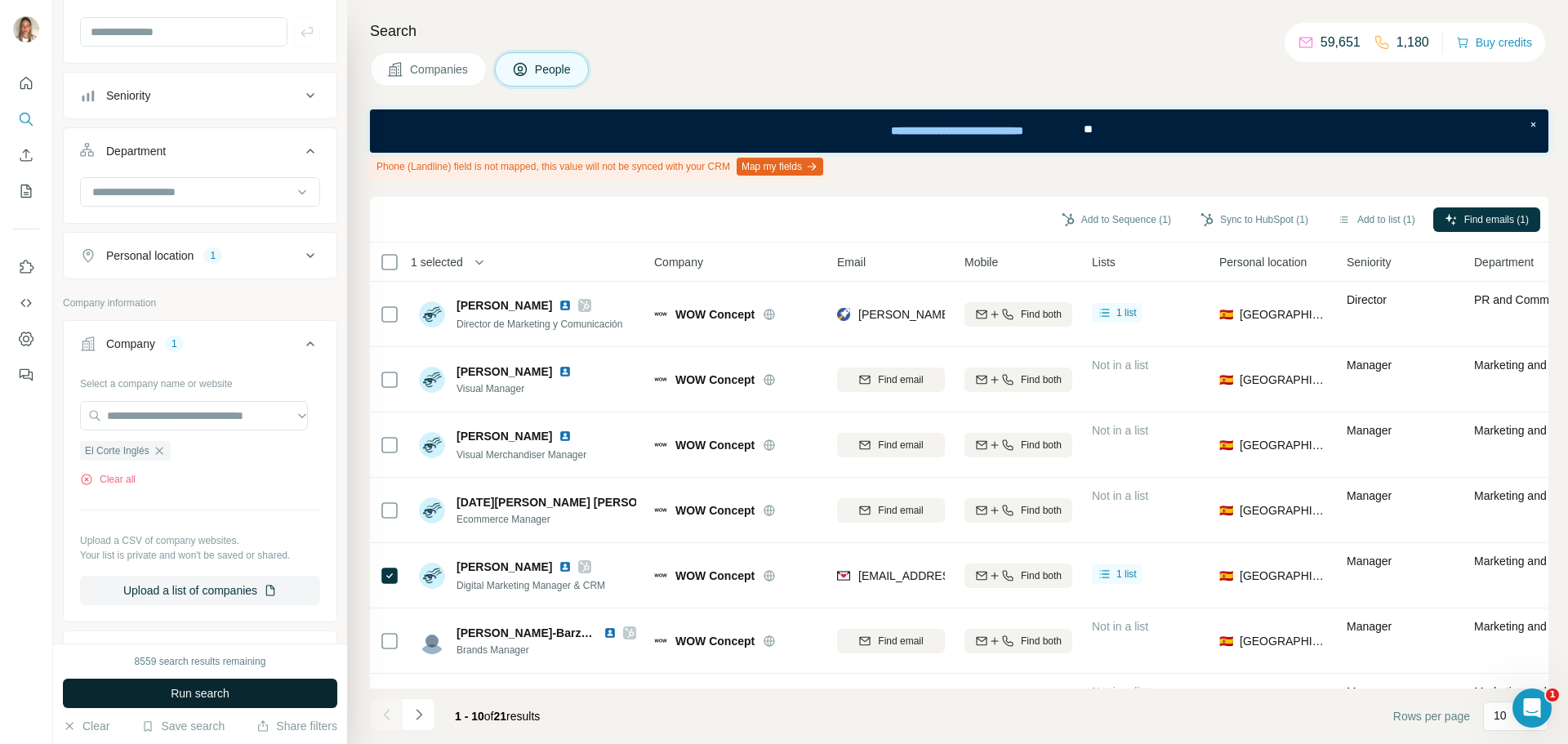
click at [192, 690] on span "Run search" at bounding box center [199, 693] width 58 height 16
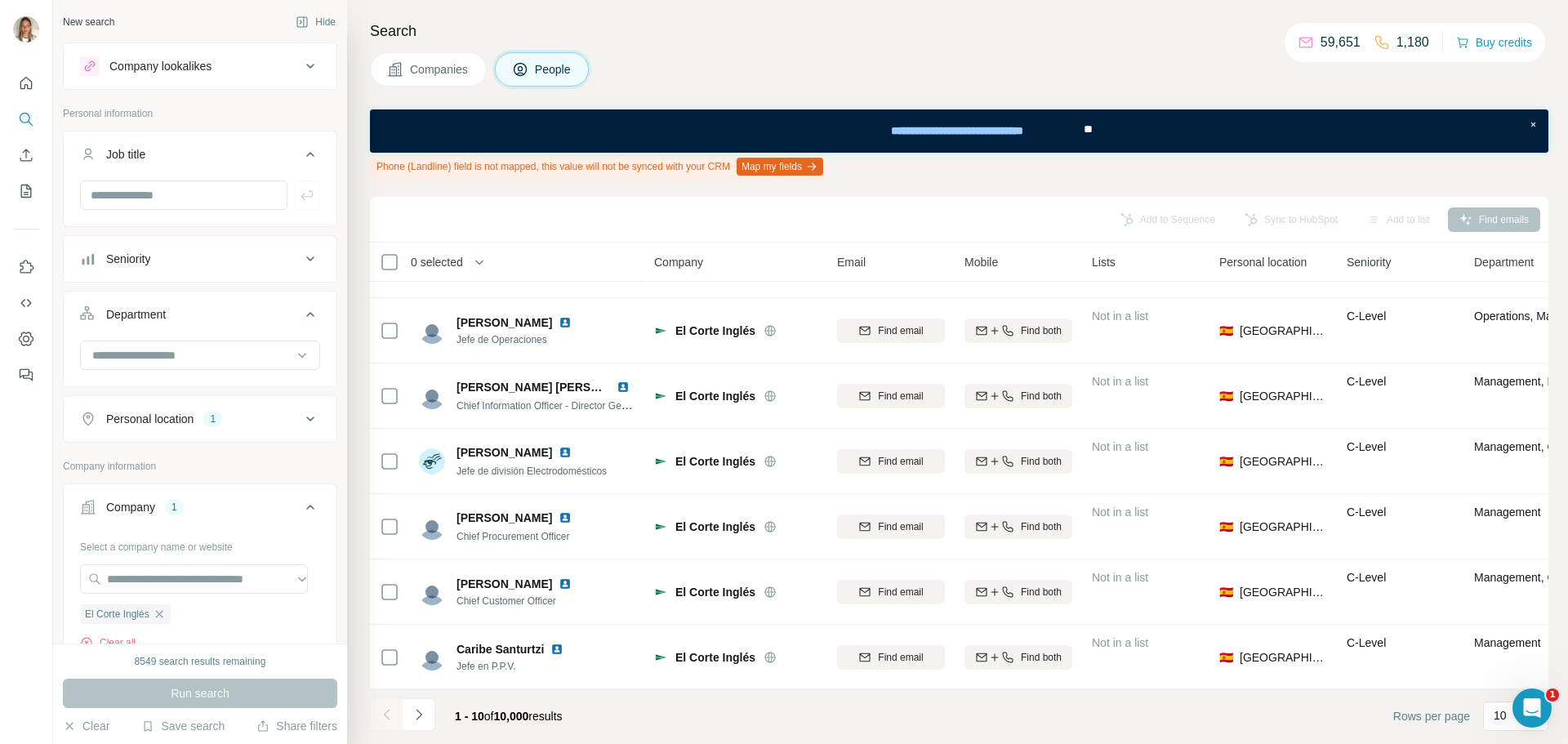
scroll to position [255, 0]
click at [221, 188] on input "text" at bounding box center [184, 195] width 207 height 30
paste input "**********"
type input "**********"
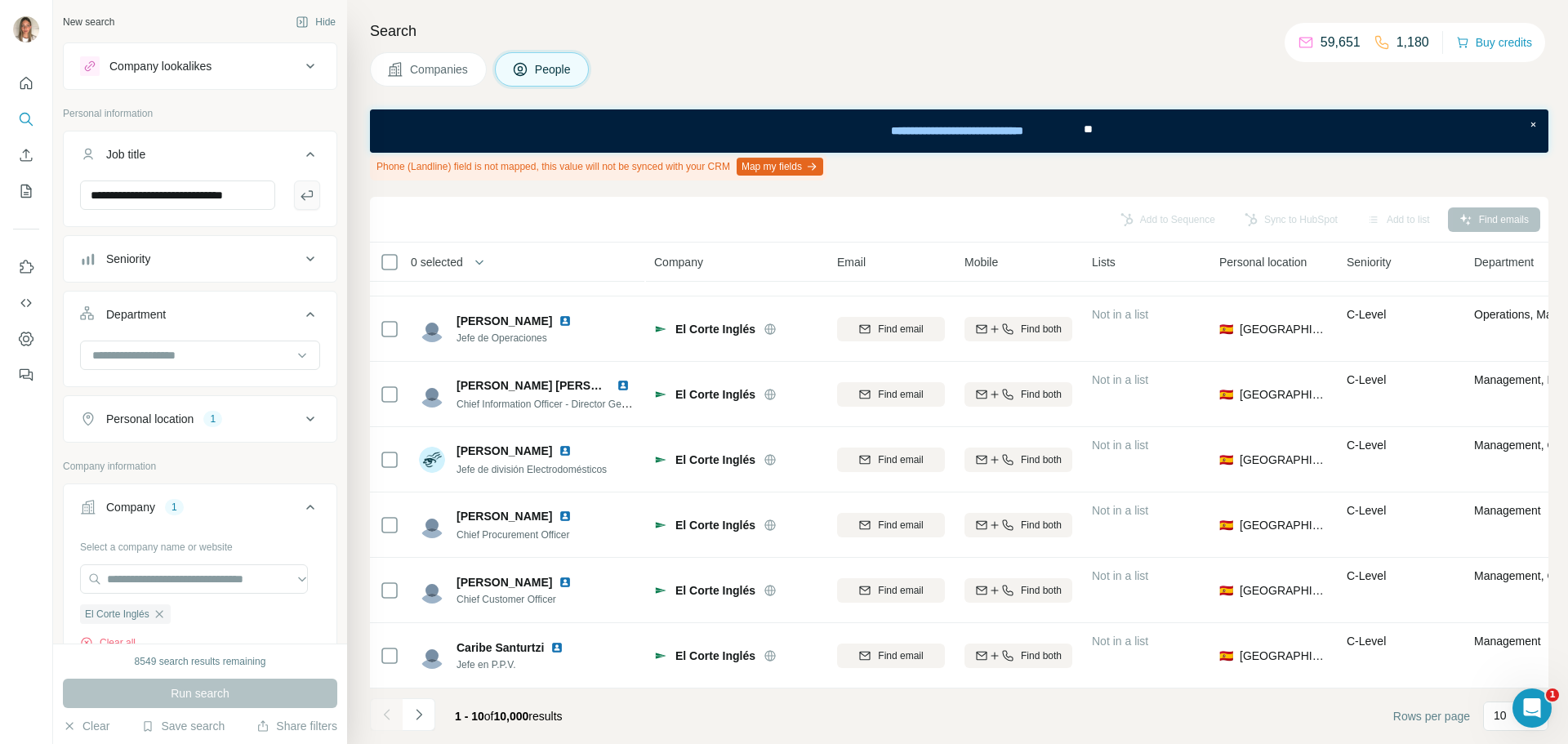
click at [299, 189] on icon "button" at bounding box center [307, 195] width 16 height 16
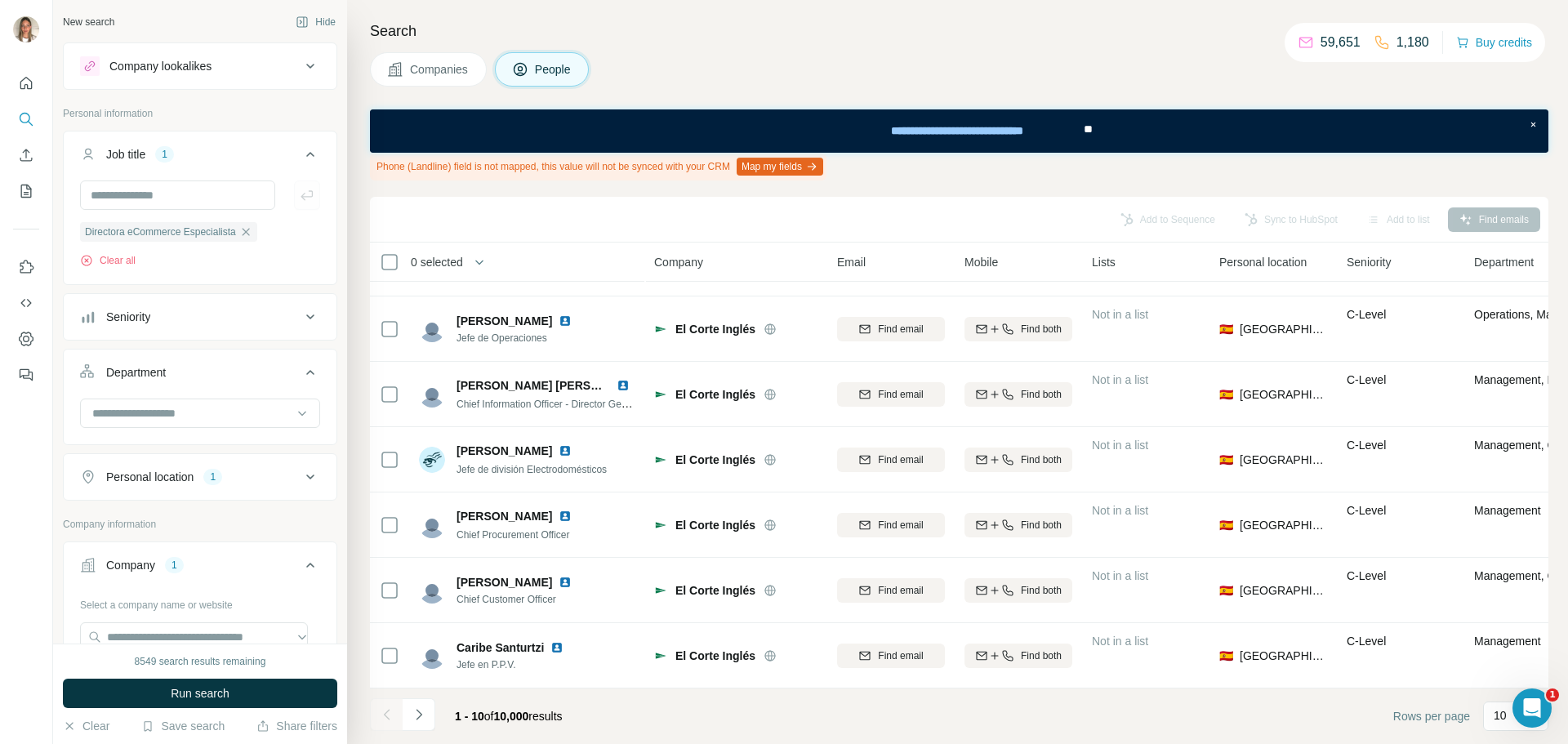
scroll to position [0, 0]
click at [253, 693] on button "Run search" at bounding box center [199, 693] width 274 height 30
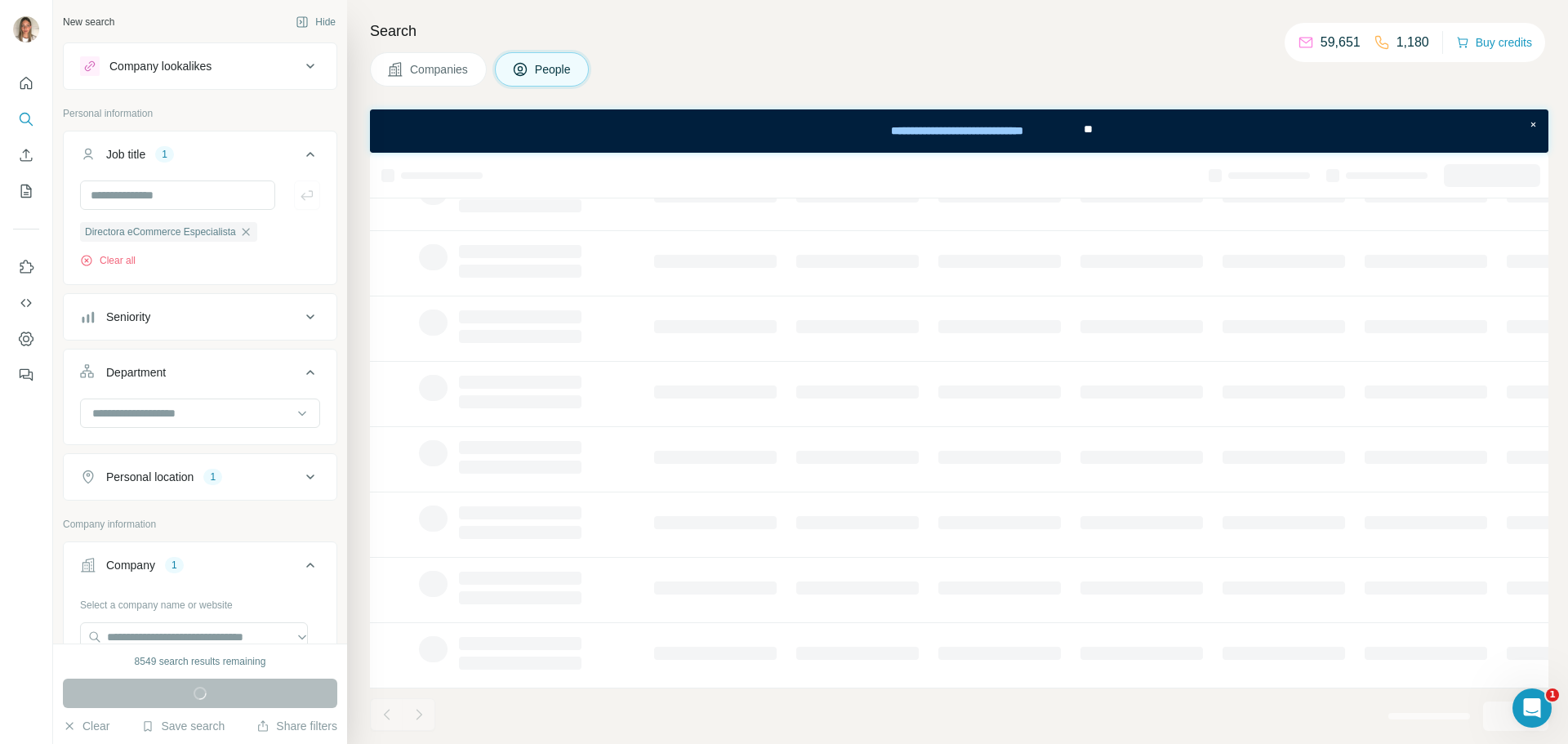
scroll to position [211, 0]
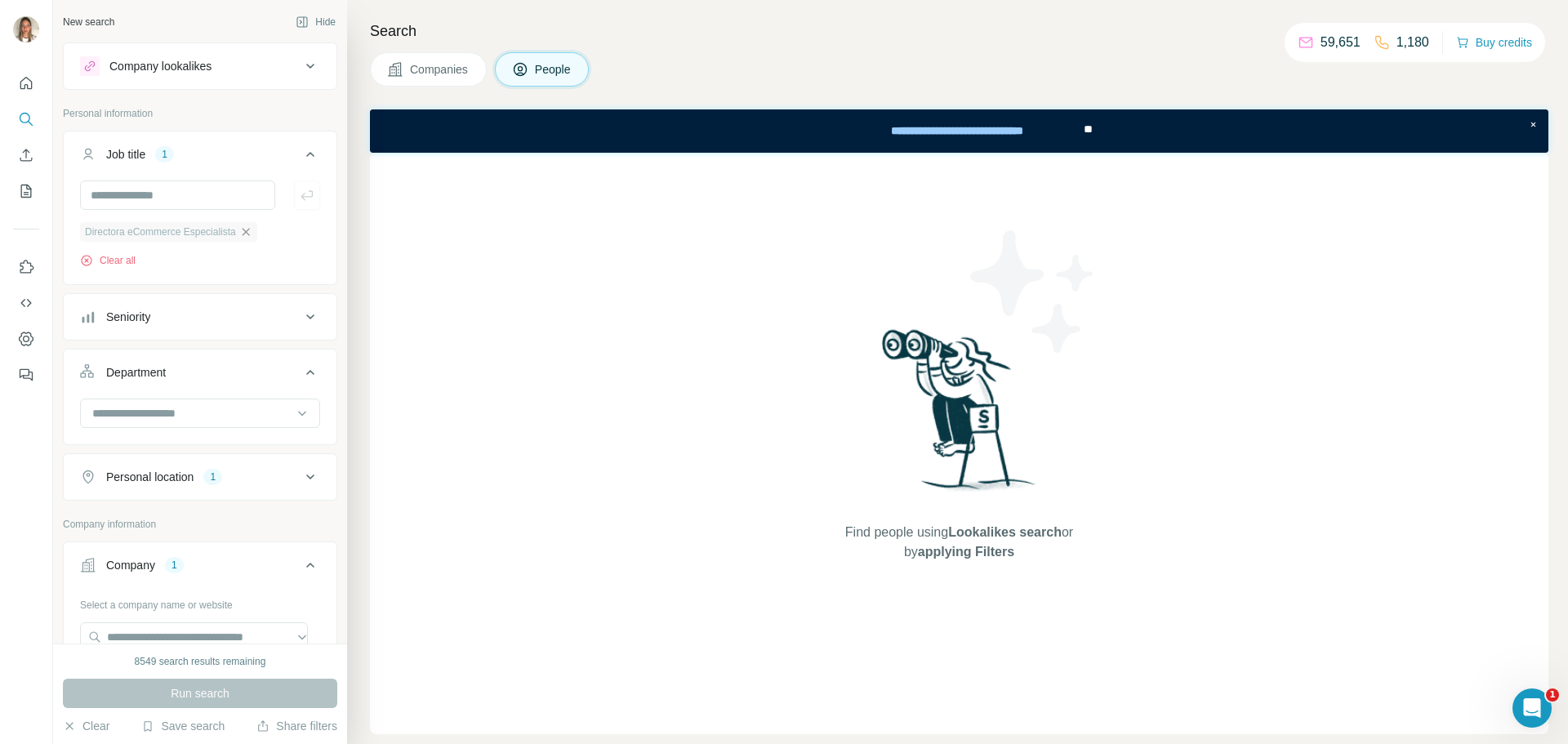
click at [253, 231] on icon "button" at bounding box center [246, 232] width 13 height 13
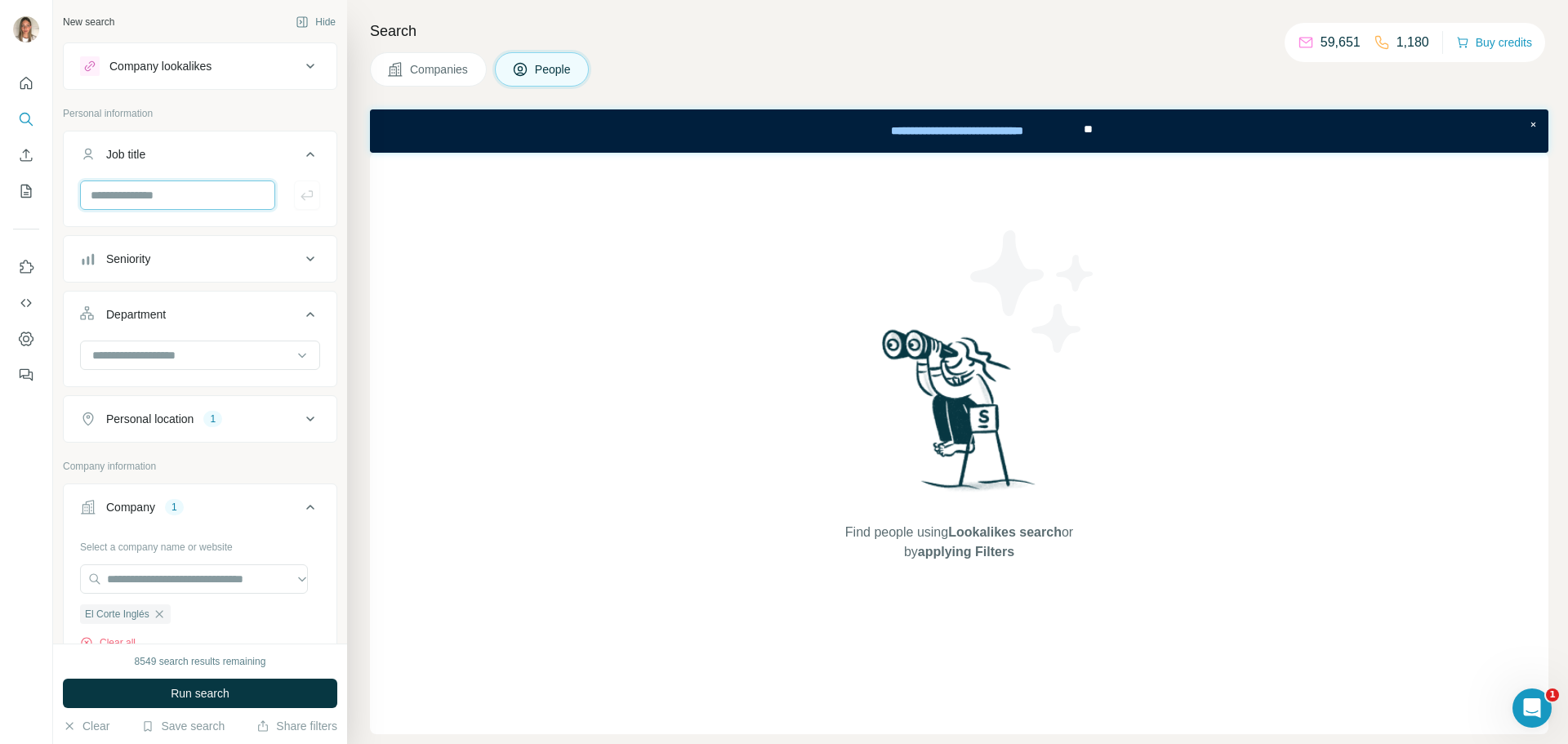
click at [207, 198] on input "text" at bounding box center [177, 195] width 195 height 30
paste input "**********"
type input "**********"
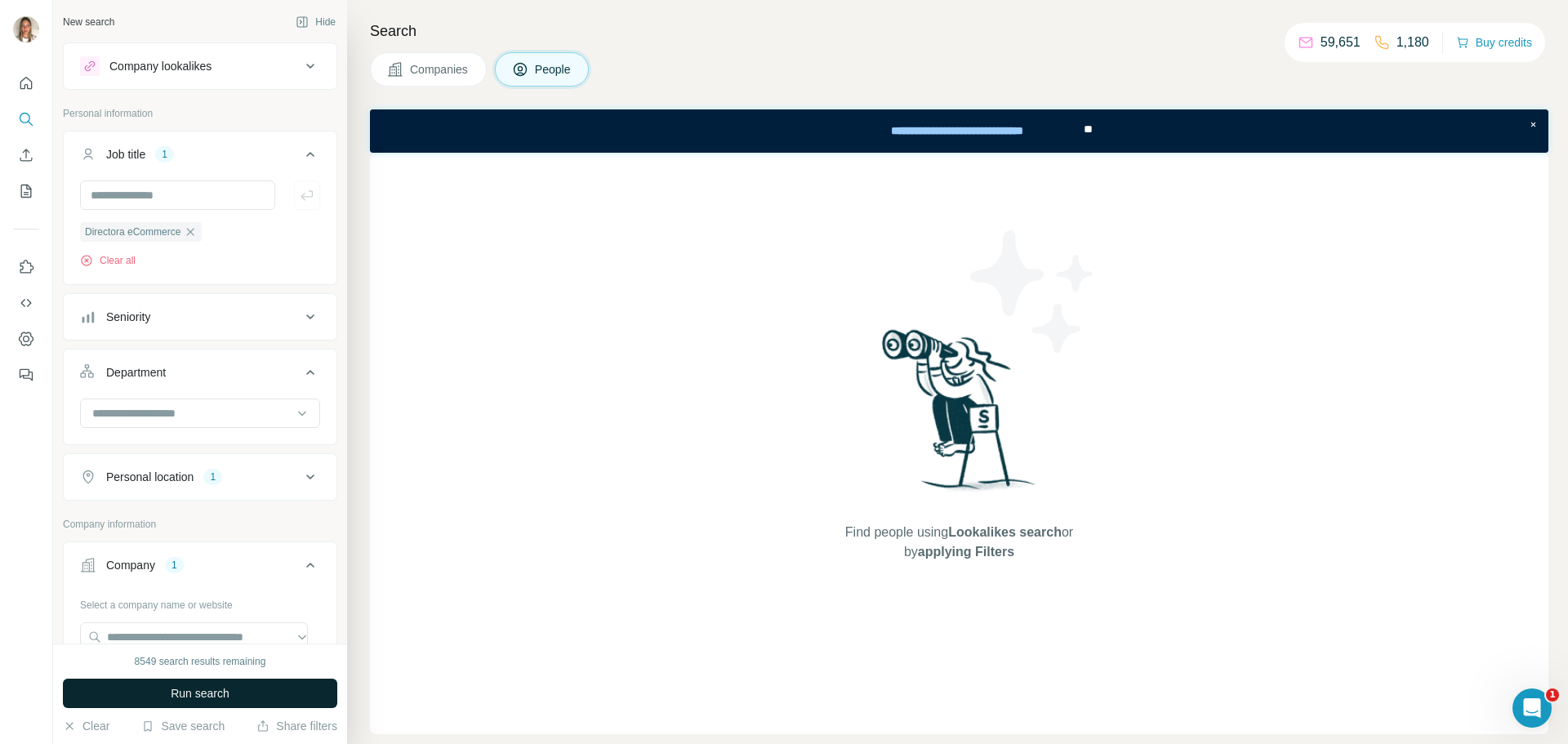
click at [255, 691] on button "Run search" at bounding box center [199, 693] width 274 height 30
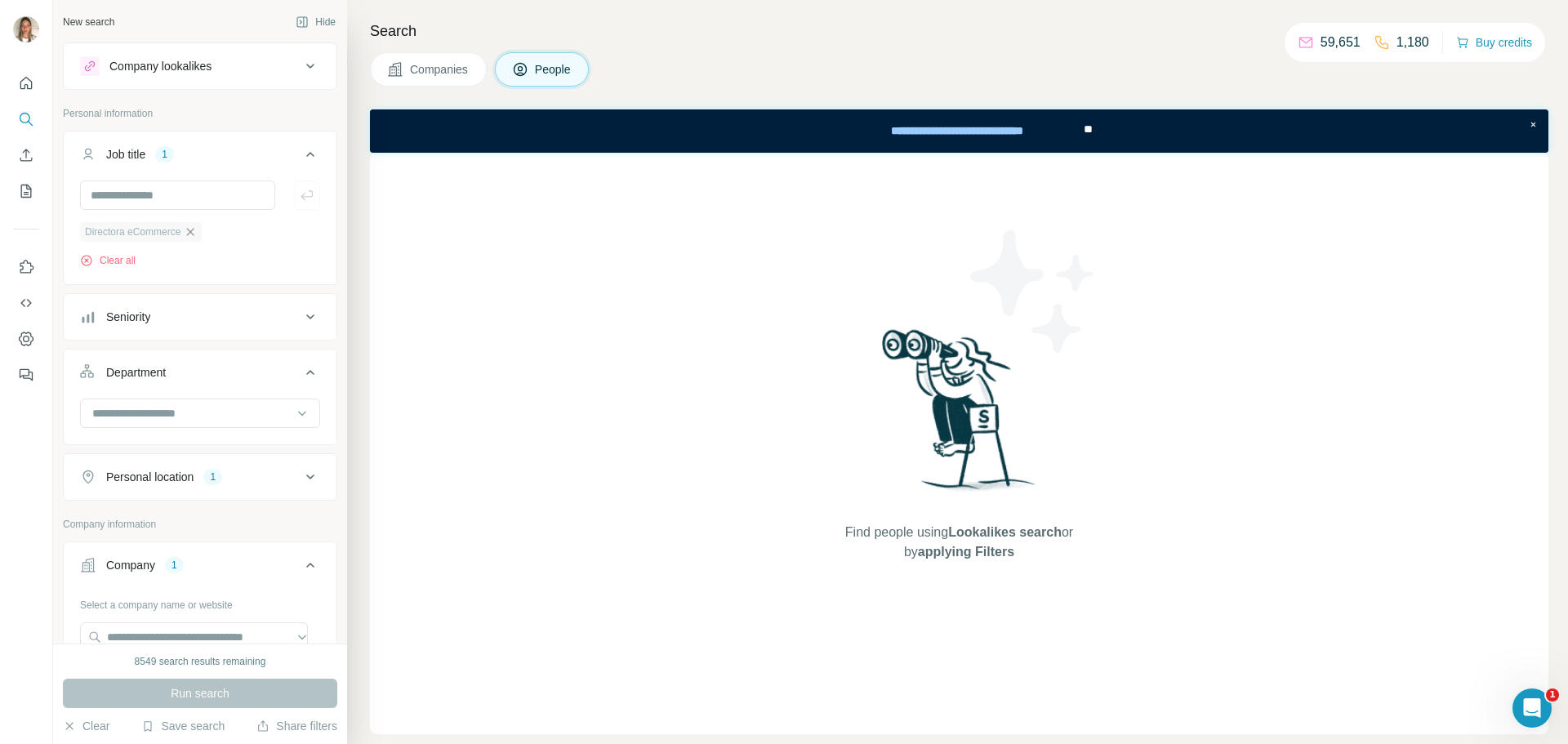
click at [194, 231] on icon "button" at bounding box center [190, 231] width 7 height 7
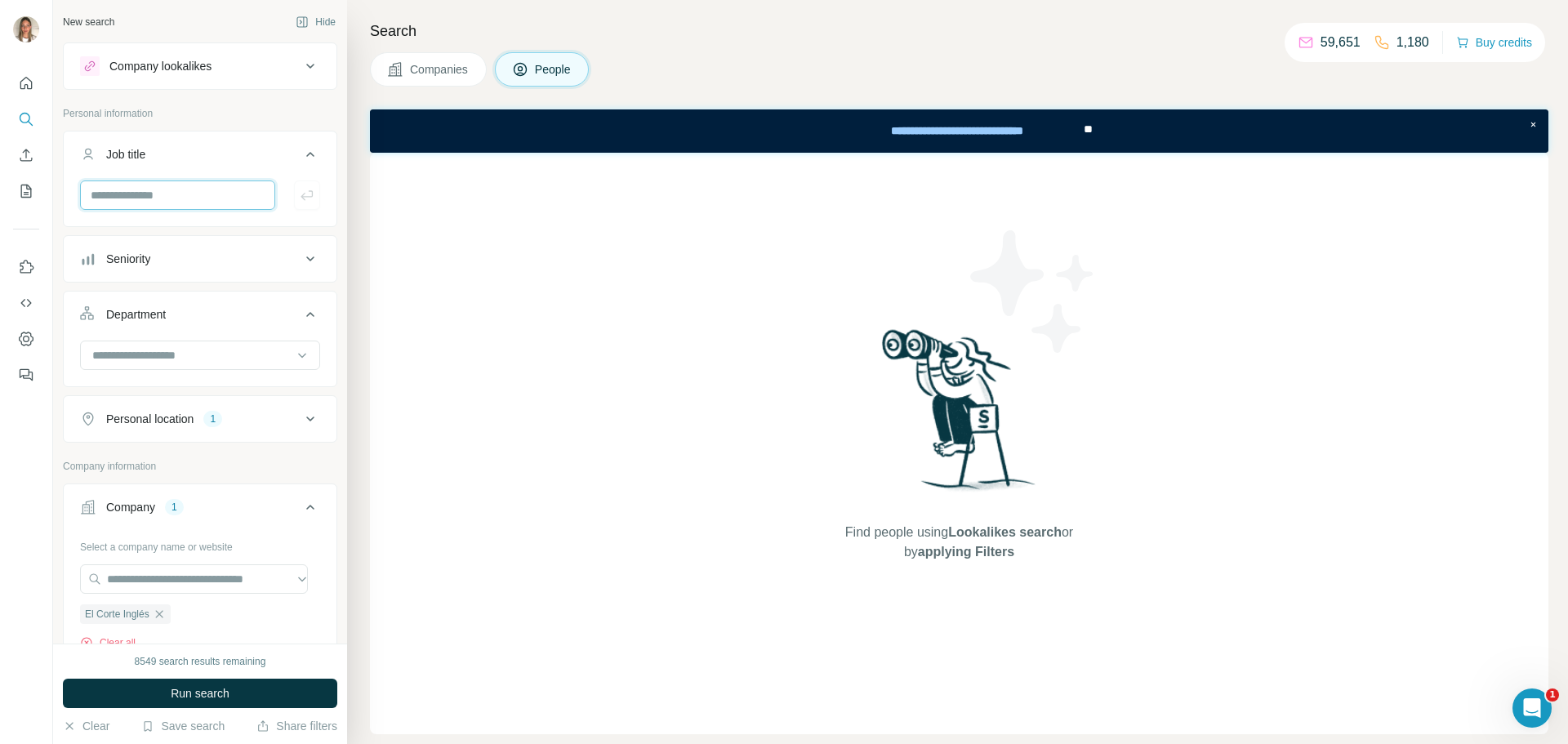
click at [195, 191] on input "text" at bounding box center [177, 195] width 195 height 30
paste input "**********"
click at [158, 198] on input "**********" at bounding box center [177, 195] width 195 height 30
type input "**********"
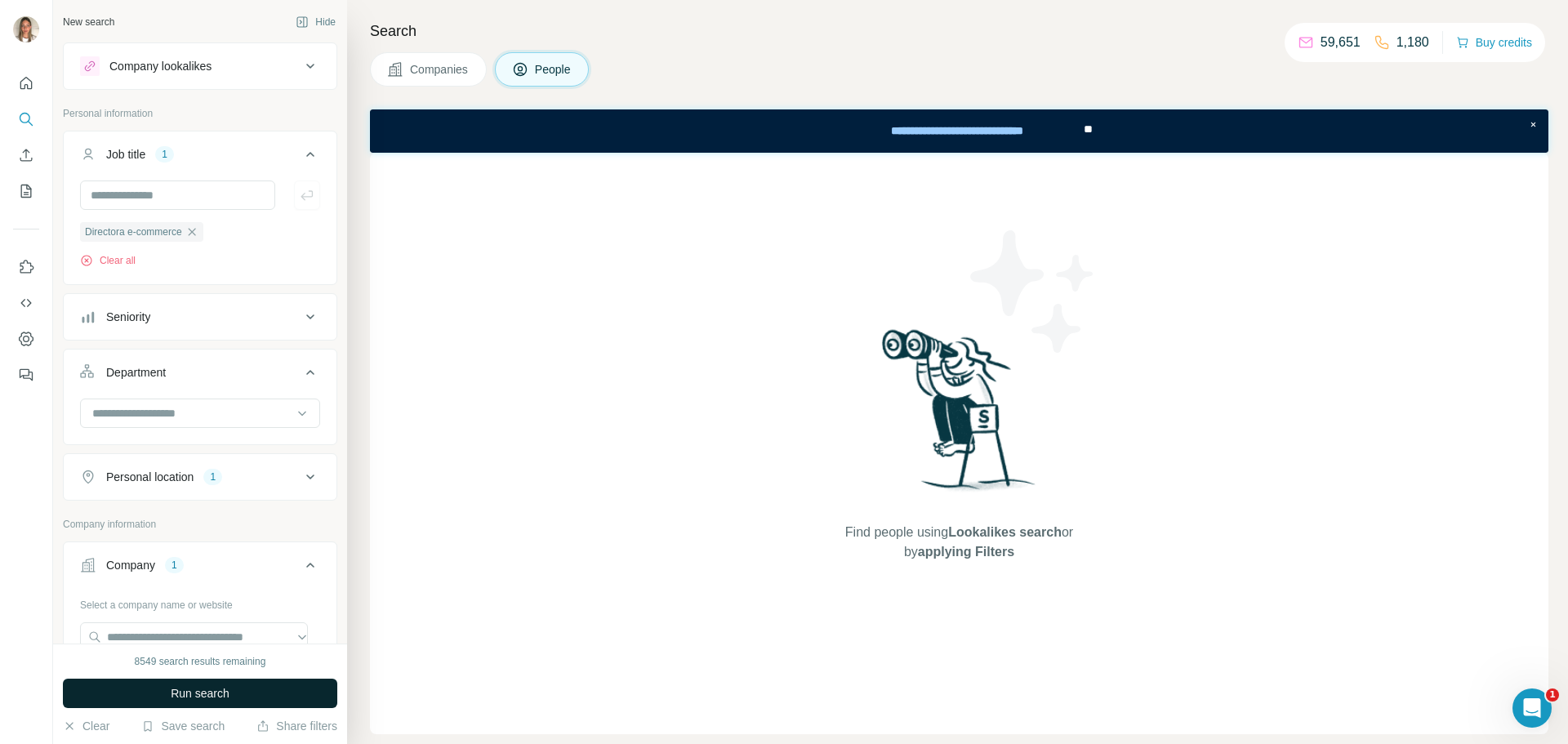
click at [263, 694] on button "Run search" at bounding box center [199, 693] width 274 height 30
